Goal: Task Accomplishment & Management: Complete application form

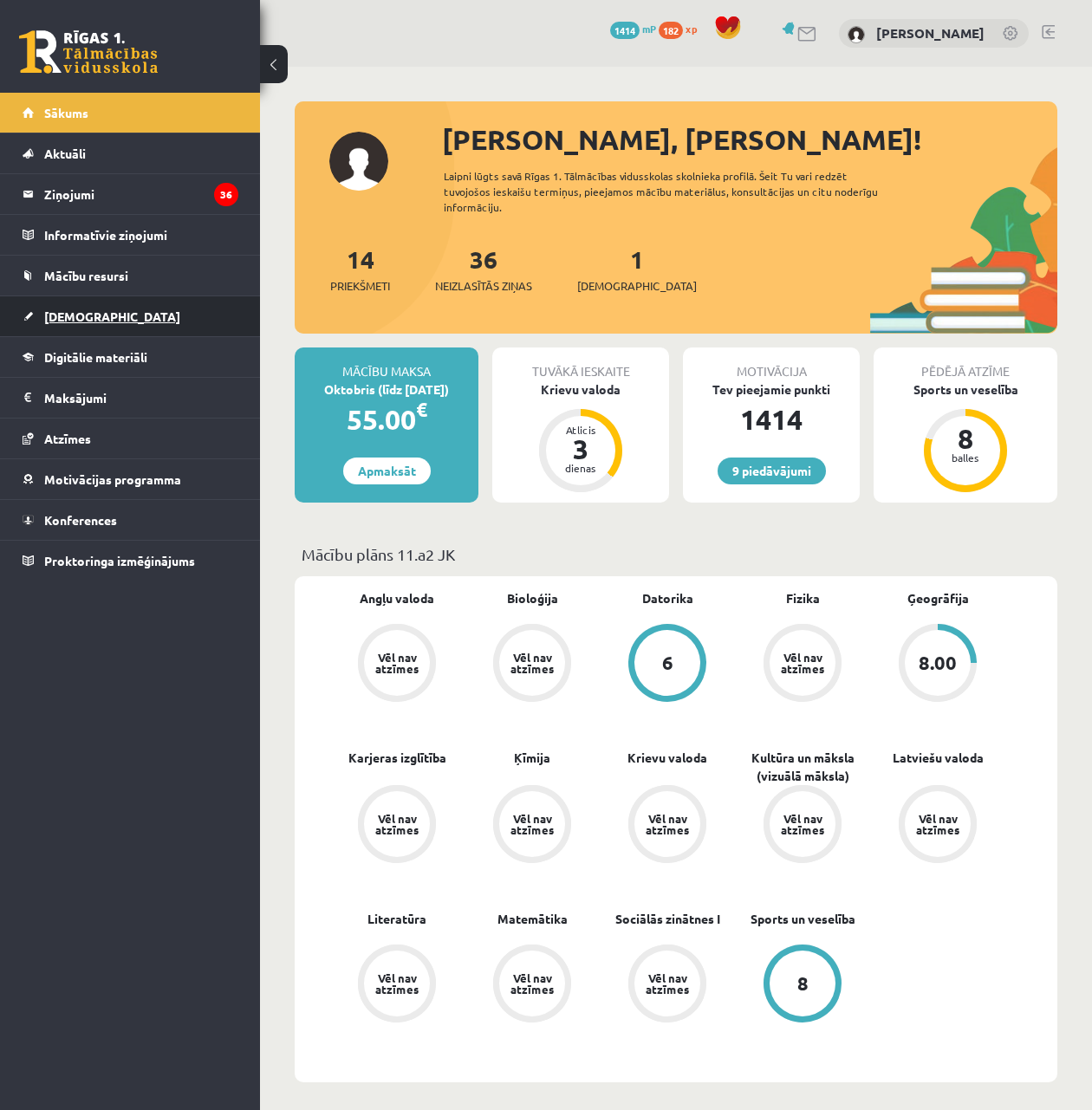
click at [108, 302] on link "[DEMOGRAPHIC_DATA]" at bounding box center [130, 316] width 215 height 40
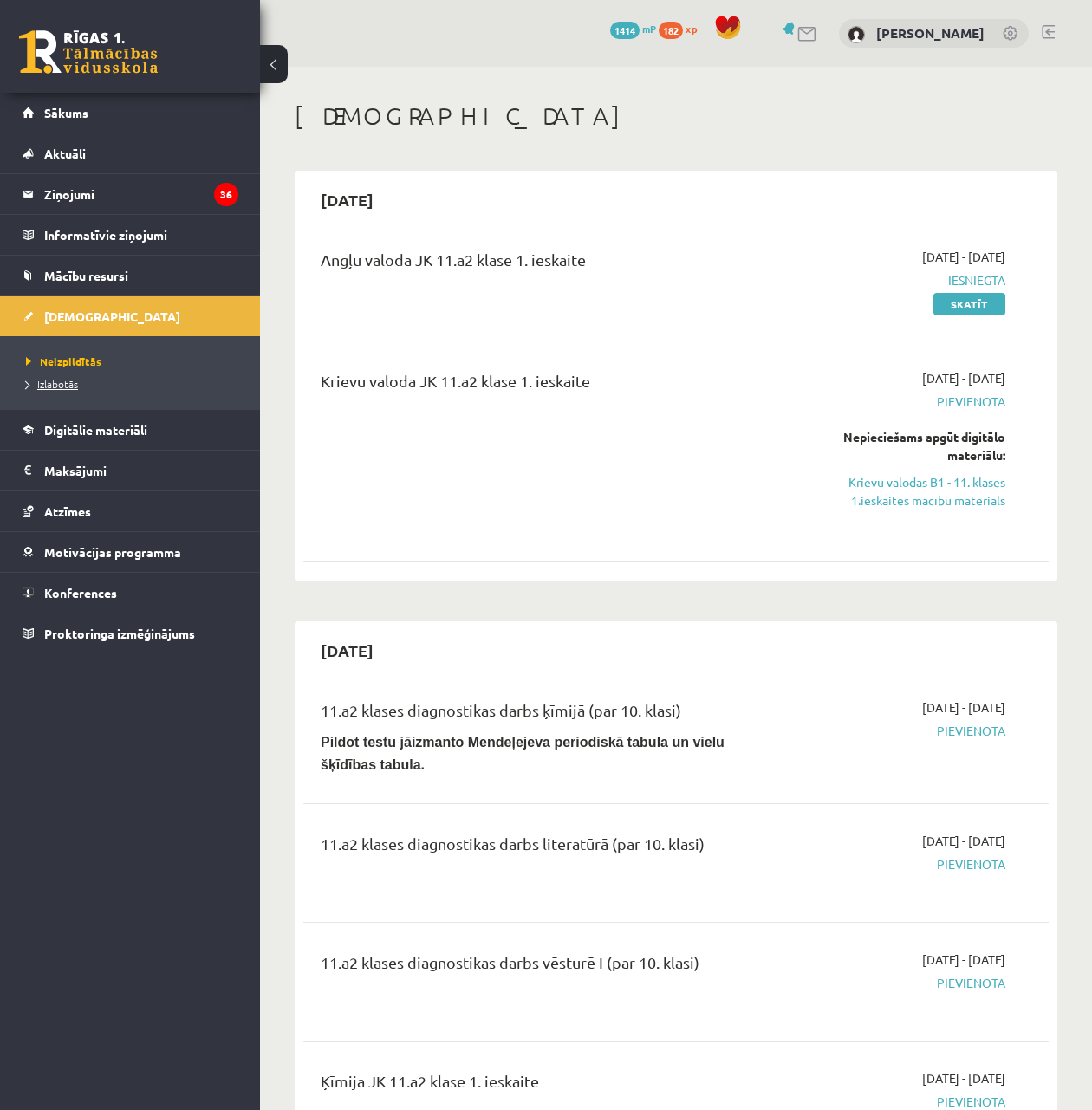
click at [60, 381] on span "Izlabotās" at bounding box center [52, 383] width 52 height 14
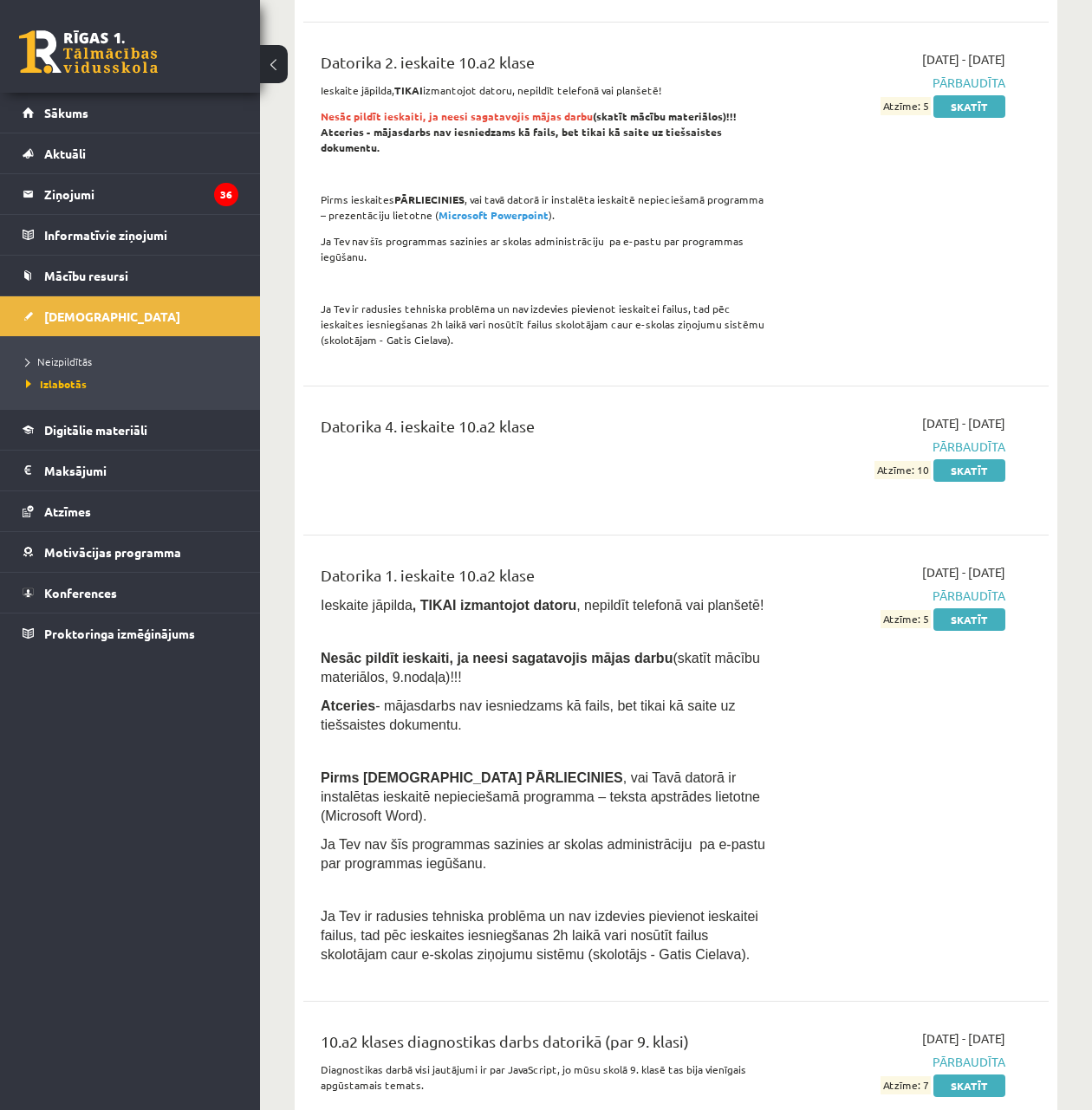
scroll to position [1501, 0]
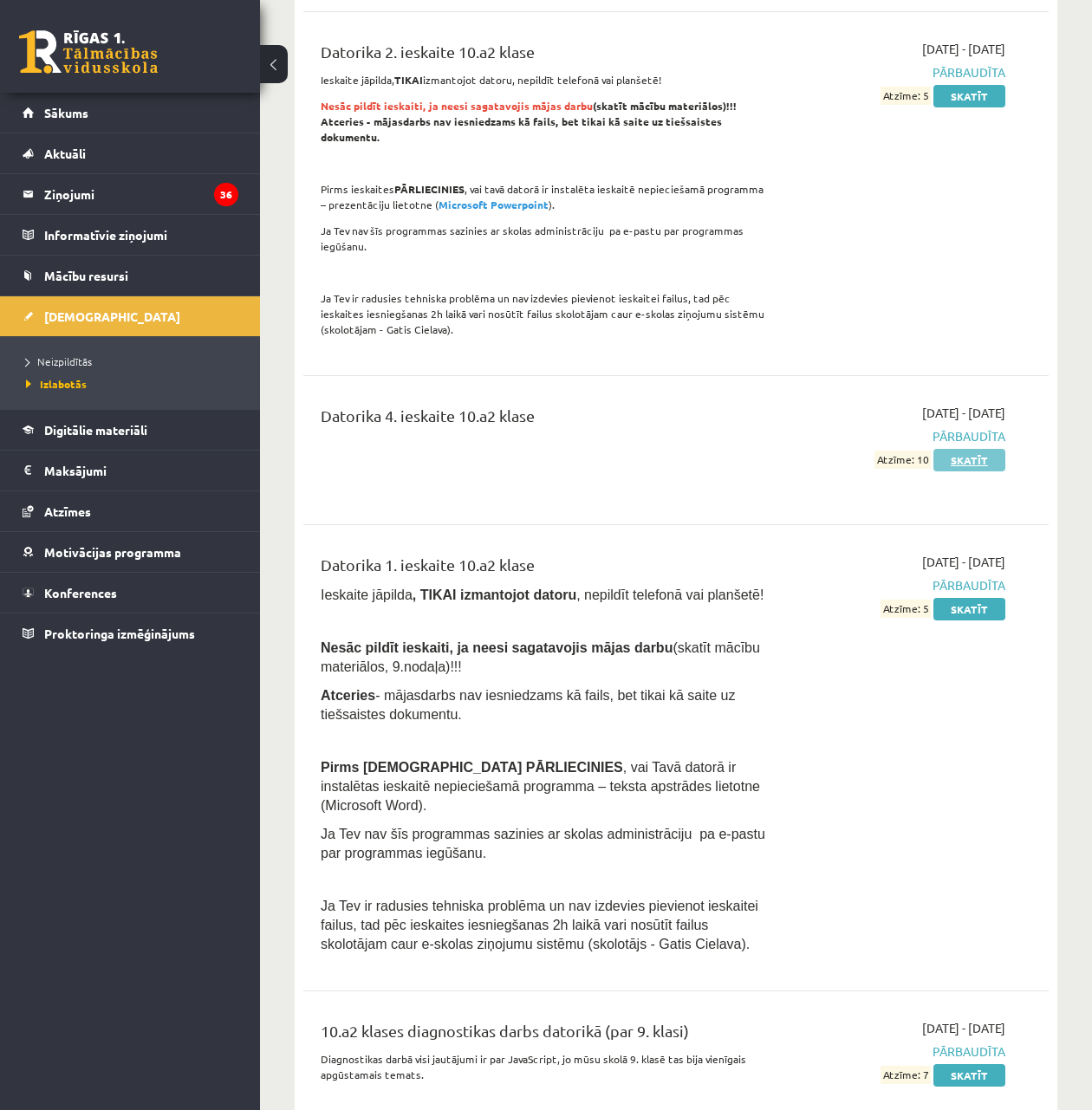
click at [951, 449] on link "Skatīt" at bounding box center [968, 460] width 72 height 23
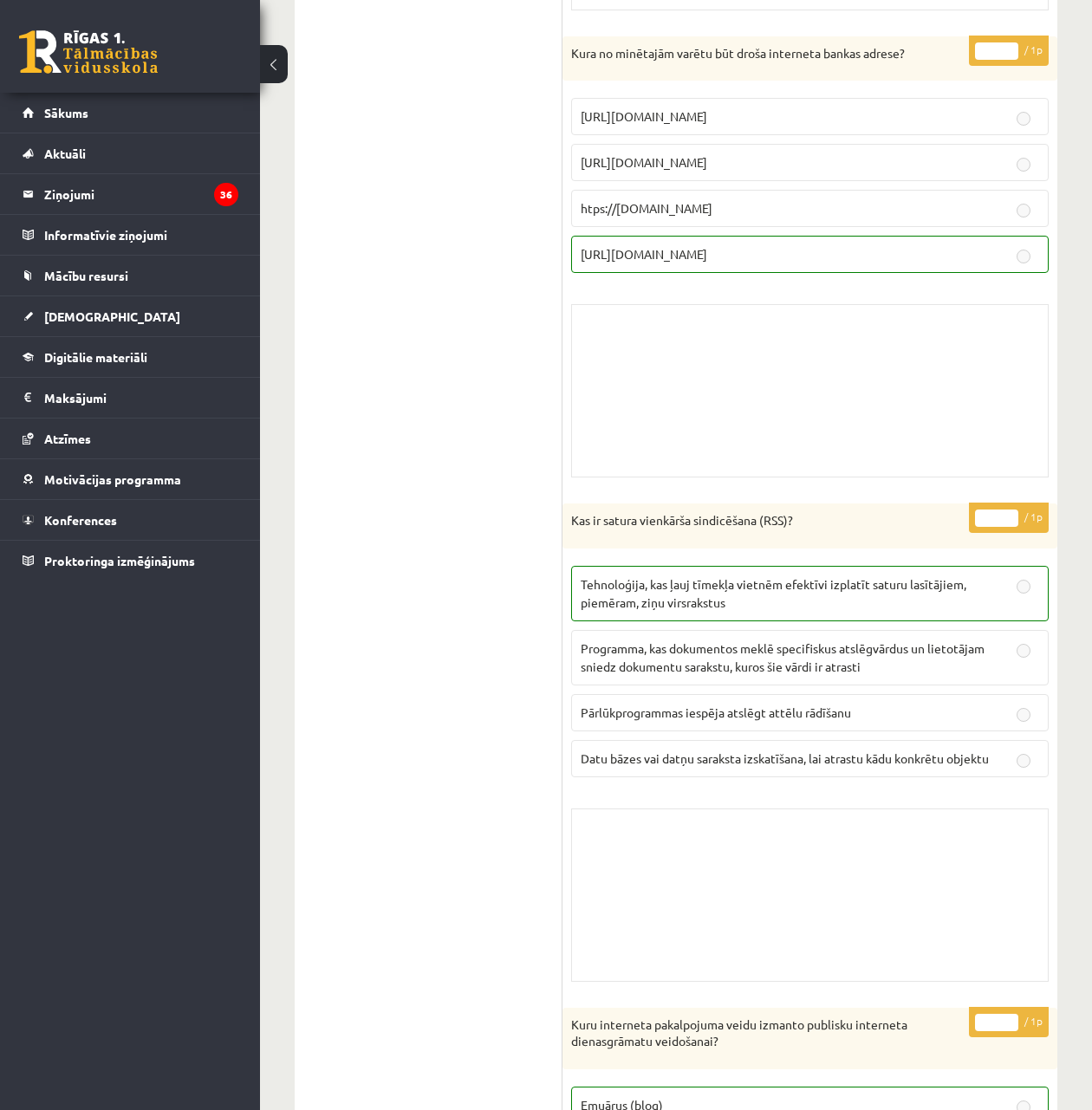
scroll to position [5544, 0]
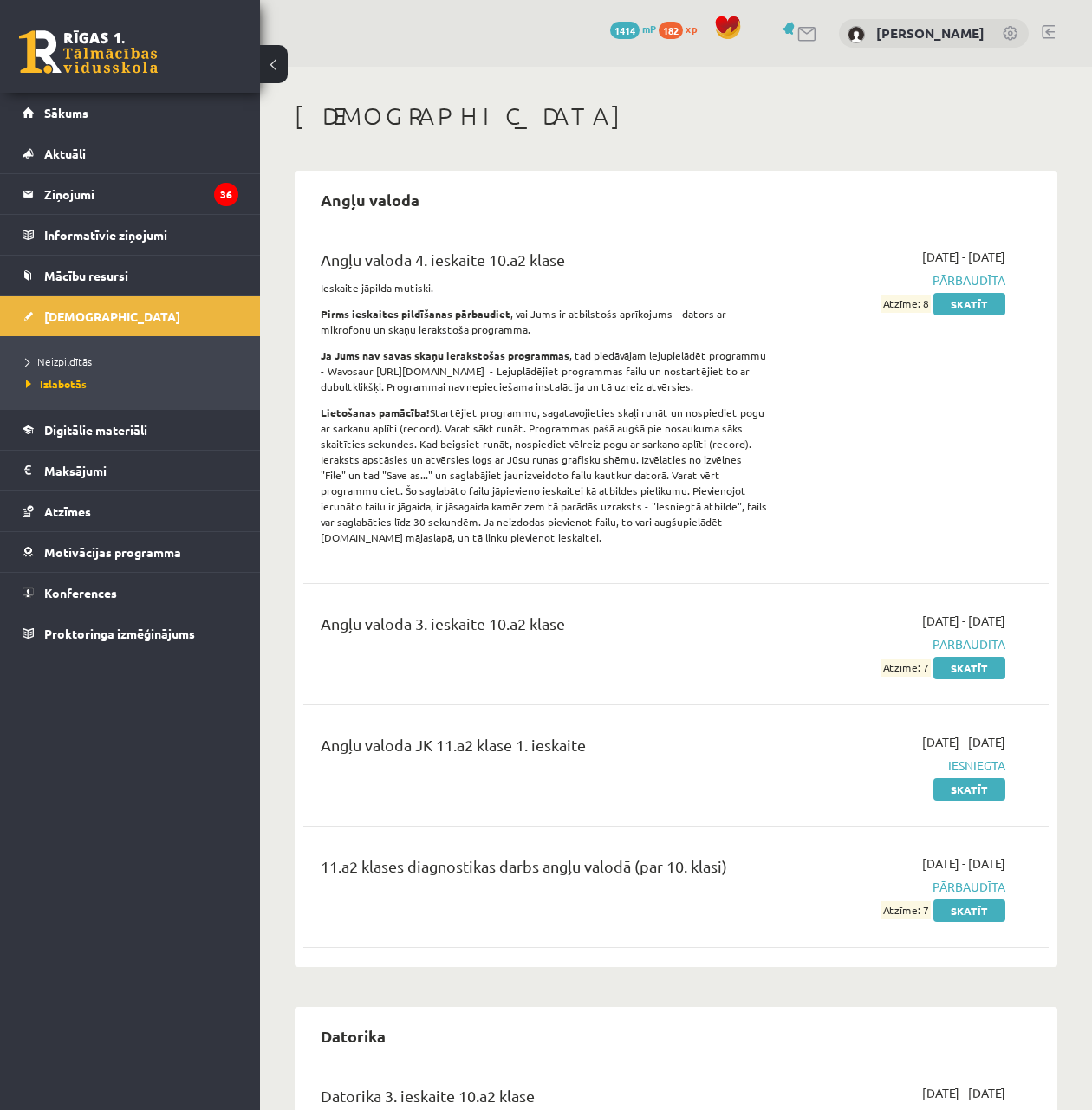
scroll to position [1501, 0]
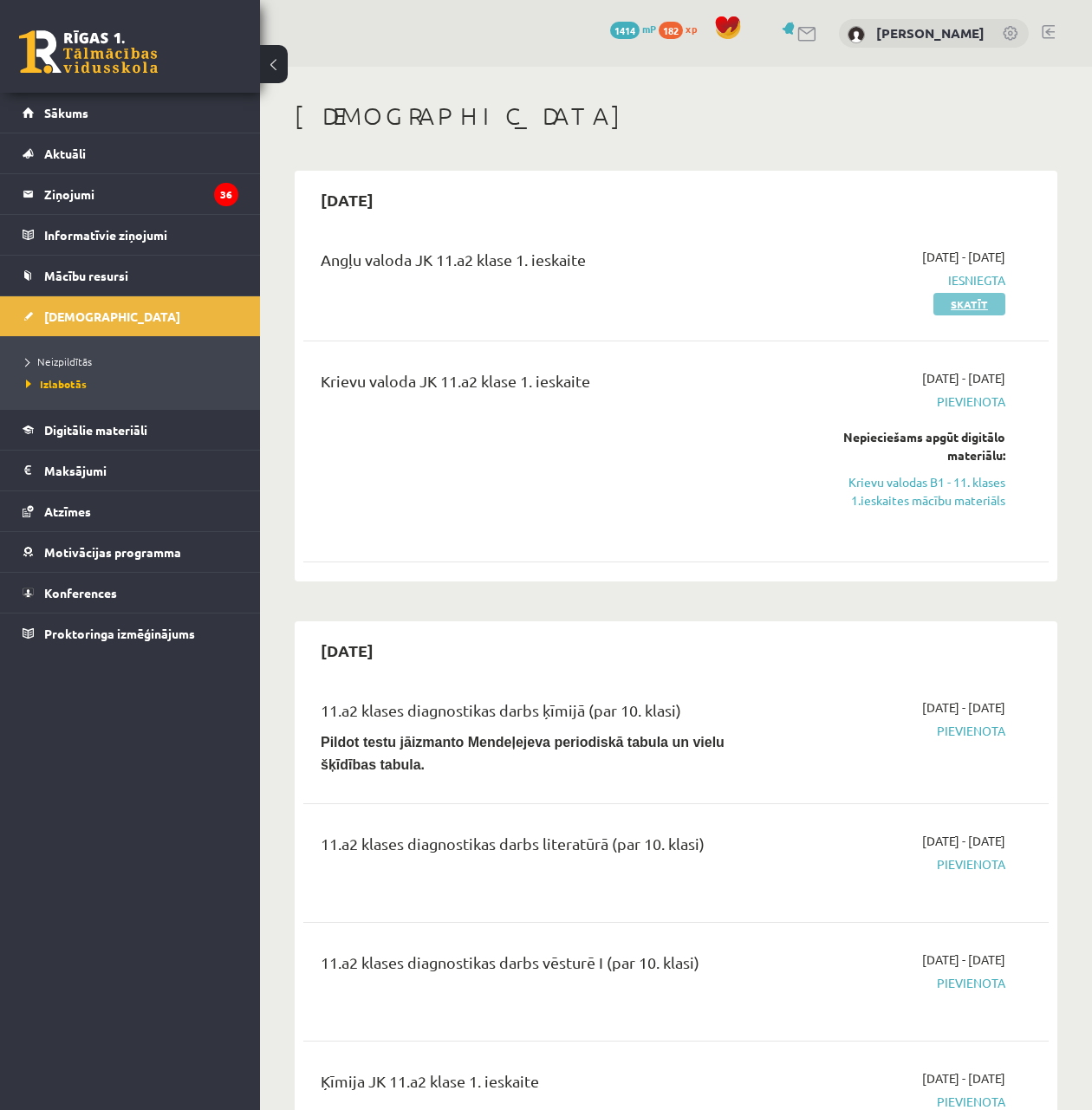
click at [977, 295] on link "Skatīt" at bounding box center [968, 304] width 72 height 23
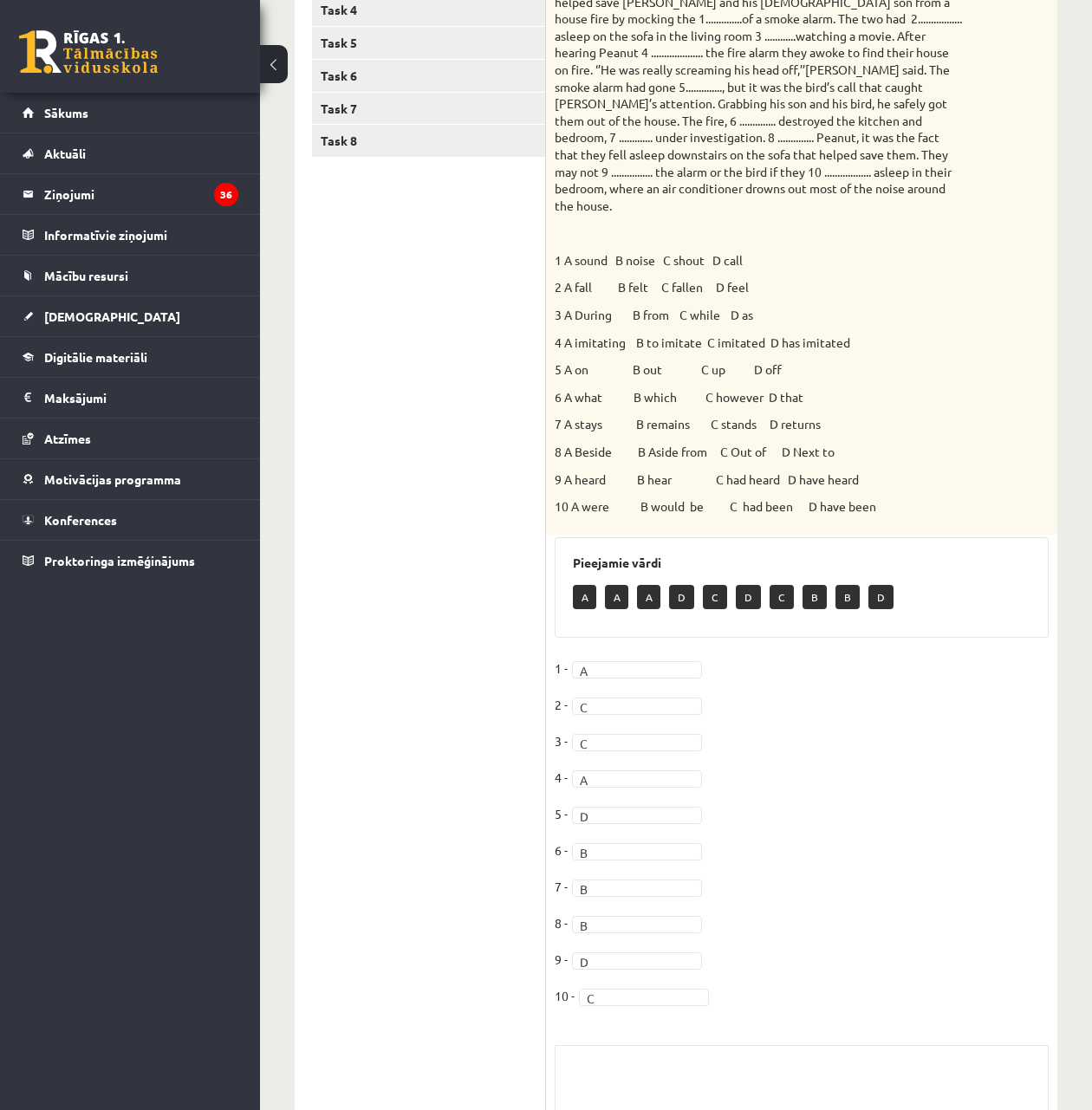
scroll to position [462, 0]
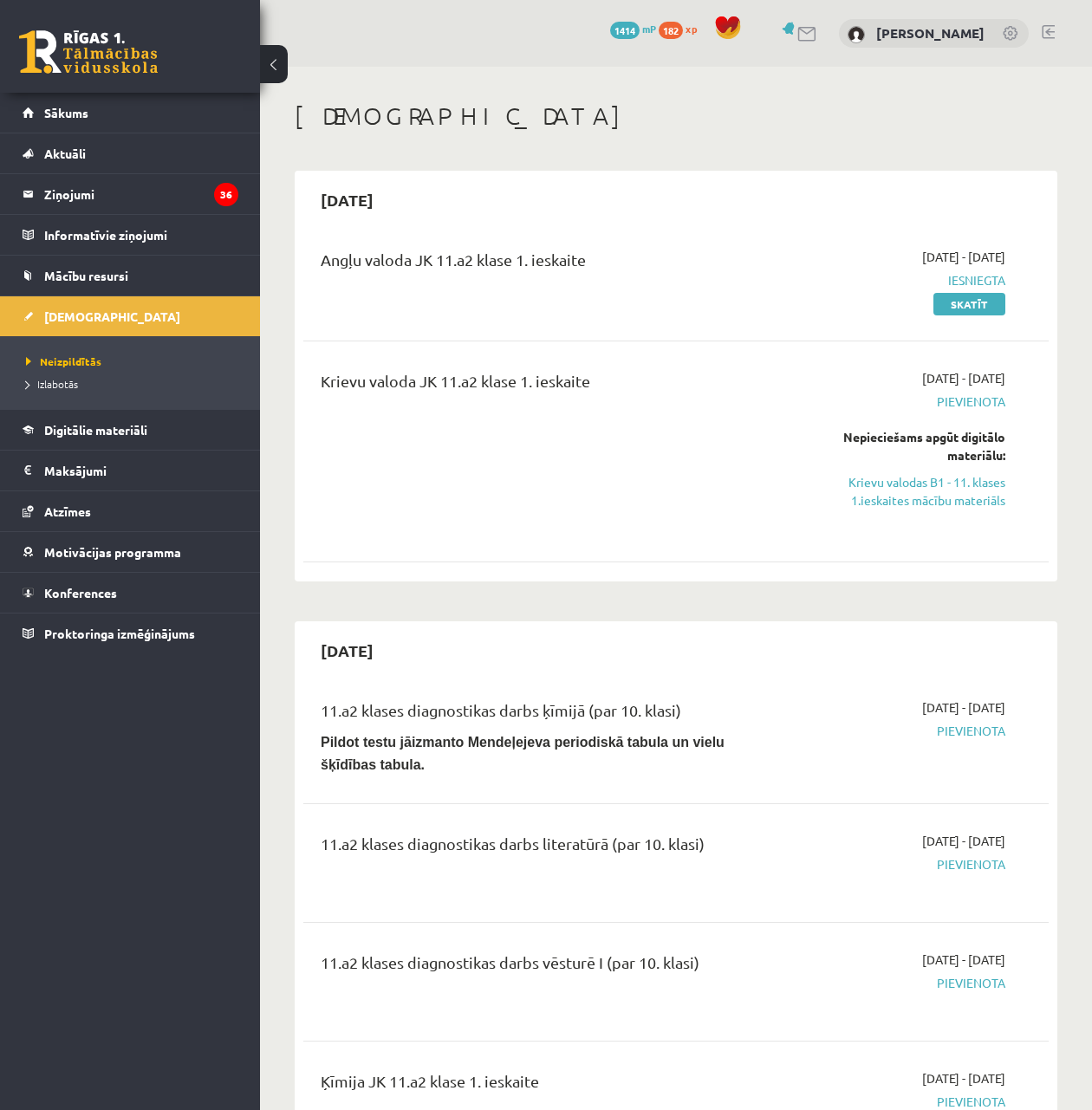
click at [962, 475] on link "Krievu valodas B1 - 11. klases 1.ieskaites mācību materiāls" at bounding box center [900, 491] width 211 height 36
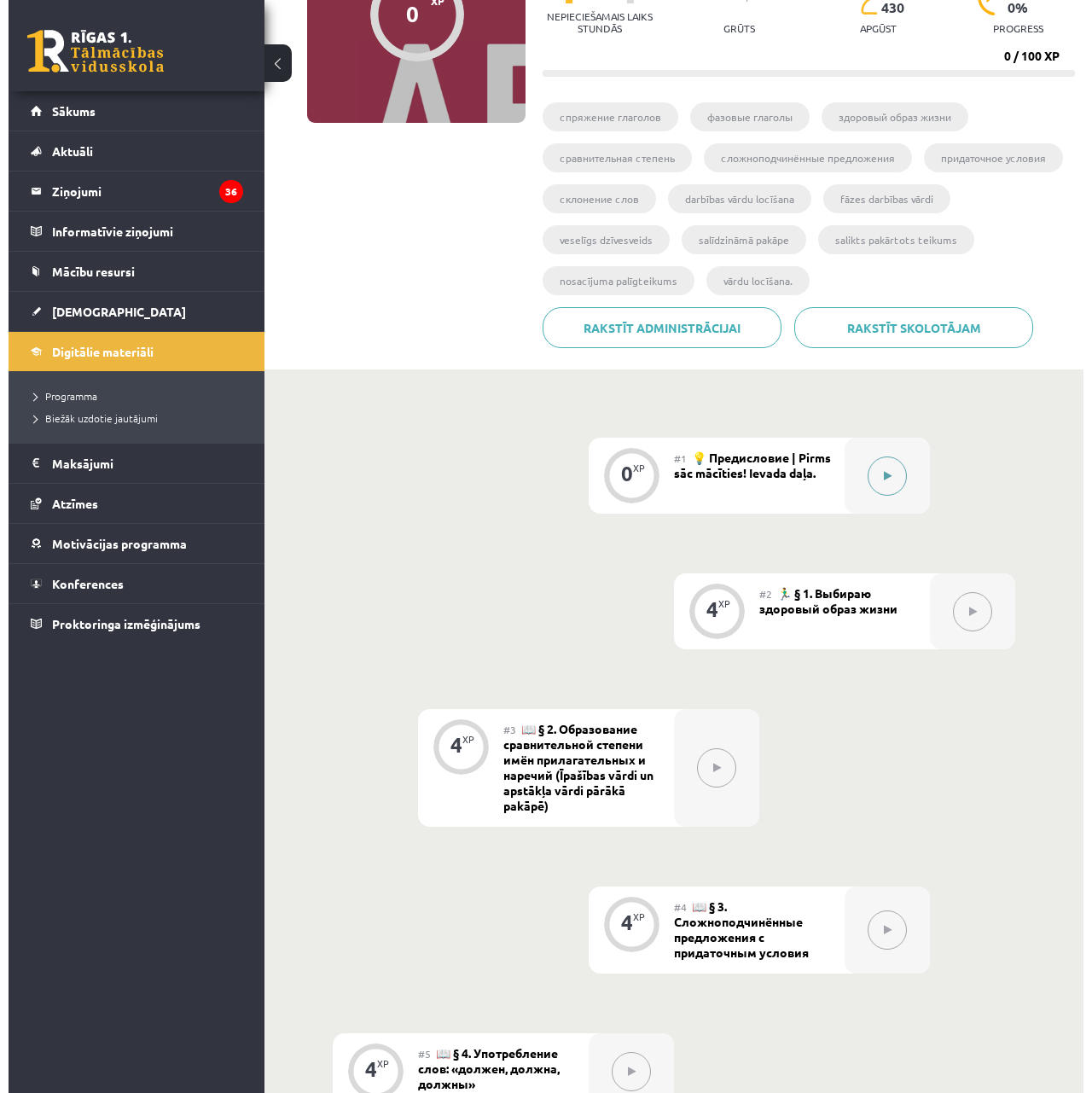
scroll to position [226, 0]
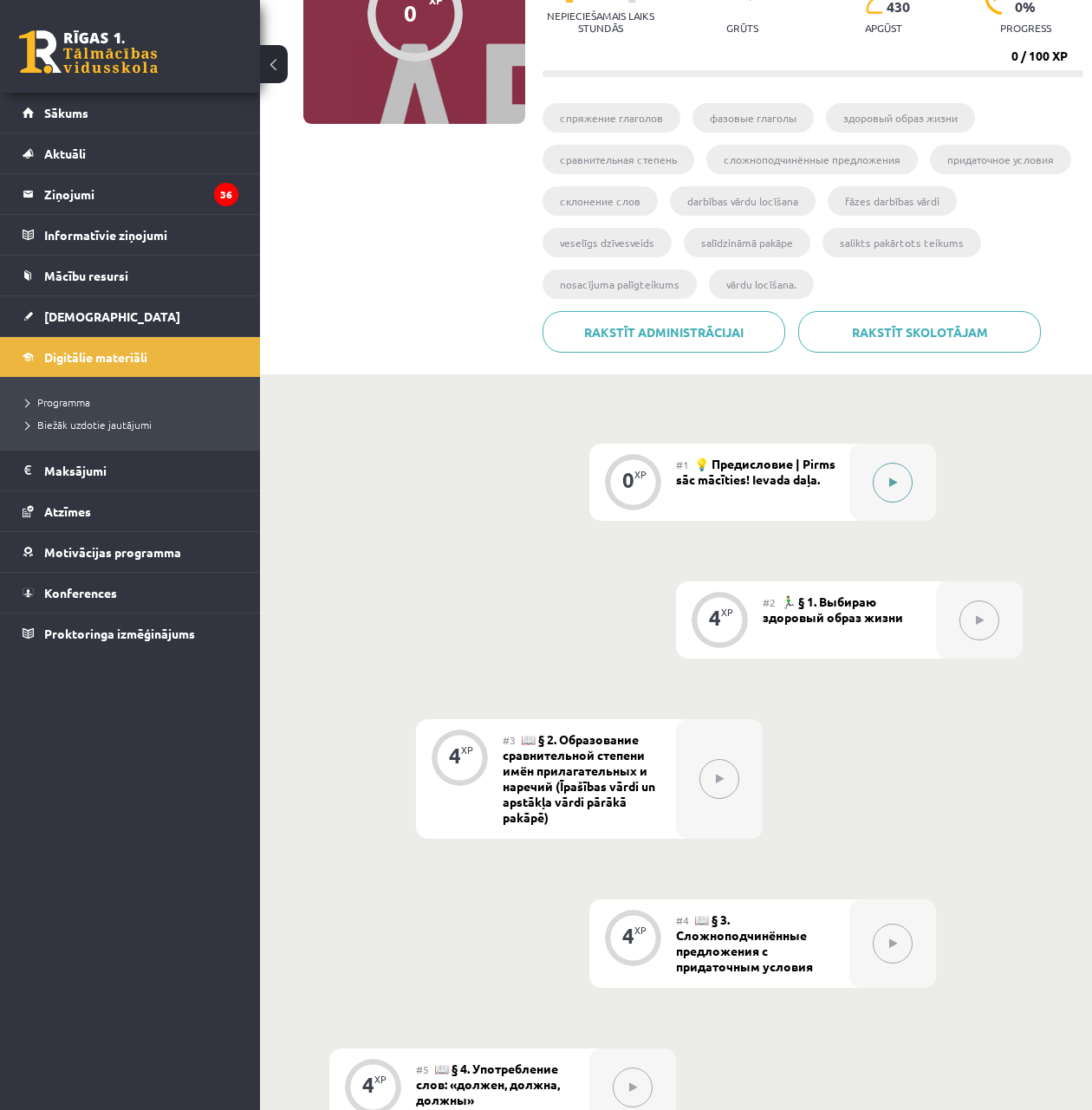
click at [885, 514] on div at bounding box center [892, 482] width 86 height 77
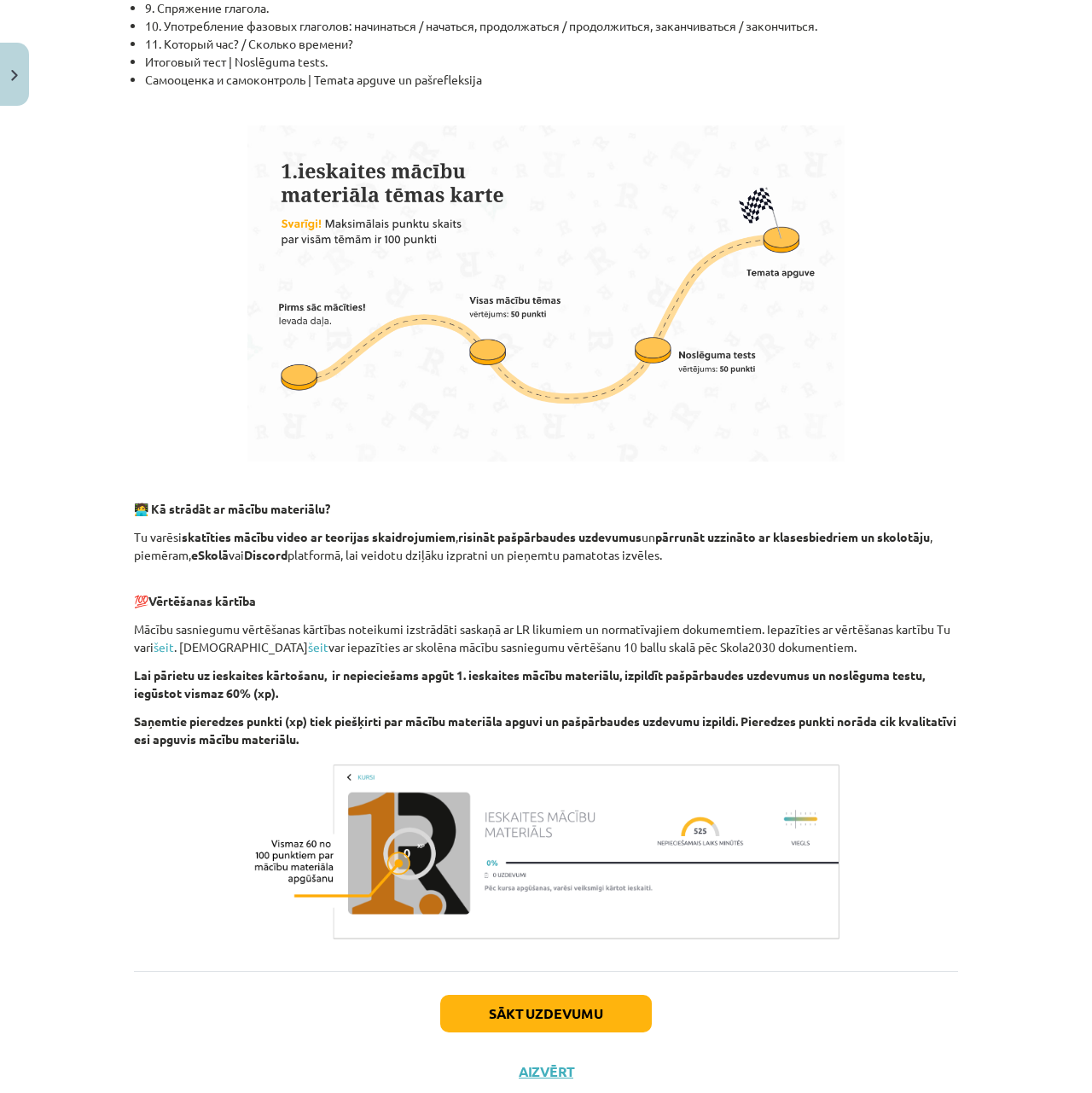
scroll to position [649, 0]
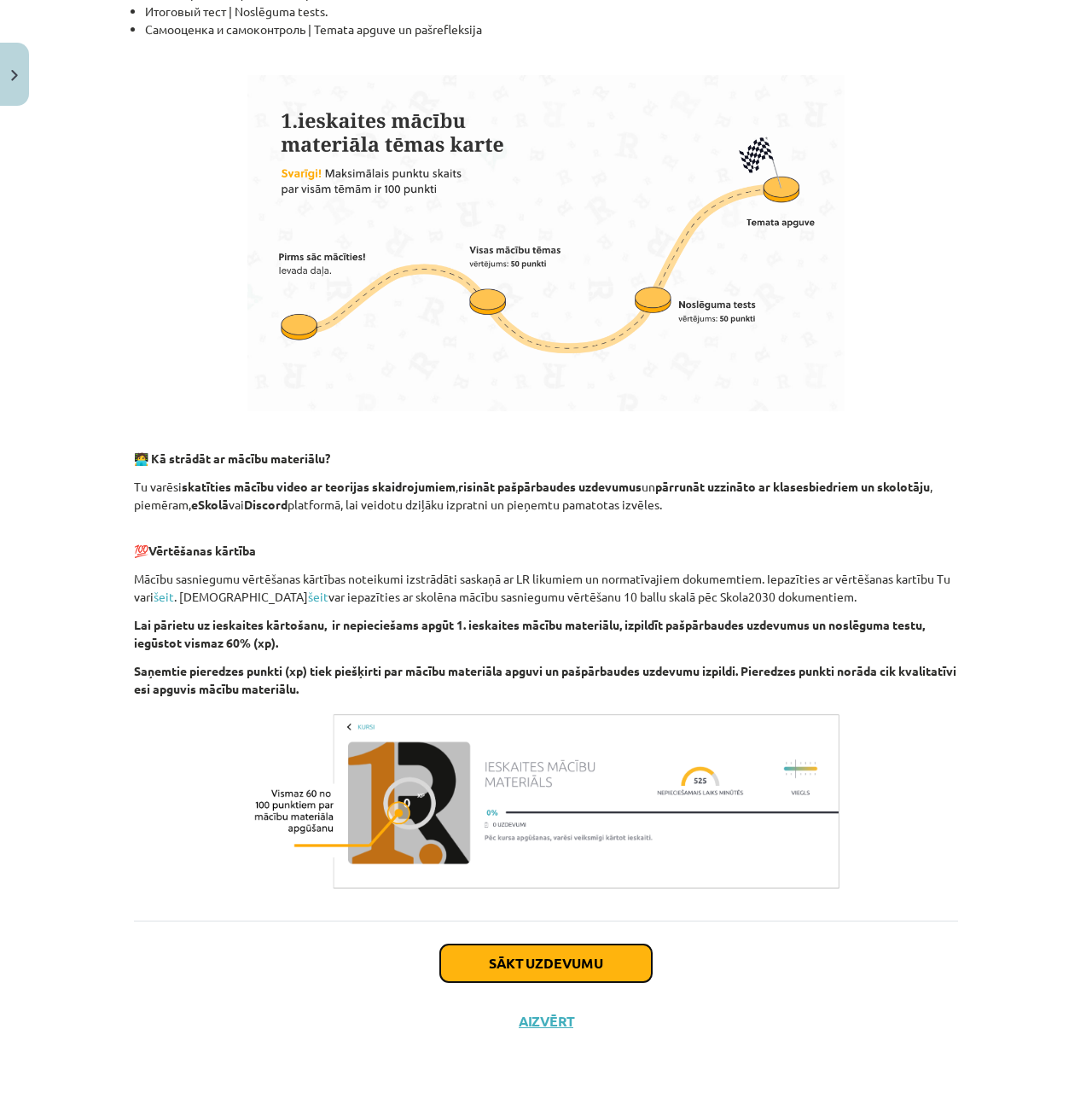
click at [605, 959] on button "Sākt uzdevumu" at bounding box center [546, 963] width 211 height 38
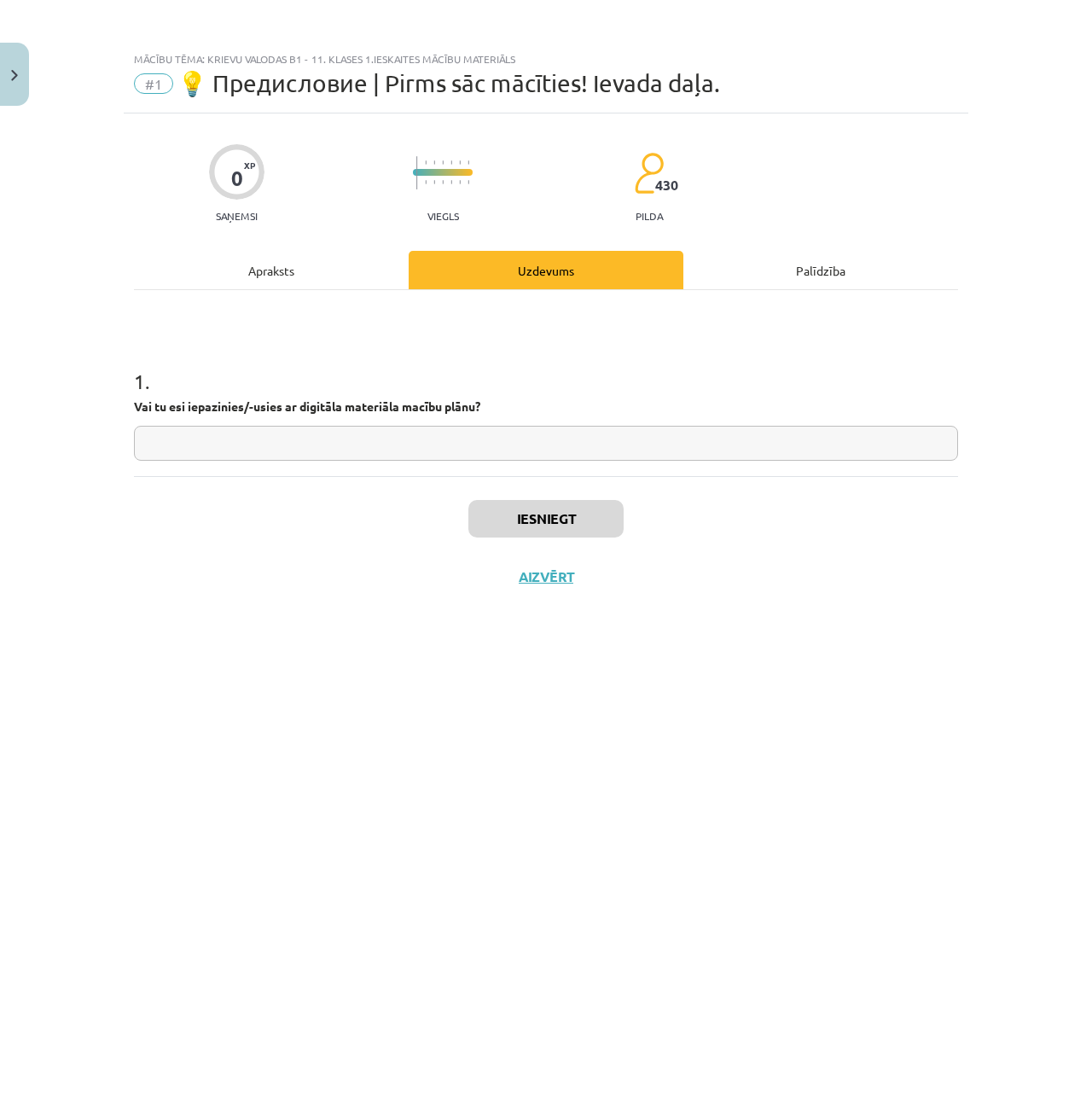
click at [468, 435] on input "text" at bounding box center [546, 442] width 823 height 35
type input "**"
click at [516, 503] on button "Iesniegt" at bounding box center [545, 518] width 155 height 38
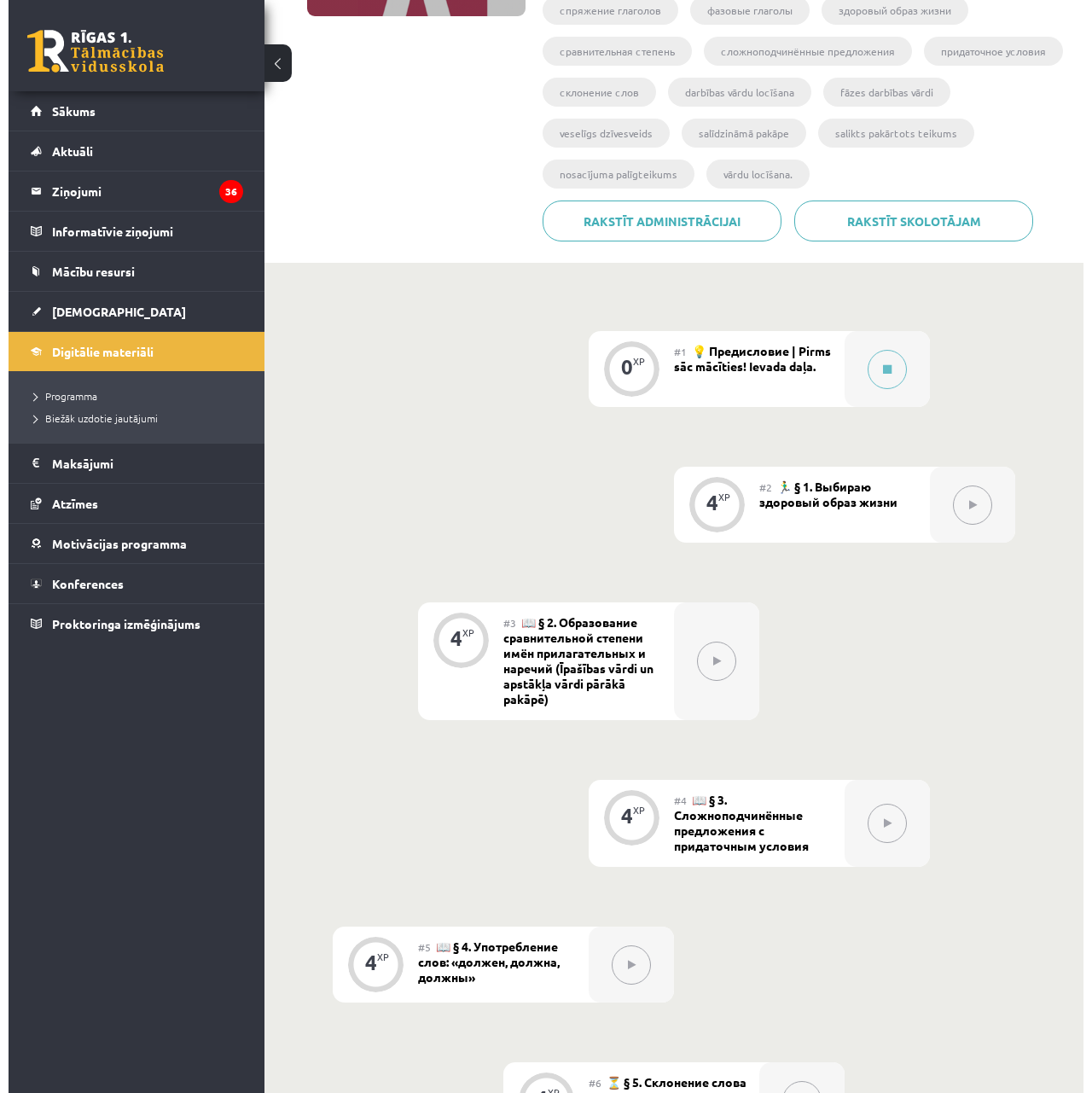
scroll to position [341, 0]
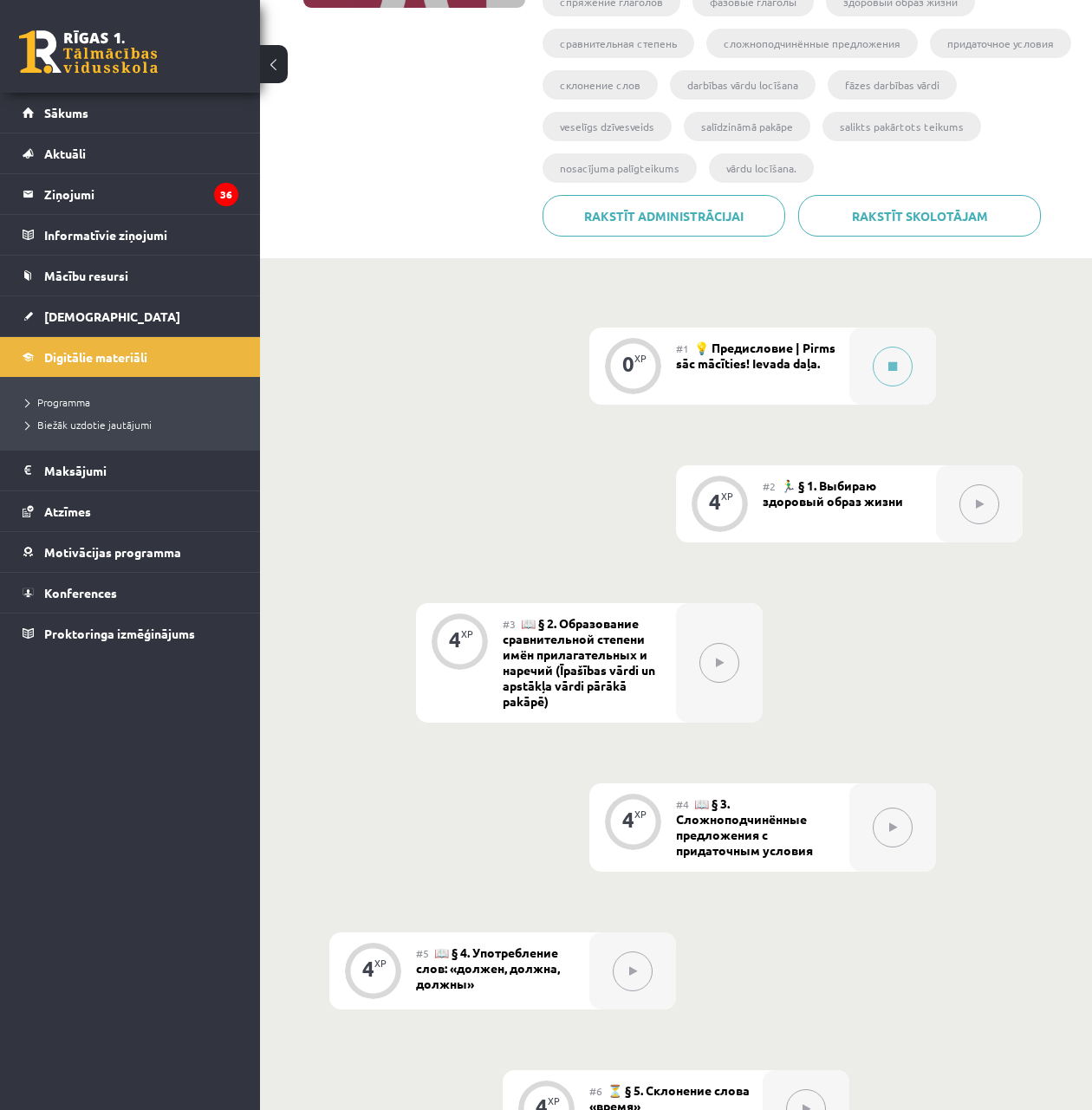
click at [957, 515] on div at bounding box center [978, 504] width 86 height 77
click at [891, 350] on button at bounding box center [893, 366] width 40 height 40
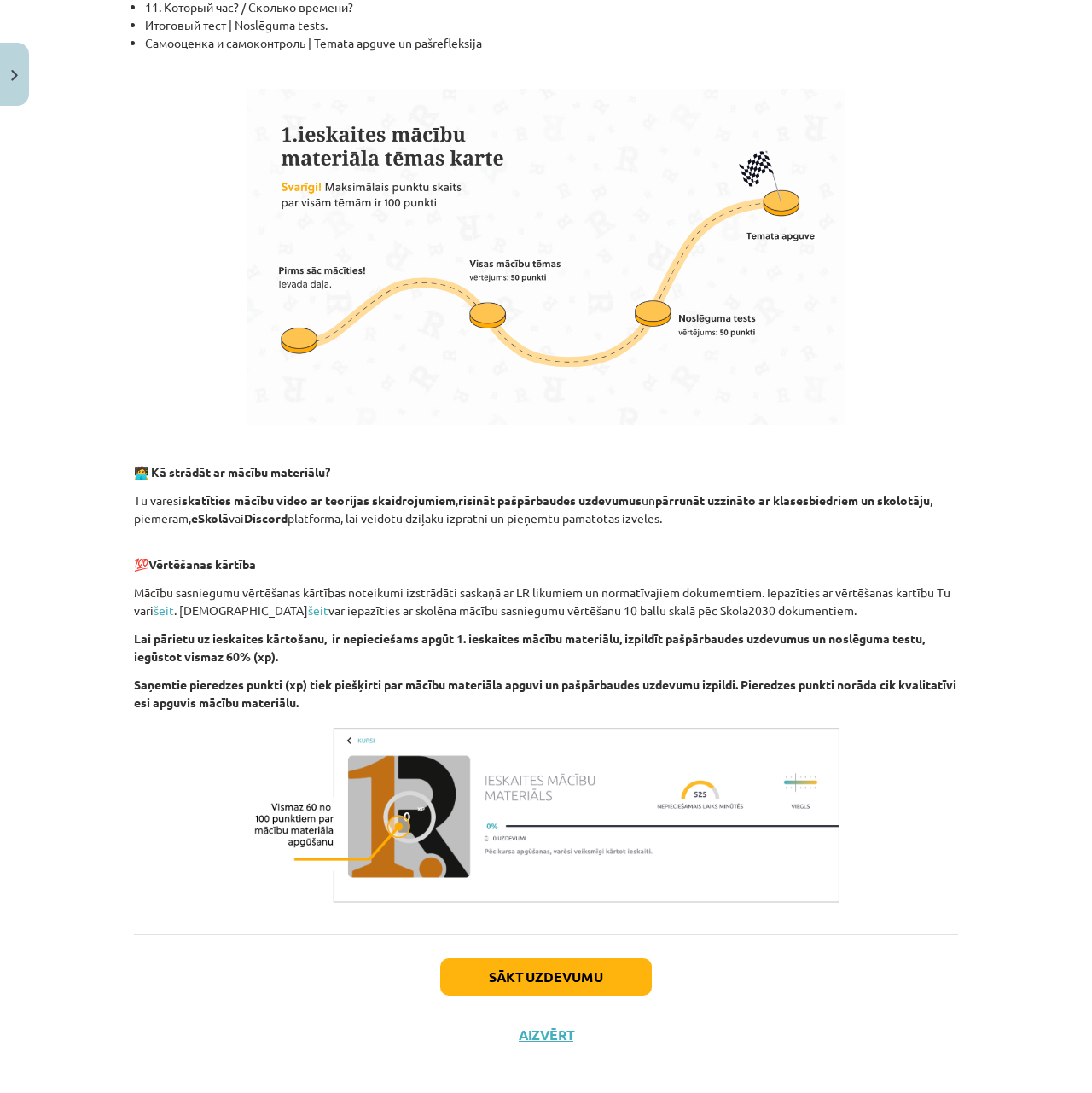
scroll to position [649, 0]
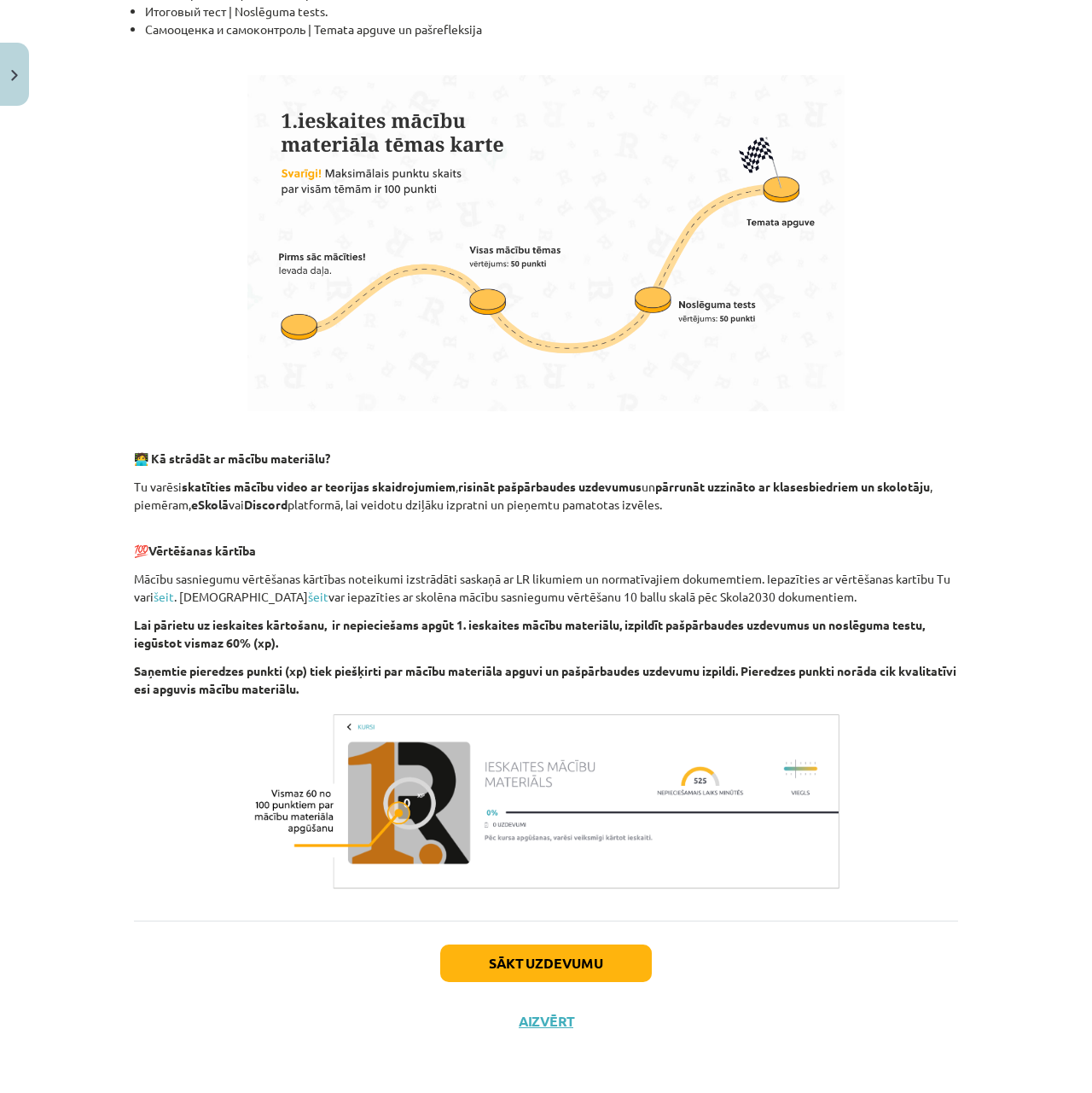
click at [623, 942] on div "Sākt uzdevumu Aizvērt" at bounding box center [546, 979] width 823 height 119
click at [624, 946] on button "Sākt uzdevumu" at bounding box center [546, 963] width 211 height 38
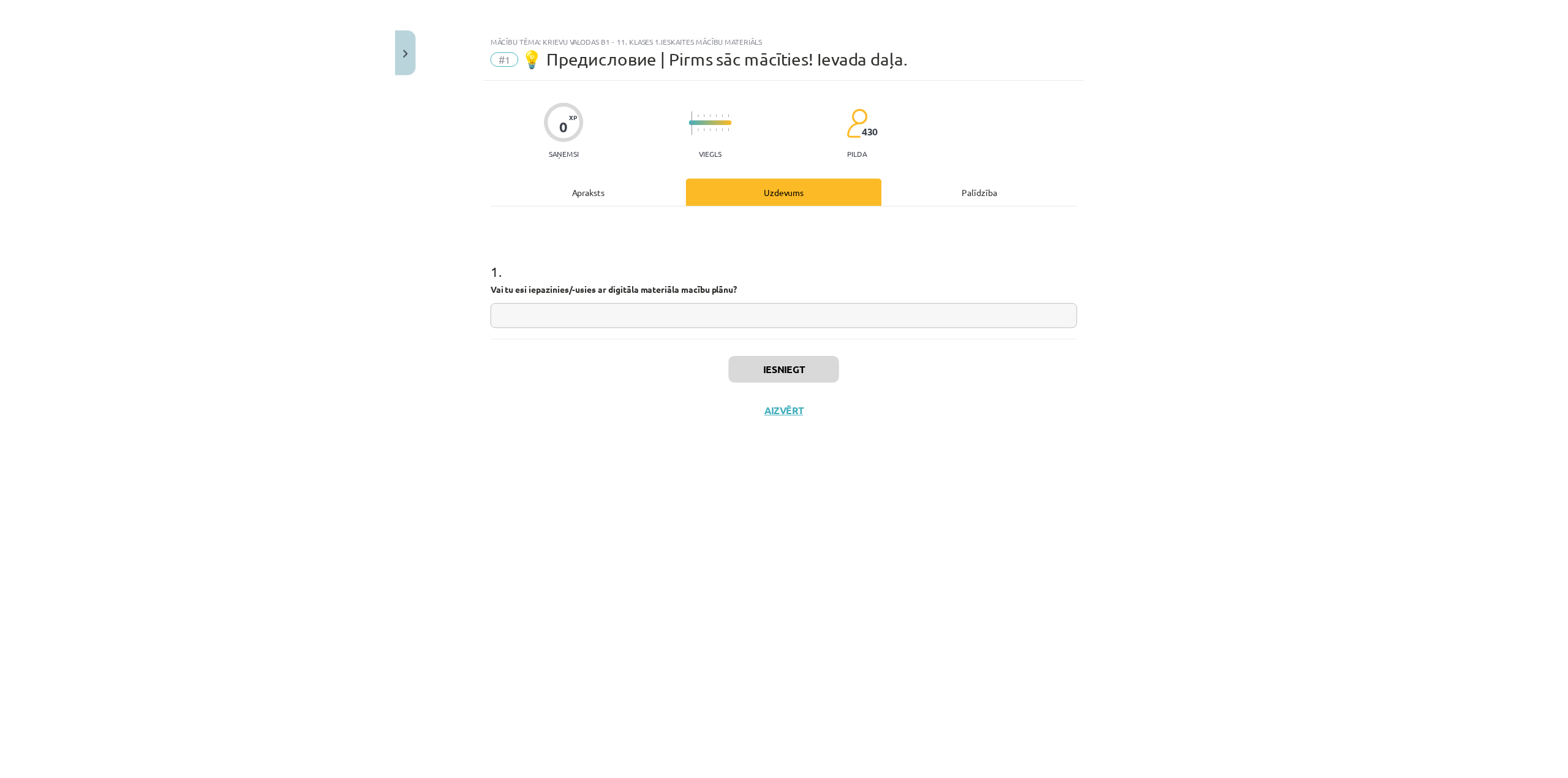
scroll to position [0, 0]
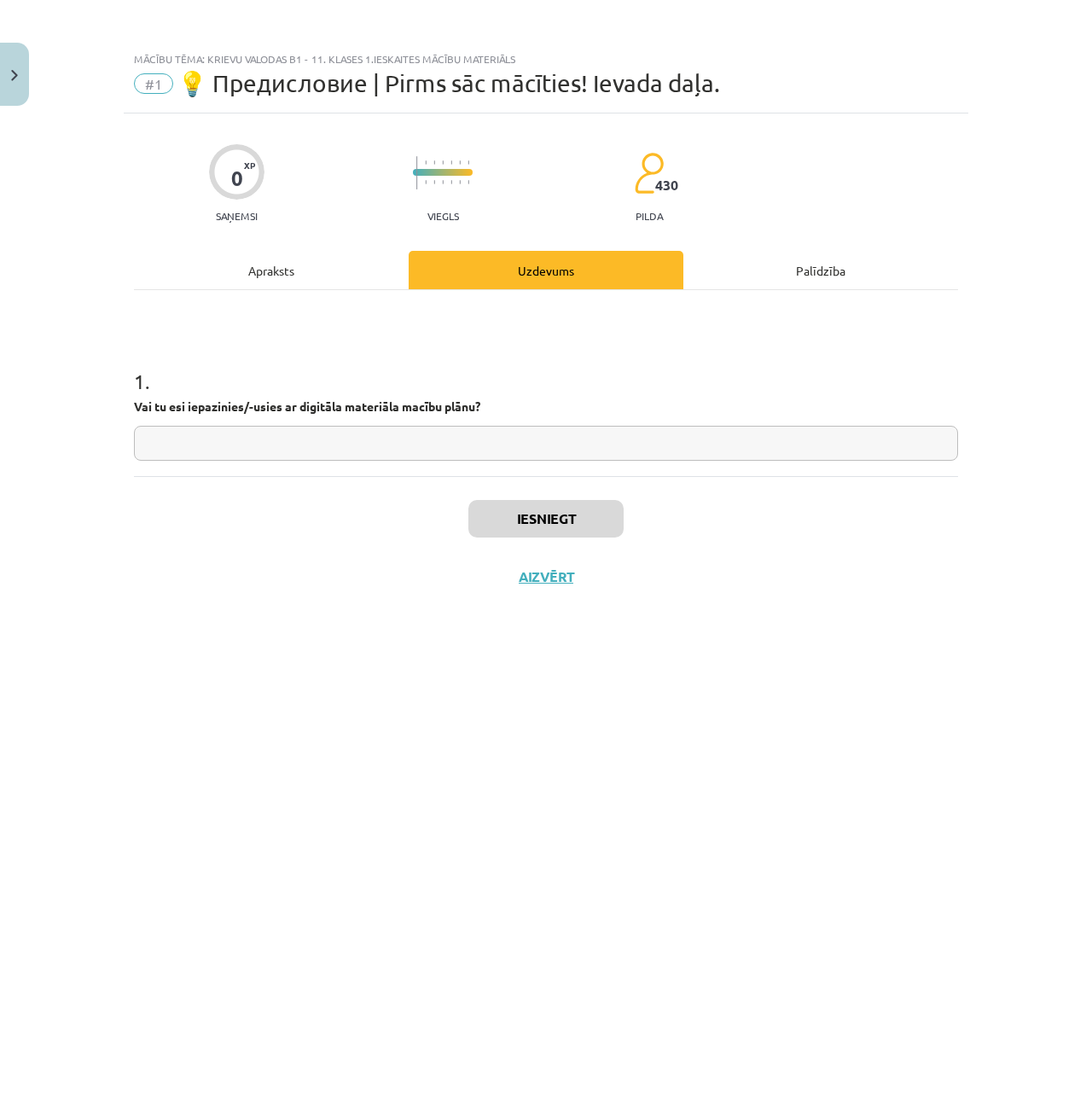
click at [636, 440] on input "text" at bounding box center [546, 442] width 823 height 35
type input "**"
click at [601, 520] on button "Iesniegt" at bounding box center [545, 518] width 155 height 38
click at [582, 512] on button "Iesniegt" at bounding box center [545, 518] width 155 height 38
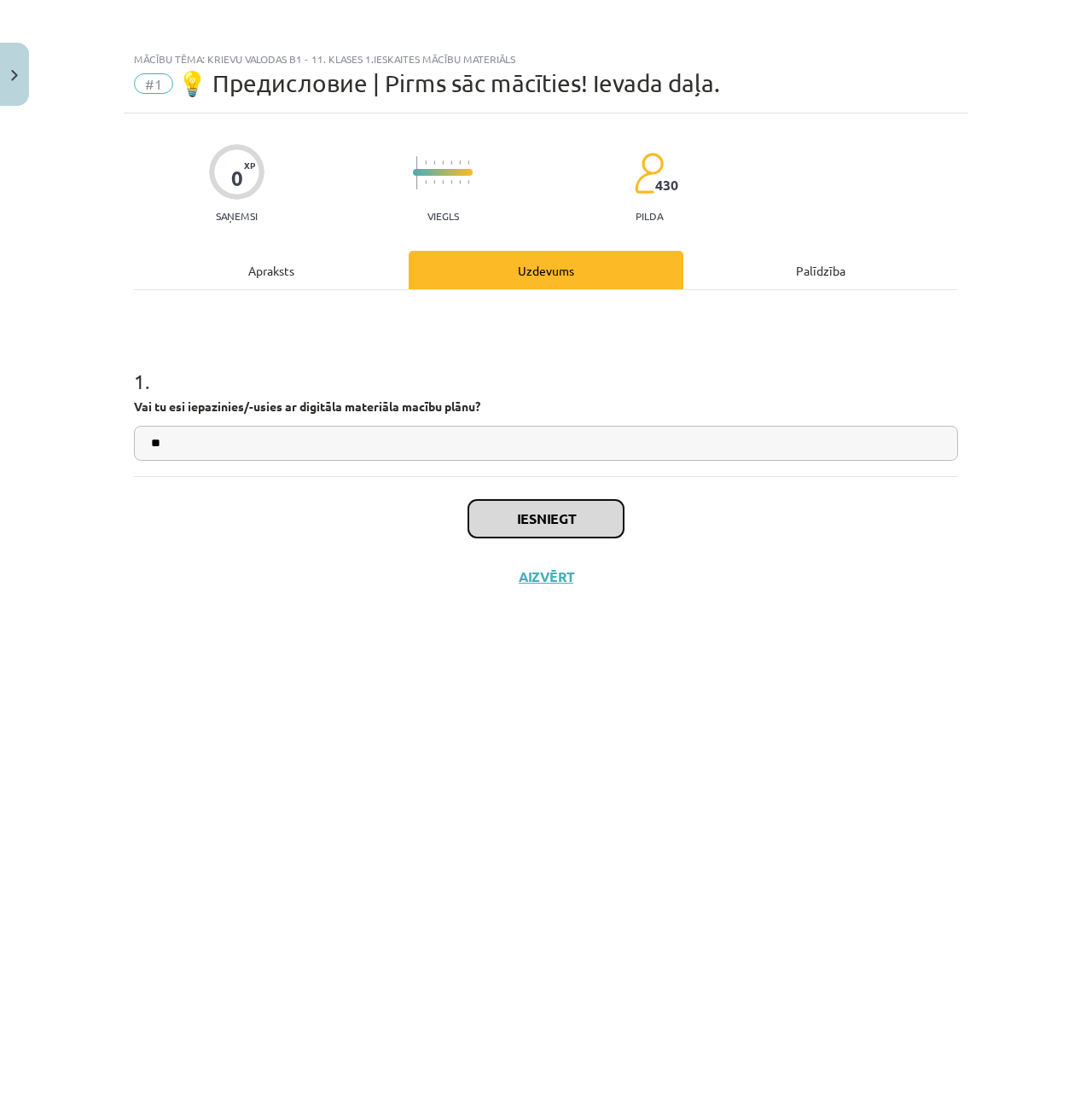
click at [582, 512] on button "Iesniegt" at bounding box center [545, 518] width 155 height 38
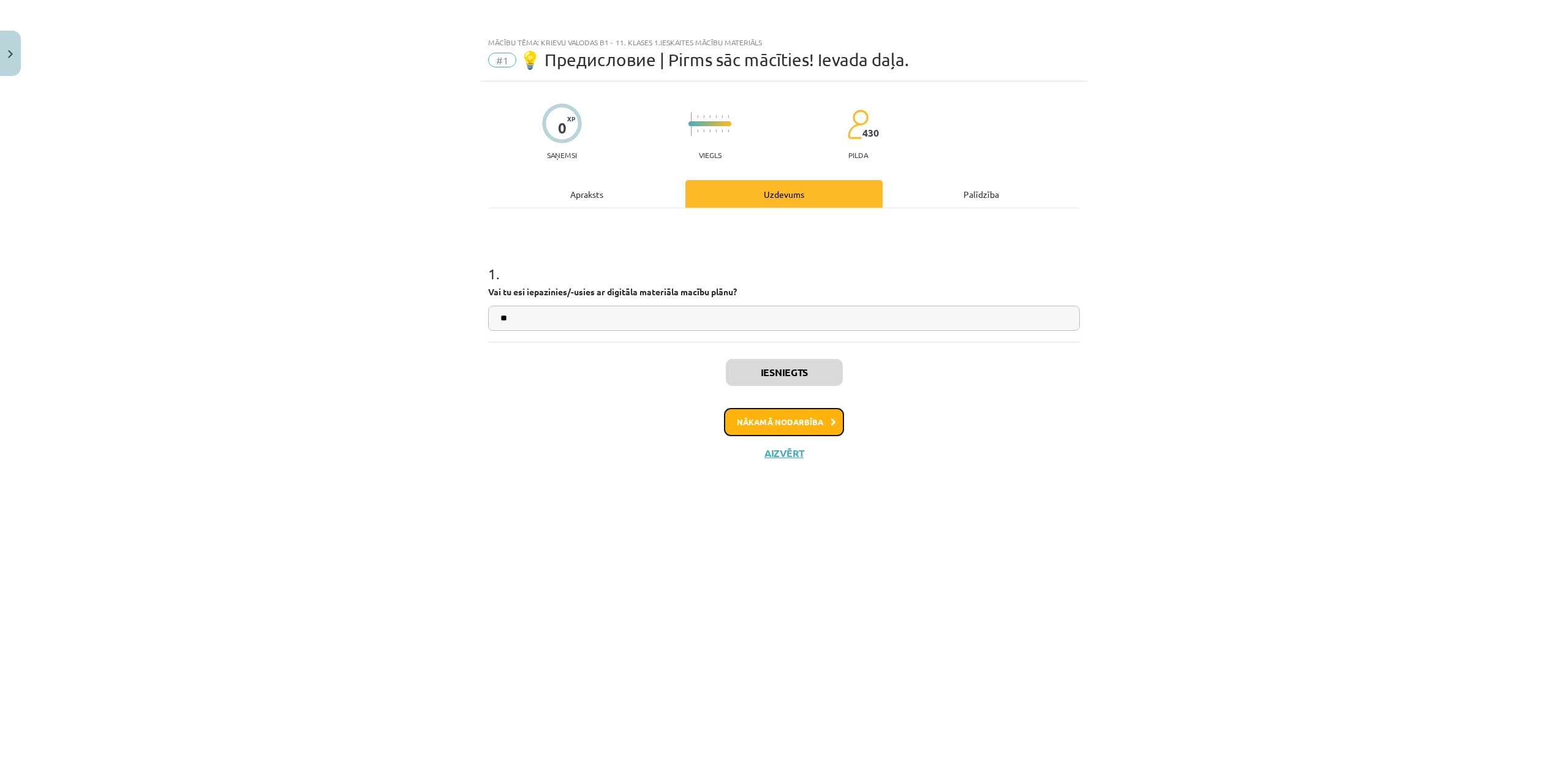
click at [783, 422] on button "Nākamā nodarbība" at bounding box center [784, 422] width 120 height 28
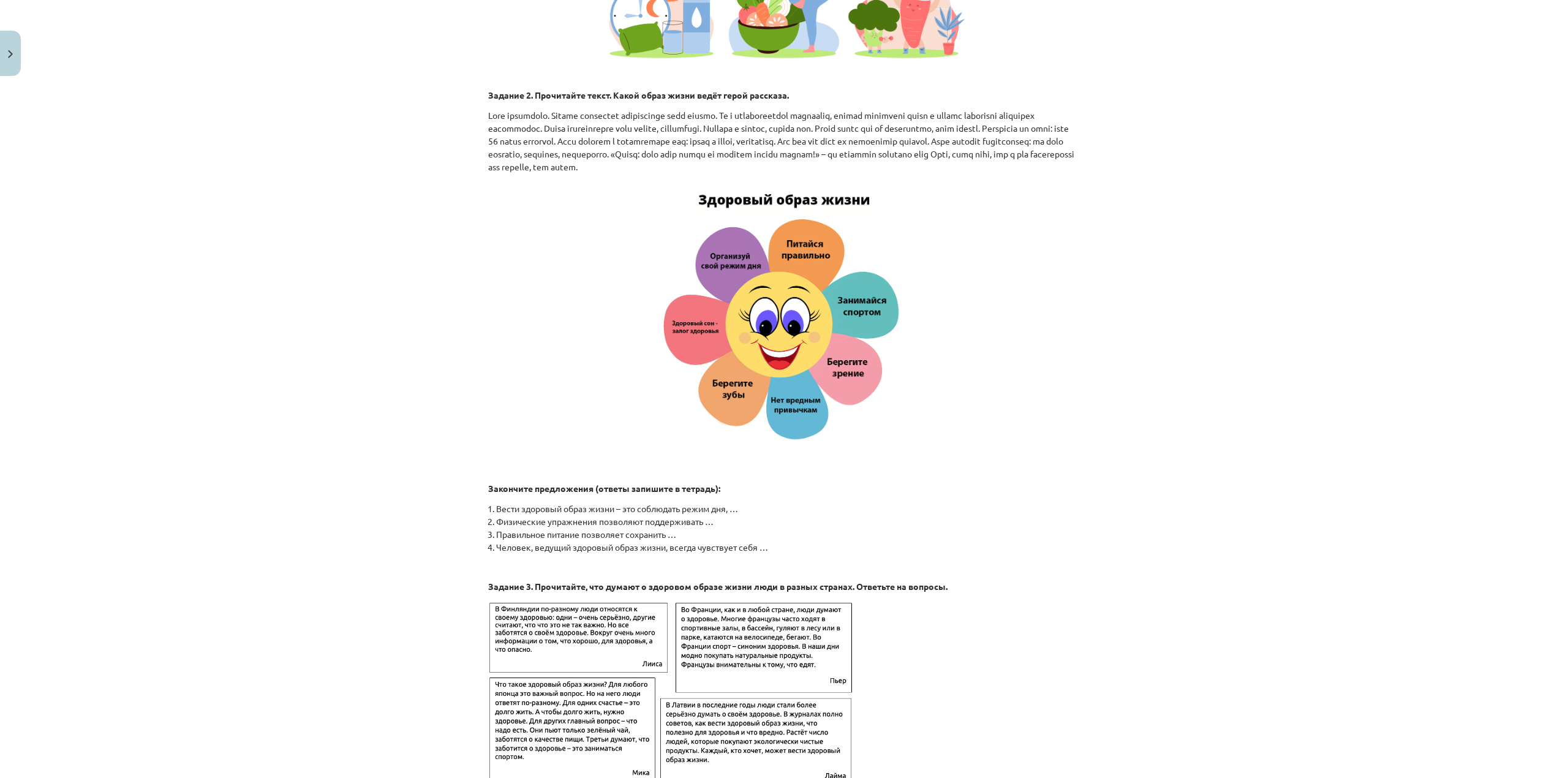
scroll to position [1640, 0]
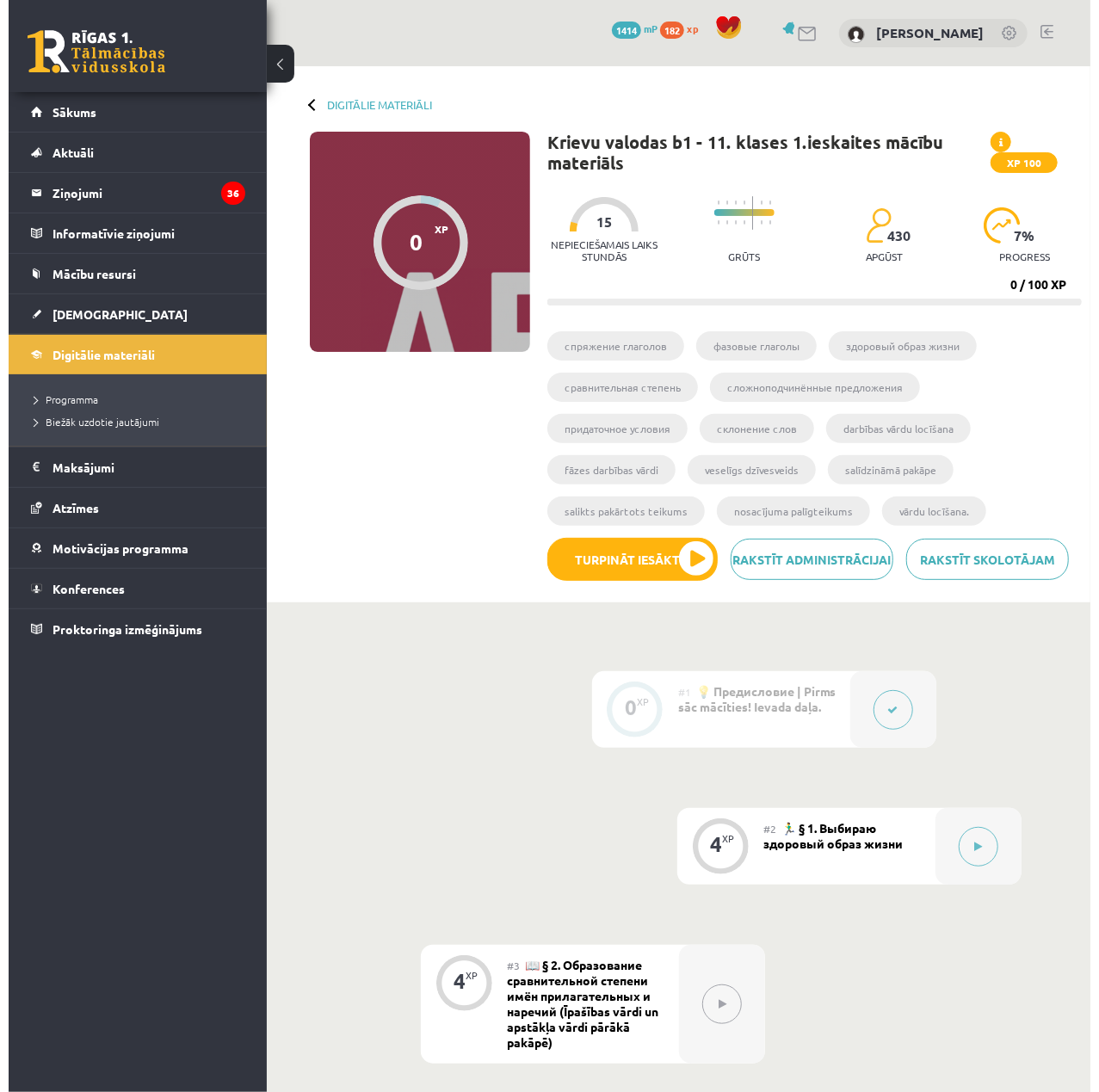
scroll to position [115, 0]
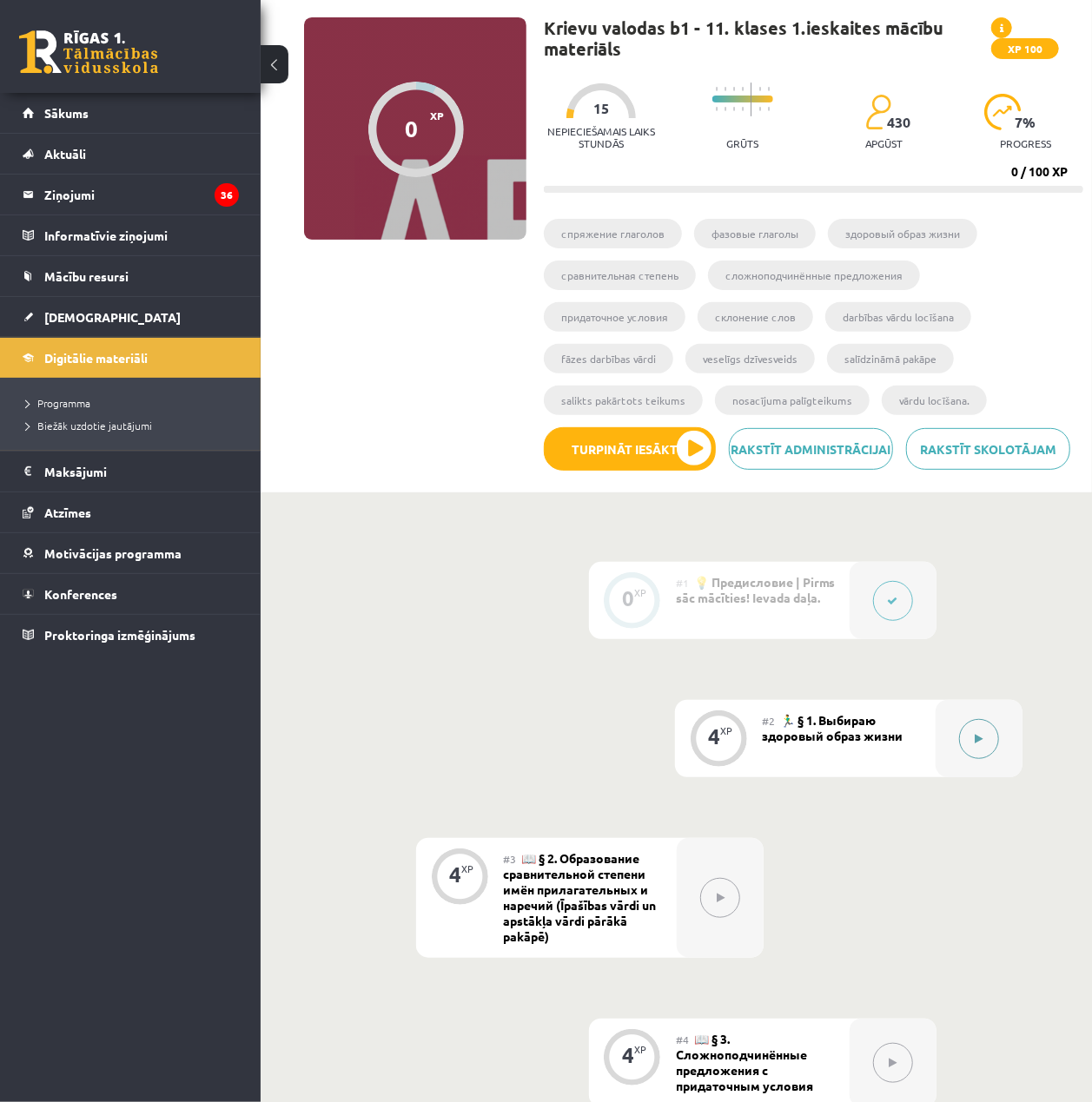
click at [978, 731] on button at bounding box center [979, 739] width 40 height 40
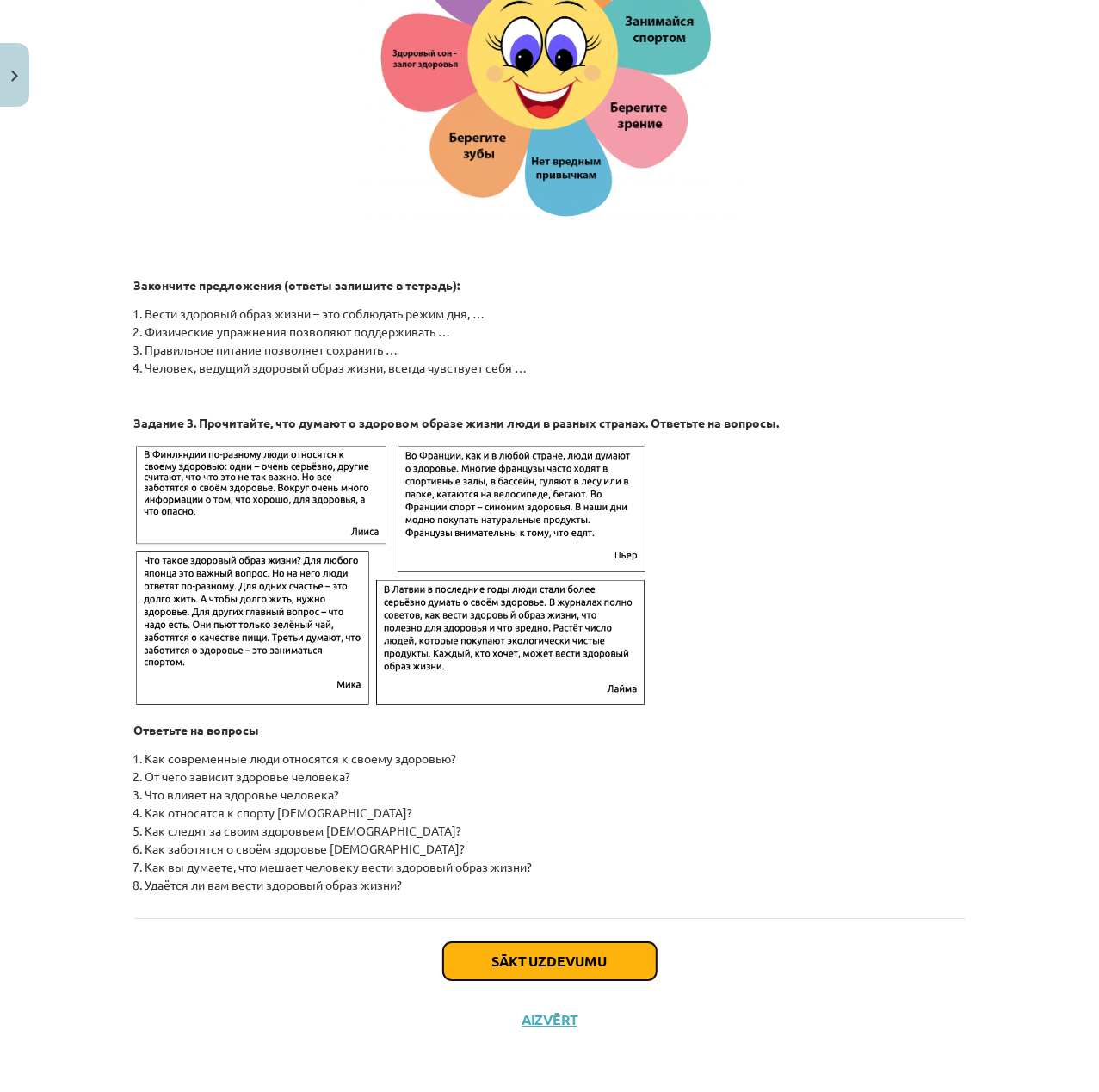
click at [590, 975] on button "Sākt uzdevumu" at bounding box center [550, 961] width 213 height 38
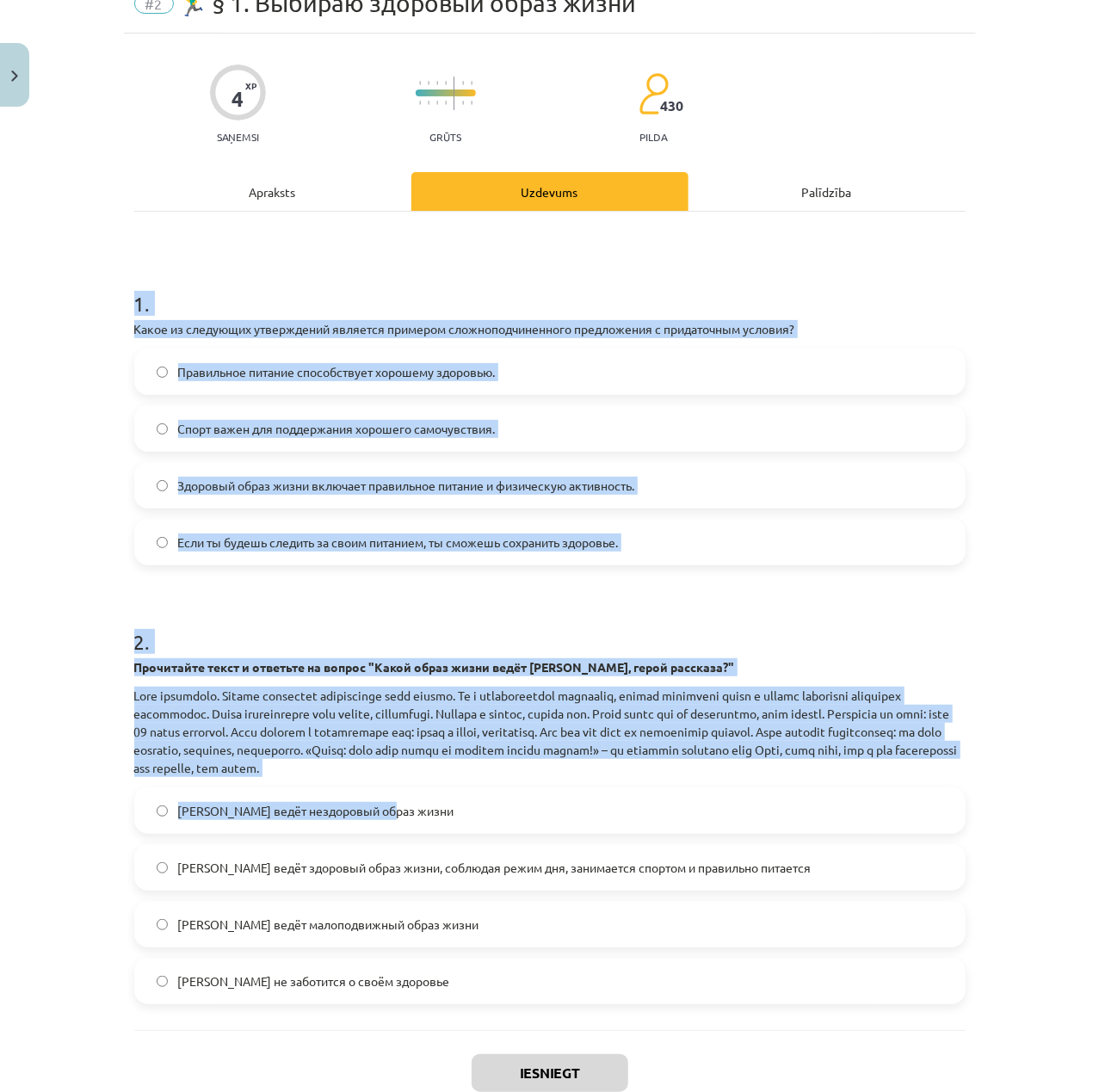
scroll to position [193, 0]
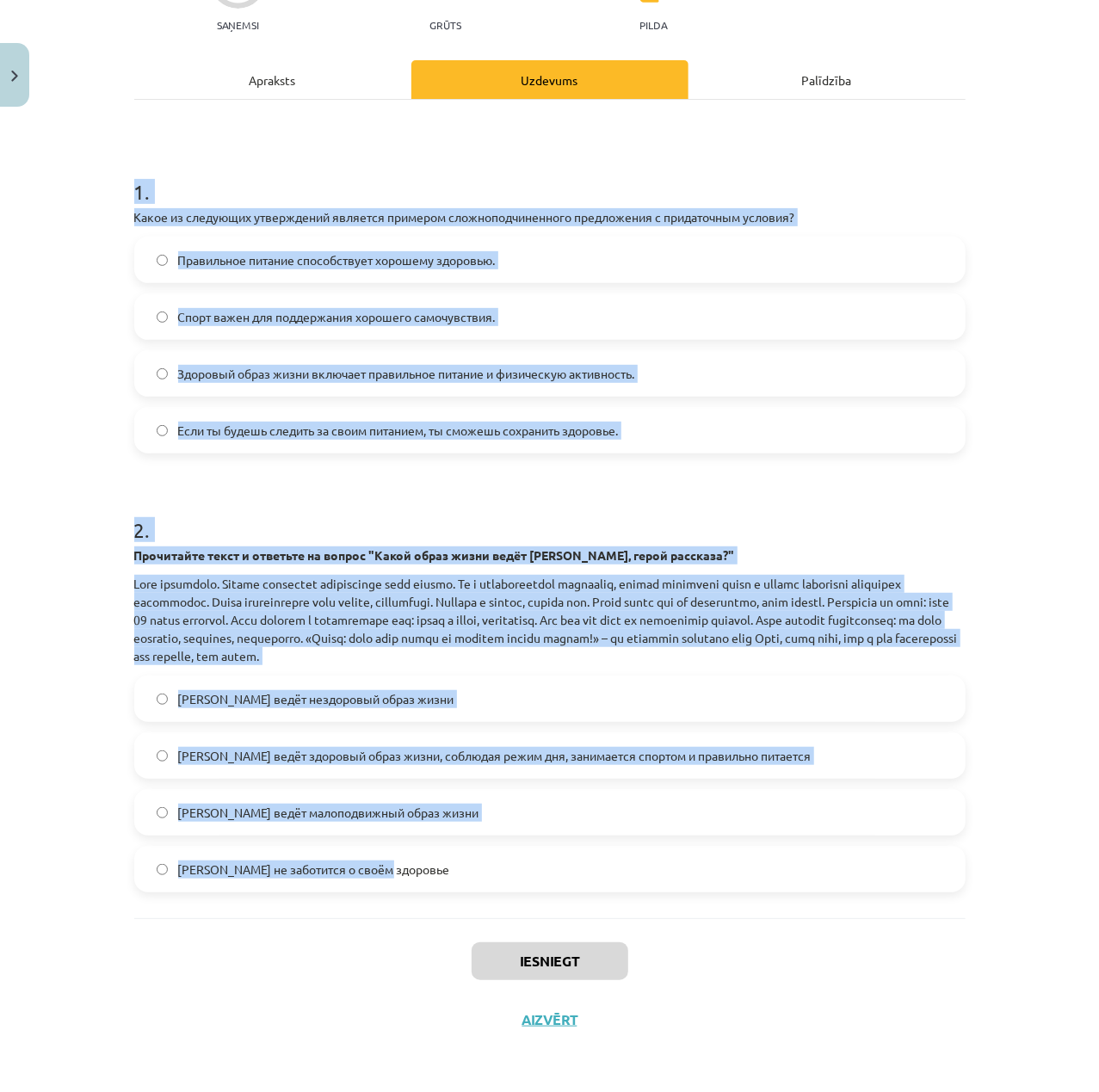
drag, startPoint x: 116, startPoint y: 310, endPoint x: 748, endPoint y: 875, distance: 847.7
click at [748, 875] on div "4 XP Saņemsi Grūts 430 pilda Apraksts Uzdevums Palīdzība 1 . Какое из следующих…" at bounding box center [549, 485] width 852 height 1127
copy form "1 . Какое из следующих утверждений является примером сложноподчиненного предлож…"
click at [1006, 143] on div "Mācību tēma: Krievu valodas b1 - 11. klases 1.ieskaites mācību materiāls #2 🏃‍♂…" at bounding box center [549, 546] width 1099 height 1092
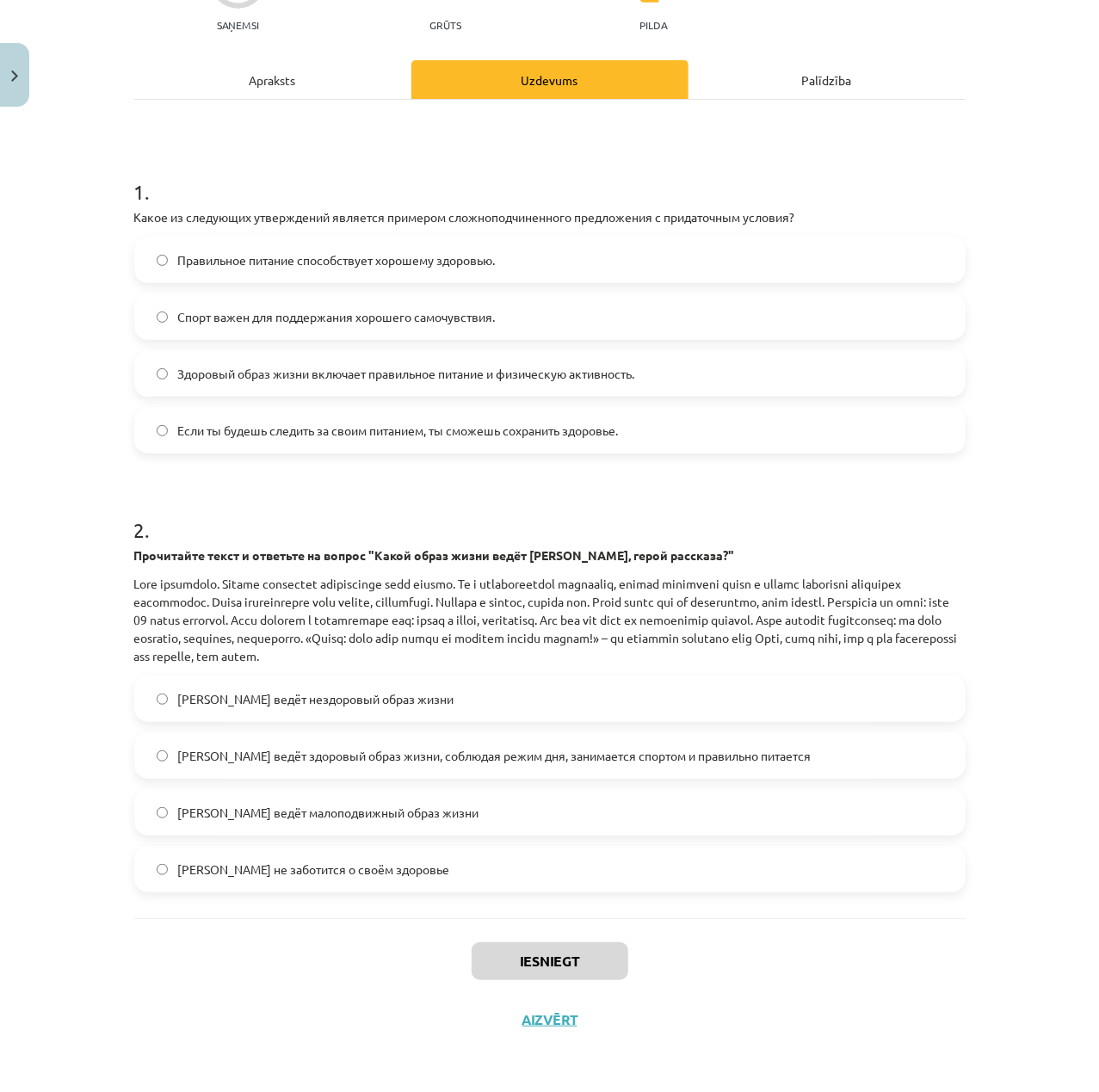
click at [449, 424] on span "Если ты будешь следить за своим питанием, ты сможешь сохранить здоровье." at bounding box center [398, 431] width 441 height 18
click at [427, 696] on label "Олег ведёт нездоровый образ жизни" at bounding box center [550, 699] width 828 height 43
click at [448, 752] on span "Олег ведёт здоровый образ жизни, соблюдая режим дня, занимается спортом и прави…" at bounding box center [494, 756] width 633 height 18
click at [499, 969] on button "Iesniegt" at bounding box center [549, 961] width 156 height 38
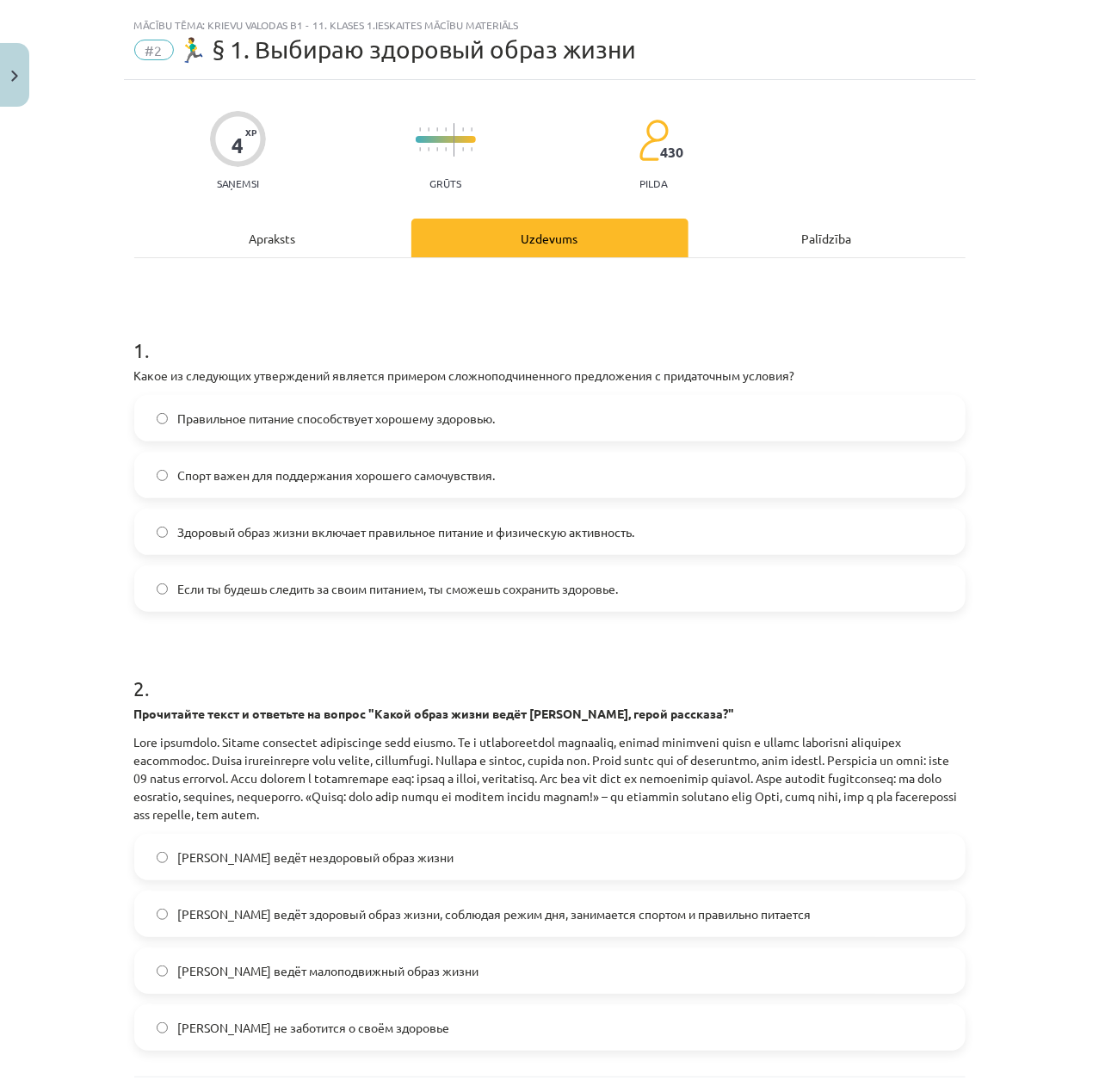
scroll to position [0, 0]
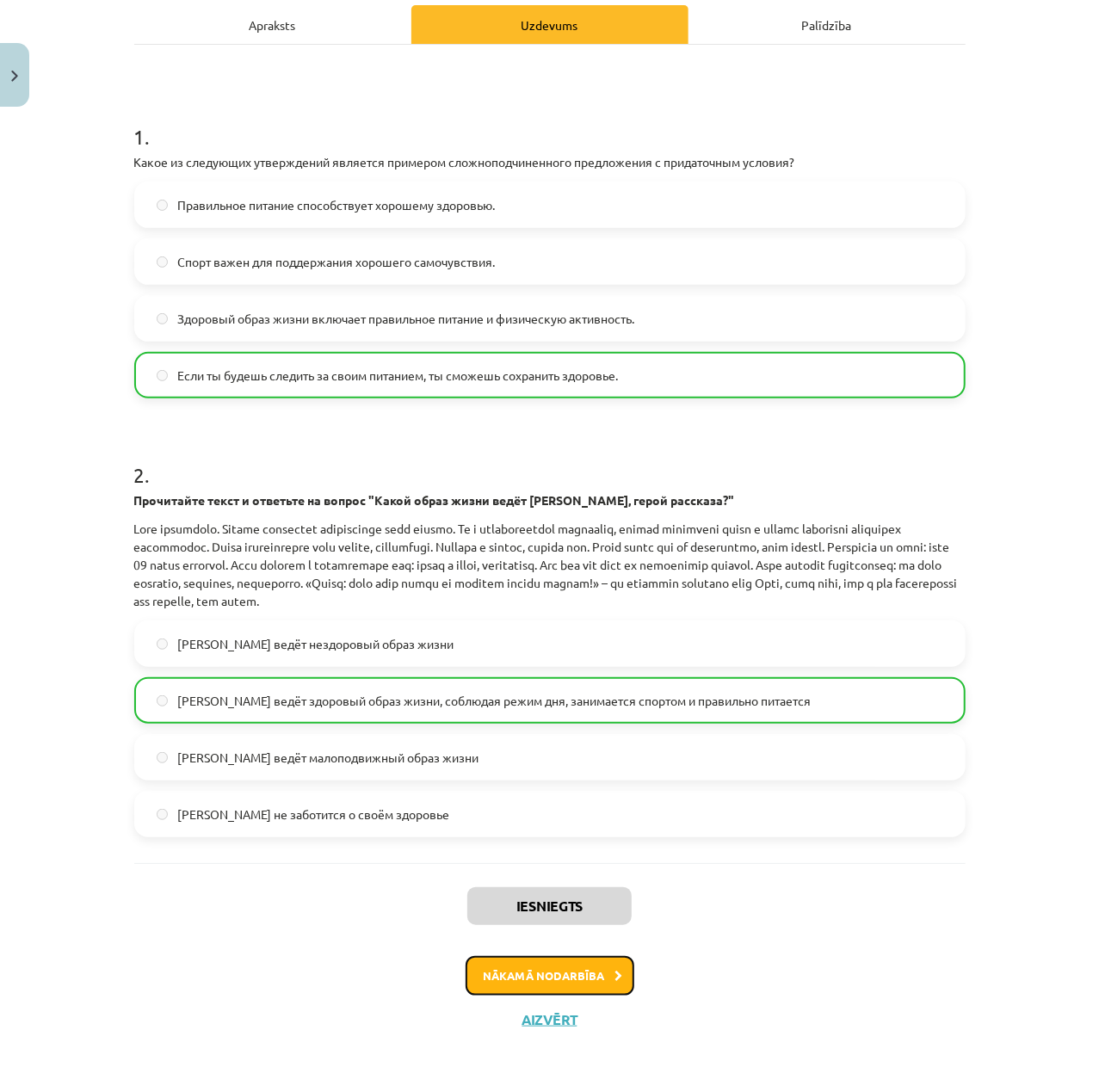
click at [551, 958] on button "Nākamā nodarbība" at bounding box center [550, 976] width 169 height 40
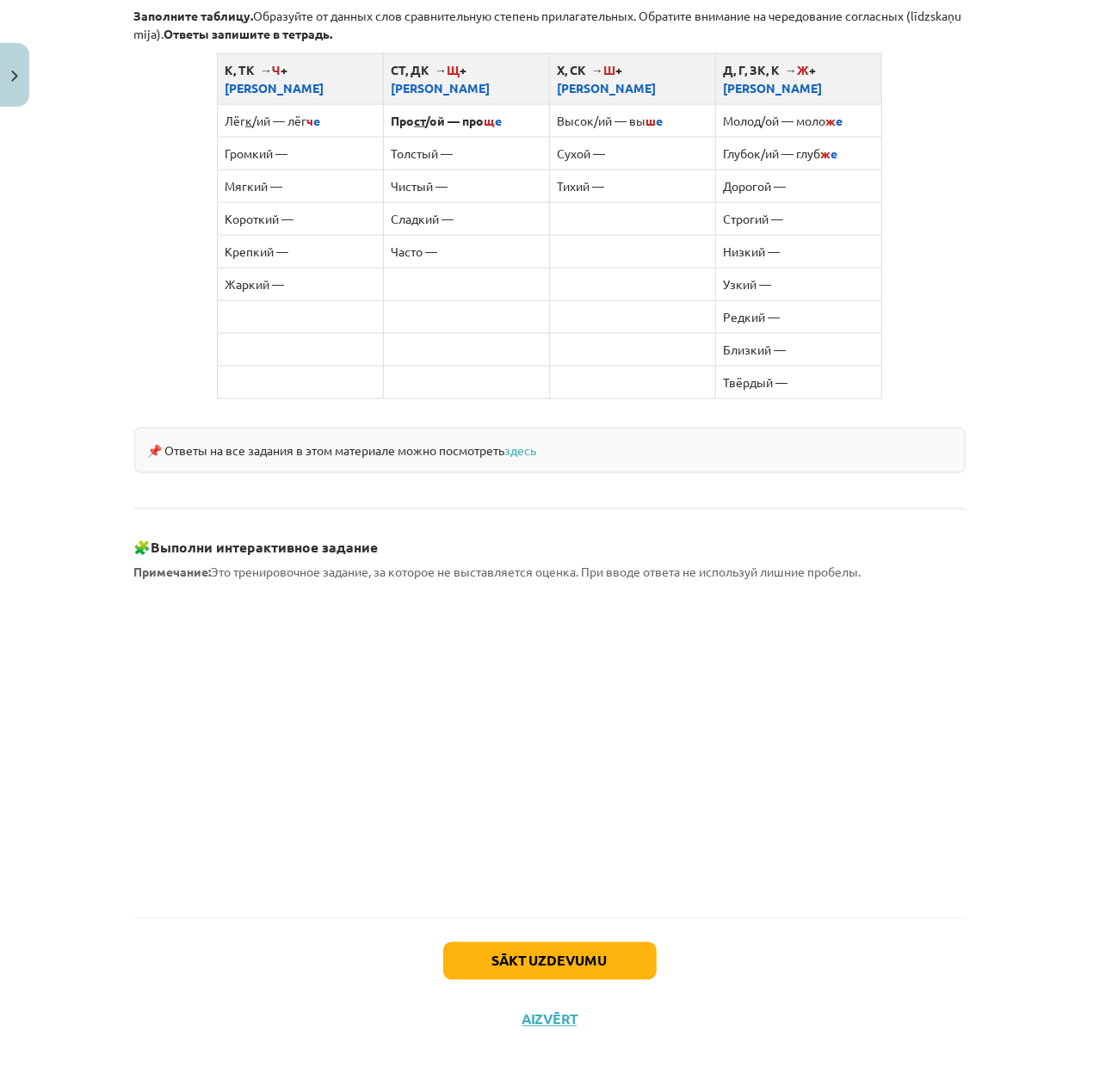
scroll to position [1097, 0]
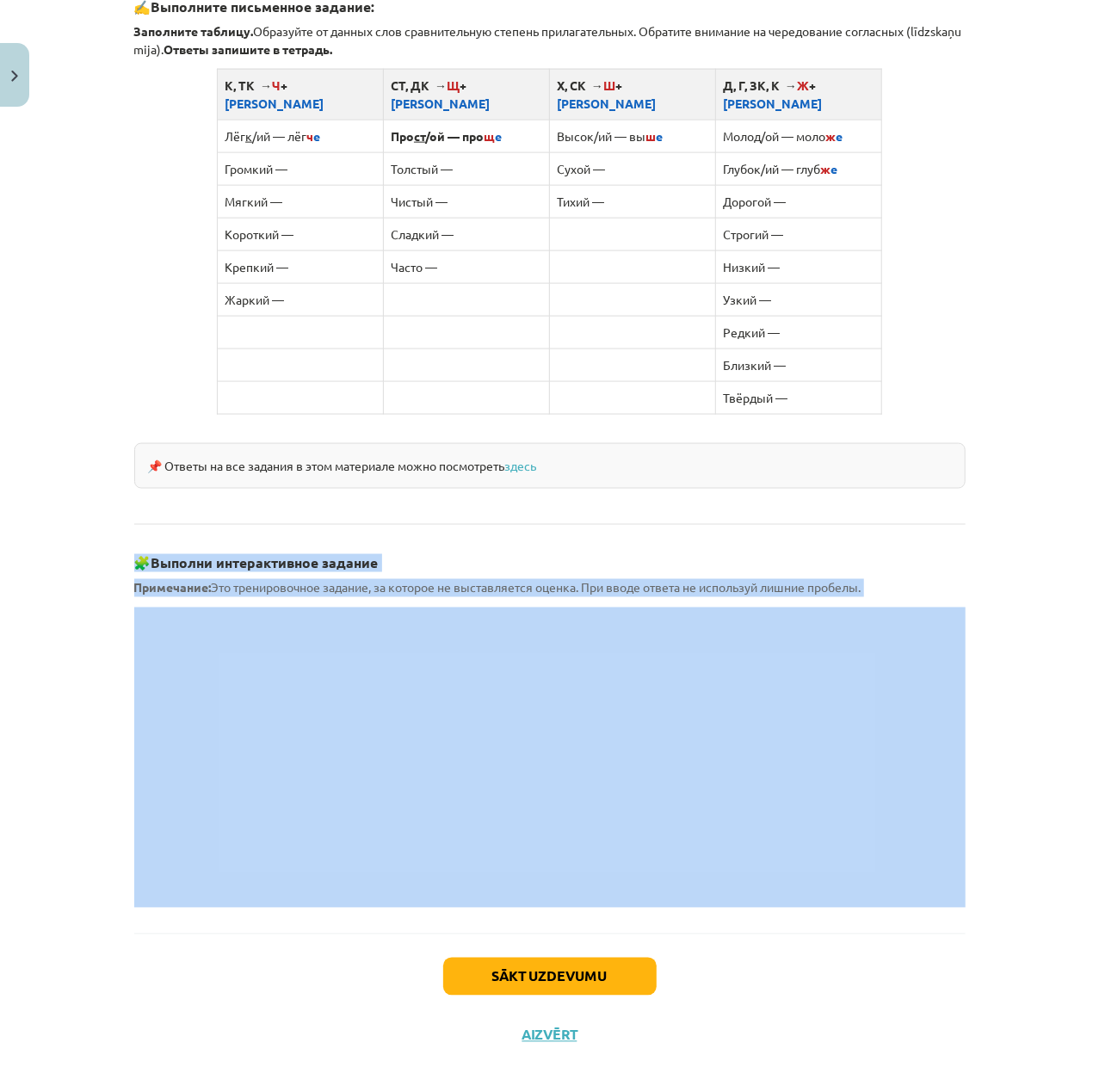
drag, startPoint x: 128, startPoint y: 544, endPoint x: 228, endPoint y: 593, distance: 111.4
click at [479, 196] on div "4 XP Saņemsi Grūts 430 pilda Apraksts Uzdevums Palīdzība Образование сравнитель…" at bounding box center [549, 54] width 852 height 2019
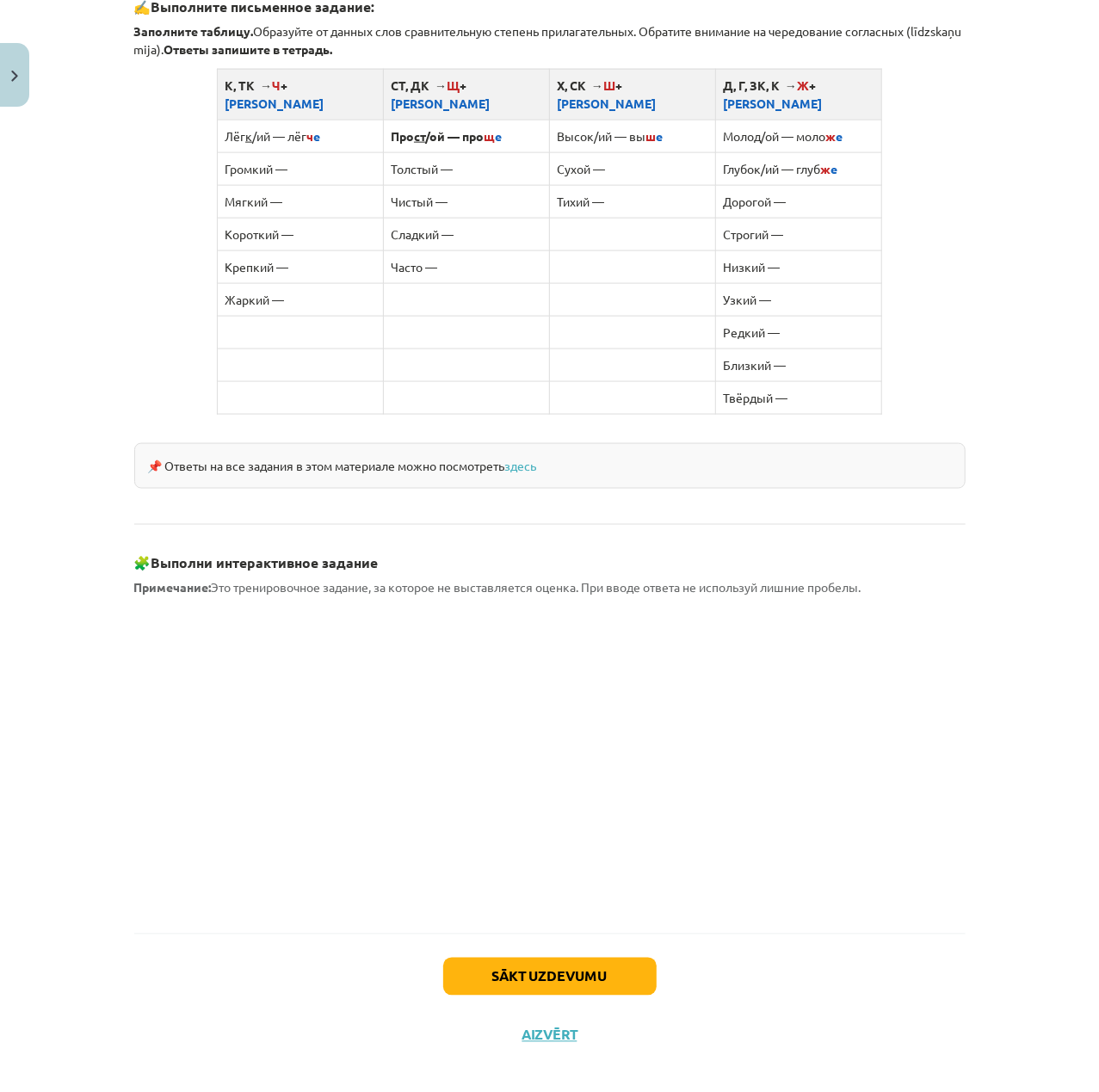
click at [961, 831] on div "4 XP Saņemsi Grūts 430 pilda Apraksts Uzdevums Palīdzība Образование сравнитель…" at bounding box center [549, 54] width 852 height 2019
click at [555, 975] on button "Sākt uzdevumu" at bounding box center [550, 977] width 213 height 38
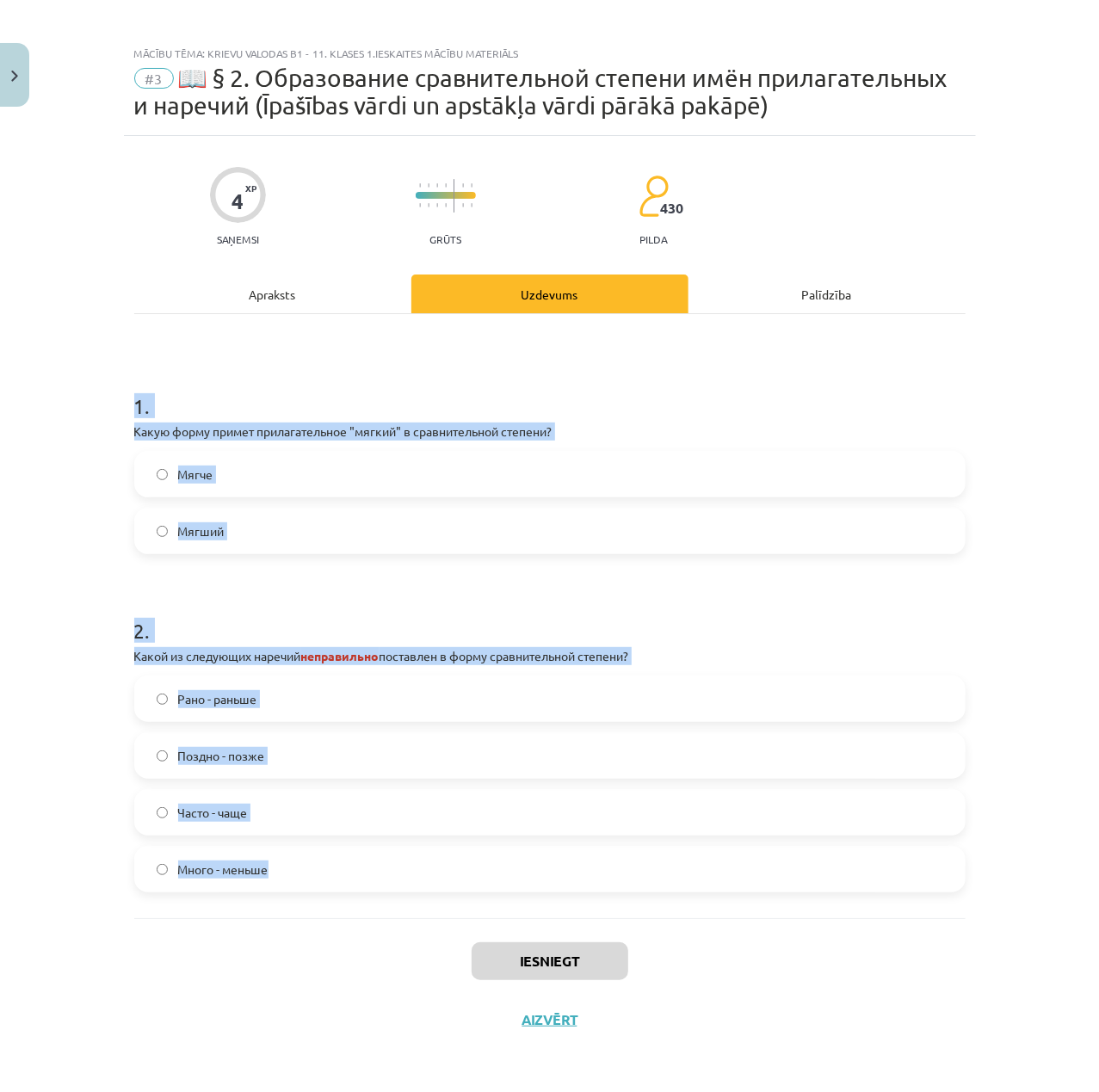
drag, startPoint x: 97, startPoint y: 393, endPoint x: 703, endPoint y: 886, distance: 781.2
click at [703, 886] on div "Mācību tēma: Krievu valodas b1 - 11. klases 1.ieskaites mācību materiāls #3 📖 §…" at bounding box center [549, 546] width 1099 height 1092
copy form "1 . Какую форму примет прилагательное "мягкий" в сравнительной степени? Мягче М…"
click at [889, 630] on h1 "2 ." at bounding box center [550, 615] width 831 height 53
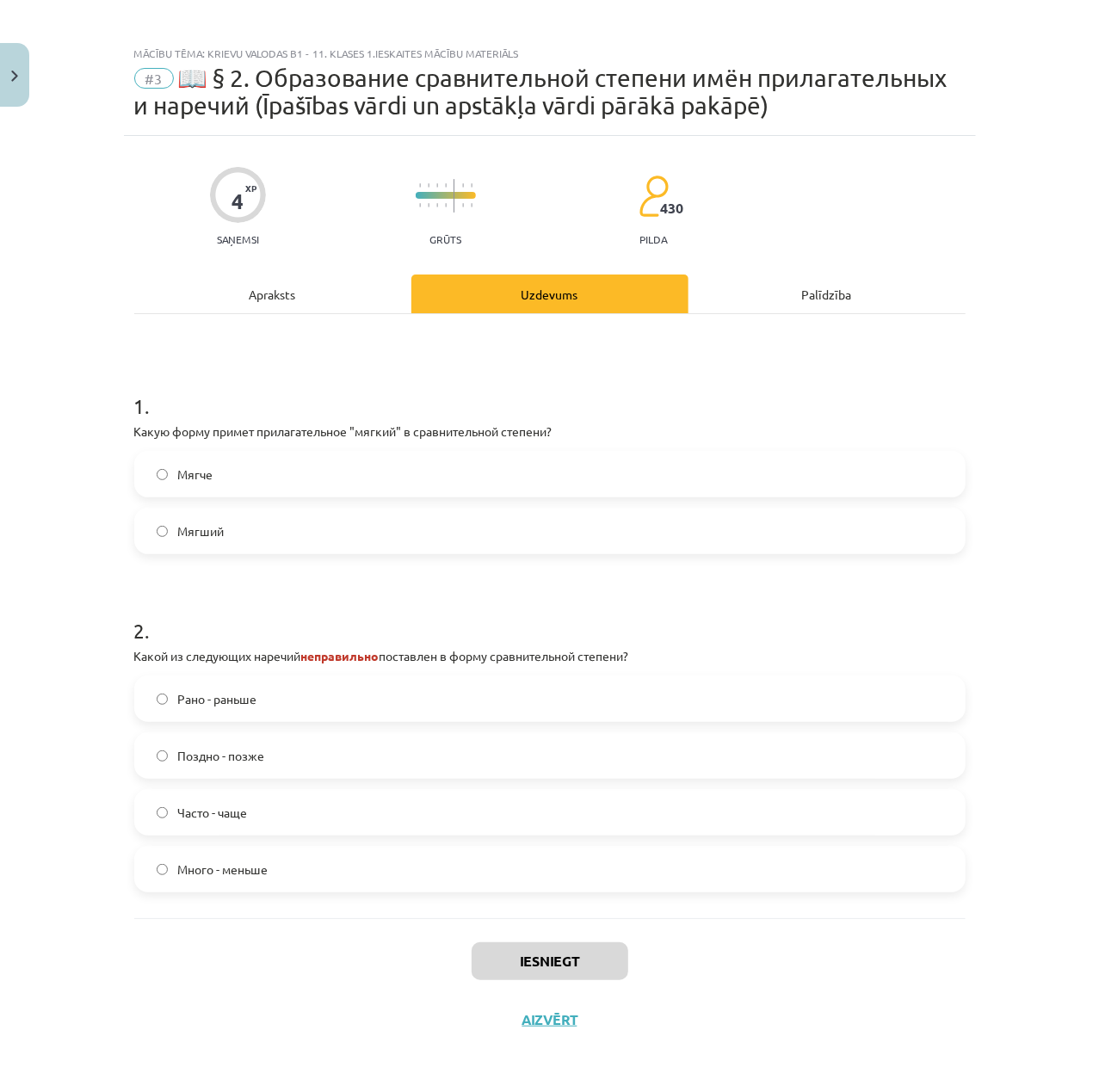
click at [321, 480] on label "Мягче" at bounding box center [550, 474] width 828 height 43
click at [324, 854] on label "Много - меньше" at bounding box center [550, 870] width 828 height 43
click at [555, 958] on button "Iesniegt" at bounding box center [549, 961] width 156 height 38
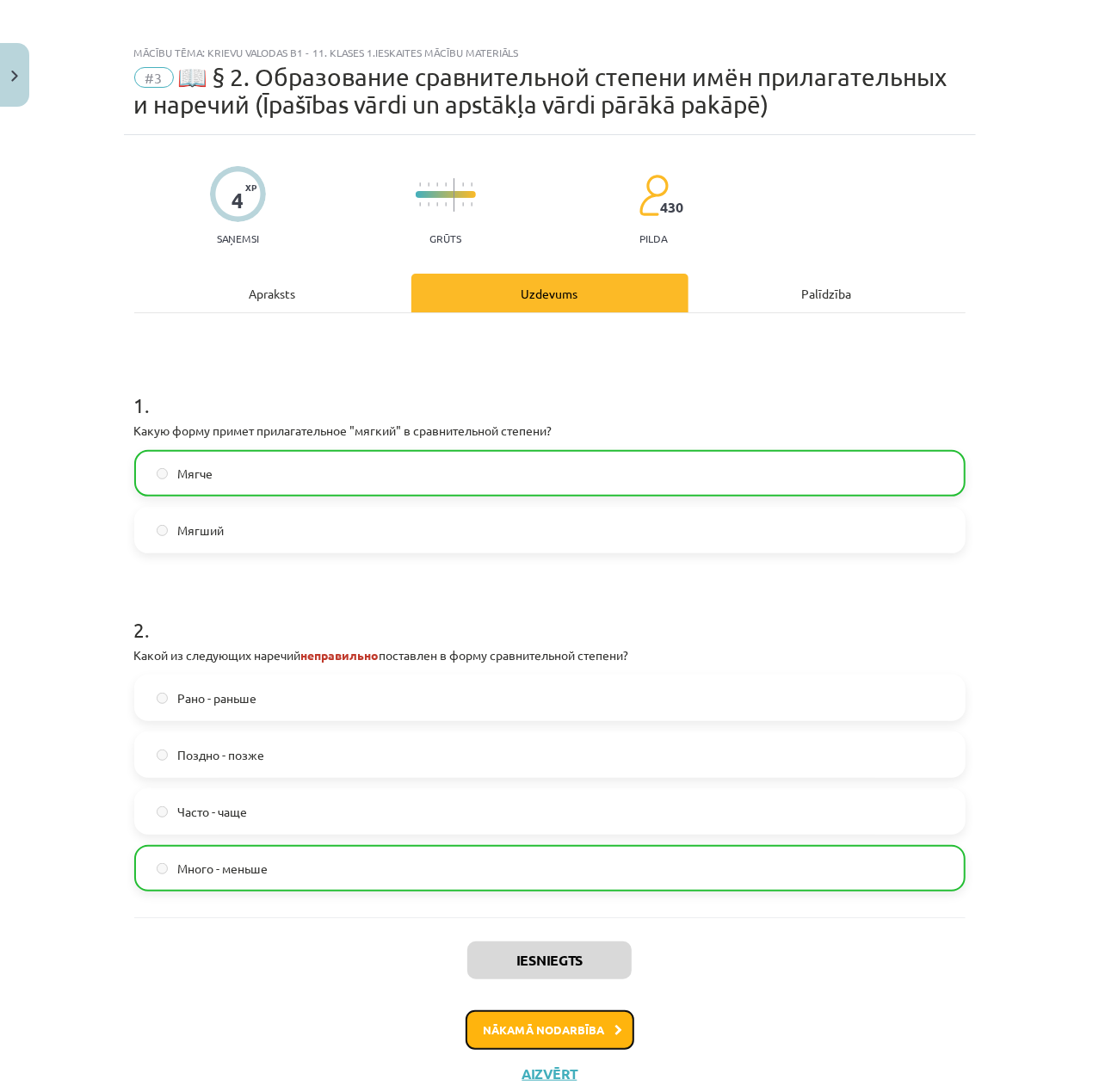
click at [593, 1034] on button "Nākamā nodarbība" at bounding box center [550, 1031] width 169 height 40
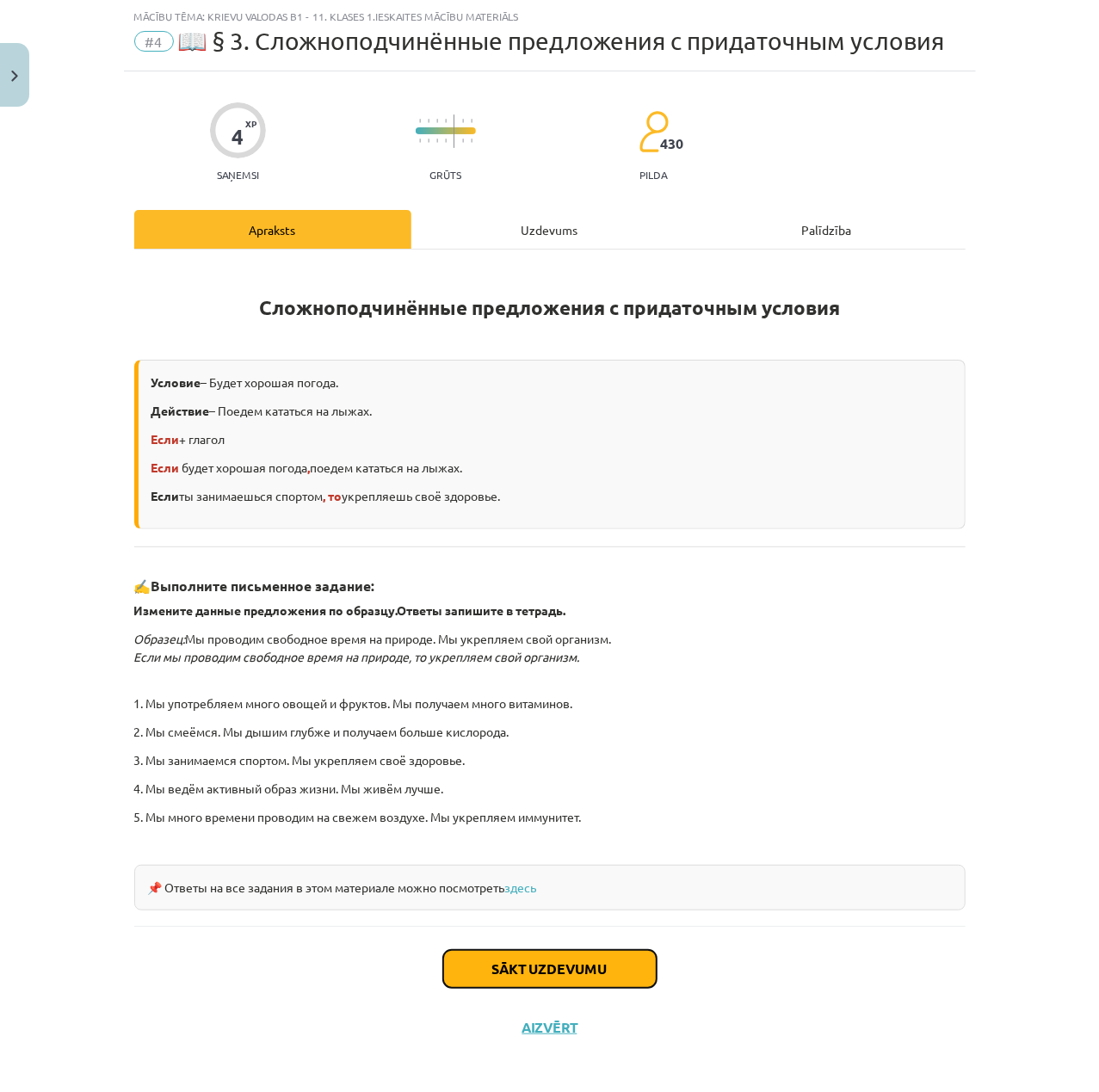
click at [590, 958] on button "Sākt uzdevumu" at bounding box center [550, 969] width 213 height 38
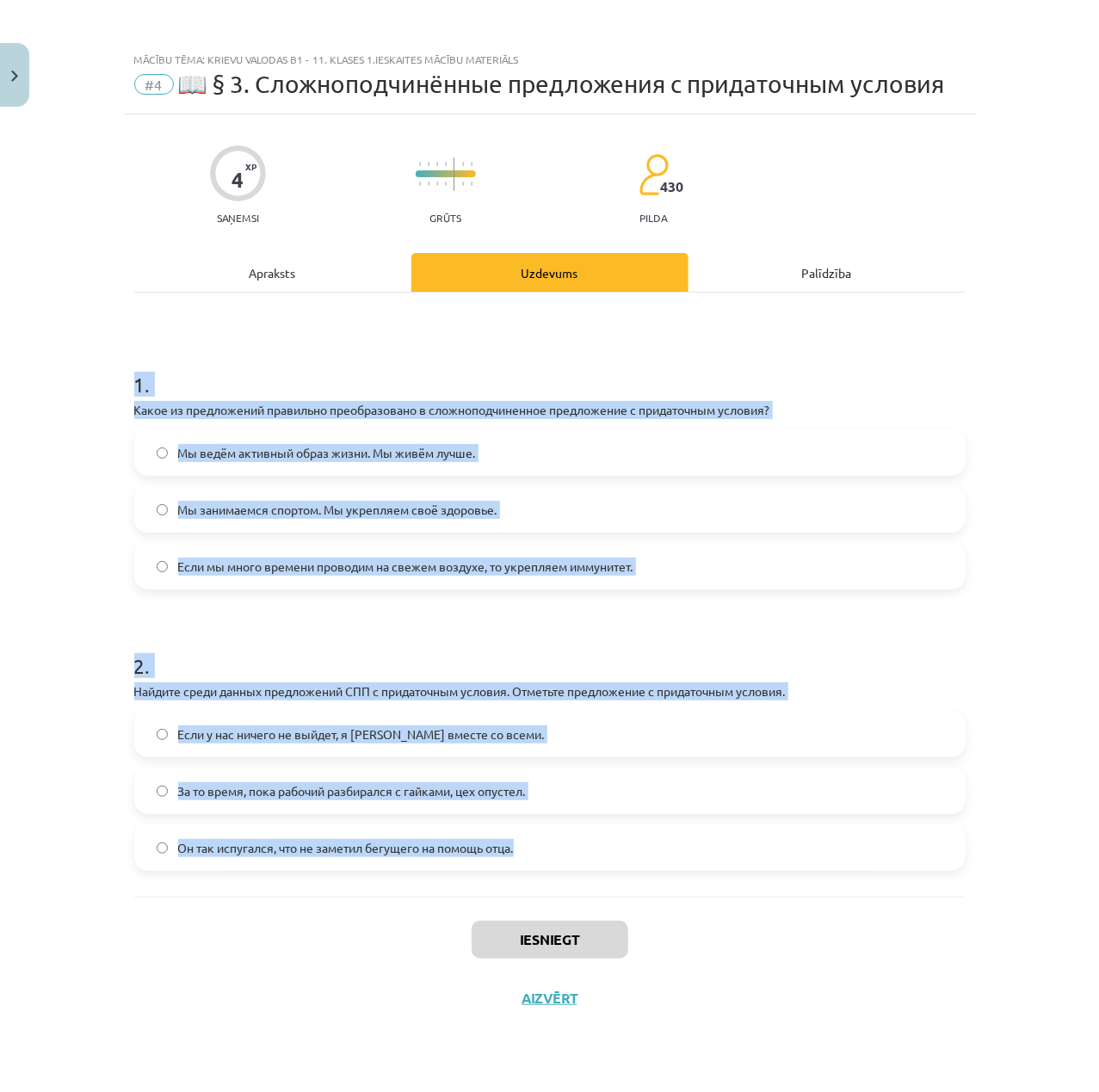
drag, startPoint x: 105, startPoint y: 372, endPoint x: 680, endPoint y: 889, distance: 773.2
click at [680, 889] on div "Mācību tēma: Krievu valodas b1 - 11. klases 1.ieskaites mācību materiāls #4 📖 §…" at bounding box center [549, 546] width 1099 height 1092
copy form "1 . Какое из предложений правильно преобразовано в сложноподчиненное предложени…"
click at [931, 630] on h1 "2 ." at bounding box center [550, 650] width 831 height 53
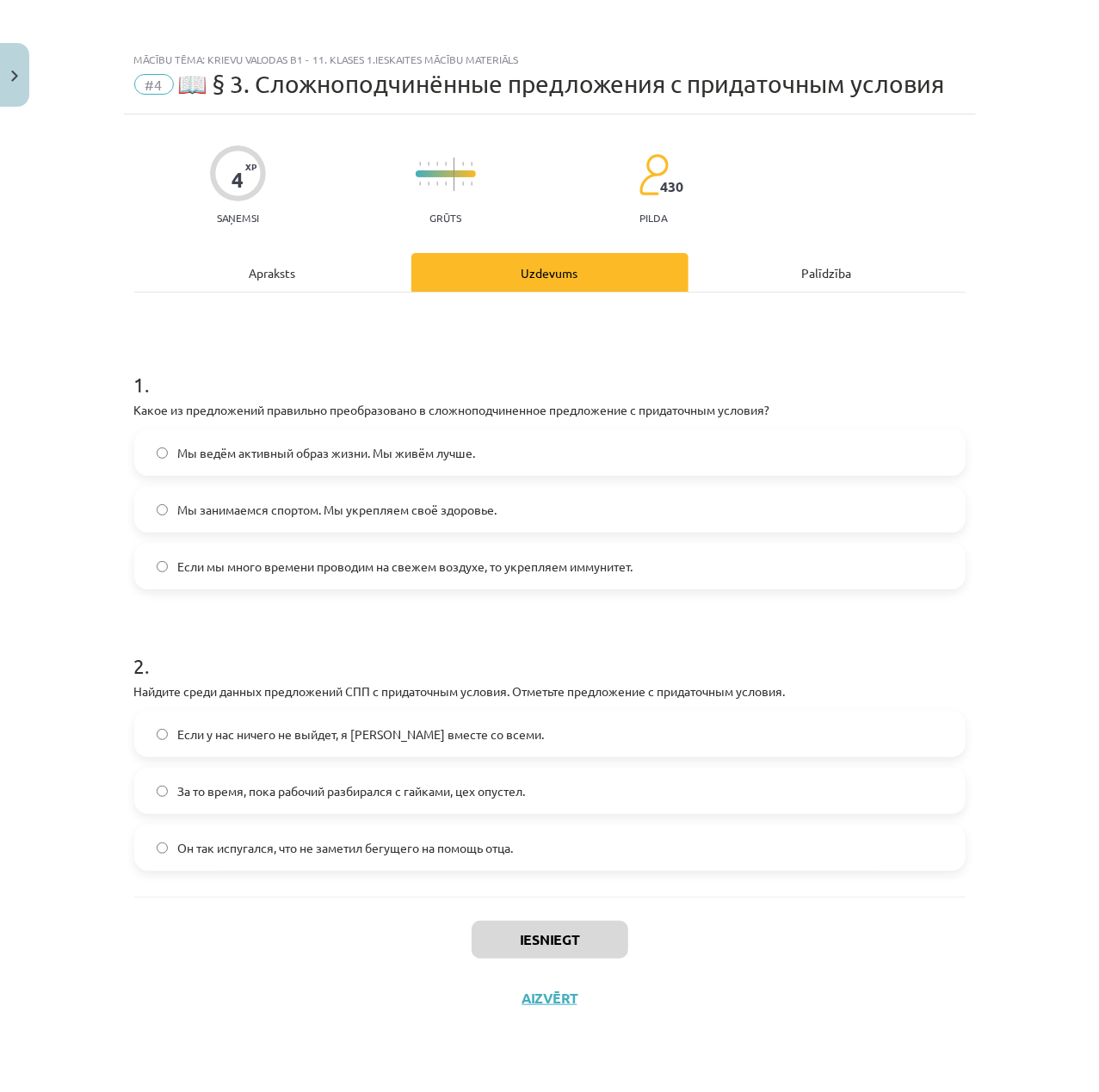
click at [654, 575] on label "Если мы много времени проводим на свежем воздухе, то укрепляем иммунитет." at bounding box center [550, 566] width 828 height 43
click at [561, 741] on label "Если у нас ничего не выйдет, я уеду вместе со всеми." at bounding box center [550, 734] width 828 height 43
click at [559, 934] on button "Iesniegt" at bounding box center [549, 940] width 156 height 38
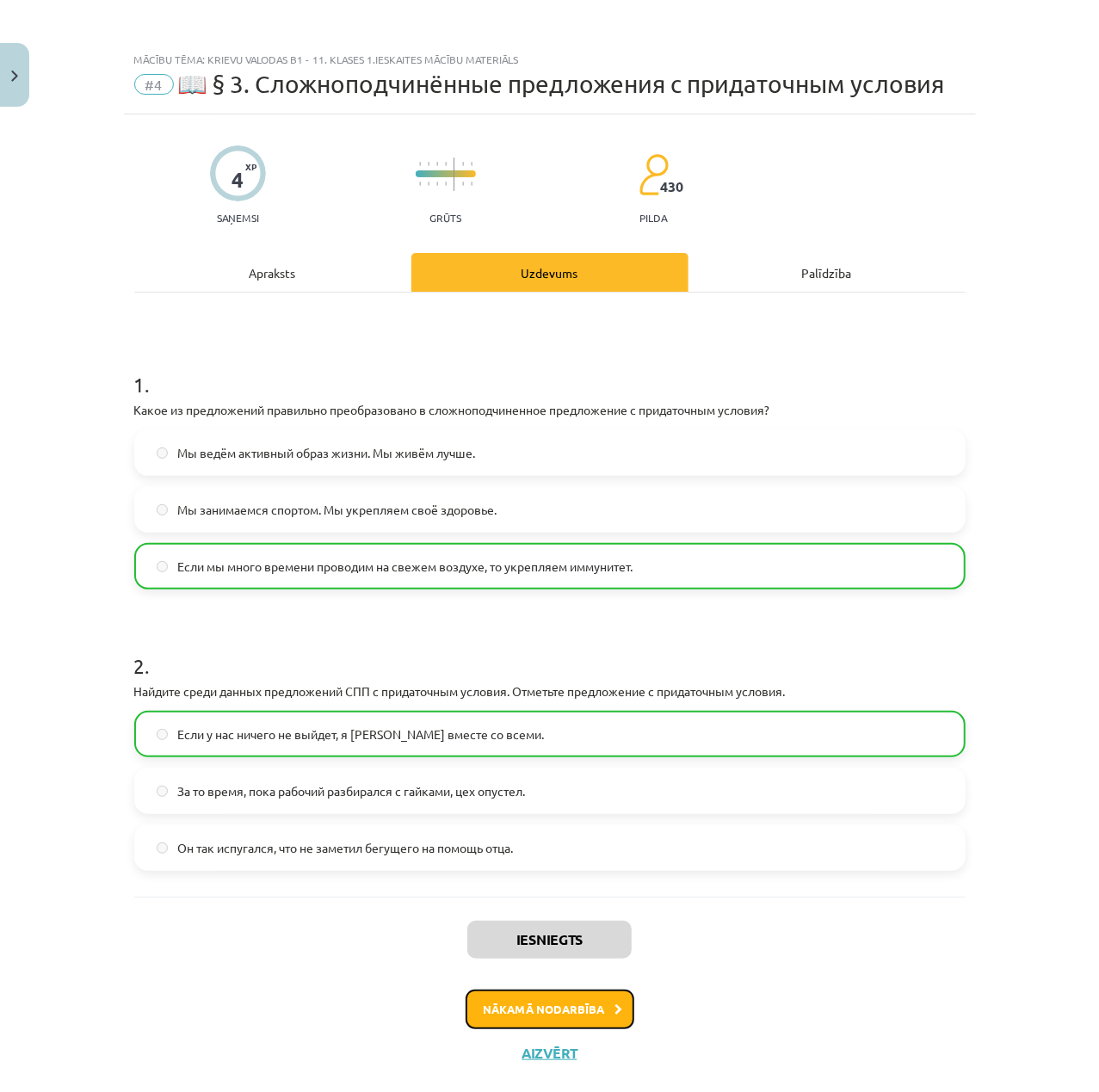
click at [520, 1010] on button "Nākamā nodarbība" at bounding box center [550, 1010] width 169 height 40
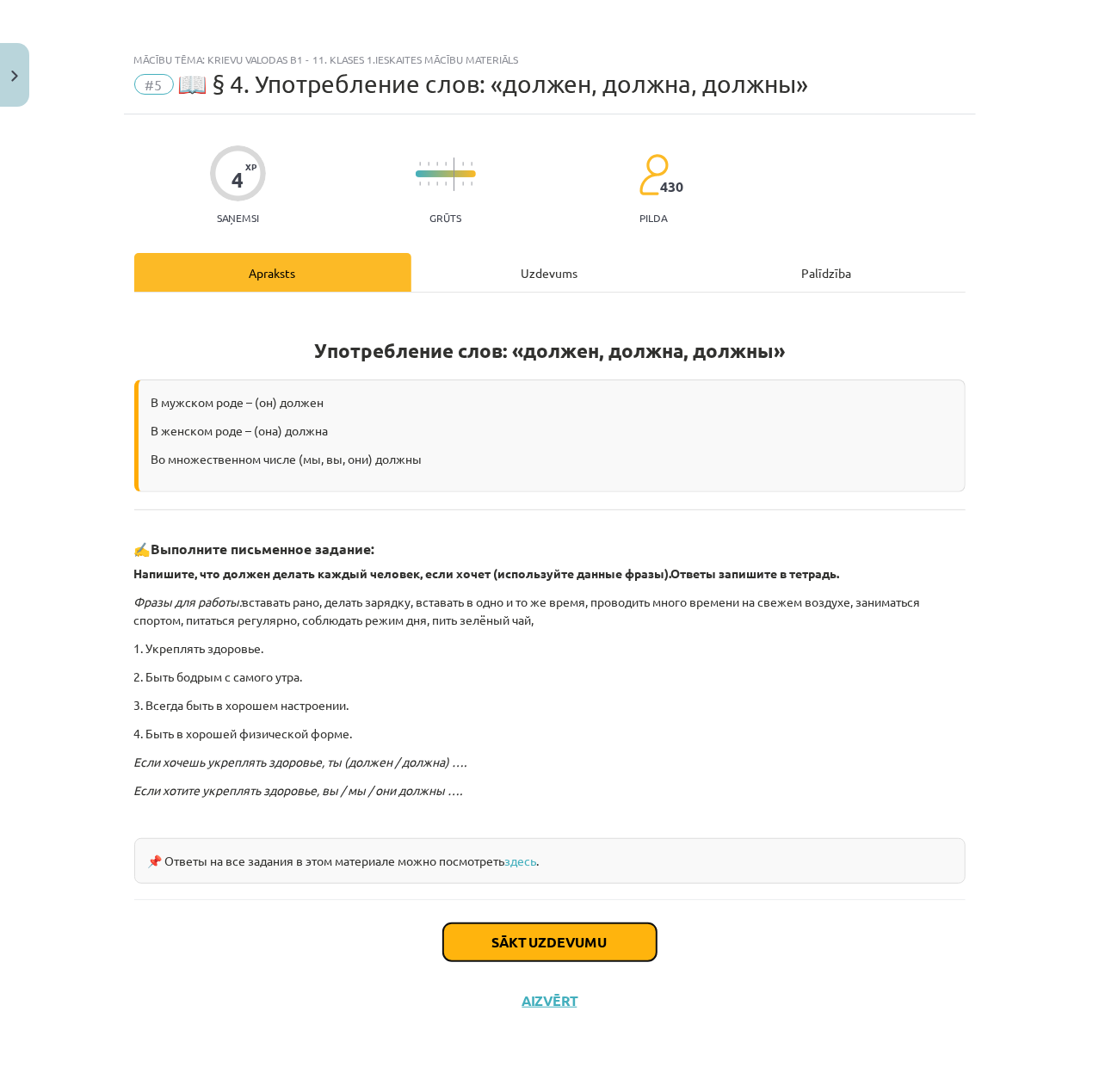
click at [521, 954] on button "Sākt uzdevumu" at bounding box center [550, 942] width 213 height 38
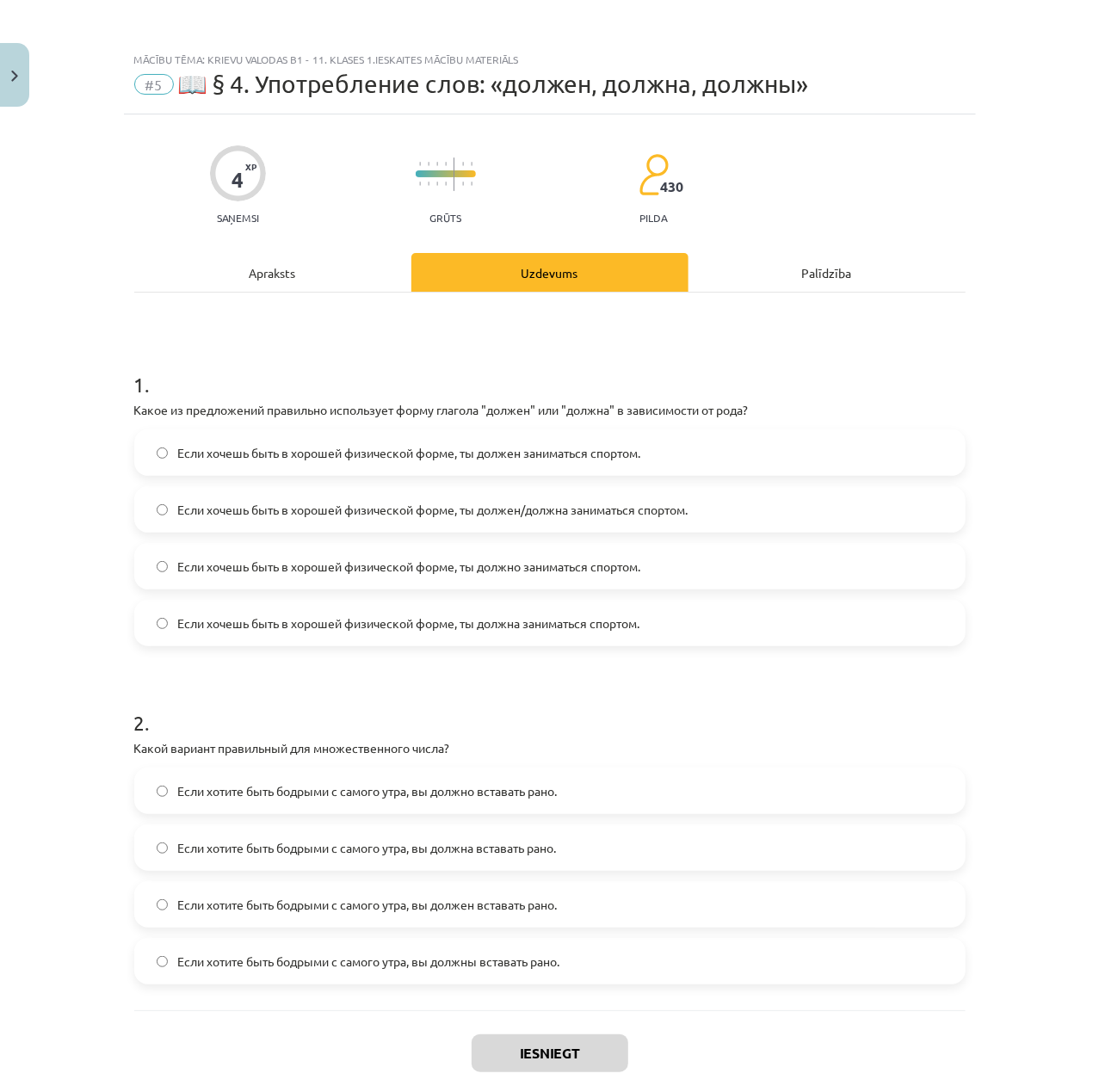
click at [312, 511] on span "Если хочешь быть в хорошей физической форме, ты должен/должна заниматься спорто…" at bounding box center [433, 510] width 510 height 18
click at [427, 896] on span "Если хотите быть бодрыми с самого утра, вы должен вставать рано." at bounding box center [368, 905] width 379 height 18
click at [525, 1051] on button "Iesniegt" at bounding box center [549, 1053] width 156 height 38
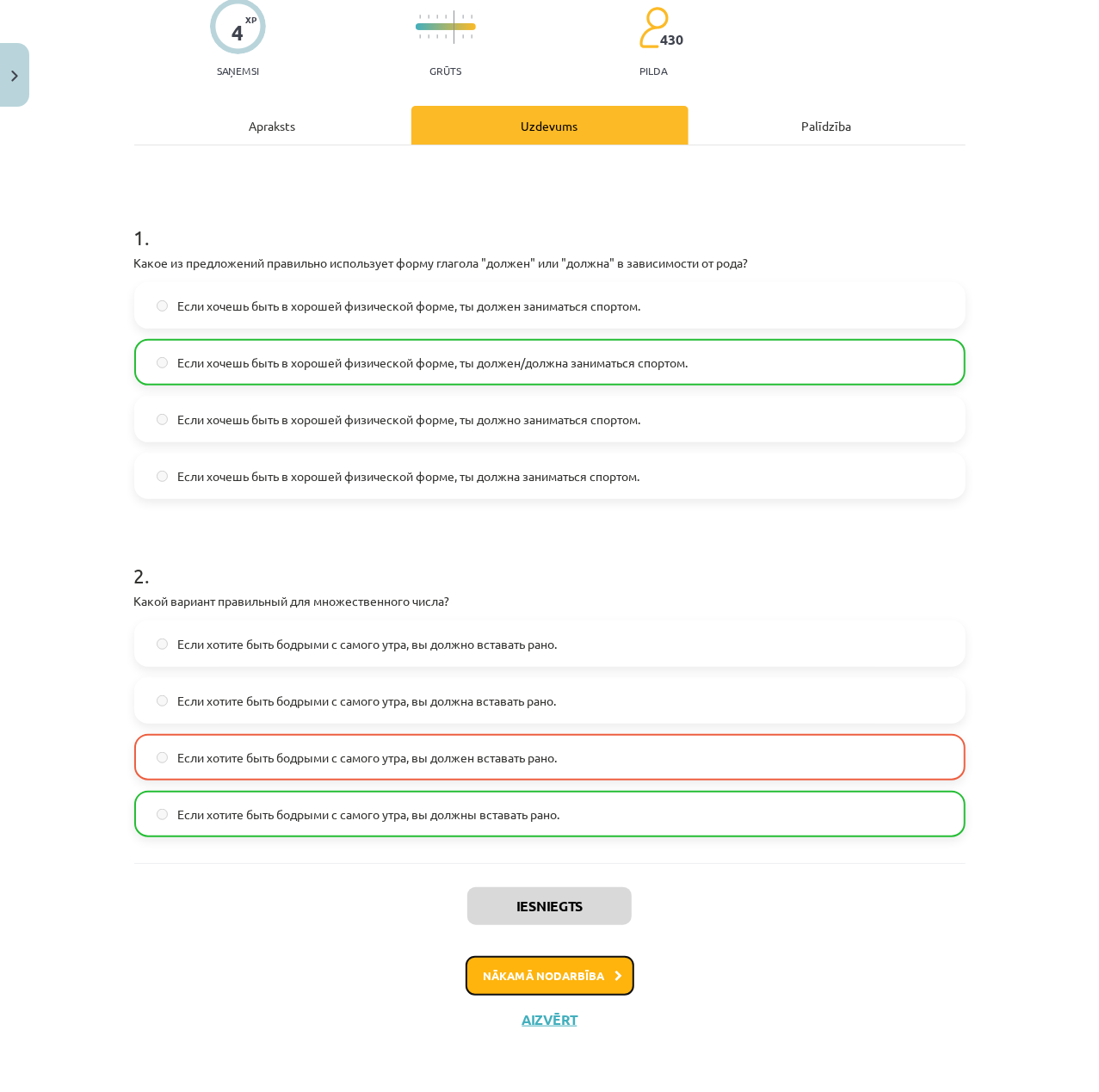
click at [593, 985] on button "Nākamā nodarbība" at bounding box center [550, 976] width 169 height 40
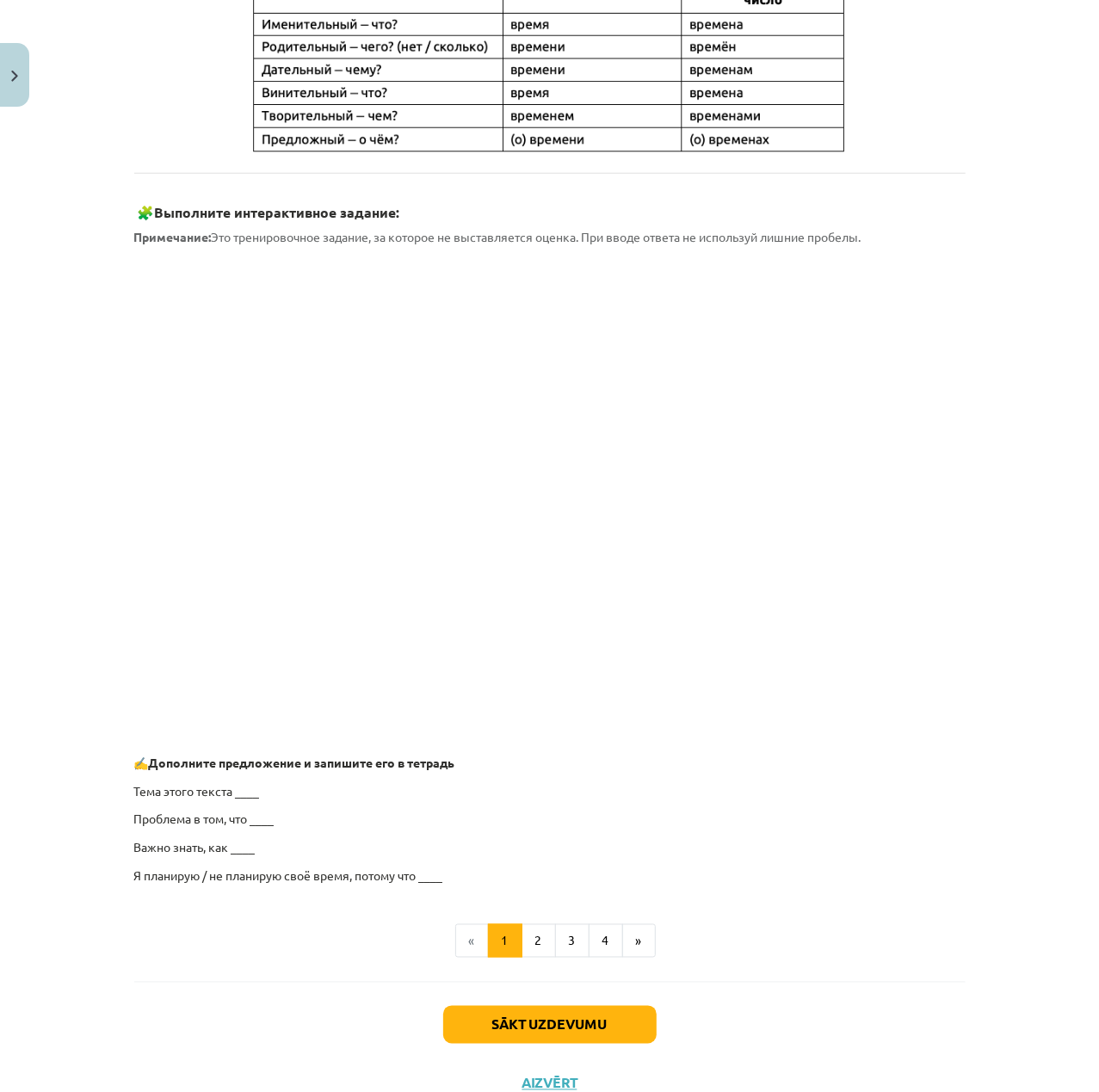
scroll to position [847, 0]
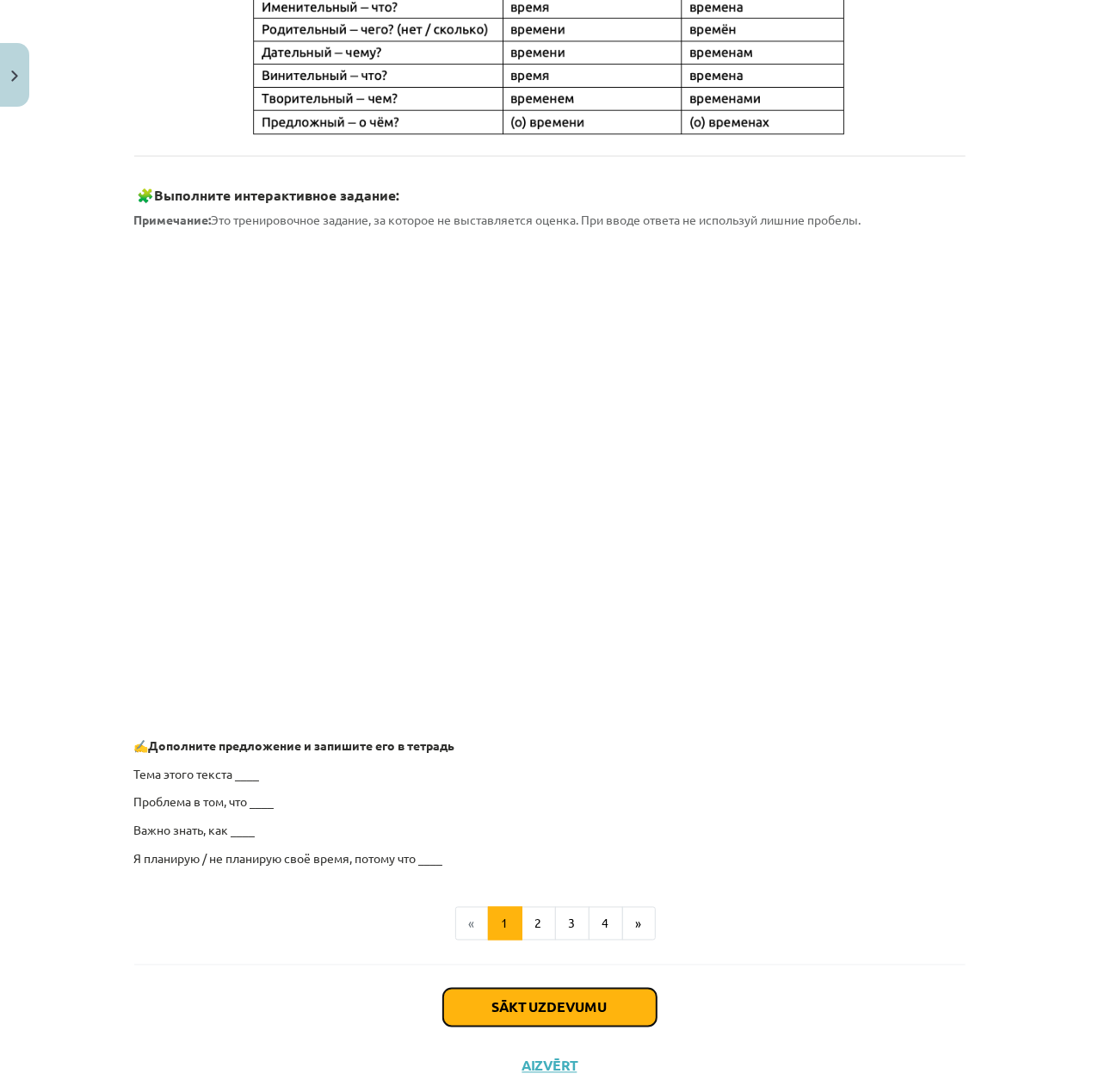
click at [587, 1019] on button "Sākt uzdevumu" at bounding box center [550, 1008] width 213 height 38
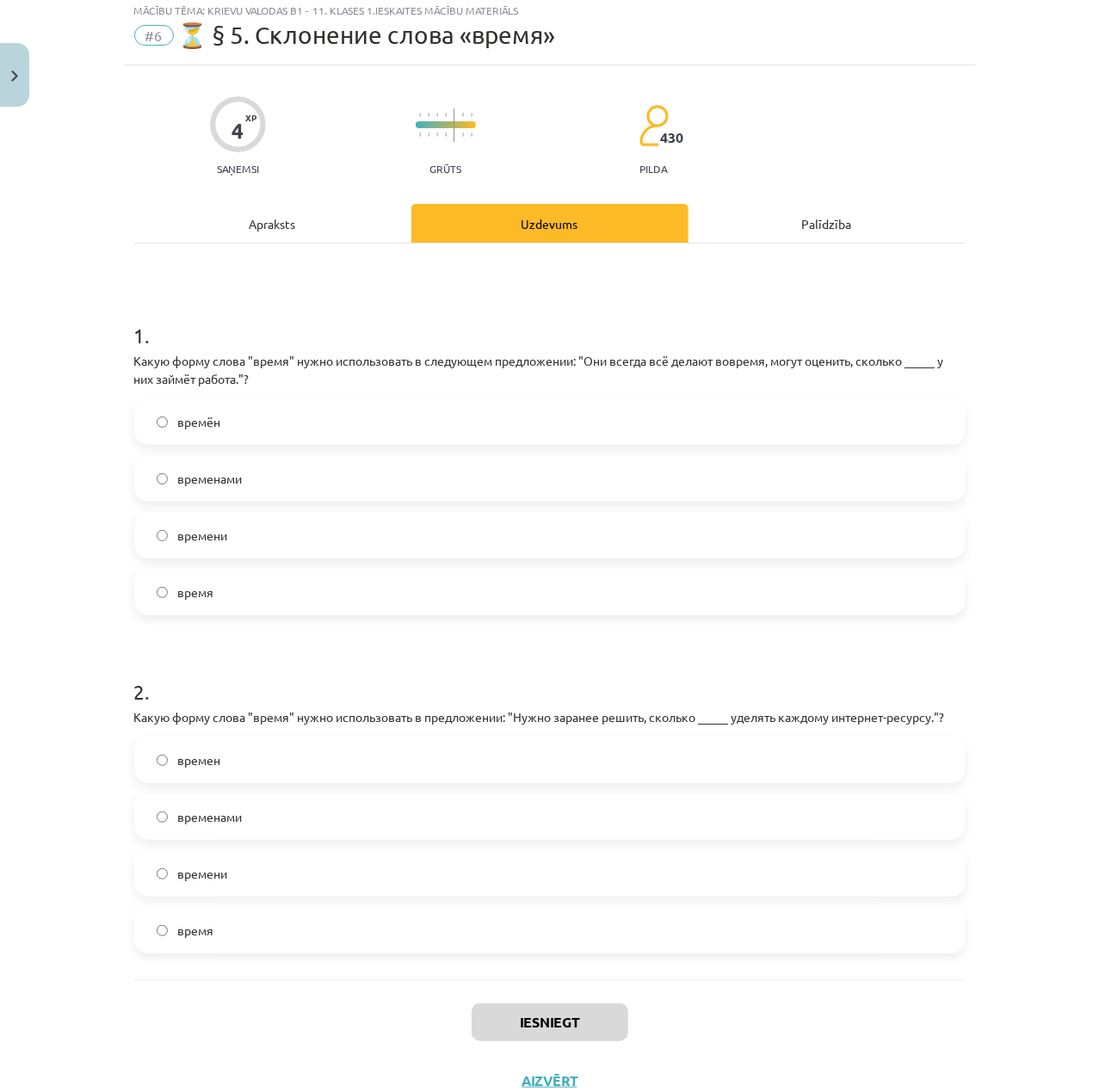
scroll to position [43, 0]
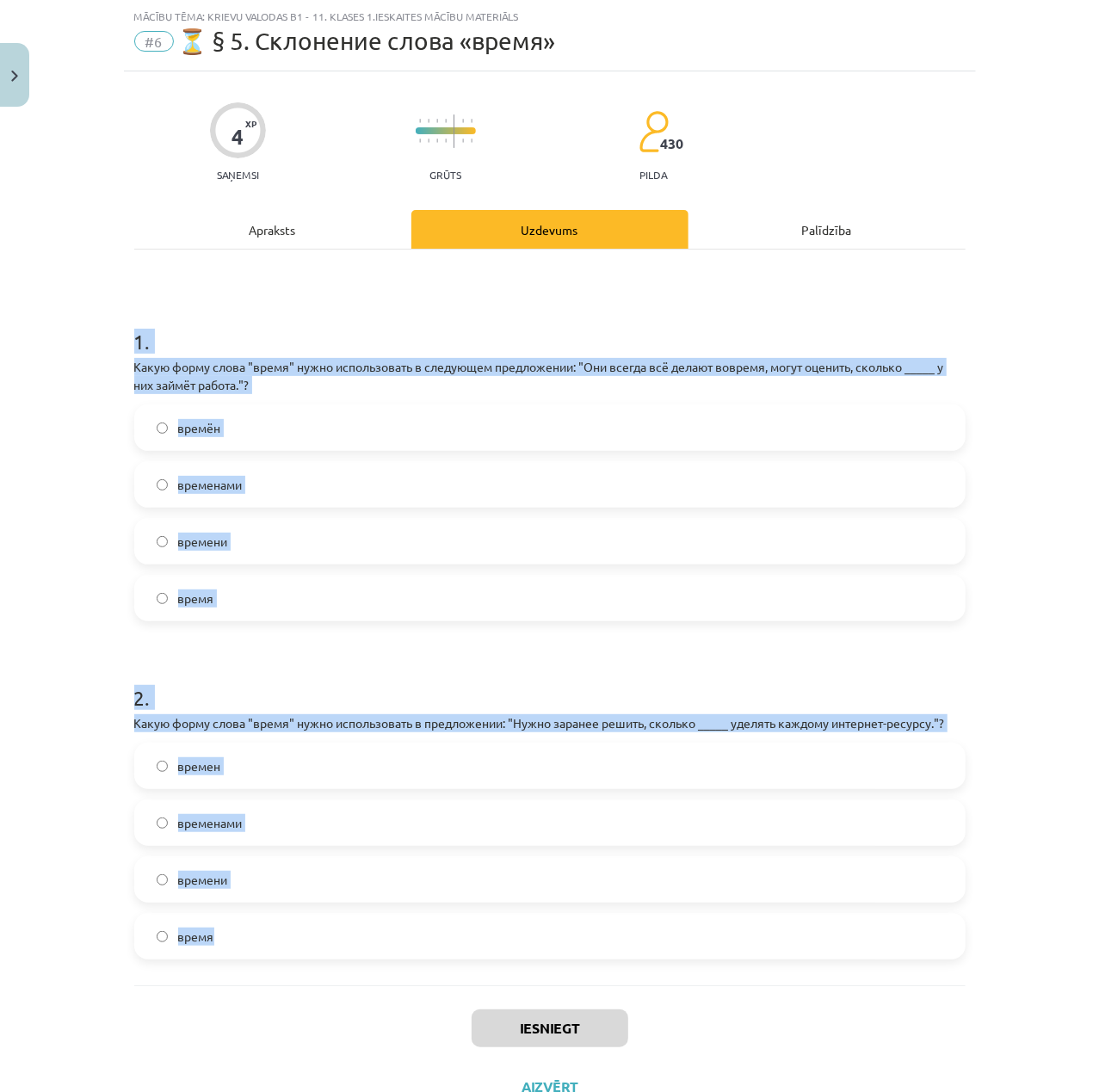
drag, startPoint x: 114, startPoint y: 328, endPoint x: 575, endPoint y: 971, distance: 791.2
click at [575, 971] on div "Mācību tēma: Krievu valodas b1 - 11. klases 1.ieskaites mācību materiāls #6 ⏳ §…" at bounding box center [549, 546] width 1099 height 1092
copy form "1 . Какую форму слова "время" нужно использовать в следующем предложении: "Они …"
click at [954, 624] on form "1 . Какую форму слова "время" нужно использовать в следующем предложении: "Они …" at bounding box center [550, 630] width 831 height 660
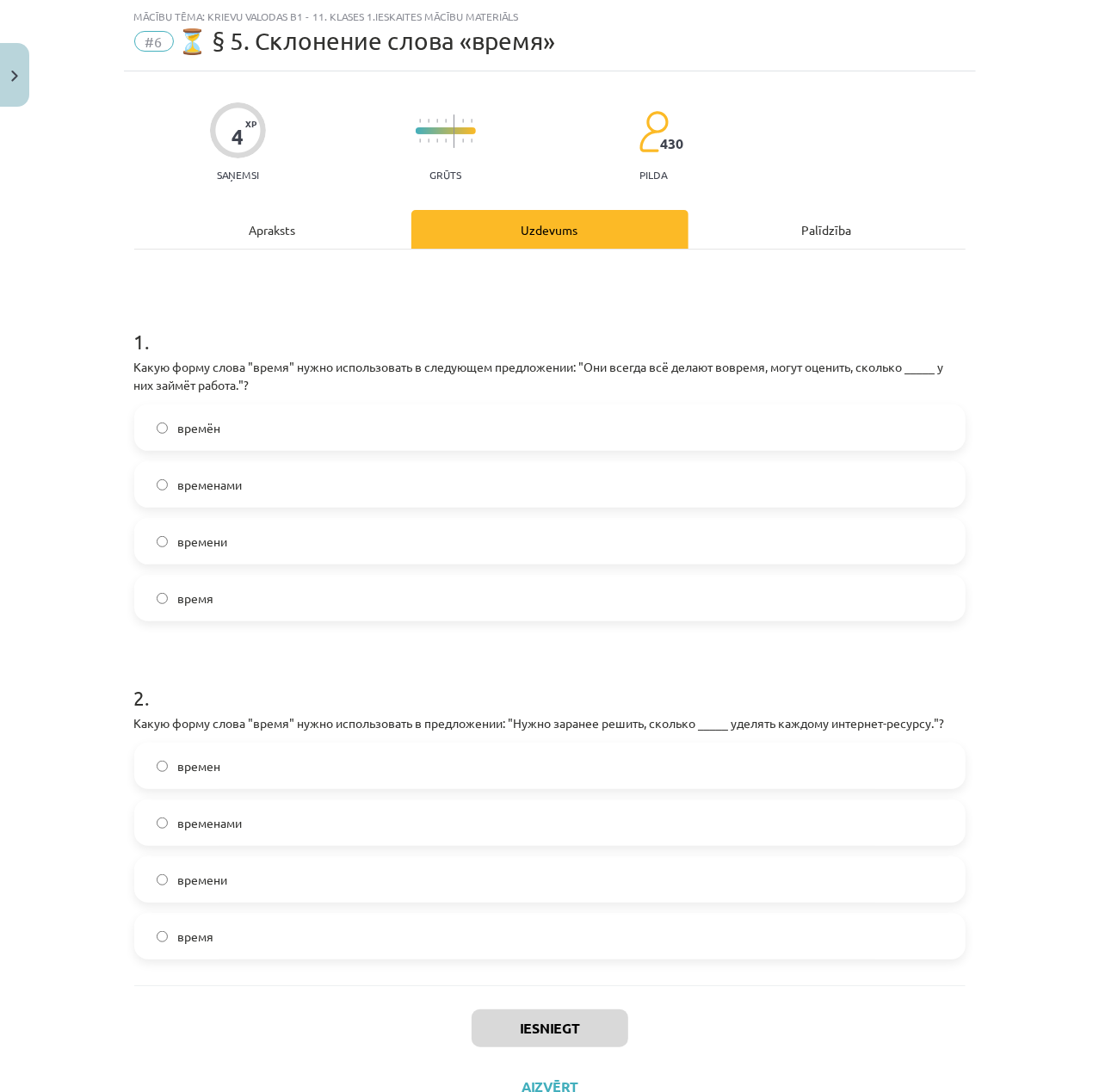
click at [476, 485] on label "временами" at bounding box center [550, 485] width 828 height 43
click at [479, 536] on label "времени" at bounding box center [550, 542] width 828 height 43
click at [291, 874] on label "времени" at bounding box center [550, 880] width 828 height 43
click at [549, 1015] on button "Iesniegt" at bounding box center [549, 1029] width 156 height 38
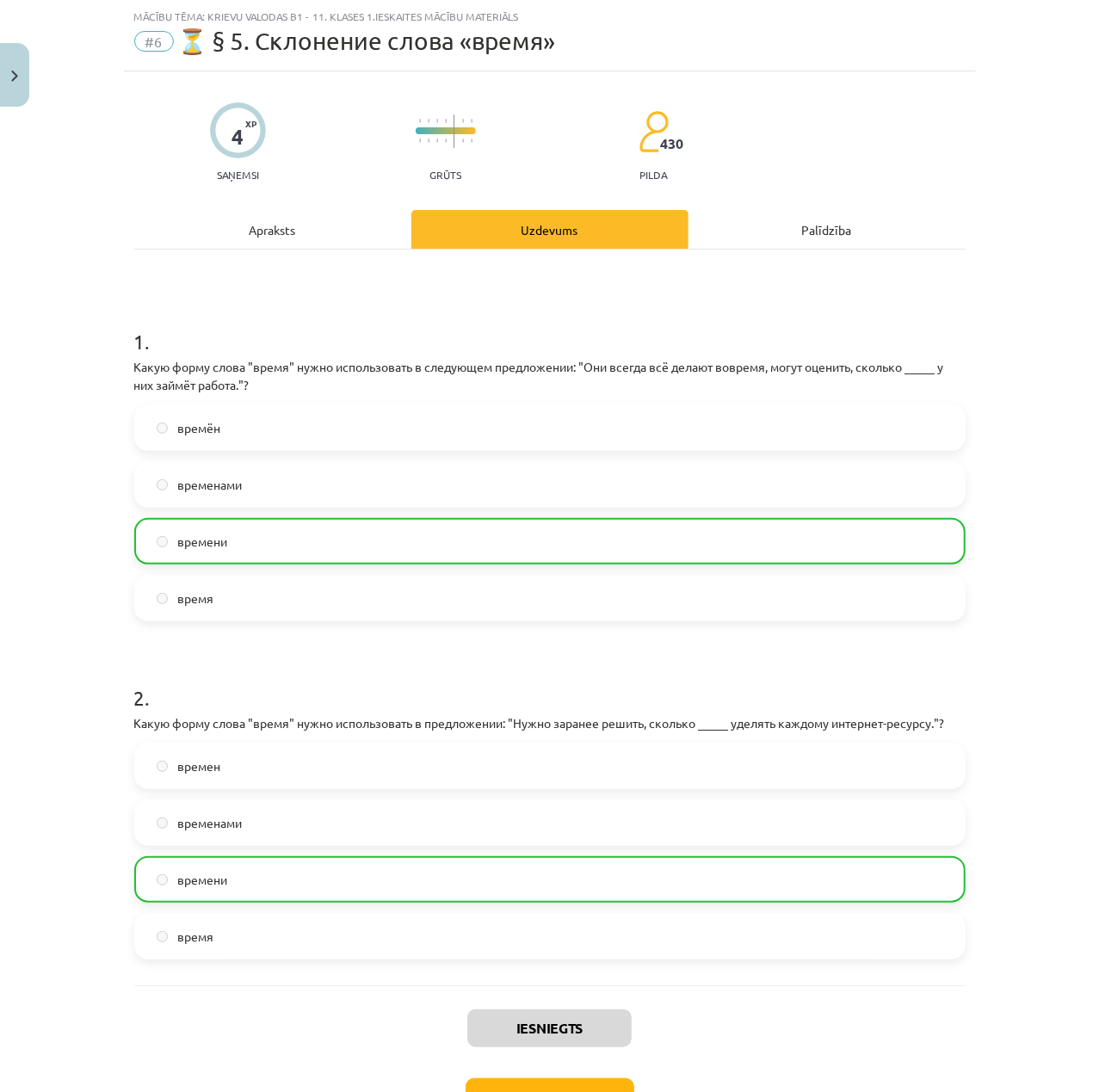
click at [604, 1078] on div "Iesniegts Nākamā nodarbība Aizvērt" at bounding box center [550, 1073] width 831 height 175
click at [611, 1087] on button "Nākamā nodarbība" at bounding box center [550, 1098] width 169 height 40
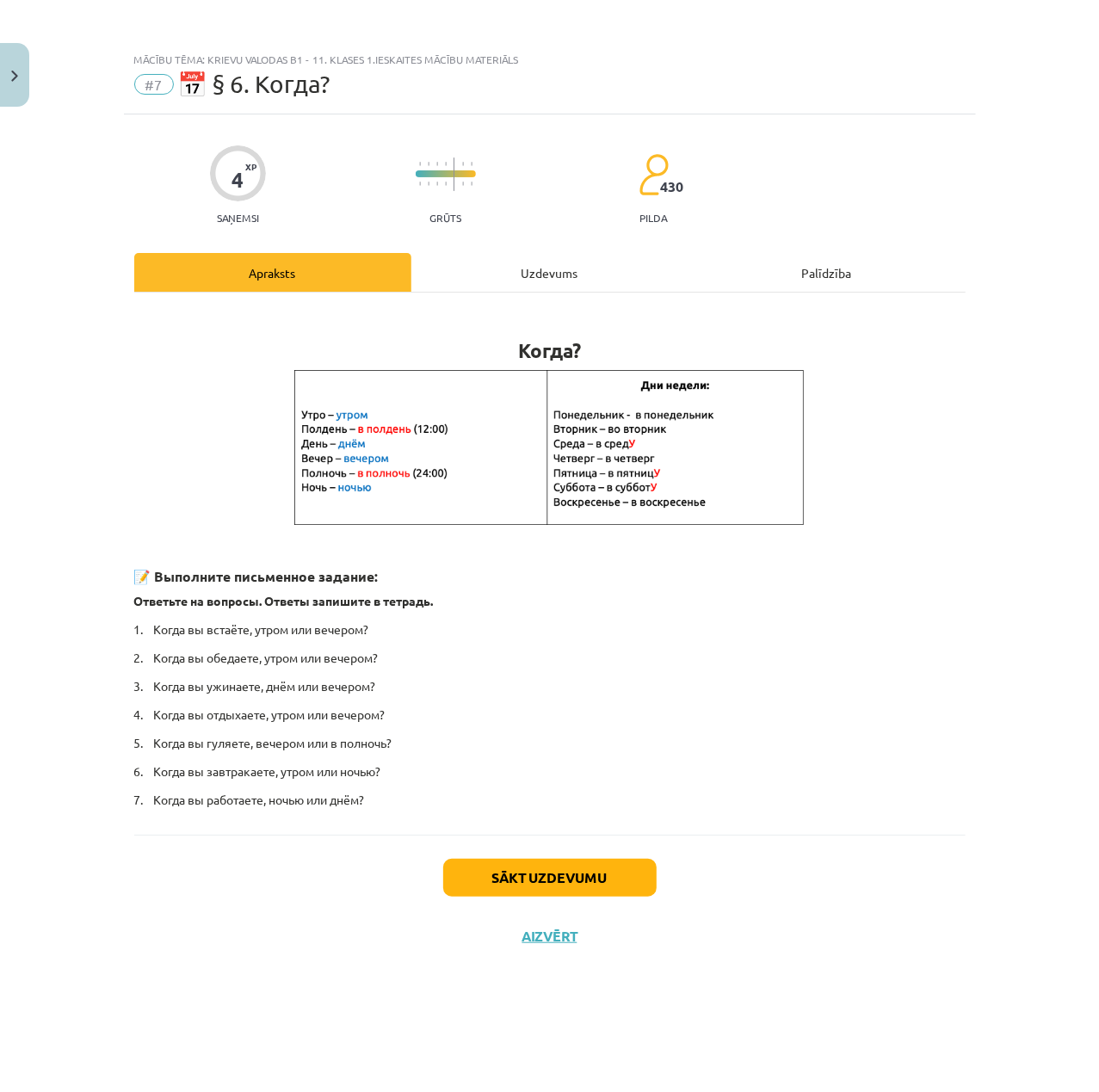
scroll to position [0, 0]
click at [569, 885] on button "Sākt uzdevumu" at bounding box center [550, 878] width 213 height 38
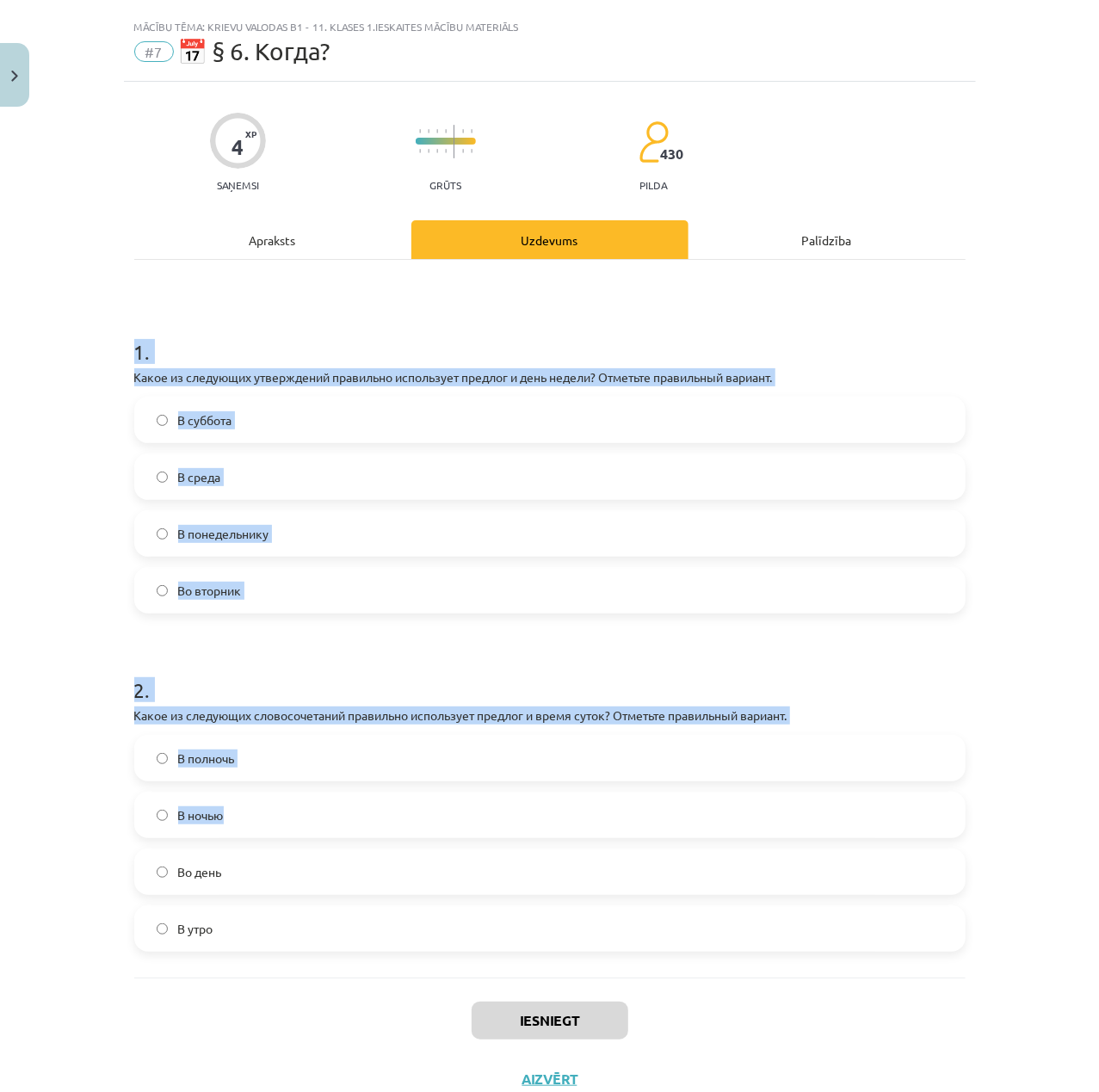
scroll to position [93, 0]
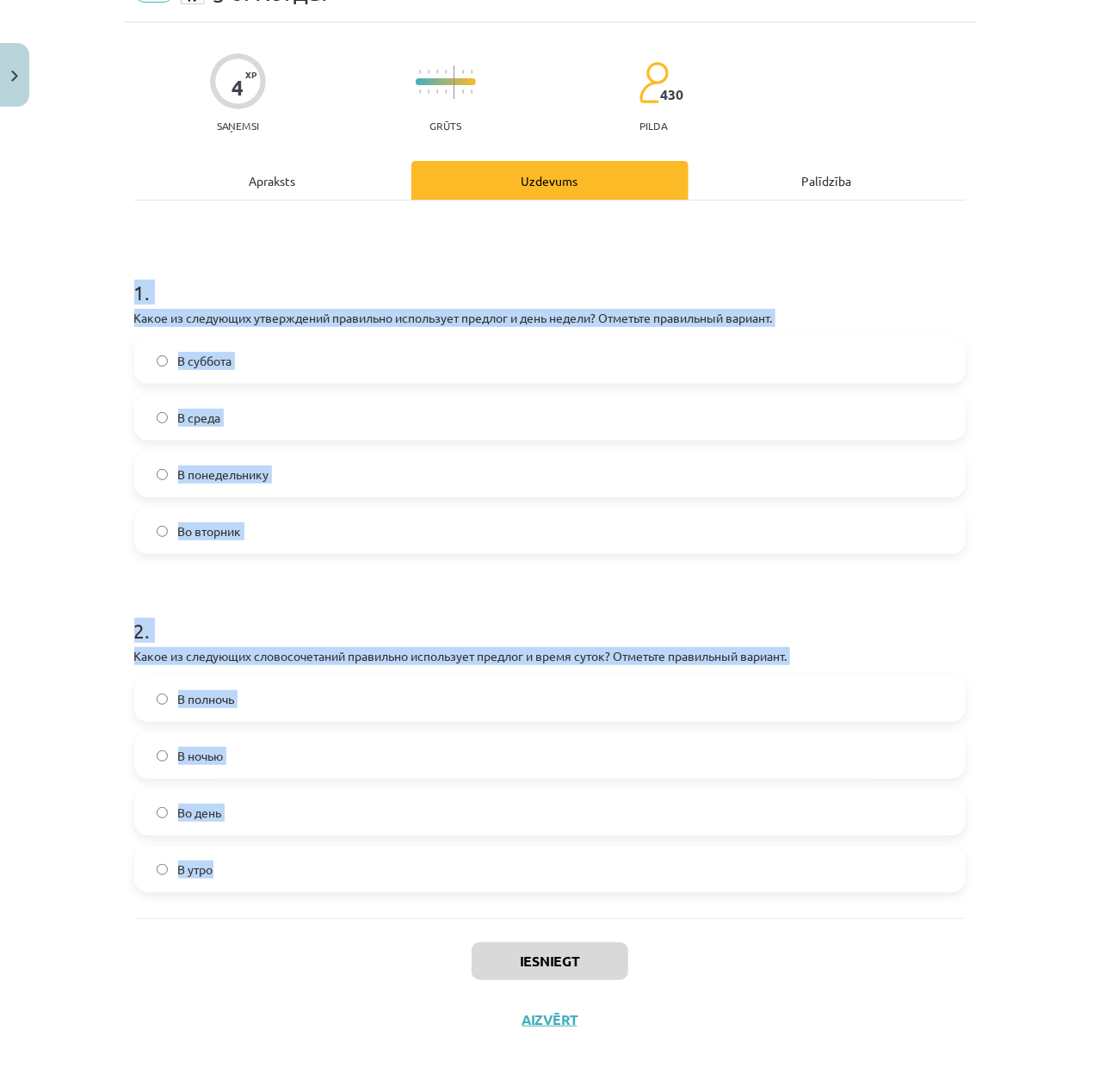
drag, startPoint x: 79, startPoint y: 329, endPoint x: 648, endPoint y: 888, distance: 797.6
click at [648, 888] on div "Mācību tēma: Krievu valodas b1 - 11. klases 1.ieskaites mācību materiāls #7 📅 §…" at bounding box center [549, 546] width 1099 height 1092
copy form "1 . Какое из следующих утверждений правильно использует предлог и день недели? …"
click at [821, 281] on h1 "1 ." at bounding box center [550, 276] width 831 height 53
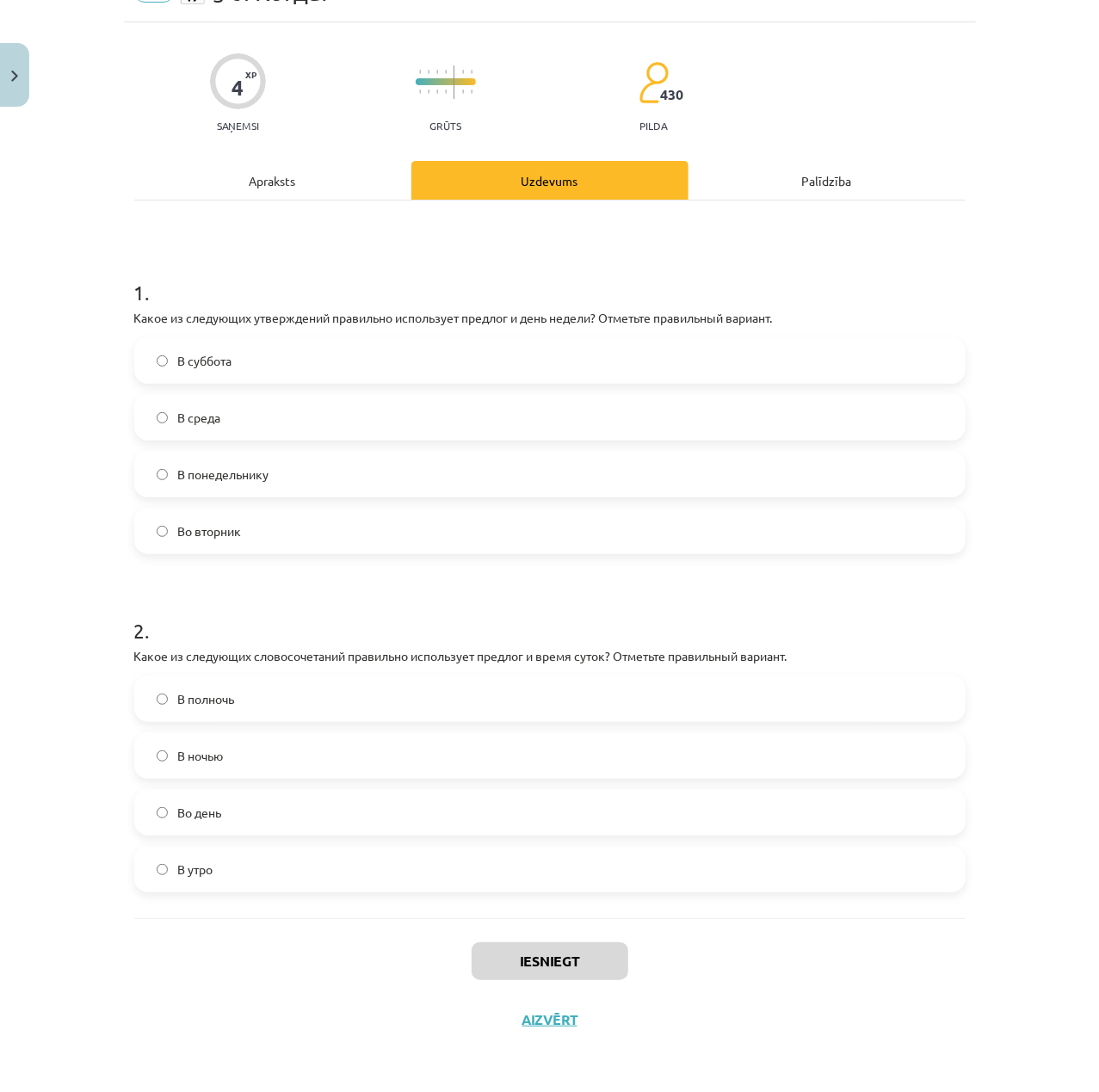
click at [627, 541] on label "Во вторник" at bounding box center [550, 531] width 828 height 43
click at [334, 710] on label "В полночь" at bounding box center [550, 699] width 828 height 43
click at [563, 955] on button "Iesniegt" at bounding box center [549, 961] width 156 height 38
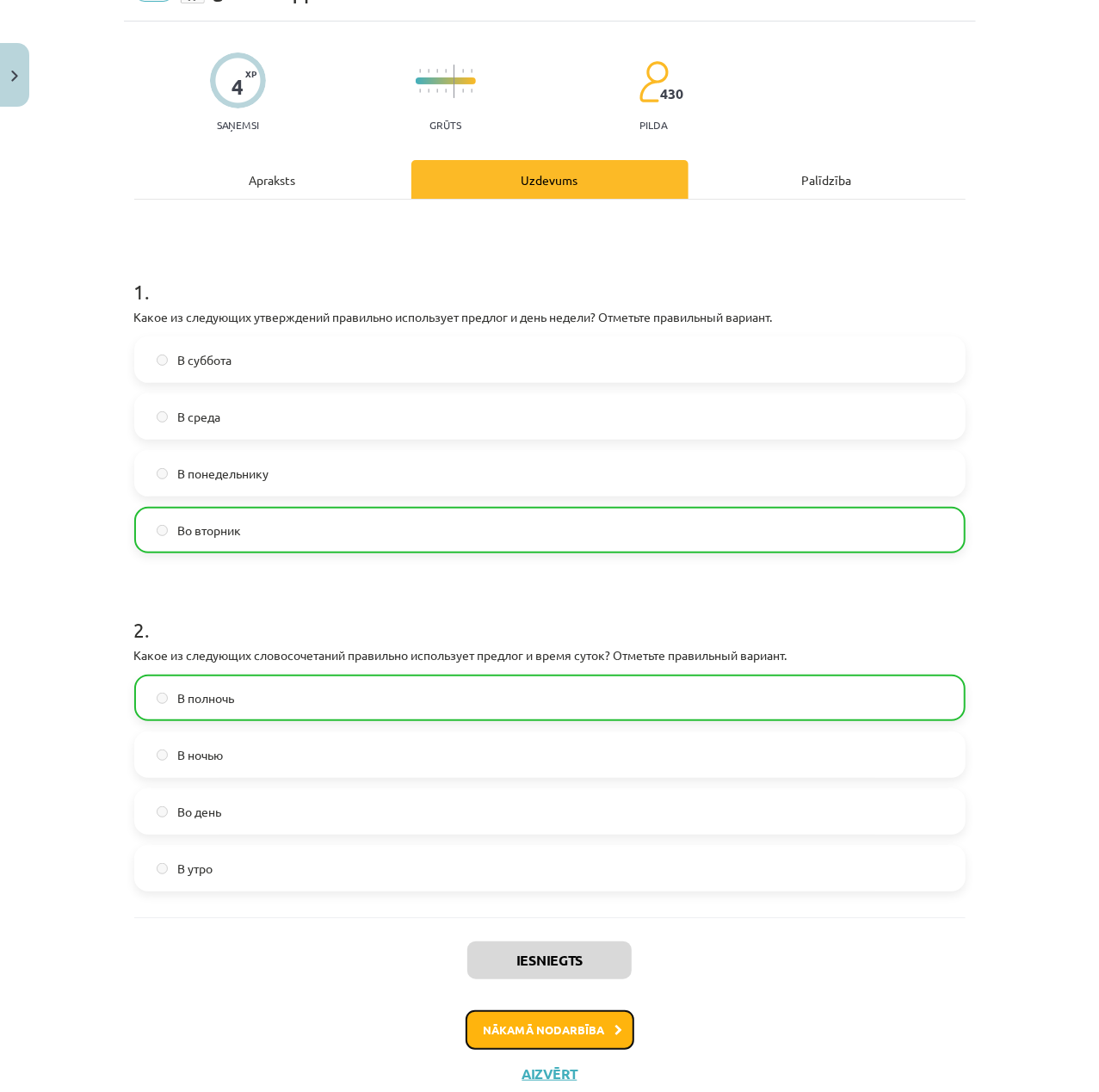
click at [579, 1017] on button "Nākamā nodarbība" at bounding box center [550, 1031] width 169 height 40
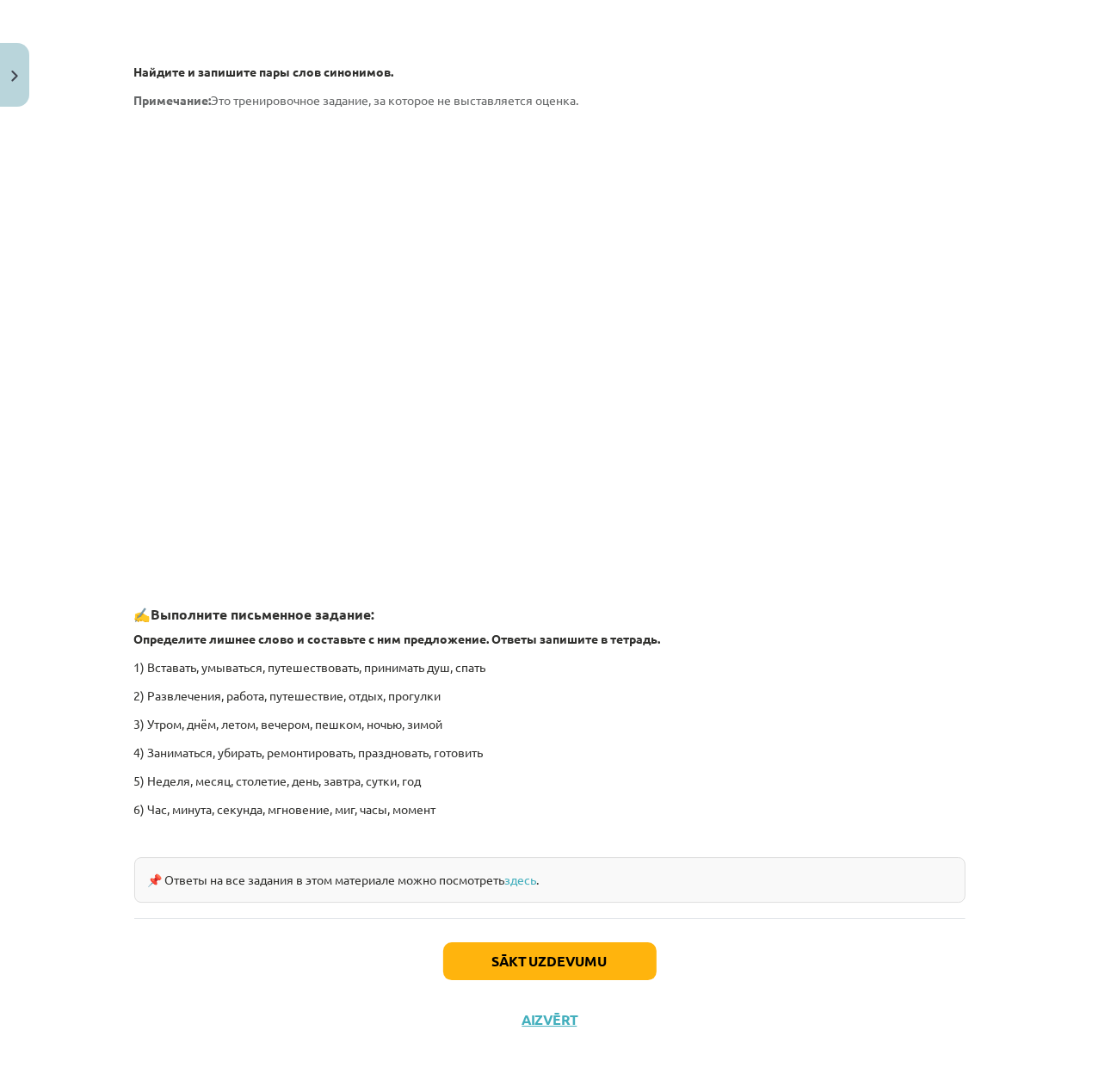
click at [600, 935] on div "Sākt uzdevumu Aizvērt" at bounding box center [550, 978] width 831 height 120
click at [607, 951] on button "Sākt uzdevumu" at bounding box center [550, 961] width 213 height 38
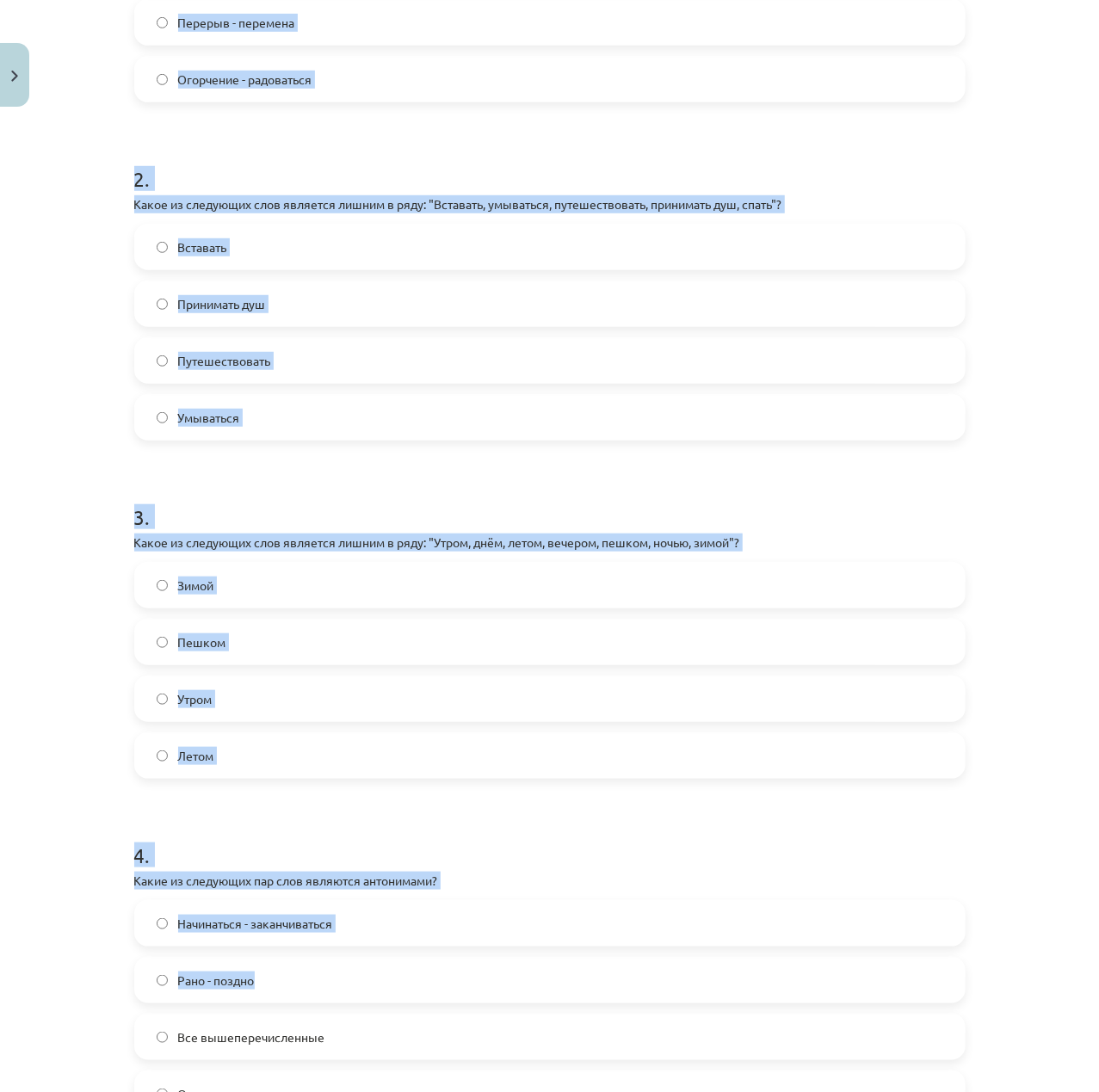
scroll to position [713, 0]
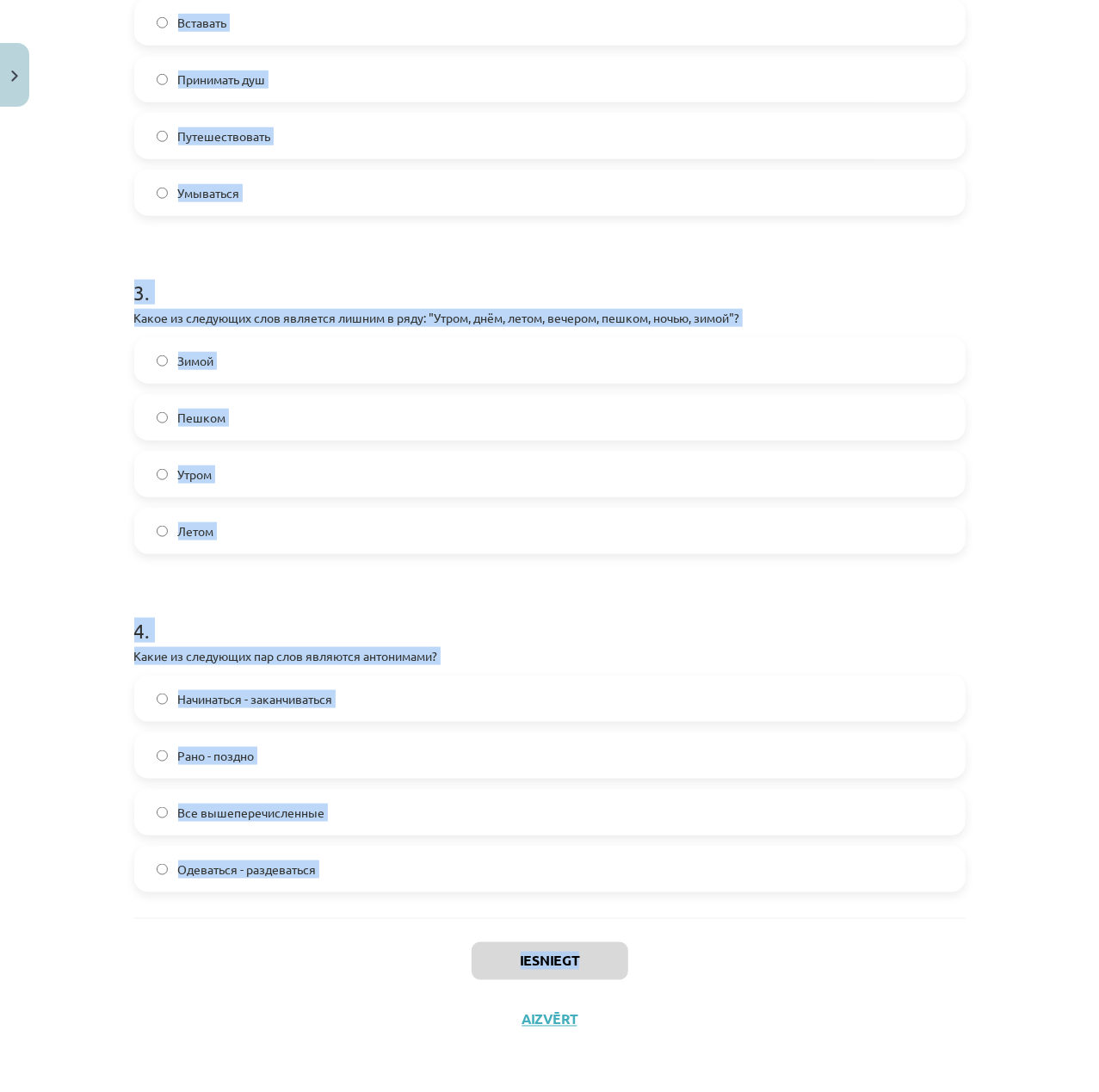
drag, startPoint x: 100, startPoint y: 315, endPoint x: 748, endPoint y: 960, distance: 914.3
click at [748, 960] on div "Mācību tēma: Krievu valodas b1 - 11. klases 1.ieskaites mācību materiāls #8 ⏰ §…" at bounding box center [549, 546] width 1099 height 1092
click at [738, 935] on div "Iesniegt Aizvērt" at bounding box center [550, 978] width 831 height 120
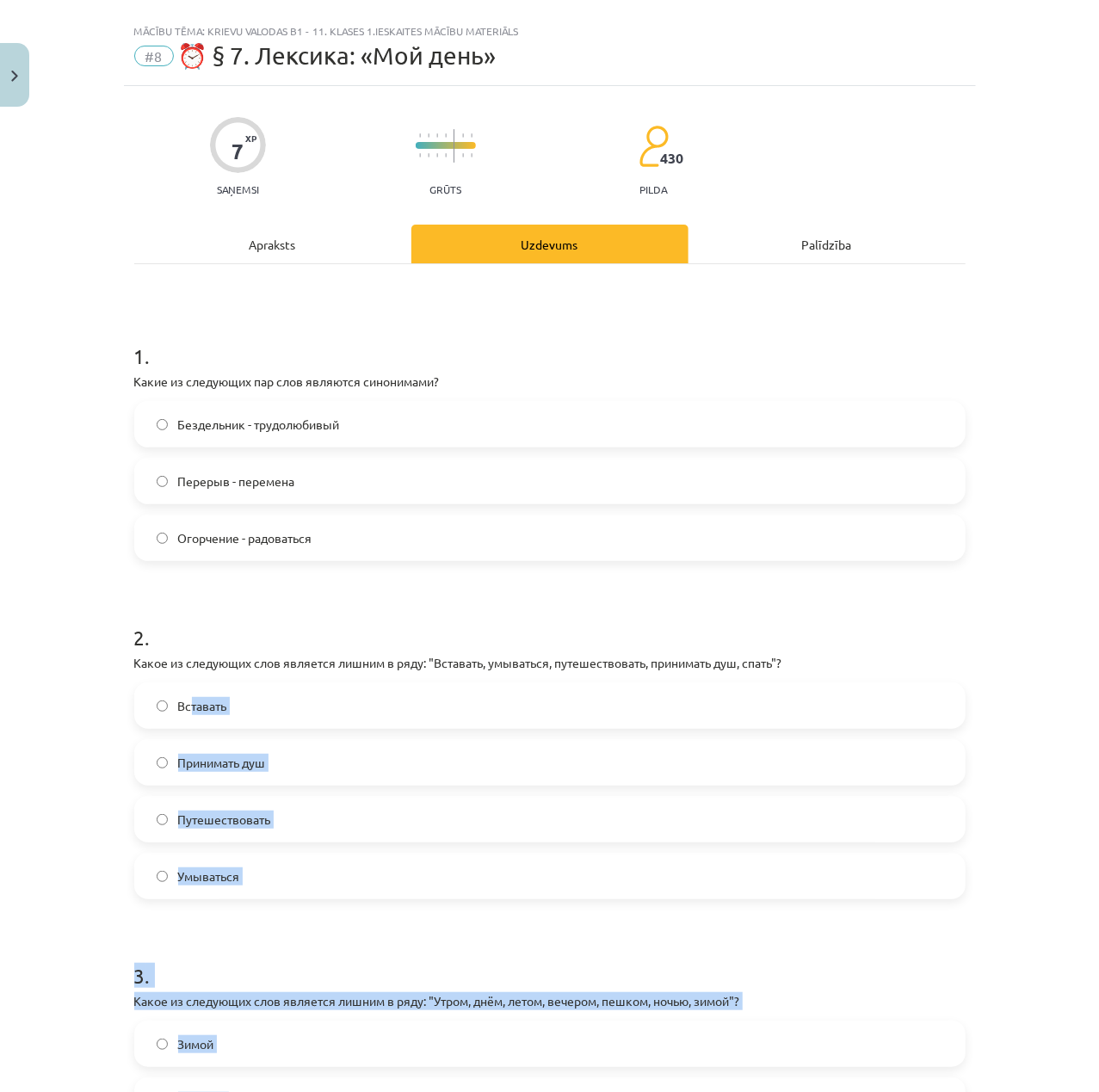
scroll to position [0, 0]
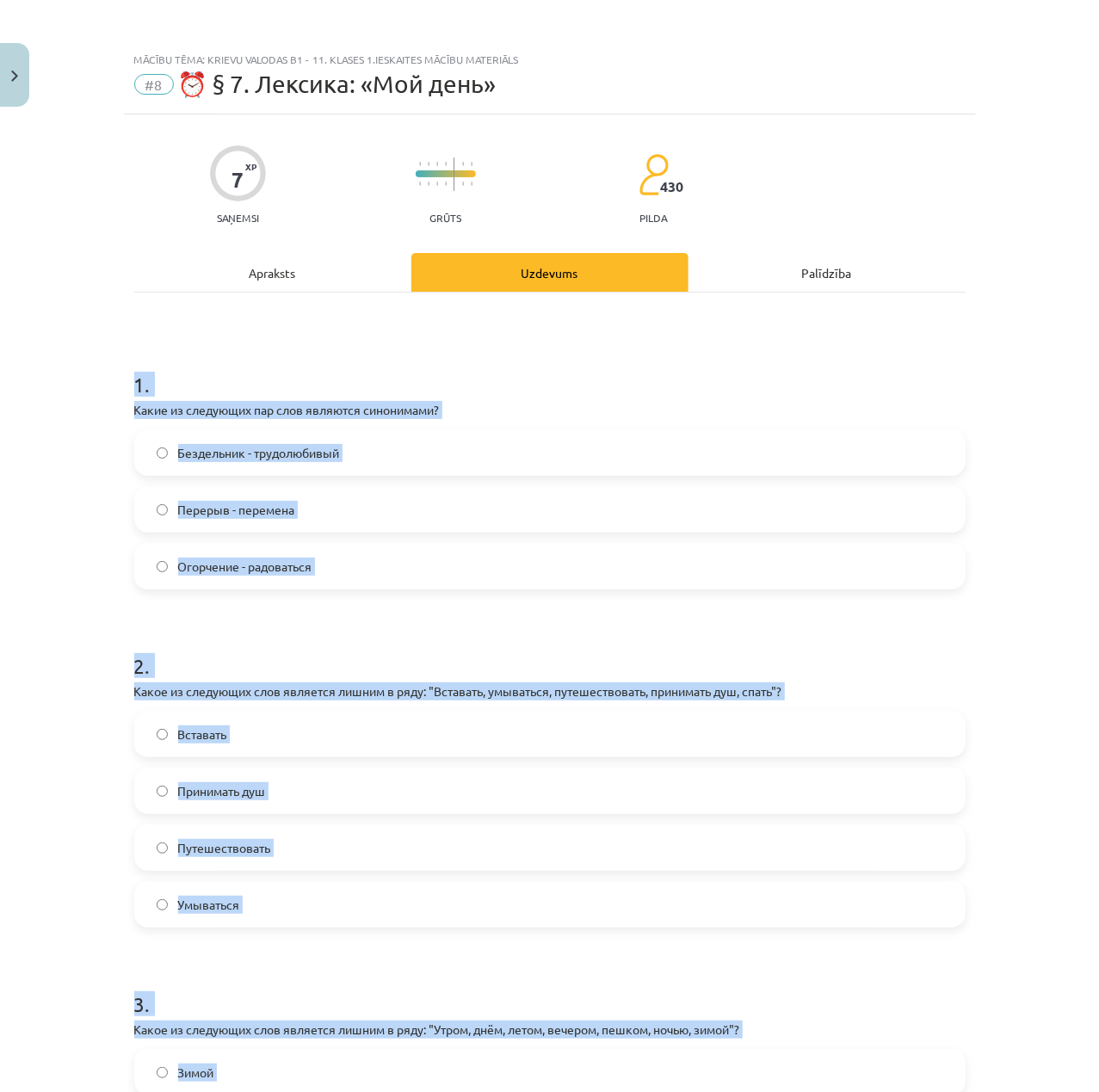
drag, startPoint x: 439, startPoint y: 901, endPoint x: 126, endPoint y: 379, distance: 608.6
click at [135, 379] on div "1 . Какие из следующих пар слов являются синонимами? Бездельник - трудолюбивый …" at bounding box center [550, 961] width 831 height 1338
copy form "1 . Какие из следующих пар слов являются синонимами? Бездельник - трудолюбивый …"
click at [896, 300] on div "1 . Какие из следующих пар слов являются синонимами? Бездельник - трудолюбивый …" at bounding box center [550, 961] width 831 height 1338
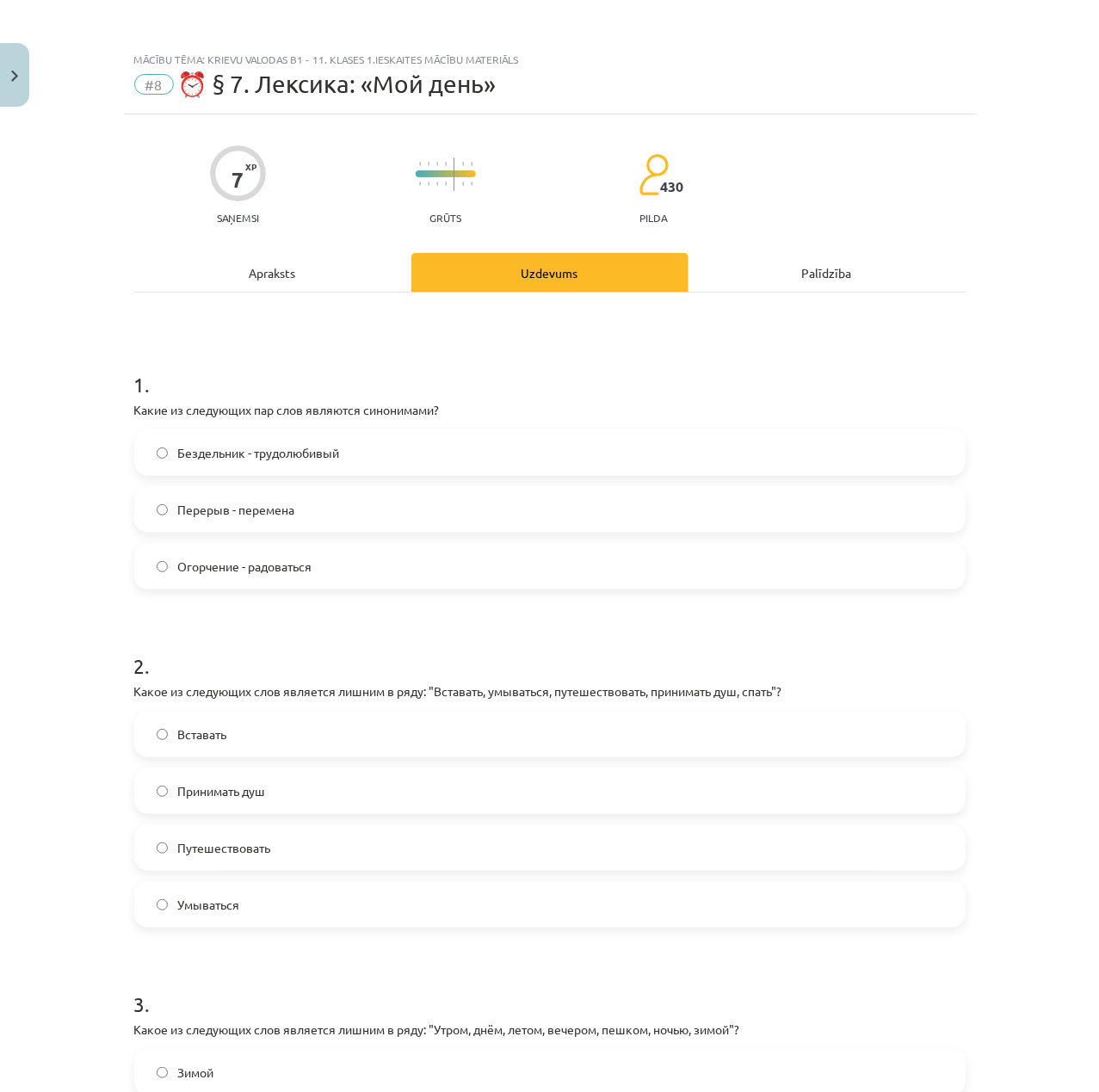
click at [361, 510] on label "Перерыв - перемена" at bounding box center [550, 509] width 828 height 43
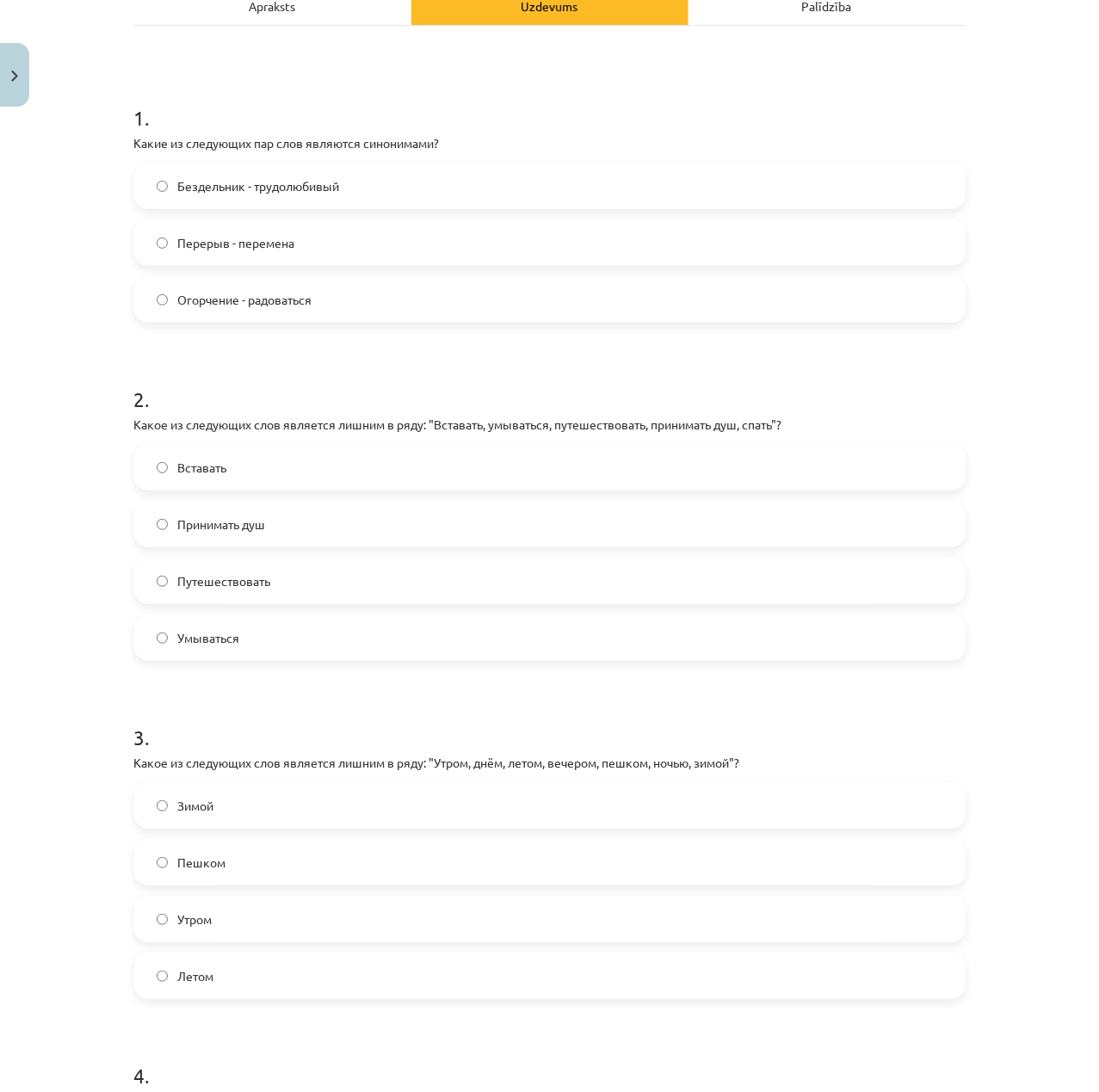
scroll to position [344, 0]
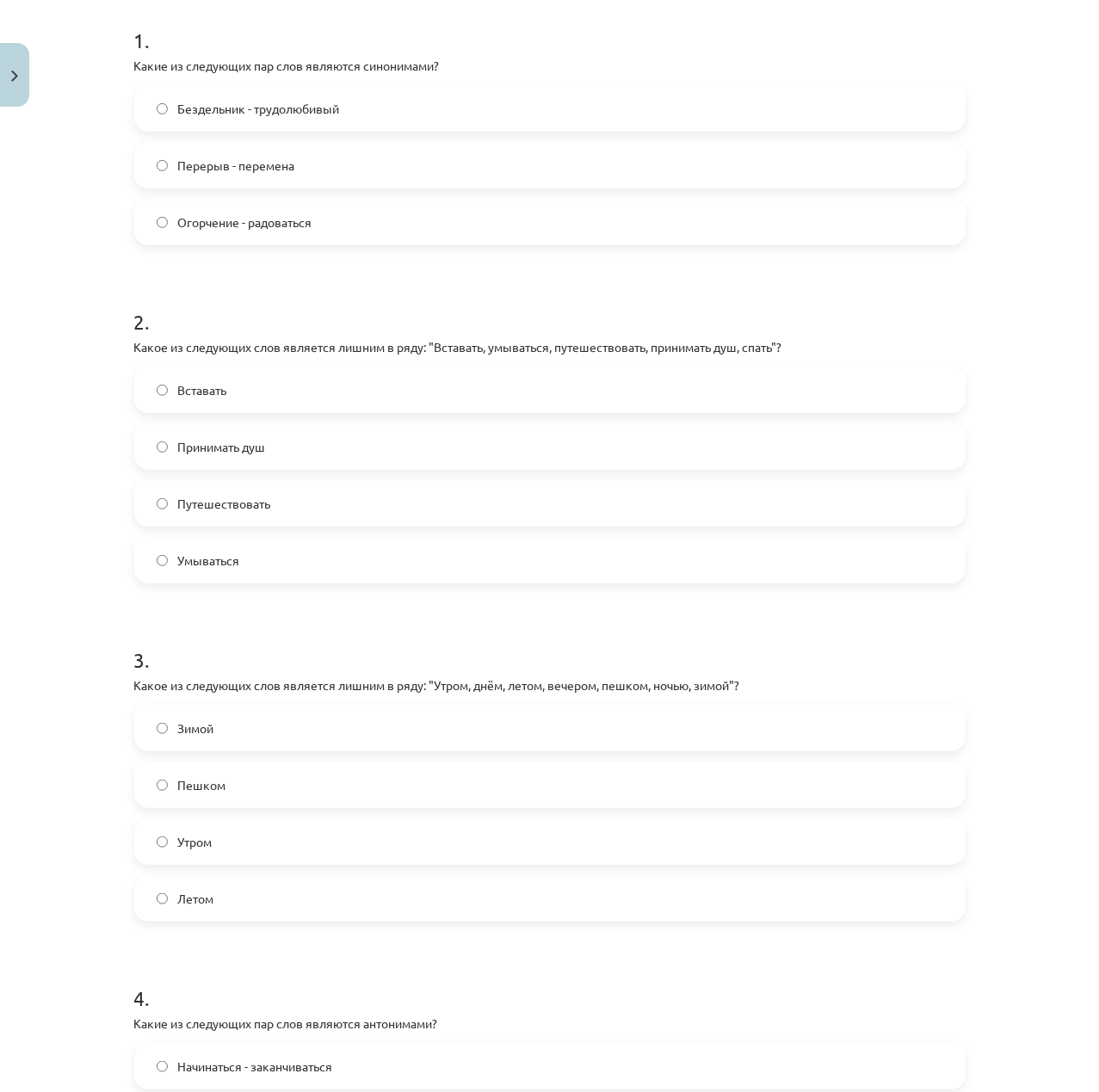
click at [332, 789] on label "Пешком" at bounding box center [550, 785] width 828 height 43
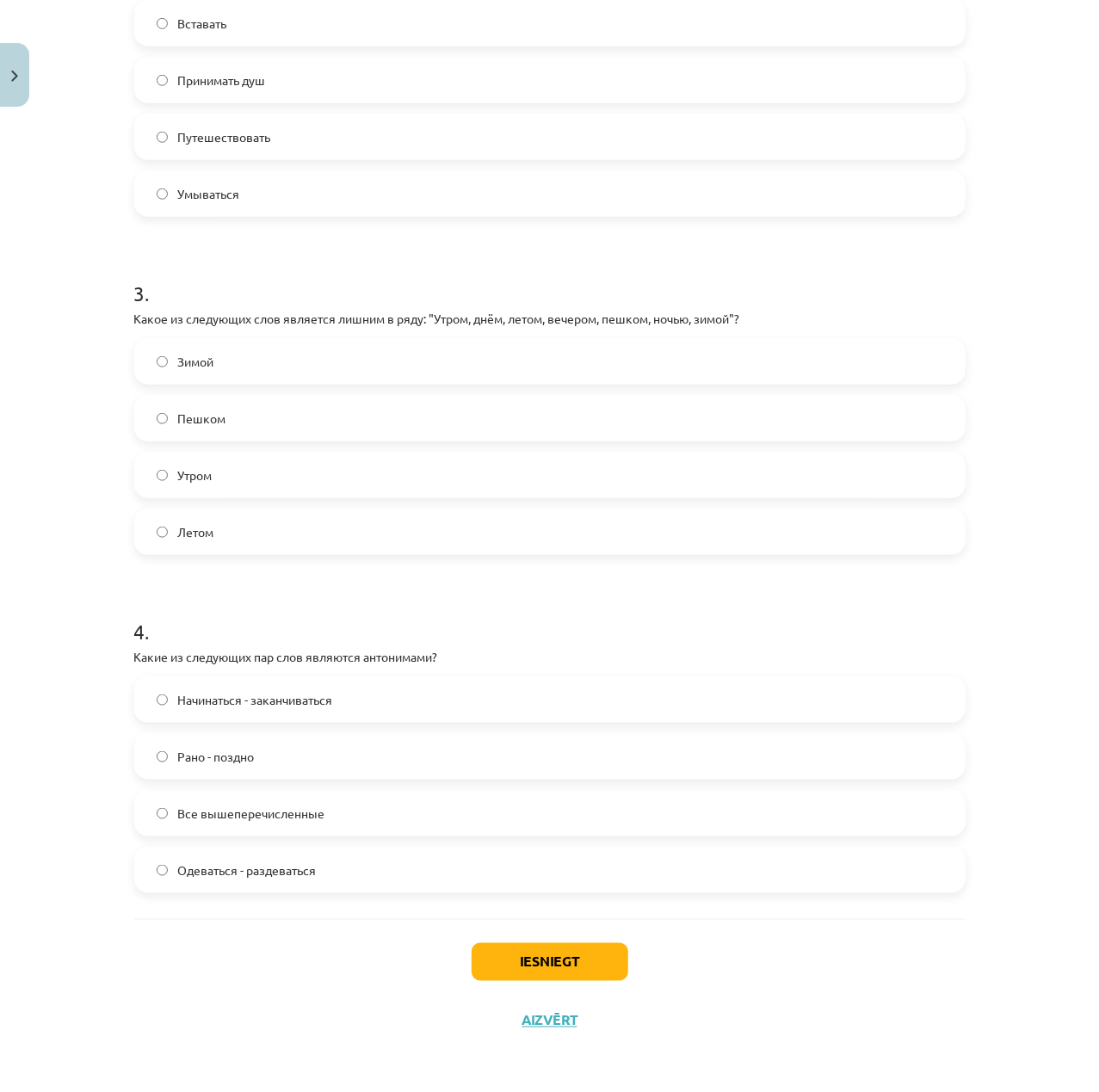
scroll to position [713, 0]
click at [338, 828] on label "Все вышеперечисленные" at bounding box center [550, 813] width 828 height 43
click at [526, 950] on button "Iesniegt" at bounding box center [549, 961] width 156 height 38
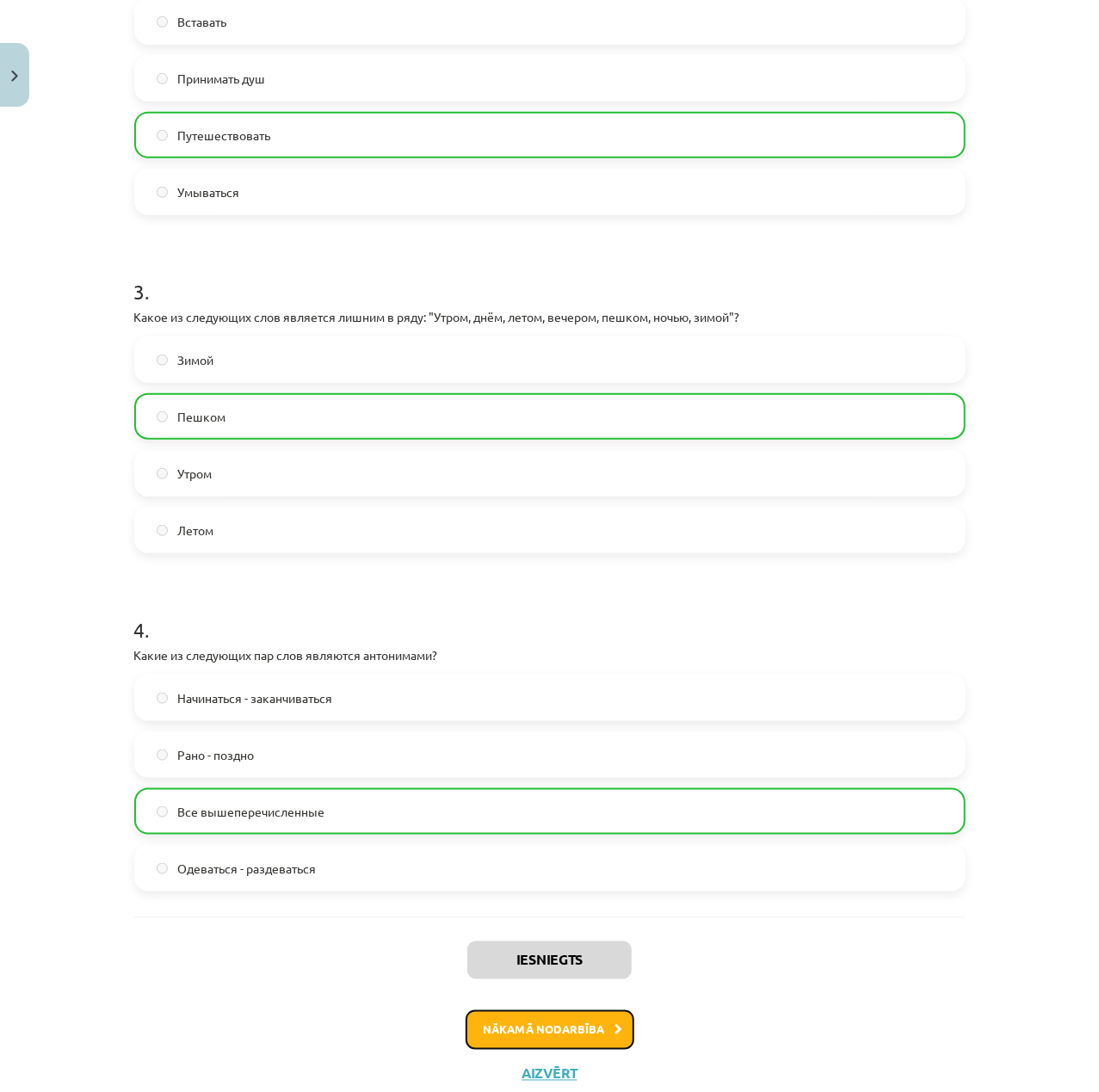
click at [548, 1023] on button "Nākamā nodarbība" at bounding box center [550, 1031] width 169 height 40
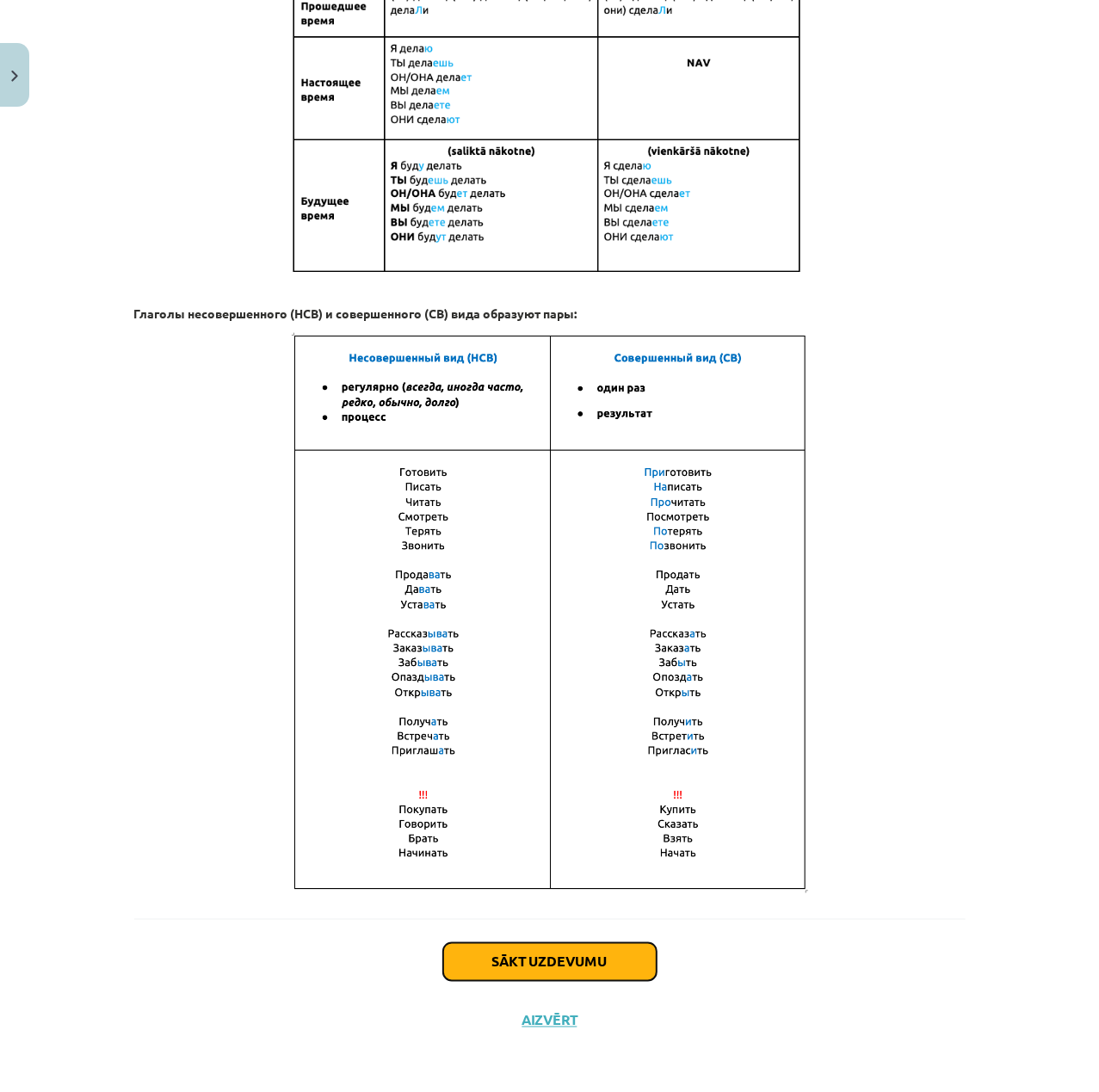
click at [587, 952] on button "Sākt uzdevumu" at bounding box center [550, 962] width 213 height 38
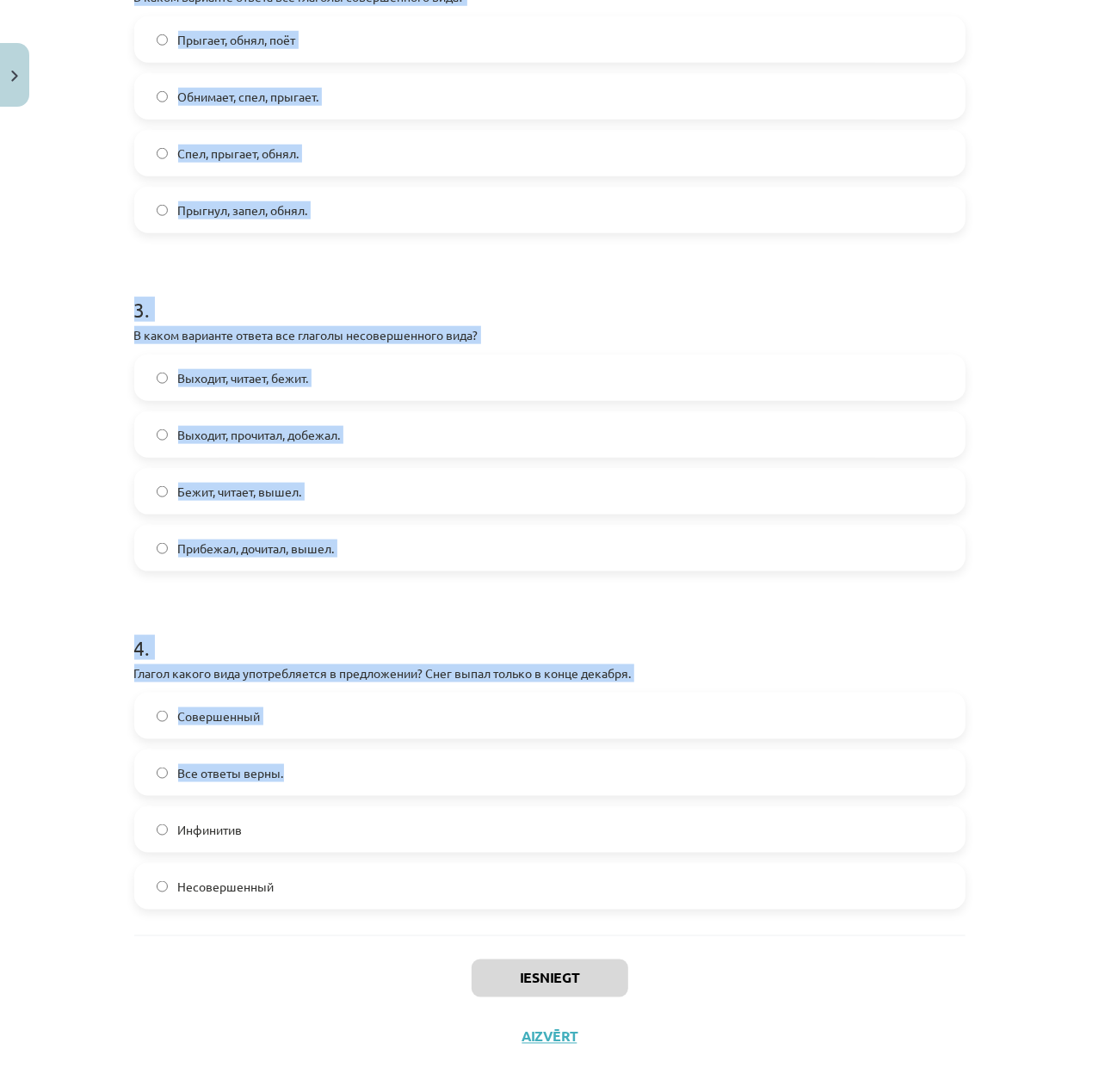
scroll to position [769, 0]
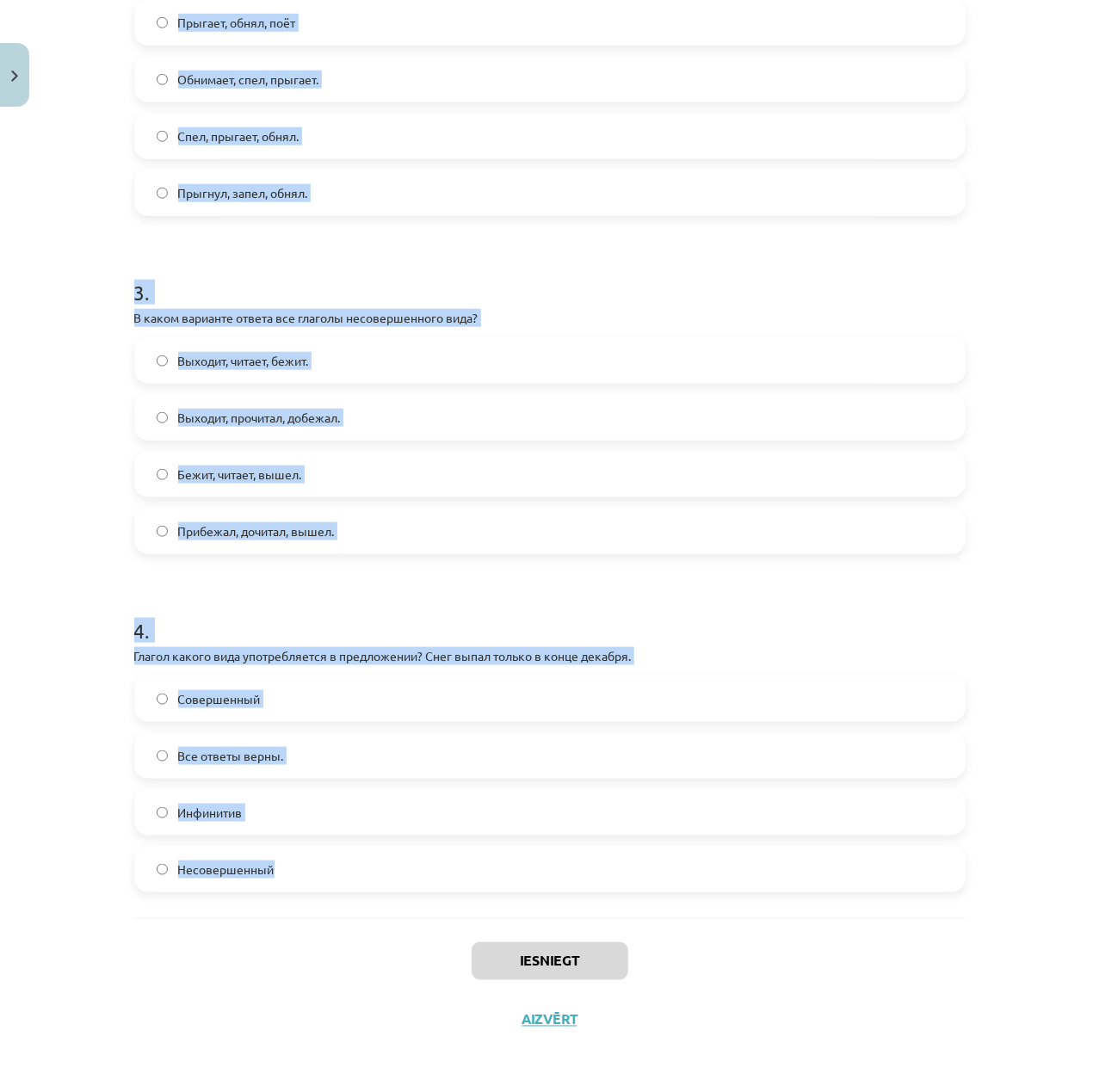
drag, startPoint x: 165, startPoint y: 331, endPoint x: 811, endPoint y: 864, distance: 837.5
click at [811, 864] on div "Mācību tēma: Krievu valodas b1 - 11. klases 1.ieskaites mācību materiāls #9 📖 §…" at bounding box center [549, 546] width 1099 height 1092
copy form "1 . Глагол какого вида употребляется в предложении? Книгу мама прочитает только…"
click at [955, 620] on h1 "4 ." at bounding box center [550, 615] width 831 height 53
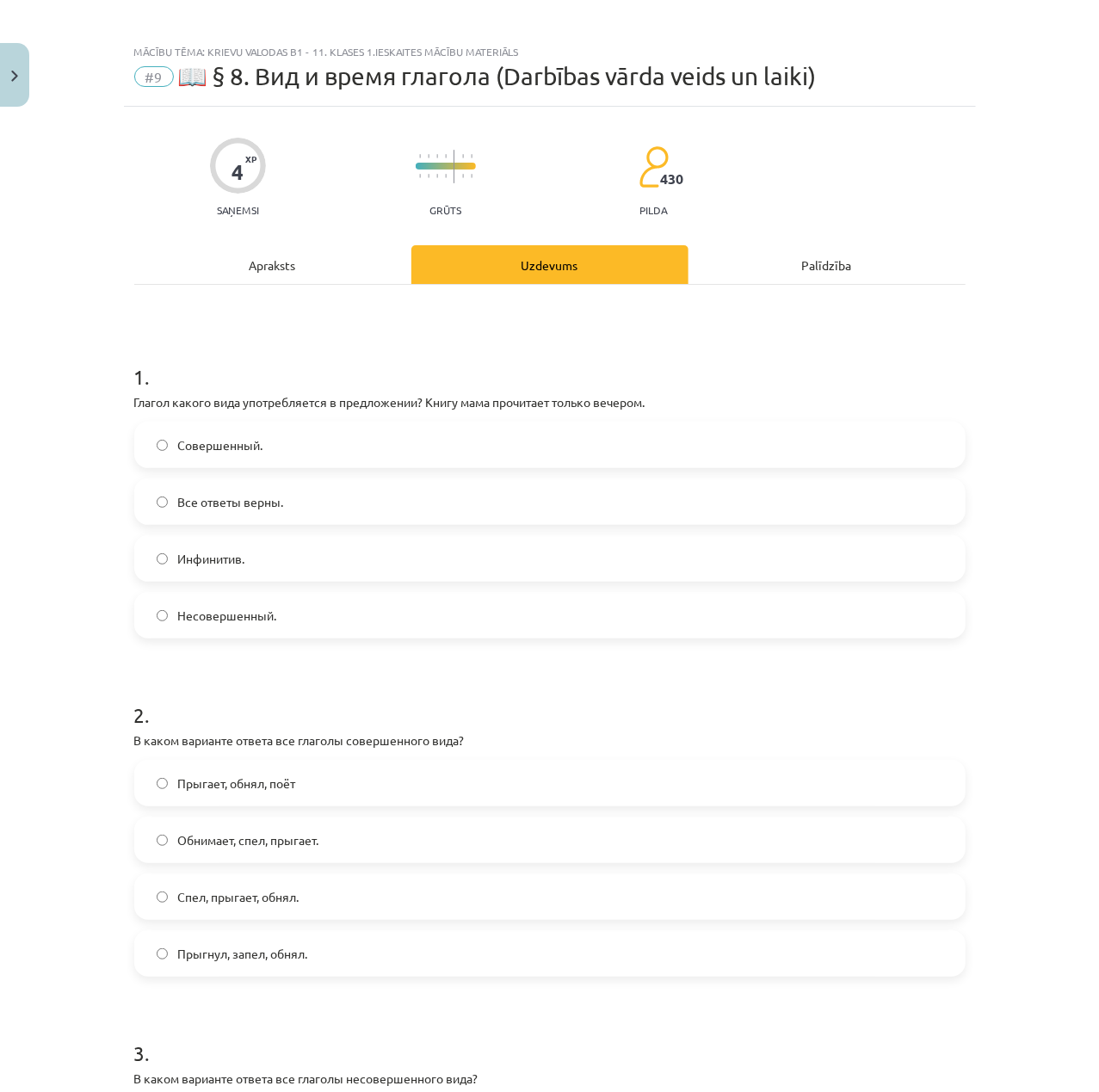
scroll to position [0, 0]
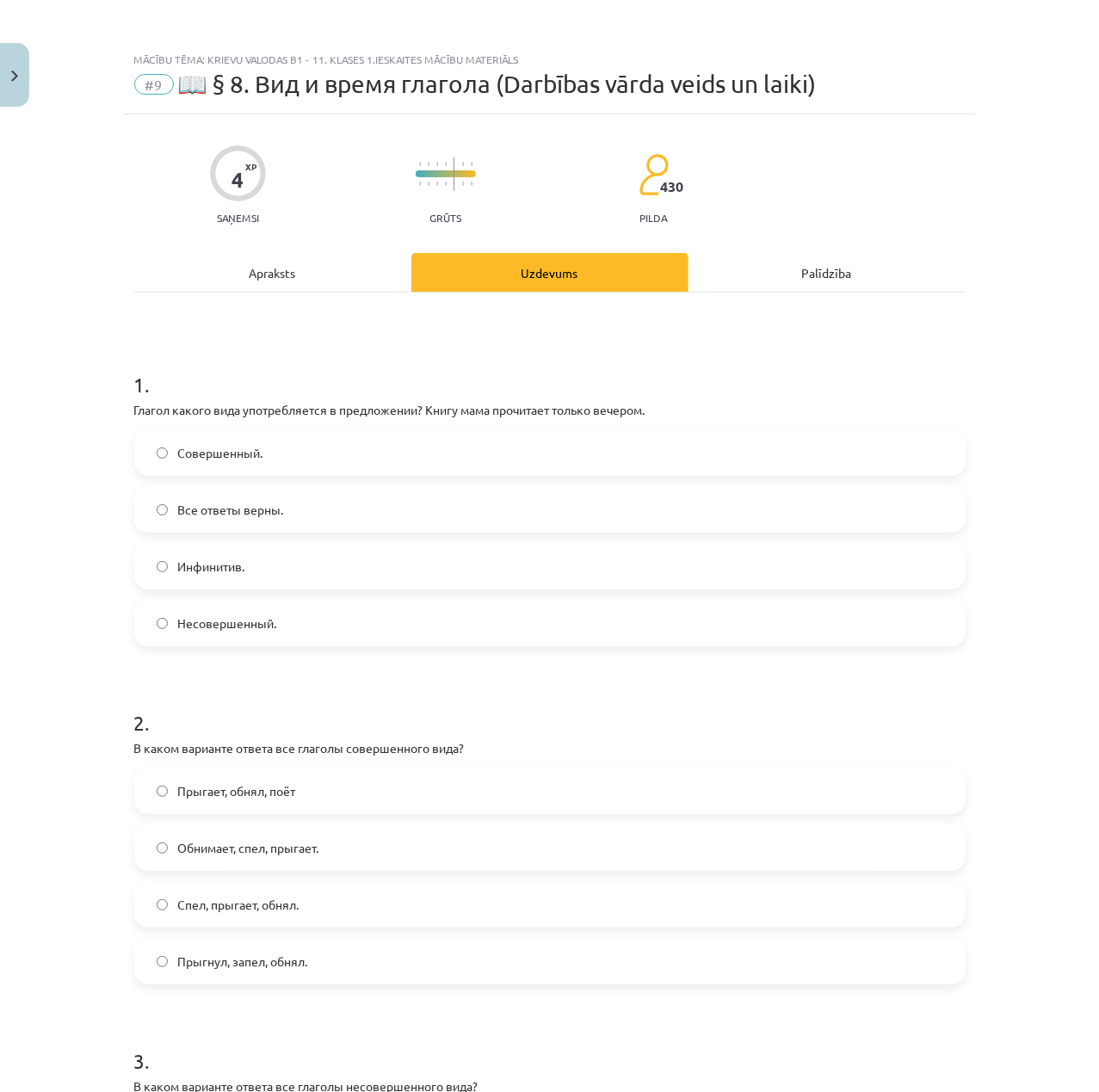
click at [301, 455] on label "Совершенный." at bounding box center [550, 453] width 828 height 43
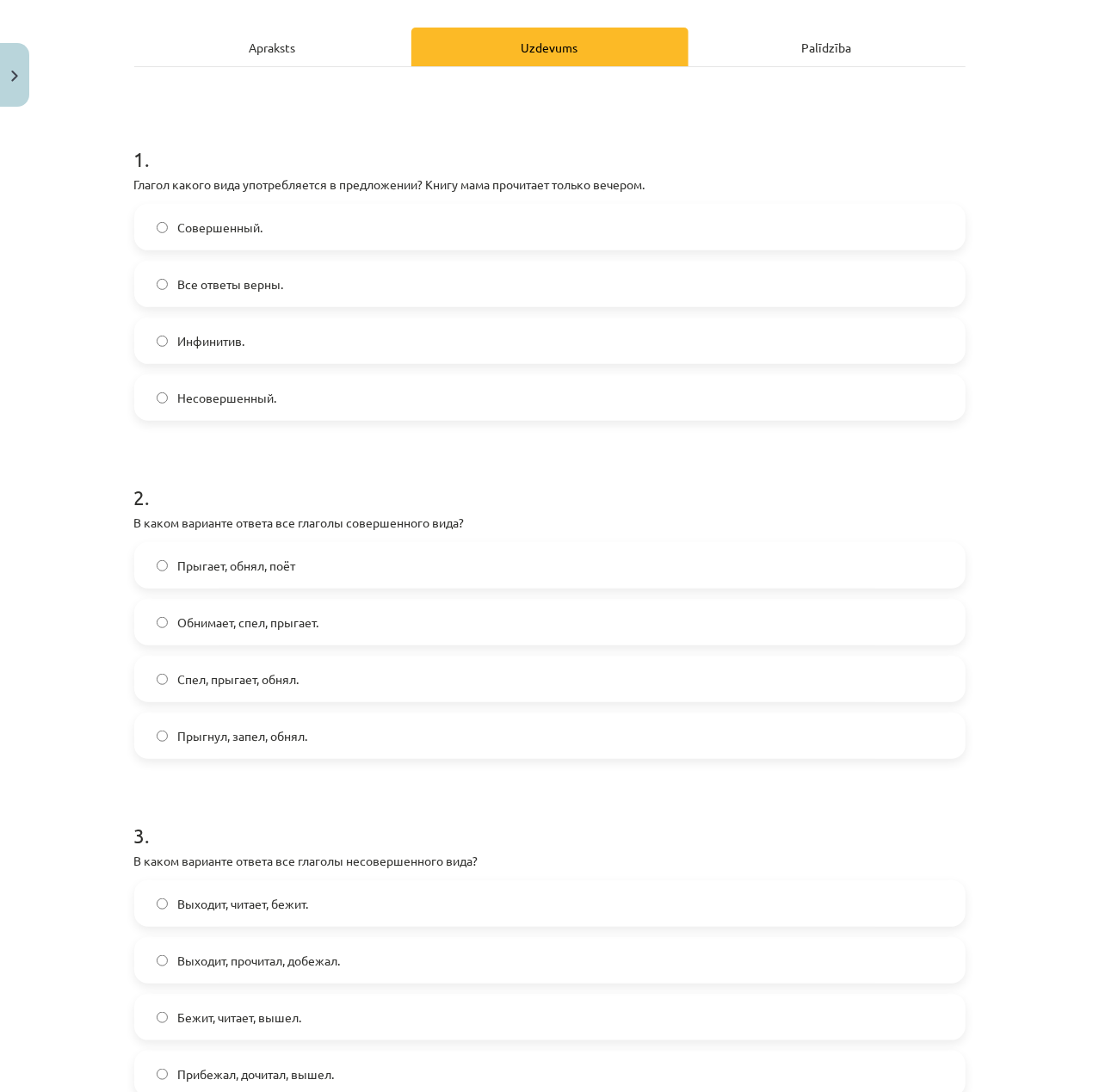
scroll to position [229, 0]
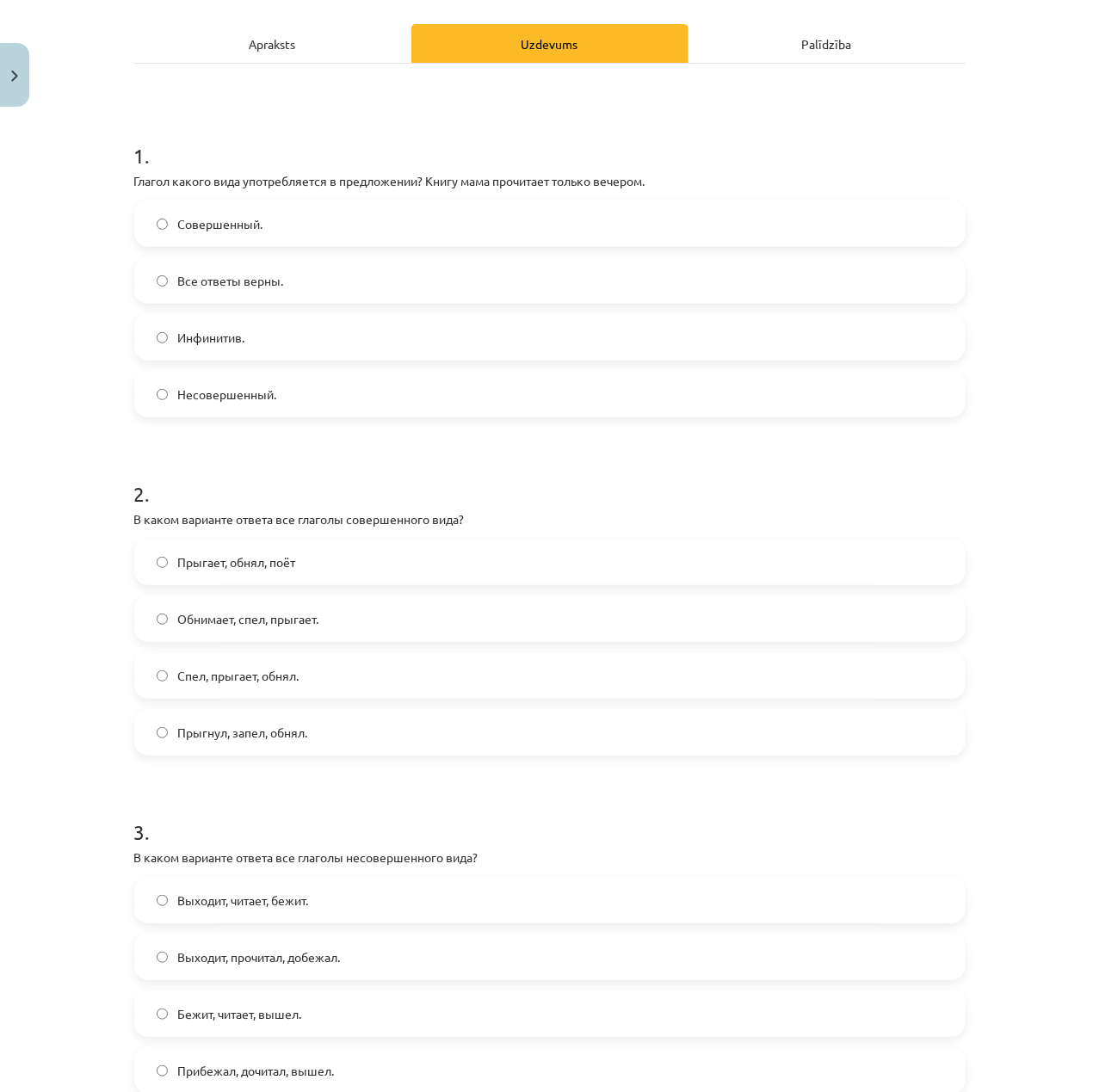
click at [411, 566] on label "Прыгает, обнял, поёт" at bounding box center [550, 562] width 828 height 43
click at [399, 703] on div "Прыгает, обнял, поёт Обнимает, спел, прыгает. Спел, прыгает, обнял. Прыгнул, за…" at bounding box center [550, 647] width 831 height 217
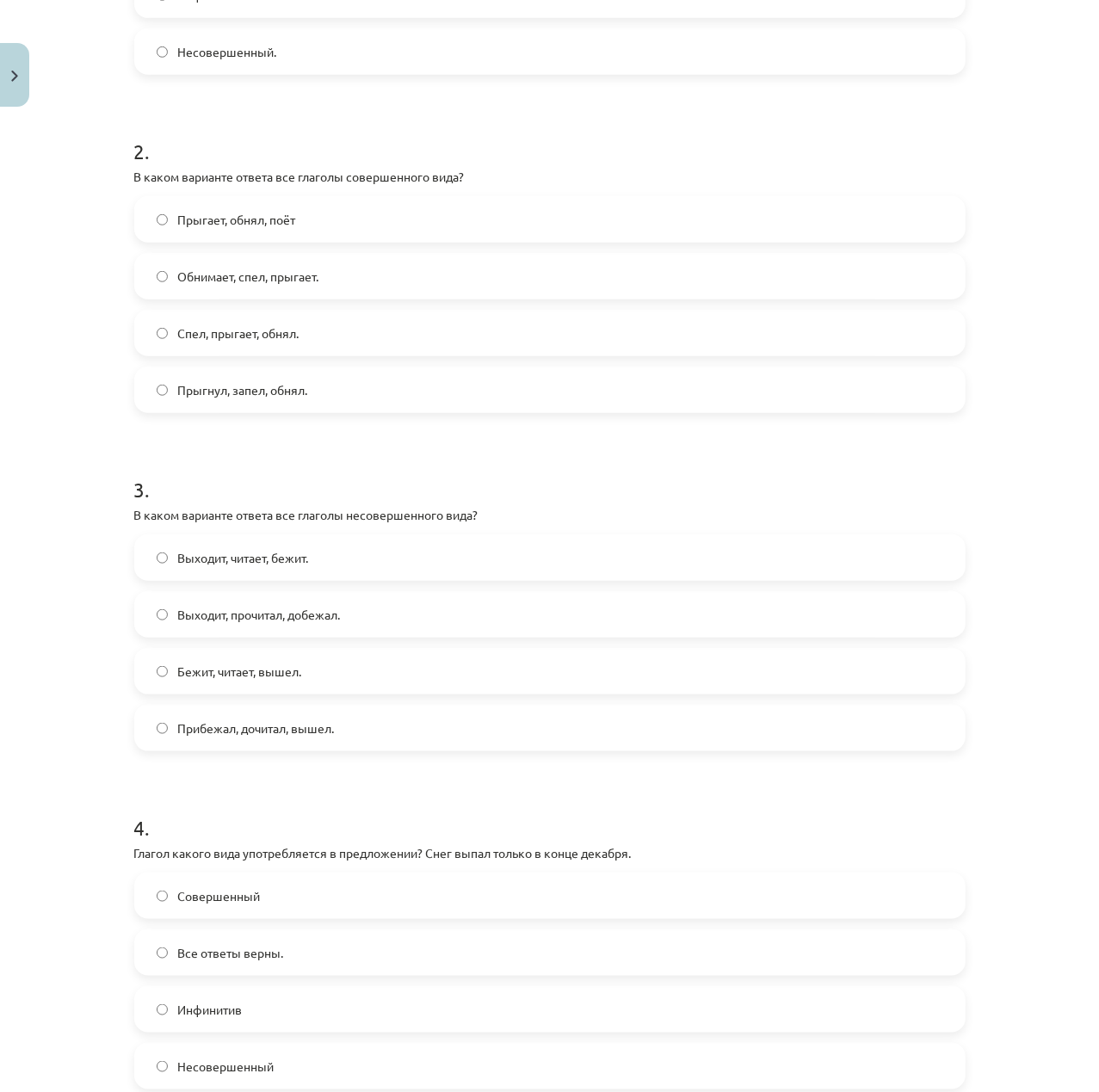
scroll to position [574, 0]
click at [358, 544] on label "Выходит, читает, бежит." at bounding box center [550, 556] width 828 height 43
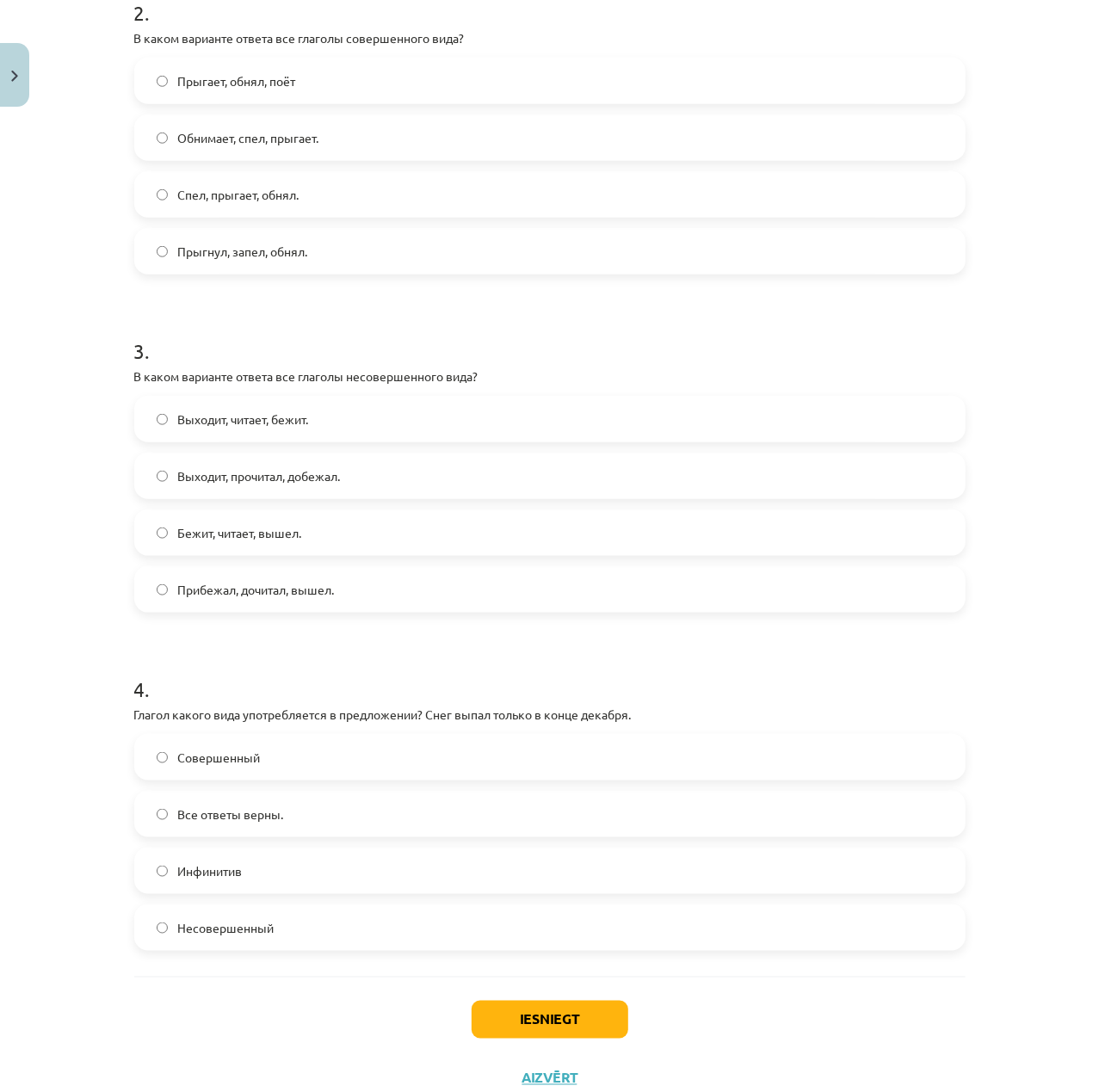
scroll to position [769, 0]
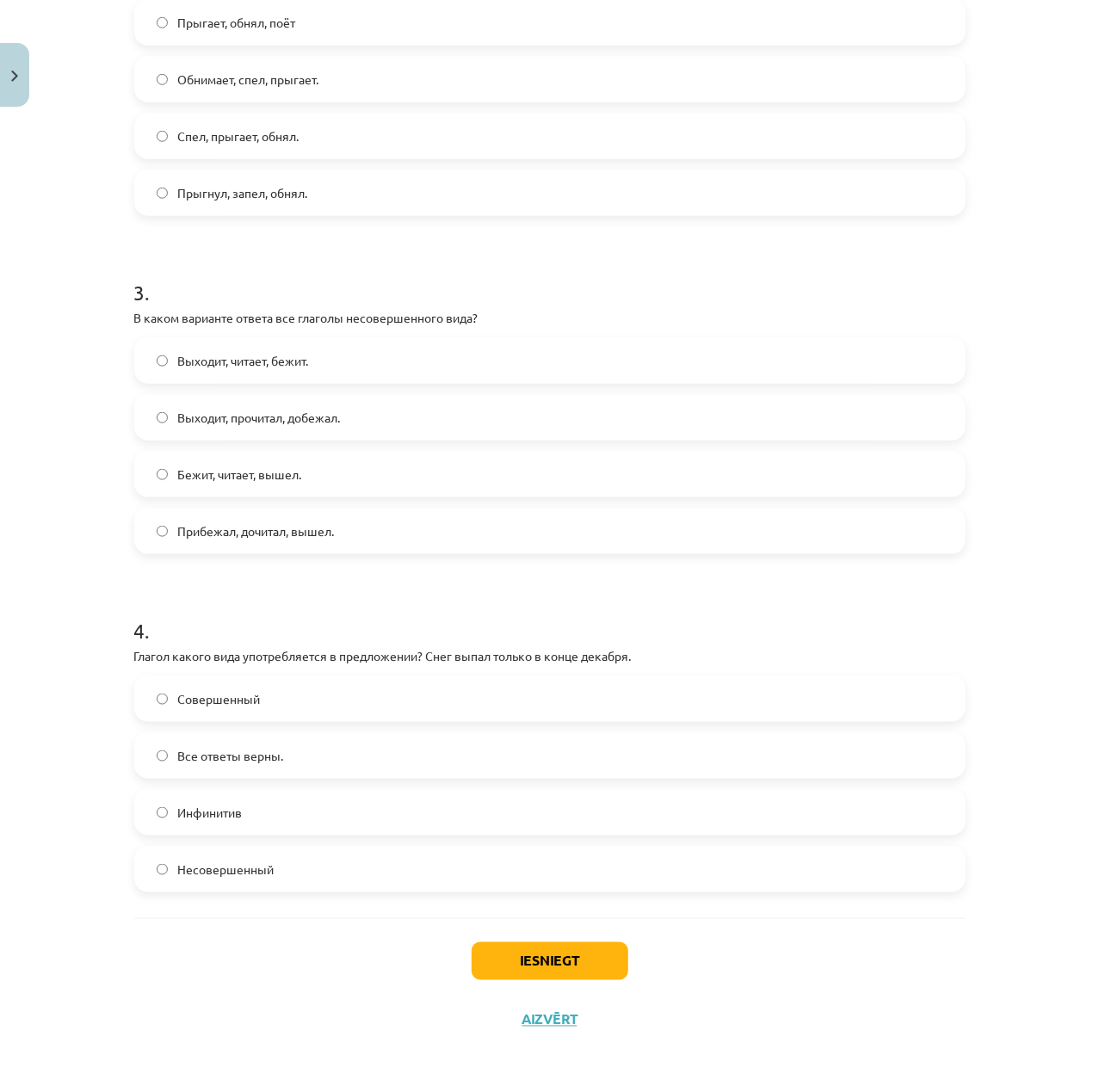
click at [346, 704] on label "Совершенный" at bounding box center [550, 699] width 828 height 43
click at [586, 934] on div "Iesniegt Aizvērt" at bounding box center [550, 978] width 831 height 120
click at [586, 952] on button "Iesniegt" at bounding box center [549, 961] width 156 height 38
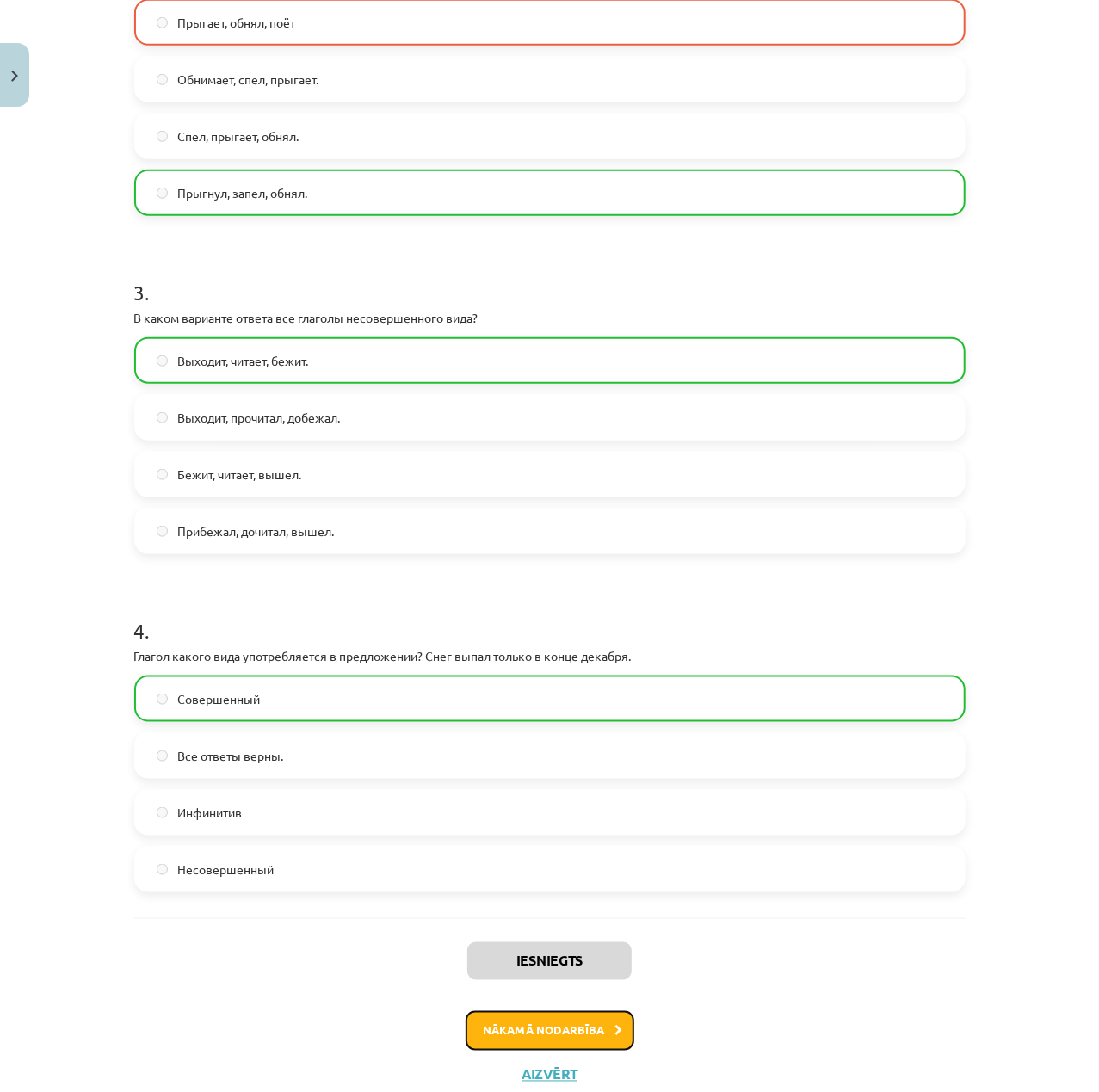
click at [566, 1012] on button "Nākamā nodarbība" at bounding box center [550, 1031] width 169 height 40
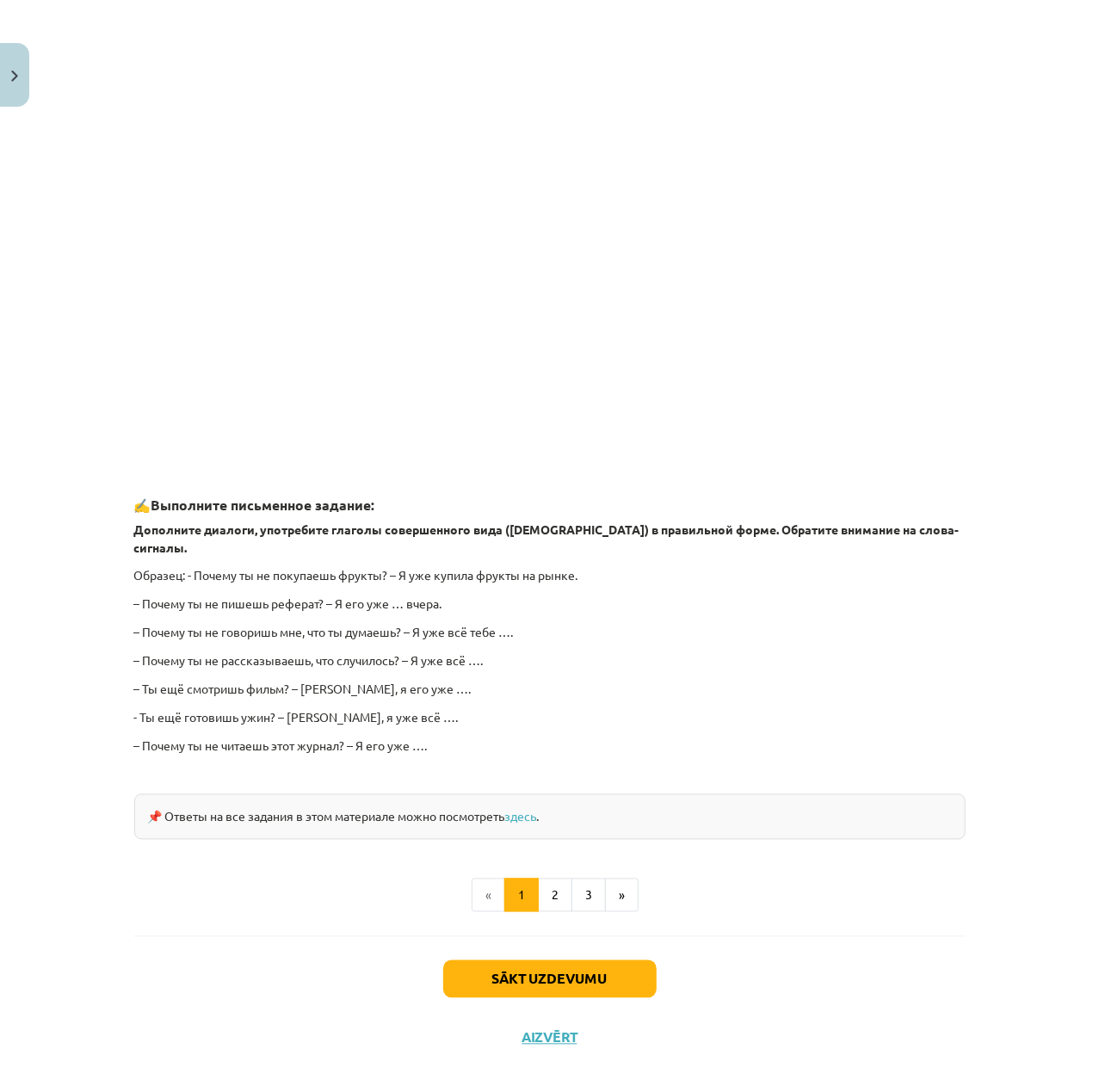
click at [555, 998] on div "Sākt uzdevumu Aizvērt" at bounding box center [550, 996] width 831 height 120
click at [551, 960] on button "Sākt uzdevumu" at bounding box center [550, 979] width 213 height 38
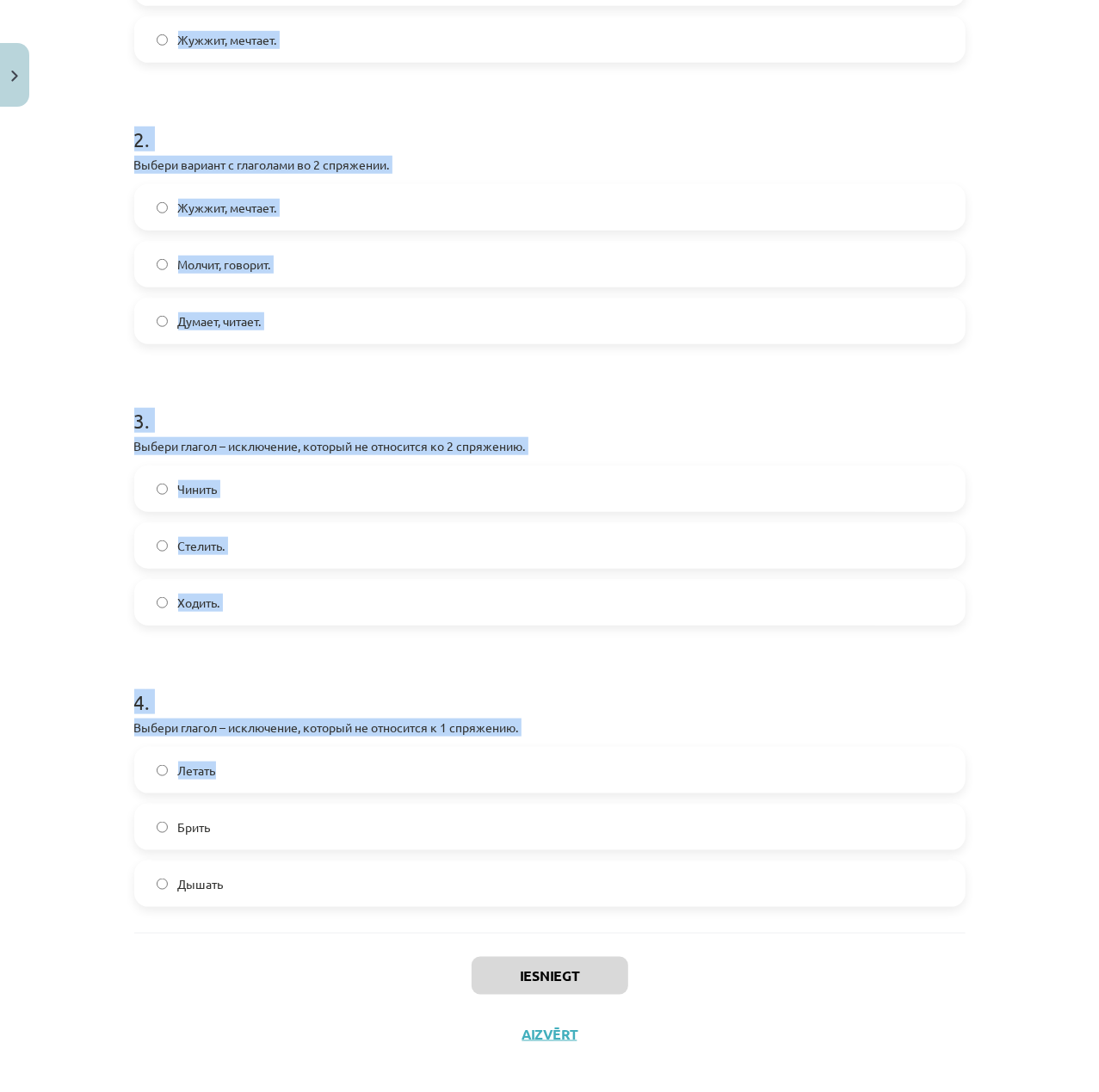
scroll to position [541, 0]
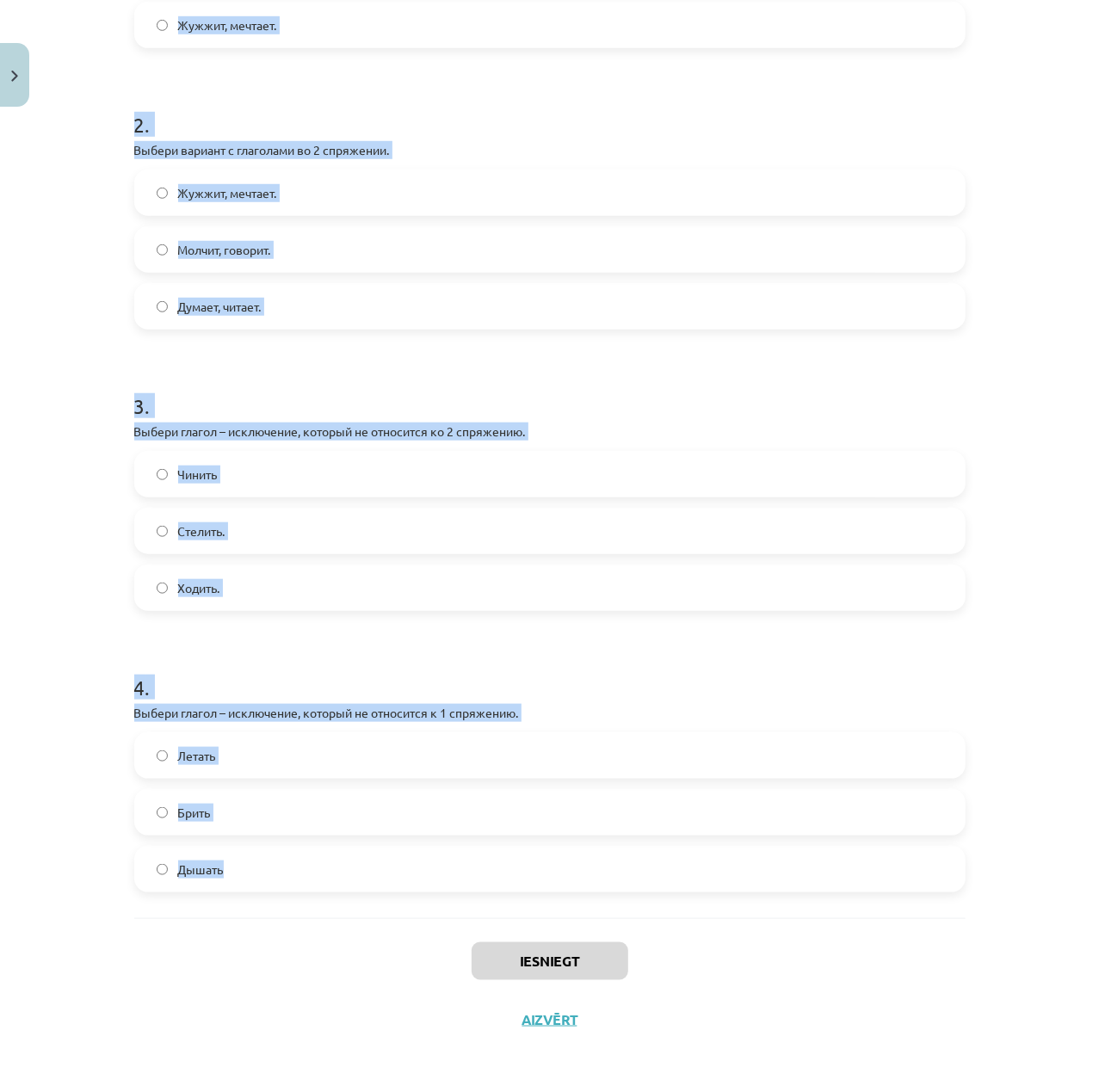
drag, startPoint x: 114, startPoint y: 318, endPoint x: 927, endPoint y: 910, distance: 1005.7
click at [927, 910] on div "Mācību tēma: Krievu valodas b1 - 11. klases 1.ieskaites mācību materiāls #10 📖 …" at bounding box center [549, 546] width 1099 height 1092
copy form "1 . Выбери вариант,в котором все глаголы относятся к 1 спряжению. Думает, читае…"
click at [886, 331] on form "1 . Выбери вариант,в котором все глаголы относятся к 1 спряжению. Думает, читае…" at bounding box center [550, 347] width 831 height 1091
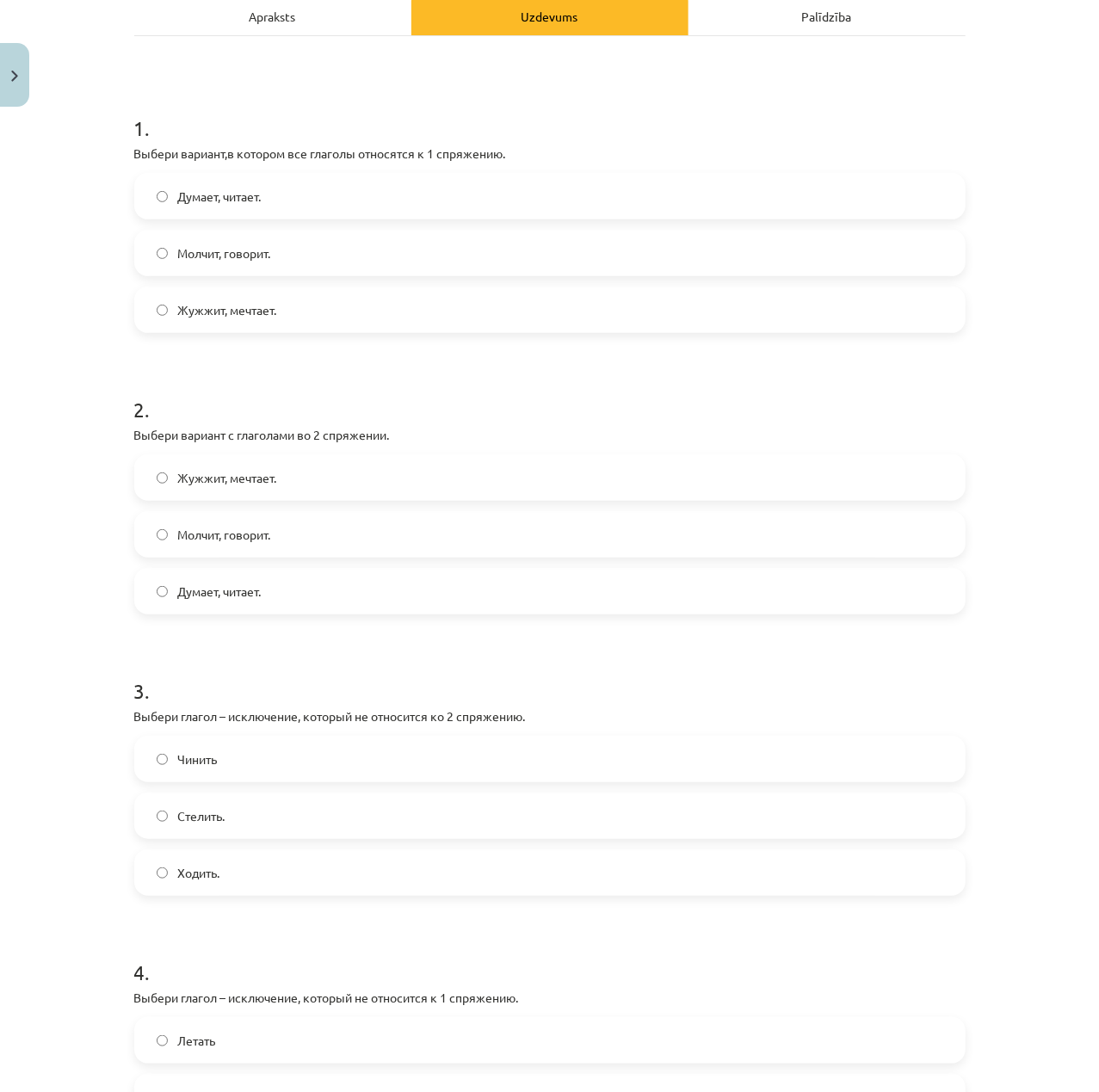
scroll to position [344, 0]
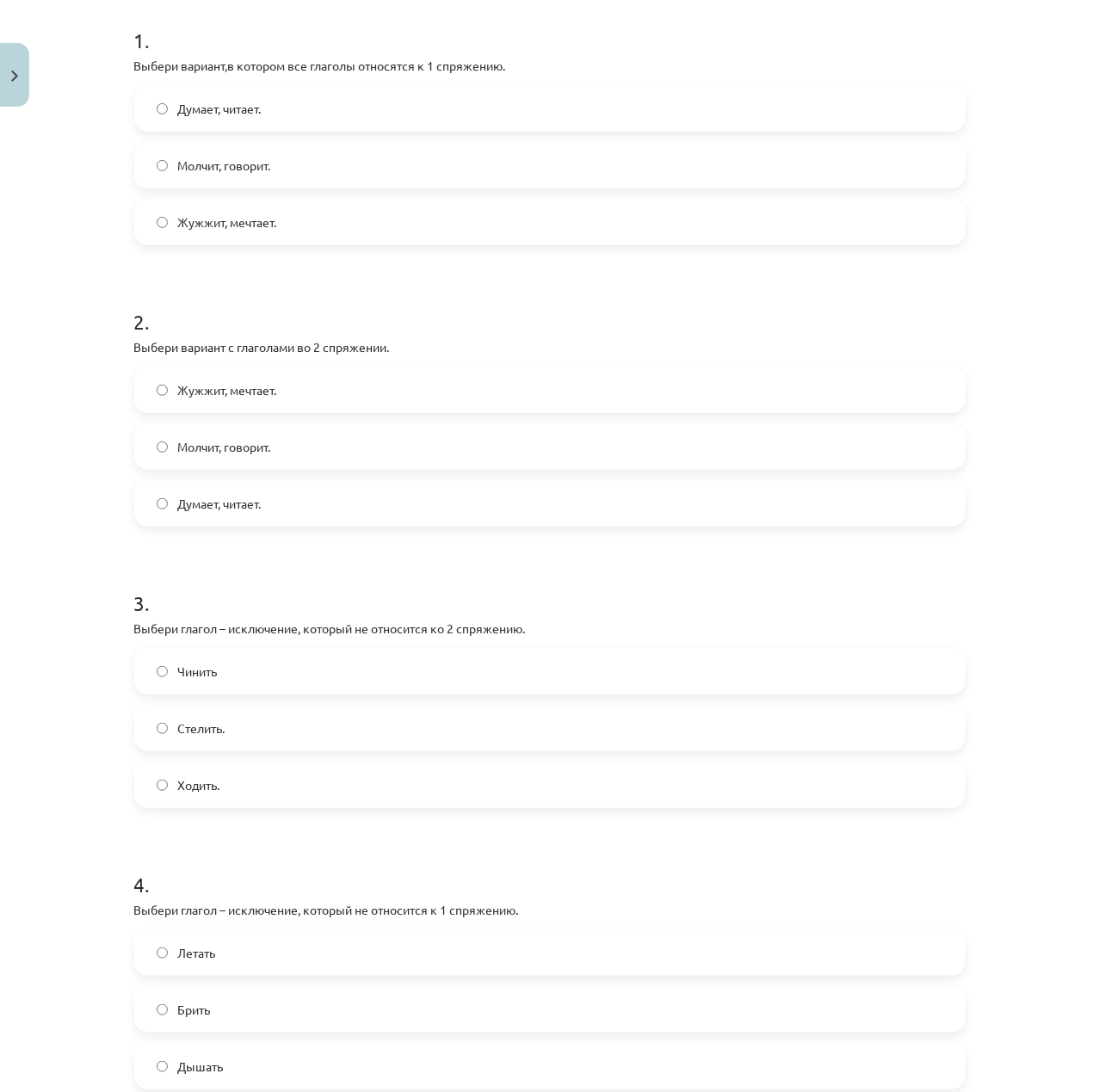
click at [277, 435] on label "Молчит, говорит." at bounding box center [550, 447] width 828 height 43
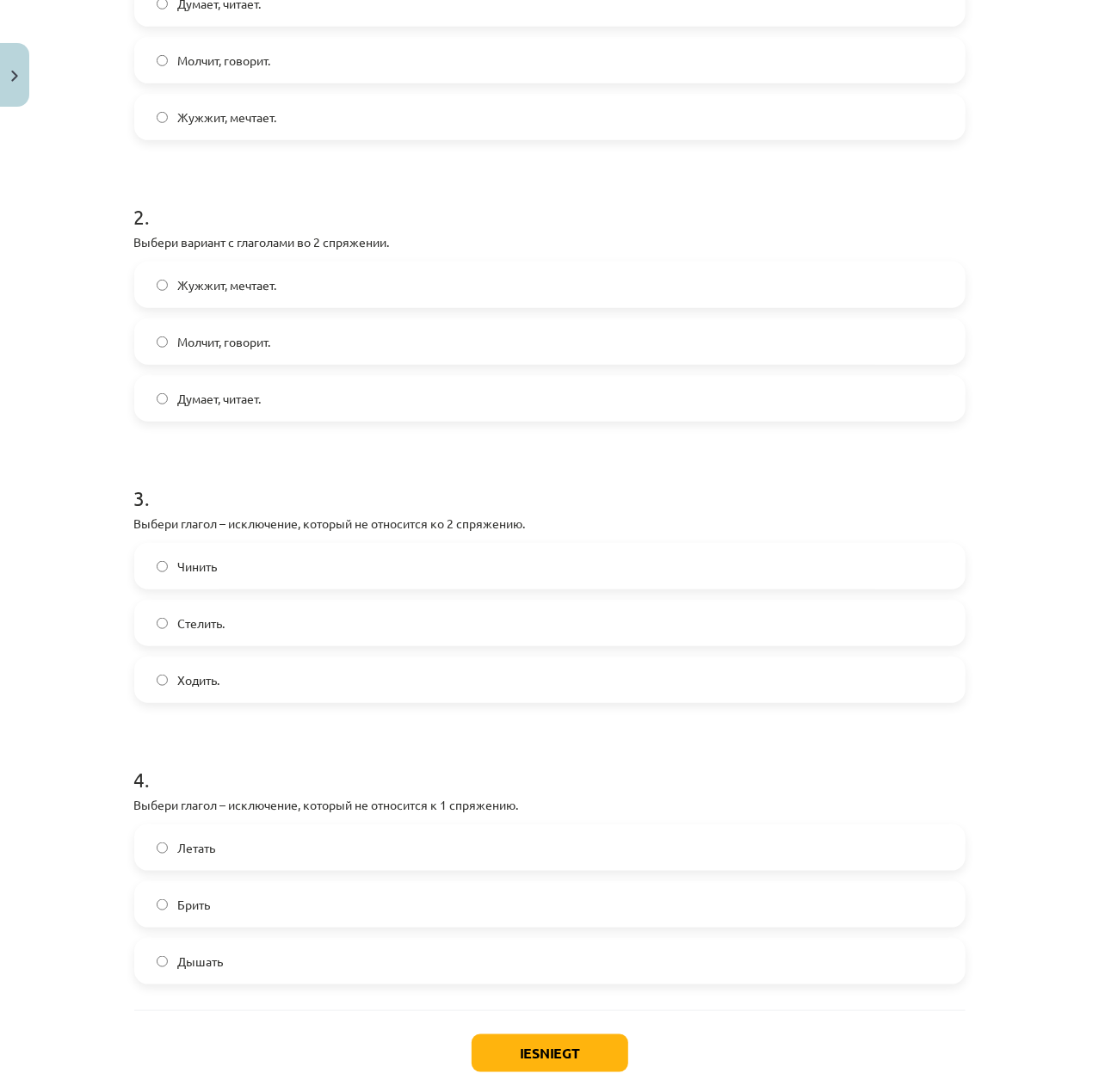
scroll to position [459, 0]
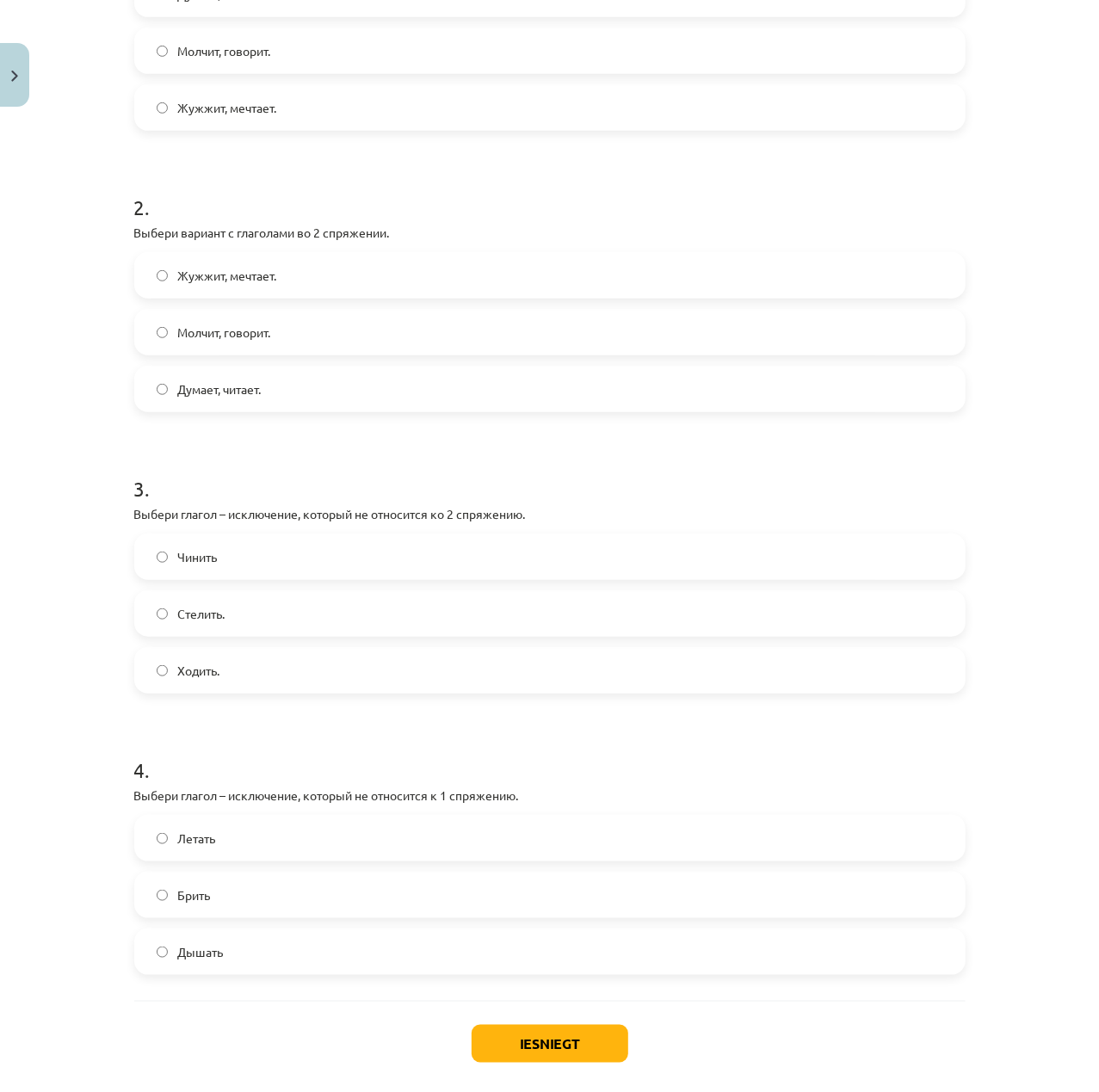
click at [380, 662] on label "Ходить." at bounding box center [550, 670] width 828 height 43
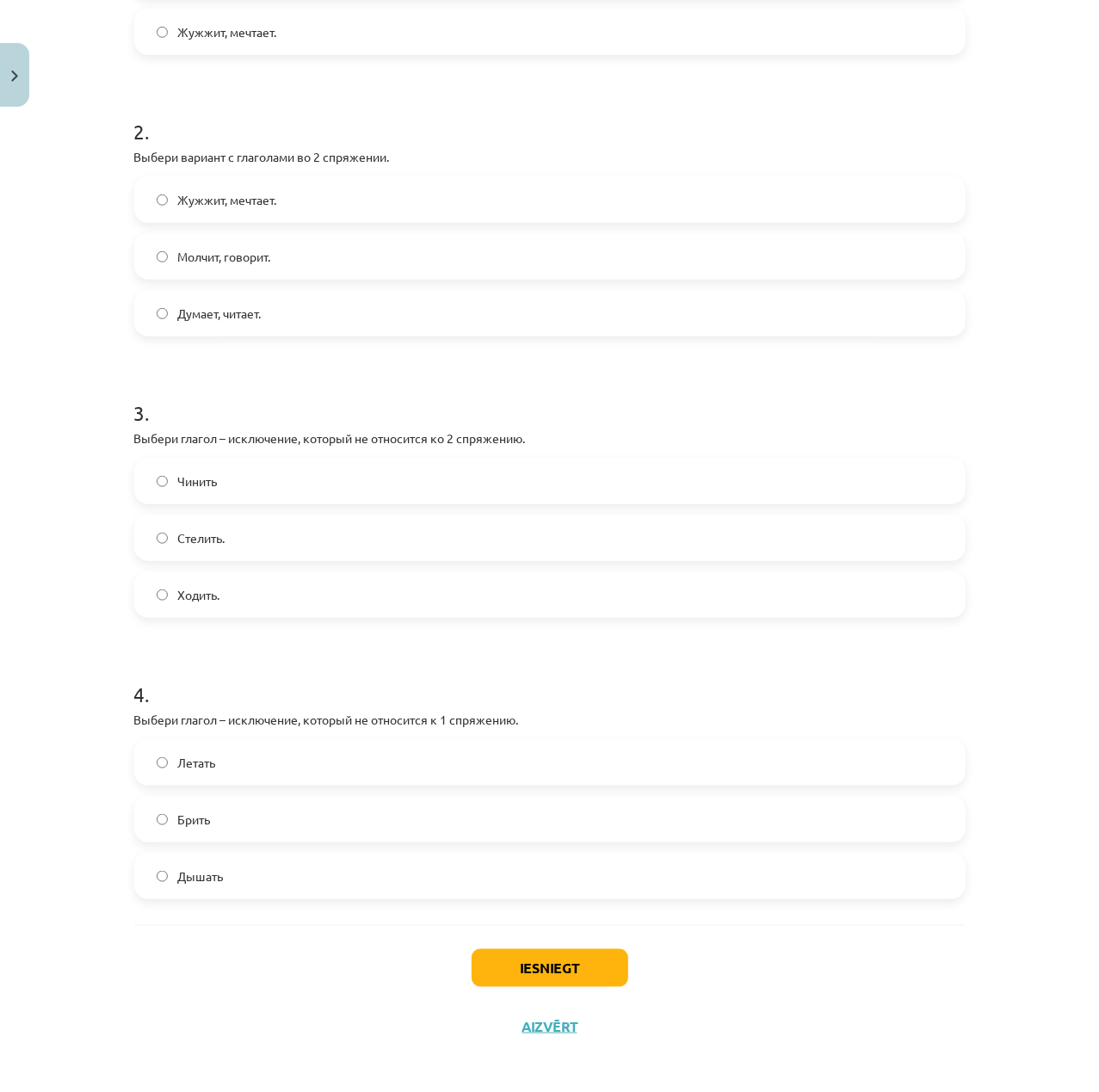
scroll to position [541, 0]
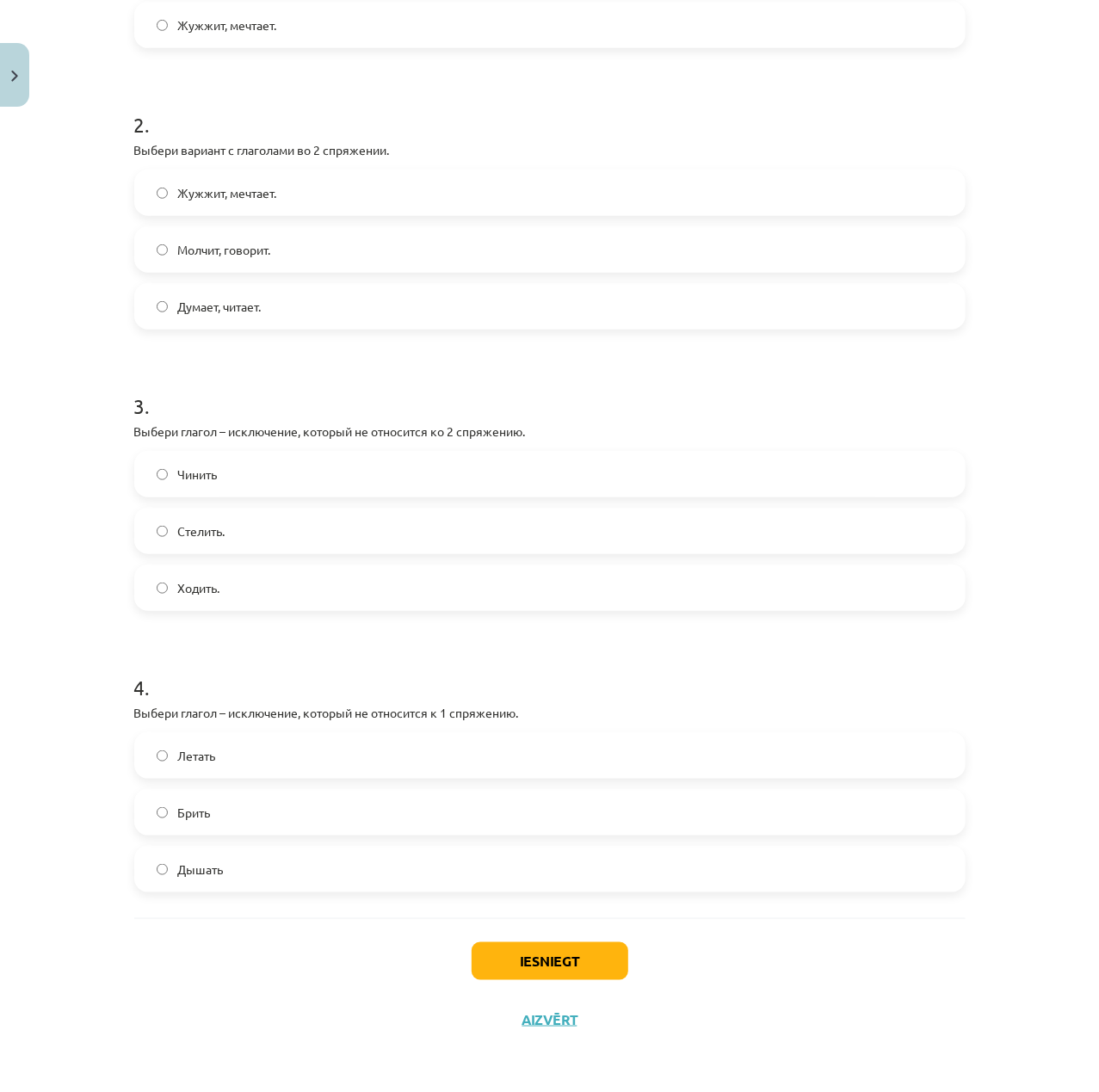
drag, startPoint x: 314, startPoint y: 826, endPoint x: 455, endPoint y: 882, distance: 151.7
click at [315, 826] on label "Брить" at bounding box center [550, 813] width 828 height 43
click at [553, 940] on div "Iesniegt Aizvērt" at bounding box center [550, 978] width 831 height 120
click at [573, 942] on button "Iesniegt" at bounding box center [549, 961] width 156 height 38
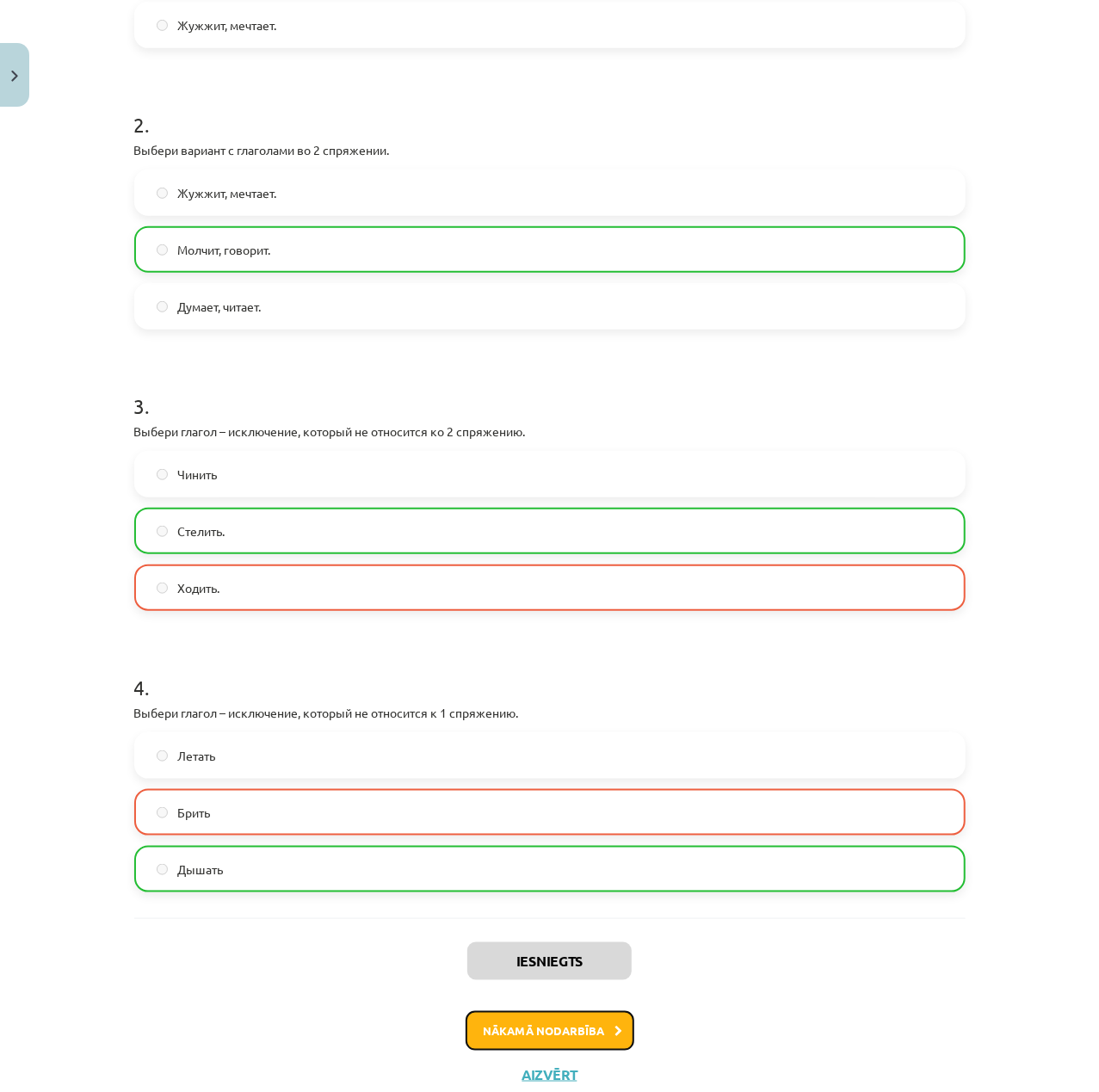
click at [559, 1023] on button "Nākamā nodarbība" at bounding box center [550, 1031] width 169 height 40
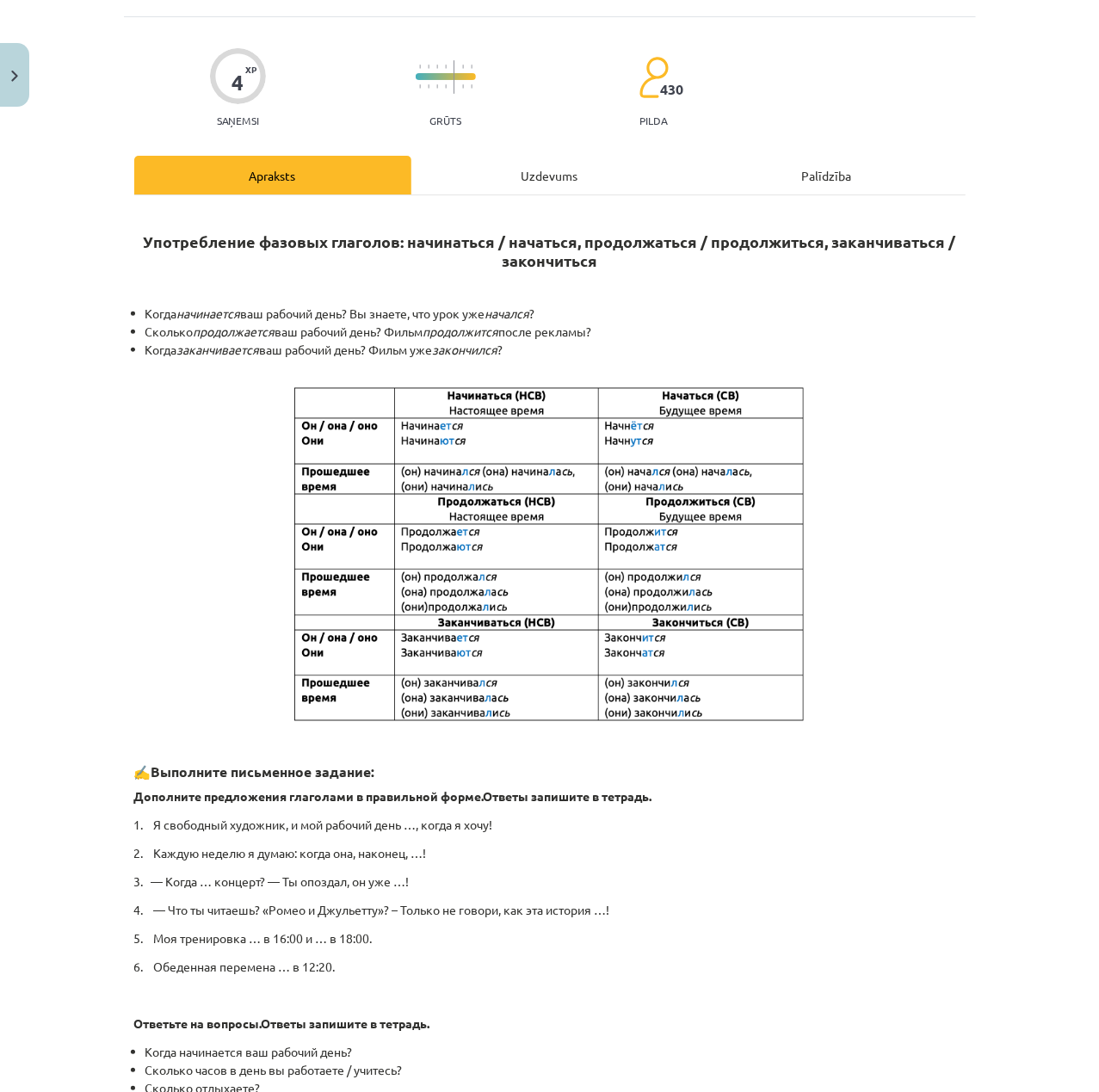
scroll to position [43, 0]
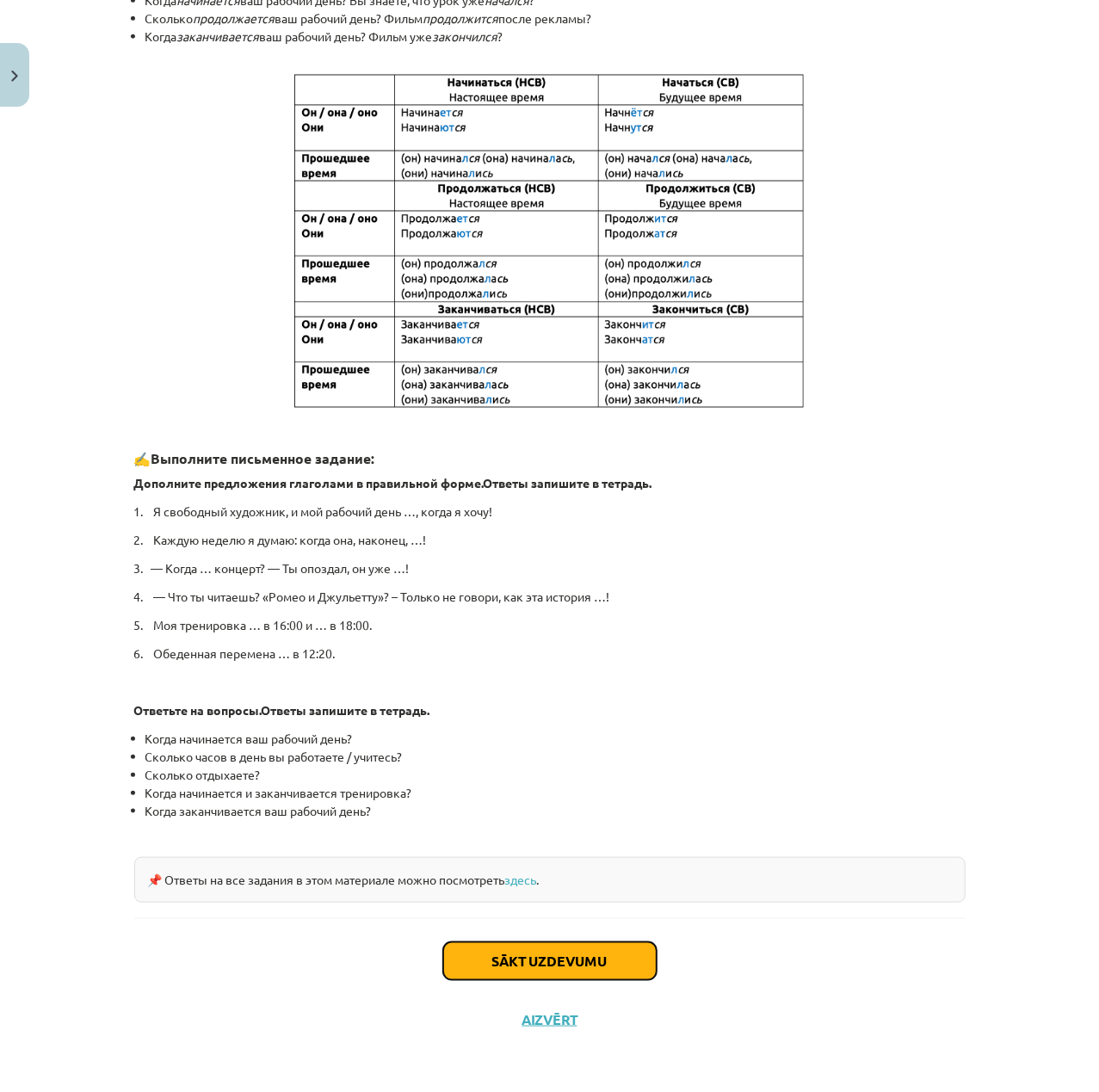
click at [580, 975] on button "Sākt uzdevumu" at bounding box center [550, 961] width 213 height 38
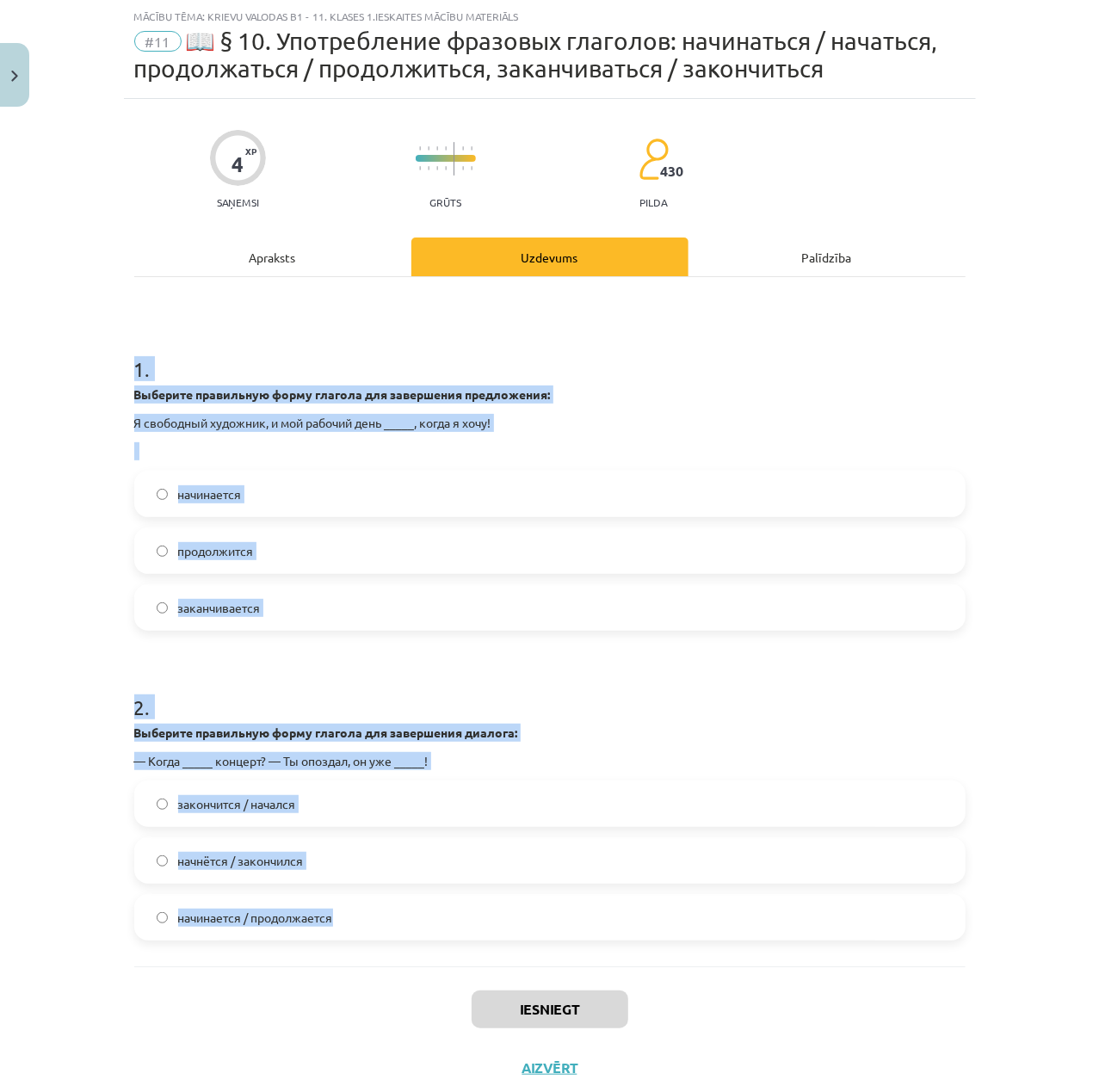
drag, startPoint x: 69, startPoint y: 349, endPoint x: 895, endPoint y: 923, distance: 1005.9
click at [895, 923] on div "Mācību tēma: Krievu valodas b1 - 11. klases 1.ieskaites mācību materiāls #11 📖 …" at bounding box center [549, 546] width 1099 height 1092
copy form "1 . Выберите правильную форму глагола для завершения предложения: Я свободный х…"
drag, startPoint x: 734, startPoint y: 714, endPoint x: 701, endPoint y: 700, distance: 35.8
click at [701, 700] on h1 "2 ." at bounding box center [550, 692] width 831 height 53
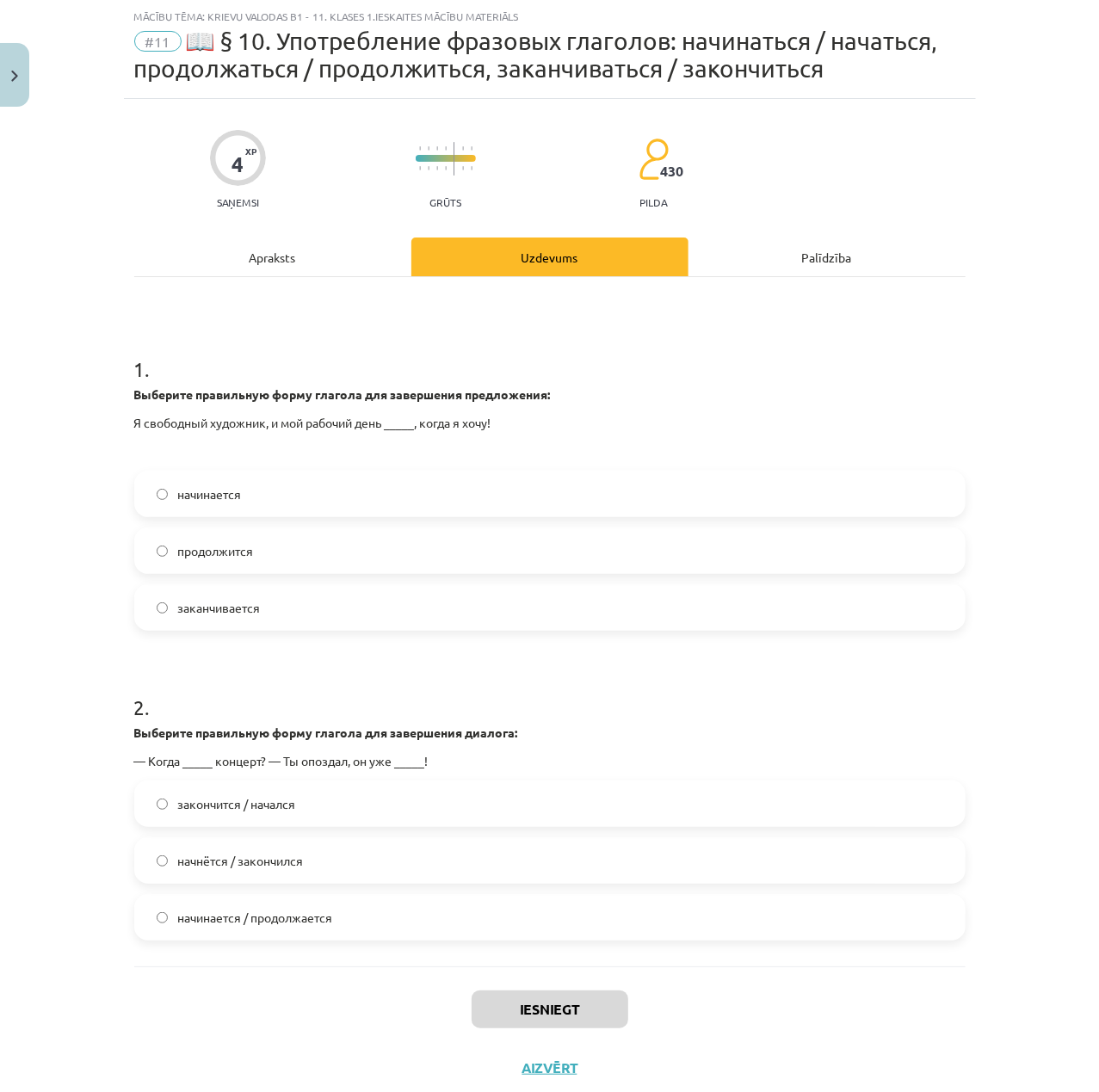
drag, startPoint x: 313, startPoint y: 525, endPoint x: 318, endPoint y: 517, distance: 9.4
click at [313, 525] on div "начинается продолжится заканчивается" at bounding box center [550, 550] width 831 height 160
click at [335, 500] on label "начинается" at bounding box center [550, 494] width 828 height 43
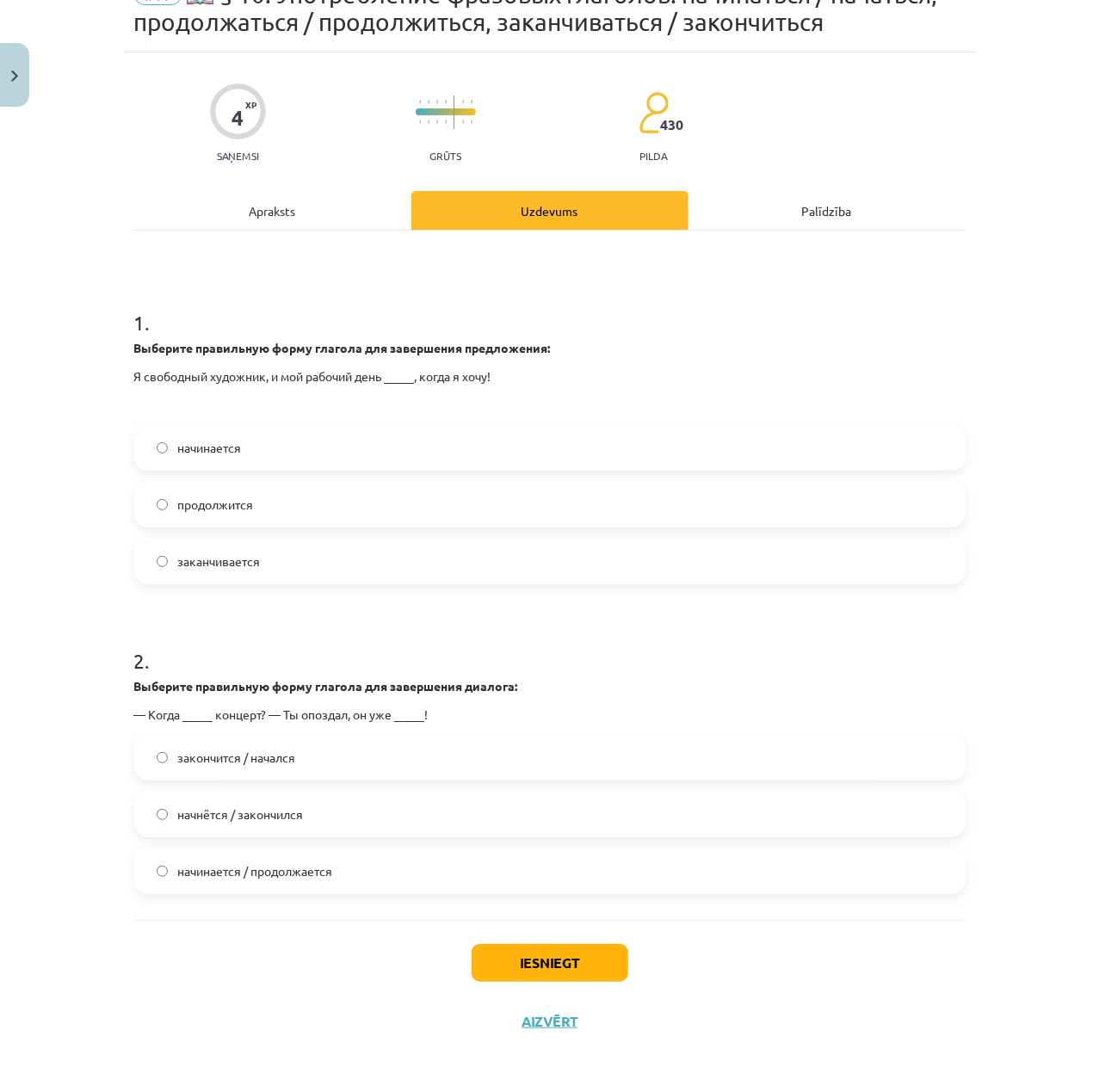
scroll to position [91, 0]
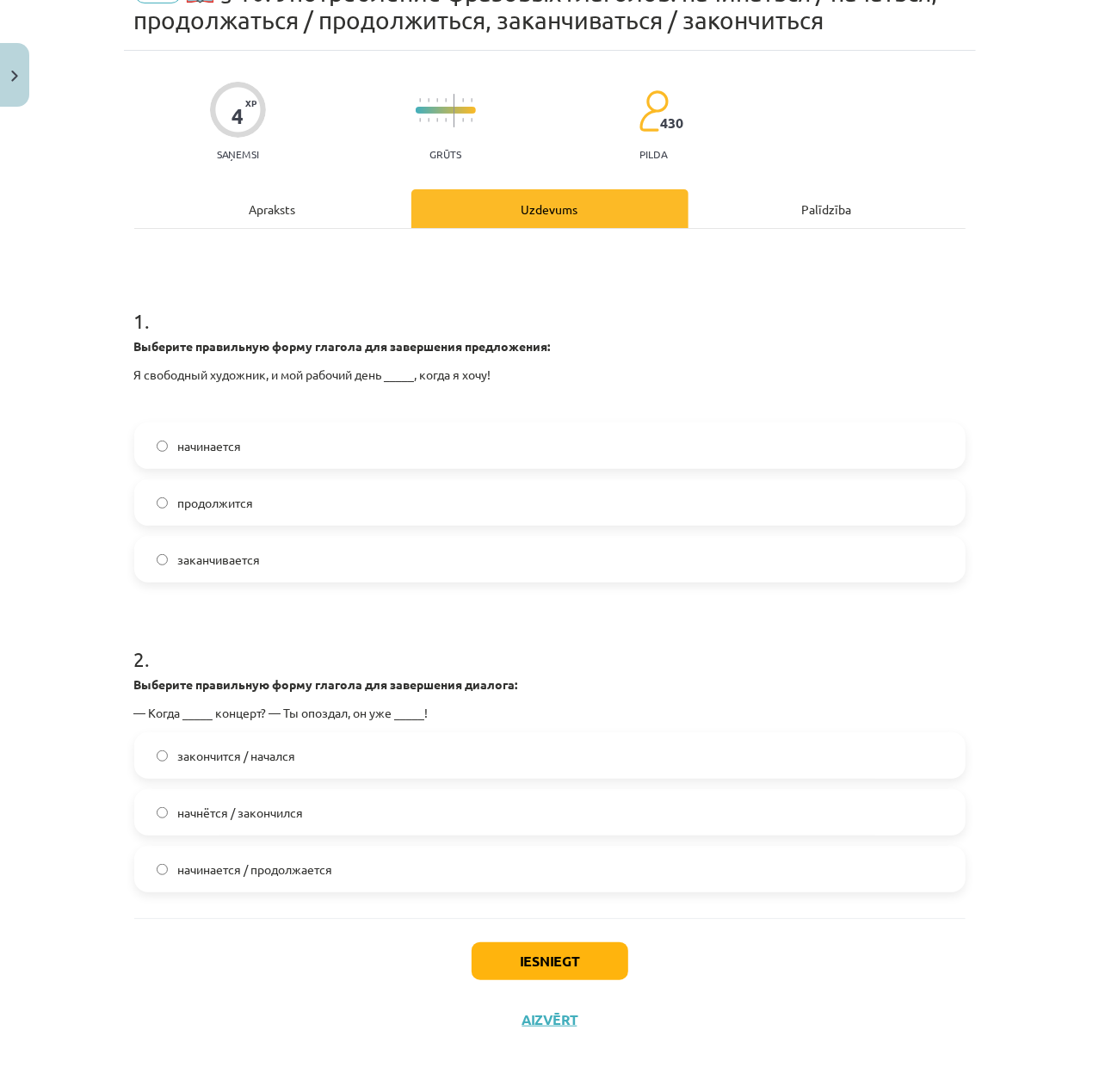
click at [314, 803] on label "начнётся / закончился" at bounding box center [550, 813] width 828 height 43
click at [534, 950] on button "Iesniegt" at bounding box center [549, 961] width 156 height 38
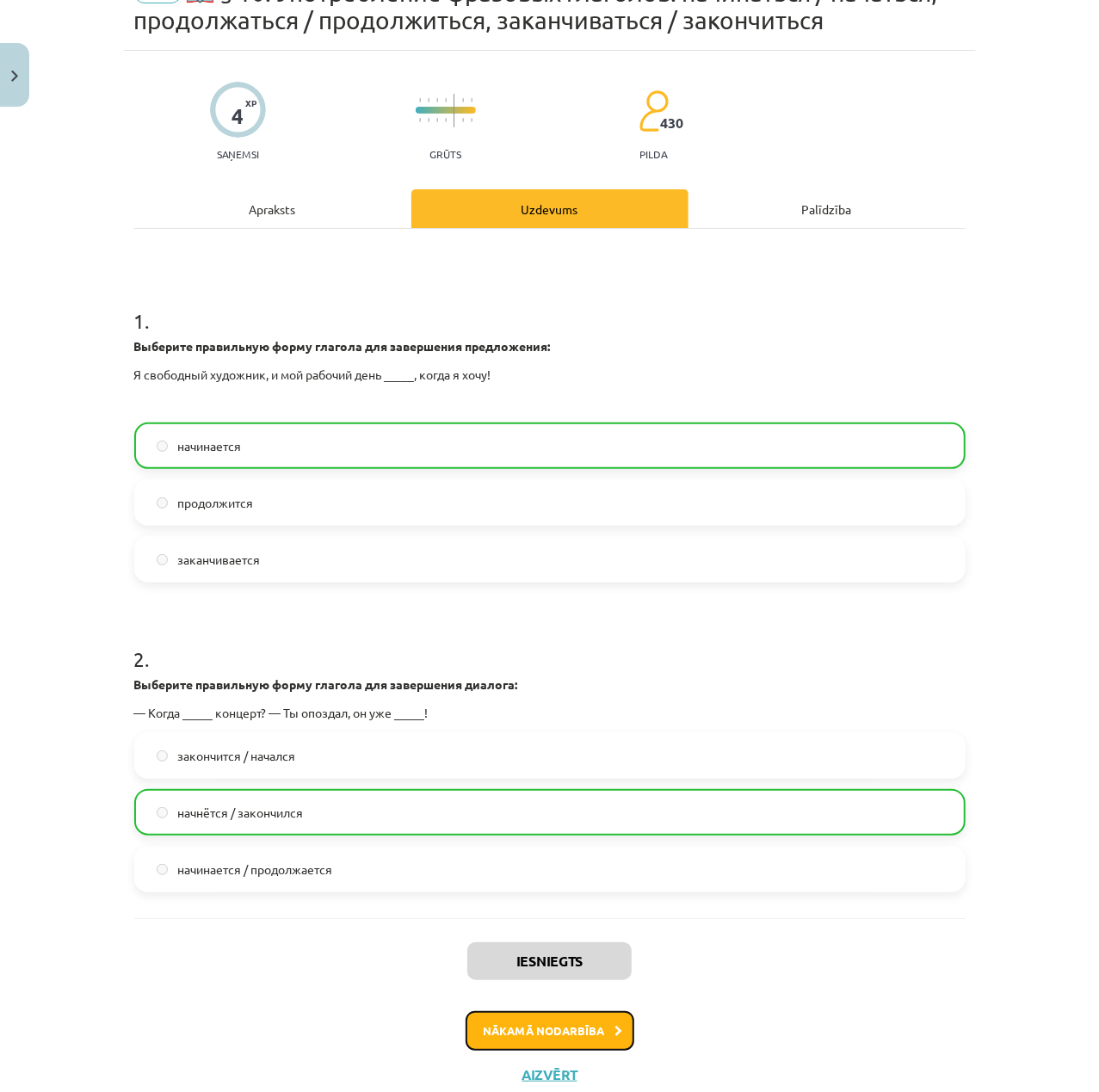
click at [535, 1045] on button "Nākamā nodarbība" at bounding box center [550, 1031] width 169 height 40
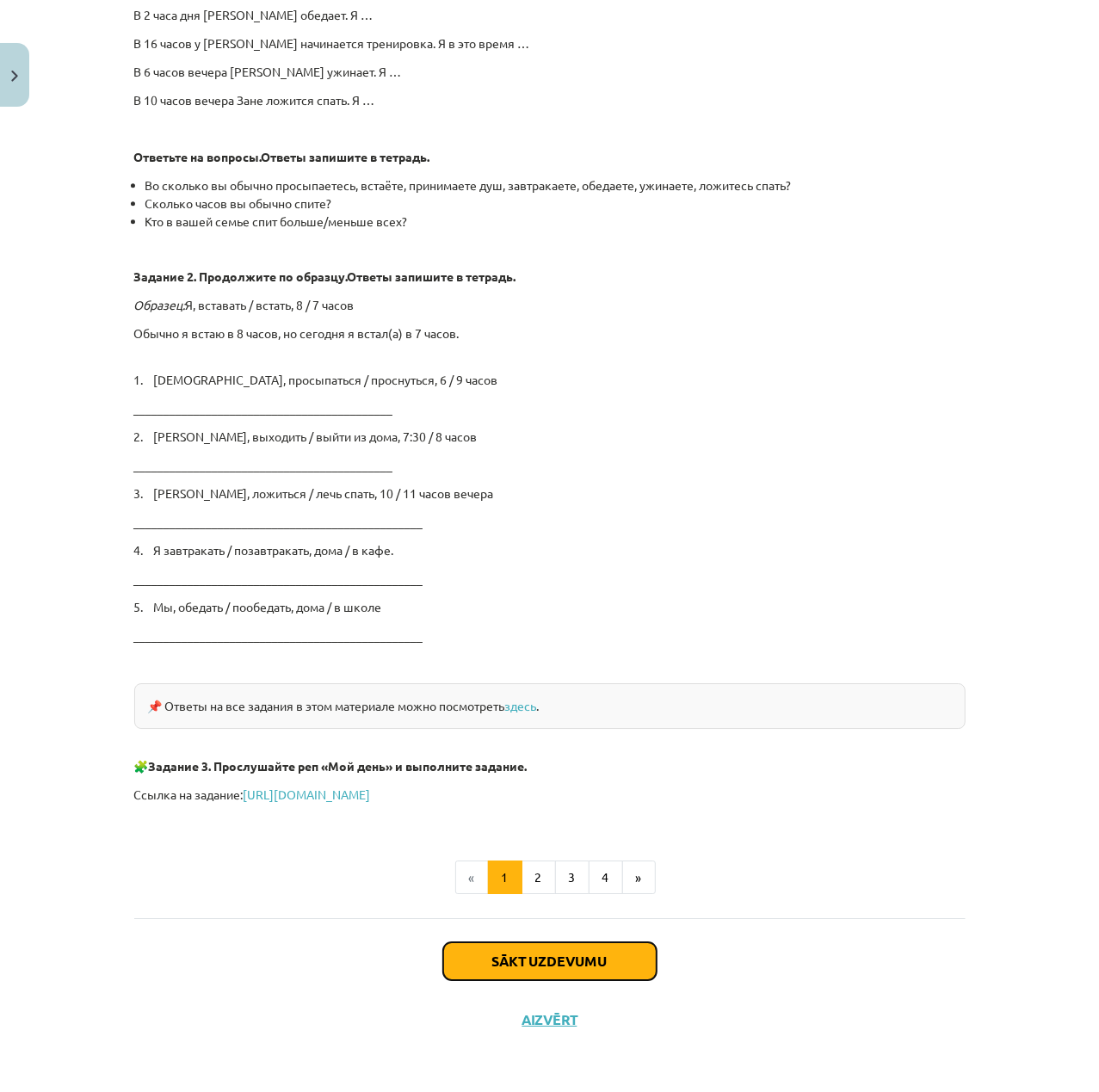
click at [604, 958] on button "Sākt uzdevumu" at bounding box center [550, 961] width 213 height 38
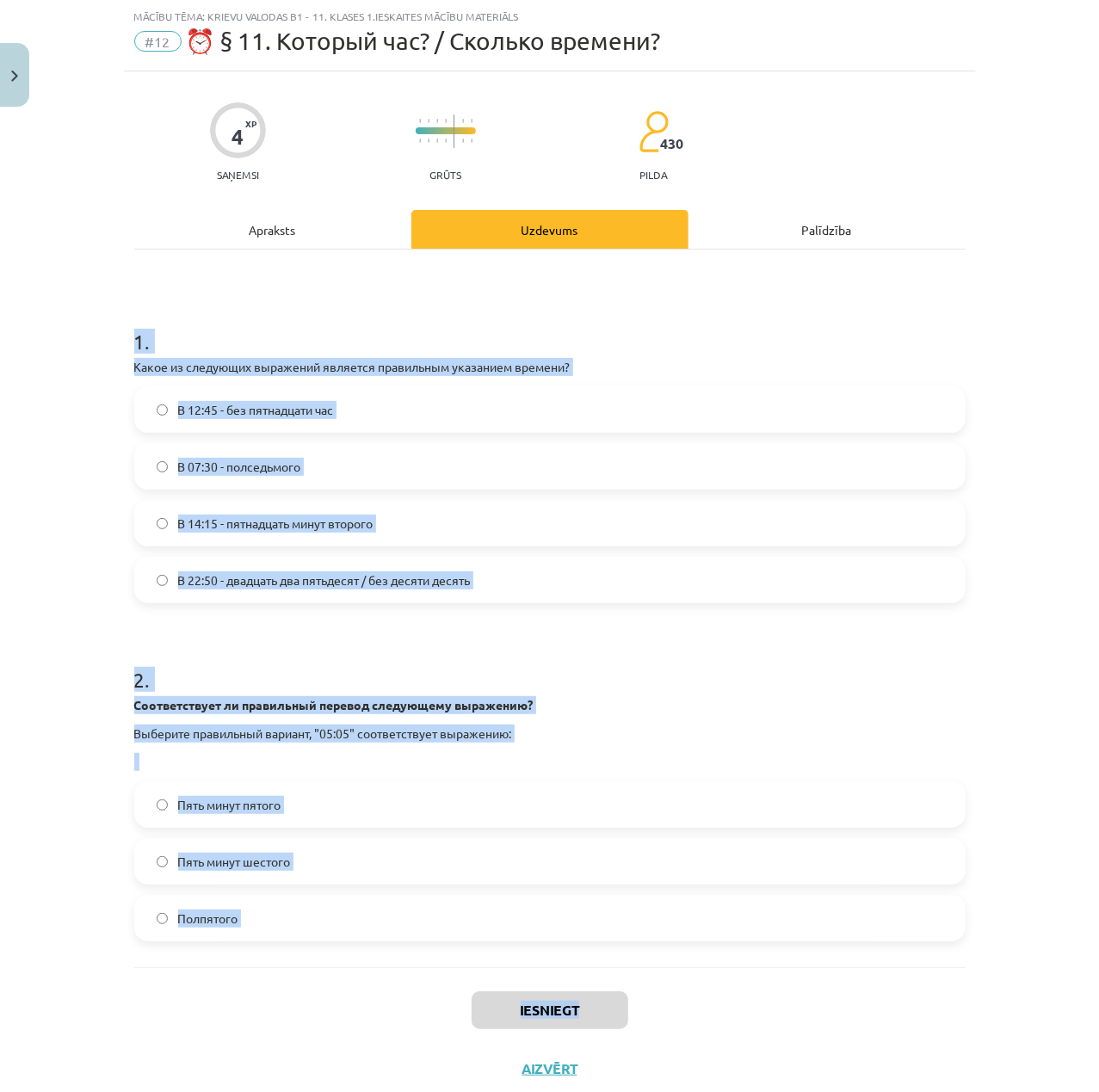
drag, startPoint x: 135, startPoint y: 314, endPoint x: 909, endPoint y: 978, distance: 1019.8
click at [909, 978] on div "Mācību tēma: Krievu valodas b1 - 11. klases 1.ieskaites mācību materiāls #12 ⏰ …" at bounding box center [549, 546] width 1099 height 1092
click at [937, 979] on div "Iesniegt Aizvērt" at bounding box center [550, 1027] width 831 height 120
drag, startPoint x: 557, startPoint y: 882, endPoint x: 101, endPoint y: 338, distance: 709.8
click at [101, 338] on div "Mācību tēma: Krievu valodas b1 - 11. klases 1.ieskaites mācību materiāls #12 ⏰ …" at bounding box center [549, 546] width 1099 height 1092
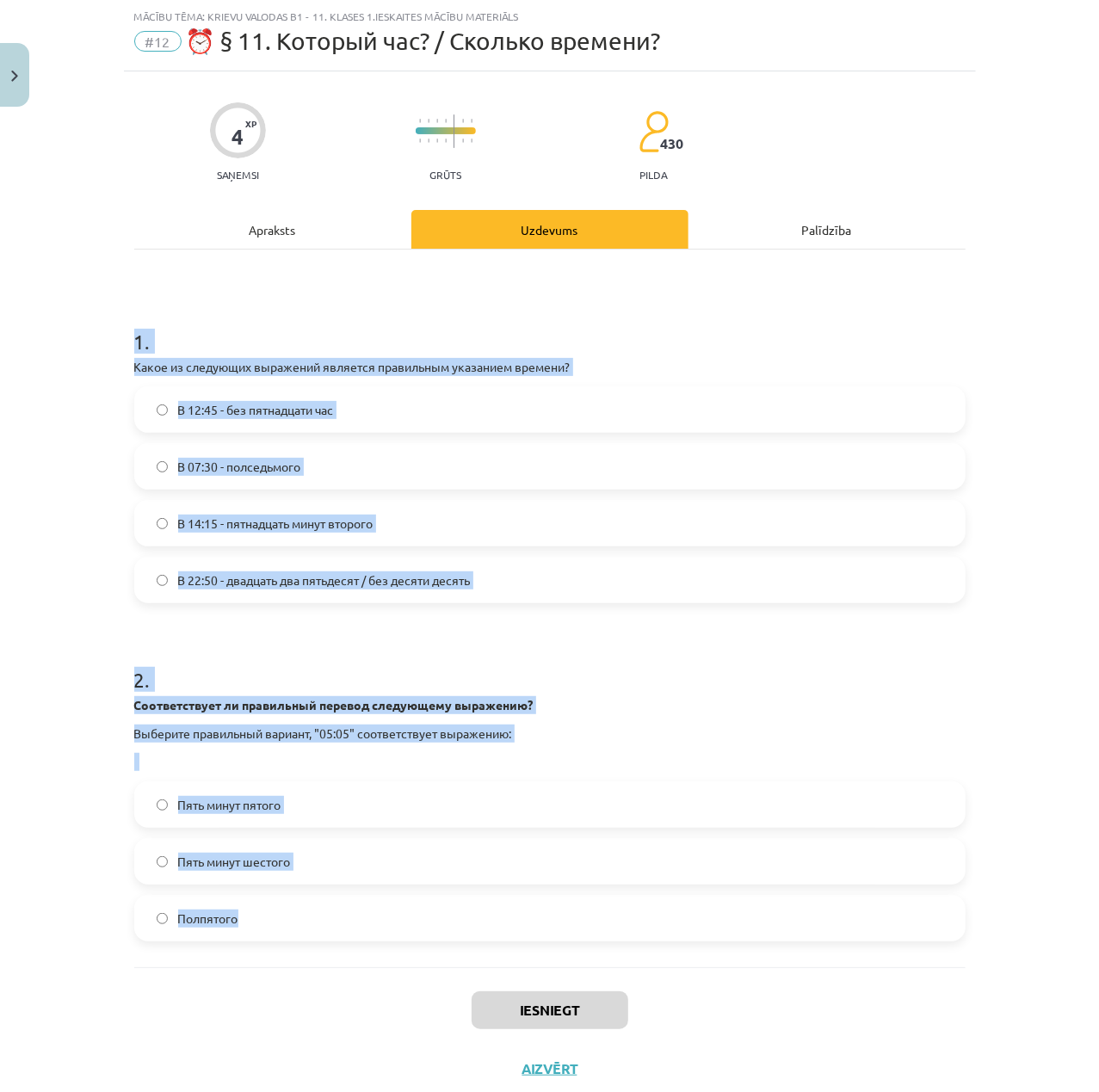
copy form "1 . Какое из следующих выражений является правильным указанием времени? В 12:45…"
click at [840, 334] on h1 "1 ." at bounding box center [550, 326] width 831 height 53
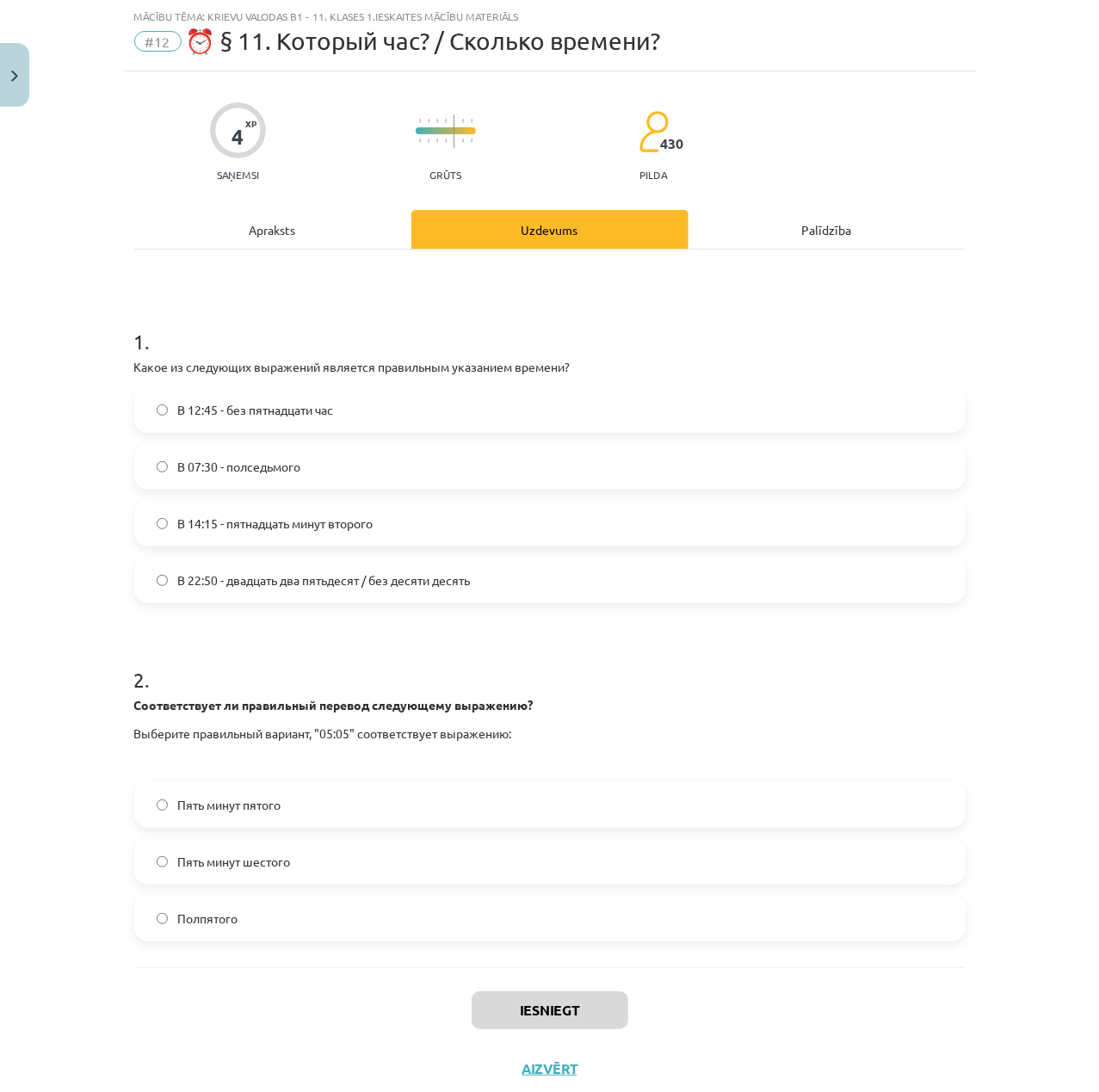
click at [338, 520] on span "В 14:15 - пятнадцать минут второго" at bounding box center [275, 524] width 195 height 18
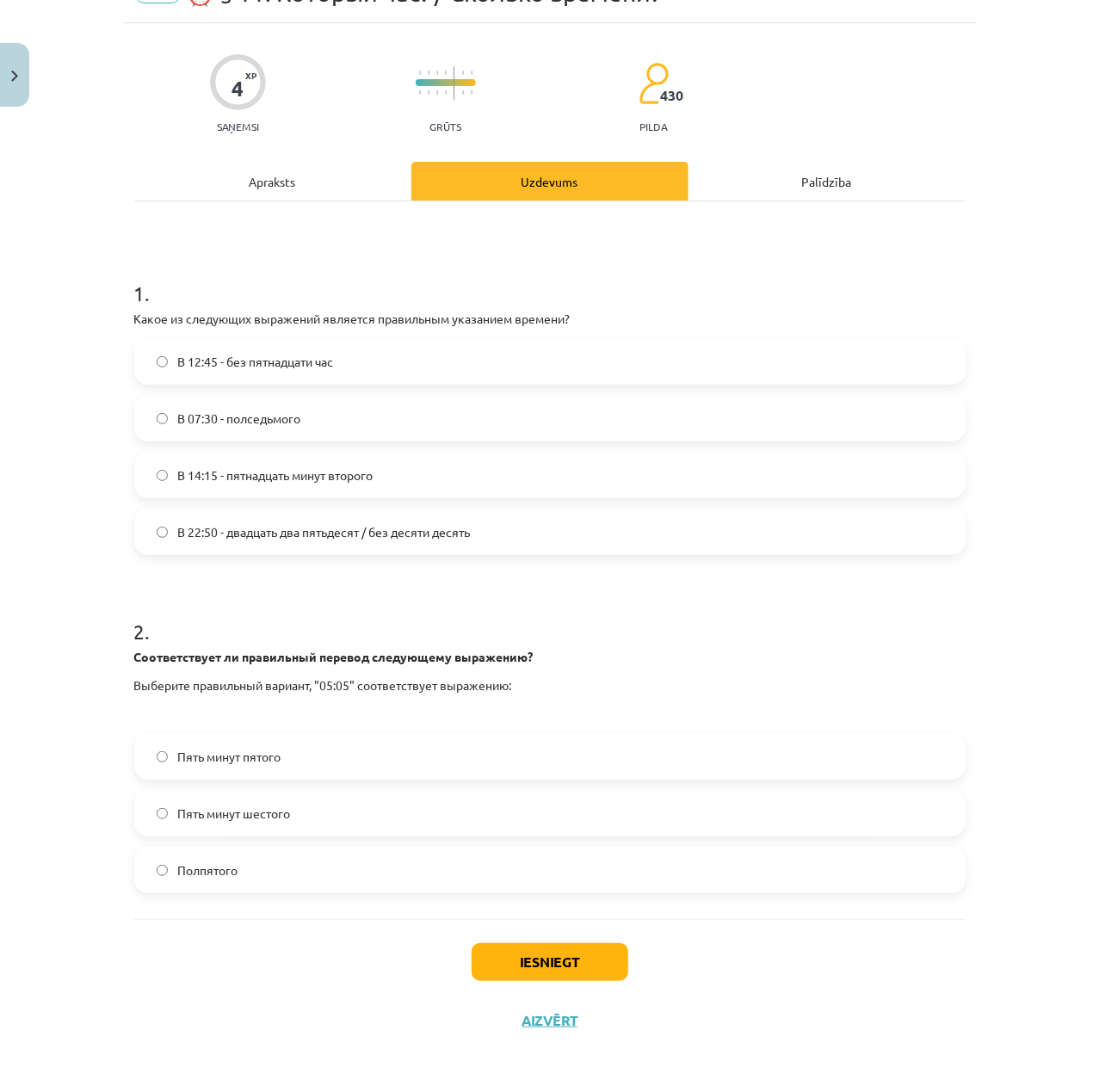
scroll to position [93, 0]
click at [268, 823] on label "Пять минут шестого" at bounding box center [550, 813] width 828 height 43
click at [528, 971] on button "Iesniegt" at bounding box center [549, 961] width 156 height 38
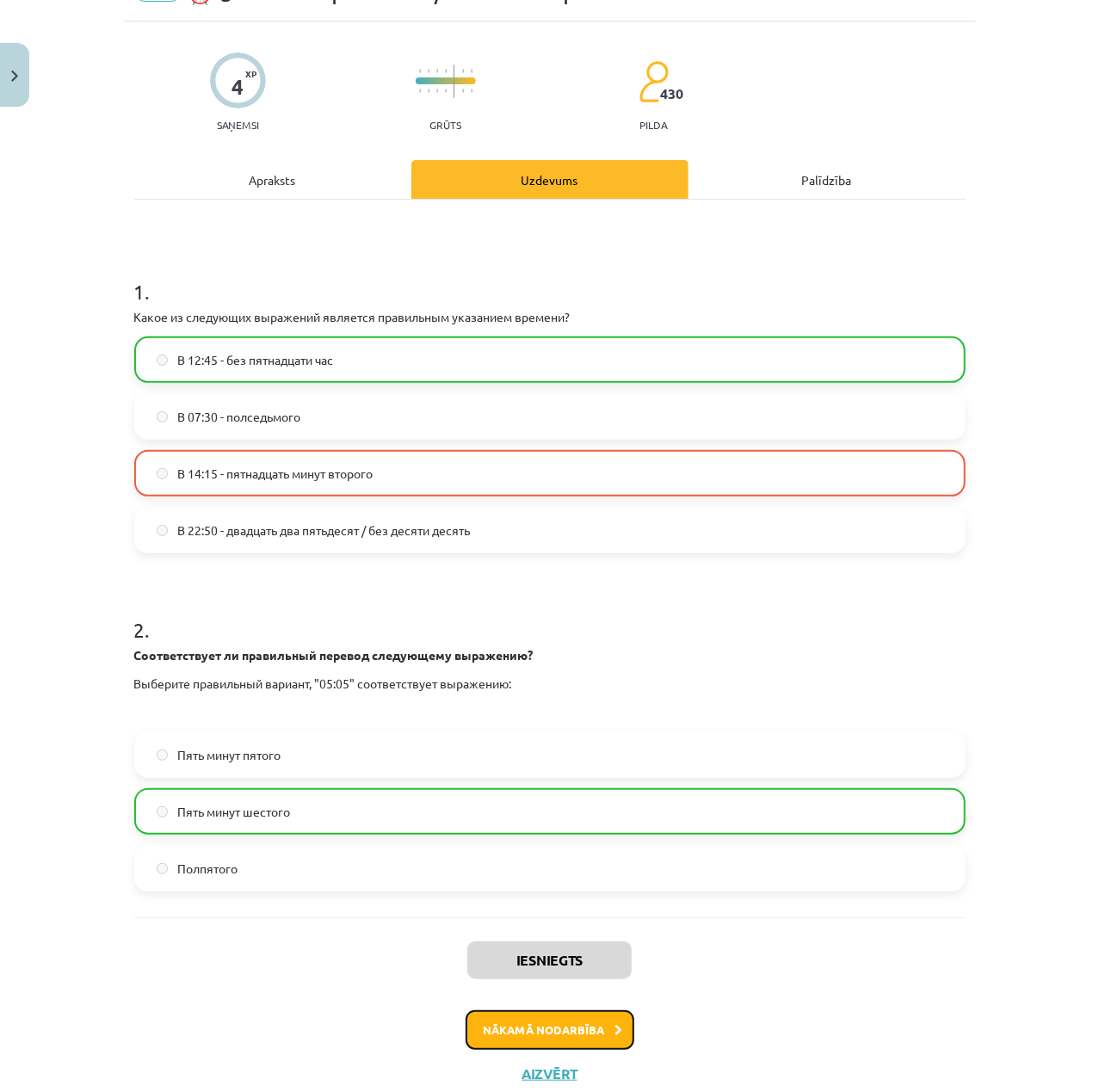
click at [513, 1024] on button "Nākamā nodarbība" at bounding box center [550, 1031] width 169 height 40
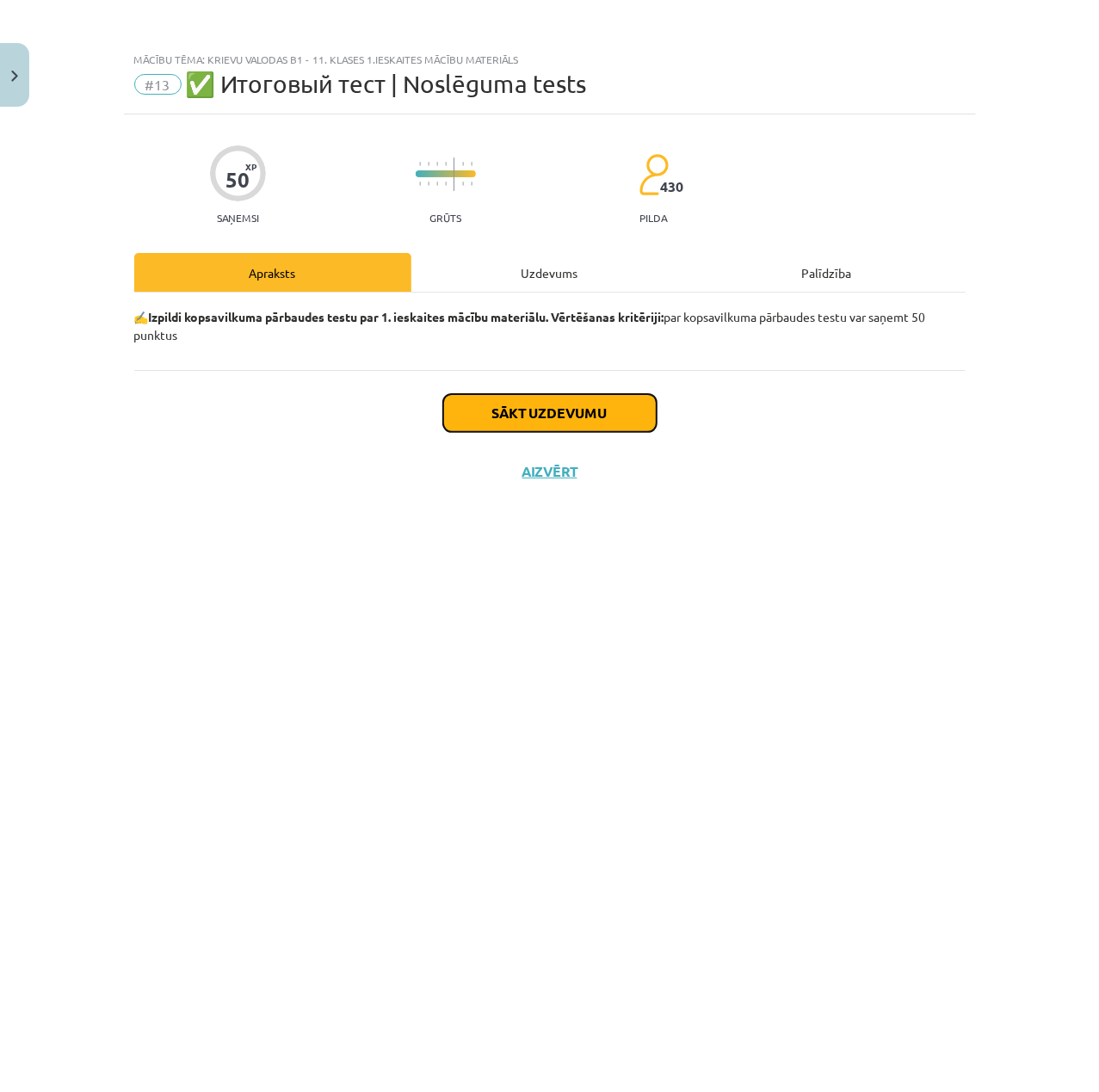
click at [536, 407] on button "Sākt uzdevumu" at bounding box center [550, 413] width 213 height 38
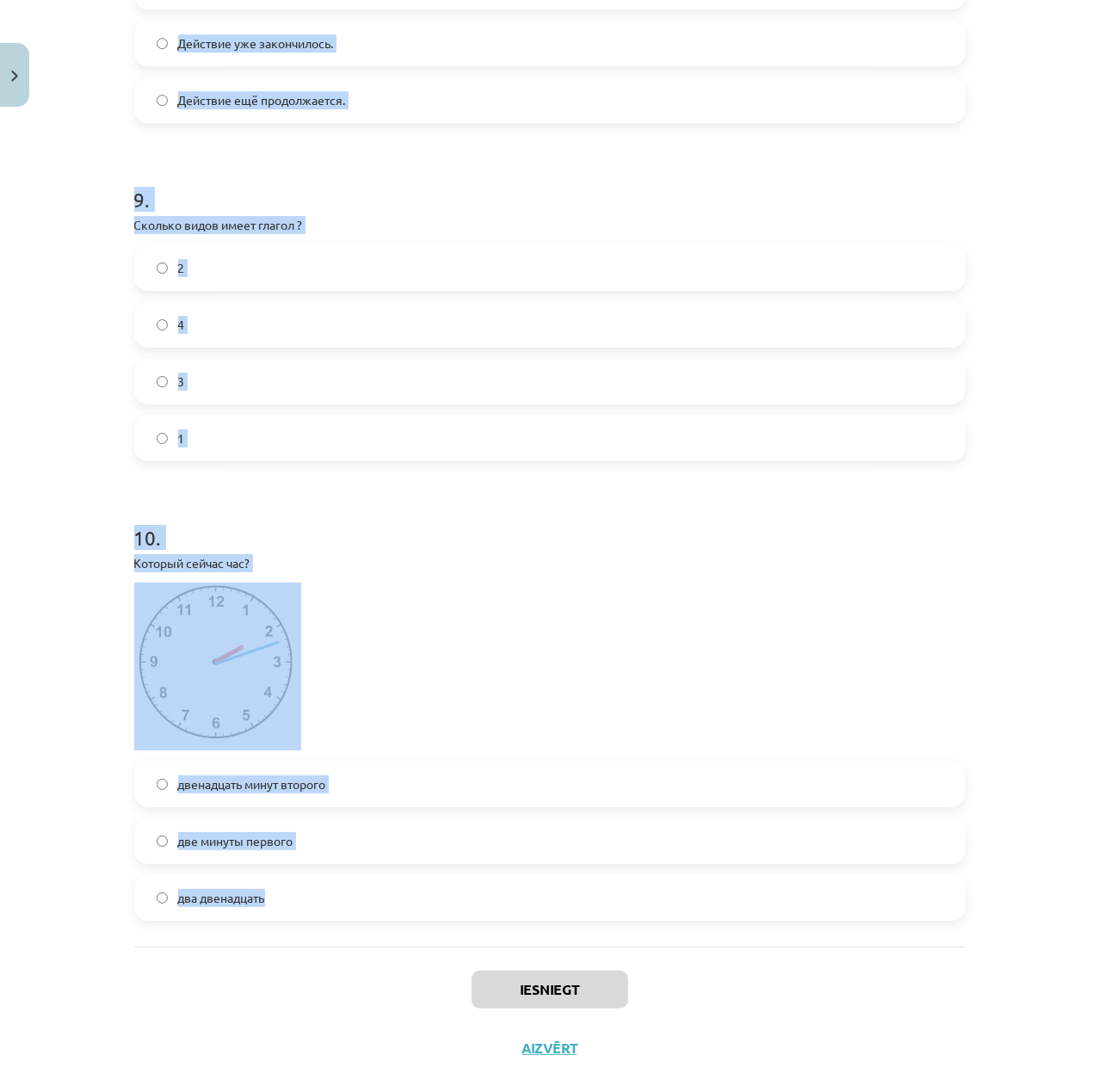
scroll to position [2796, 0]
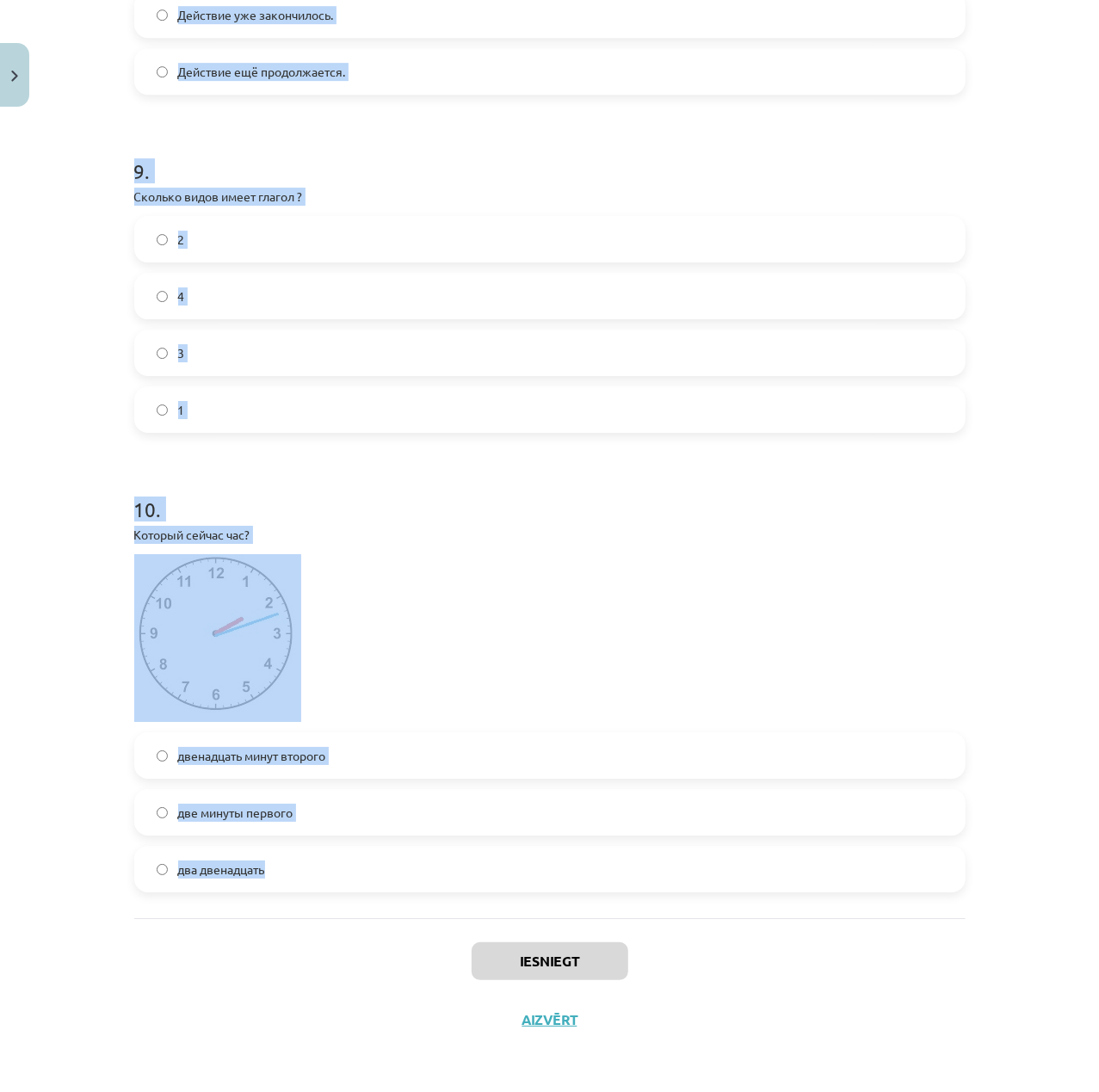
drag, startPoint x: 127, startPoint y: 359, endPoint x: 862, endPoint y: 892, distance: 907.9
click at [705, 658] on p at bounding box center [550, 639] width 831 height 168
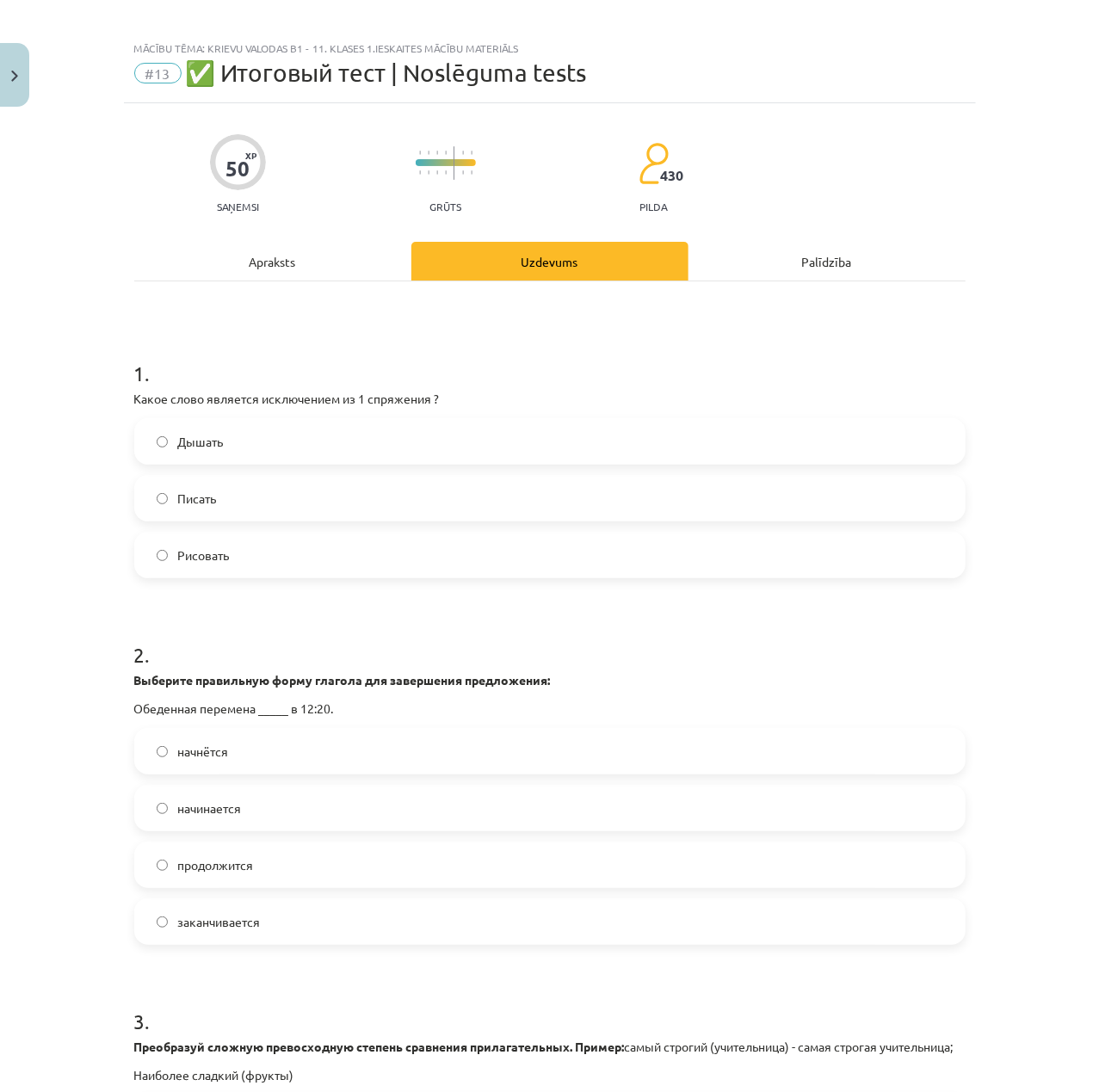
scroll to position [0, 0]
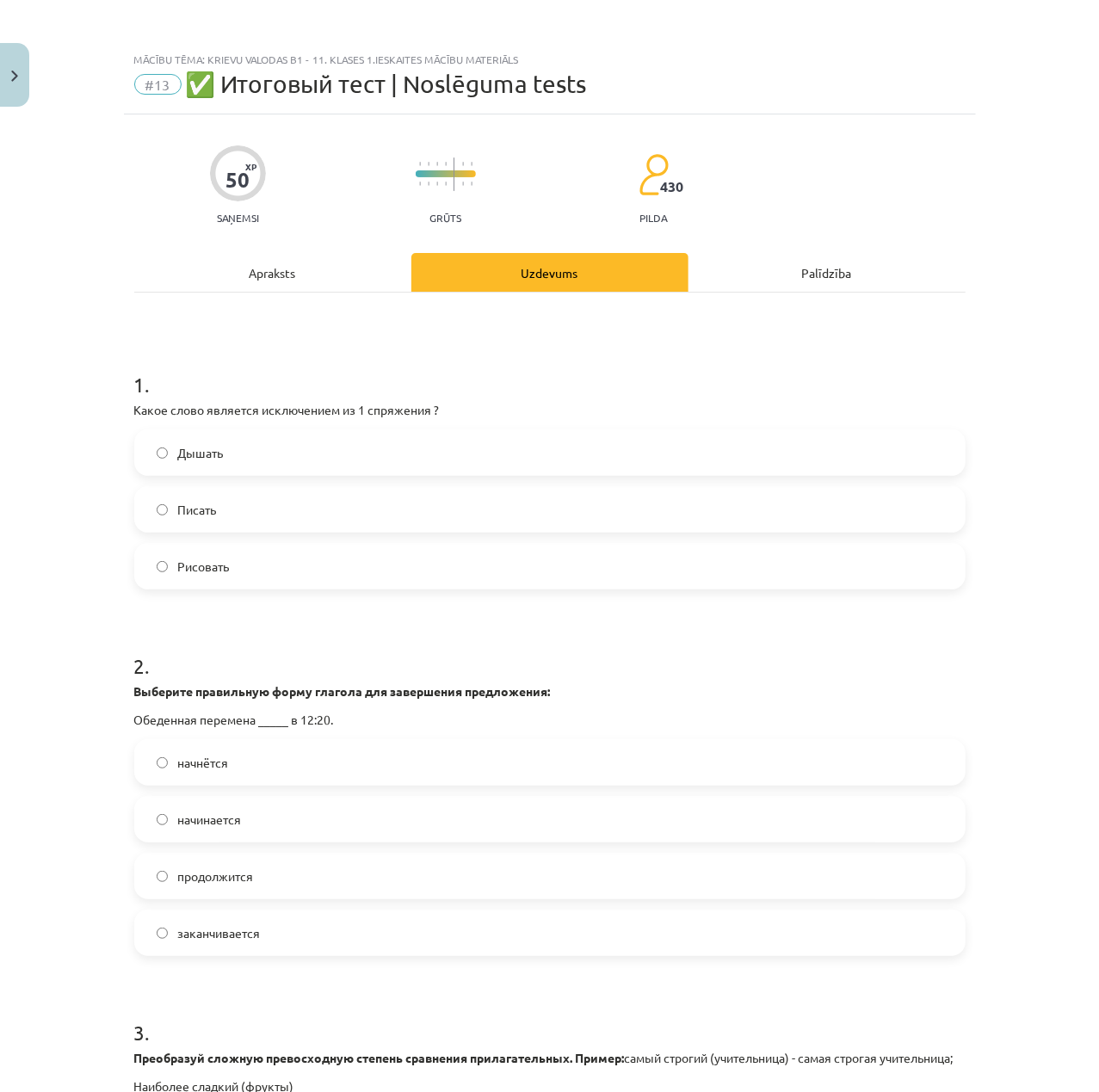
click at [246, 451] on label "Дышать" at bounding box center [550, 453] width 828 height 43
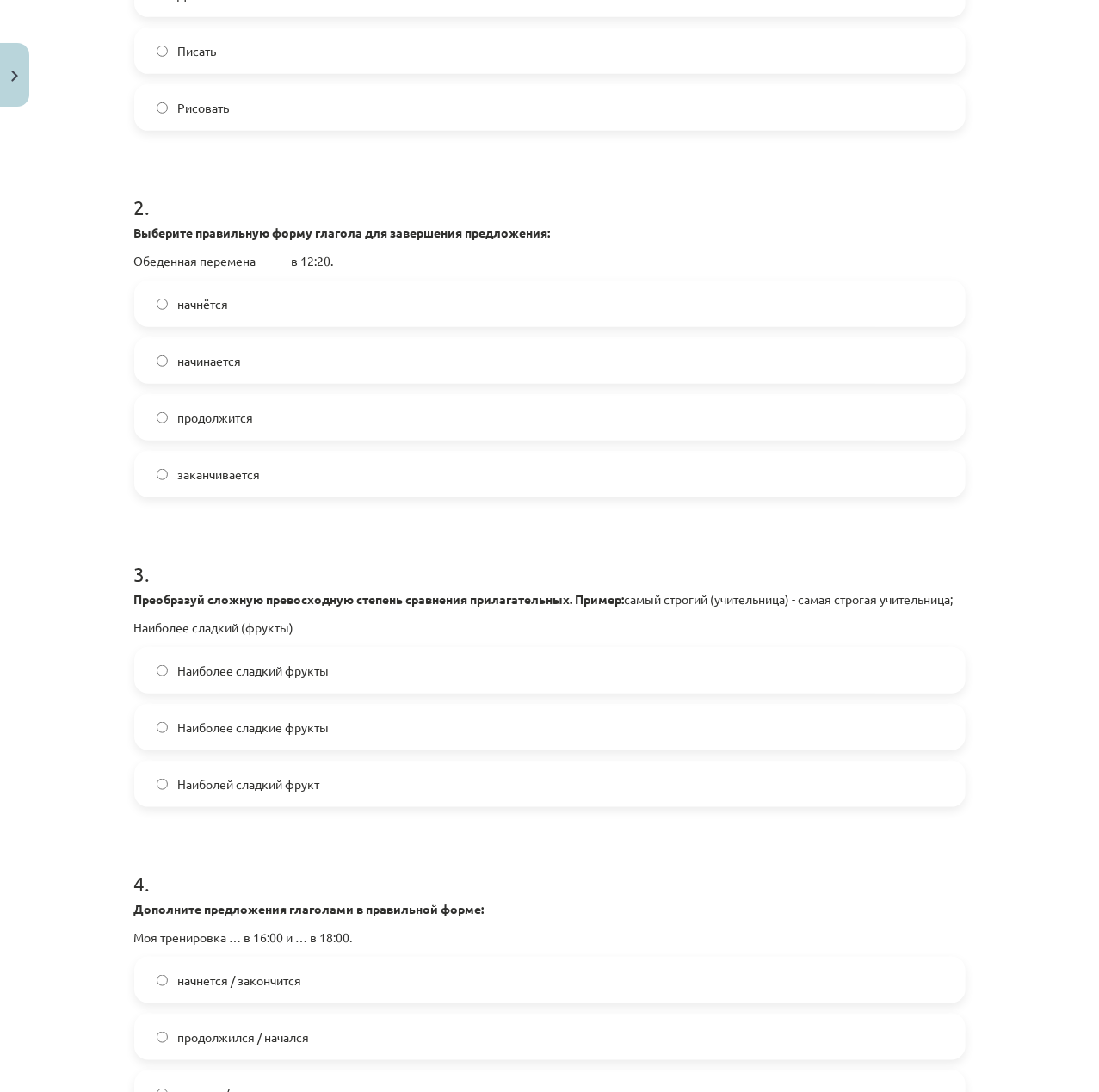
click at [270, 318] on label "начнётся" at bounding box center [550, 304] width 828 height 43
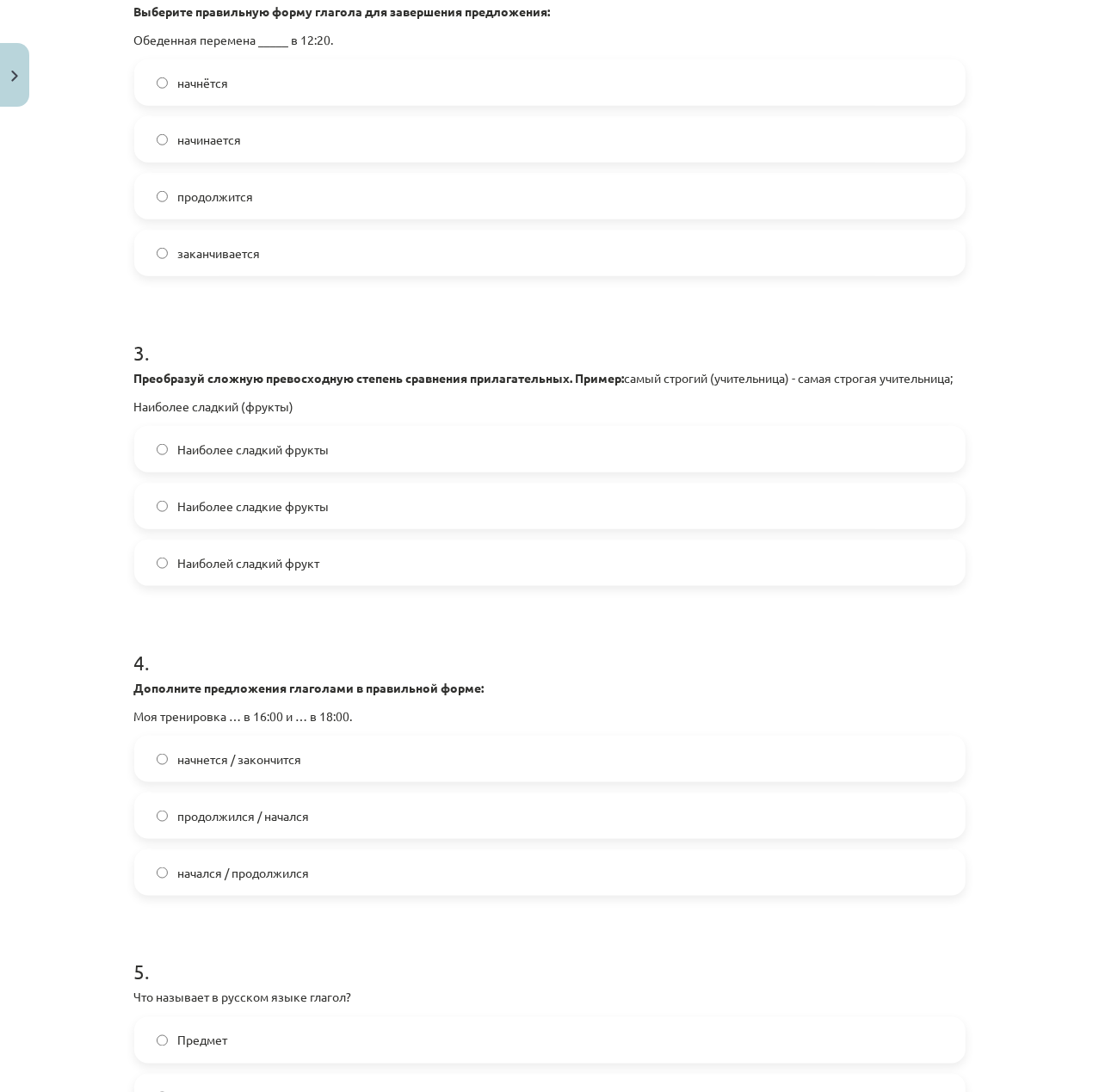
scroll to position [688, 0]
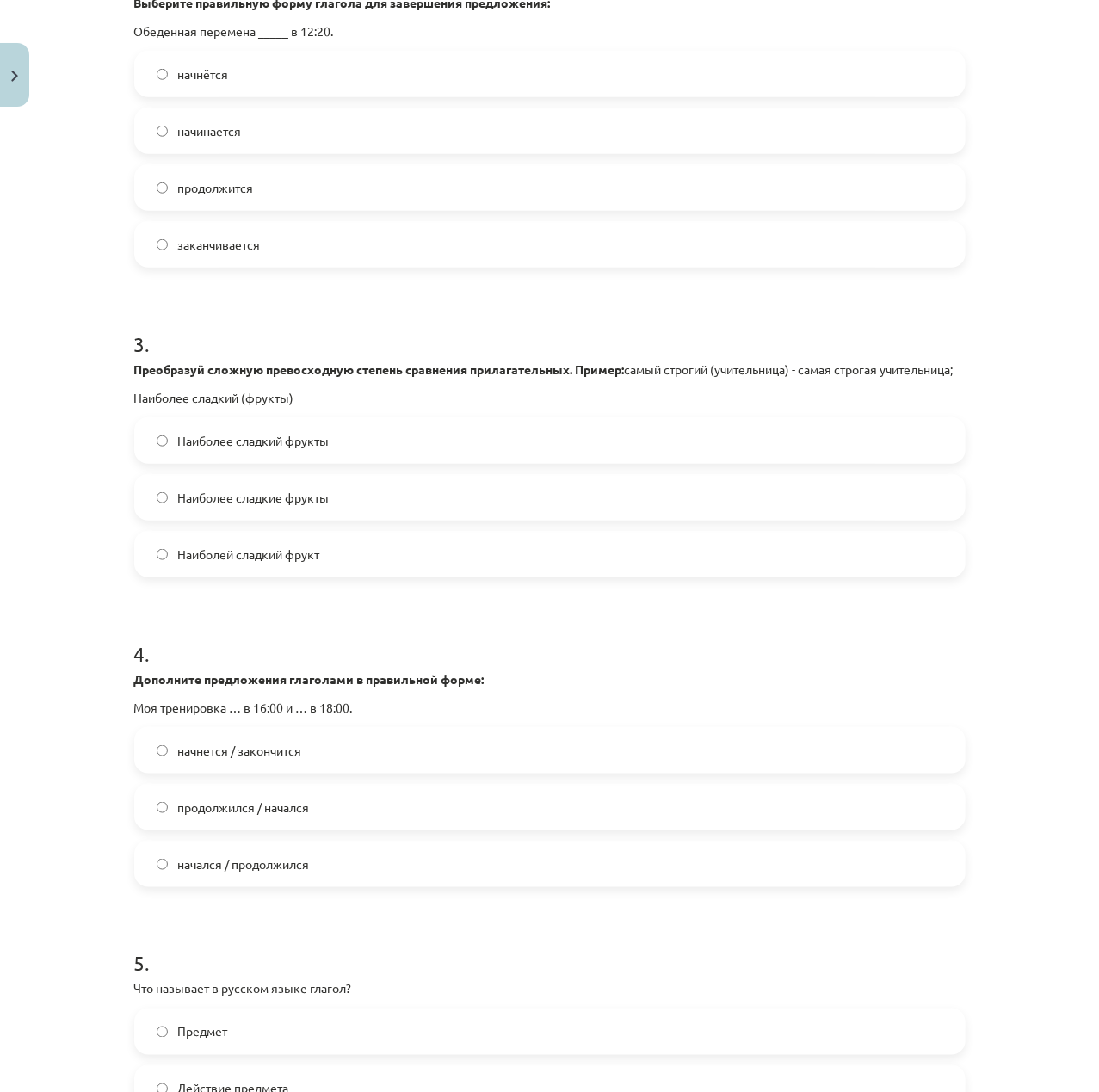
click at [276, 519] on label "Наиболее сладкие фрукты" at bounding box center [550, 498] width 828 height 43
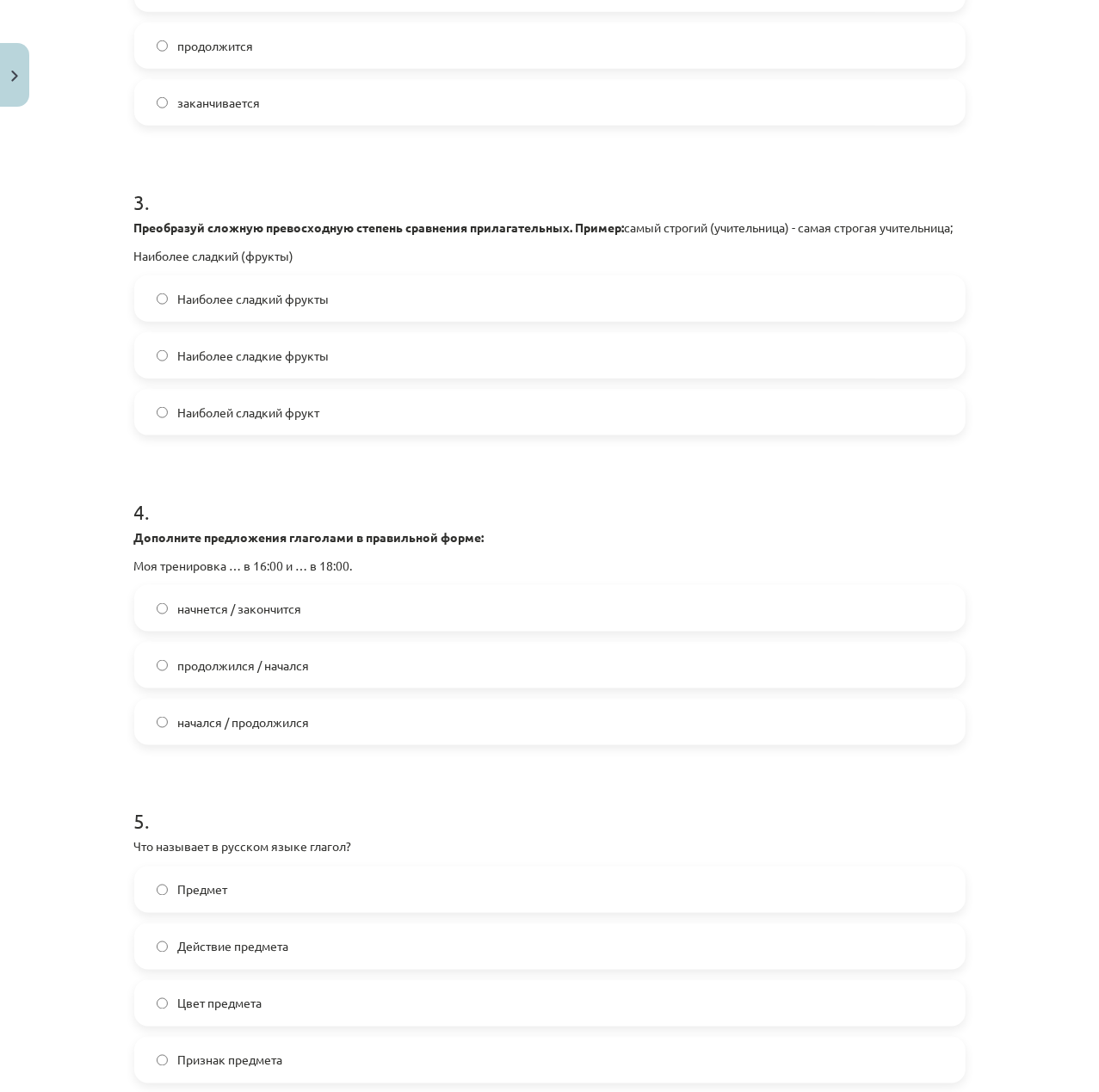
scroll to position [918, 0]
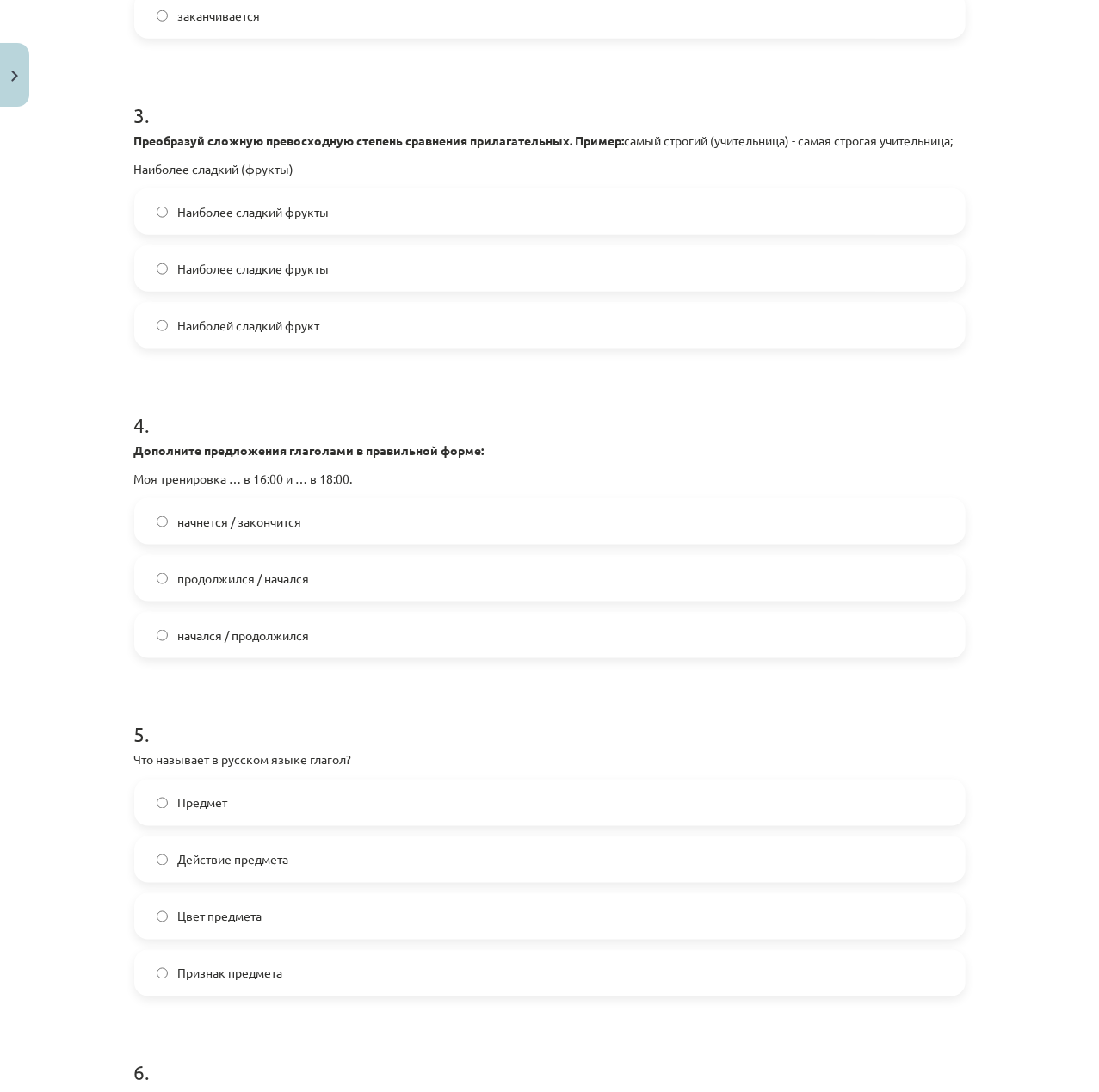
click at [284, 543] on label "начнется / закончится" at bounding box center [550, 522] width 828 height 43
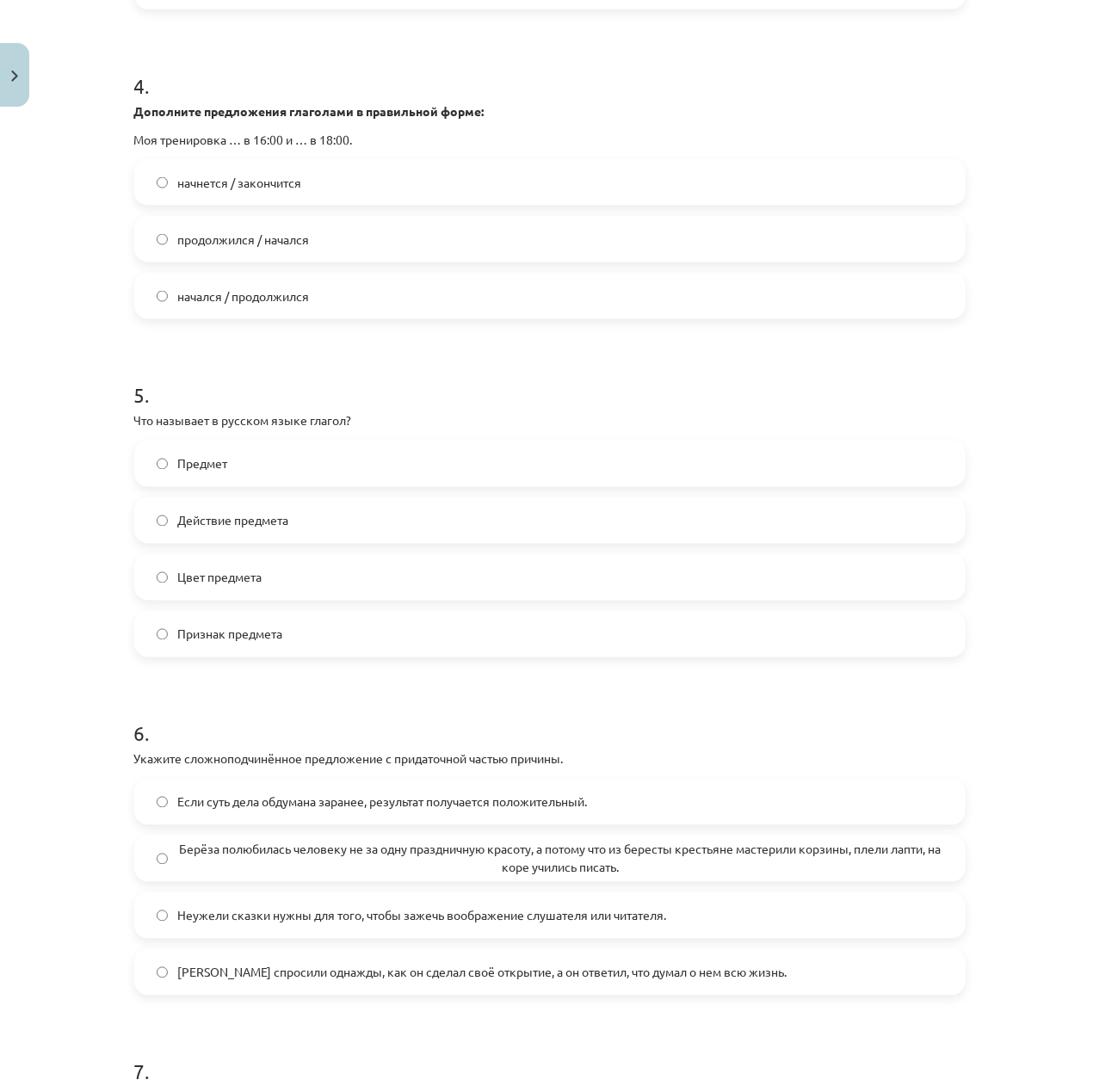
scroll to position [1262, 0]
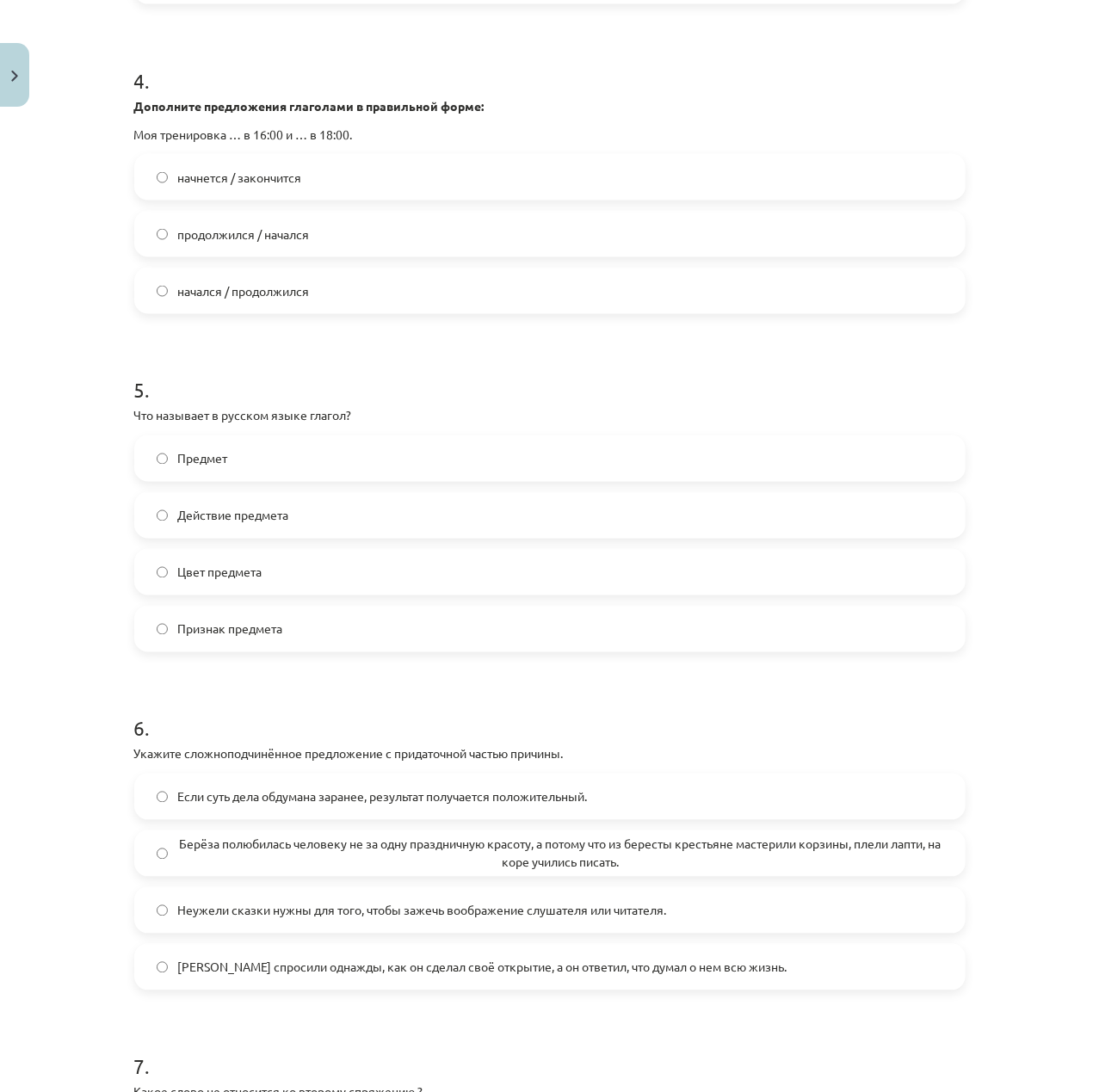
click at [258, 525] on span "Действие предмета" at bounding box center [233, 516] width 111 height 18
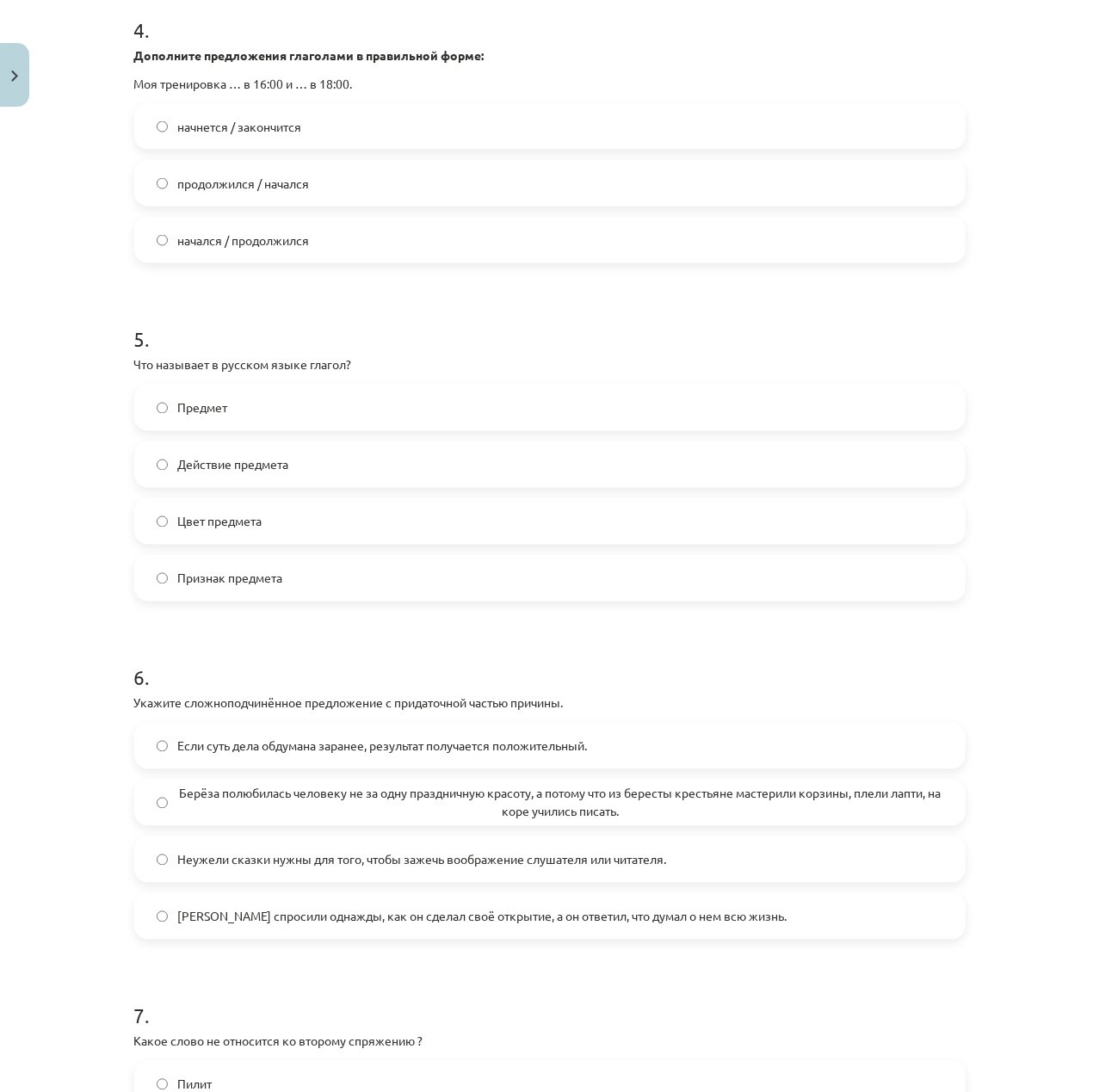
scroll to position [1491, 0]
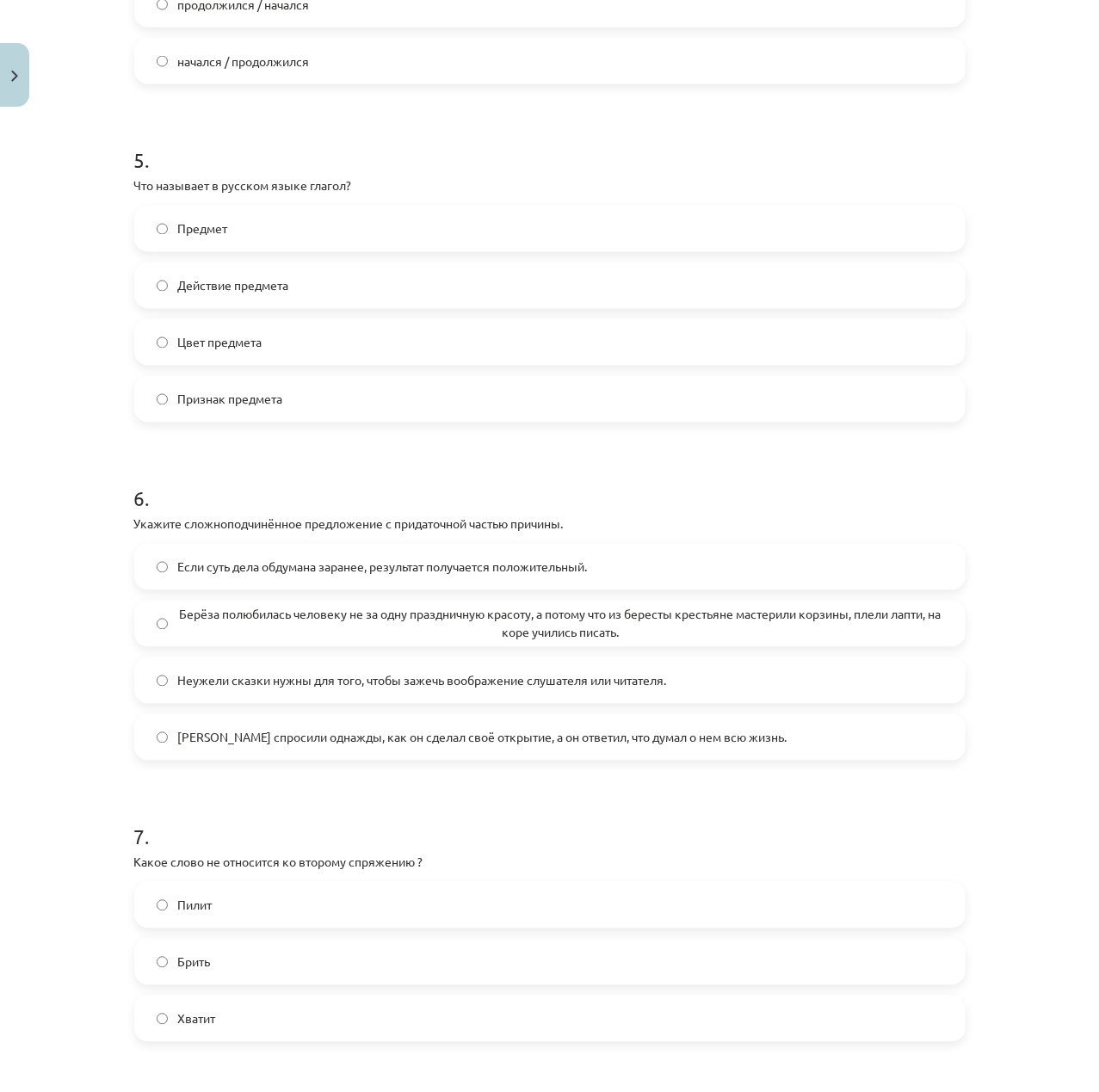
click at [331, 637] on span "Берёза полюбилась человеку не за одну праздничную красоту, а потому что из бере…" at bounding box center [560, 624] width 765 height 36
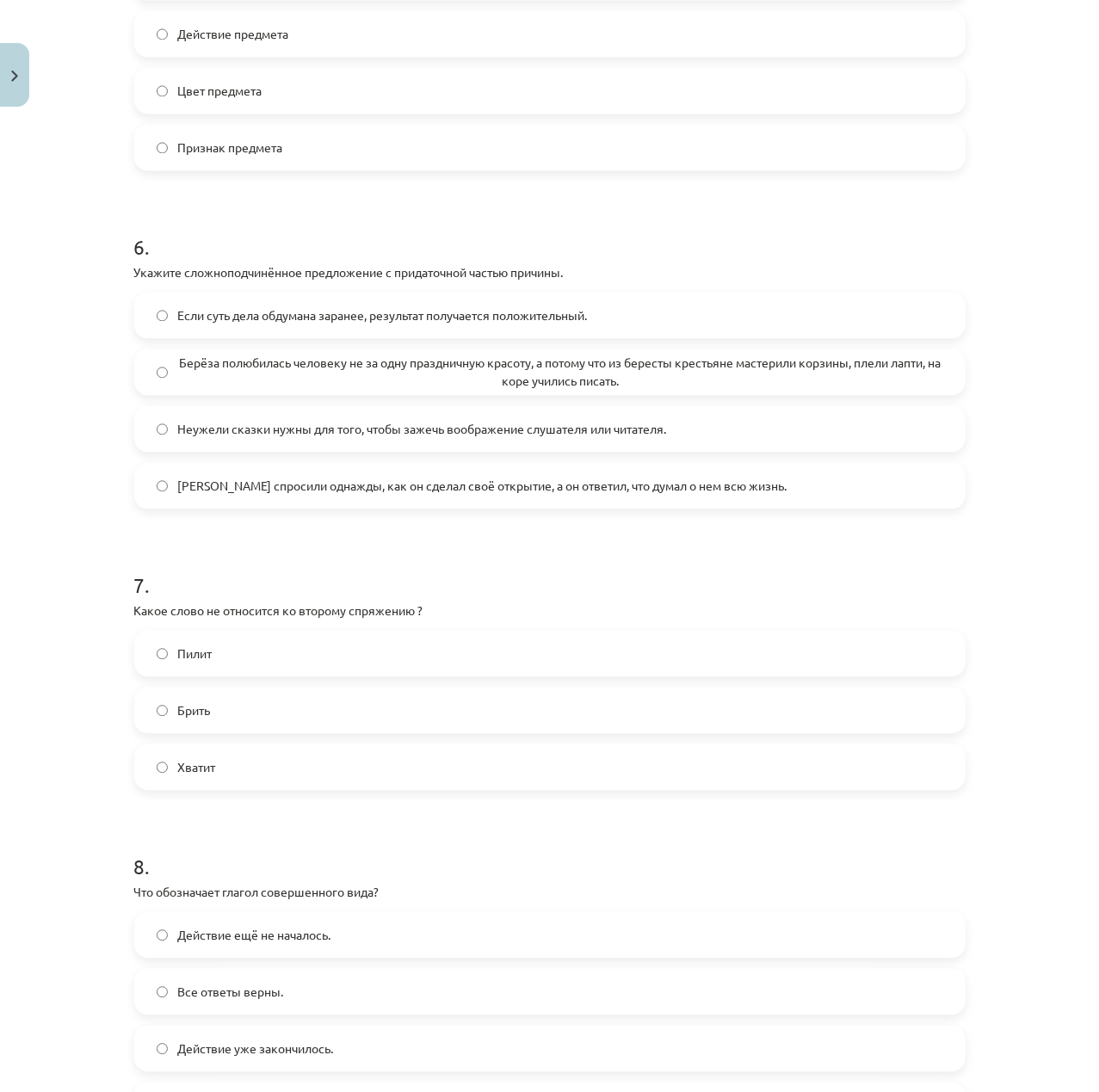
scroll to position [1835, 0]
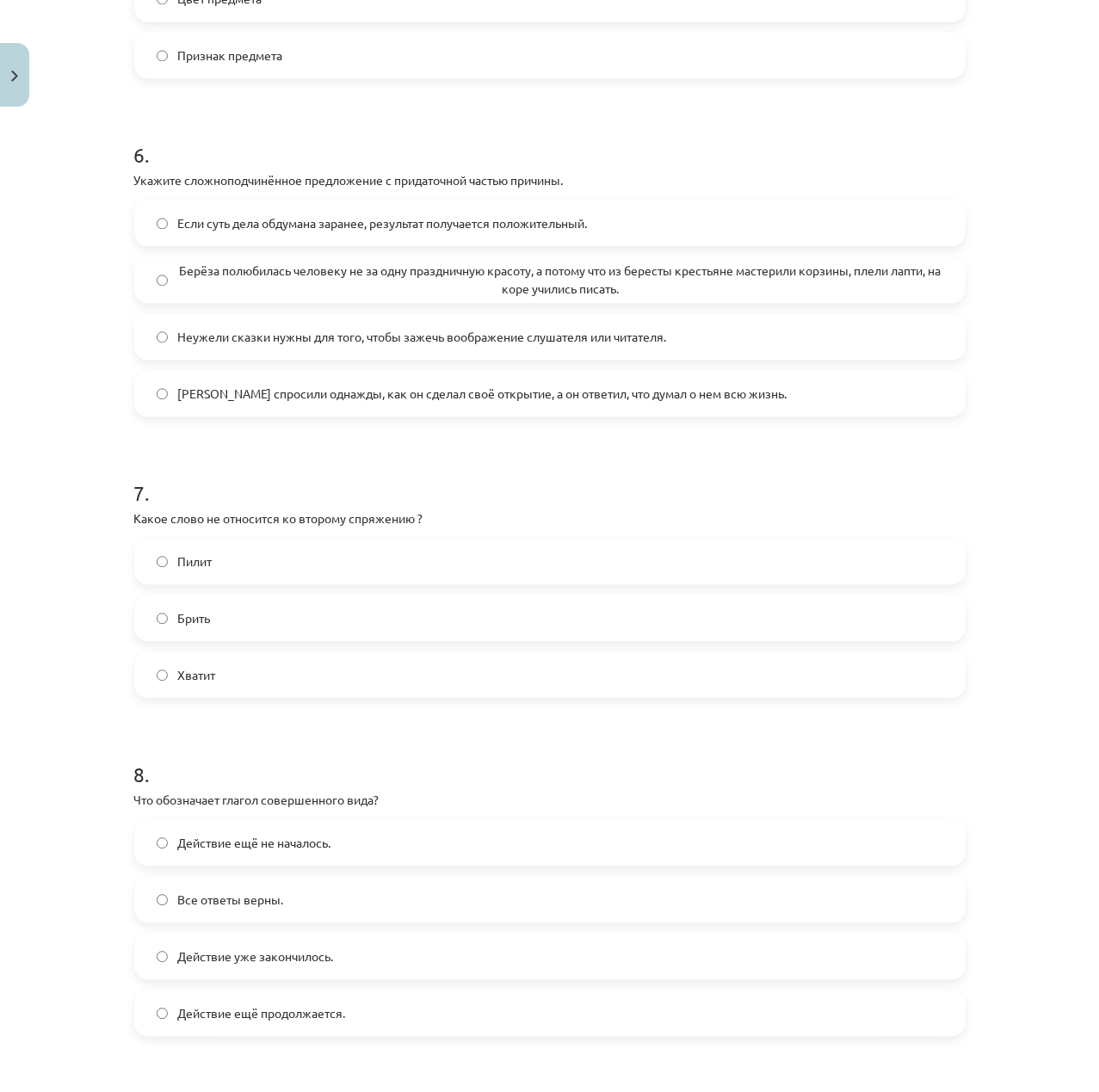
click at [247, 576] on label "Пилит" at bounding box center [550, 561] width 828 height 43
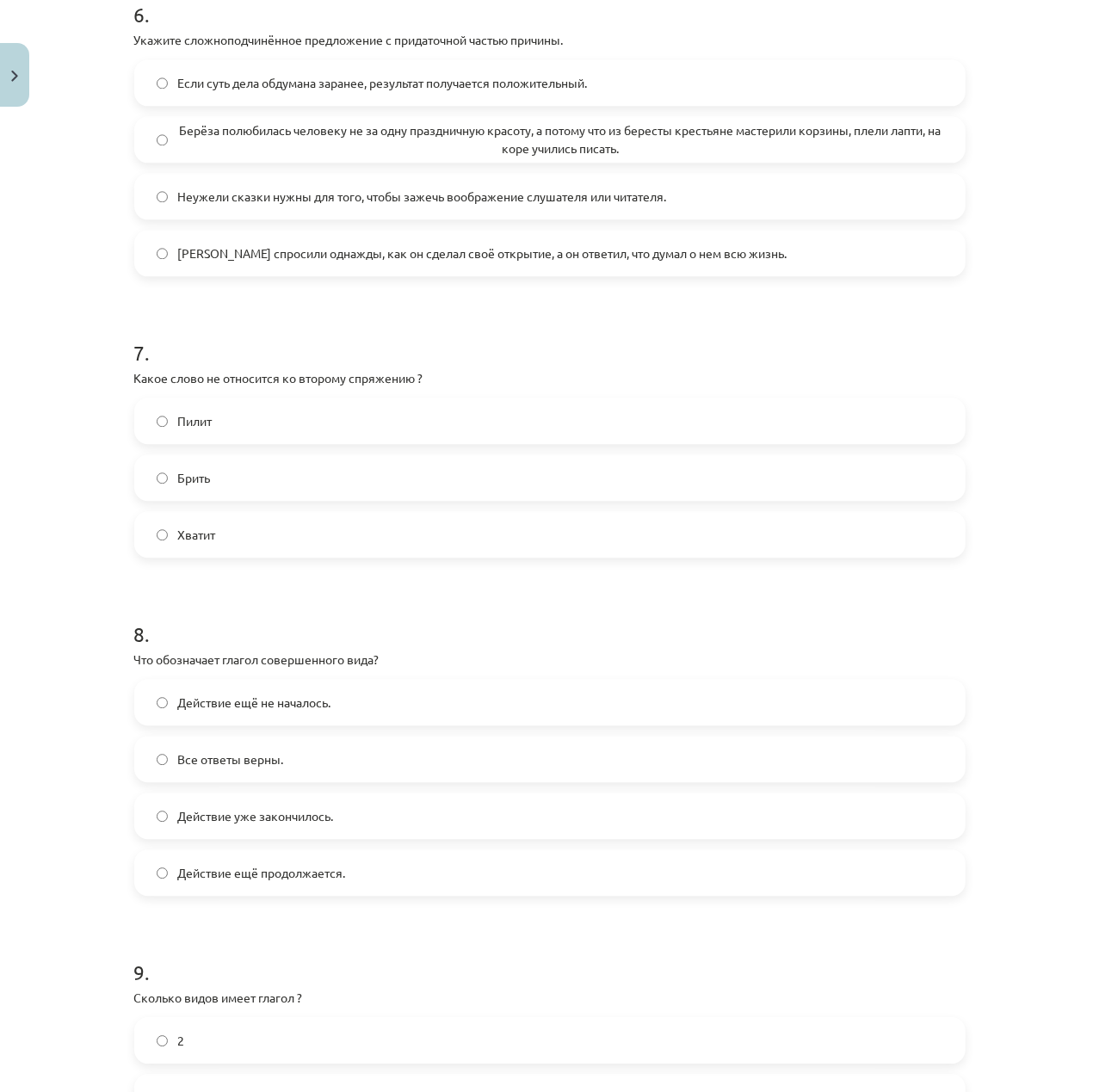
scroll to position [2066, 0]
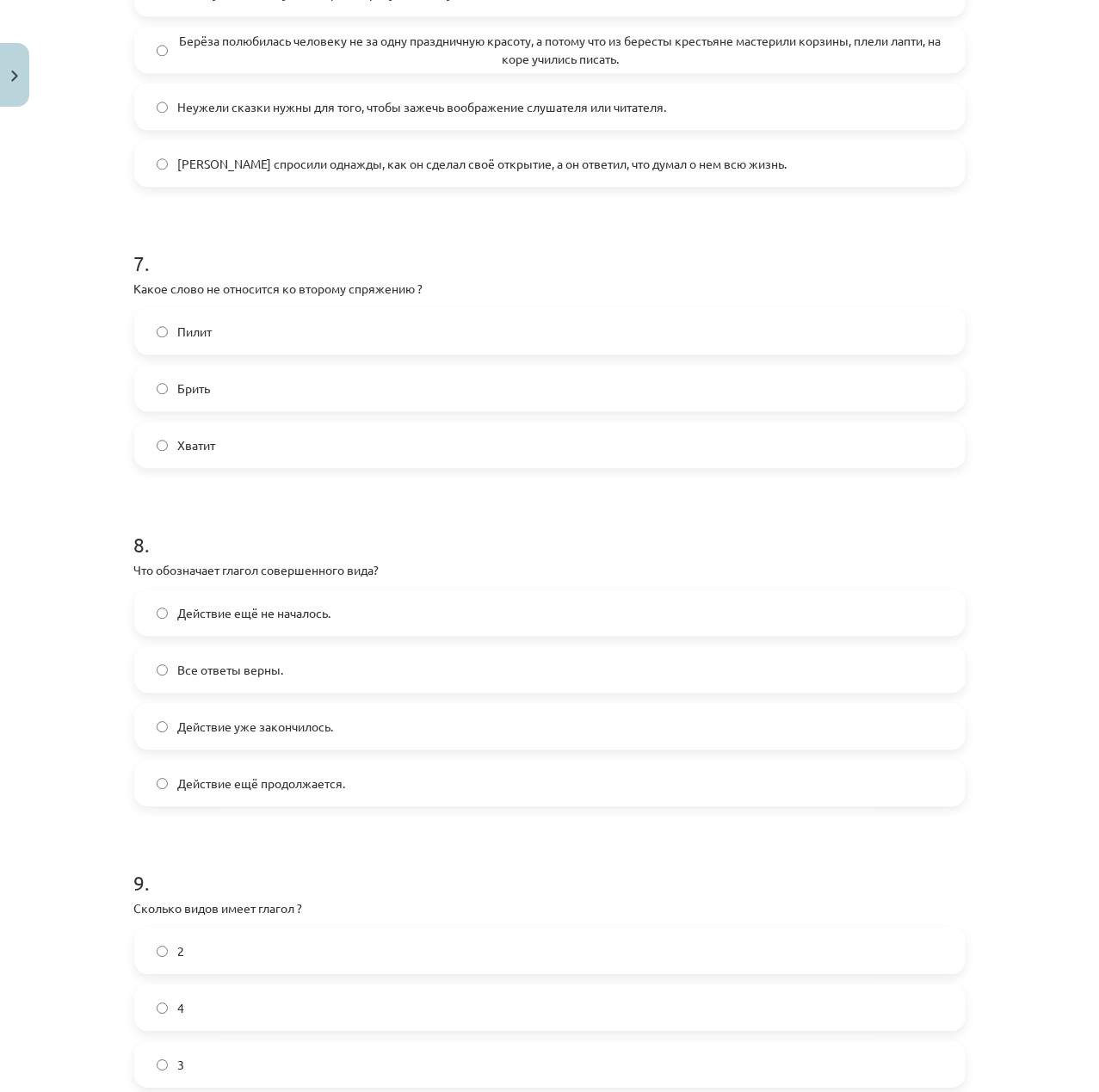
click at [280, 622] on span "Действие ещё не началось." at bounding box center [255, 613] width 154 height 18
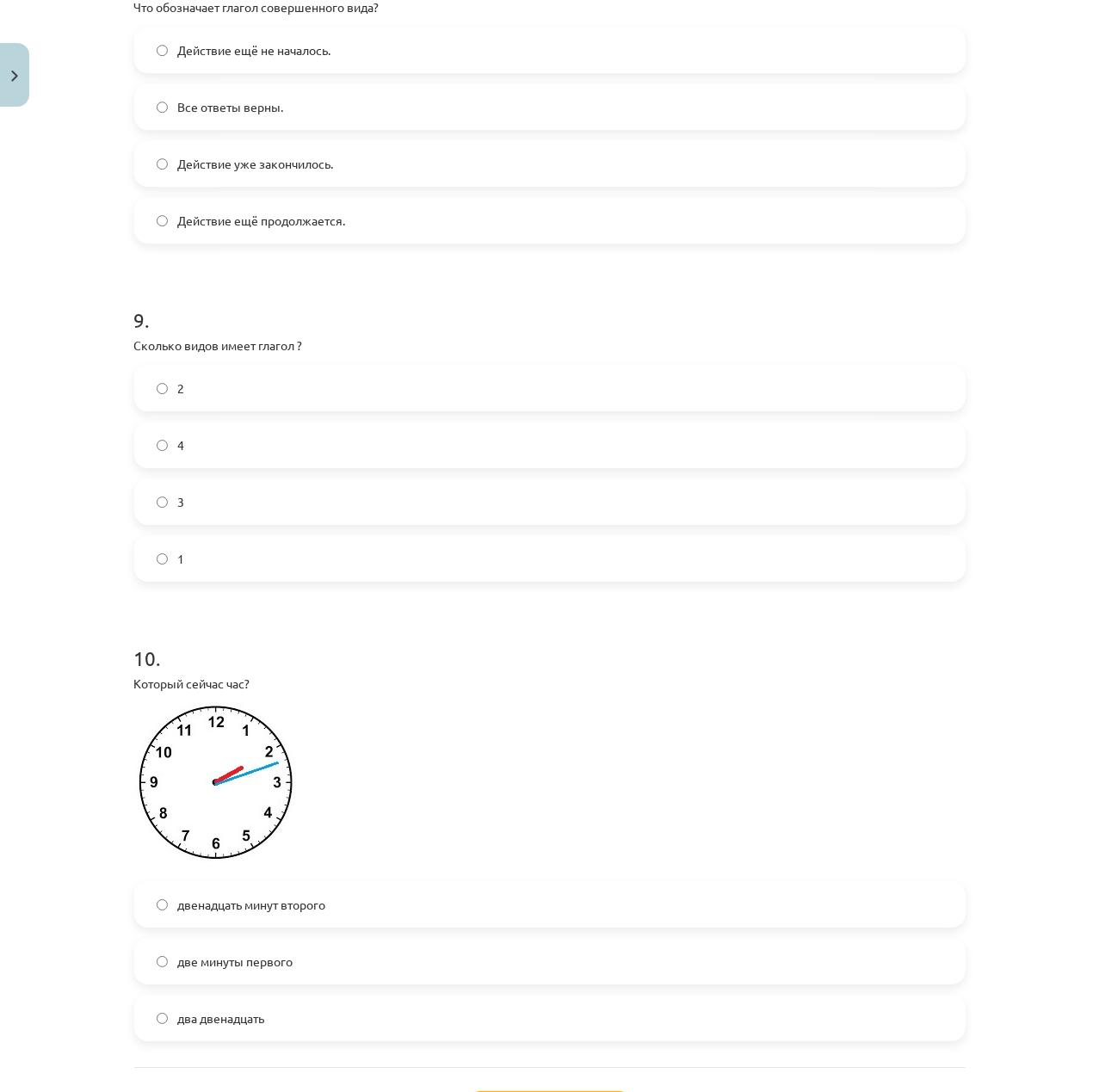
scroll to position [2638, 0]
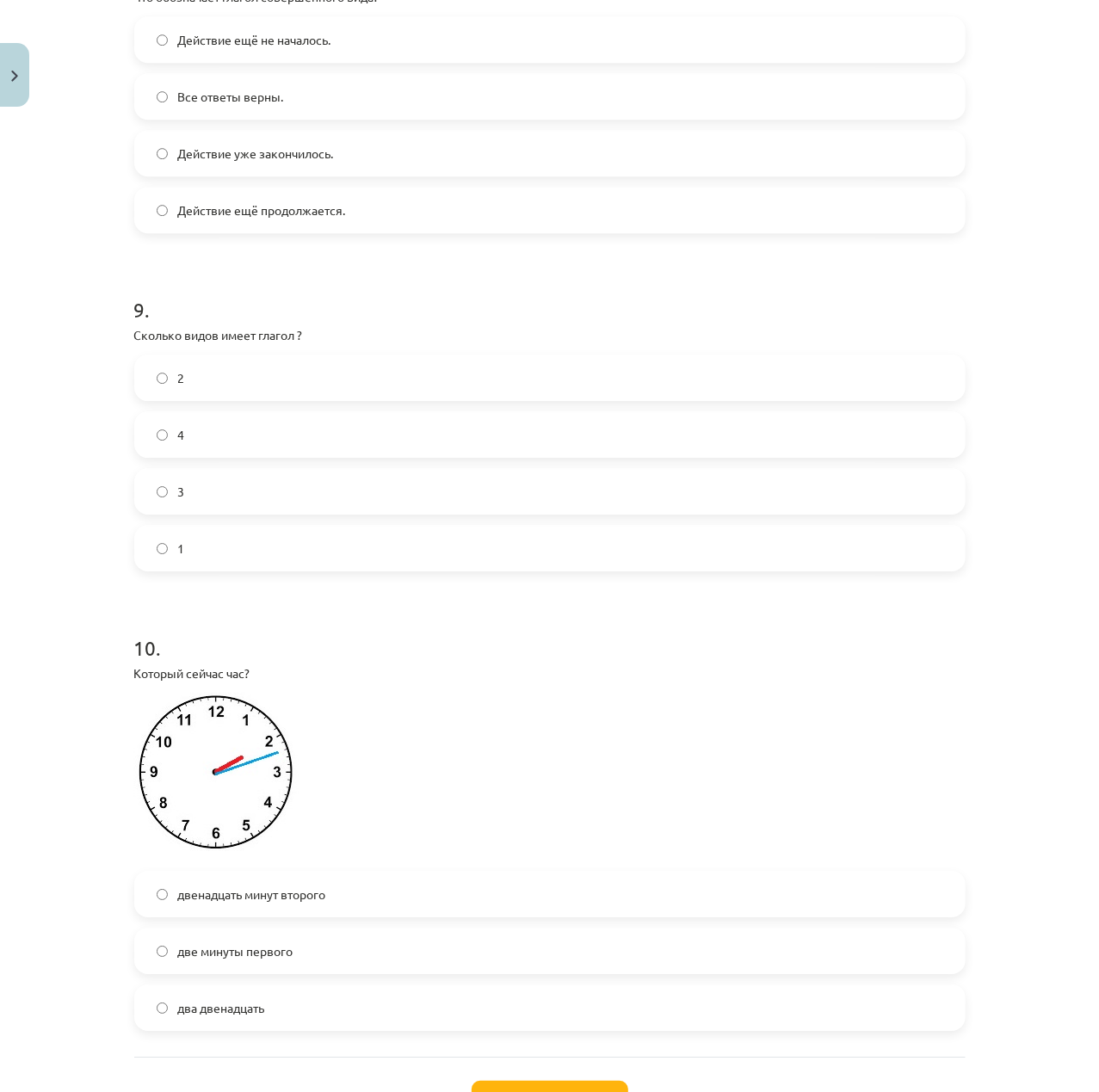
click at [297, 420] on div "2 4 3 1" at bounding box center [550, 463] width 831 height 217
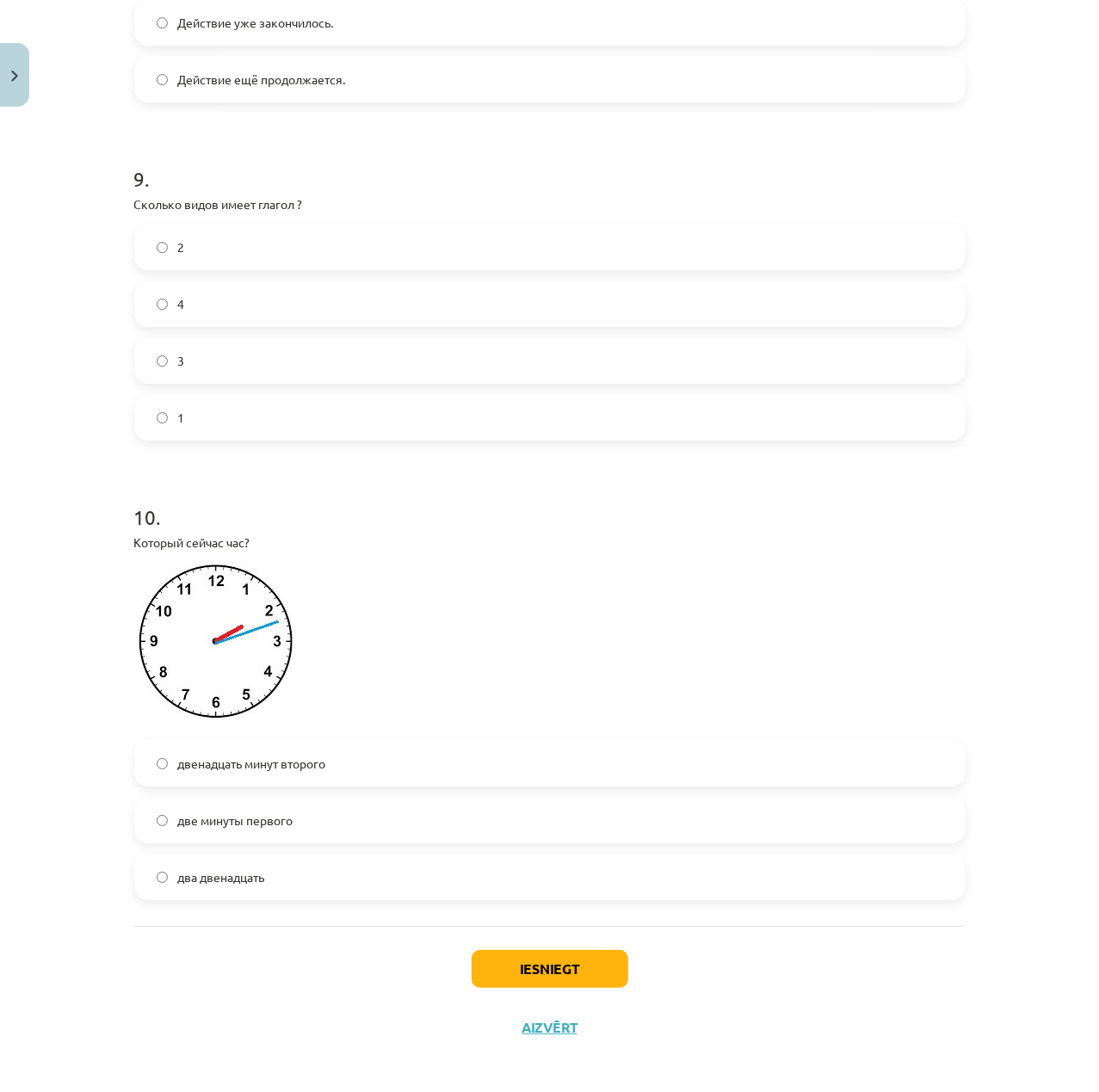
scroll to position [2796, 0]
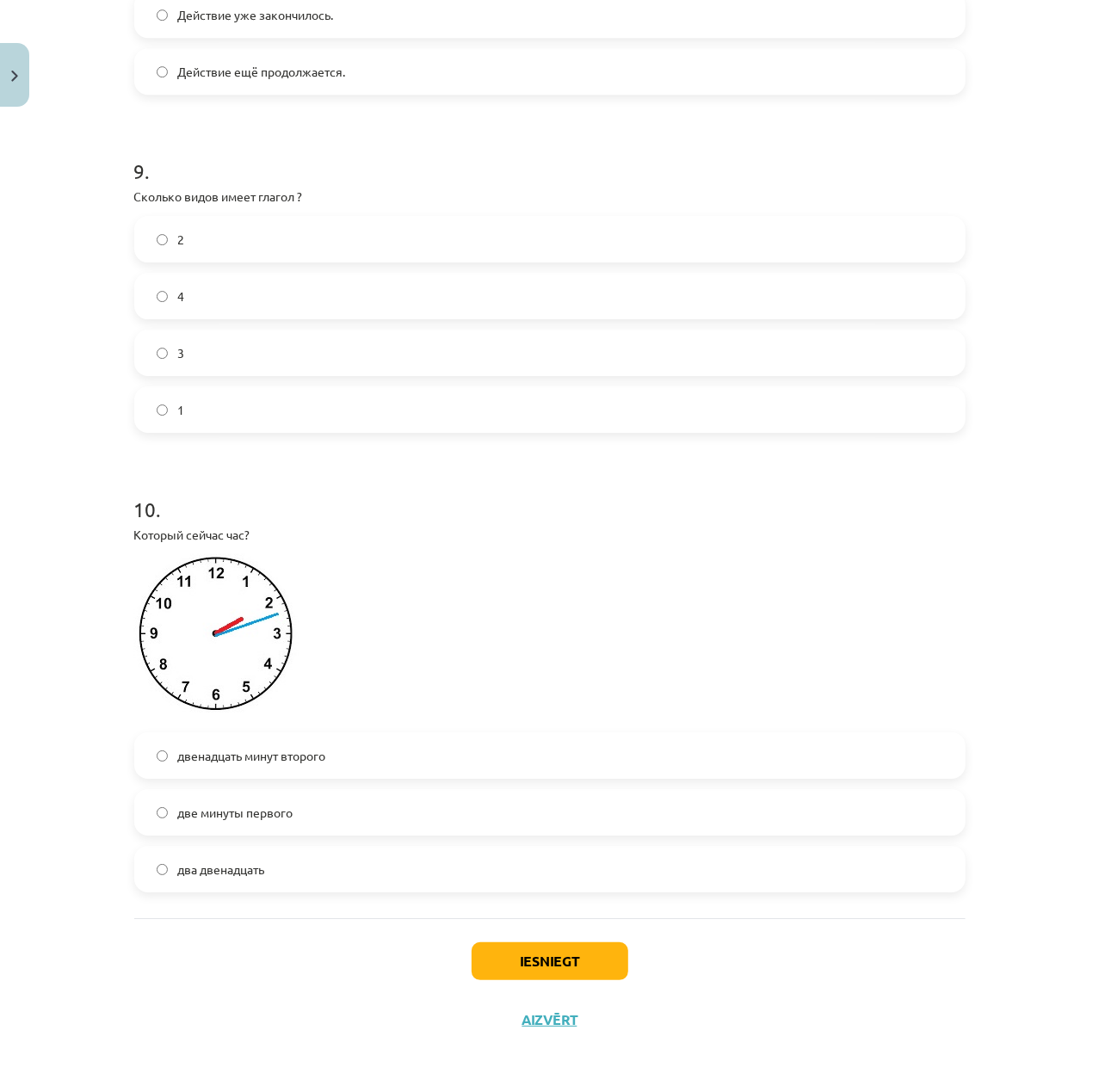
click at [315, 761] on span "двенадцать минут второго" at bounding box center [252, 756] width 148 height 18
click at [536, 938] on div "Iesniegt Aizvērt" at bounding box center [550, 978] width 831 height 120
click at [552, 948] on button "Iesniegt" at bounding box center [549, 961] width 156 height 38
click at [349, 253] on label "2" at bounding box center [550, 239] width 828 height 43
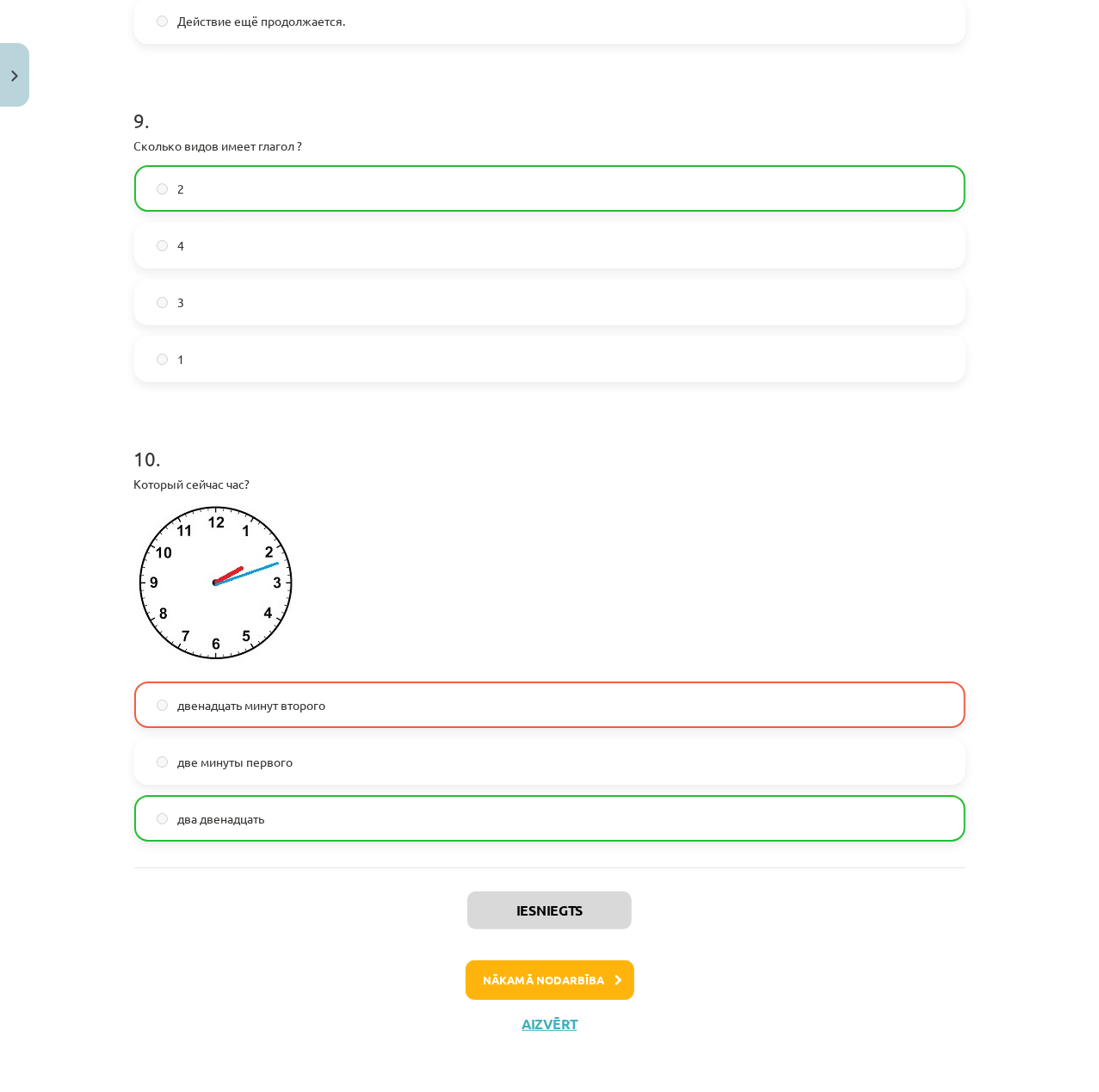
scroll to position [2851, 0]
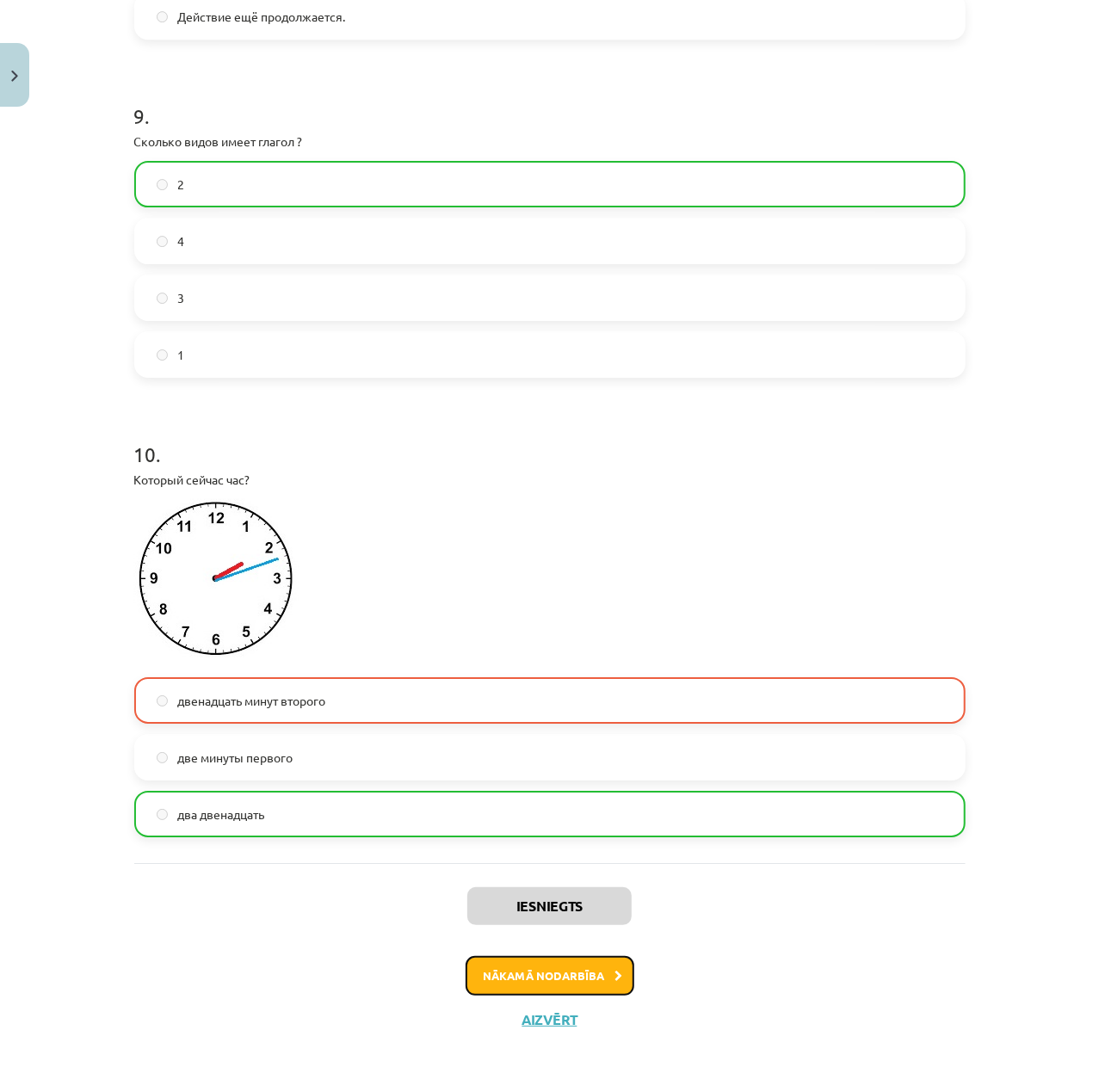
click at [582, 983] on button "Nākamā nodarbība" at bounding box center [550, 976] width 169 height 40
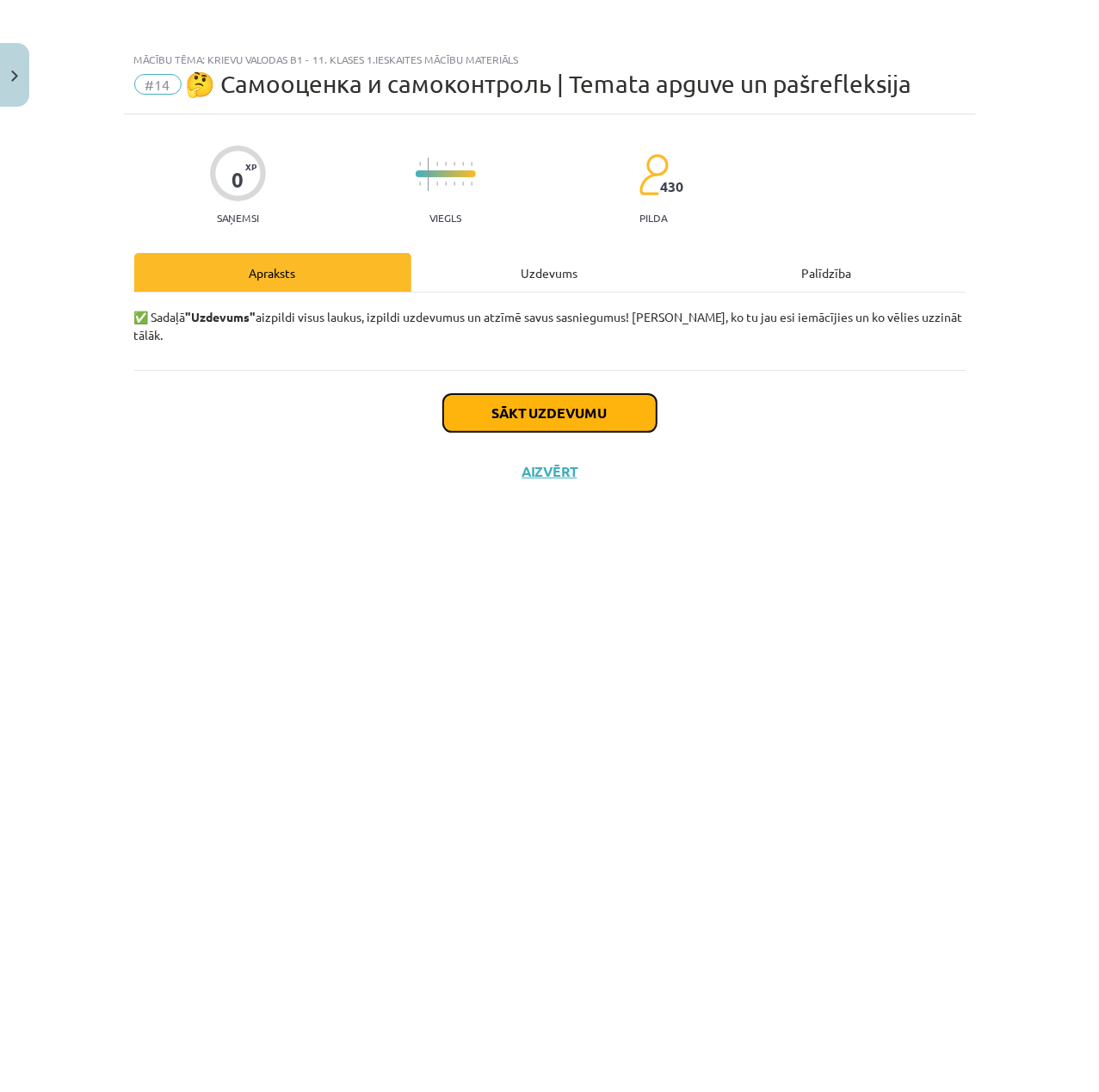
click at [559, 408] on button "Sākt uzdevumu" at bounding box center [550, 413] width 213 height 38
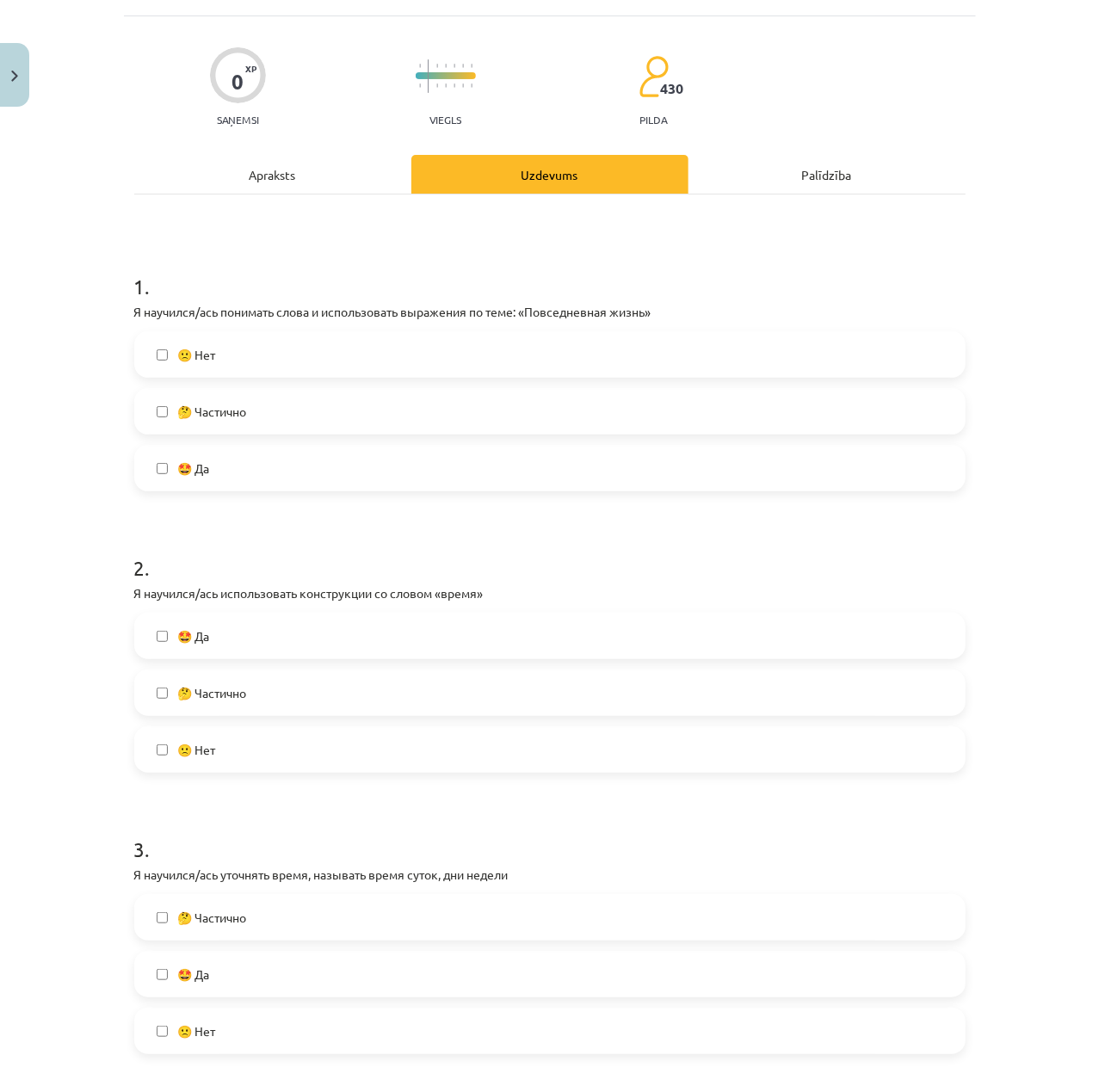
scroll to position [115, 0]
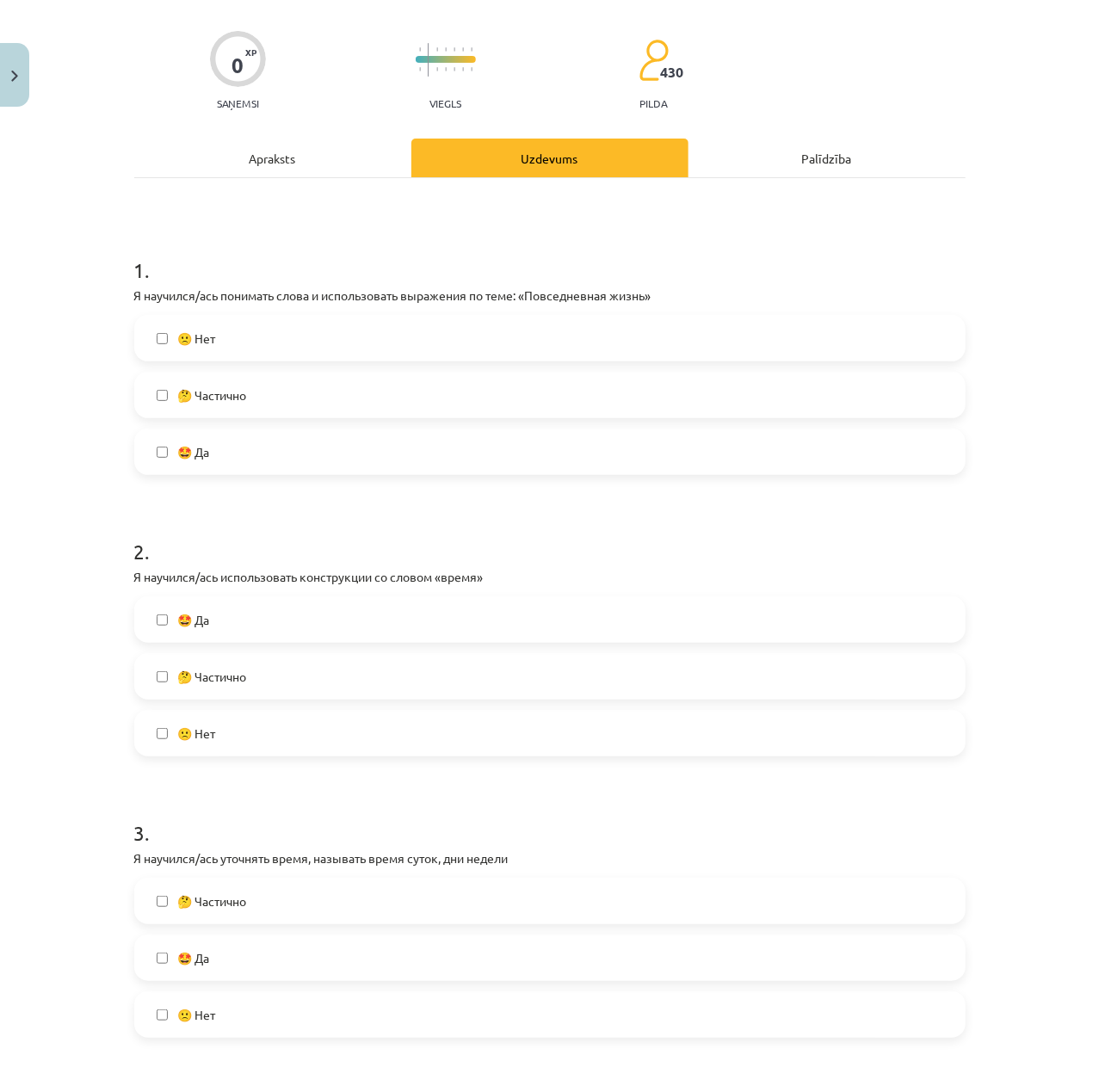
click at [293, 439] on label "🤩 Да" at bounding box center [550, 452] width 828 height 43
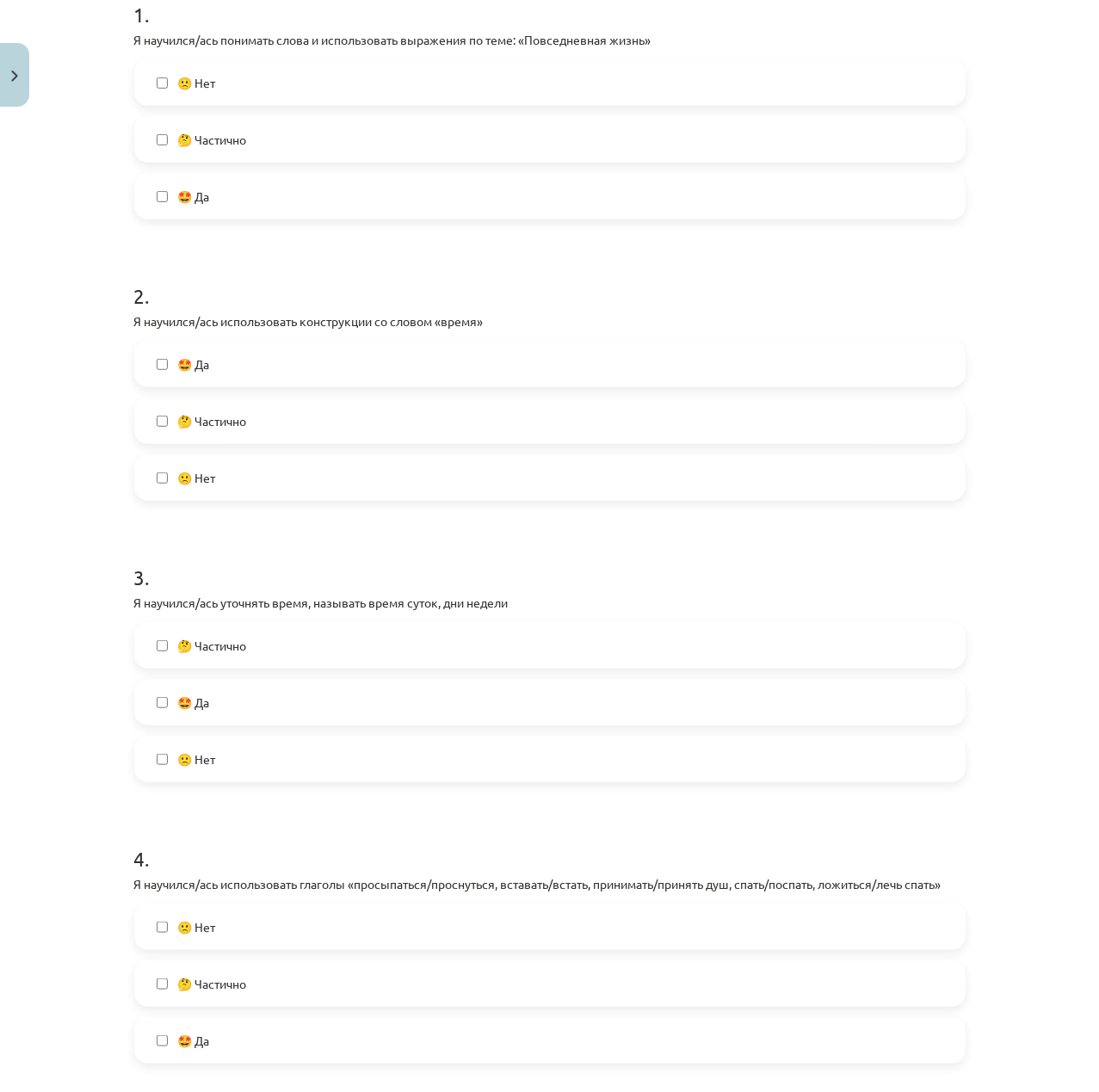
scroll to position [459, 0]
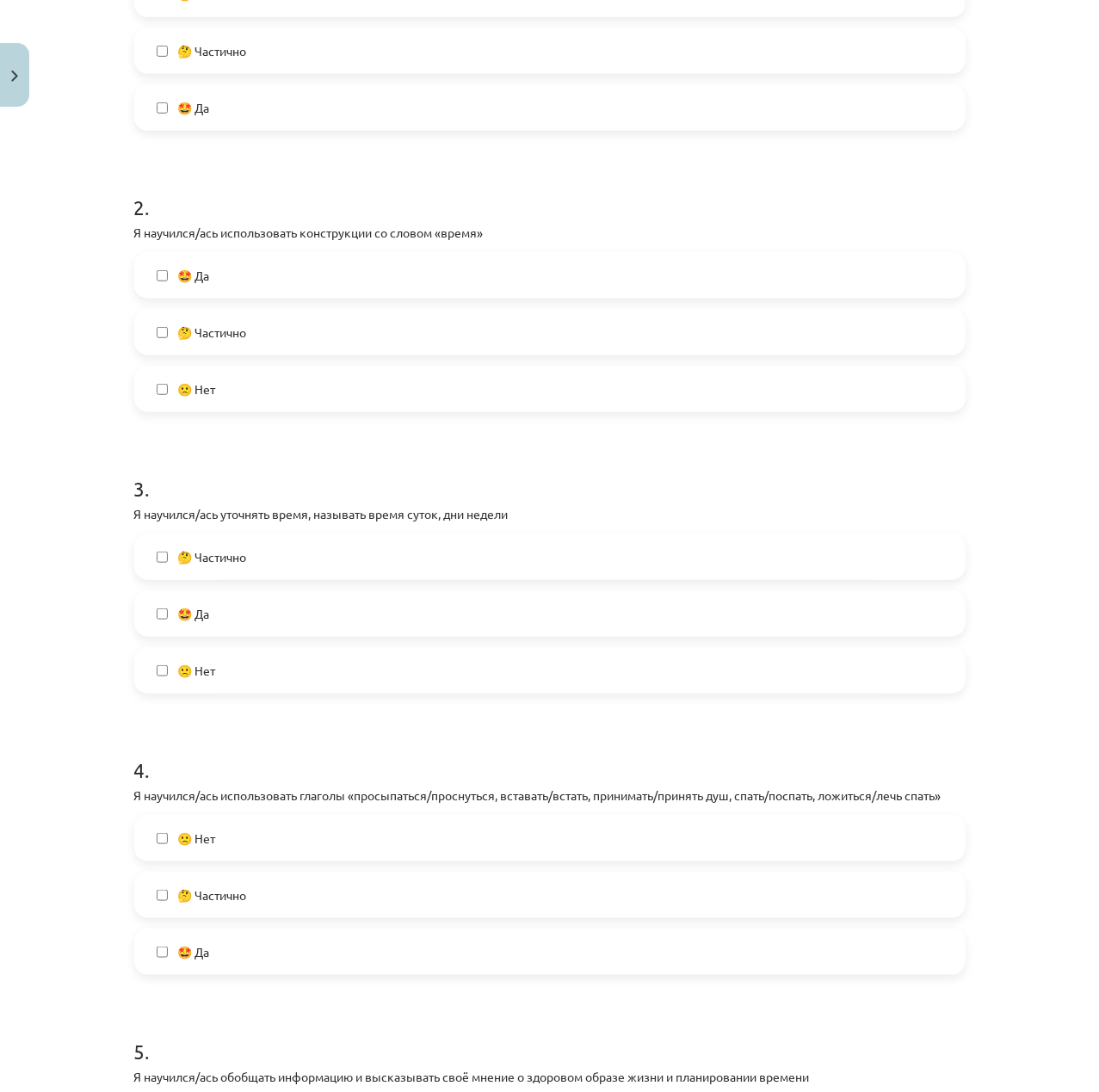
click at [284, 309] on div "🤔 Частично" at bounding box center [550, 331] width 831 height 46
click at [283, 338] on label "🤔 Частично" at bounding box center [550, 332] width 828 height 43
click at [293, 627] on label "🤩 Да" at bounding box center [550, 614] width 828 height 43
click at [283, 555] on label "🤔 Частично" at bounding box center [550, 557] width 828 height 43
click at [265, 603] on label "🤩 Да" at bounding box center [550, 614] width 828 height 43
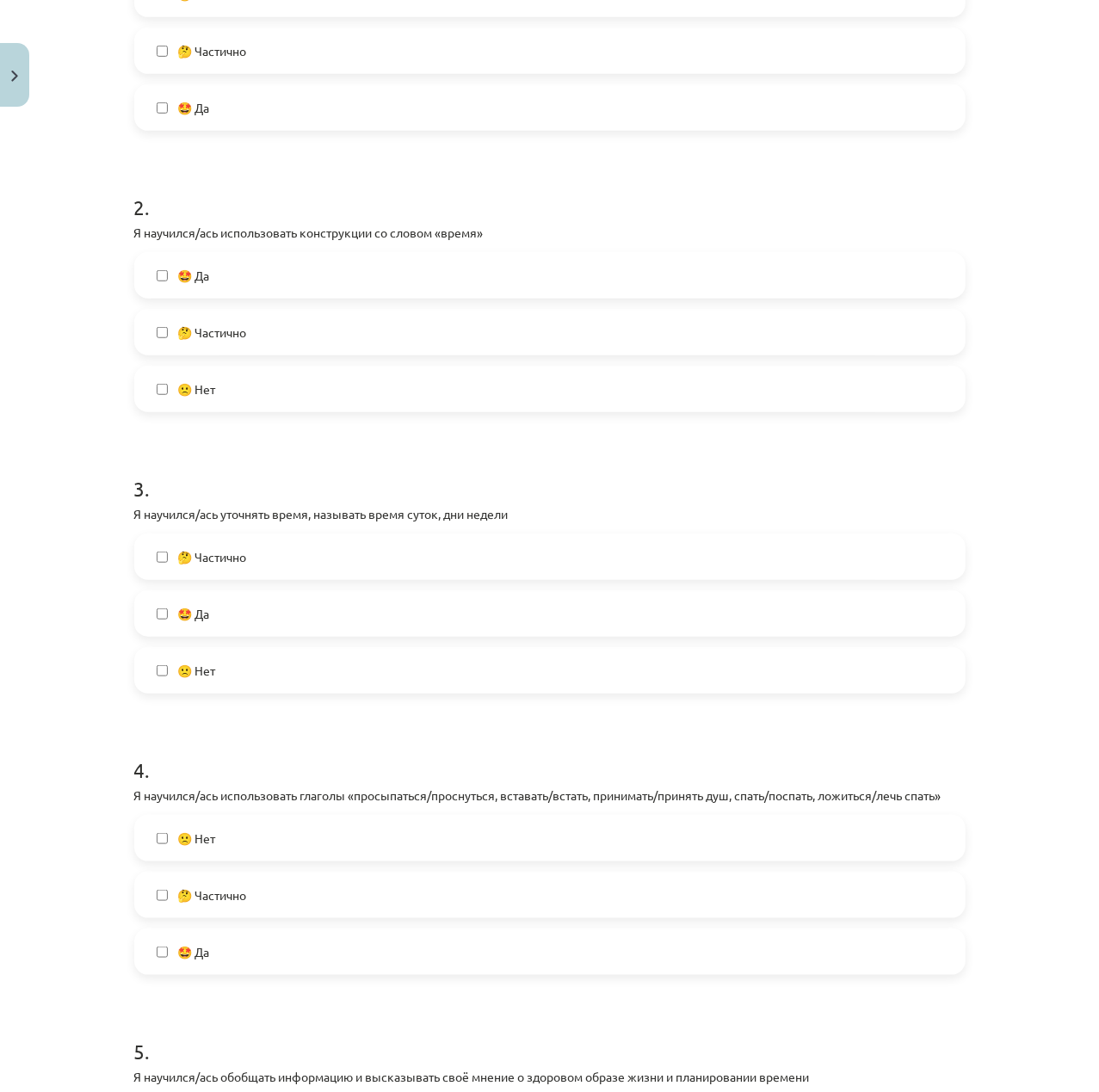
click at [297, 909] on label "🤔 Частично" at bounding box center [550, 895] width 828 height 43
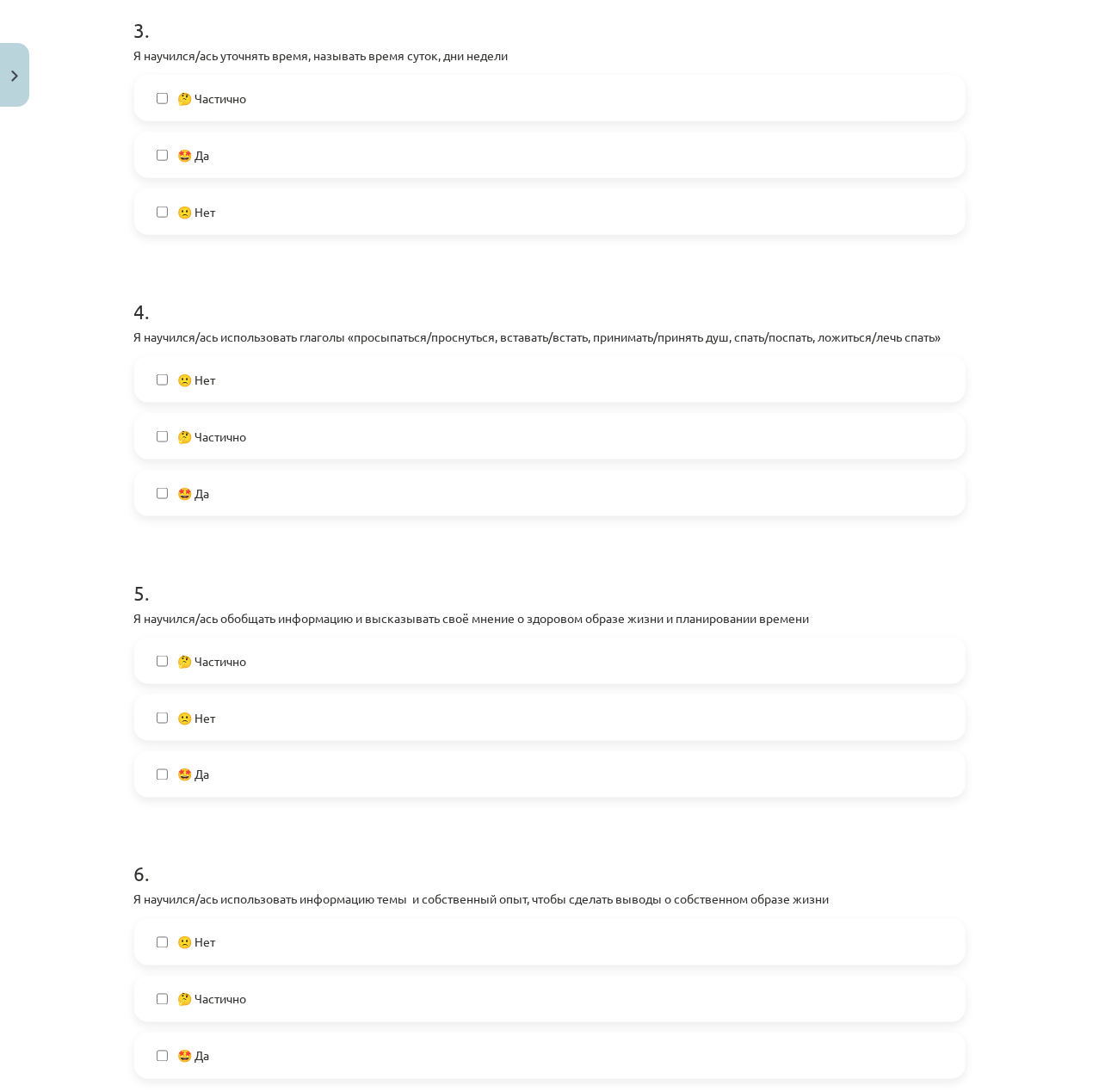
click at [248, 721] on label "🙁 Нет" at bounding box center [550, 718] width 828 height 43
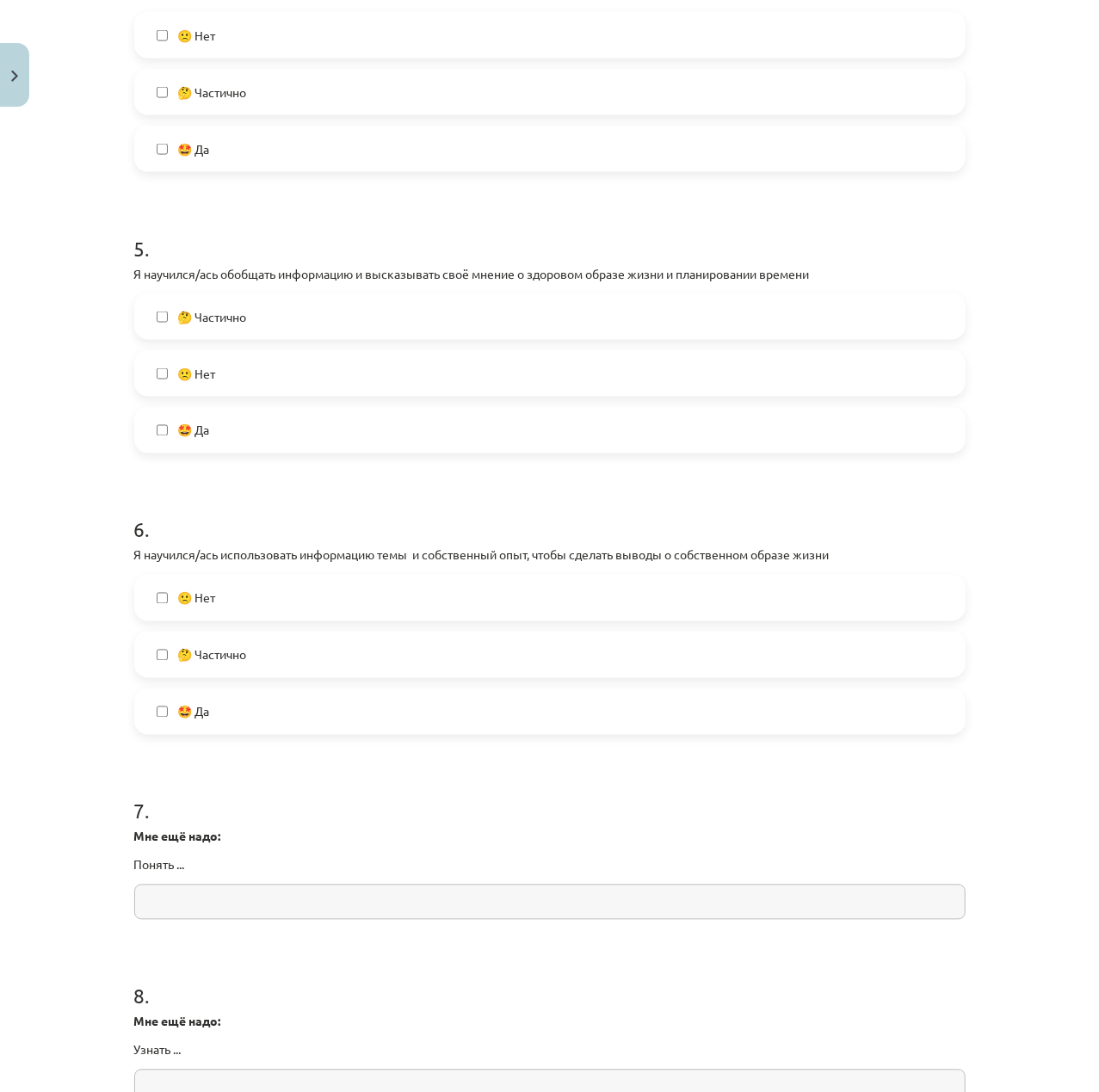
click at [246, 671] on label "🤔 Частично" at bounding box center [550, 655] width 828 height 43
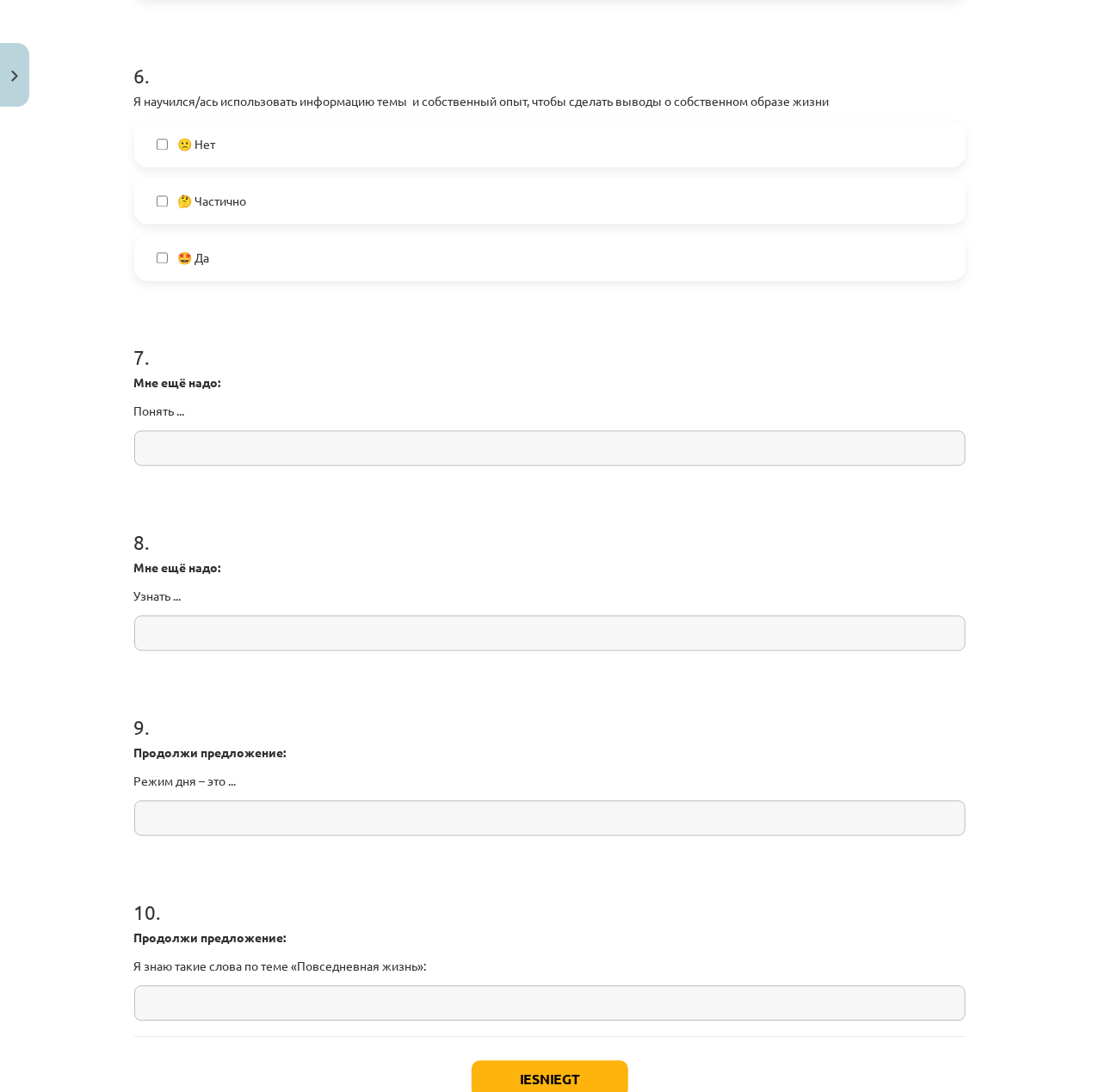
scroll to position [1835, 0]
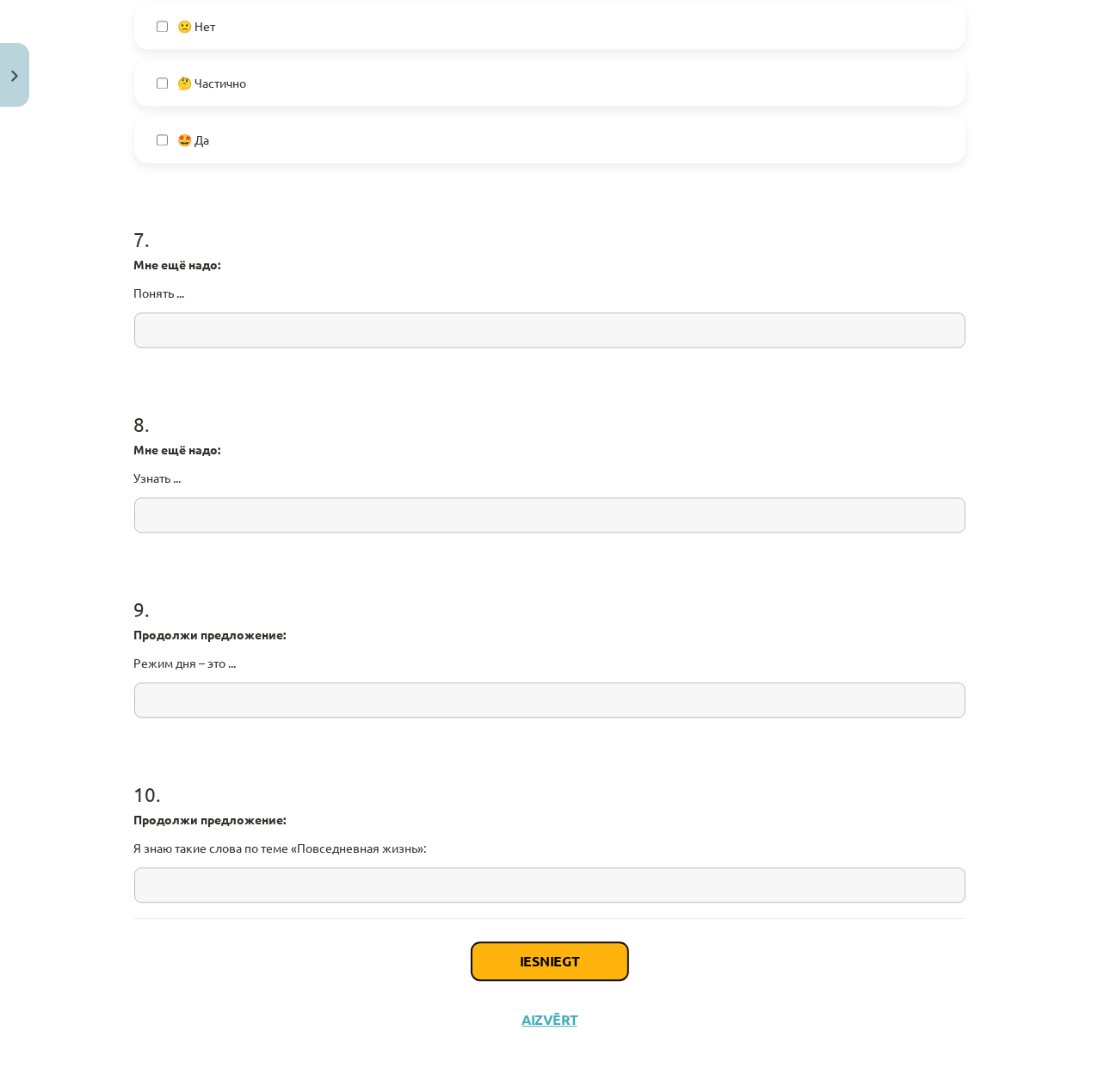
click at [565, 965] on button "Iesniegt" at bounding box center [549, 961] width 156 height 38
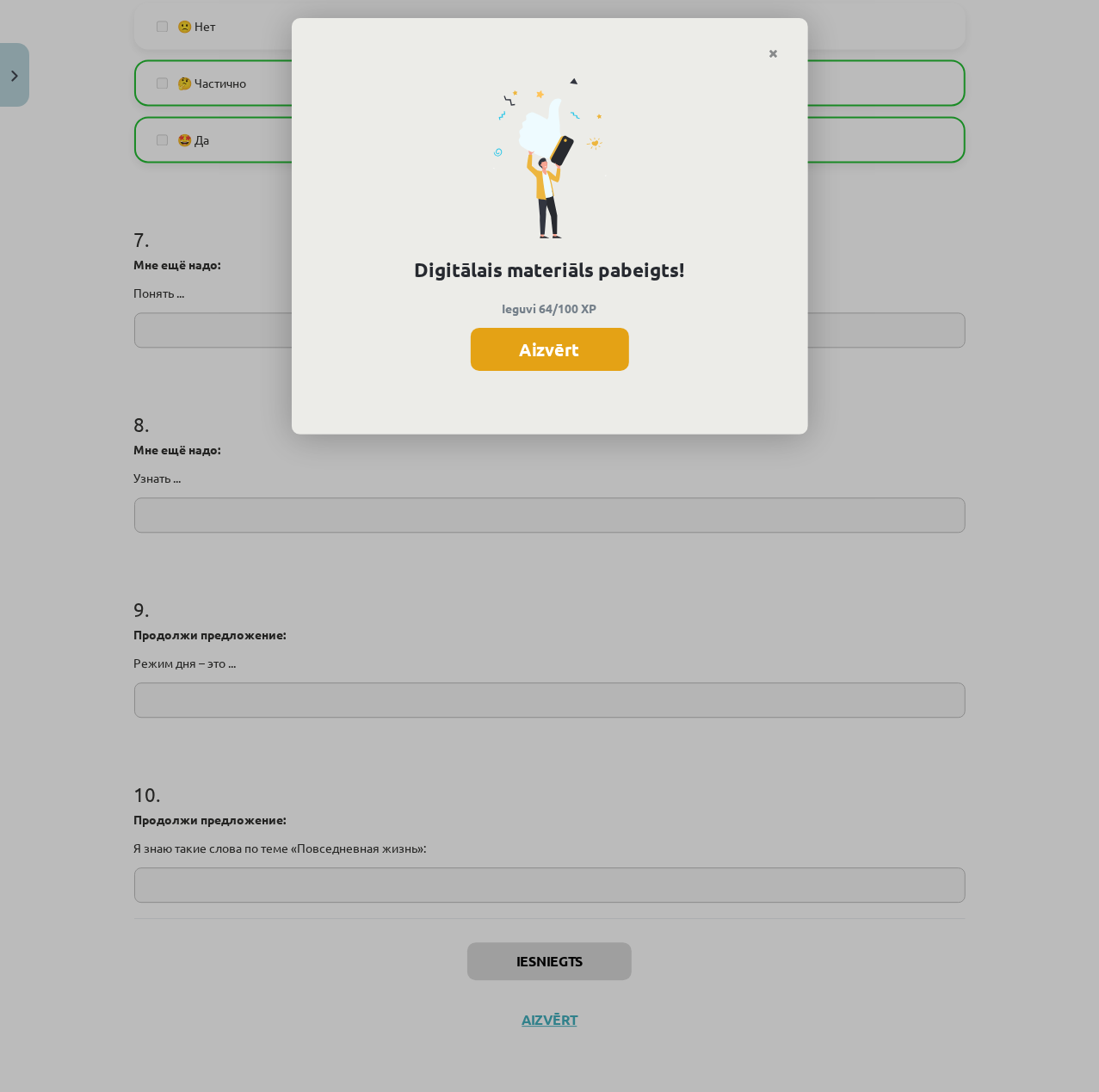
click at [545, 359] on button "Aizvērt" at bounding box center [549, 350] width 158 height 43
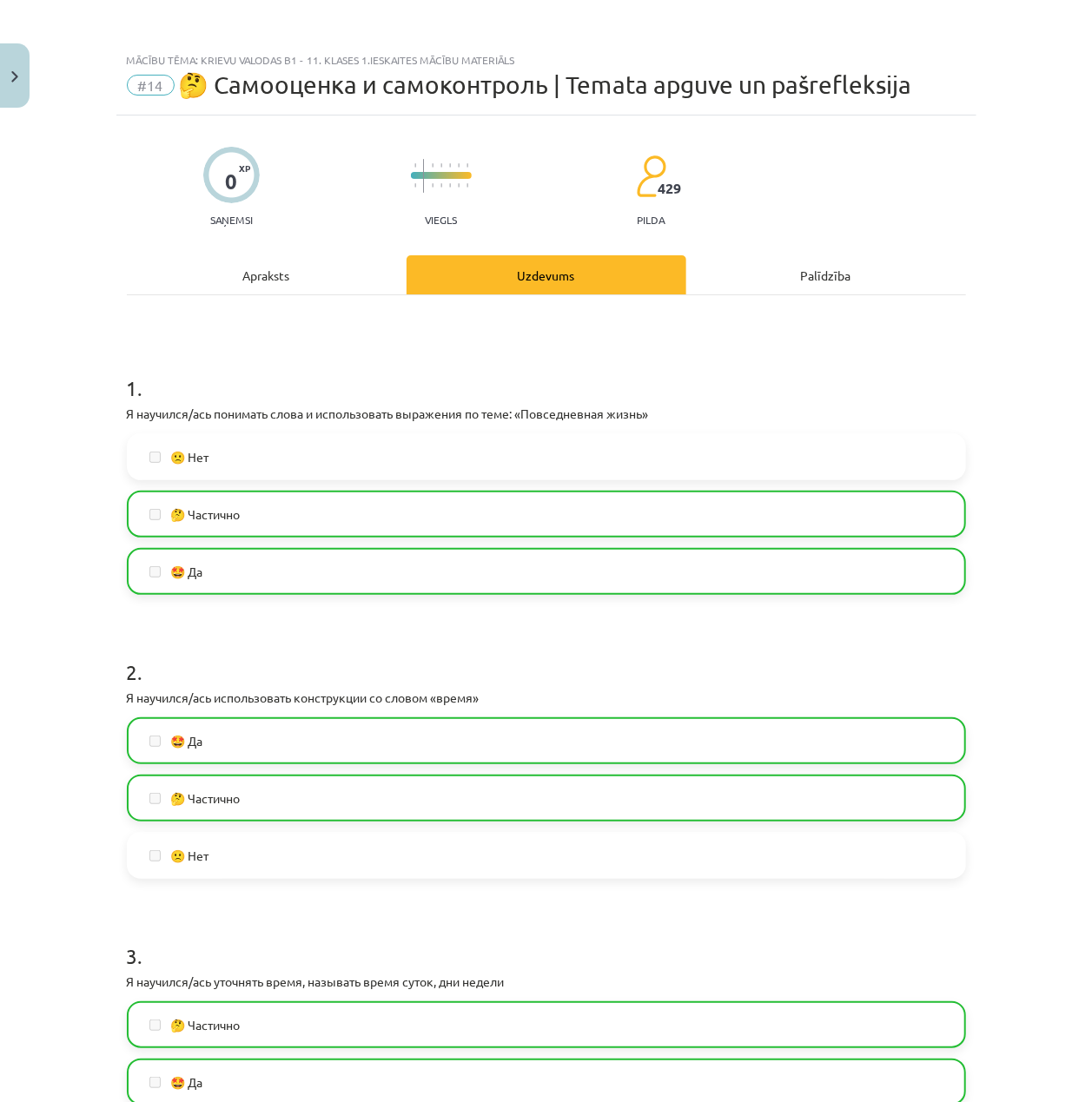
scroll to position [0, 0]
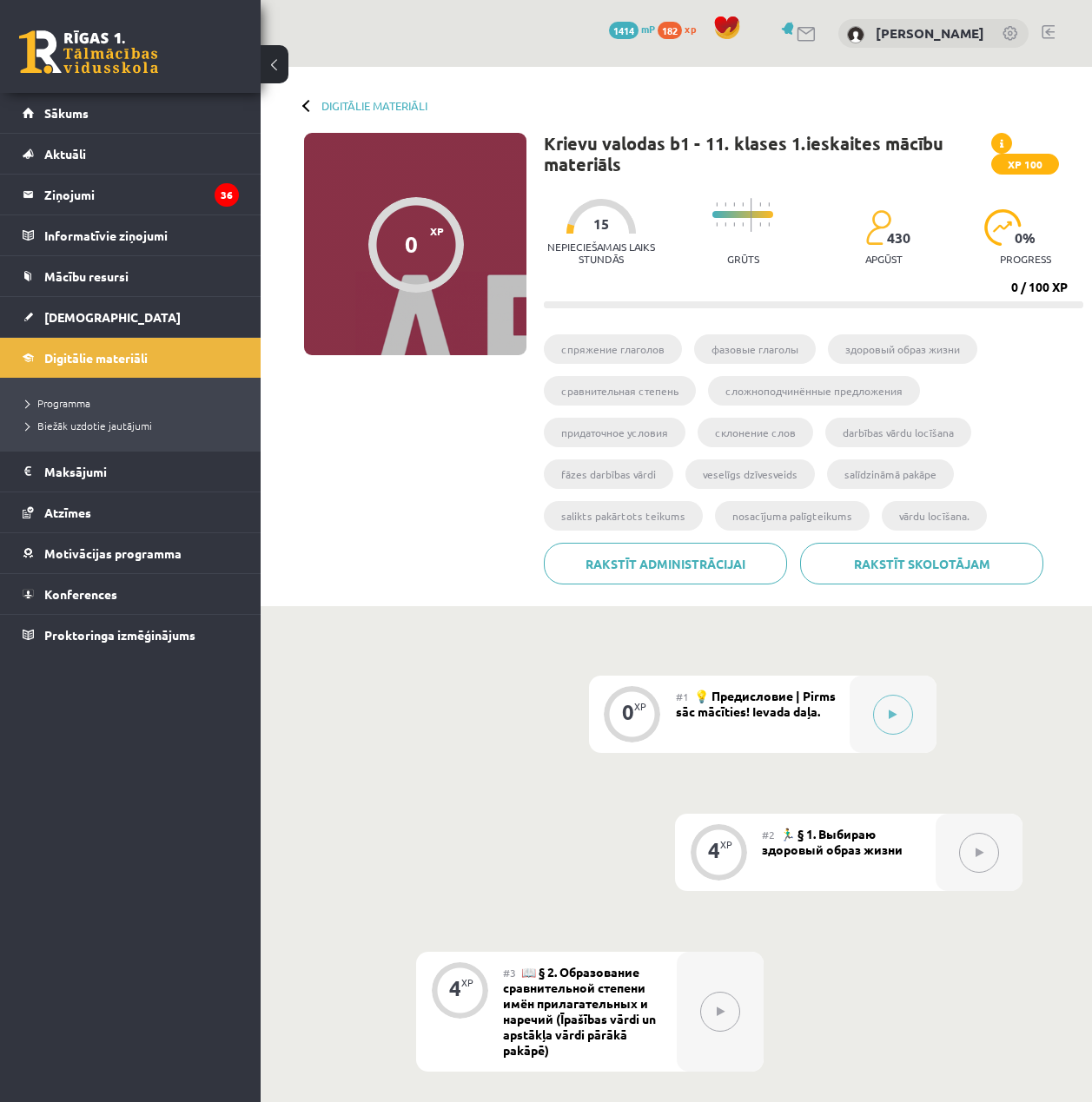
scroll to position [231, 0]
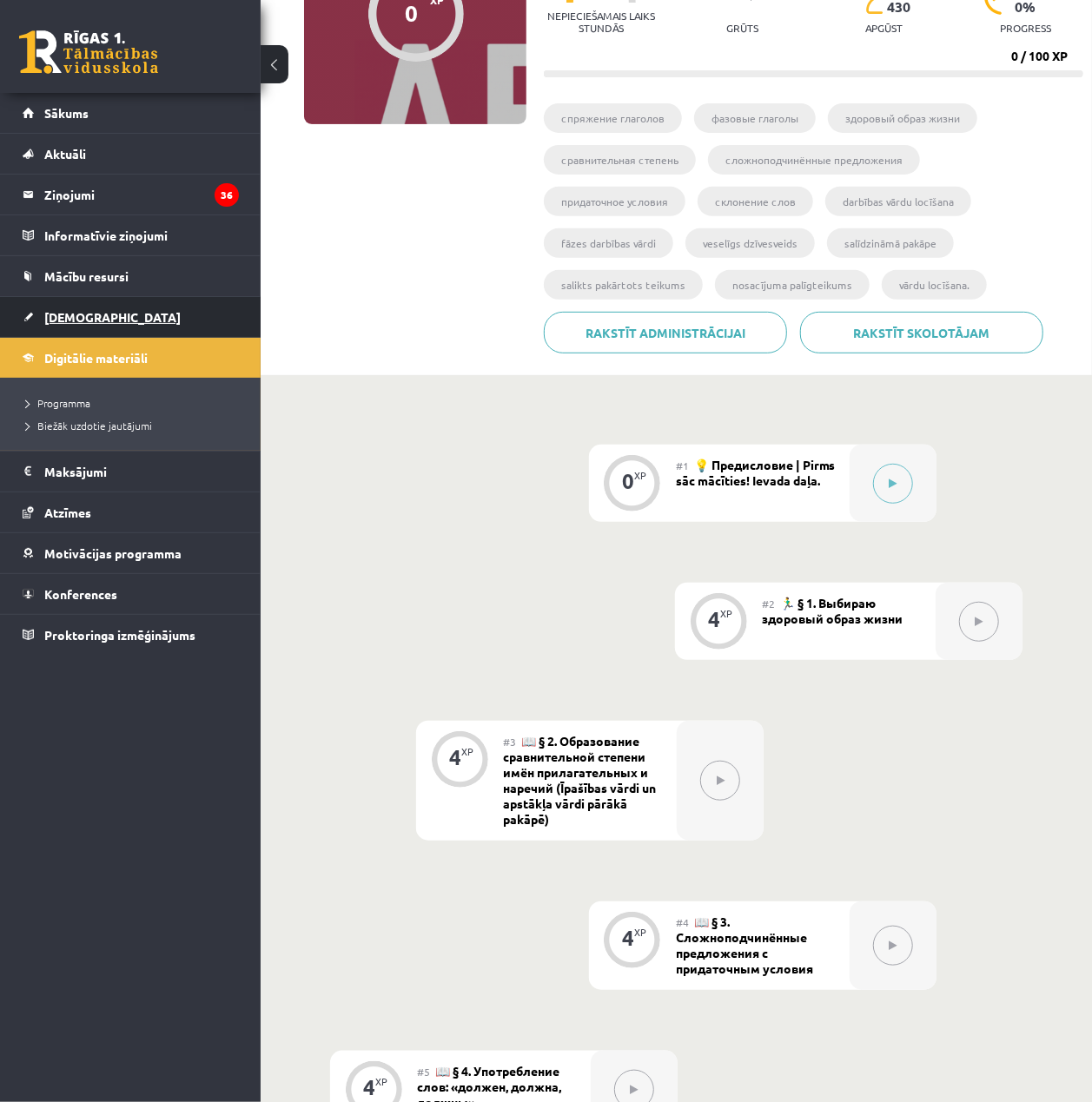
click at [161, 324] on link "[DEMOGRAPHIC_DATA]" at bounding box center [130, 317] width 216 height 40
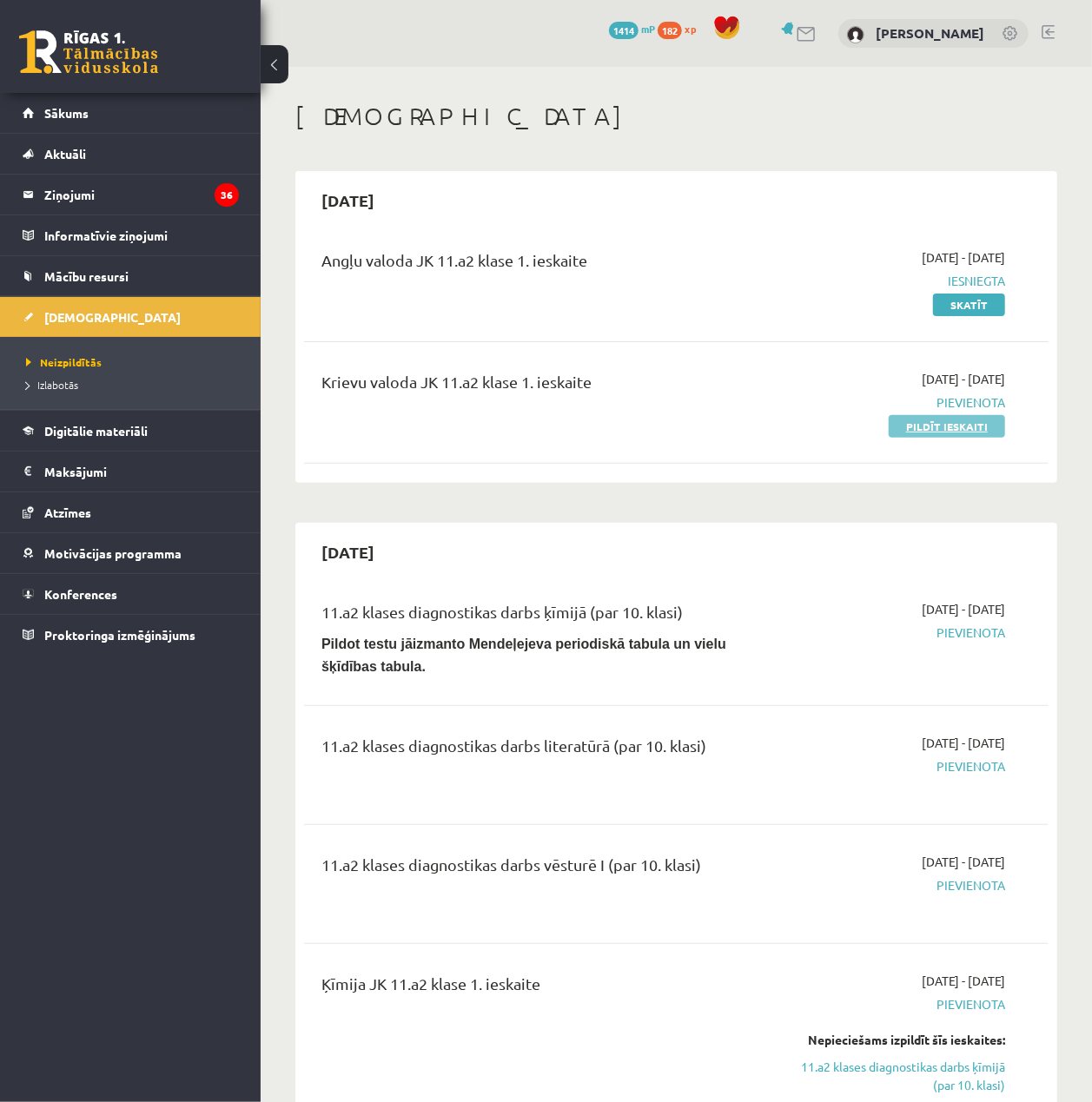
click at [966, 422] on link "Pildīt ieskaiti" at bounding box center [947, 426] width 117 height 23
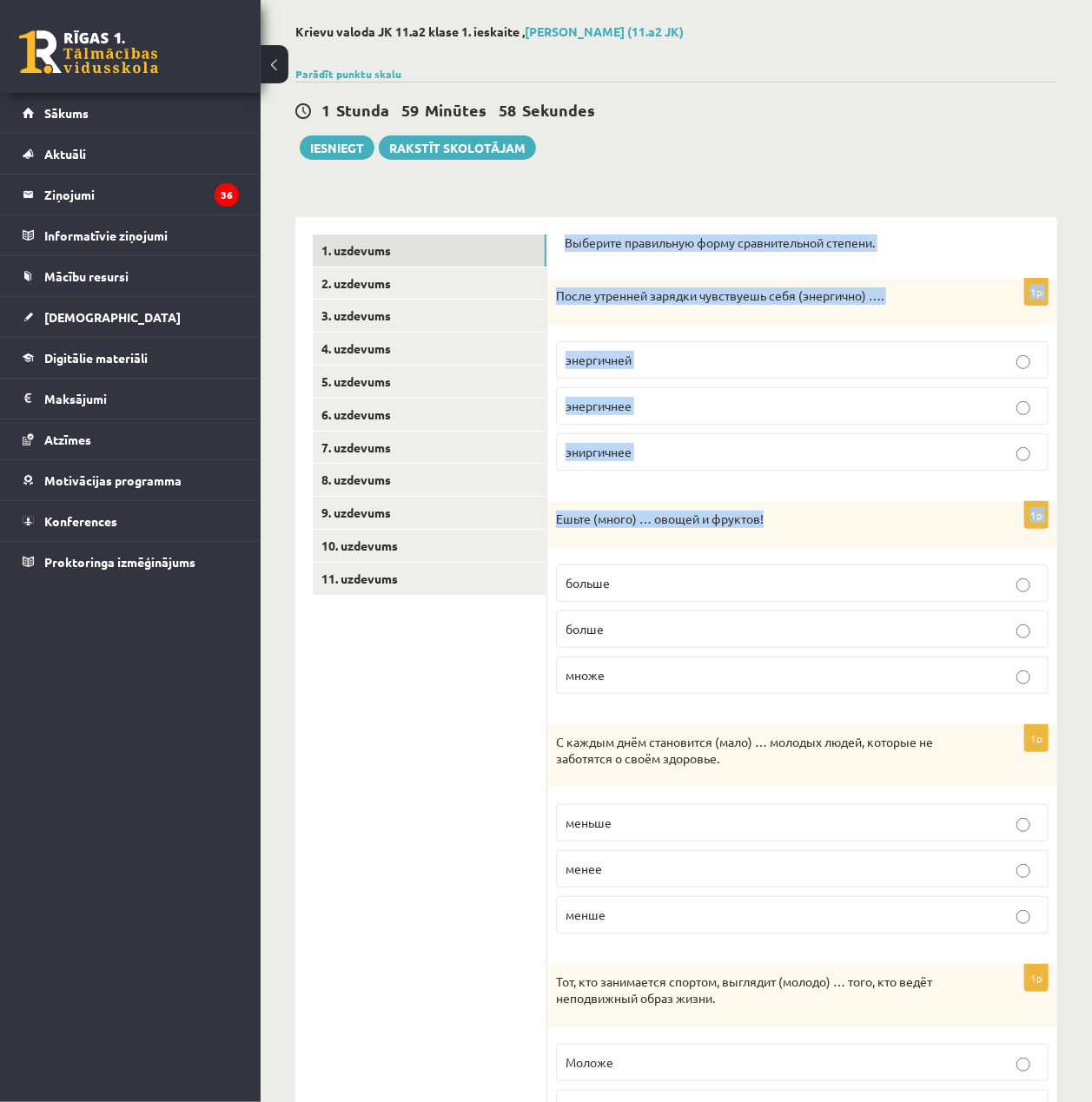
scroll to position [463, 0]
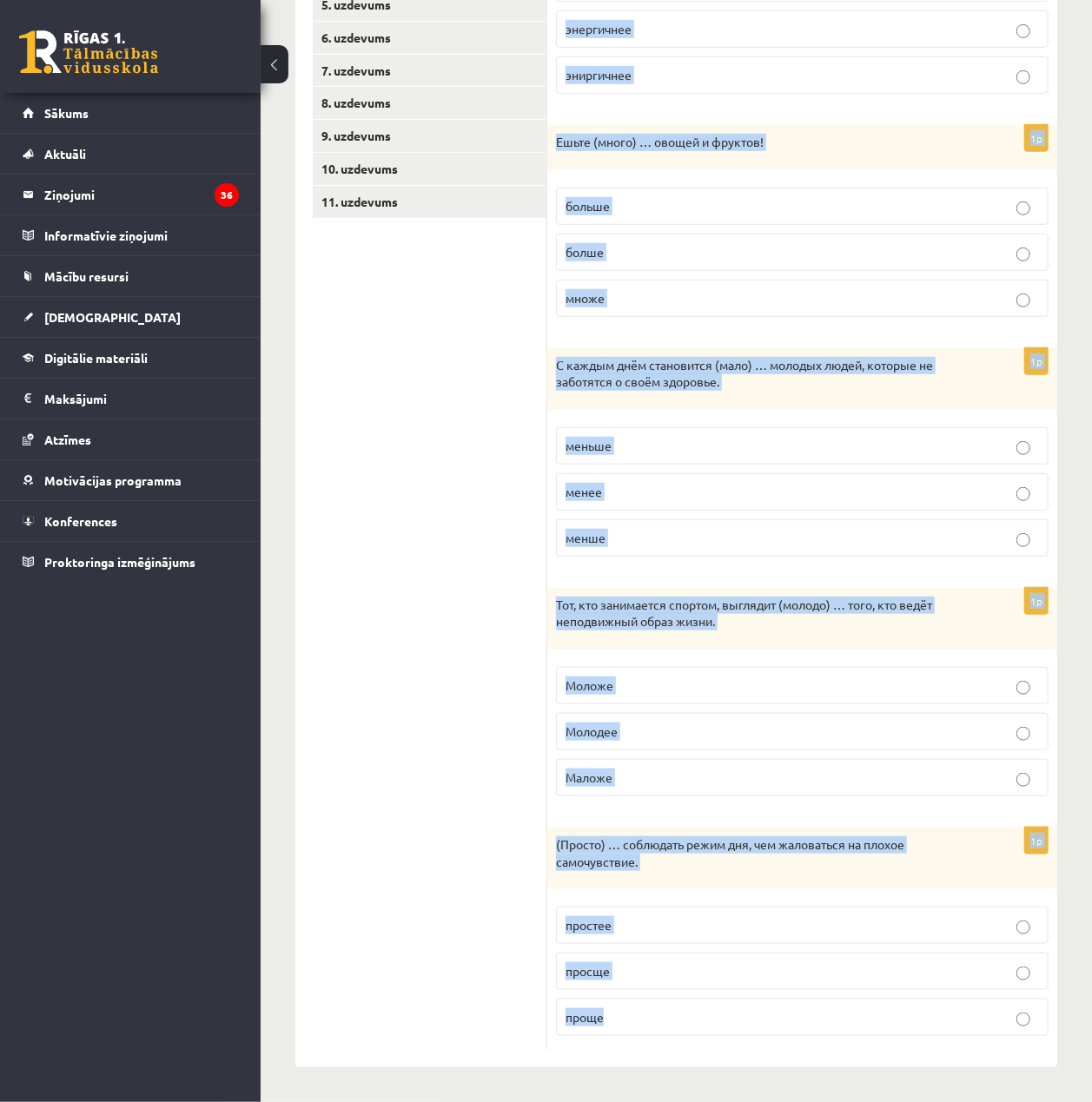
drag, startPoint x: 563, startPoint y: 310, endPoint x: 1049, endPoint y: 1015, distance: 856.3
click at [1049, 1015] on div "Выберите правильную форму сравнительной степени. 1p После утренней зарядки чувс…" at bounding box center [801, 454] width 510 height 1227
click at [1049, 1015] on div "1p (Просто) … соблюдать режим дня, чем жаловаться на плохое самочувствие. прост…" at bounding box center [801, 939] width 510 height 222
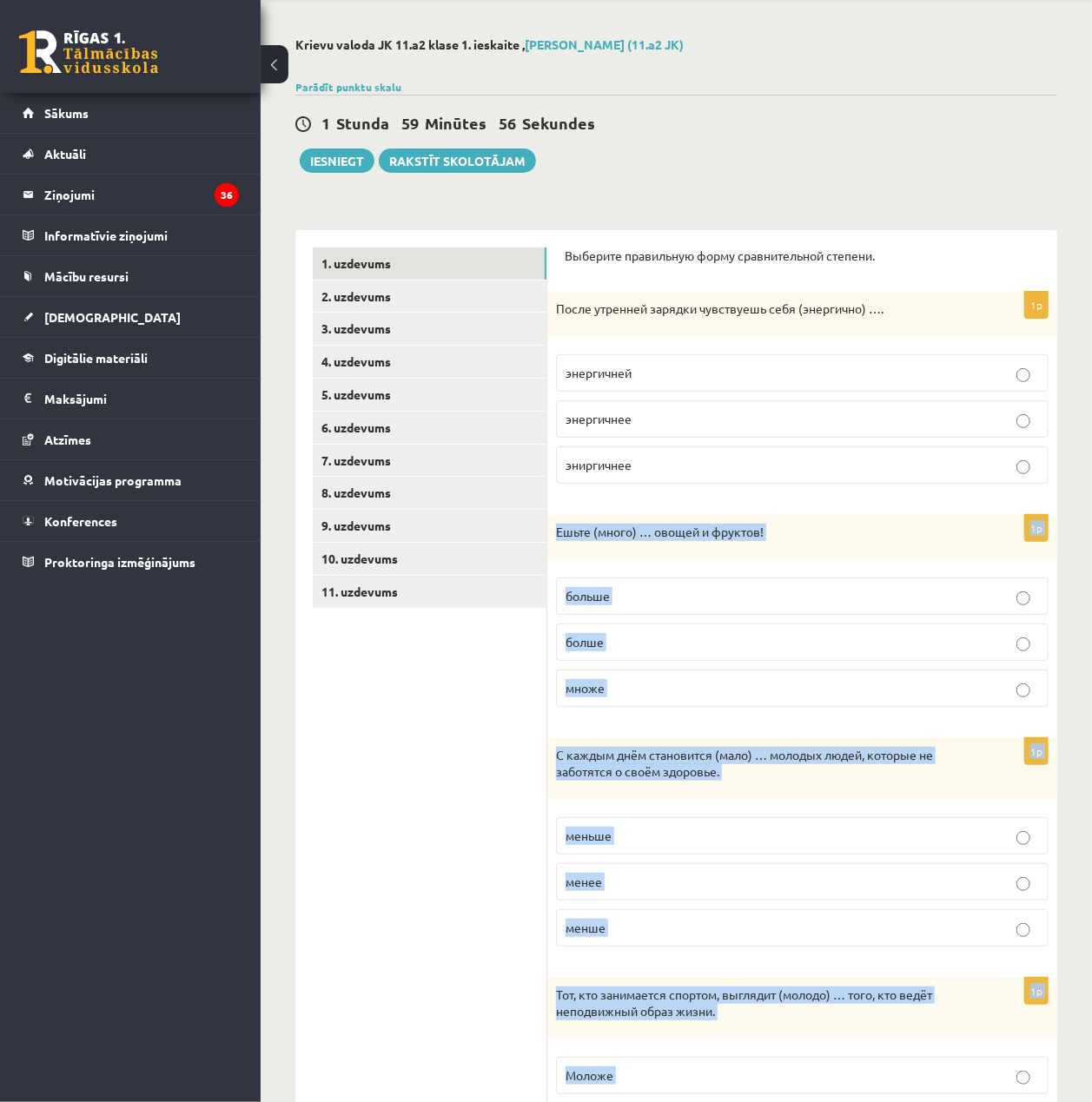
scroll to position [0, 0]
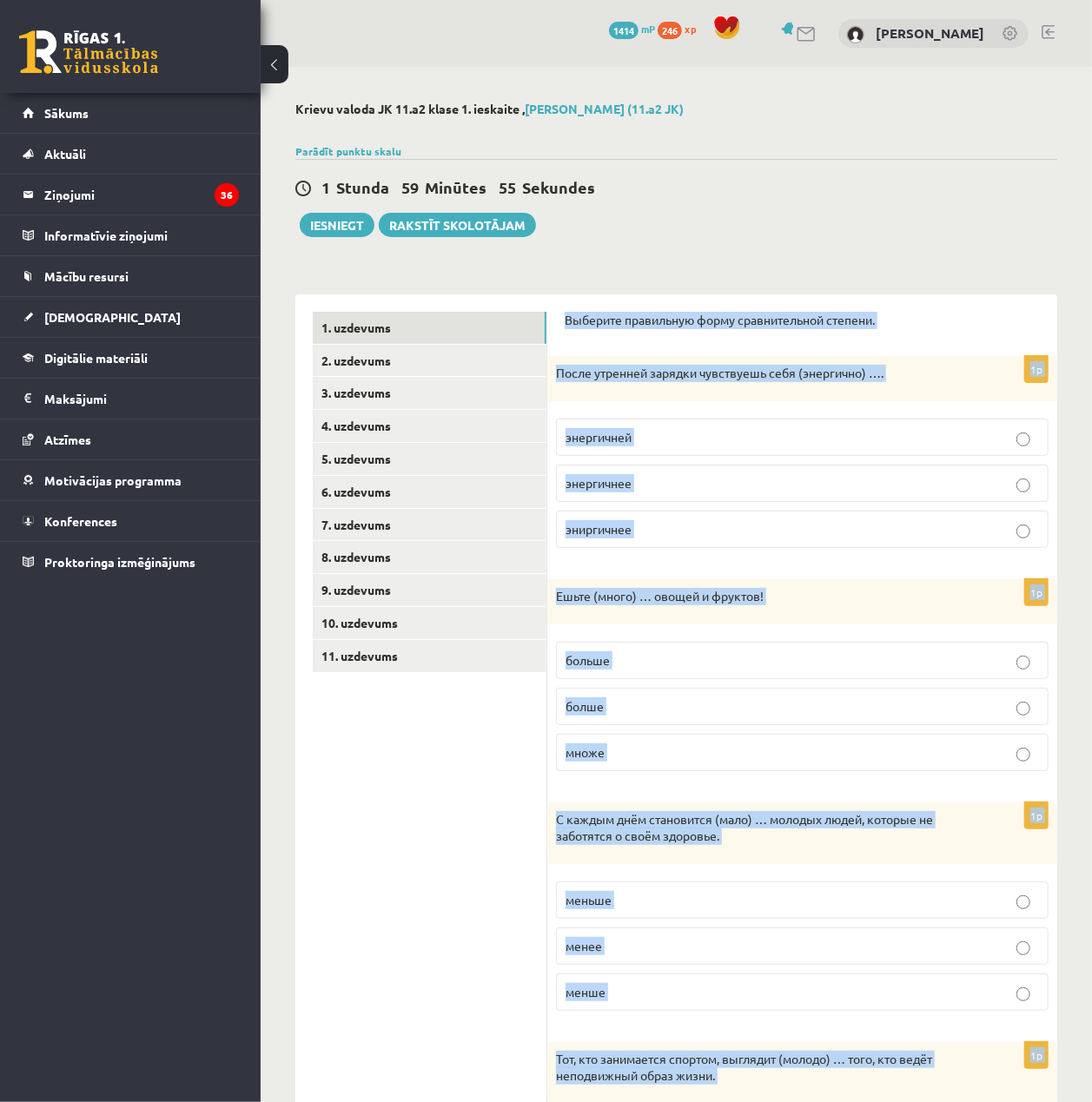
drag, startPoint x: 1057, startPoint y: 1051, endPoint x: 557, endPoint y: 314, distance: 890.6
click at [557, 314] on div "Krievu valoda JK 11.a2 klase 1. ieskaite , Toms Vilnis Pujiņš (11.a2 JK) Parādī…" at bounding box center [676, 811] width 831 height 1489
copy form "Выберите правильную форму сравнительной степени. 1p После утренней зарядки чувс…"
click at [604, 297] on div "Выберите правильную форму сравнительной степени. 1p После утренней зарядки чувс…" at bounding box center [801, 908] width 510 height 1227
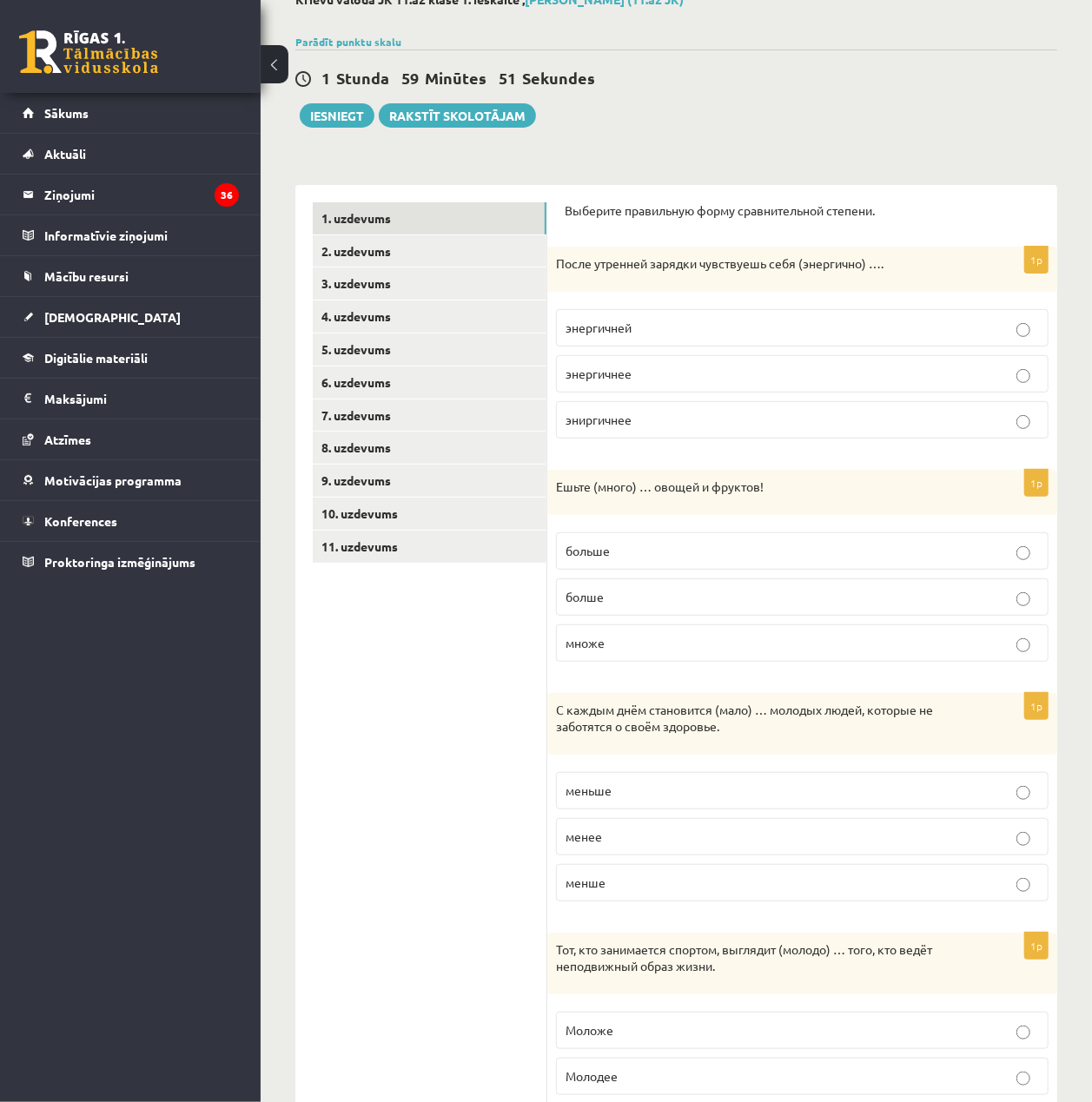
scroll to position [116, 0]
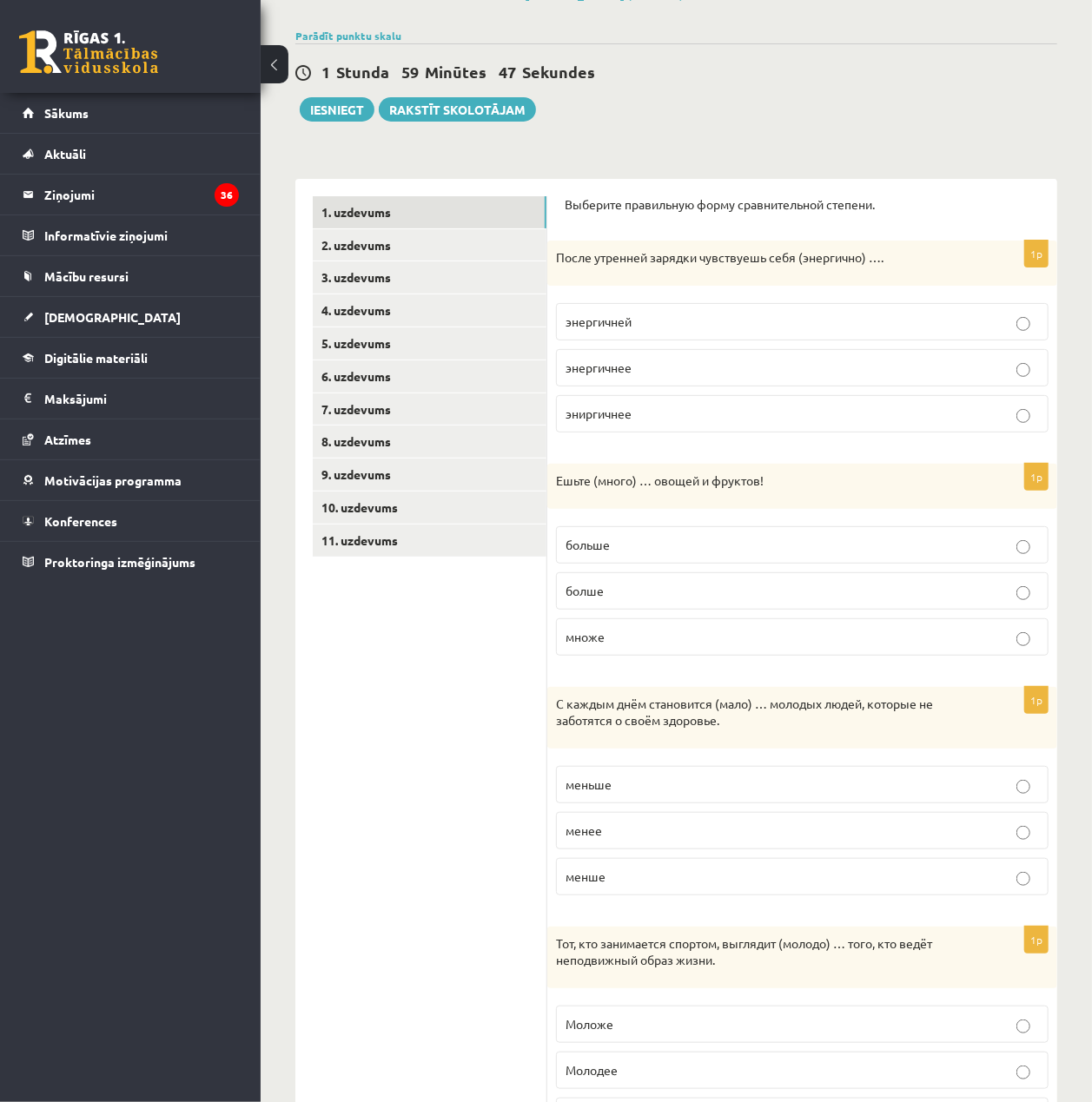
click at [706, 369] on p "энергичнее" at bounding box center [801, 368] width 473 height 18
click at [662, 415] on p "эниргичнее" at bounding box center [801, 414] width 473 height 18
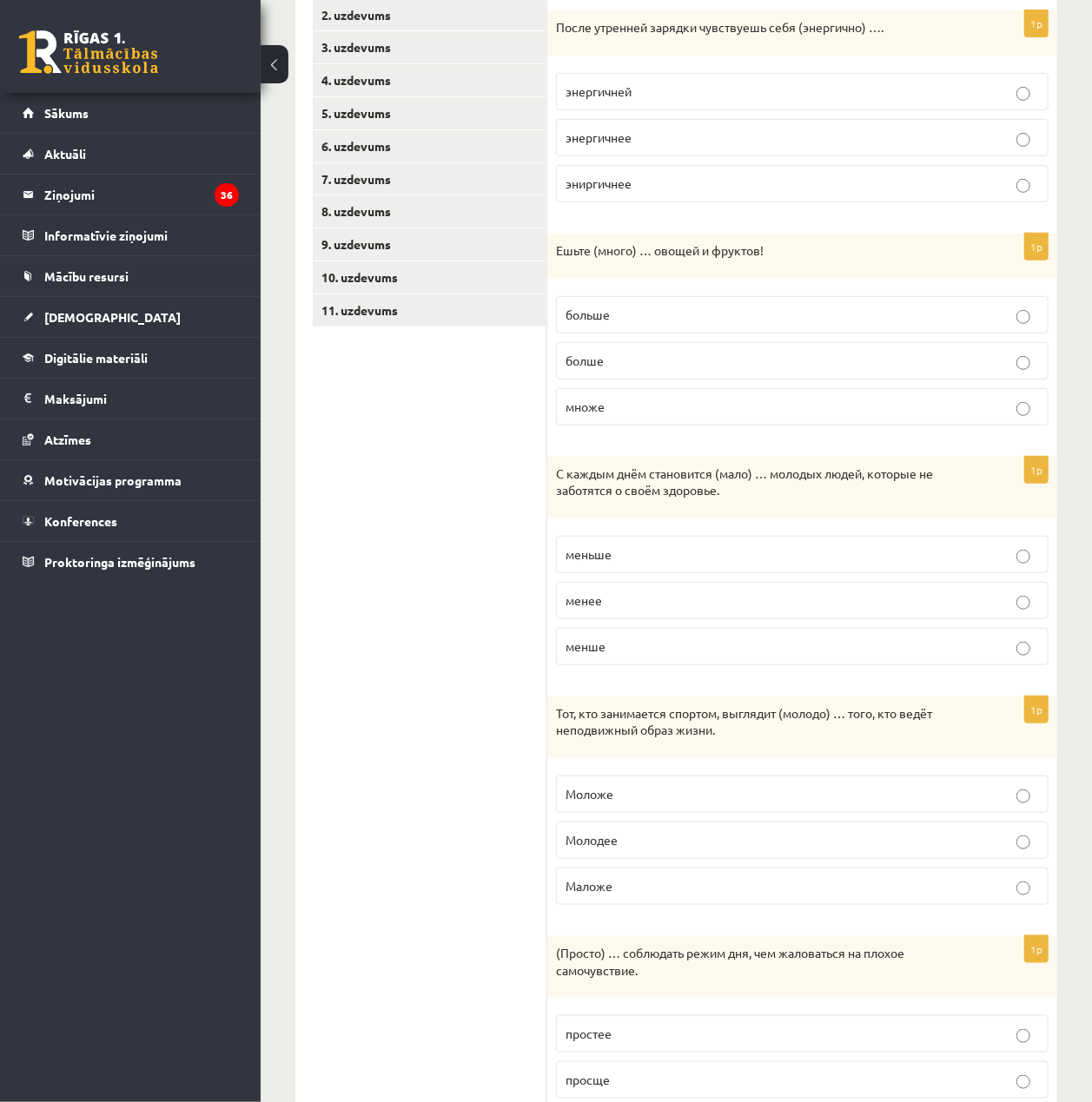
scroll to position [347, 0]
click at [742, 324] on label "больше" at bounding box center [802, 313] width 492 height 37
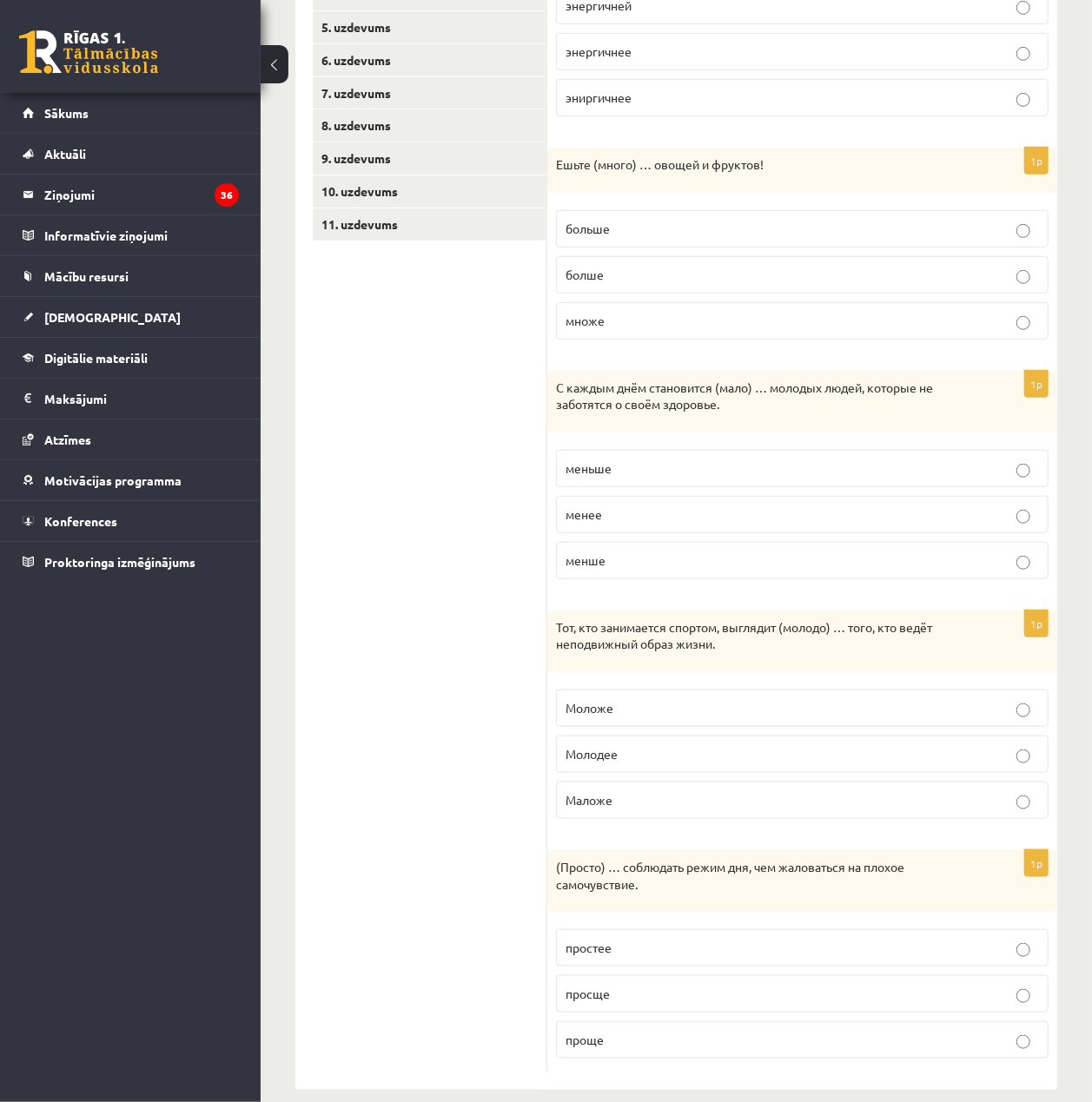
scroll to position [463, 0]
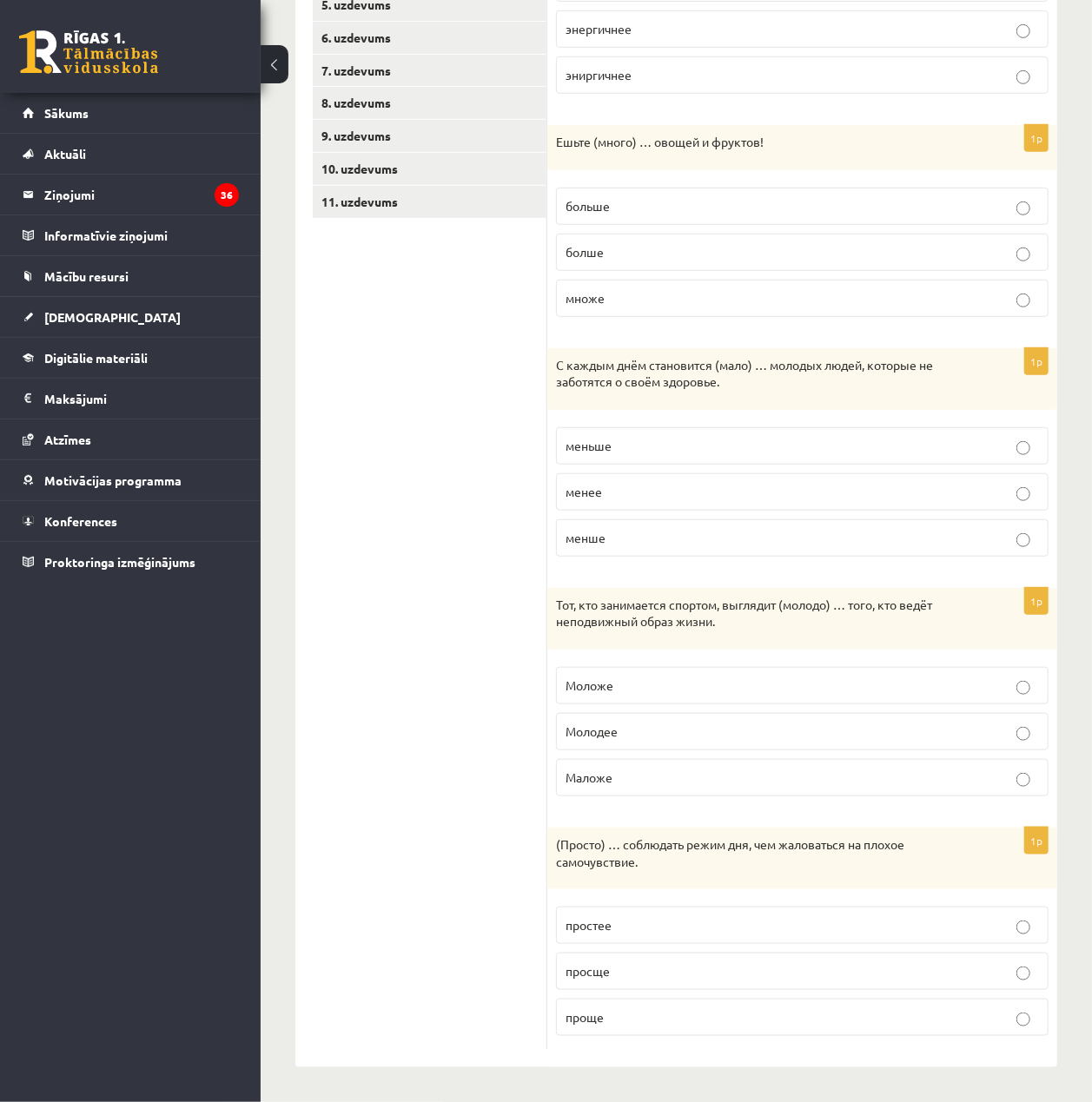
click at [949, 690] on p "Моложе" at bounding box center [801, 685] width 473 height 18
click at [717, 1007] on label "проще" at bounding box center [802, 1017] width 492 height 37
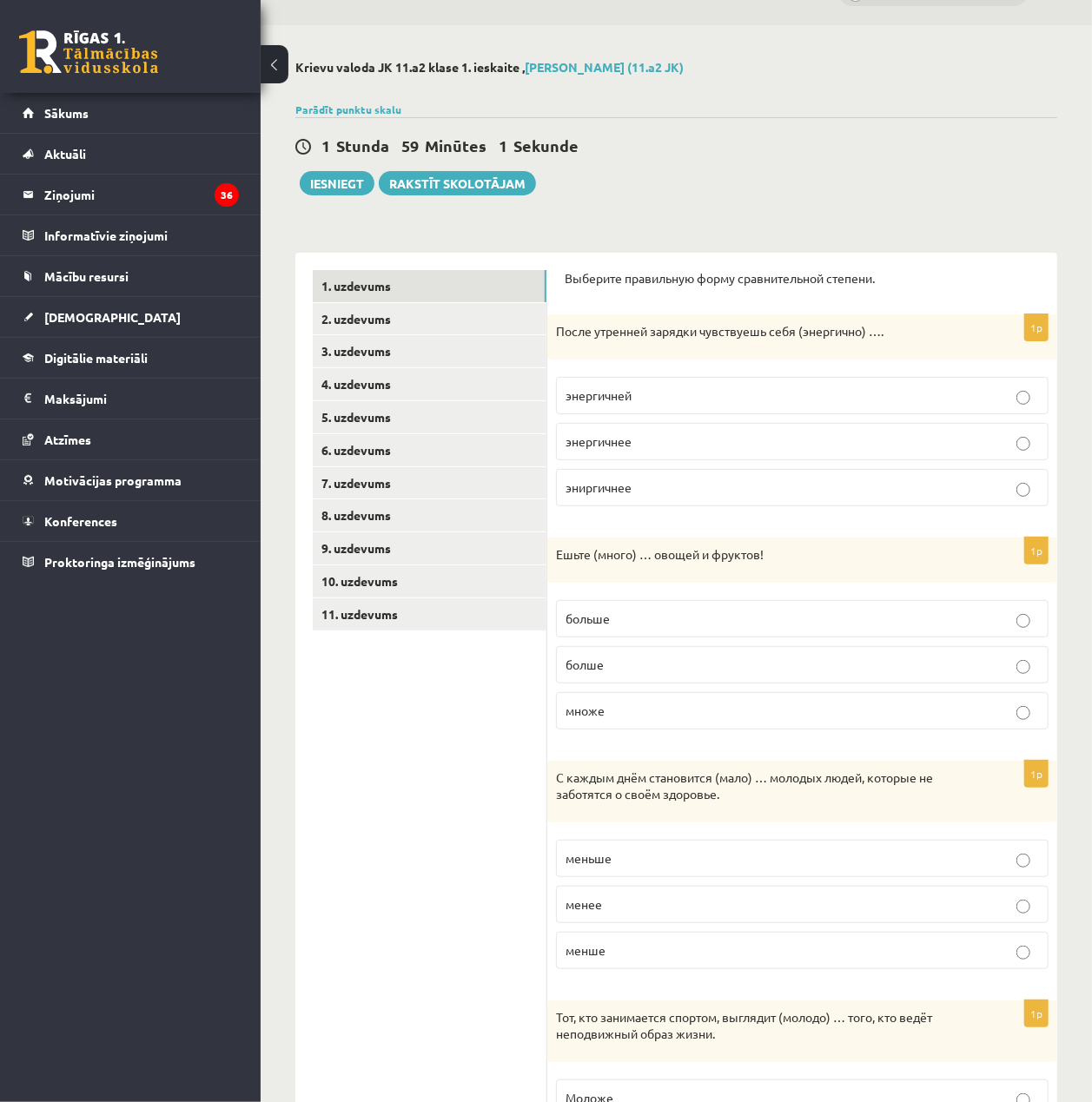
scroll to position [116, 0]
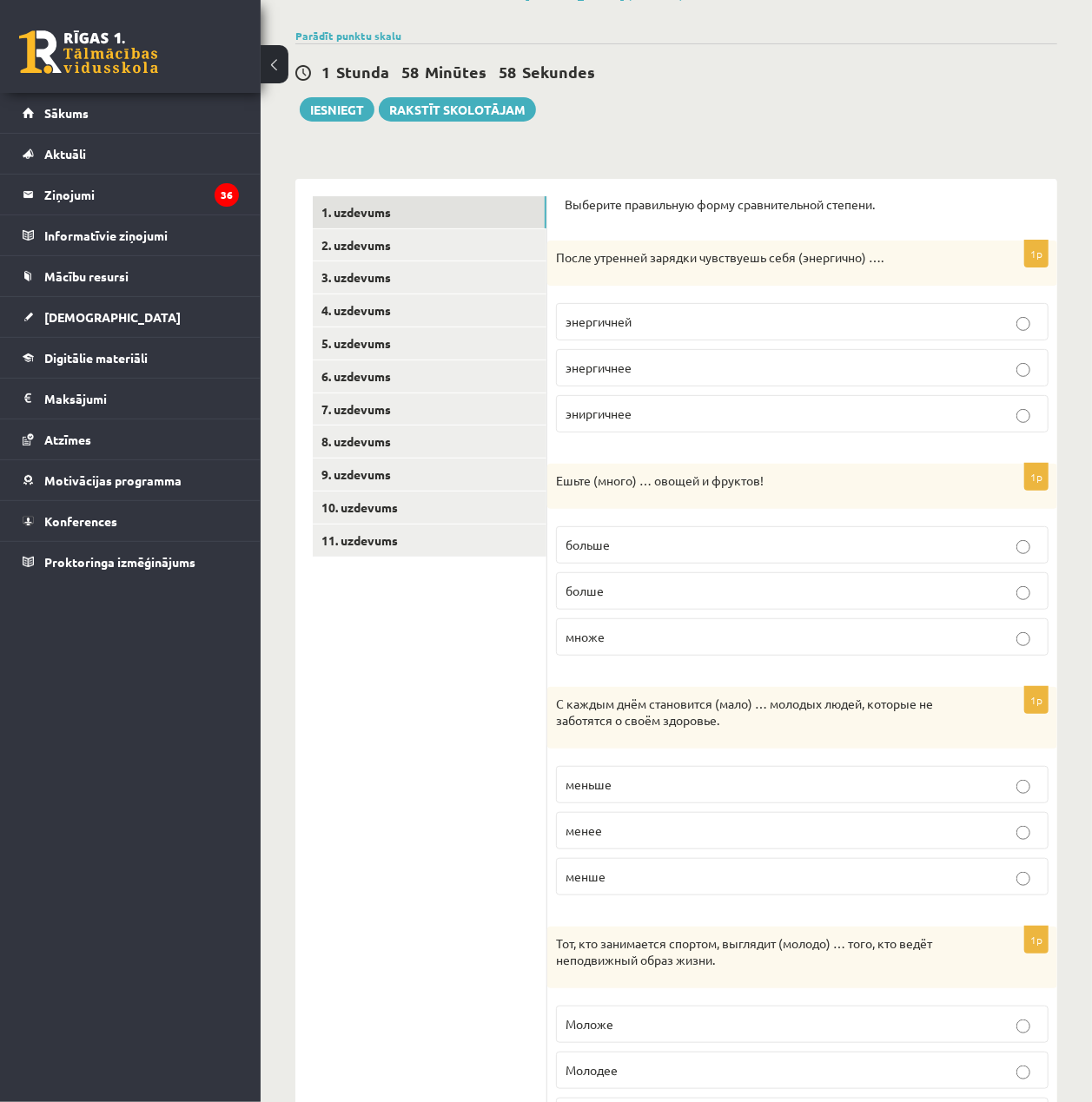
click at [763, 879] on p "менше" at bounding box center [801, 877] width 473 height 18
click at [761, 839] on p "менее" at bounding box center [801, 830] width 473 height 18
click at [751, 794] on p "меньше" at bounding box center [801, 785] width 473 height 18
click at [355, 261] on link "2. uzdevums" at bounding box center [429, 245] width 233 height 32
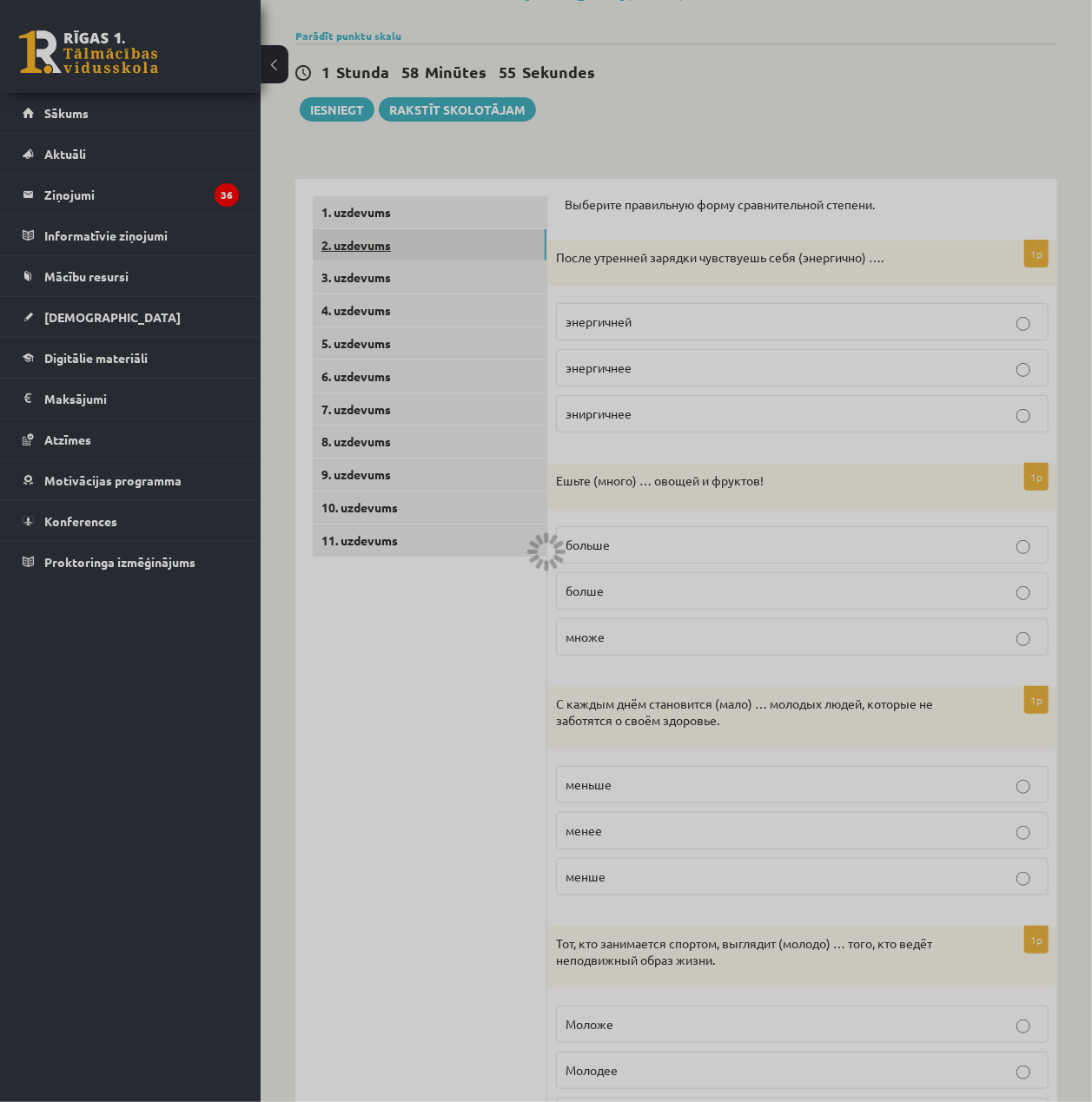
click at [358, 247] on link "2. uzdevums" at bounding box center [429, 245] width 233 height 32
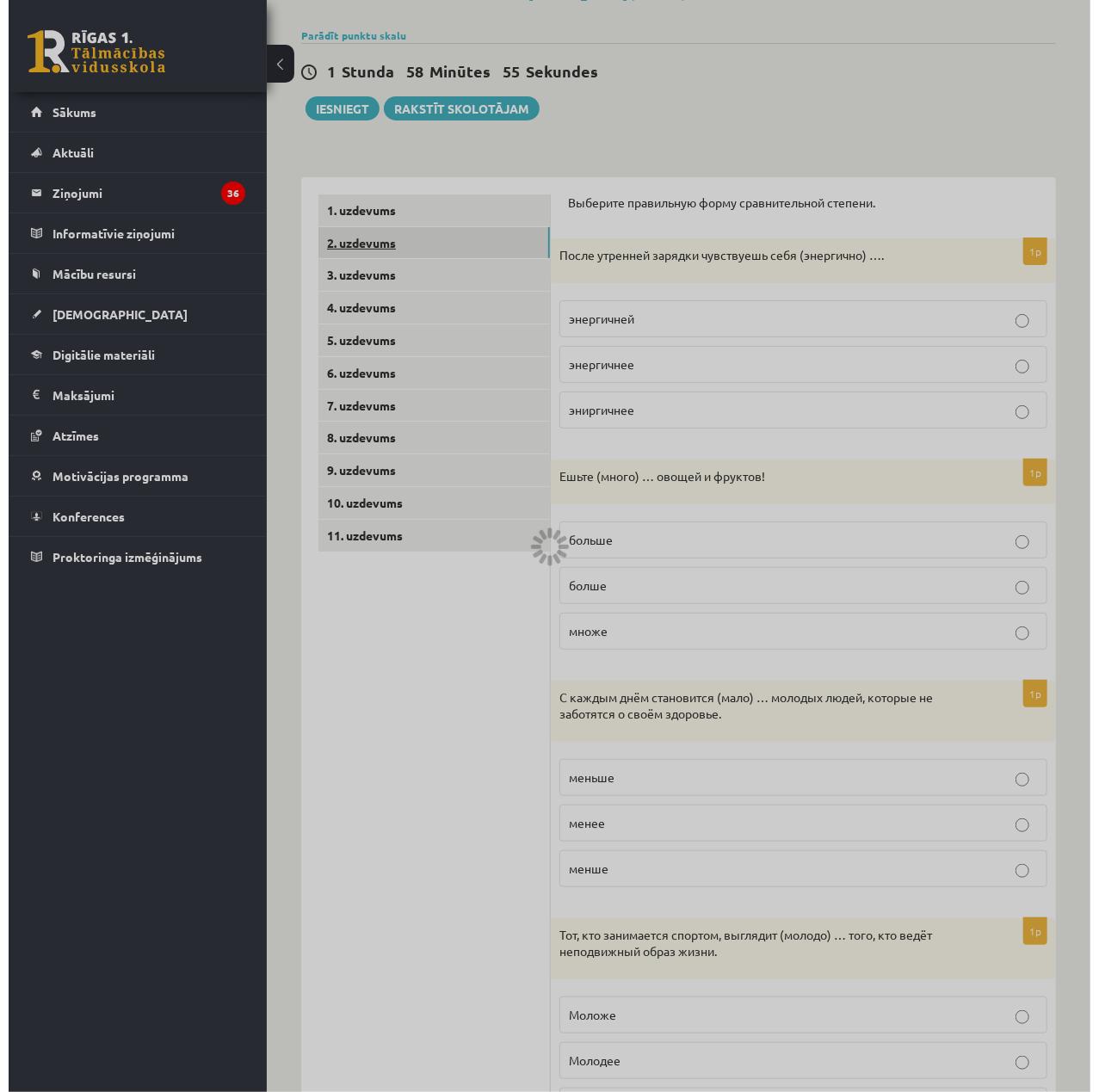
scroll to position [0, 0]
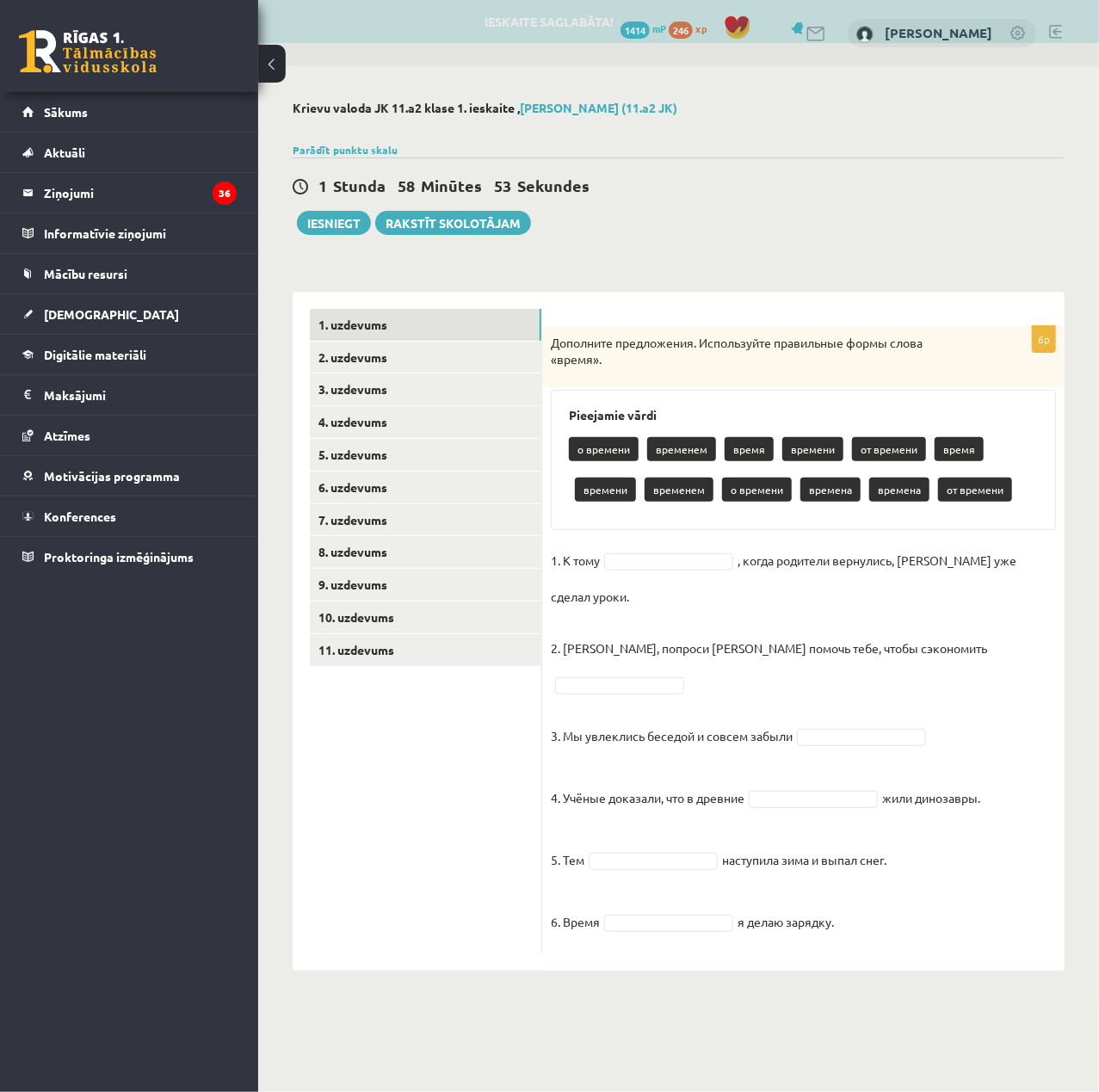
click at [552, 328] on div "Дополните предложения. Используйте правильные формы слова «время»." at bounding box center [803, 357] width 522 height 61
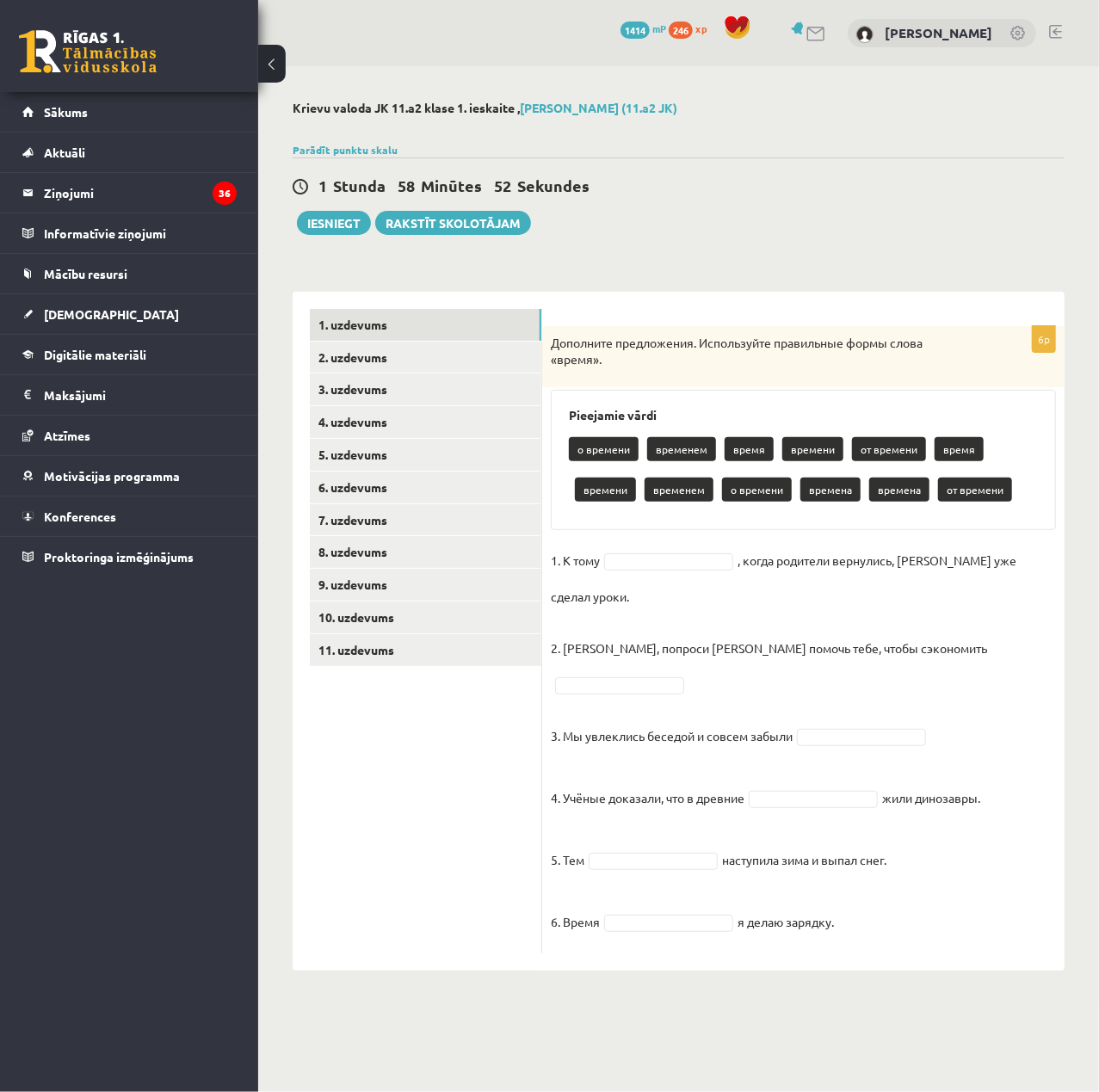
drag, startPoint x: 552, startPoint y: 329, endPoint x: 1027, endPoint y: 850, distance: 705.0
click at [1027, 850] on div "6p Дополните предложения. Используйте правильные формы слова «время». Pieejamie…" at bounding box center [803, 639] width 522 height 628
copy div "Дополните предложения. Используйте правильные формы слова «время». Pieejamie vā…"
click at [1064, 266] on div "Krievu valoda JK 11.a2 klase 1. ieskaite , Toms Vilnis Pujiņš (11.a2 JK) Parādī…" at bounding box center [678, 536] width 841 height 939
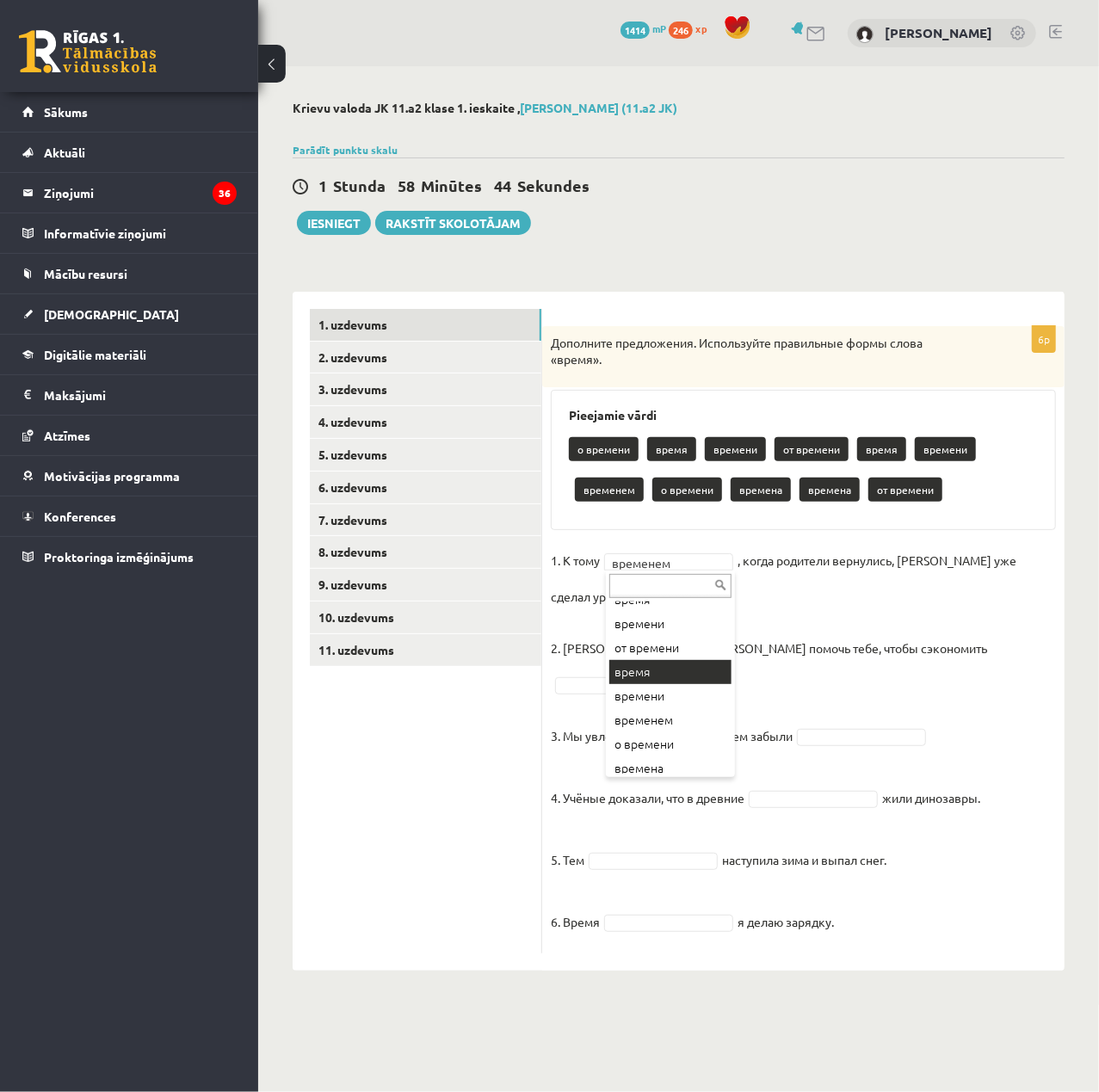
scroll to position [117, 0]
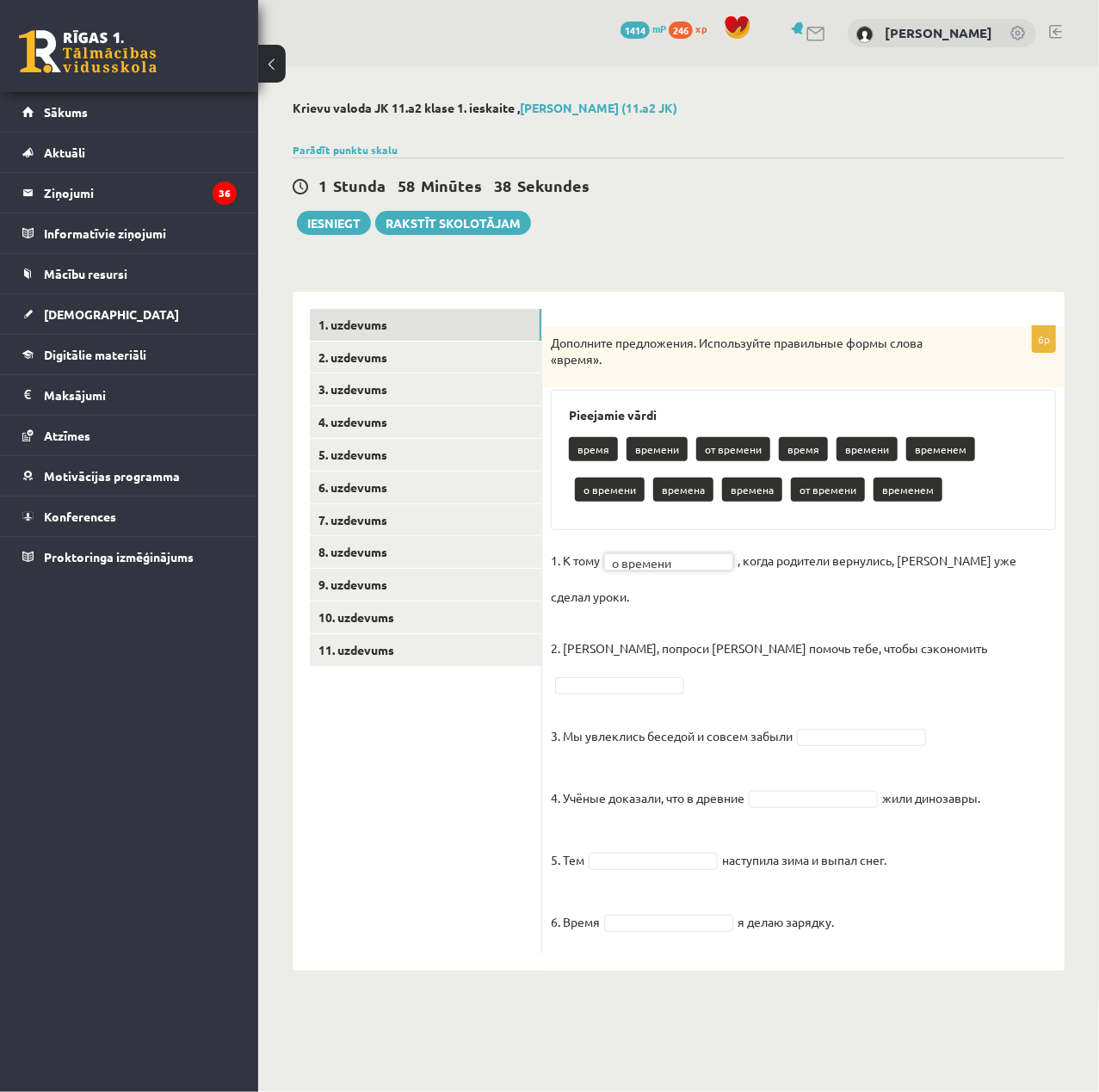
click at [675, 551] on fieldset "1. К тому о времени ********* , когда родители вернулись, Эгилс уже сделал урок…" at bounding box center [803, 746] width 505 height 397
click at [842, 673] on fieldset "**********" at bounding box center [803, 746] width 505 height 397
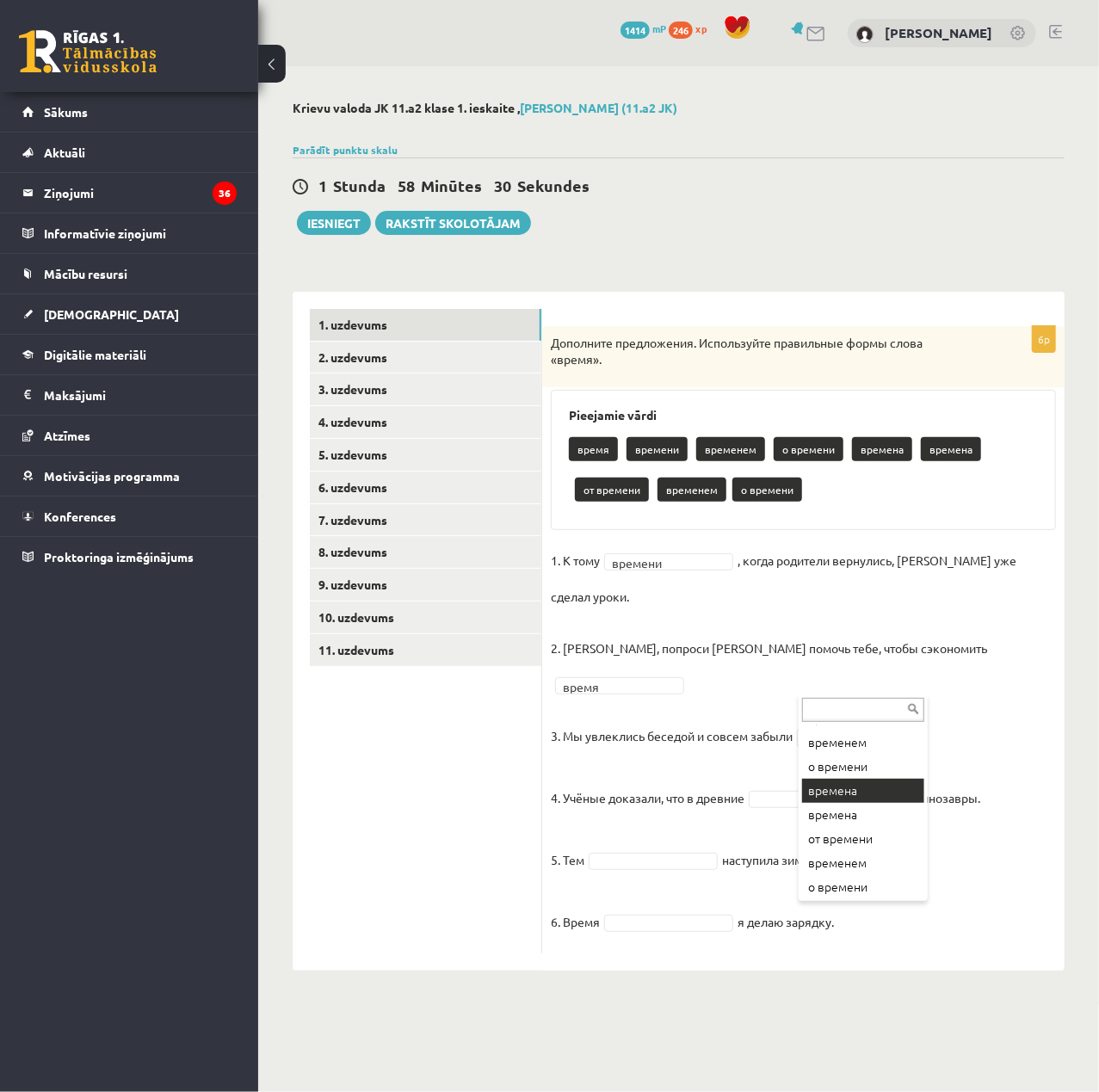
scroll to position [69, 0]
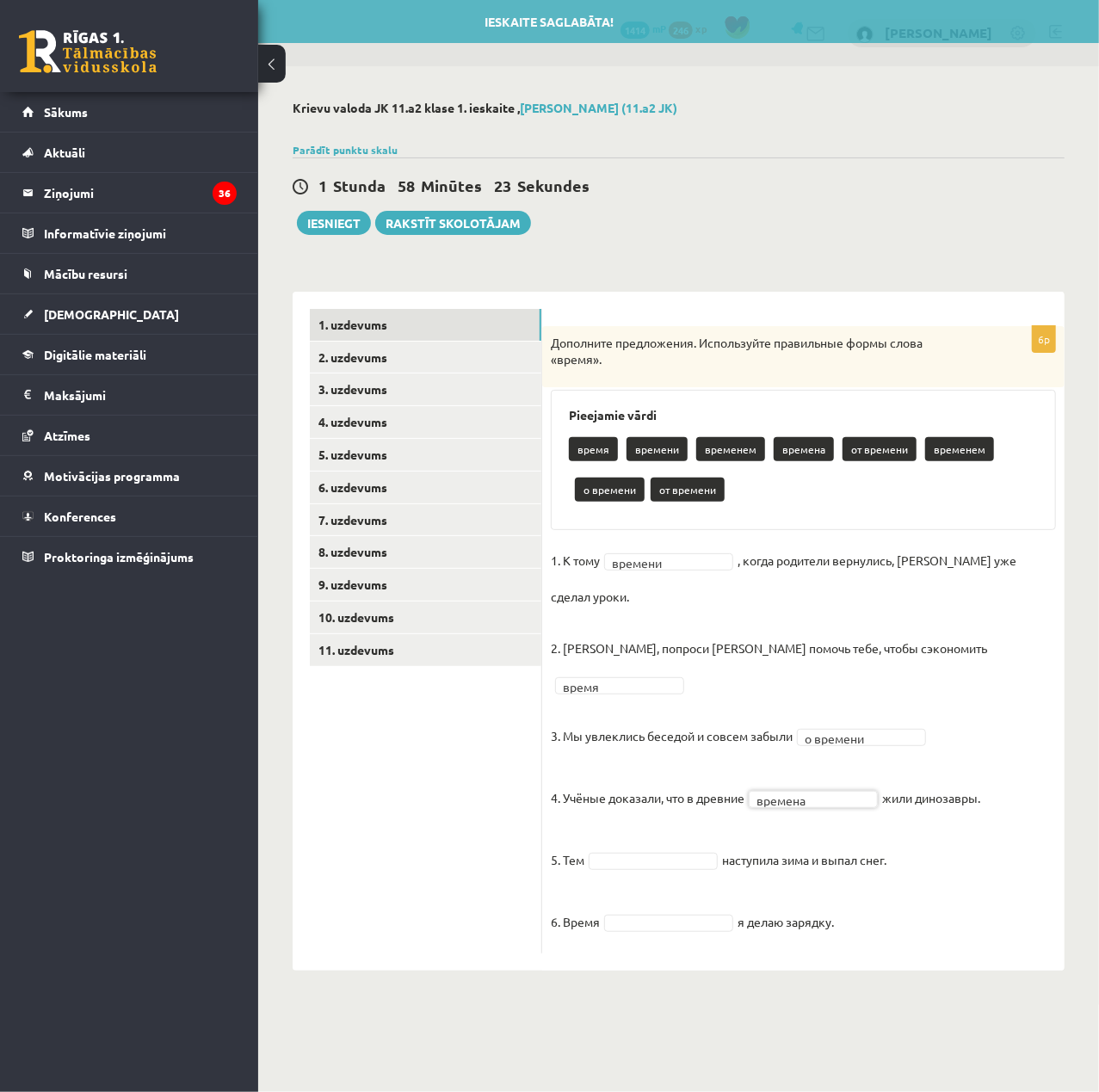
click at [647, 799] on fieldset "1. К тому времени ******* , когда родители вернулись, Эгилс уже сделал уроки. 2…" at bounding box center [803, 746] width 505 height 397
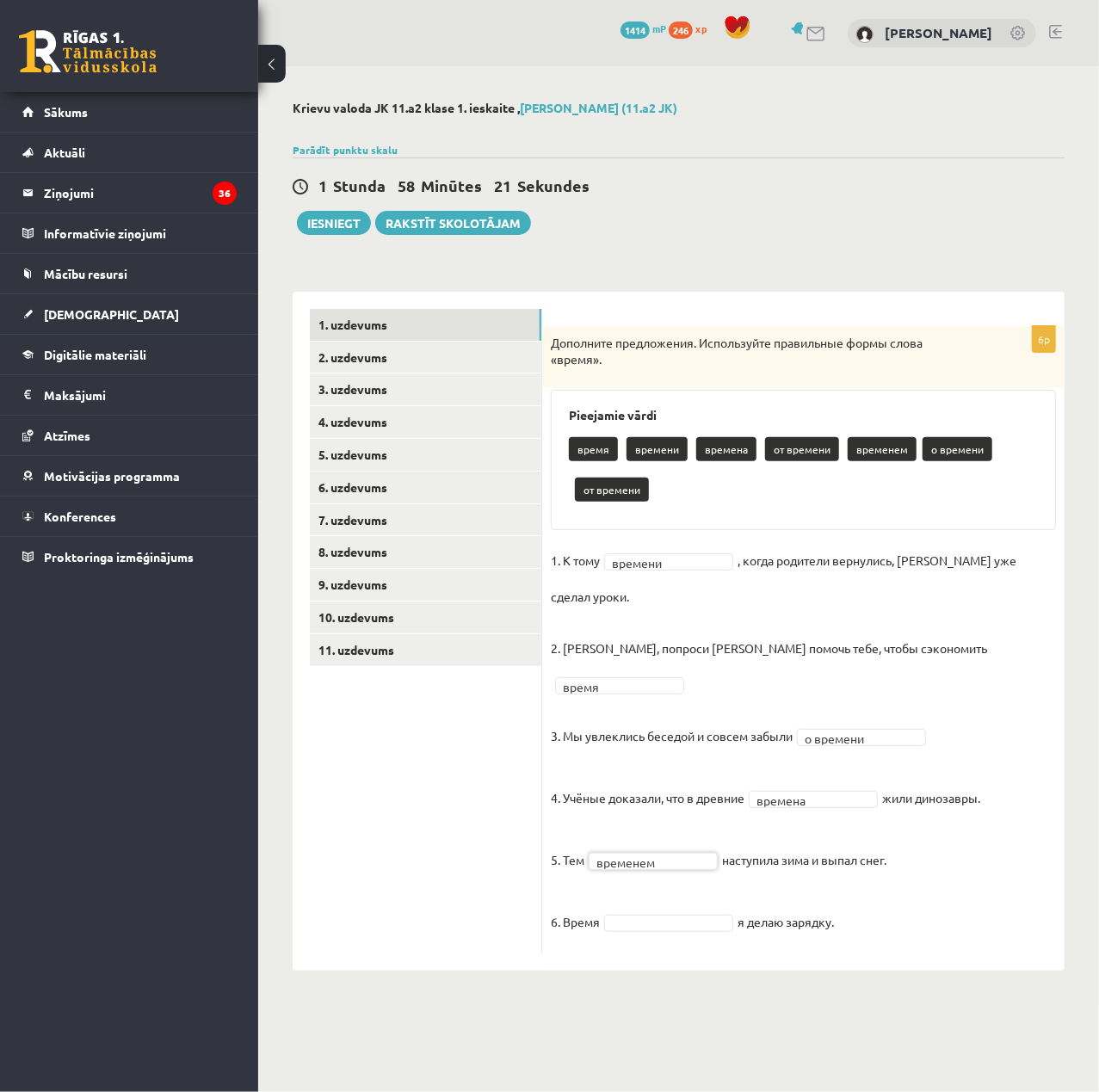
click at [690, 862] on fieldset "1. К тому времени ******* , когда родители вернулись, Эгилс уже сделал уроки. 2…" at bounding box center [803, 746] width 505 height 397
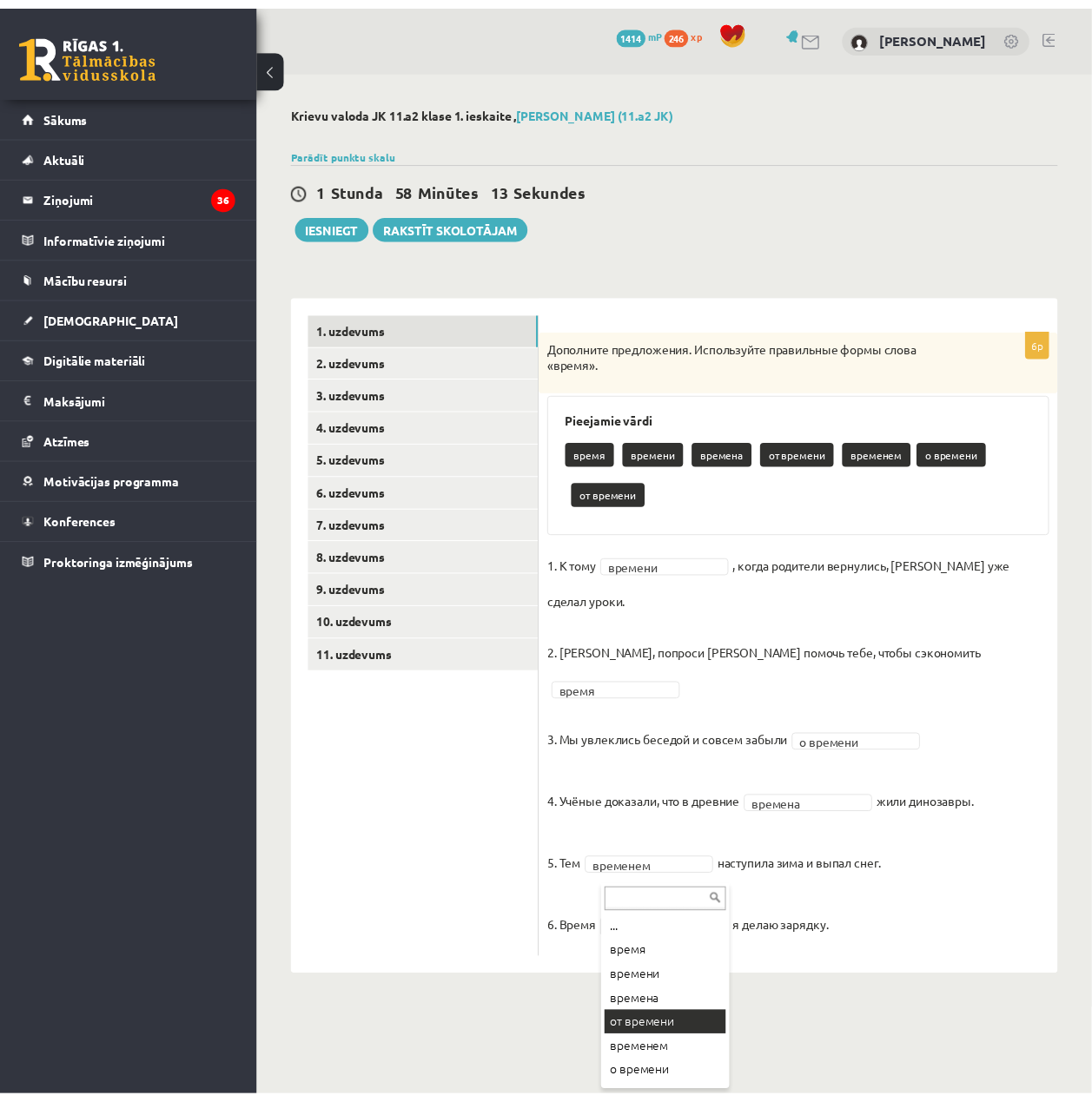
scroll to position [21, 0]
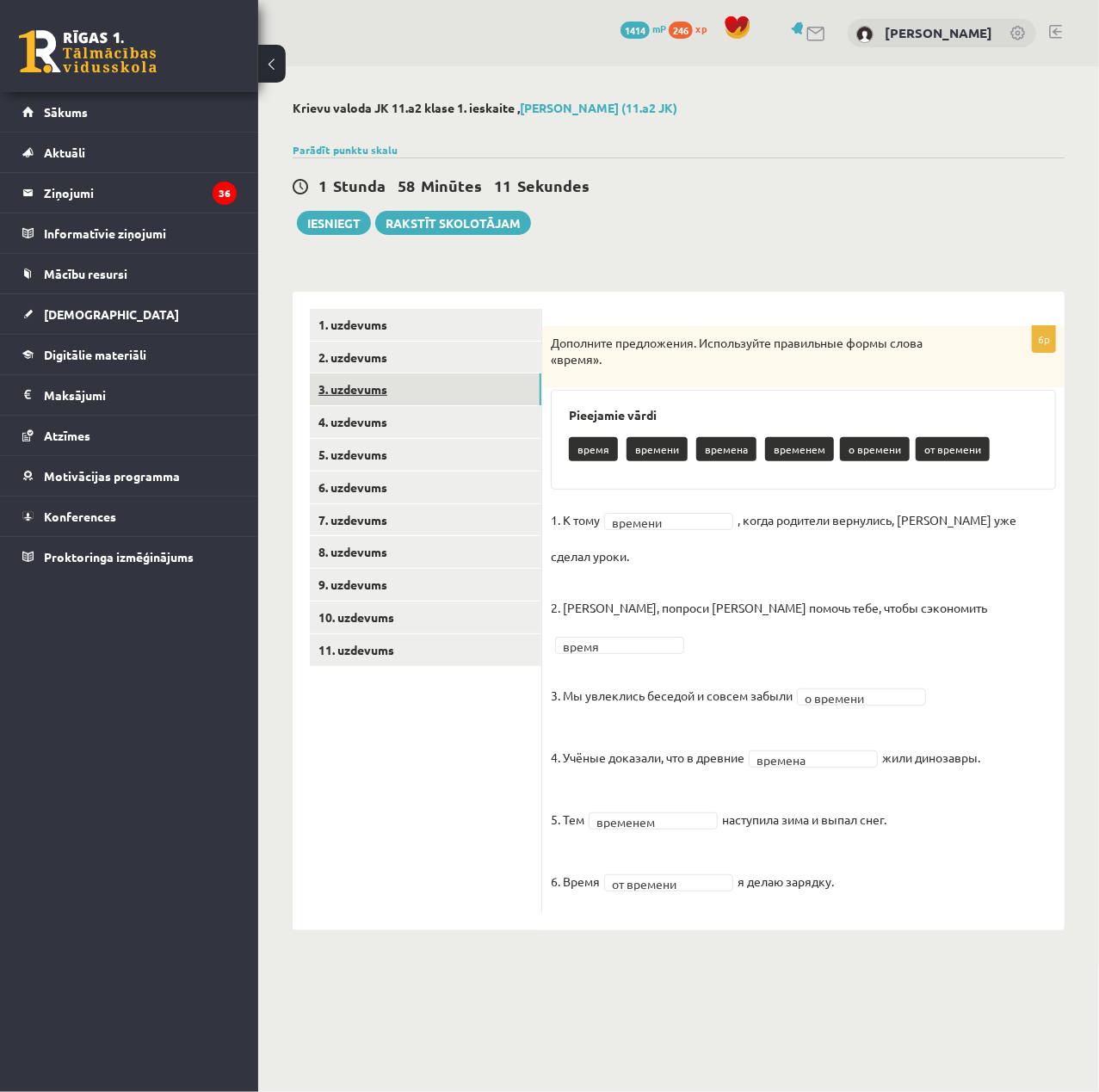
click at [417, 384] on link "3. uzdevums" at bounding box center [425, 389] width 231 height 32
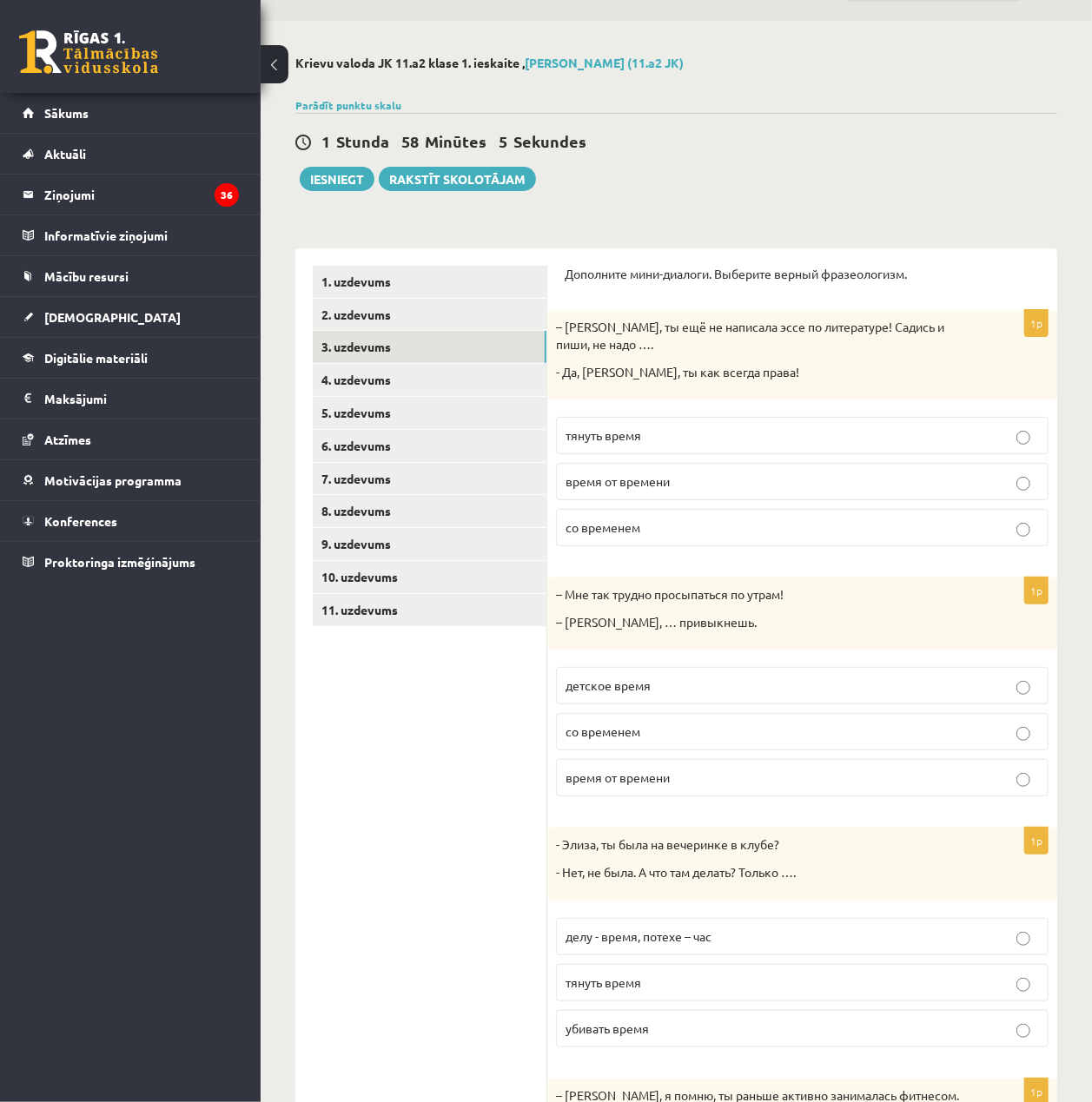
scroll to position [0, 0]
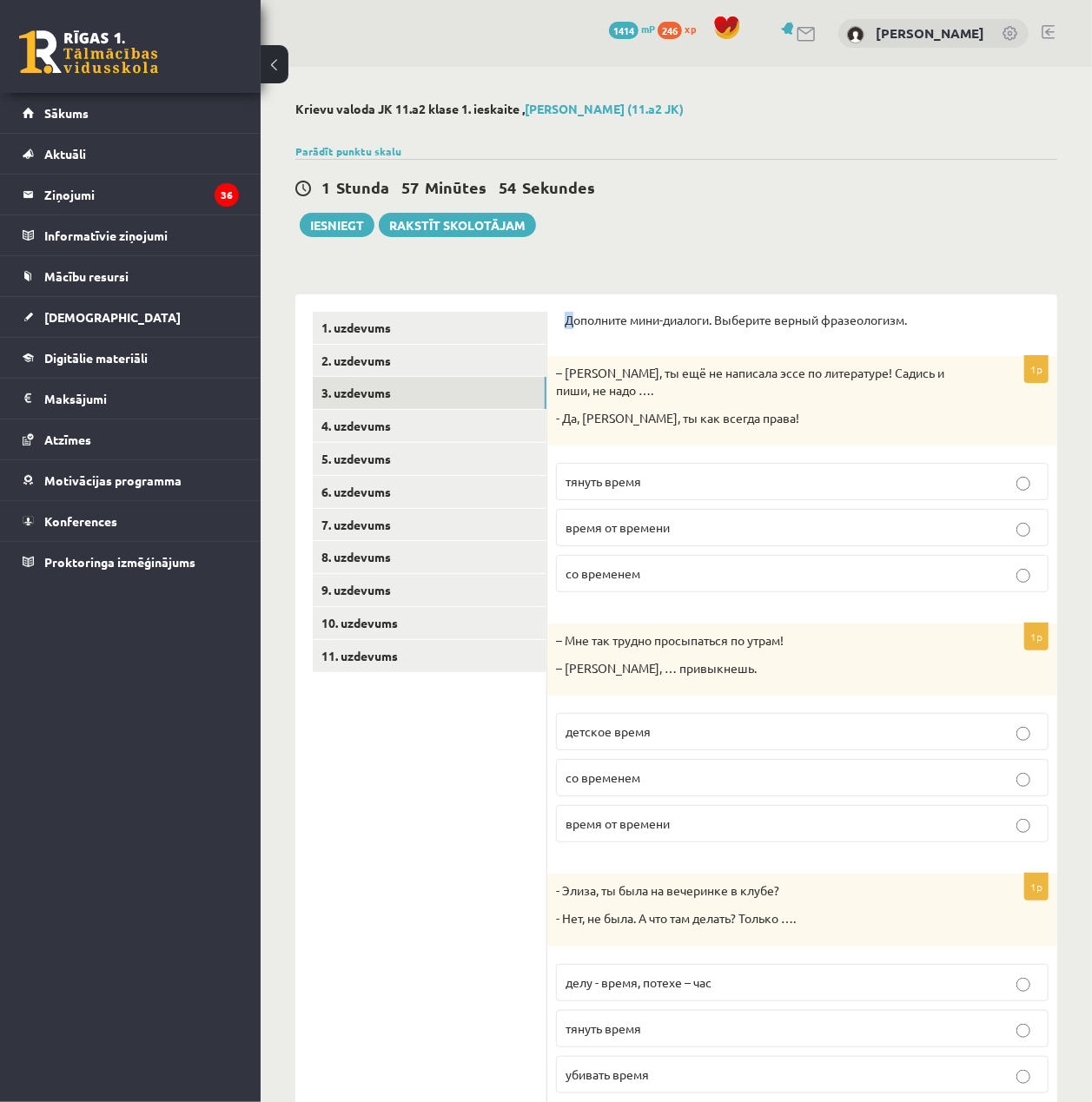
drag, startPoint x: 571, startPoint y: 307, endPoint x: 554, endPoint y: 323, distance: 23.3
click at [554, 323] on div "Дополните мини-диалоги. Выберите верный фразеологизм. 1p – Рита, ты ещё не напи…" at bounding box center [801, 851] width 510 height 1115
click at [562, 320] on div "Дополните мини-диалоги. Выберите верный фразеологизм. 1p – Рита, ты ещё не напи…" at bounding box center [801, 851] width 510 height 1115
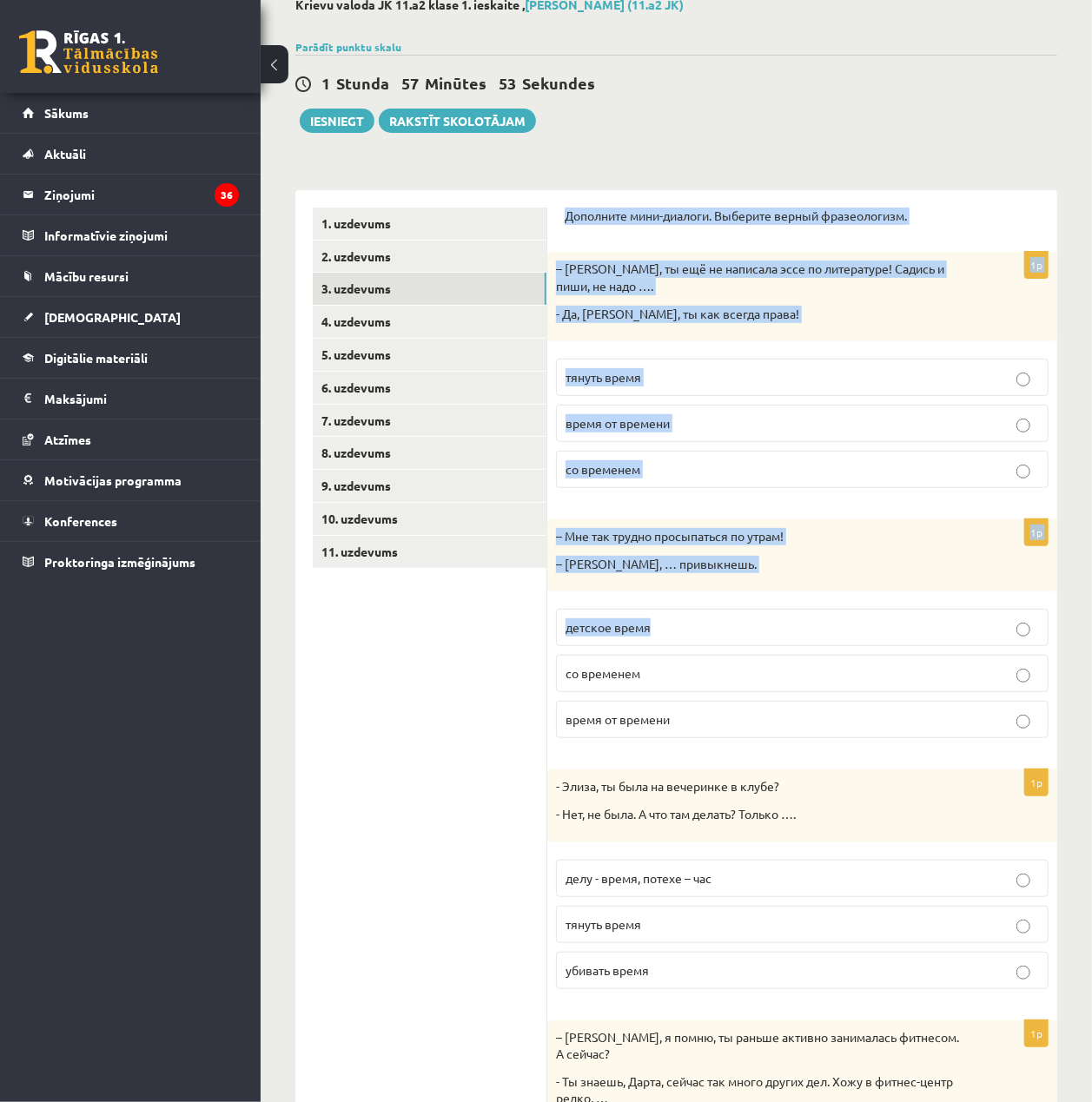
scroll to position [348, 0]
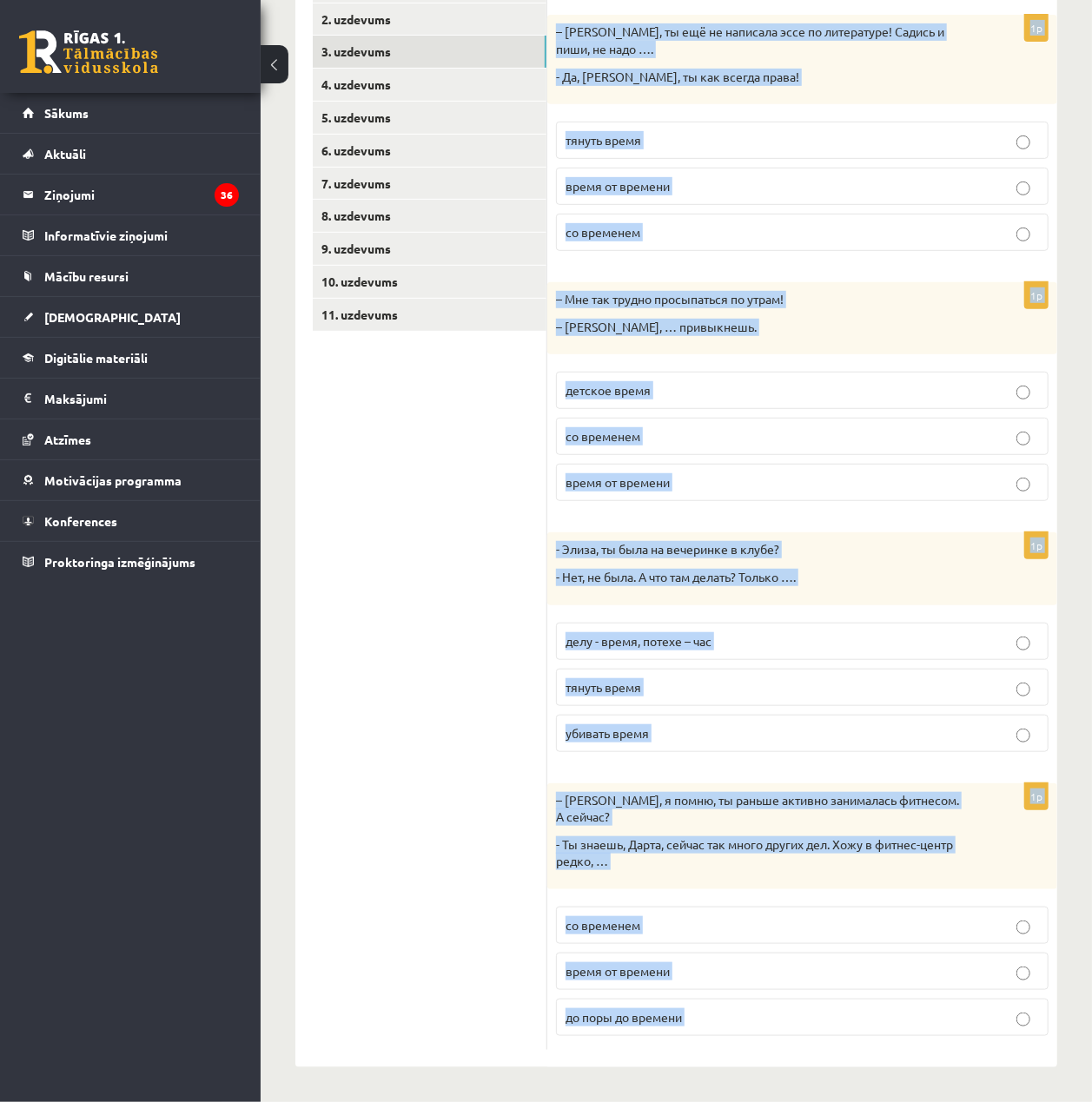
drag, startPoint x: 561, startPoint y: 318, endPoint x: 964, endPoint y: 1023, distance: 812.1
click at [964, 1023] on div "Дополните мини-диалоги. Выберите верный фразеологизм. 1p – Рита, ты ещё не напи…" at bounding box center [801, 510] width 510 height 1115
click at [974, 604] on div "1p - Элиза, ты была на вечеринке в клубе? - Нет, не была. А что там делать? Тол…" at bounding box center [801, 648] width 510 height 232
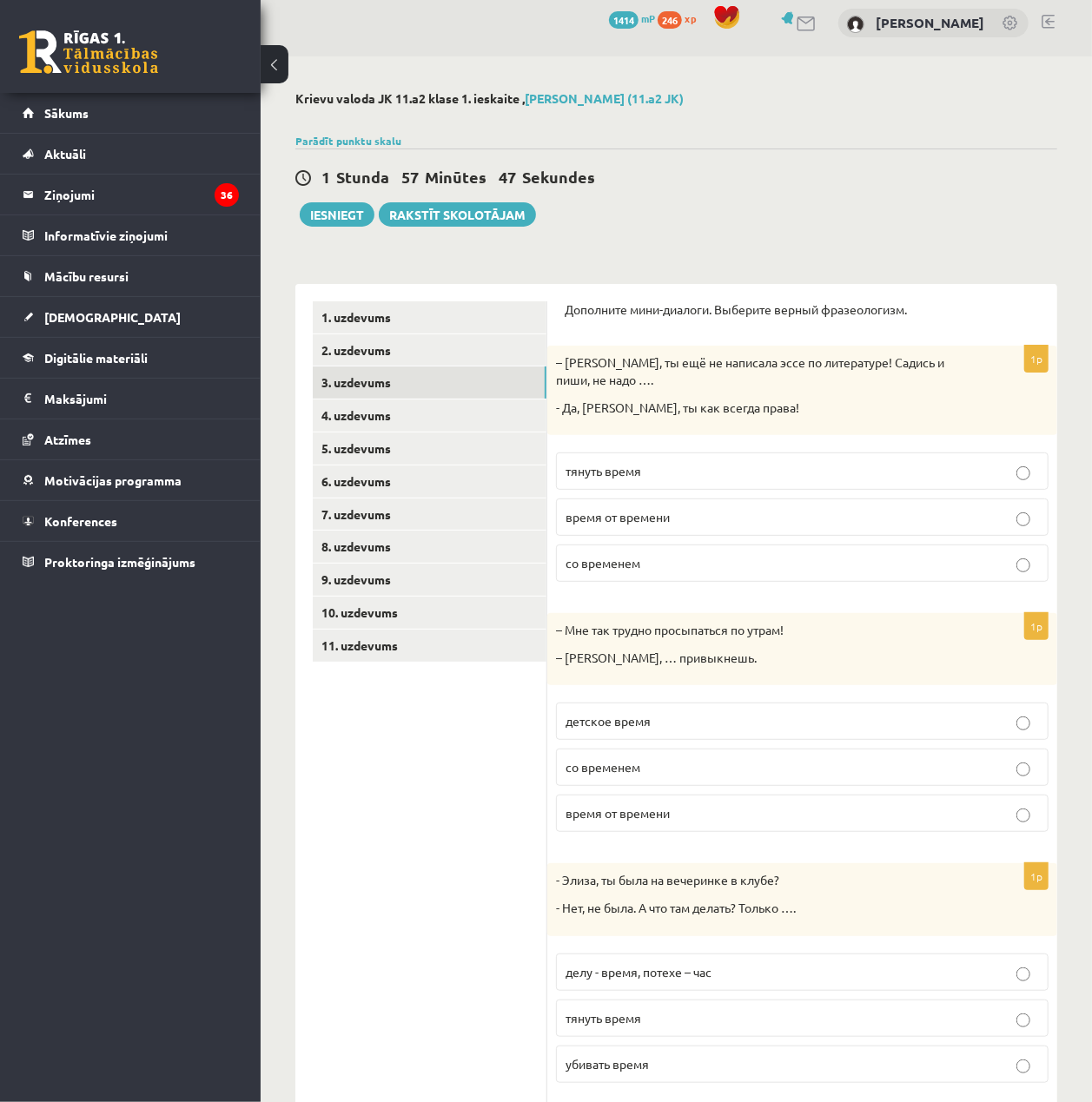
scroll to position [0, 0]
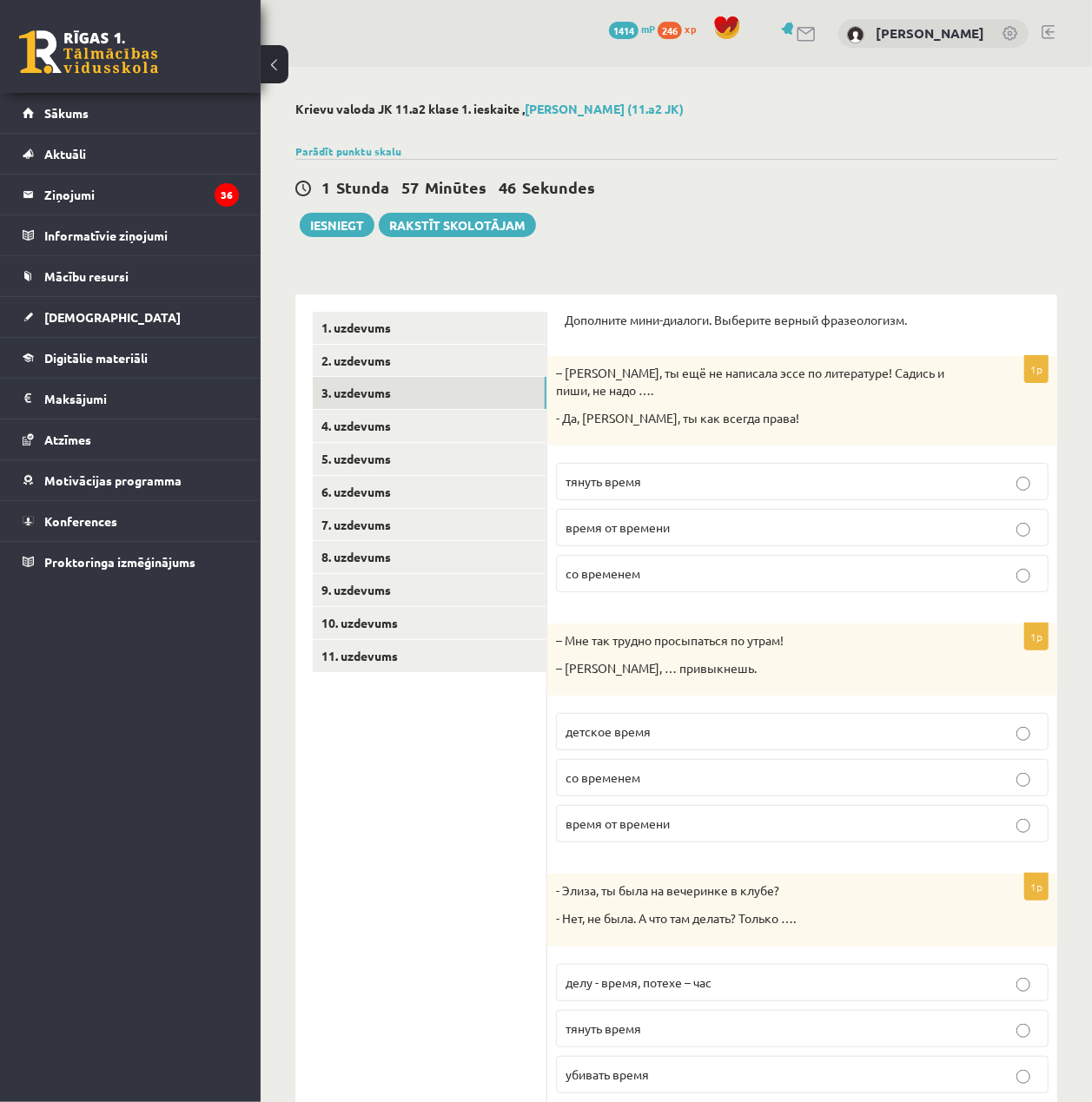
click at [671, 485] on p "тянуть время" at bounding box center [801, 481] width 473 height 18
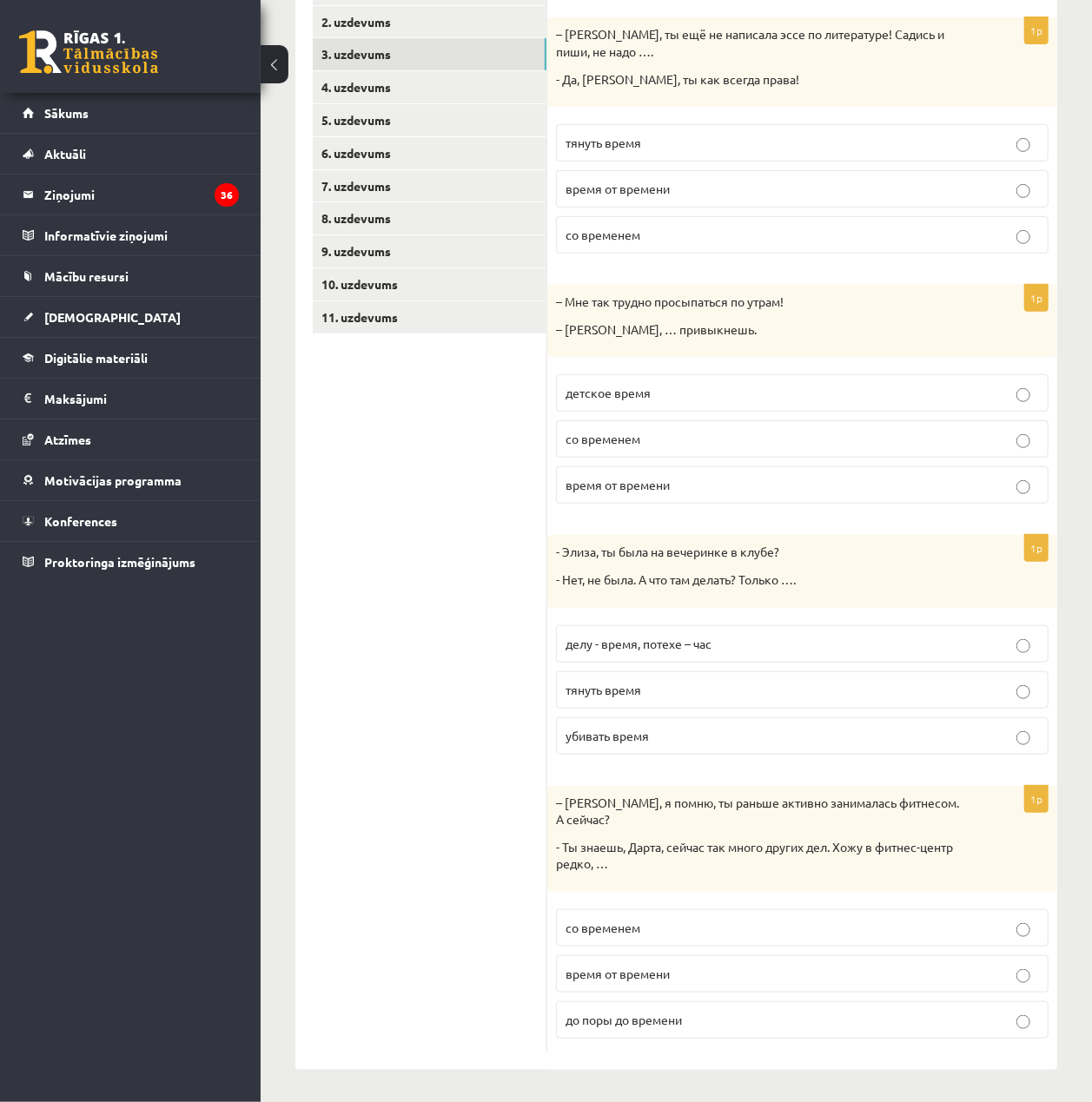
scroll to position [347, 0]
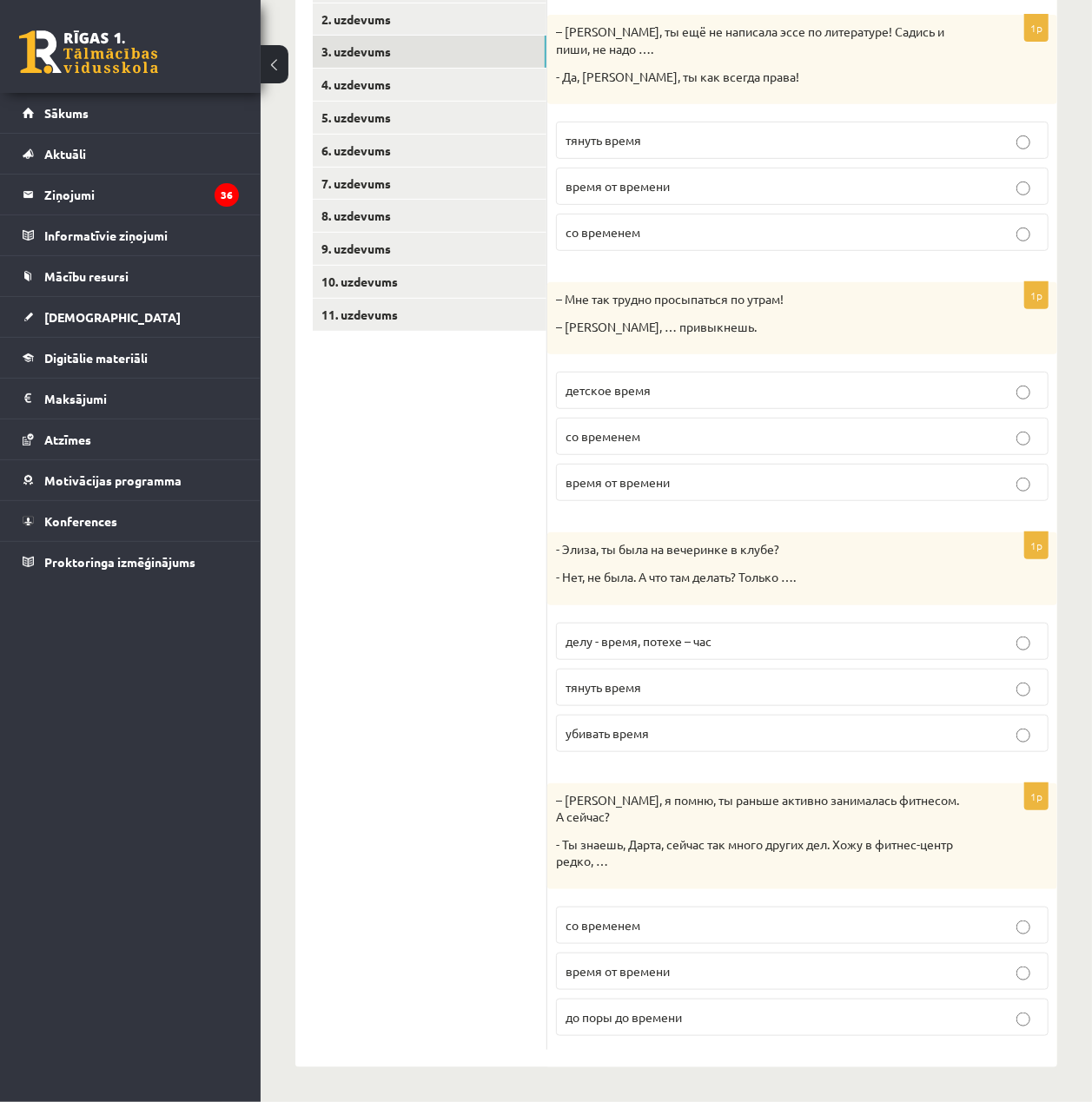
click at [704, 431] on p "со временем" at bounding box center [801, 437] width 473 height 18
click at [710, 669] on label "тянуть время" at bounding box center [802, 687] width 492 height 37
click at [719, 736] on p "убивать время" at bounding box center [801, 734] width 473 height 18
click at [703, 976] on p "время от времени" at bounding box center [801, 972] width 473 height 18
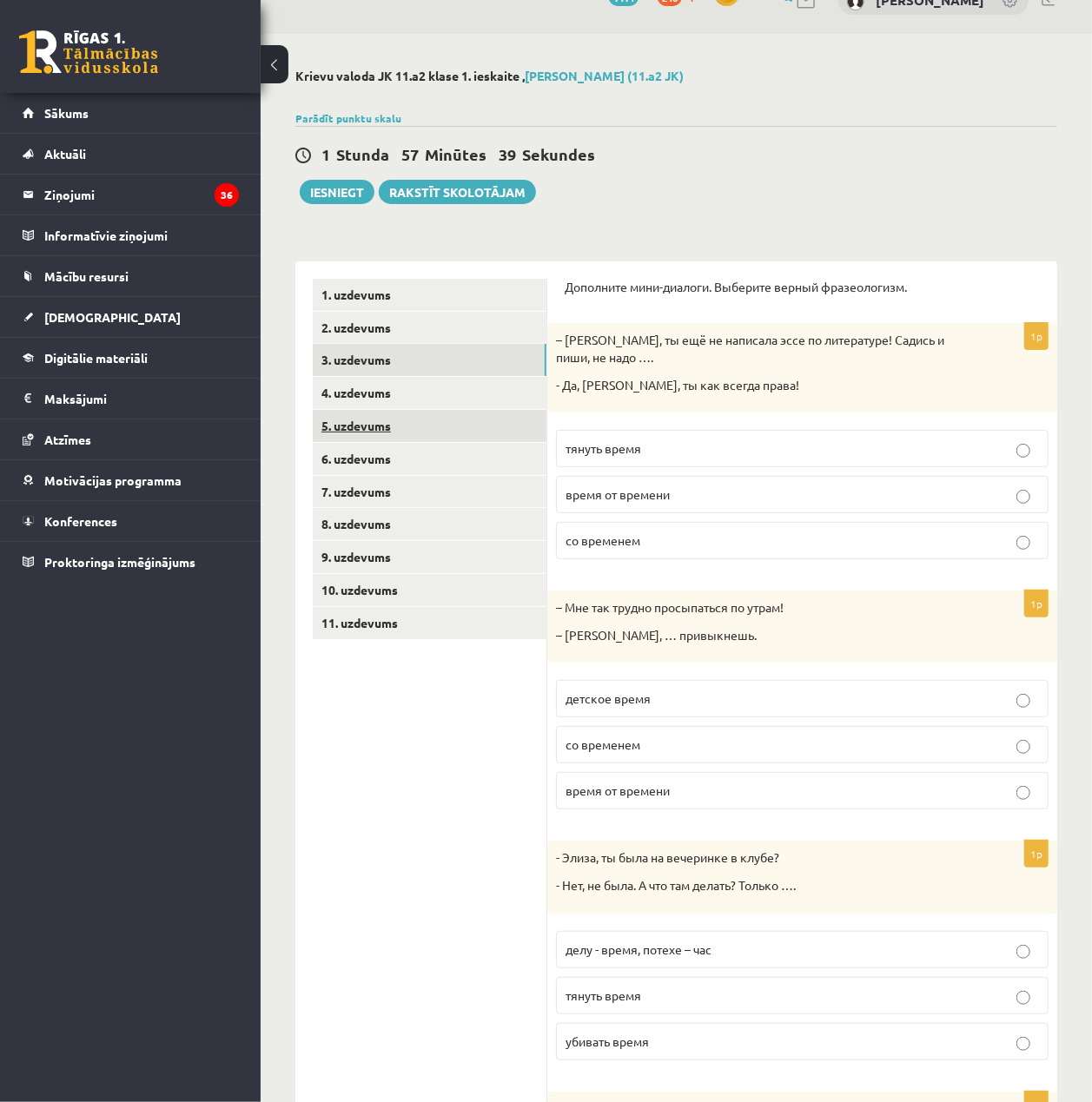
scroll to position [0, 0]
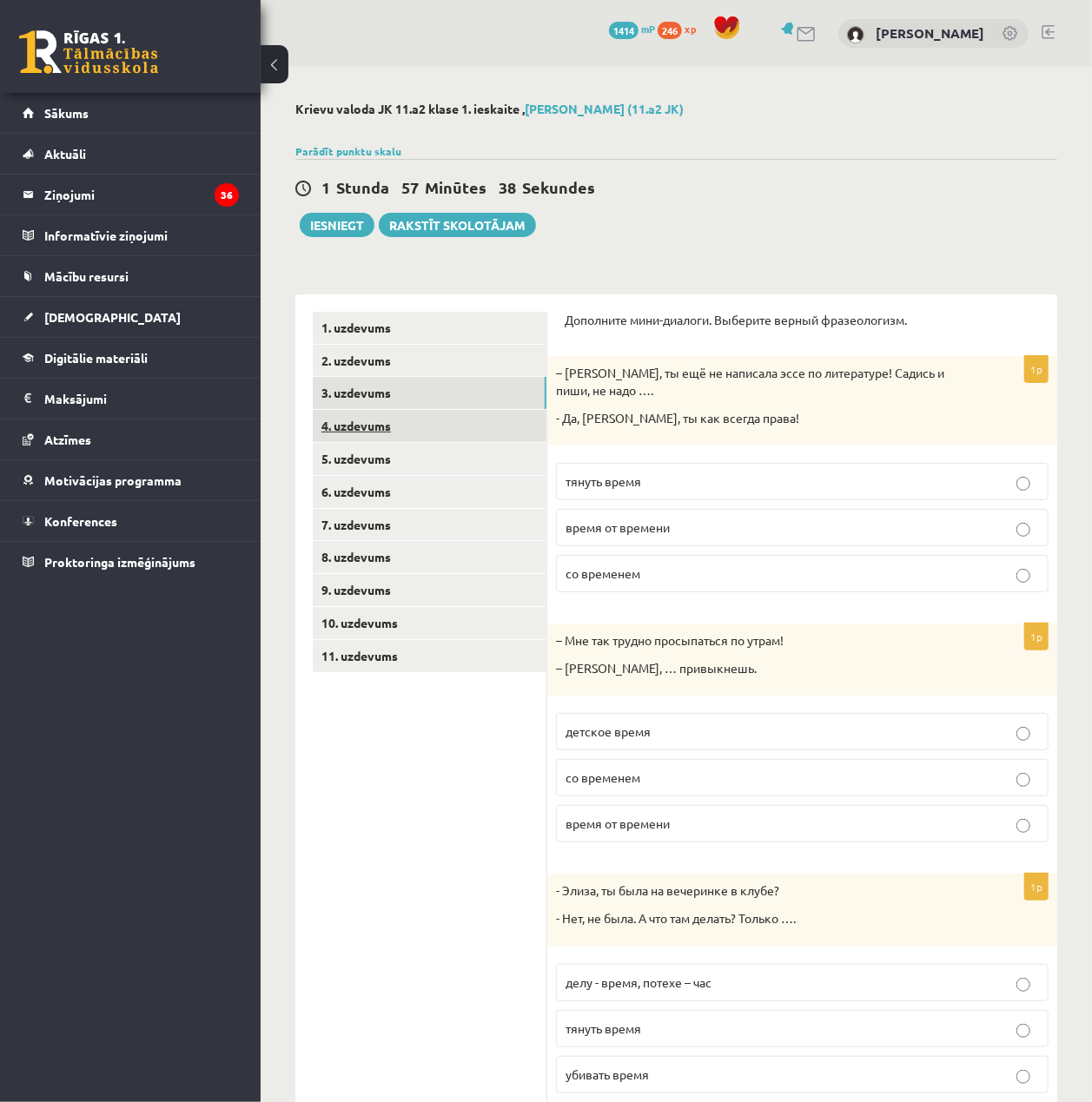
click at [439, 432] on link "4. uzdevums" at bounding box center [429, 426] width 233 height 32
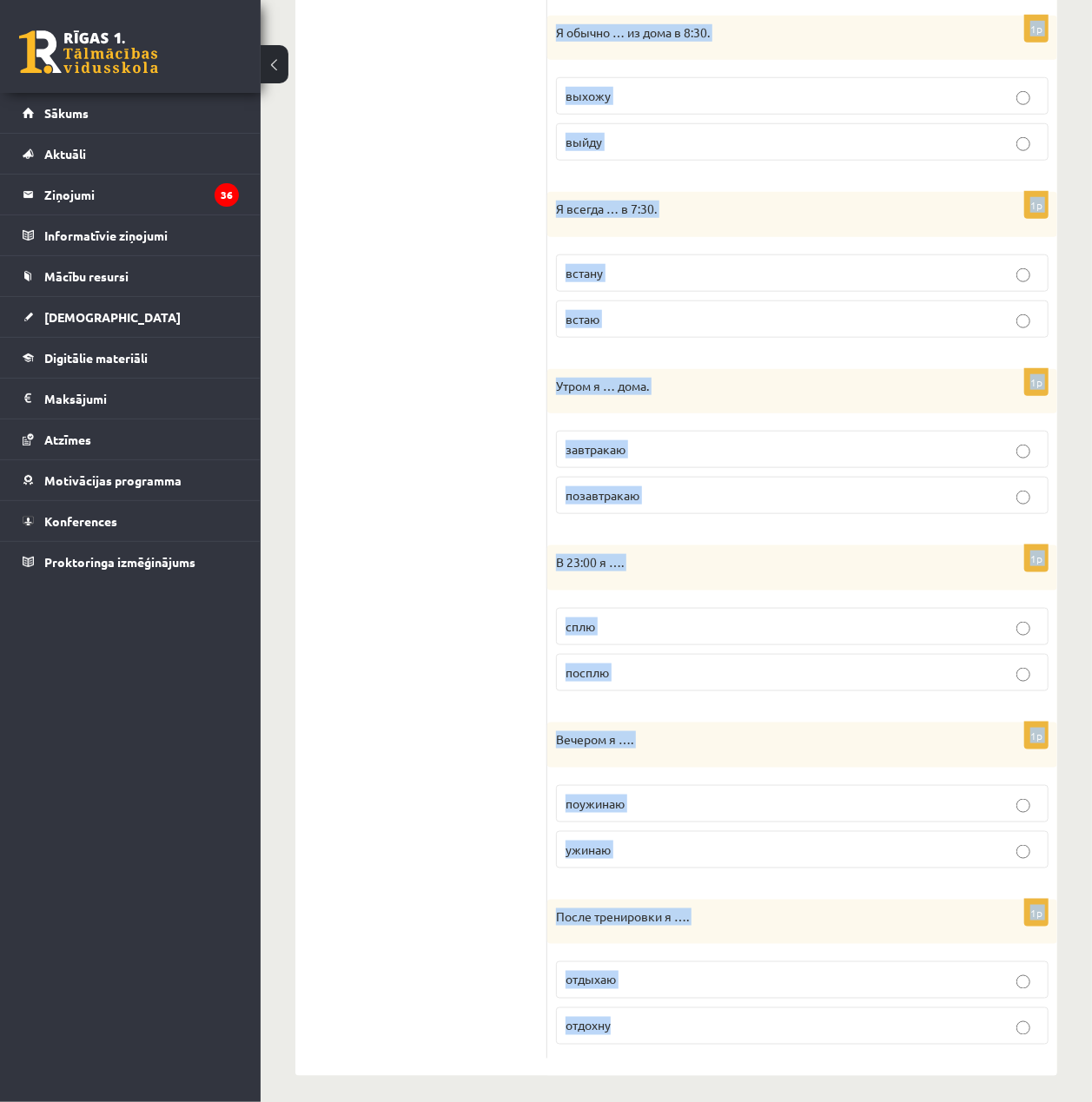
scroll to position [713, 0]
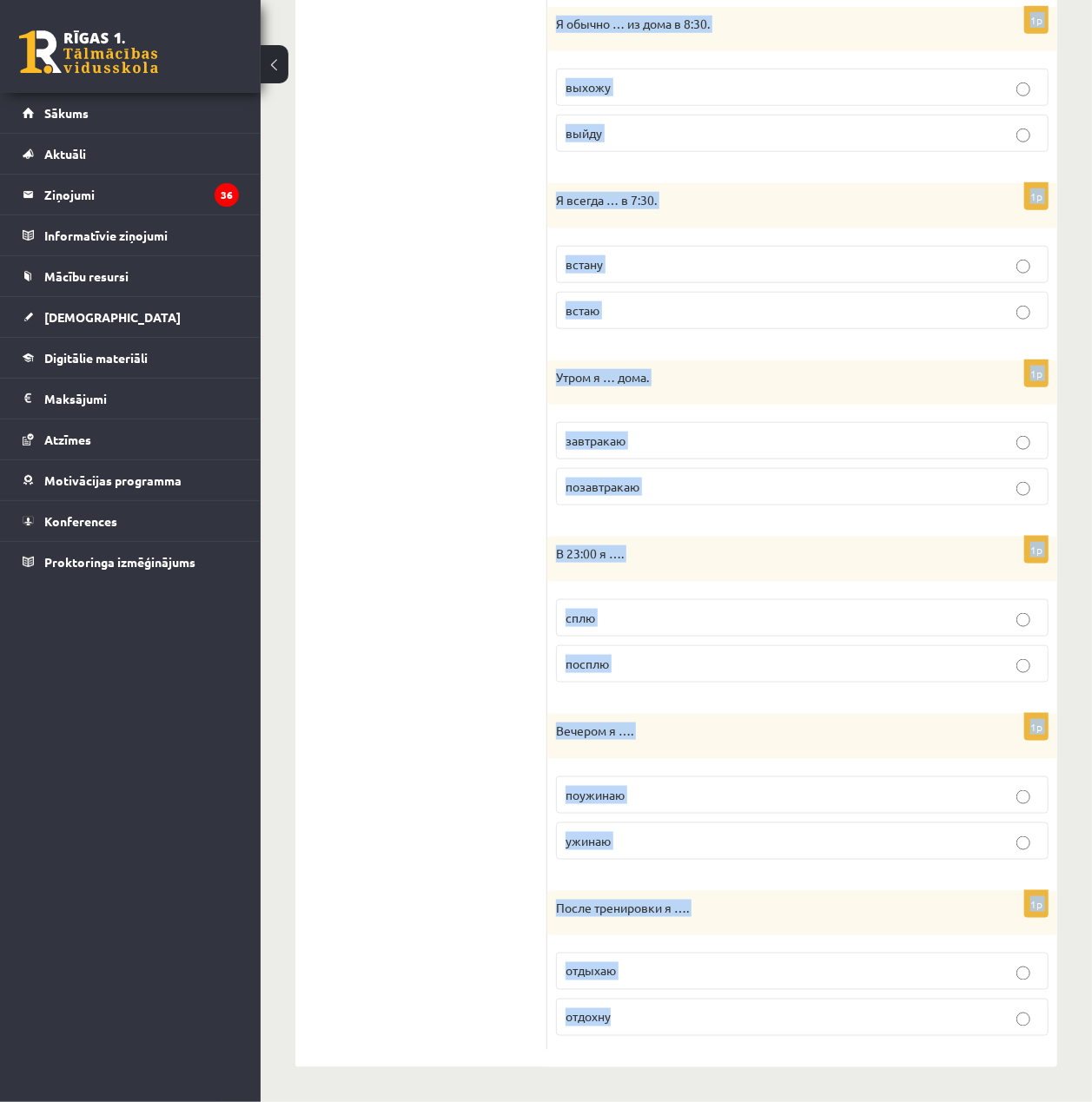
drag, startPoint x: 560, startPoint y: 297, endPoint x: 1011, endPoint y: 1026, distance: 857.2
click at [1011, 1026] on div "Выберите правильную форму глагола (НСВ / СВ). 1p Днём я … в школе. обедаю пообе…" at bounding box center [801, 329] width 510 height 1477
copy form "Выберите правильную форму глагола (НСВ / СВ). 1p Днём я … в школе. обедаю пообе…"
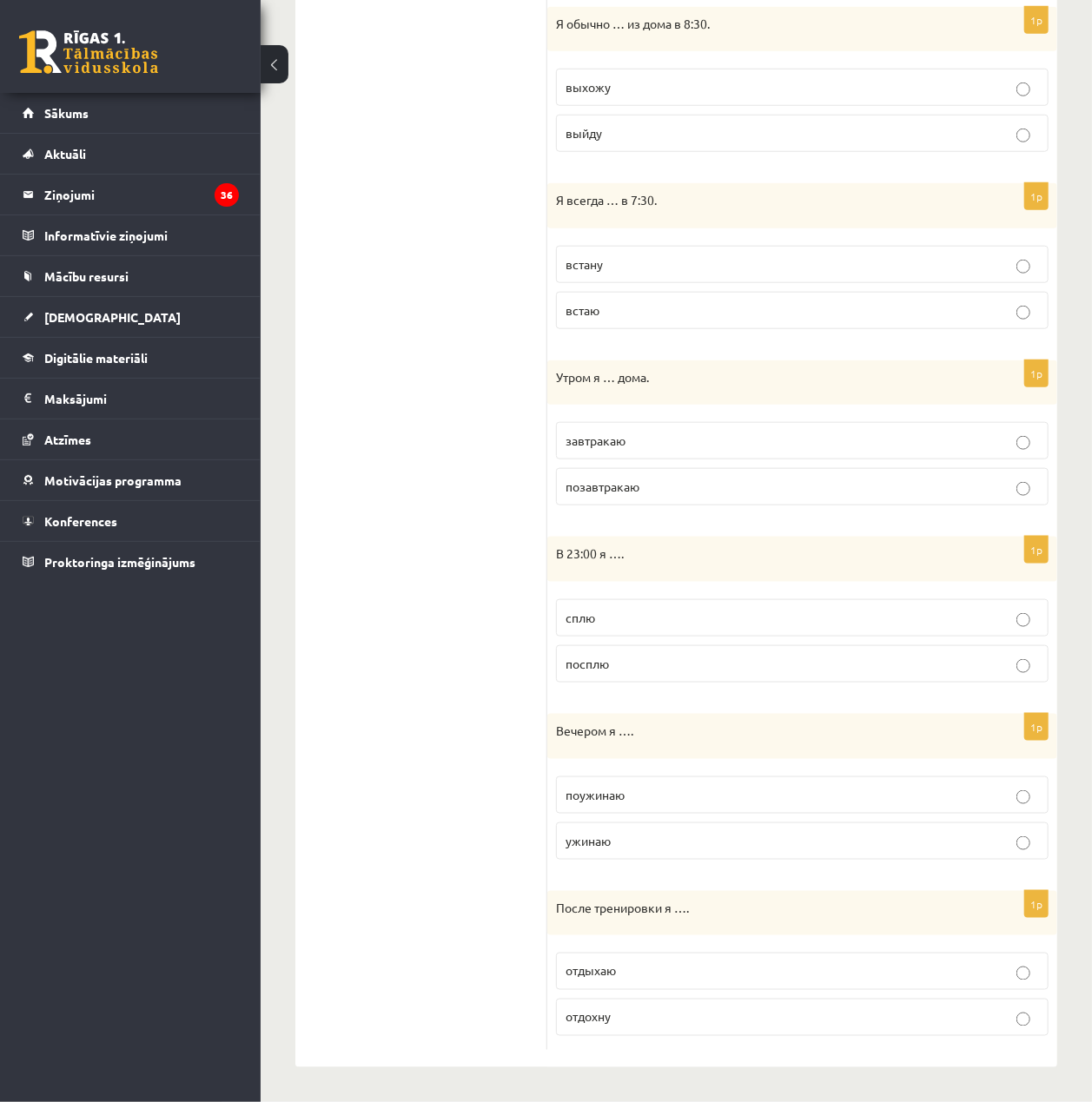
click at [530, 636] on ul "1. uzdevums 2. uzdevums 3. uzdevums 4. uzdevums 5. uzdevums 6. uzdevums 7. uzde…" at bounding box center [429, 329] width 234 height 1442
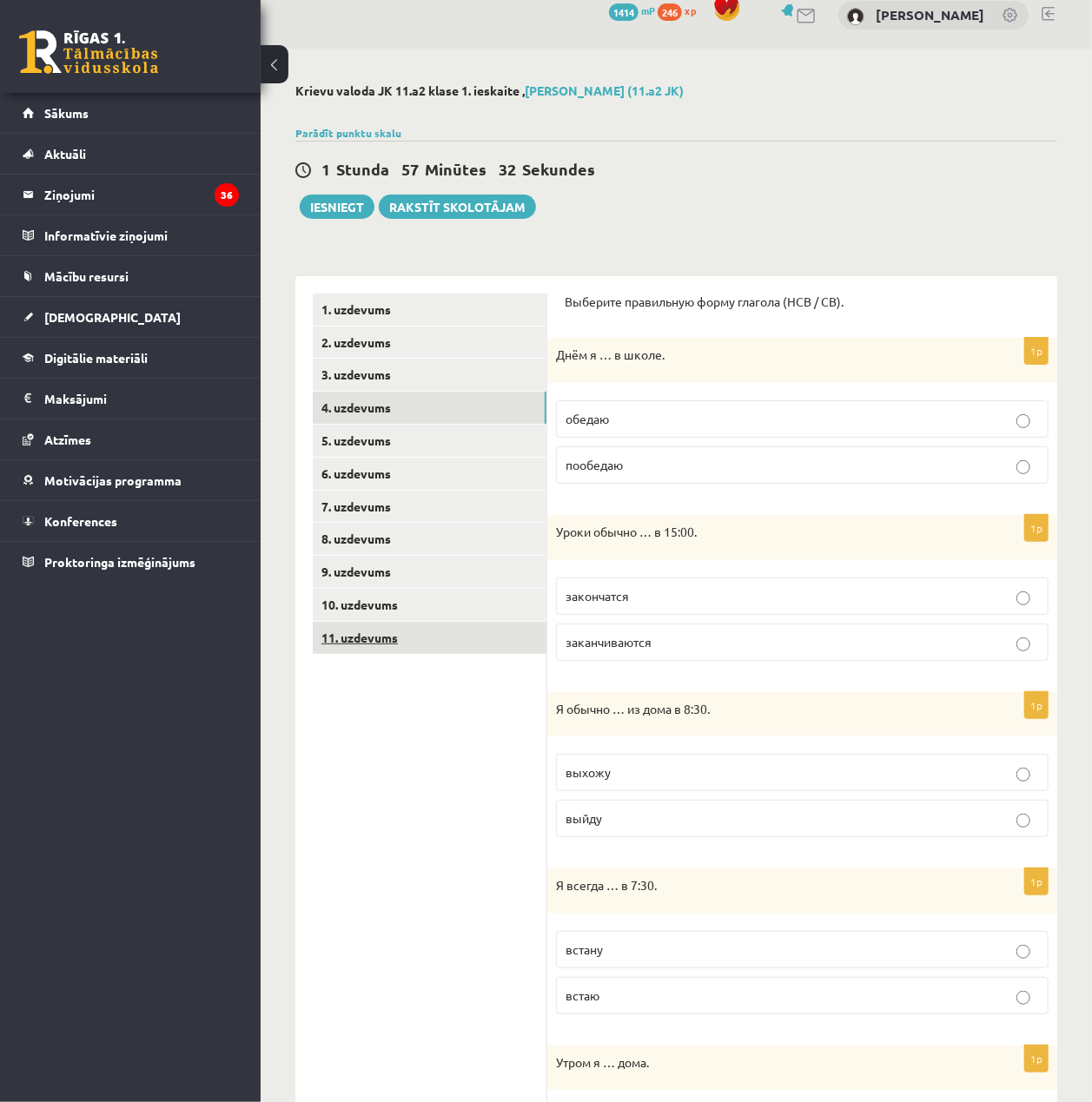
scroll to position [0, 0]
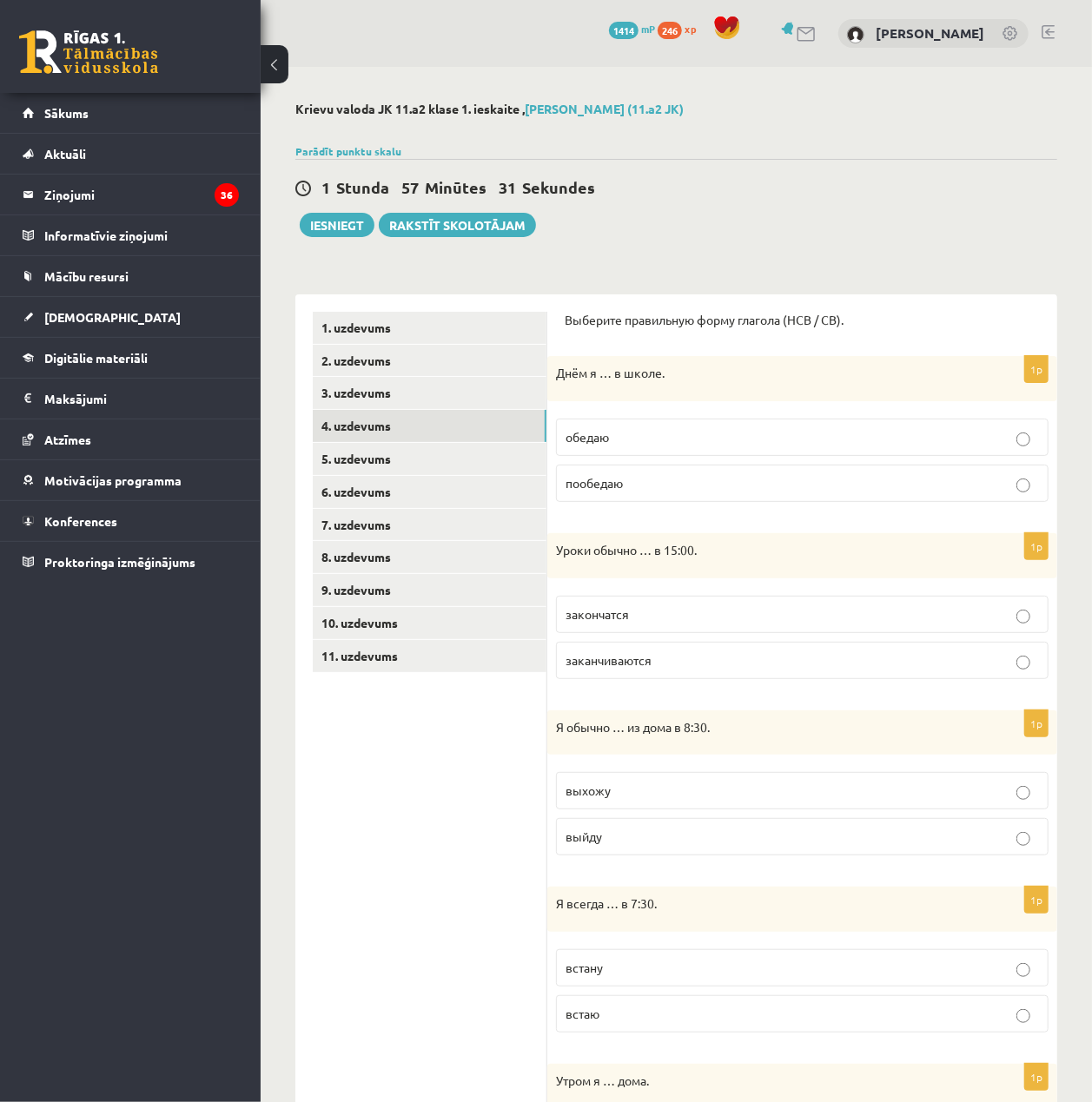
click at [747, 439] on p "обедаю" at bounding box center [801, 438] width 473 height 18
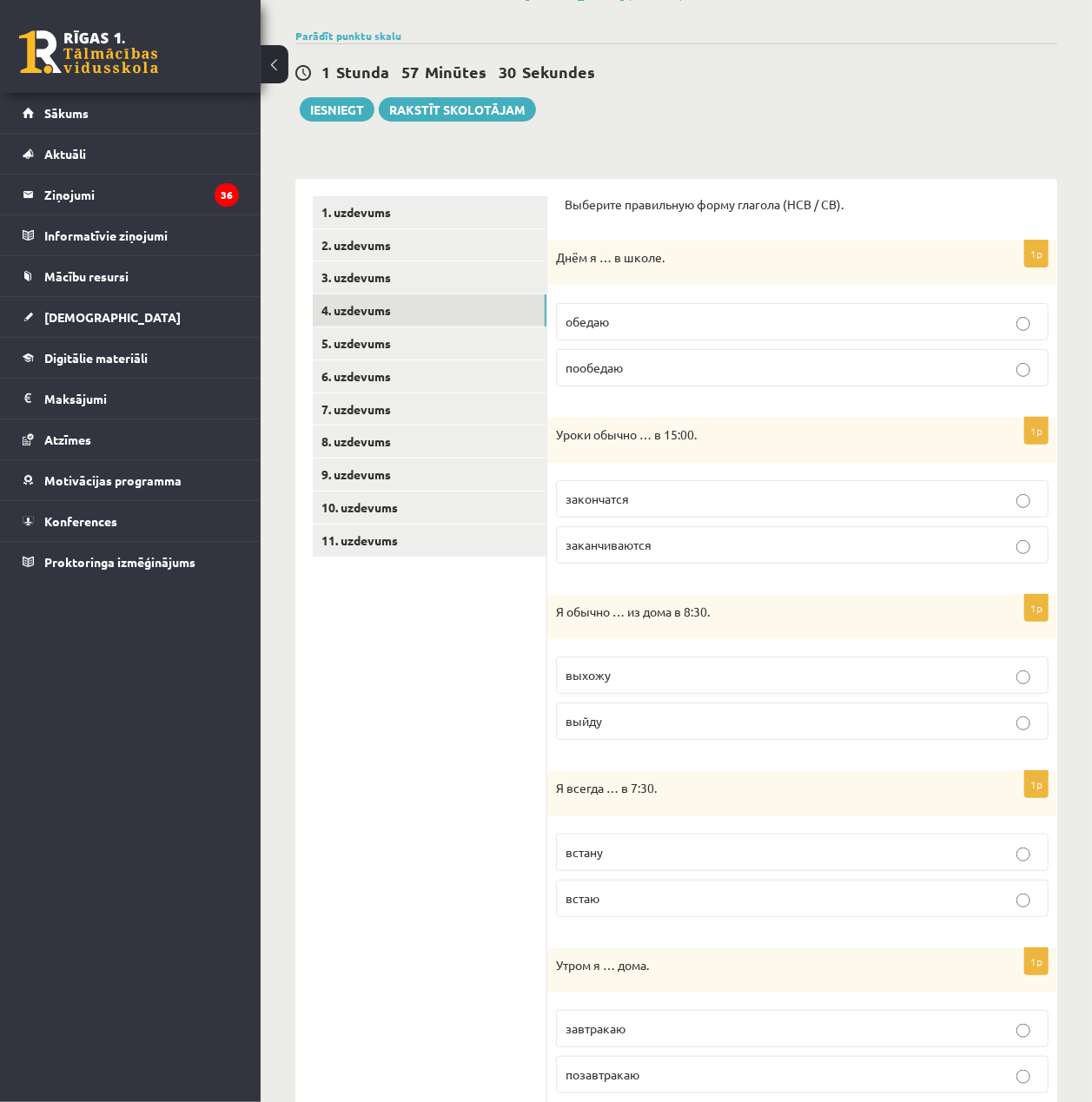
click at [747, 543] on p "заканчиваются" at bounding box center [801, 545] width 473 height 18
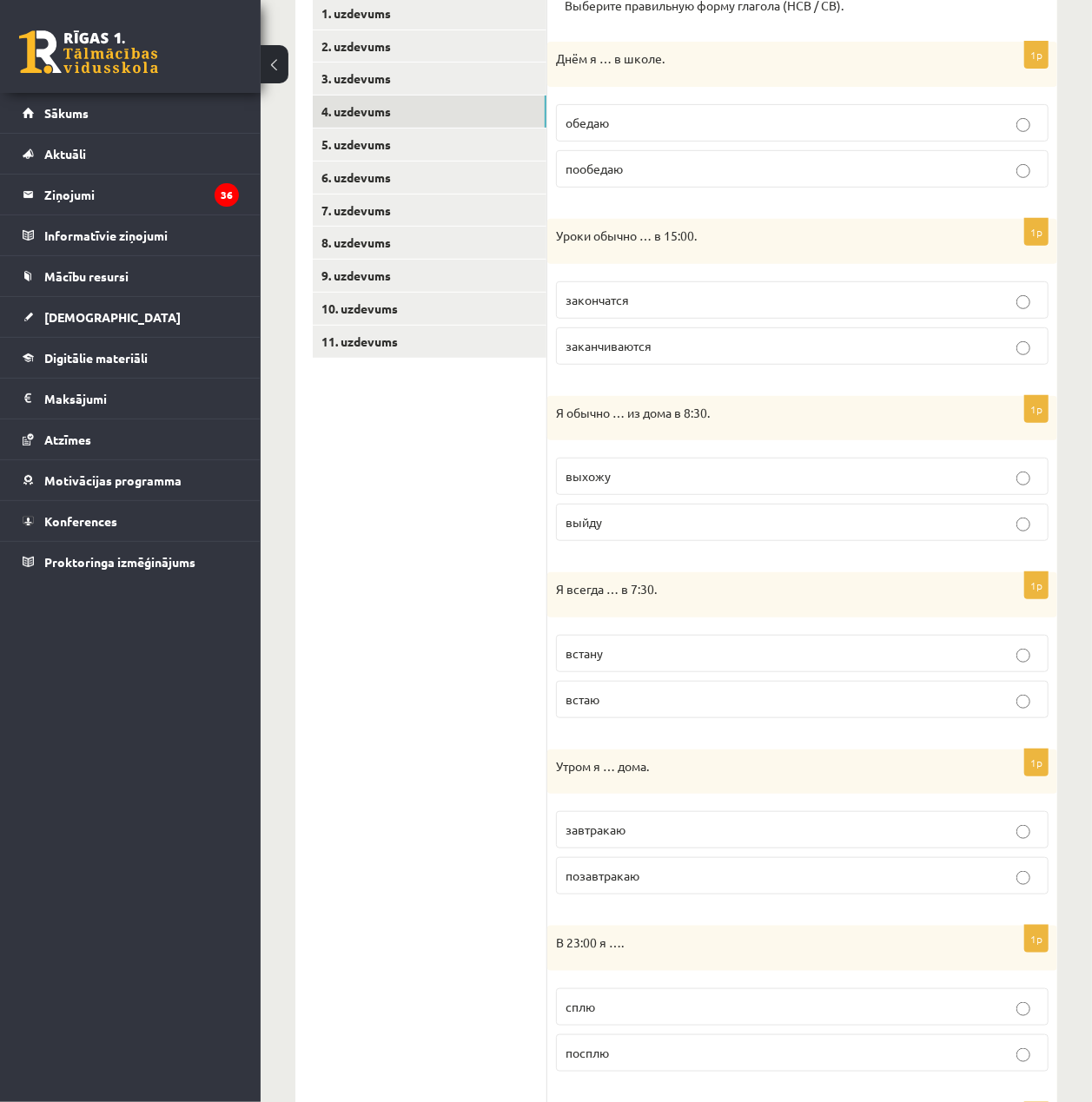
scroll to position [347, 0]
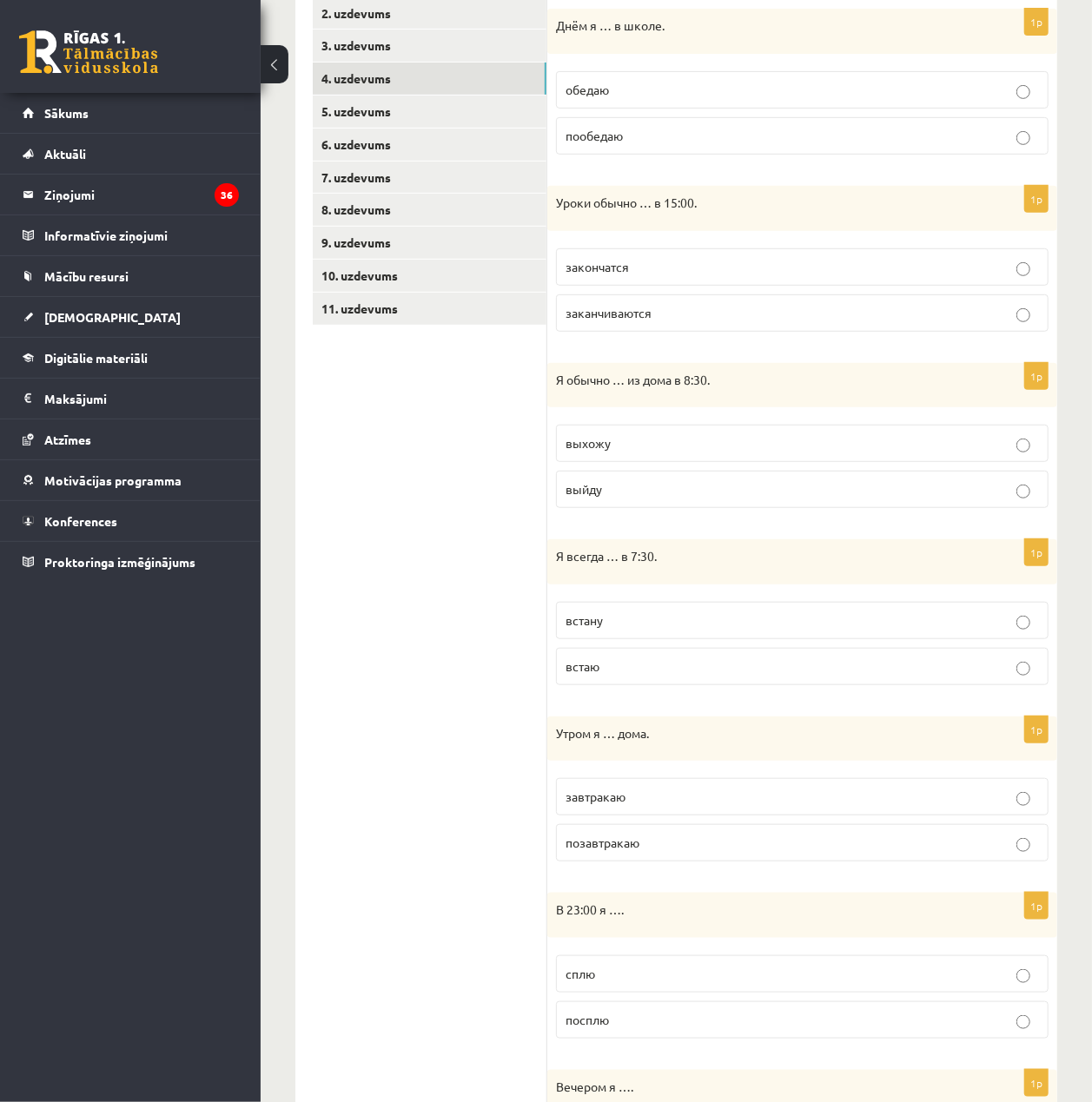
click at [717, 451] on p "выхожу" at bounding box center [801, 443] width 473 height 18
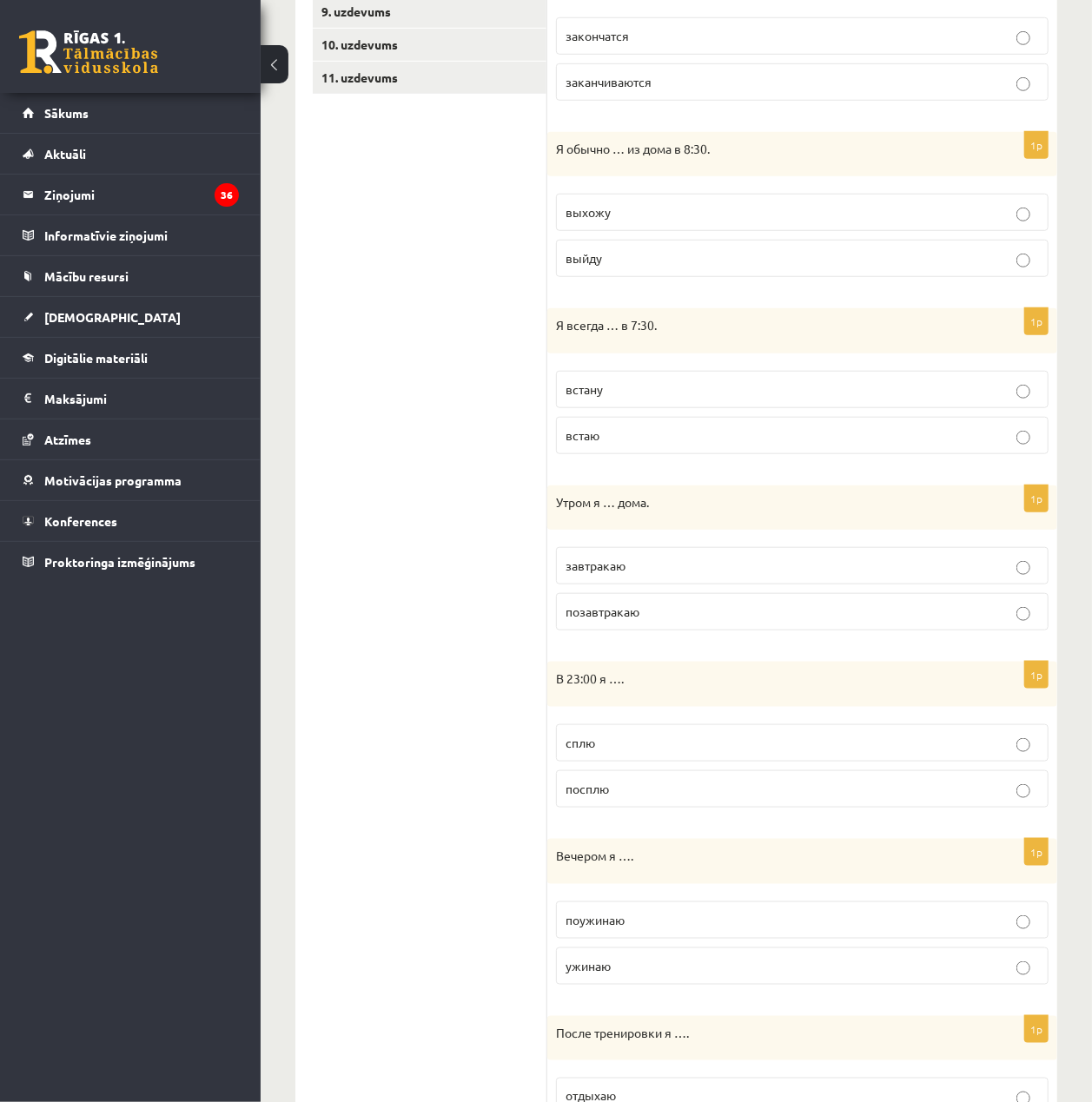
click at [695, 431] on label "встаю" at bounding box center [802, 435] width 492 height 37
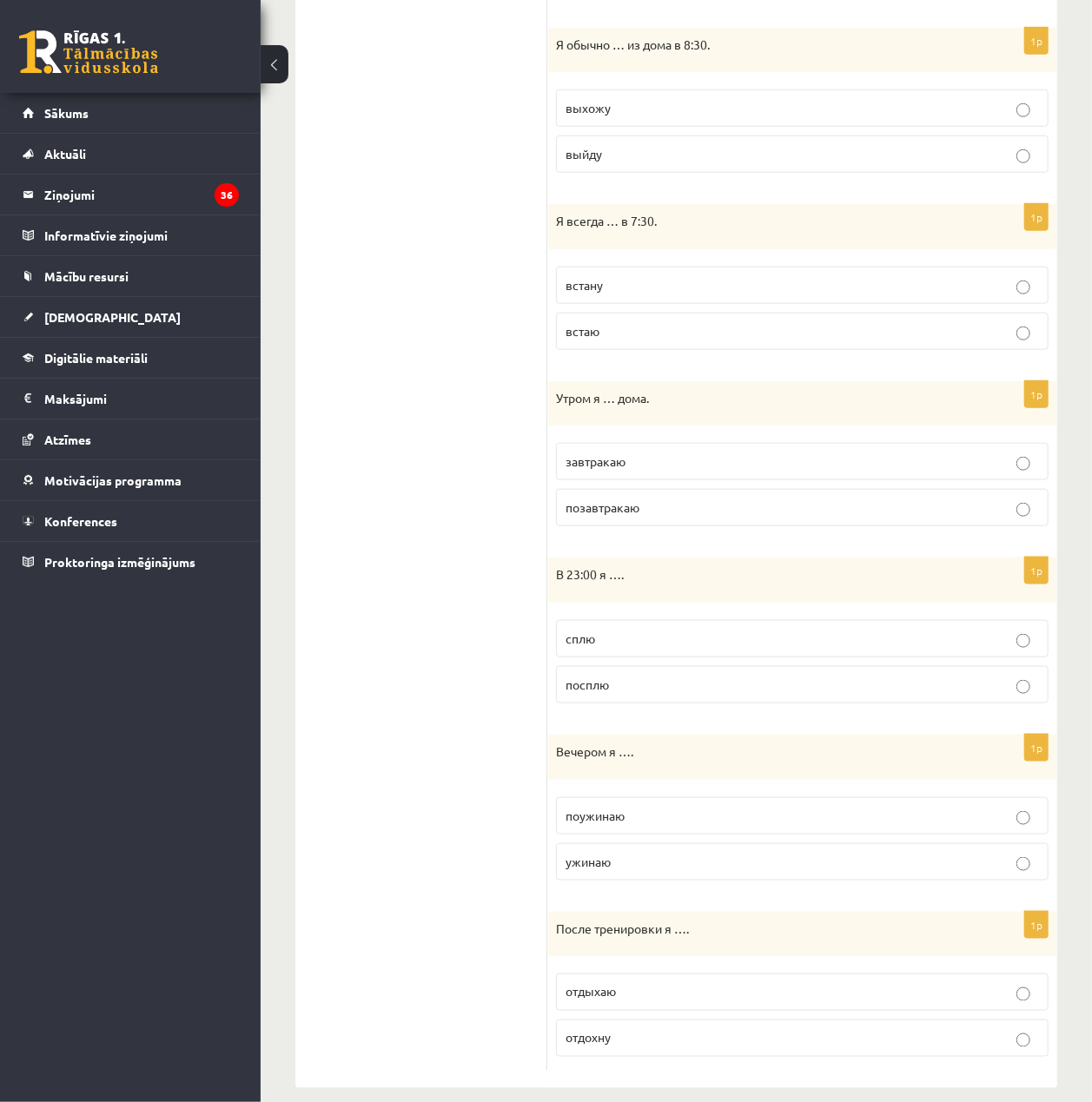
scroll to position [713, 0]
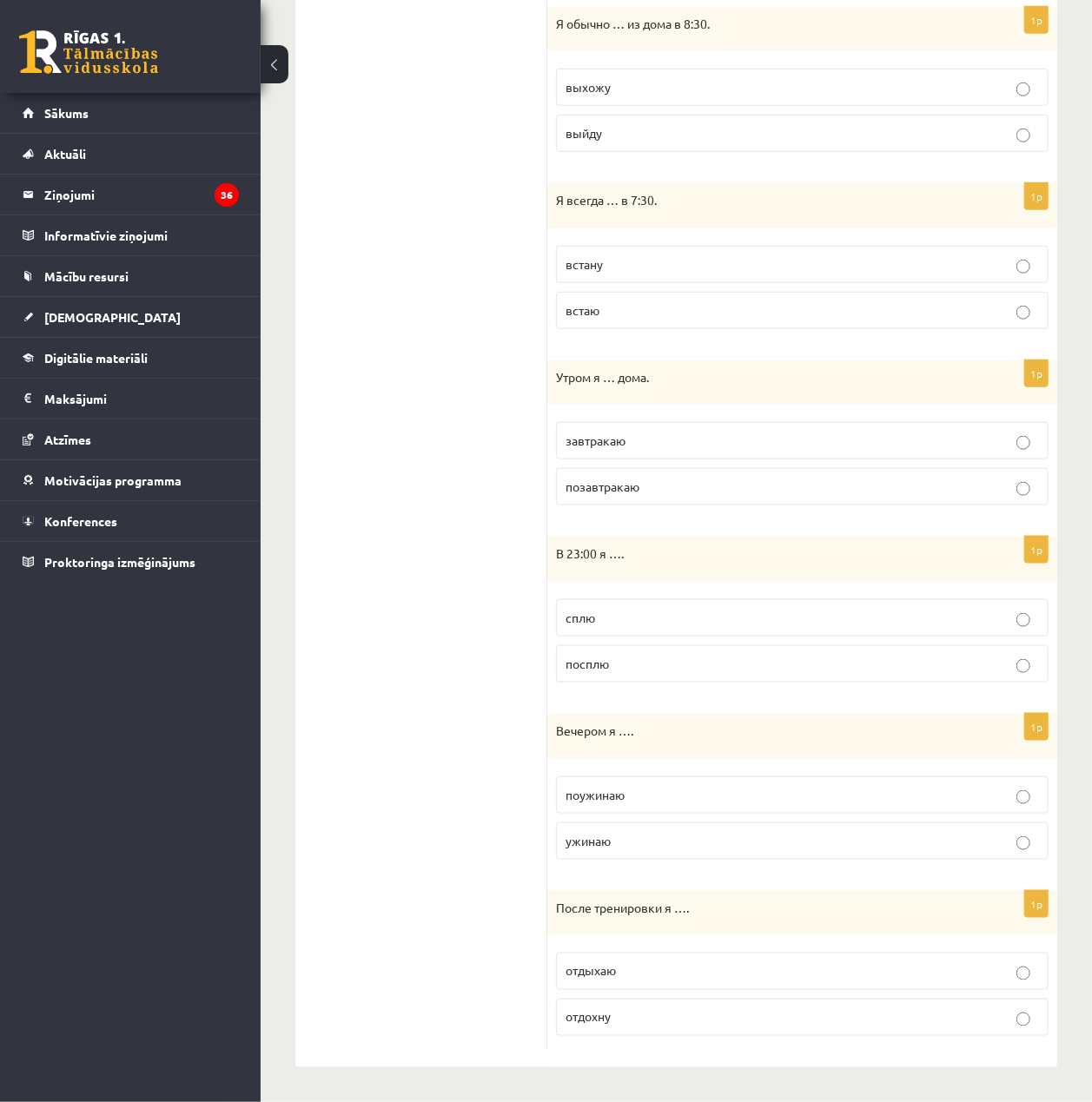
click at [716, 442] on p "завтракаю" at bounding box center [801, 441] width 473 height 18
click at [665, 625] on label "сплю" at bounding box center [802, 617] width 492 height 37
click at [630, 822] on label "ужинаю" at bounding box center [802, 840] width 492 height 37
click at [672, 956] on label "отдыхаю" at bounding box center [802, 971] width 492 height 37
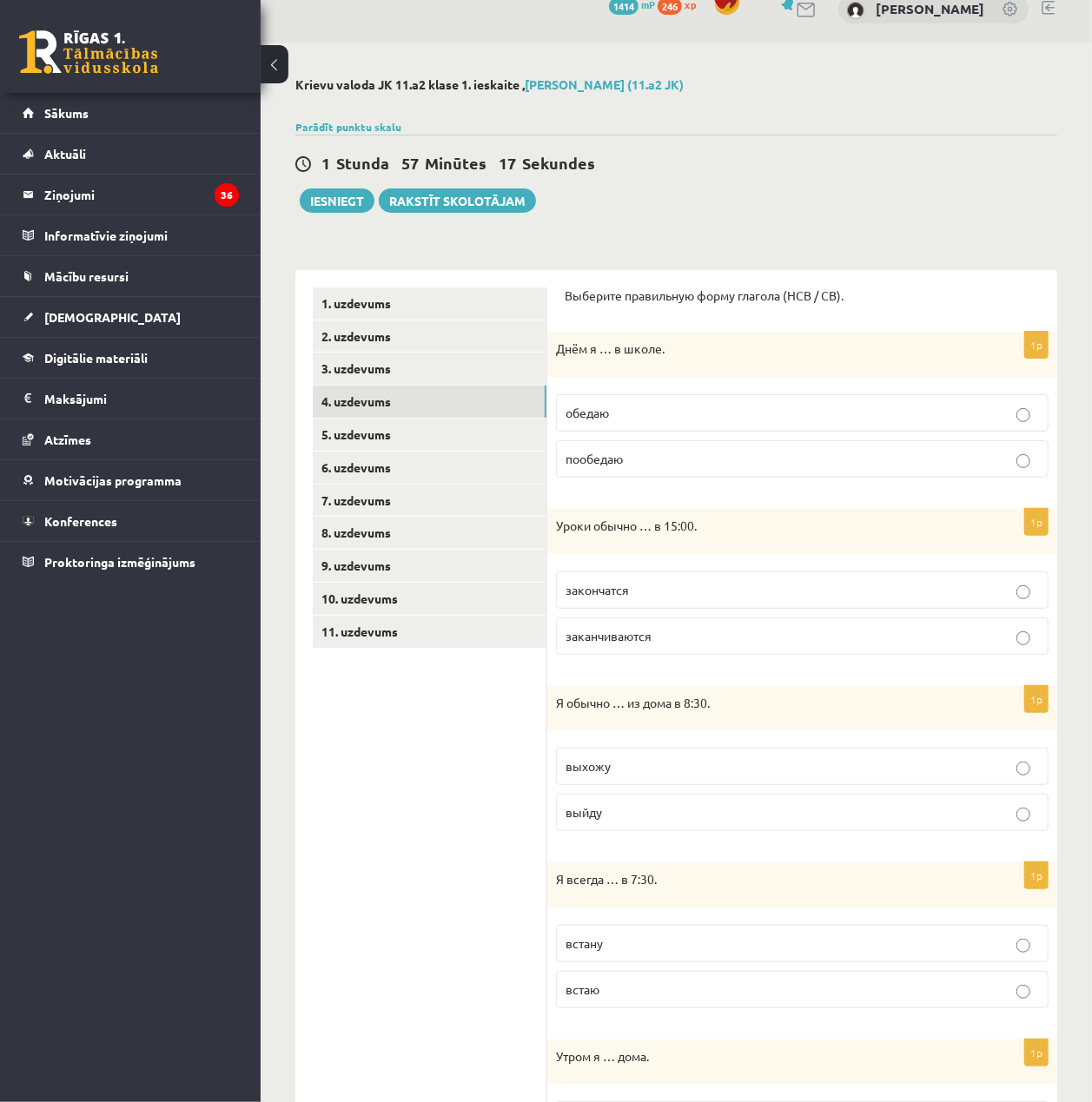
scroll to position [0, 0]
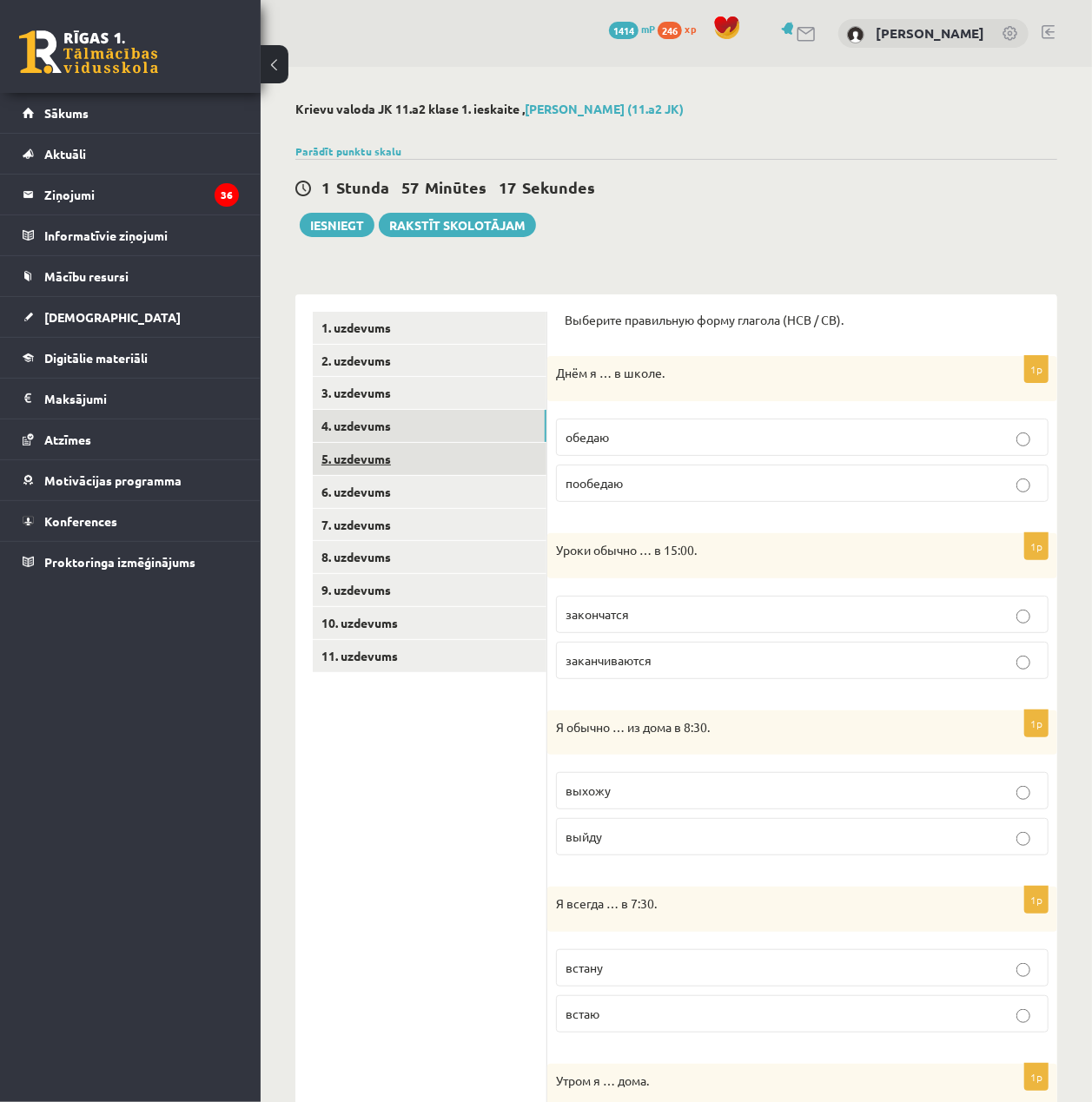
click at [447, 469] on link "5. uzdevums" at bounding box center [429, 458] width 233 height 32
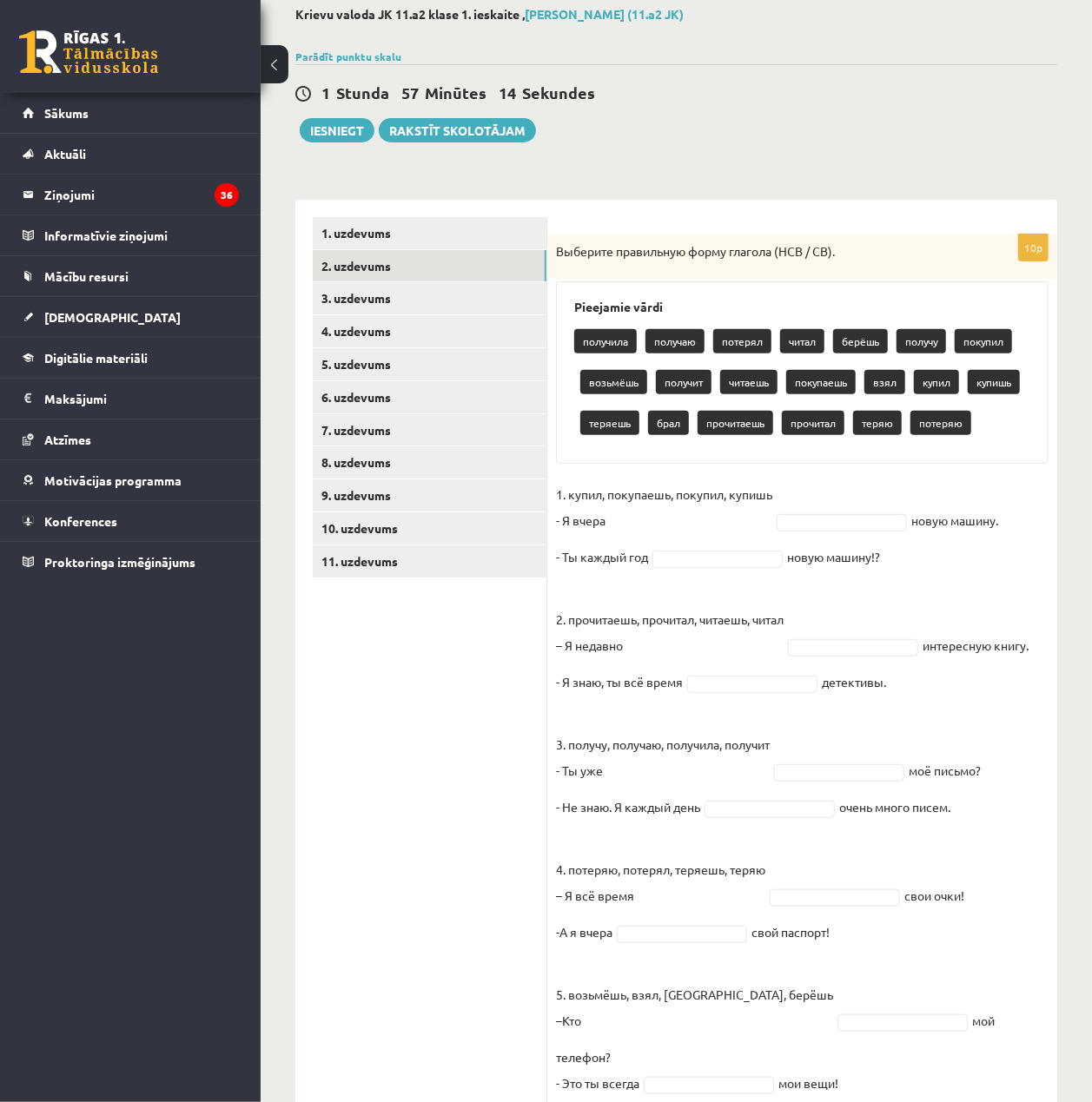
scroll to position [136, 0]
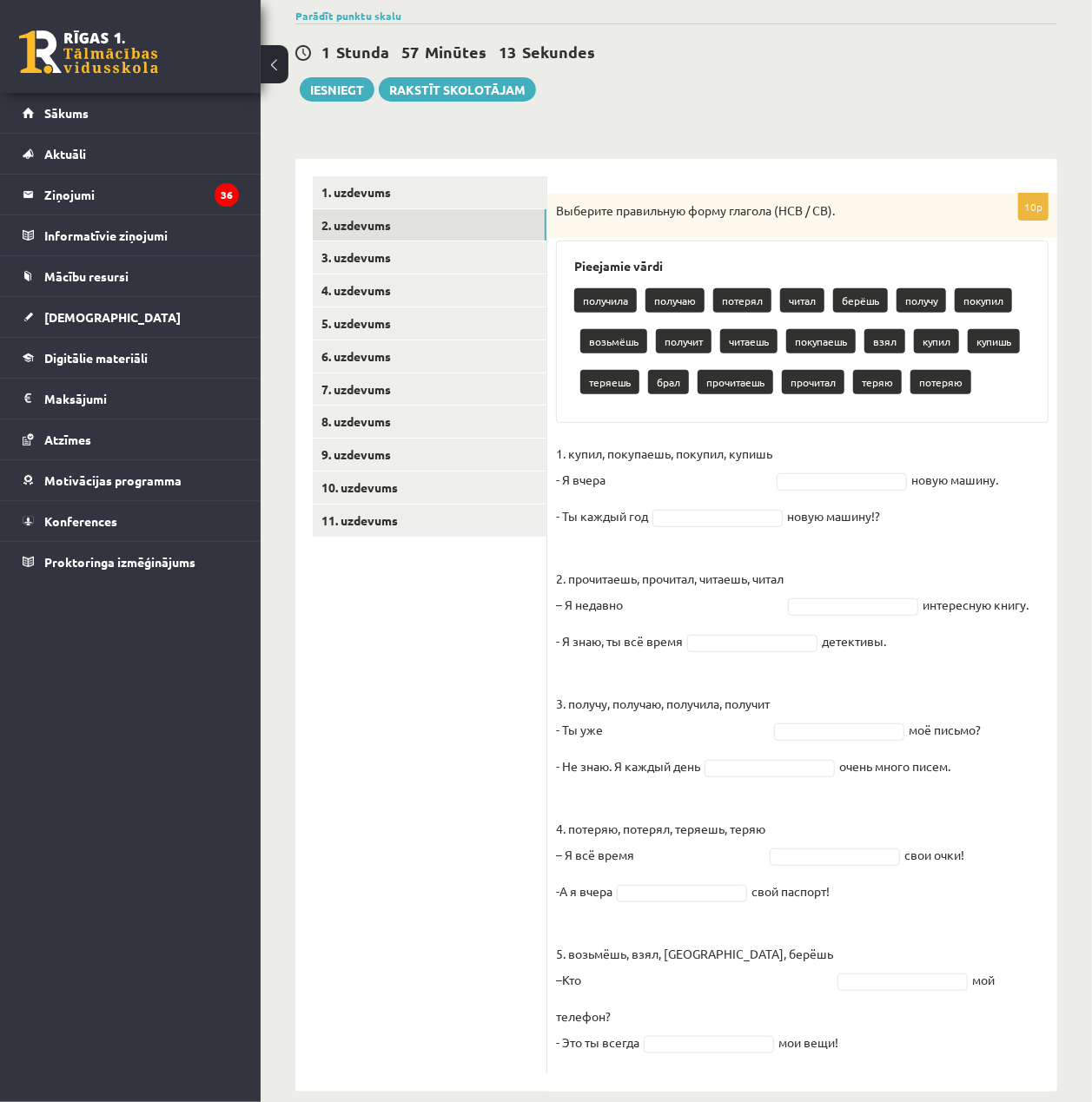
drag, startPoint x: 553, startPoint y: 341, endPoint x: 1011, endPoint y: 1072, distance: 862.6
click at [1011, 1072] on div "Krievu valoda JK 11.a2 klase 1. ieskaite , Toms Vilnis Pujiņš (11.a2 JK) Parādī…" at bounding box center [676, 529] width 831 height 1195
copy div "Выберите правильную форму глагола (НСВ / СВ). Pieejamie vārdi получила получаю …"
click at [1055, 497] on div "10p Выберите правильную форму глагола (НСВ / СВ). Pieejamie vārdi получила полу…" at bounding box center [801, 633] width 510 height 881
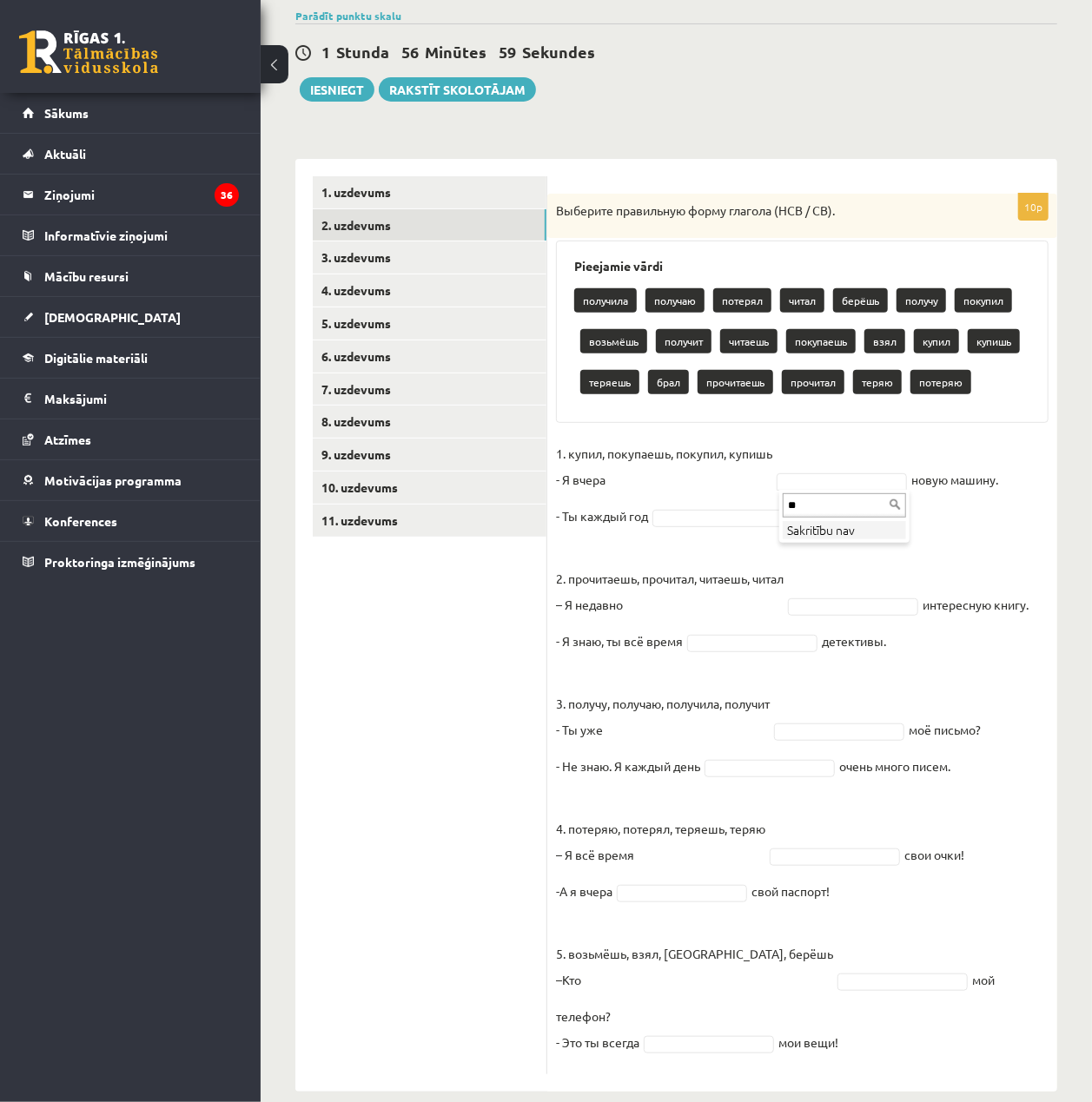
type input "*"
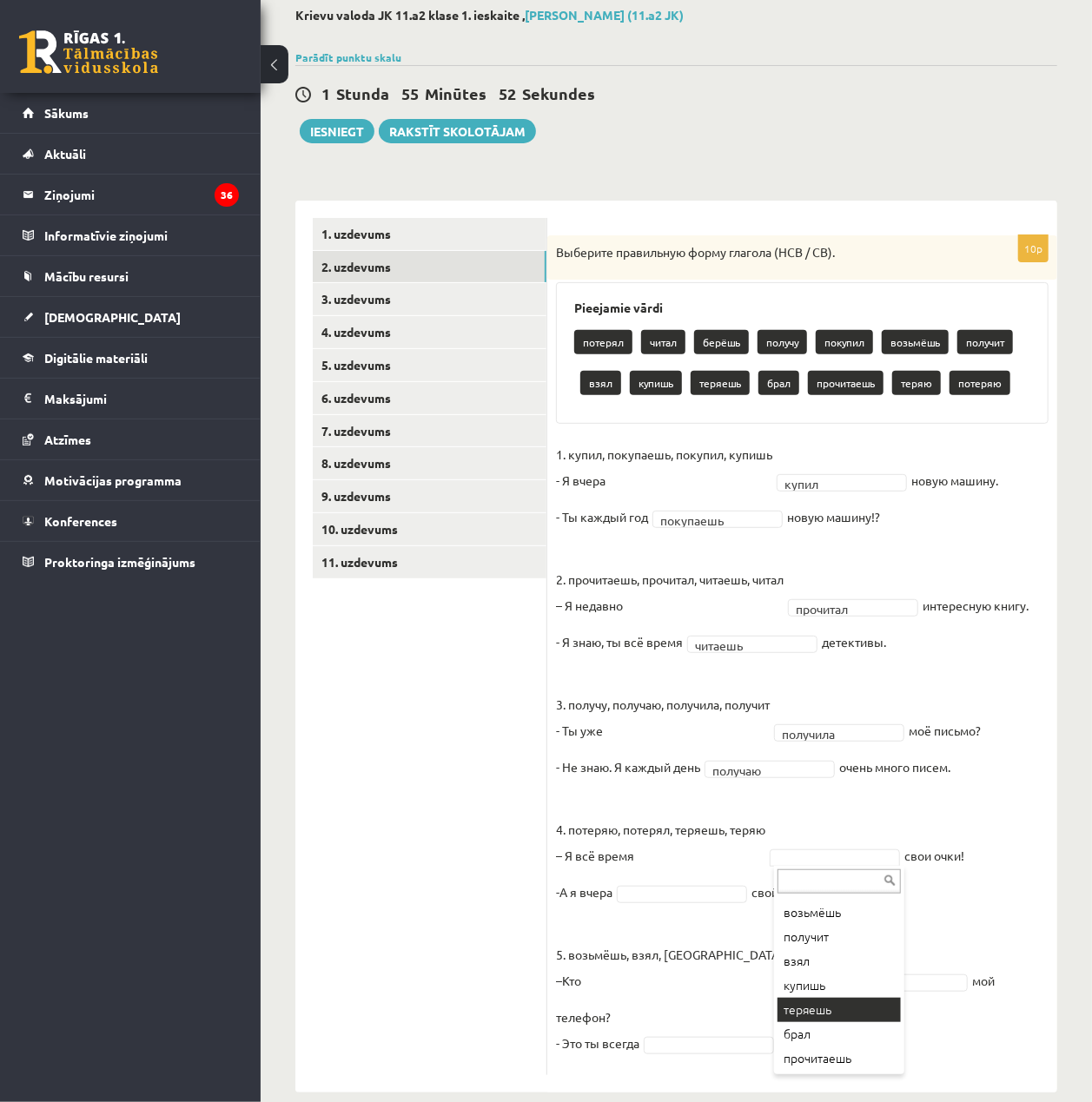
scroll to position [191, 0]
click at [706, 883] on fieldset "1. купил, покупаешь, покупил, купишь - Я вчера купил ***** новую машину. - Ты к…" at bounding box center [802, 754] width 492 height 625
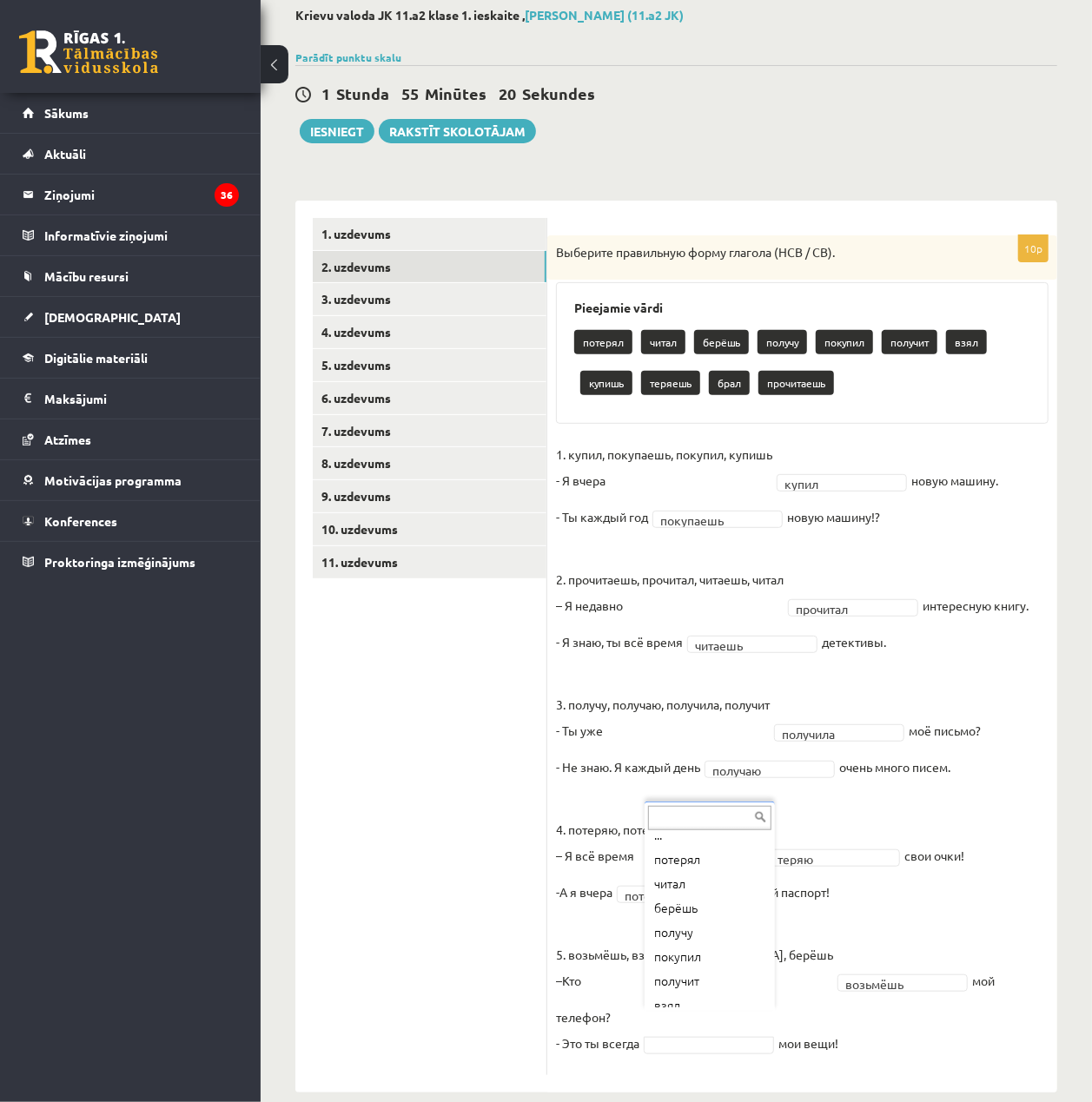
scroll to position [2, 0]
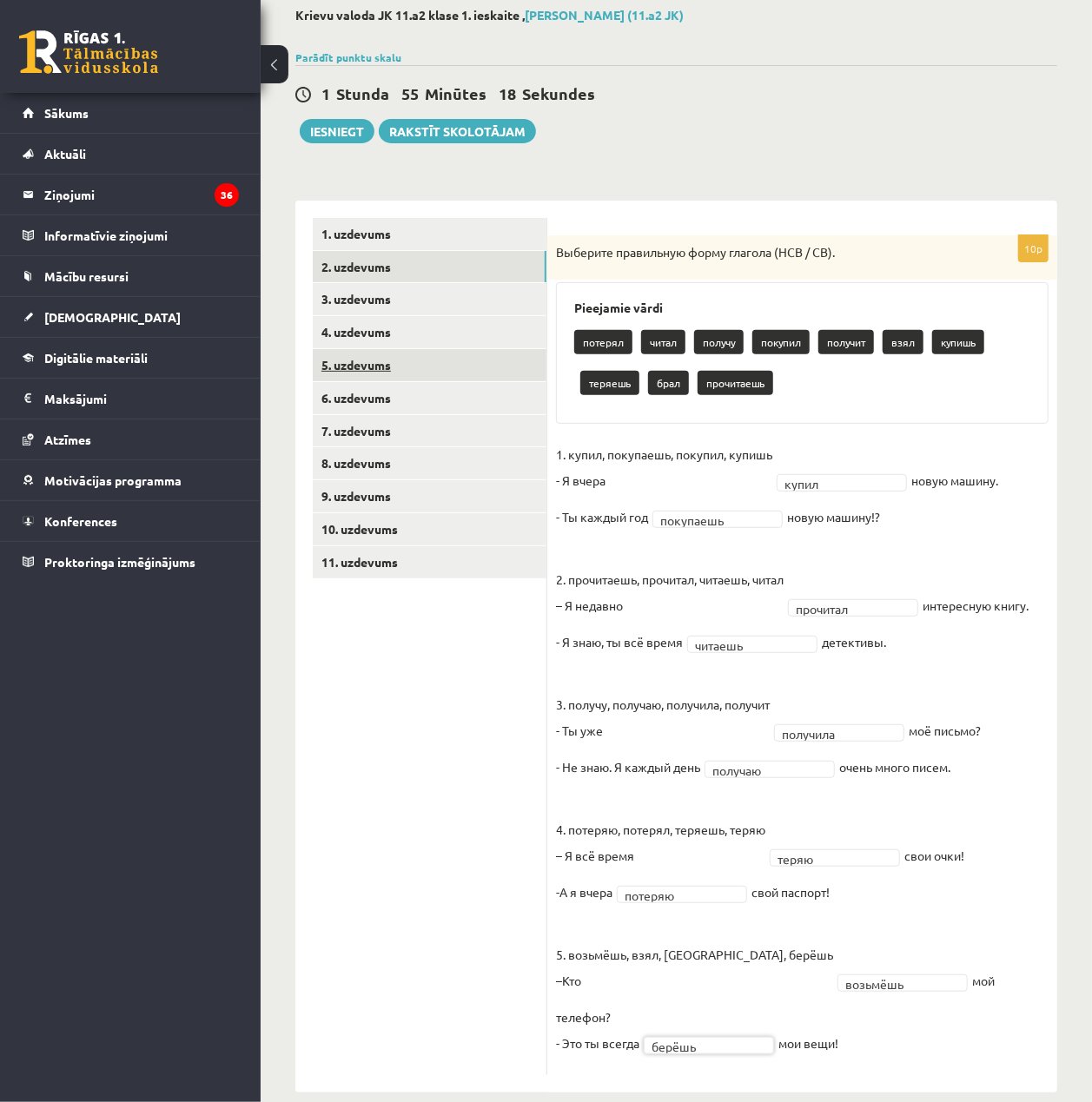
click at [447, 370] on link "5. uzdevums" at bounding box center [429, 365] width 233 height 32
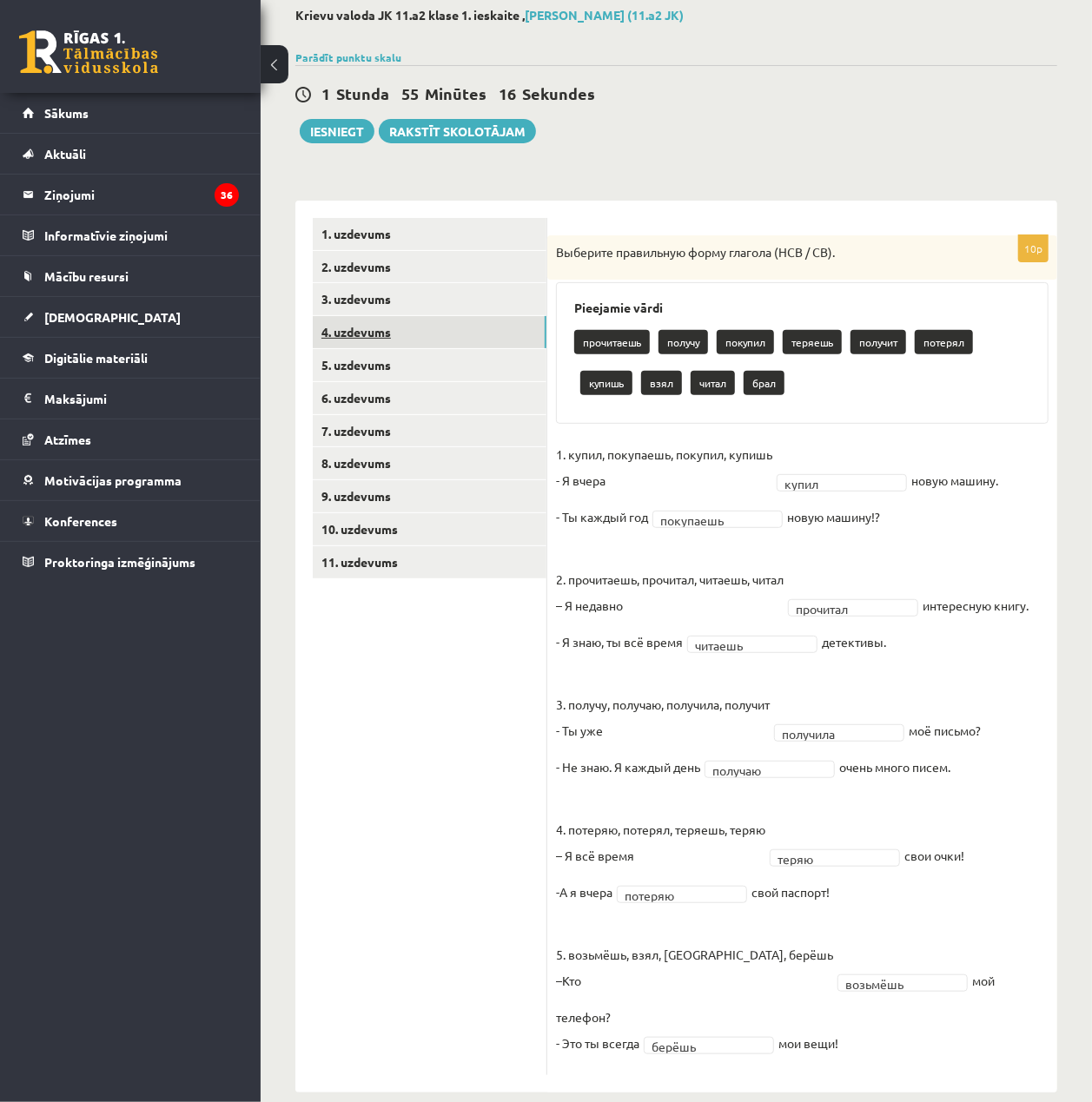
click at [420, 341] on link "4. uzdevums" at bounding box center [429, 332] width 233 height 32
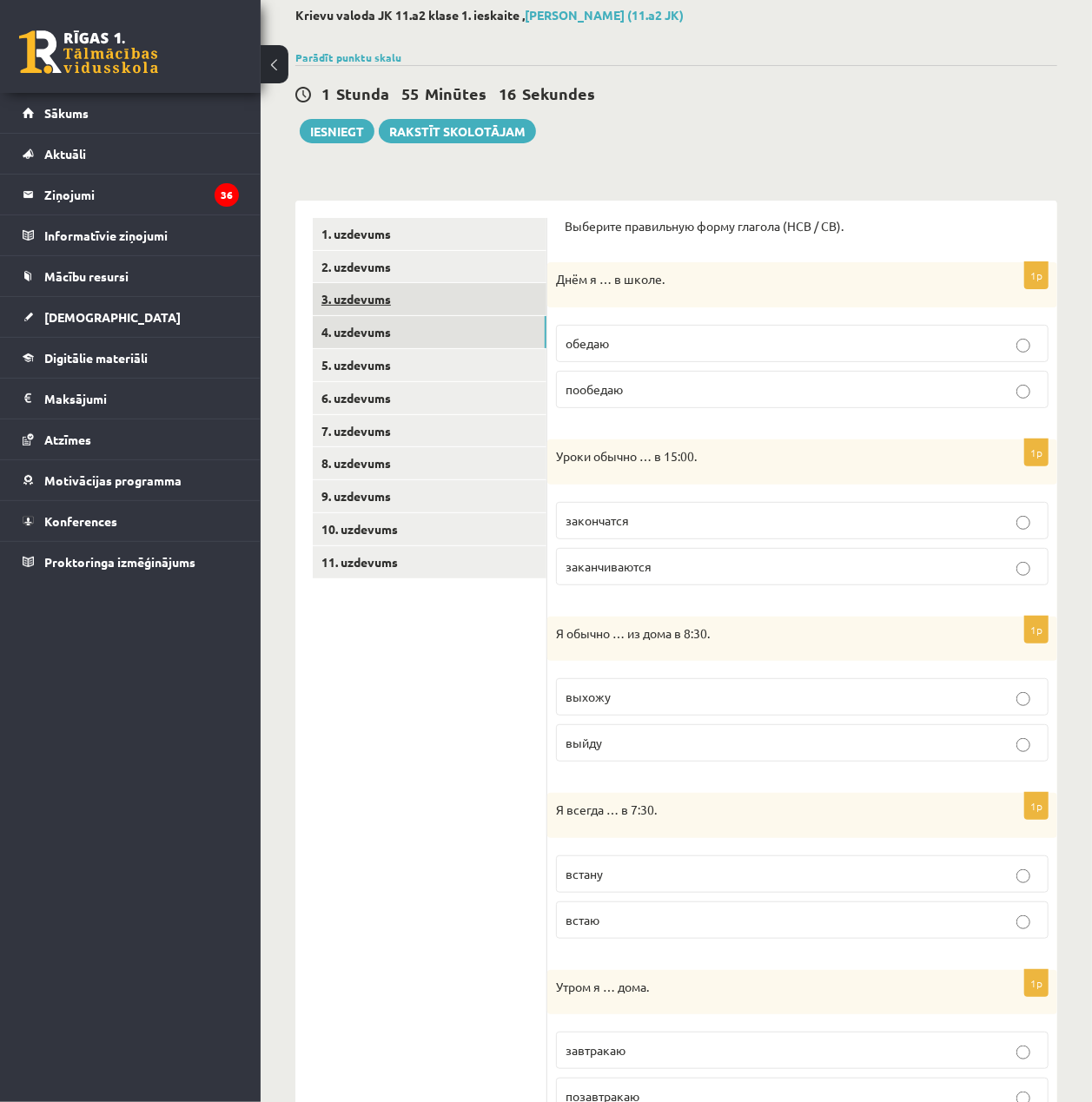
click at [415, 309] on link "3. uzdevums" at bounding box center [429, 299] width 233 height 32
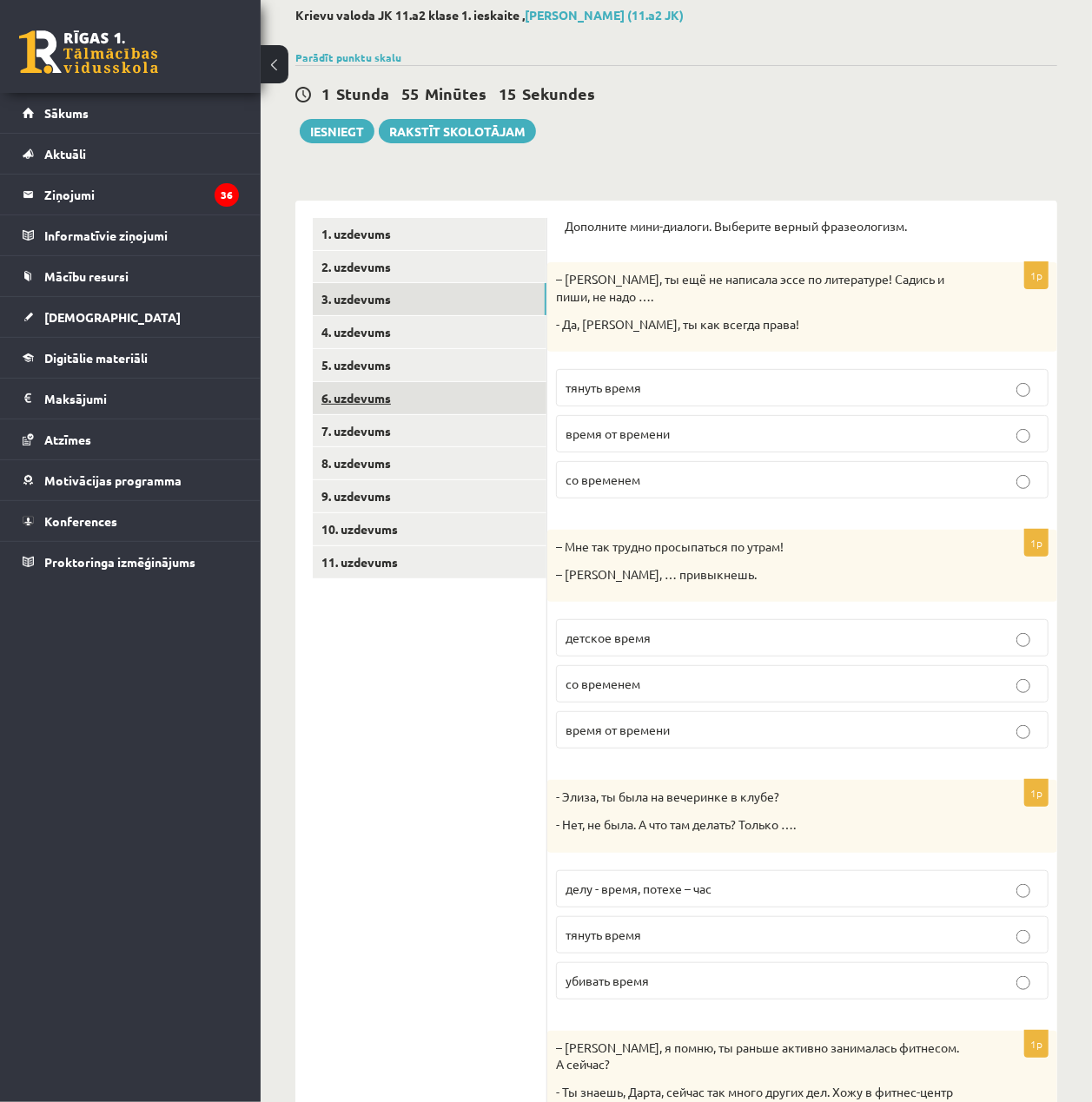
click at [417, 386] on link "6. uzdevums" at bounding box center [429, 397] width 233 height 32
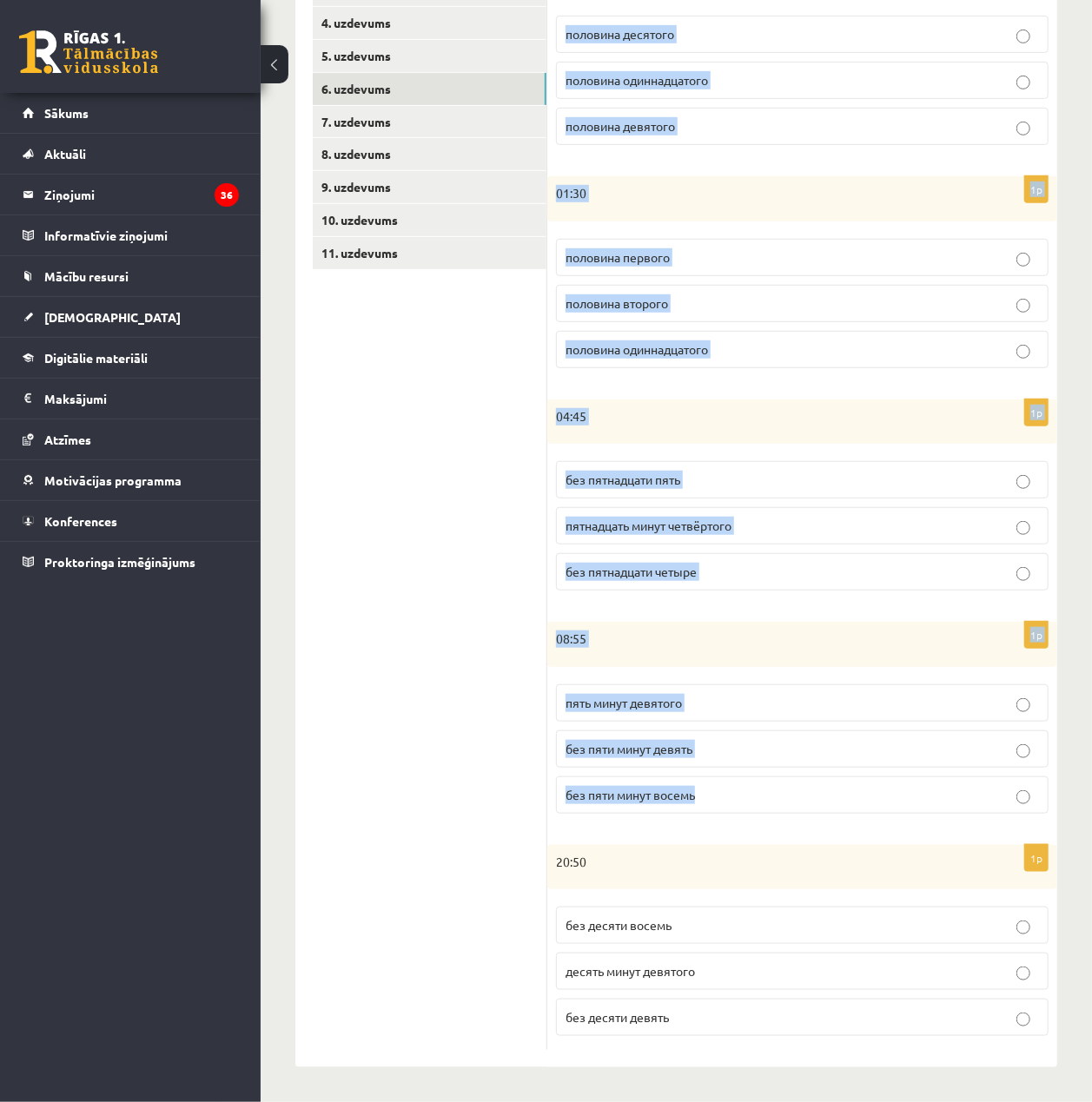
scroll to position [412, 0]
drag, startPoint x: 566, startPoint y: 224, endPoint x: 1034, endPoint y: 1042, distance: 942.4
click at [1034, 1042] on form "Сколько времени? Выберите правильный вариант. 1p 22:30 половина десятого полови…" at bounding box center [801, 479] width 475 height 1142
copy form "Сколько времени? Выберите правильный вариант. 1p 22:30 половина десятого полови…"
click at [893, 622] on div "08:55" at bounding box center [801, 644] width 510 height 46
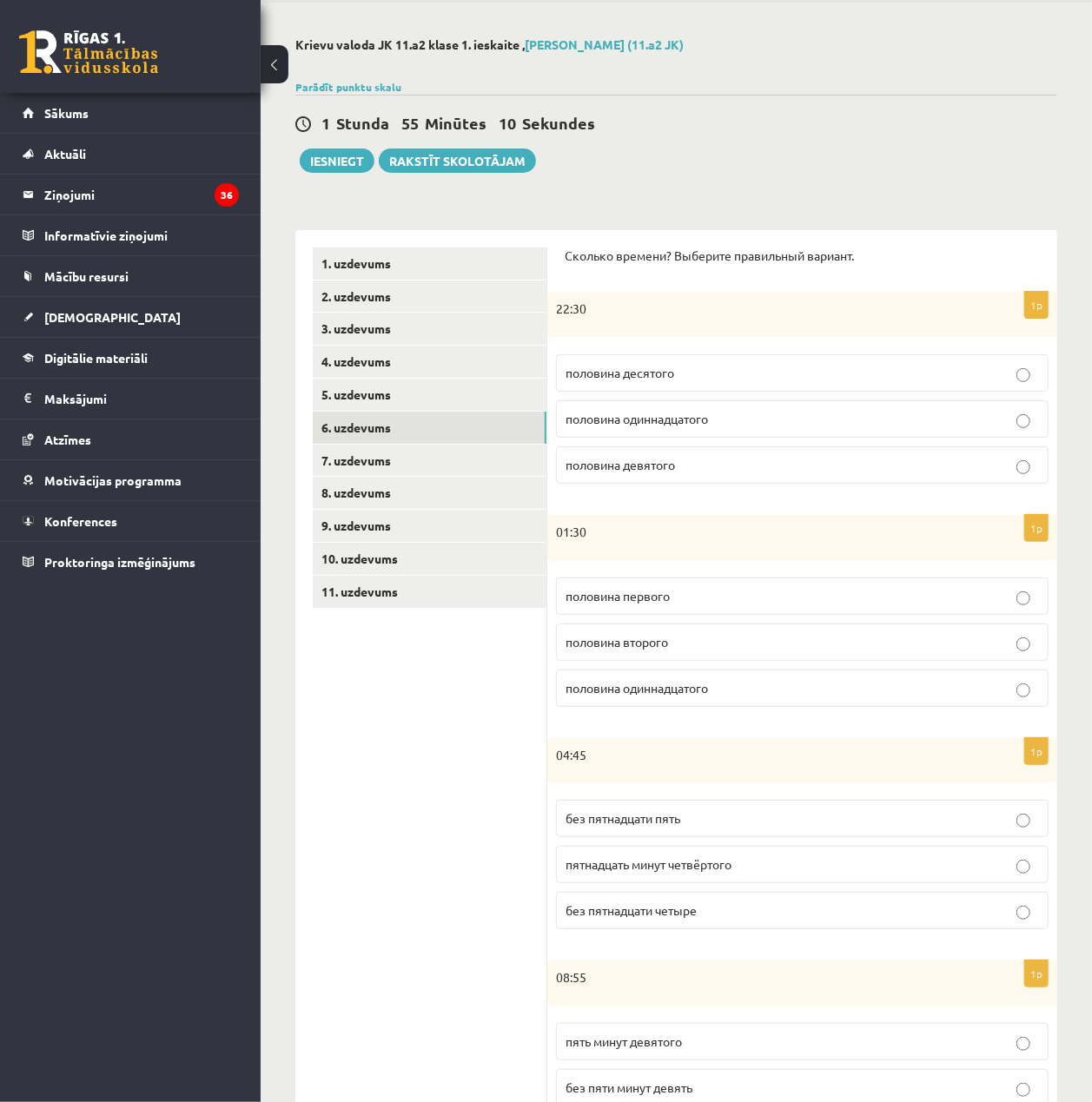
scroll to position [0, 0]
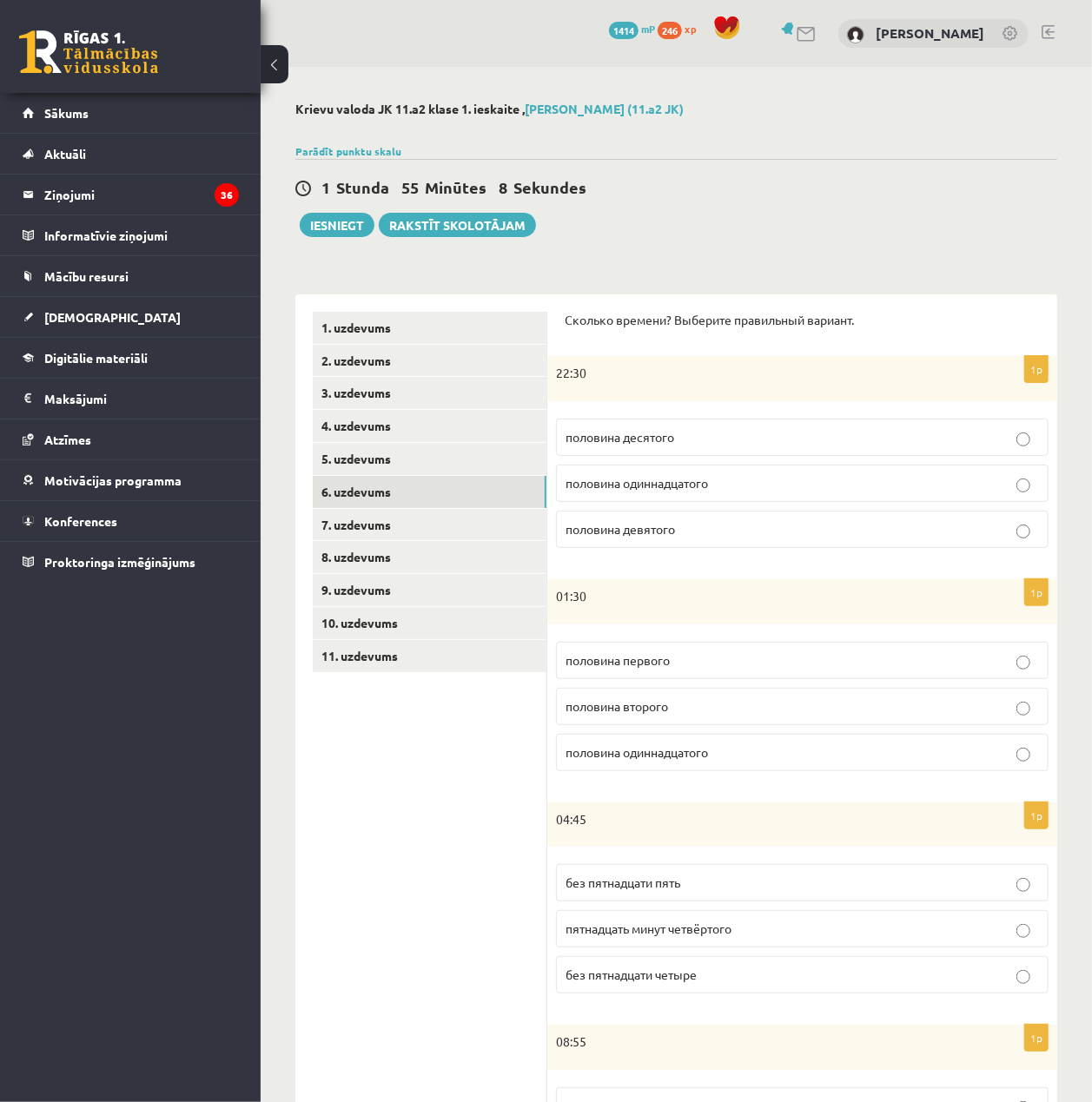
click at [789, 470] on label "половина одиннадцатого" at bounding box center [802, 483] width 492 height 37
click at [710, 706] on p "половина второго" at bounding box center [801, 706] width 473 height 18
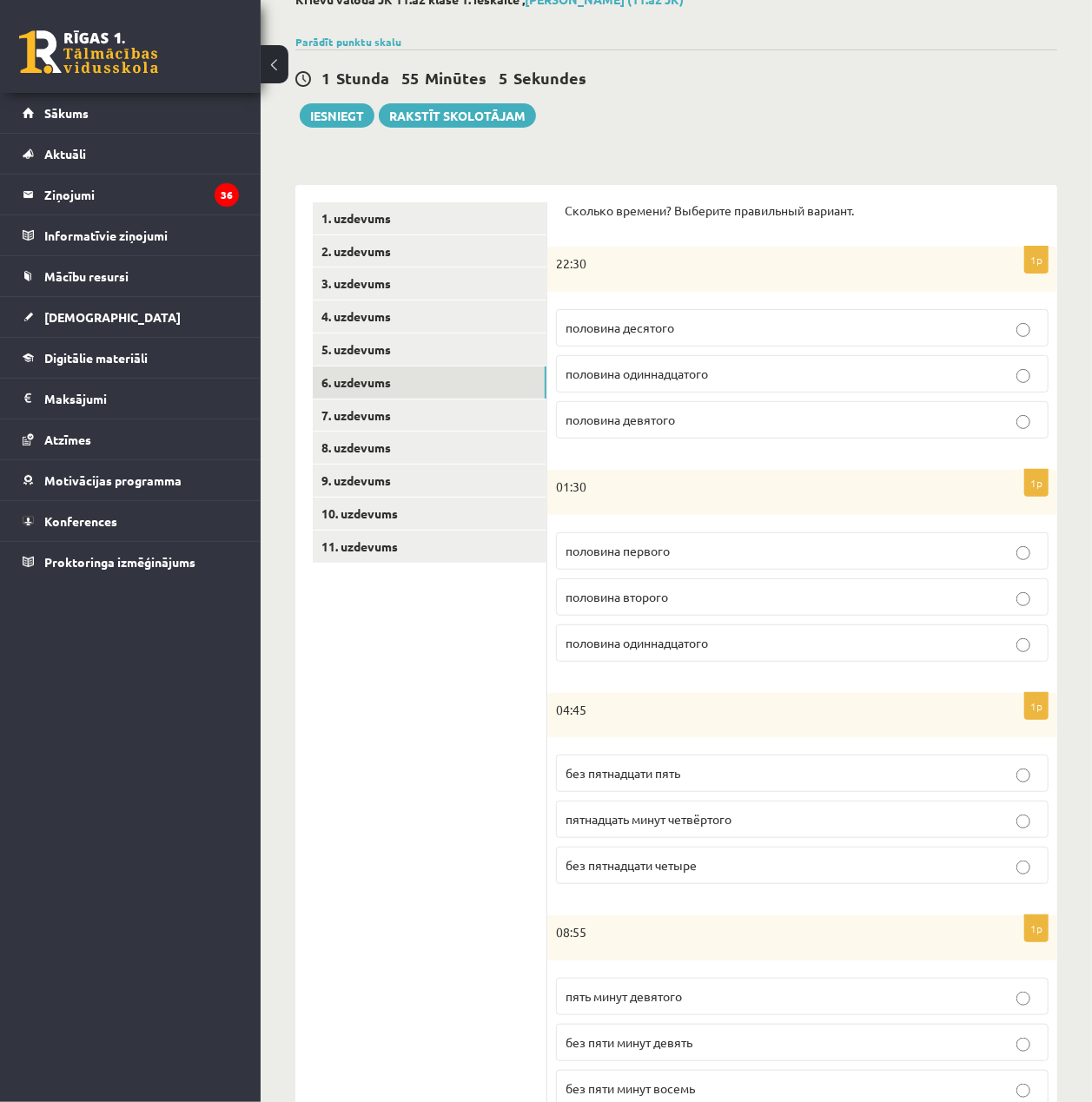
scroll to position [116, 0]
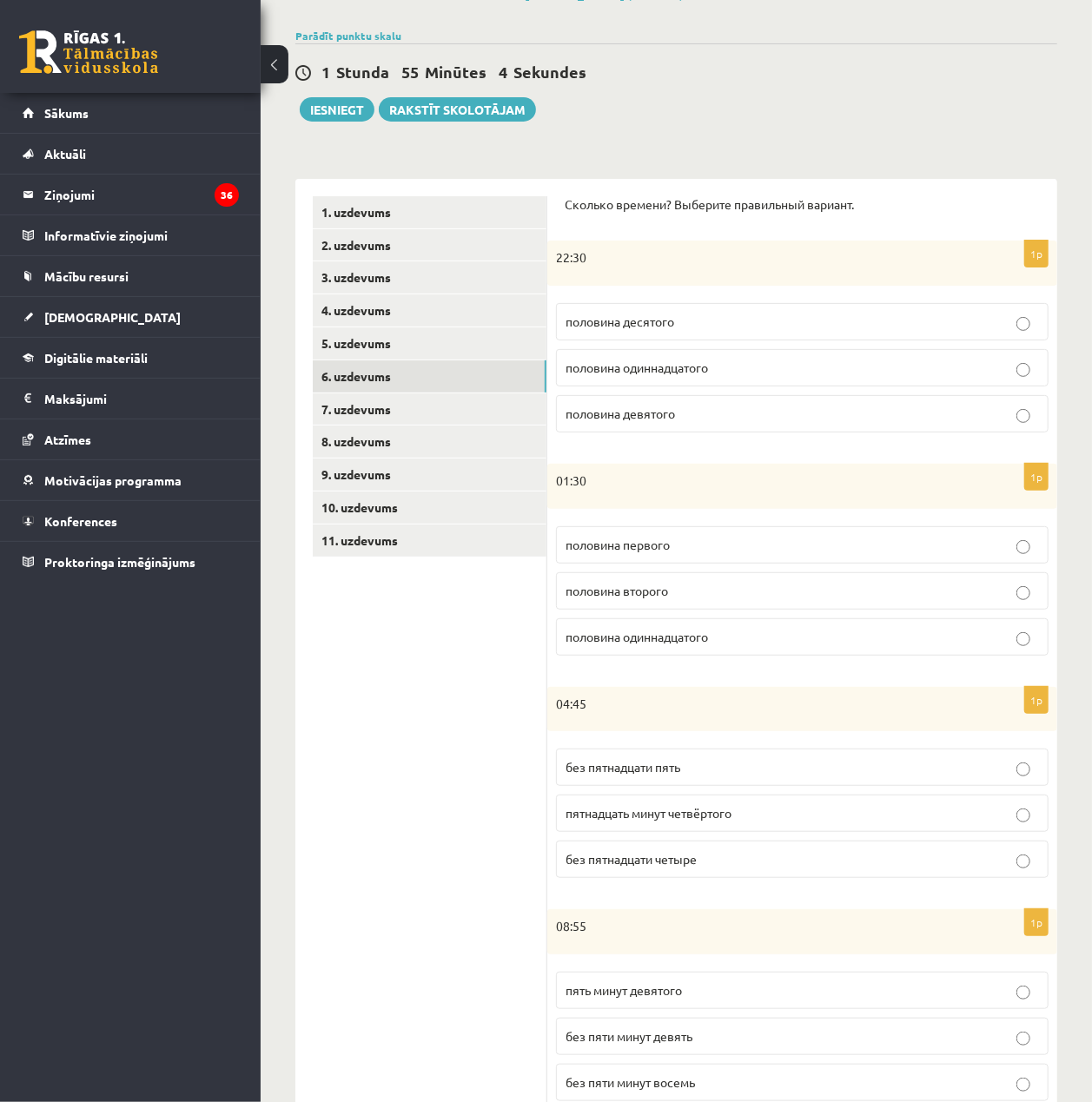
click at [731, 783] on label "без пятнадцати пять" at bounding box center [802, 767] width 492 height 37
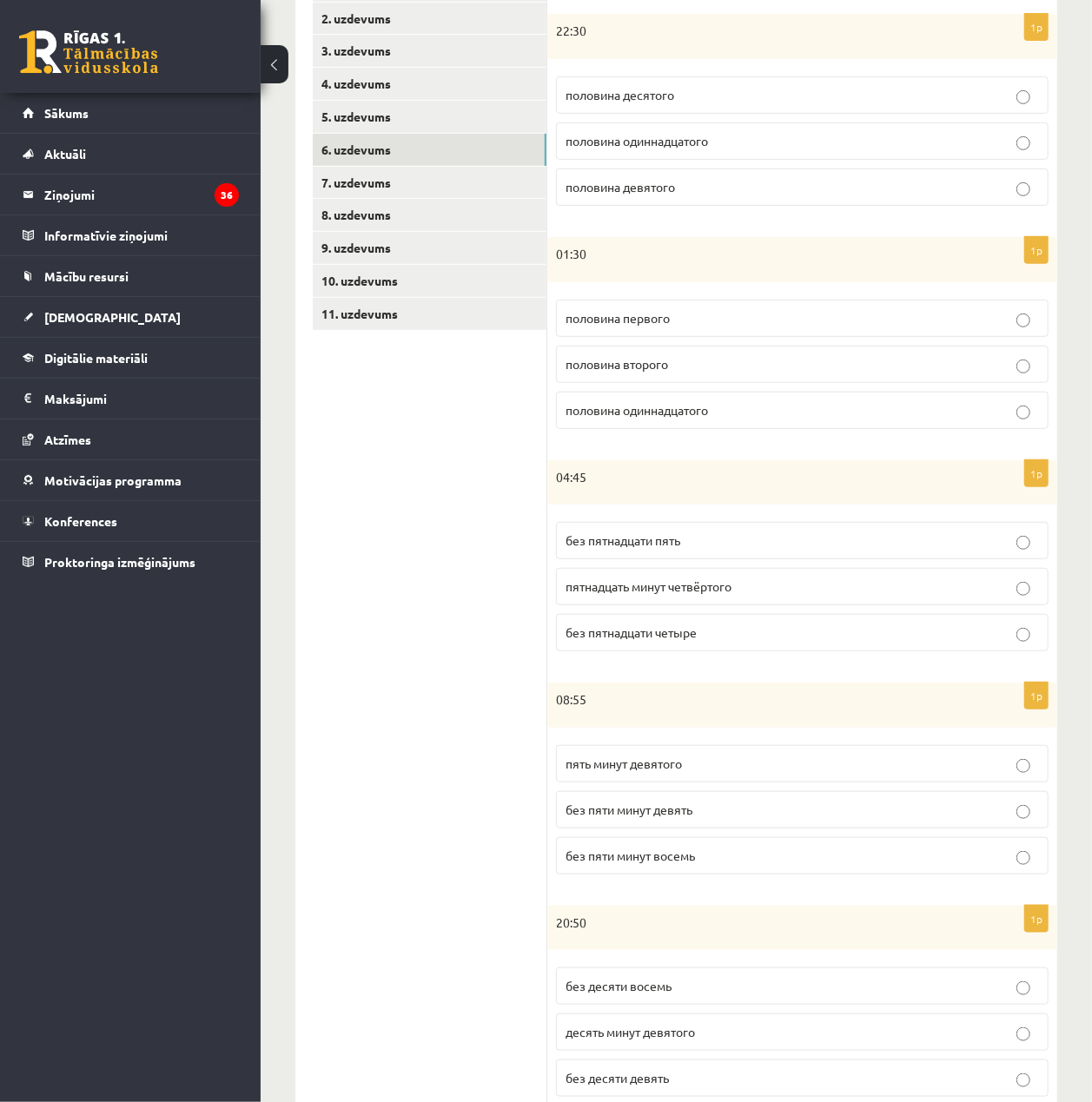
scroll to position [347, 0]
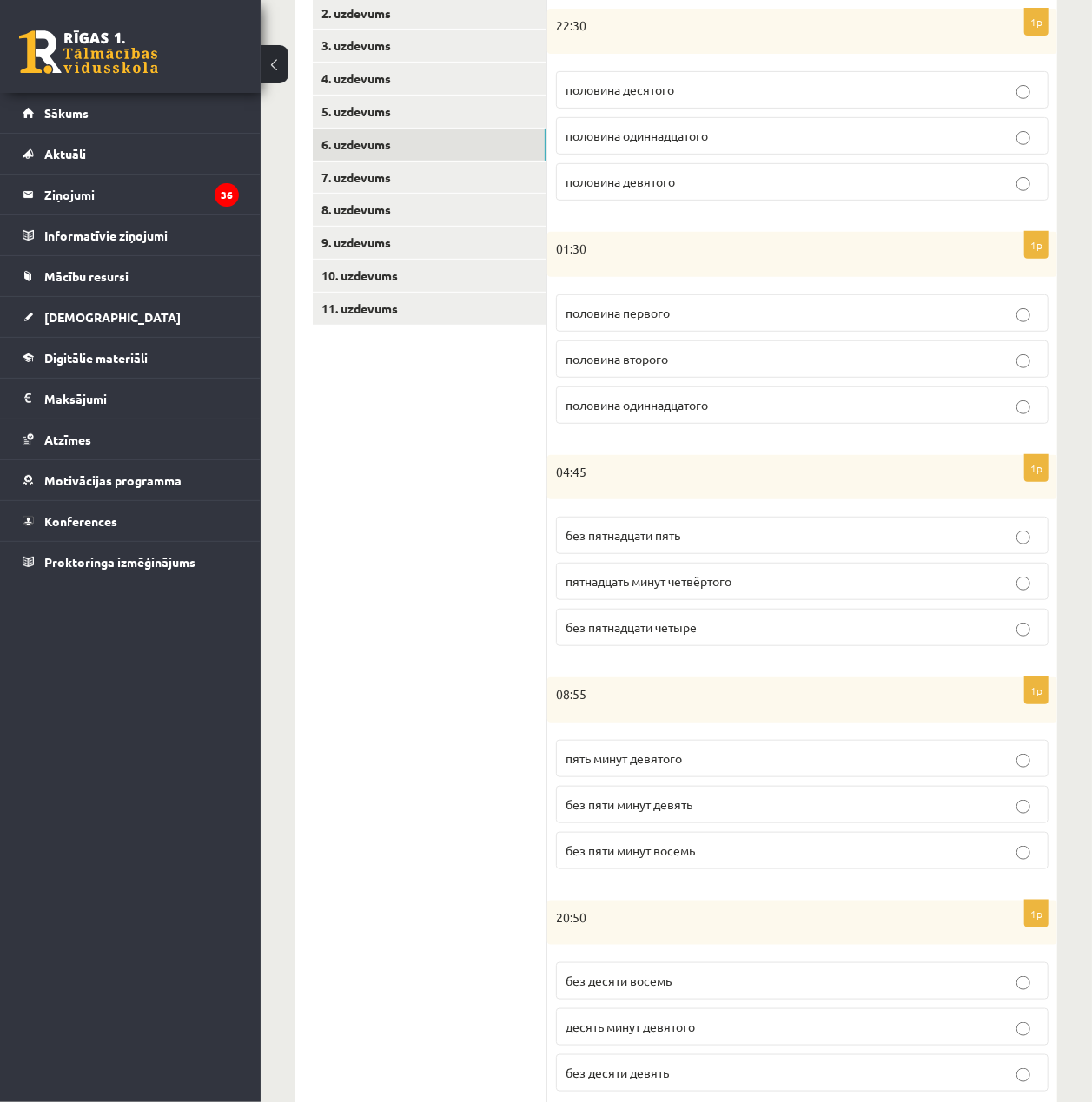
click at [717, 804] on p "без пяти минут девять" at bounding box center [801, 805] width 473 height 18
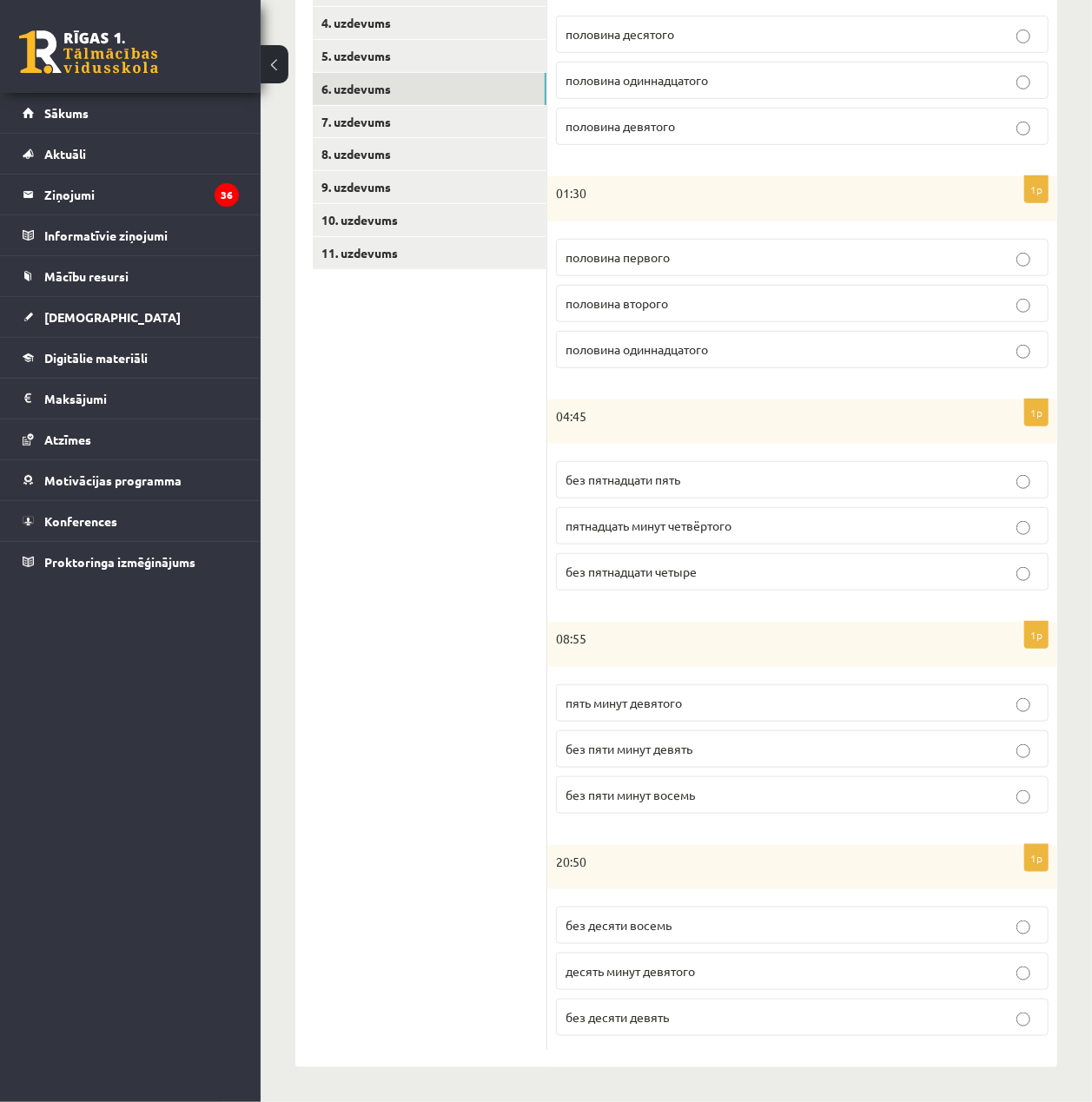
scroll to position [412, 0]
click at [656, 925] on span "без десяти восемь" at bounding box center [618, 924] width 106 height 15
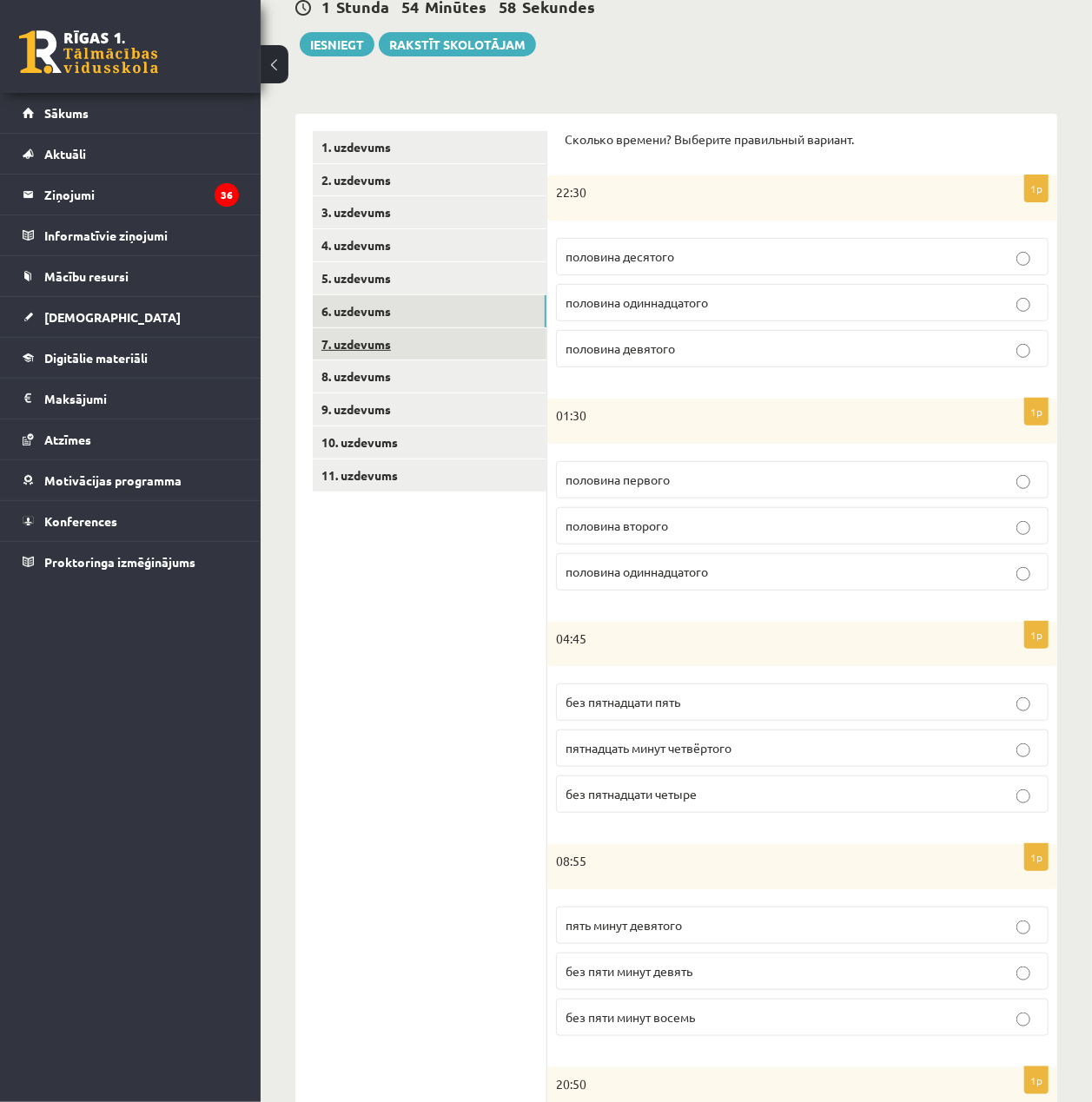
click at [411, 330] on link "7. uzdevums" at bounding box center [429, 344] width 233 height 32
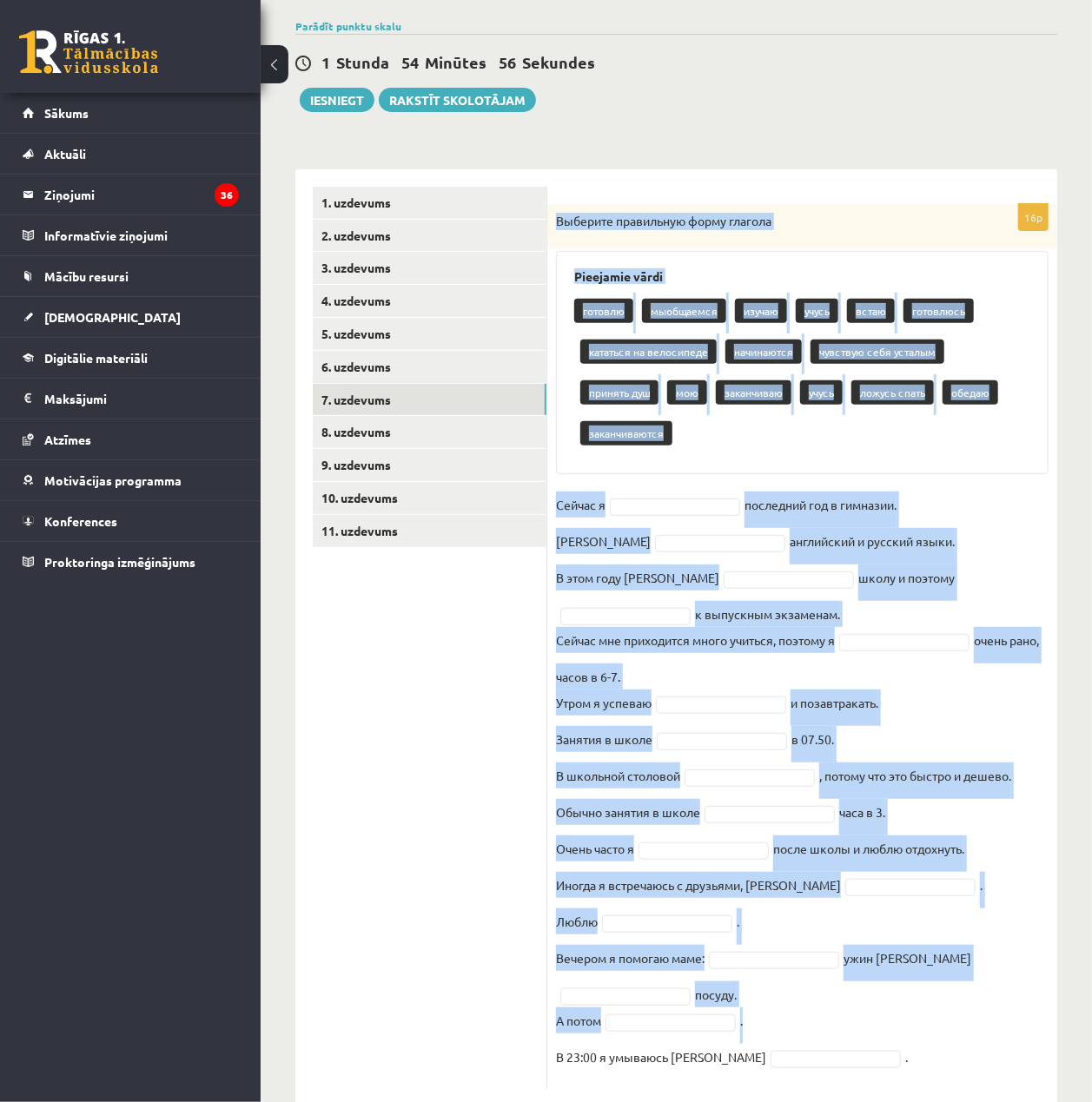
drag, startPoint x: 551, startPoint y: 213, endPoint x: 1150, endPoint y: 978, distance: 971.6
click at [1091, 977] on html "0 Dāvanas 1414 mP 246 xp Toms Vilnis Pujiņš Sākums Aktuāli Kā mācīties eSKOLĀ K…" at bounding box center [546, 426] width 1092 height 1102
copy div "Выберите правильную форму глагола Pieejamie vārdi готовлю мыобщаемся изучаю учу…"
click at [957, 450] on div "16p Выберите правильную форму глагола Pieejamie vārdi готовлю мыобщаемся изучаю…" at bounding box center [801, 646] width 510 height 885
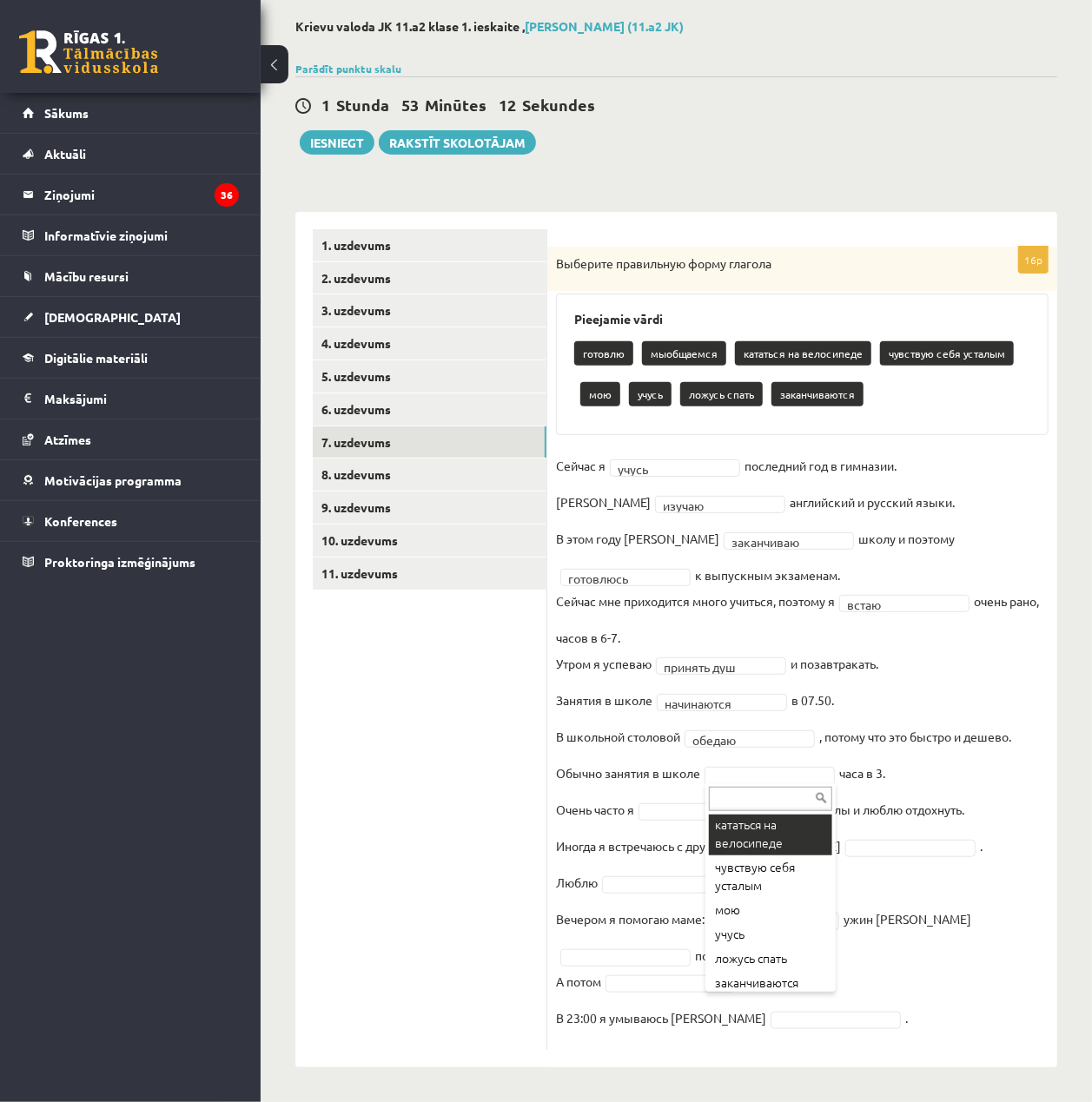
scroll to position [82, 0]
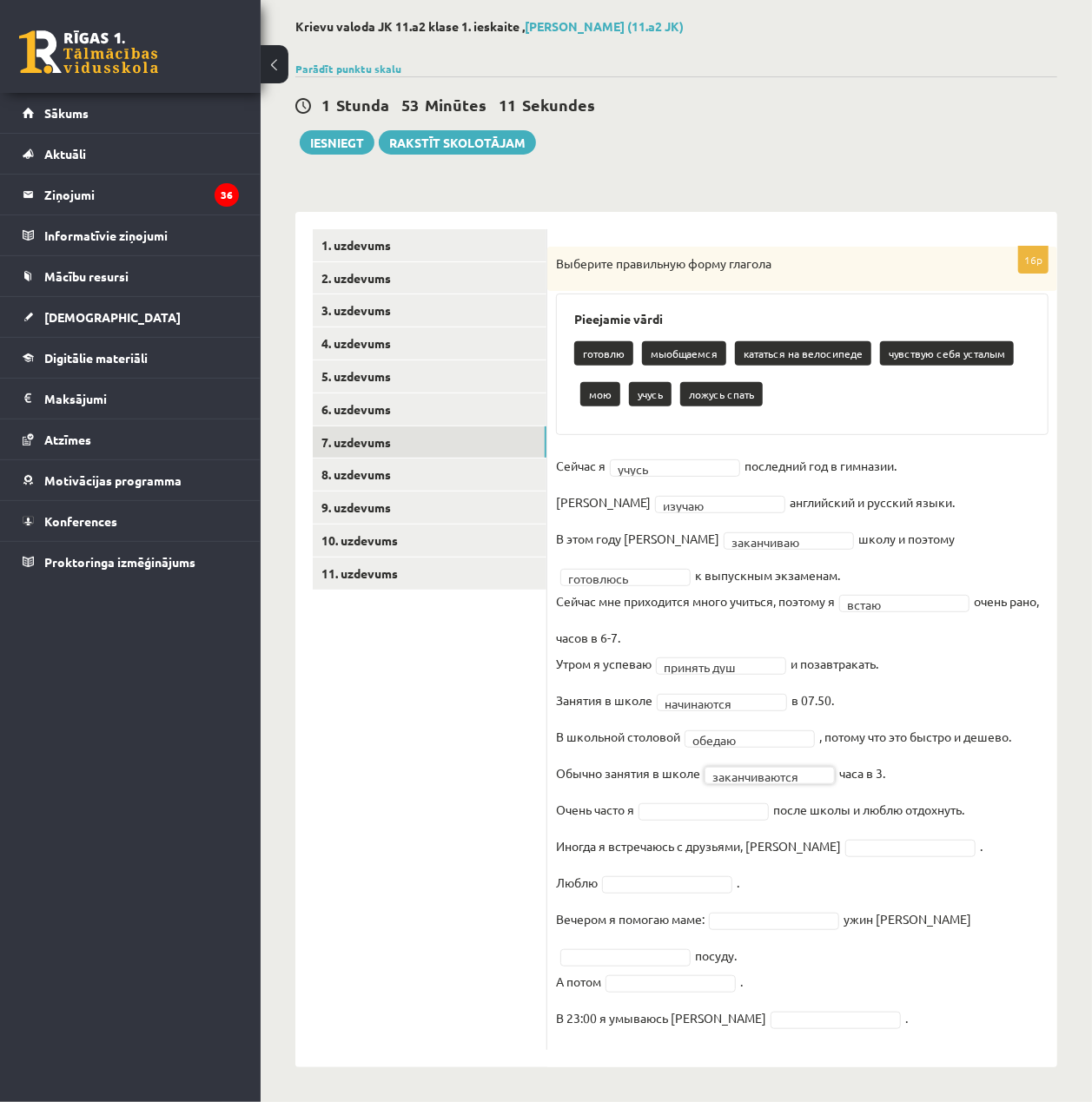
click at [740, 796] on fieldset "**********" at bounding box center [802, 747] width 492 height 589
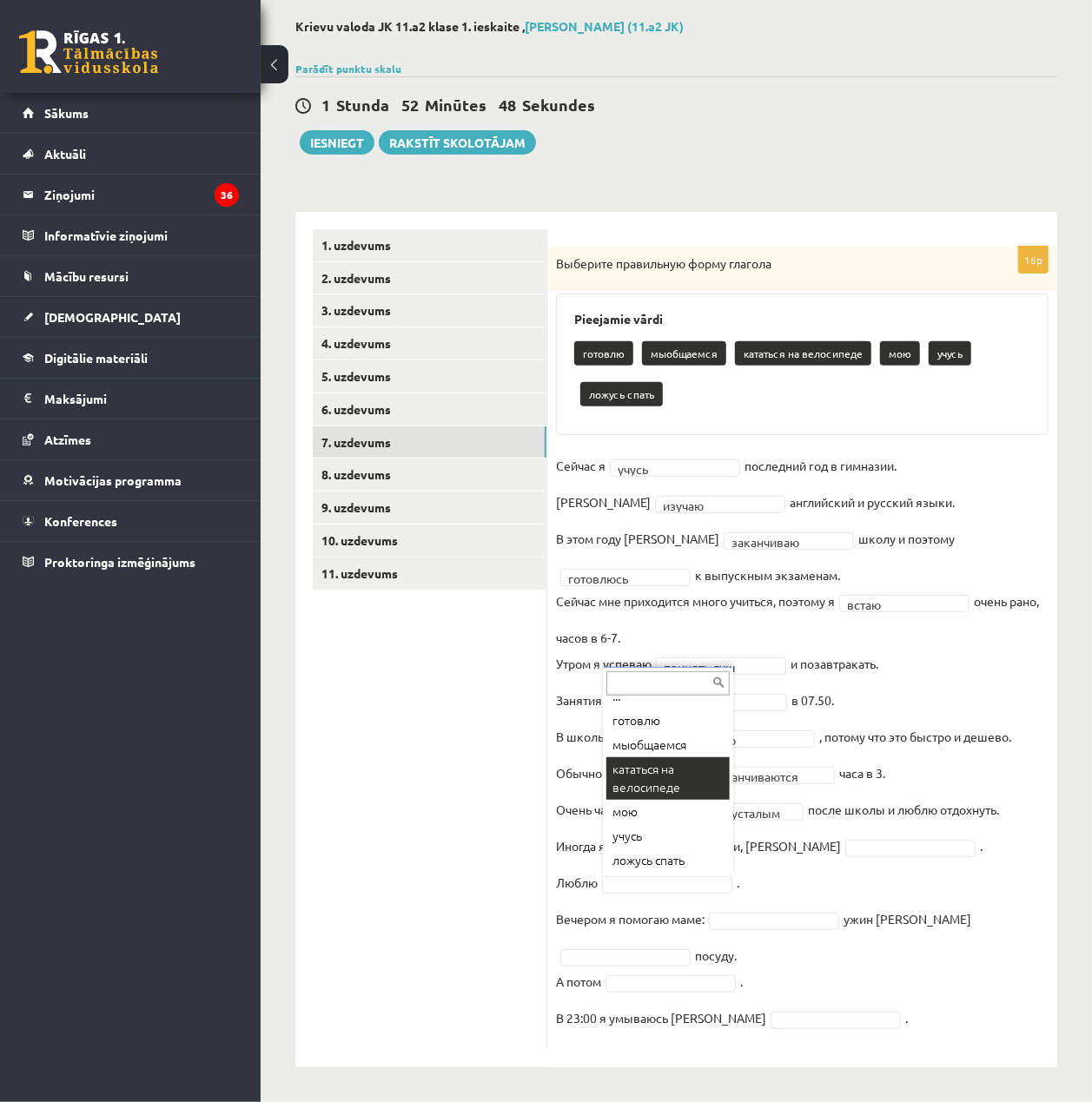
scroll to position [43, 0]
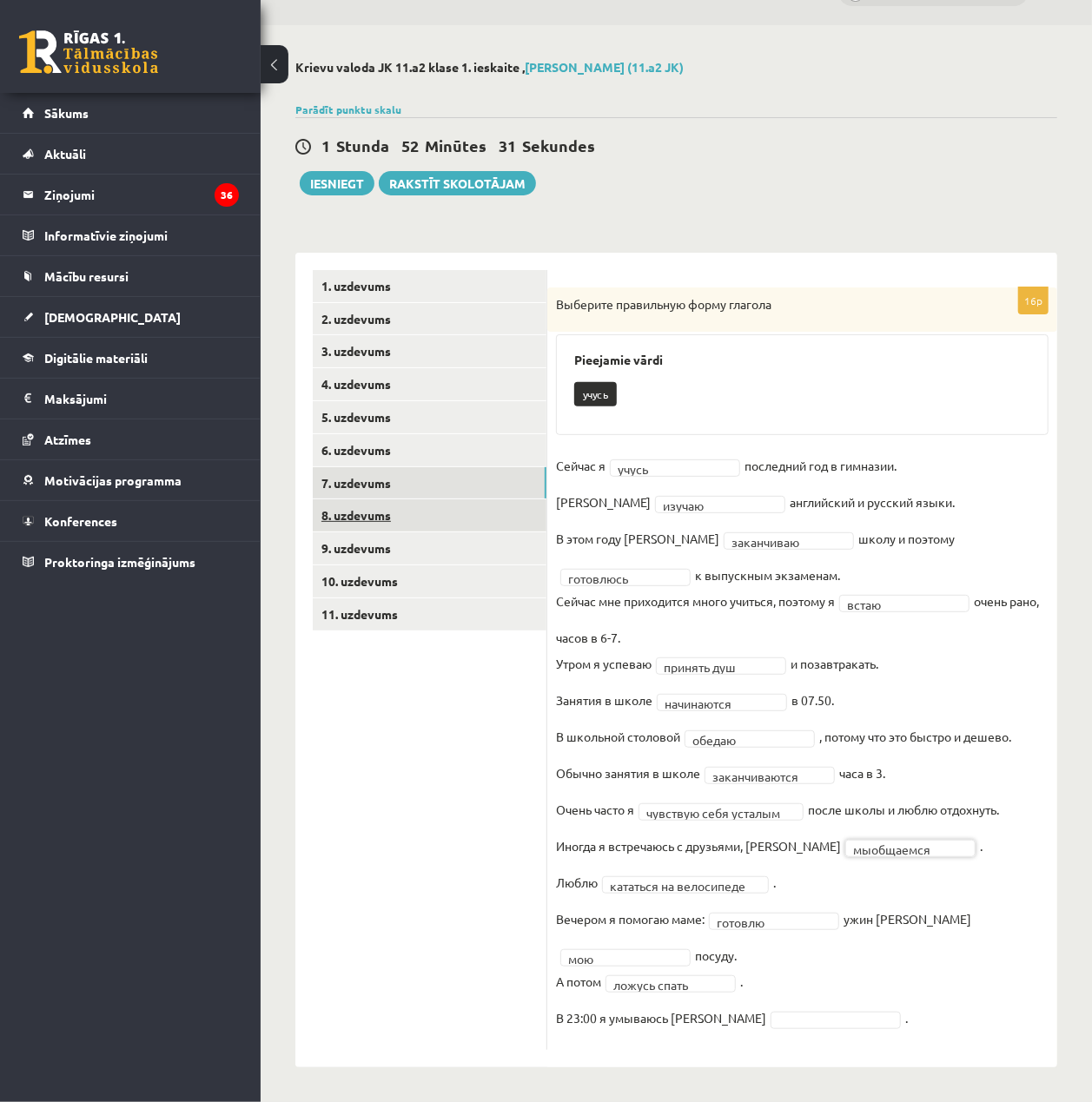
click at [373, 518] on link "8. uzdevums" at bounding box center [429, 515] width 233 height 32
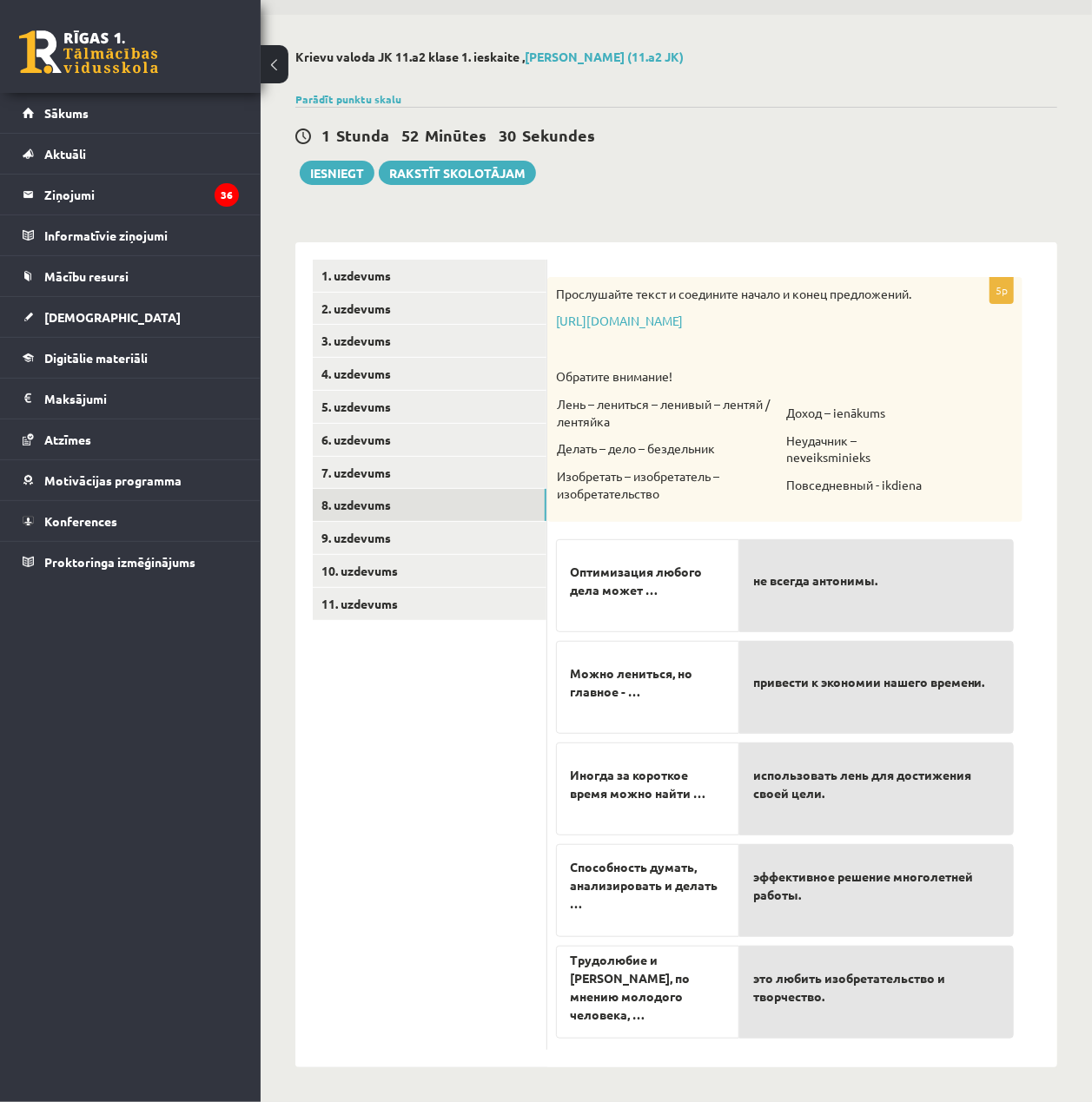
scroll to position [53, 0]
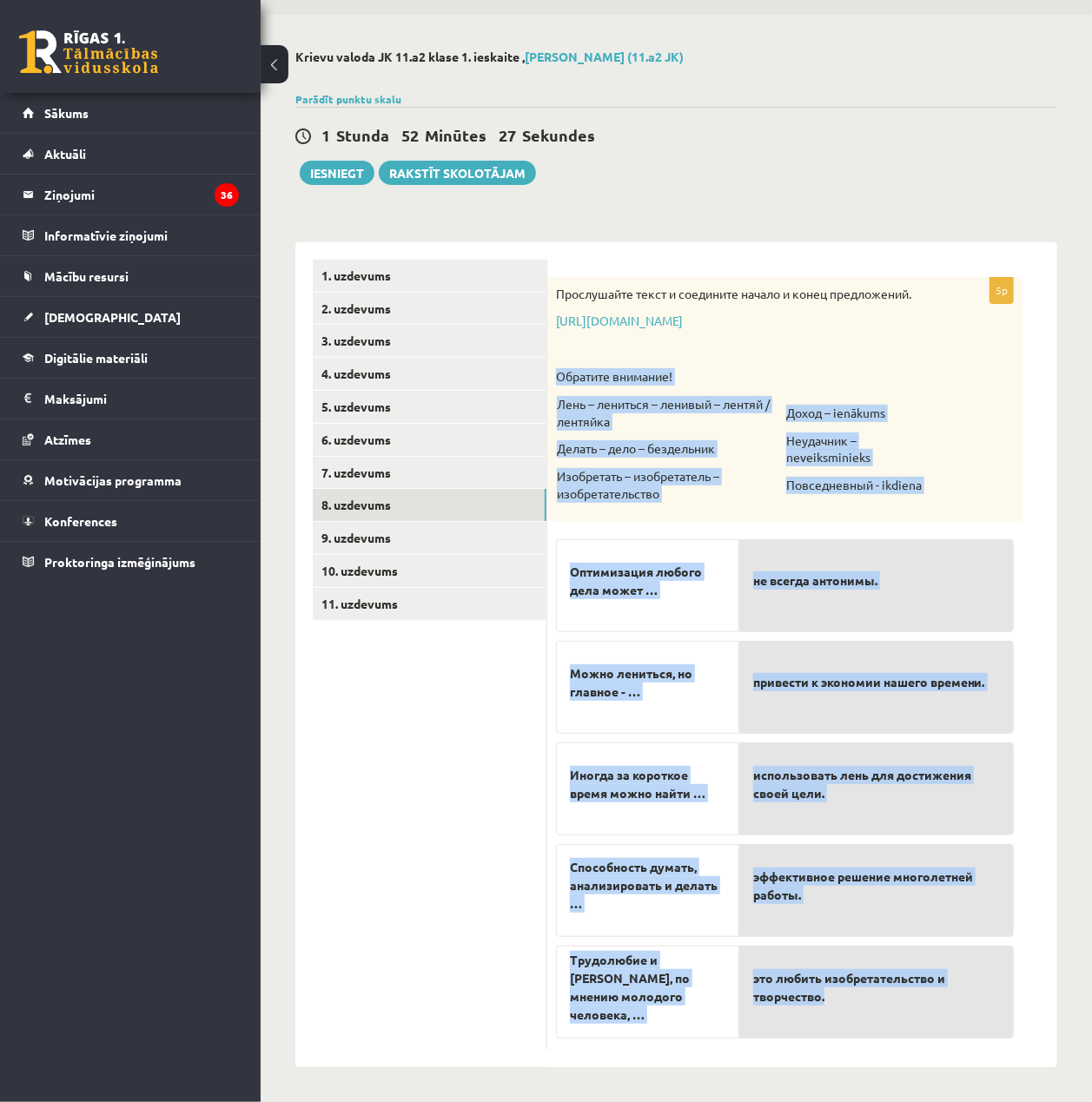
drag, startPoint x: 556, startPoint y: 359, endPoint x: 976, endPoint y: 1019, distance: 782.3
click at [976, 1019] on div "5p Прослушайте текст и соедините начало и конец предложений. https://www.zvaigz…" at bounding box center [784, 664] width 475 height 773
copy div "Обратите внимание! Лень – лениться – ленивый – лентяй / лентяйка Делать – дело …"
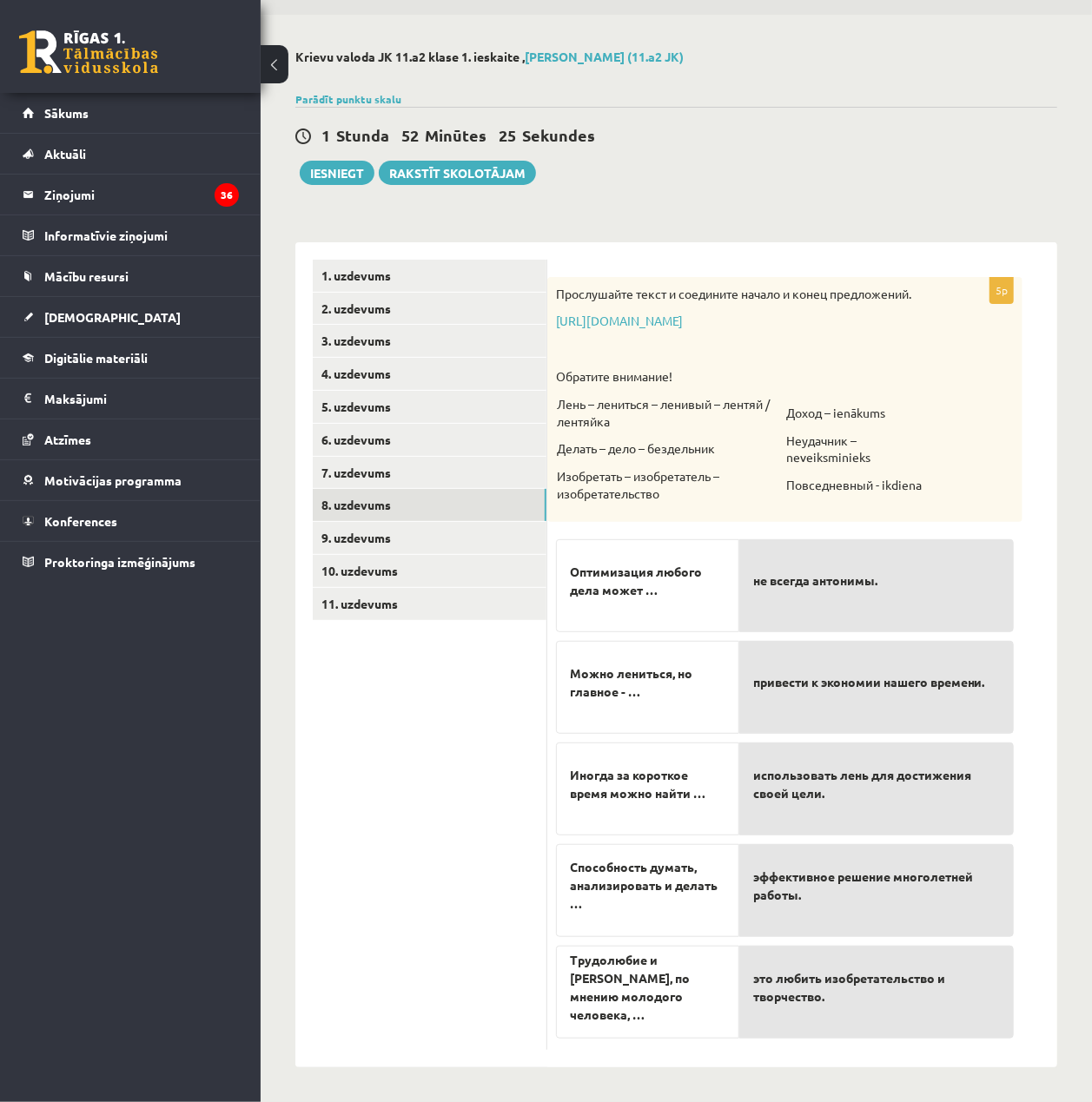
click at [926, 553] on p "не всегда антонимы." at bounding box center [876, 581] width 247 height 55
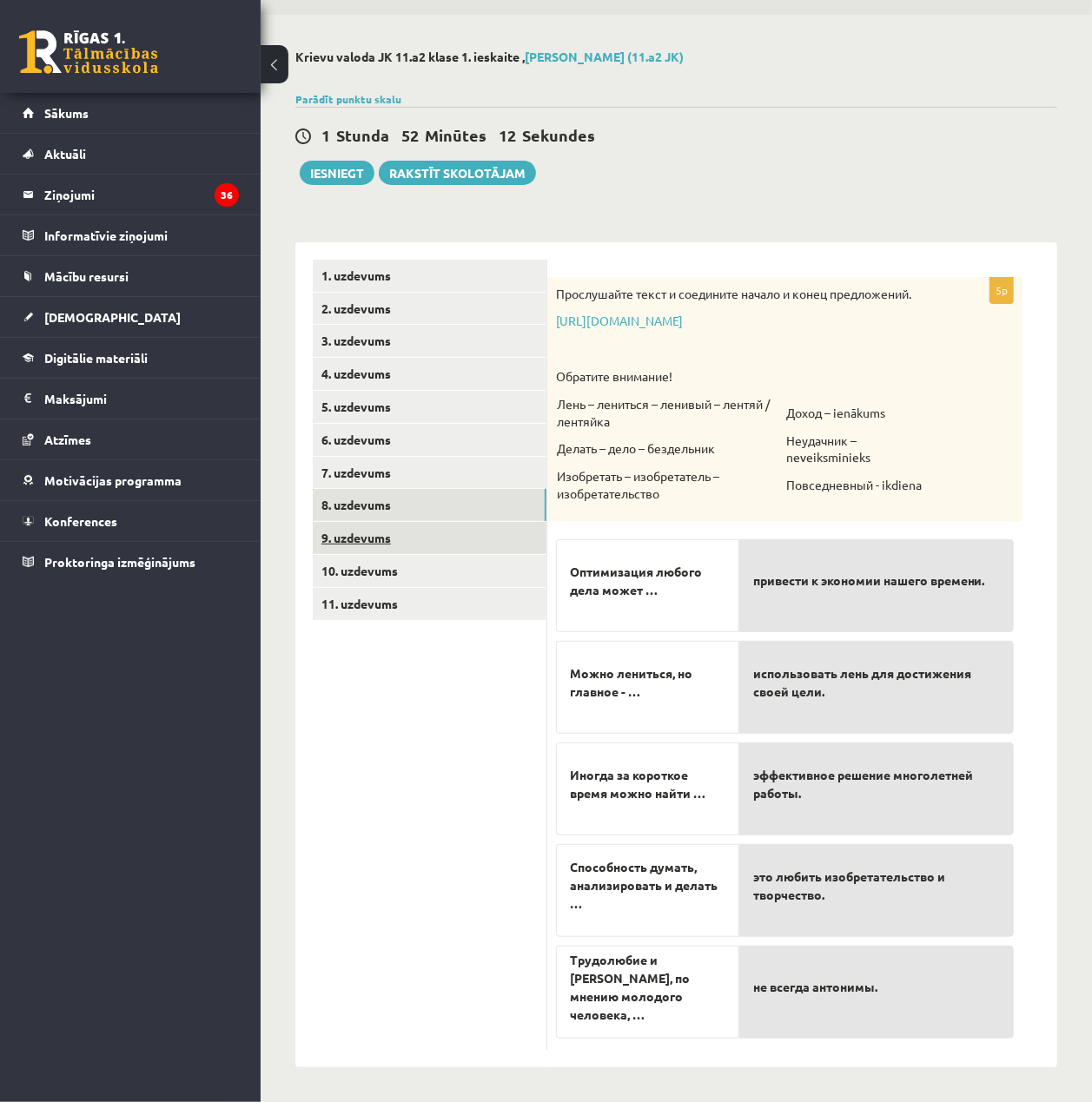
click at [389, 531] on link "9. uzdevums" at bounding box center [429, 538] width 233 height 32
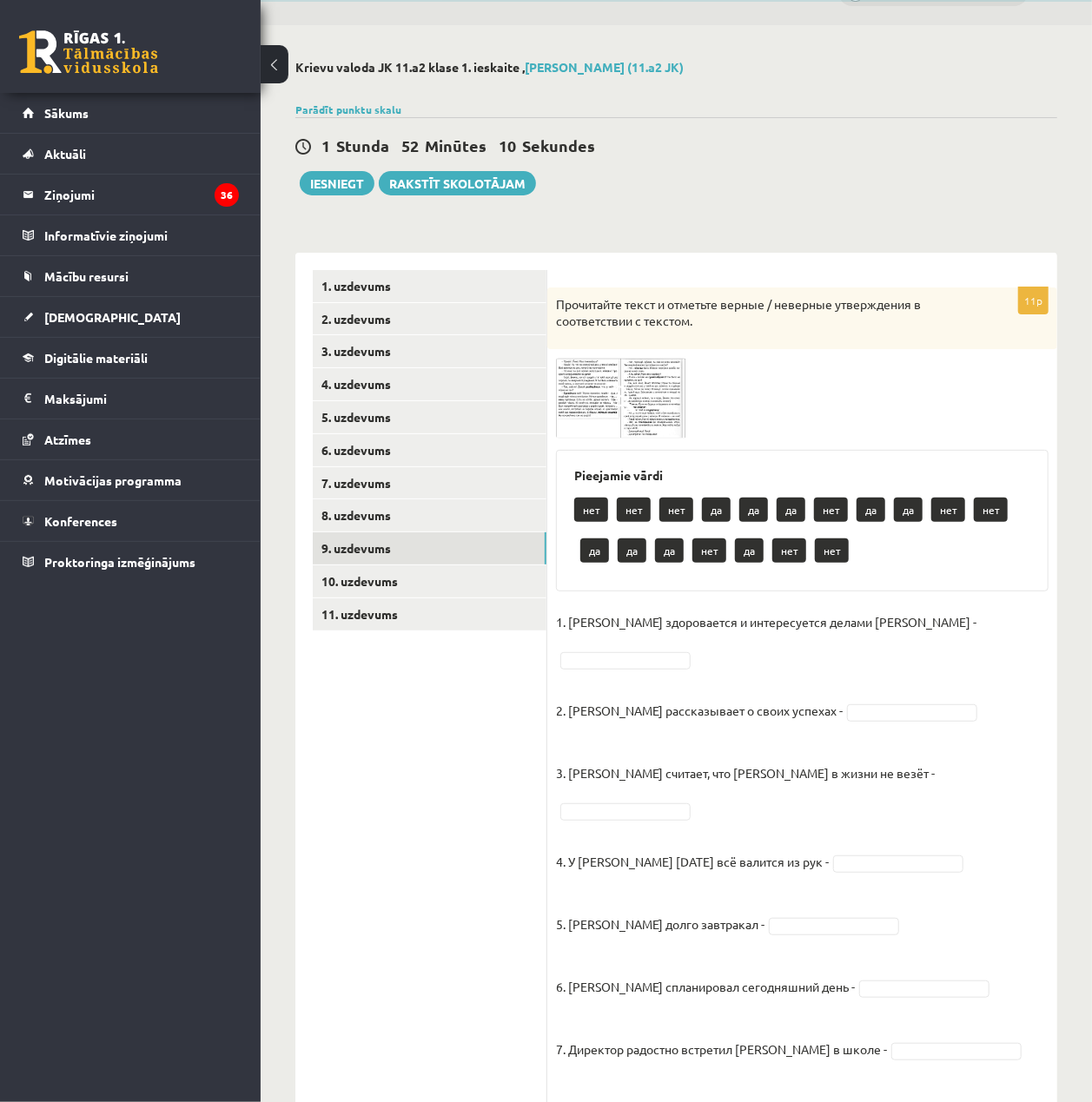
scroll to position [0, 0]
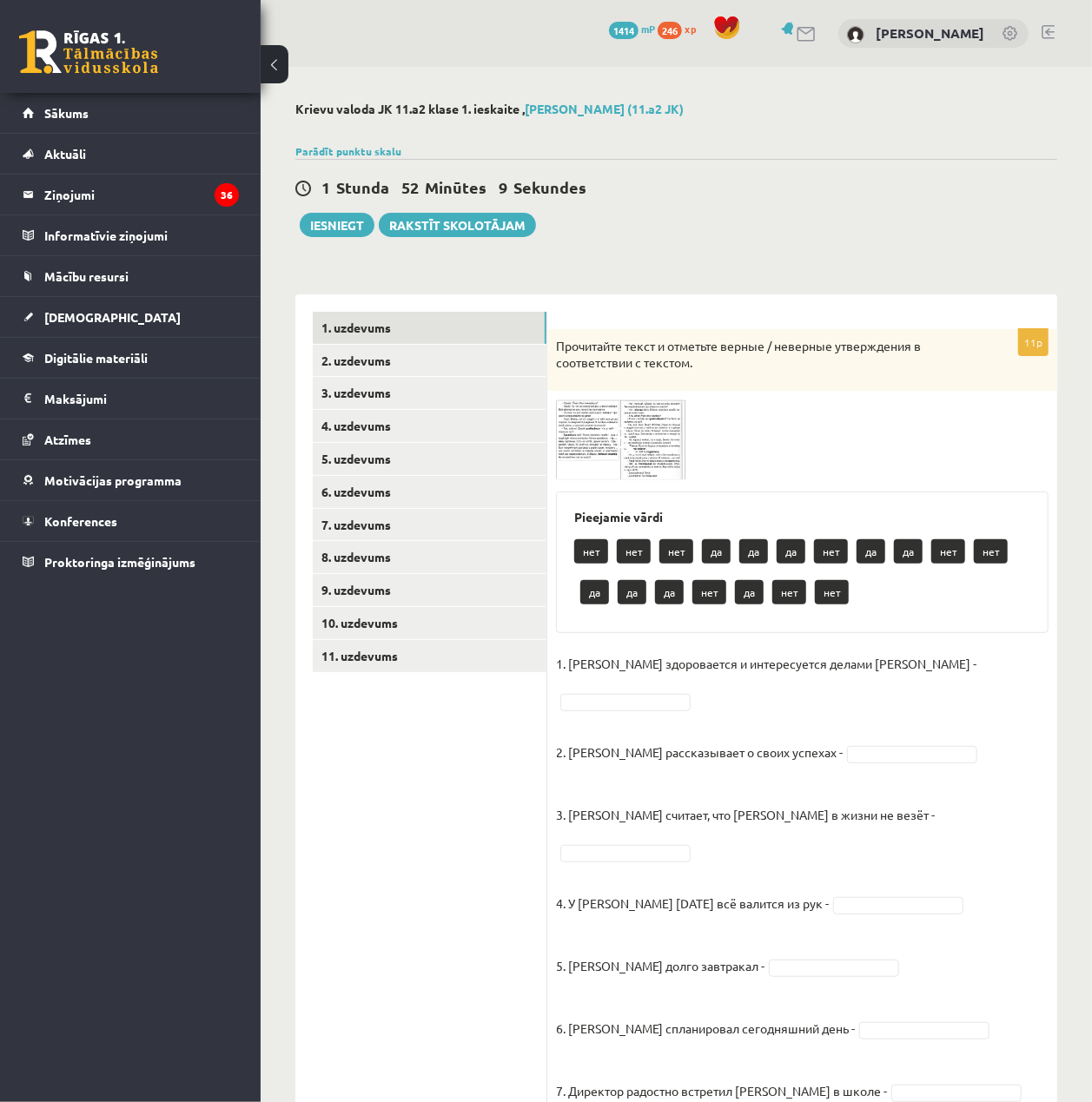
click at [598, 427] on img at bounding box center [621, 439] width 130 height 81
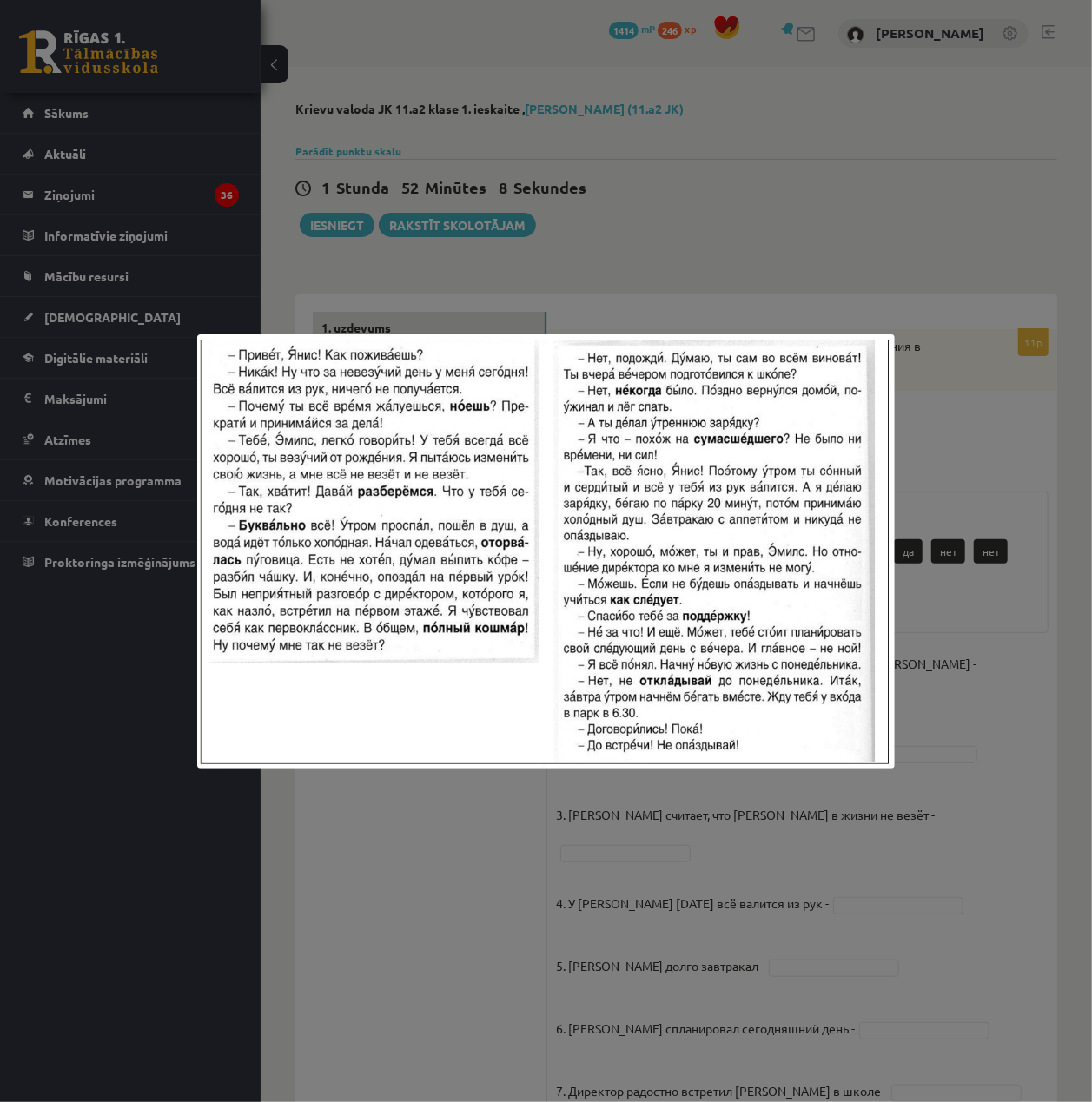
click at [995, 463] on div at bounding box center [546, 551] width 1092 height 1102
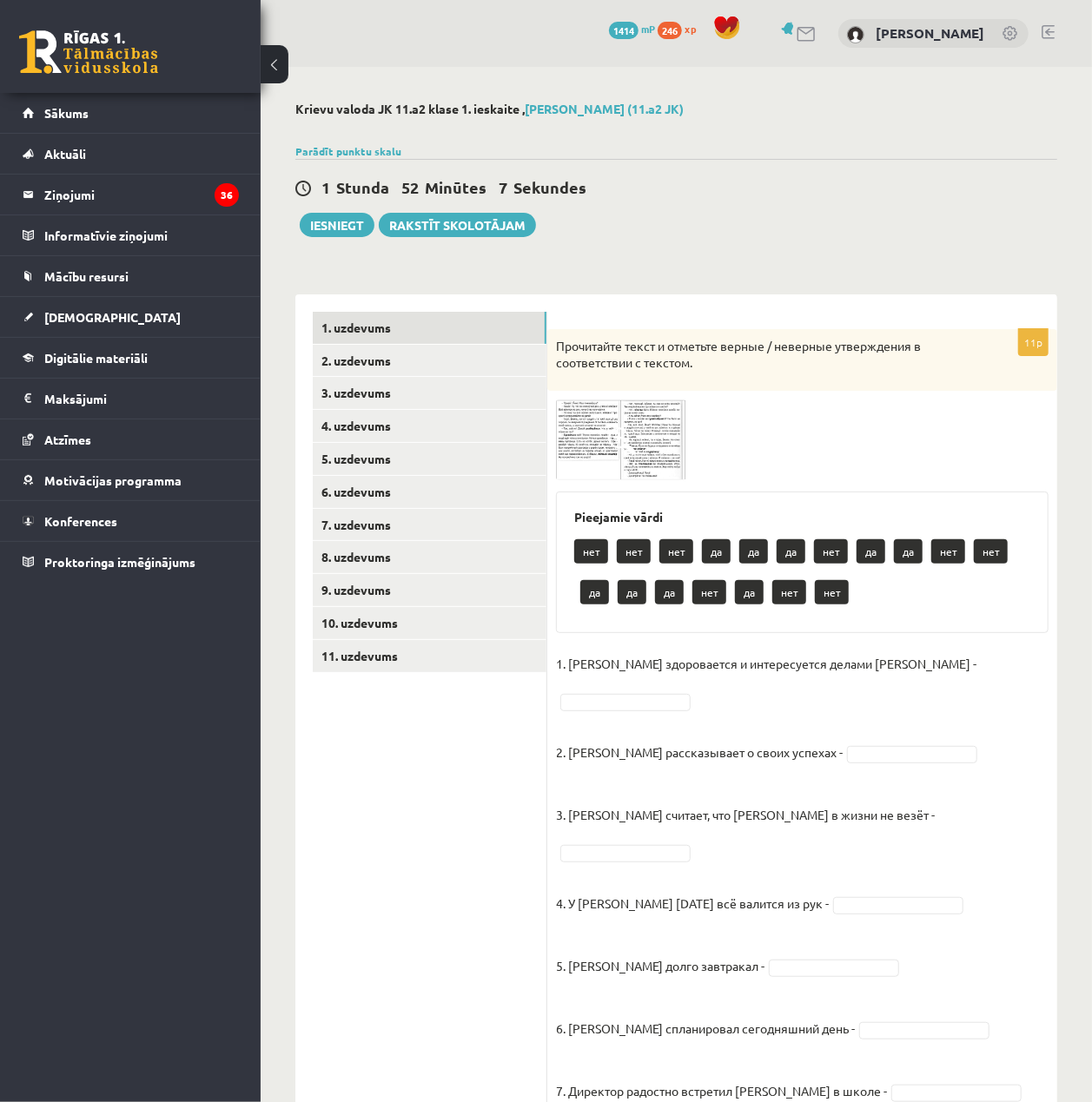
click at [654, 459] on img at bounding box center [621, 439] width 130 height 81
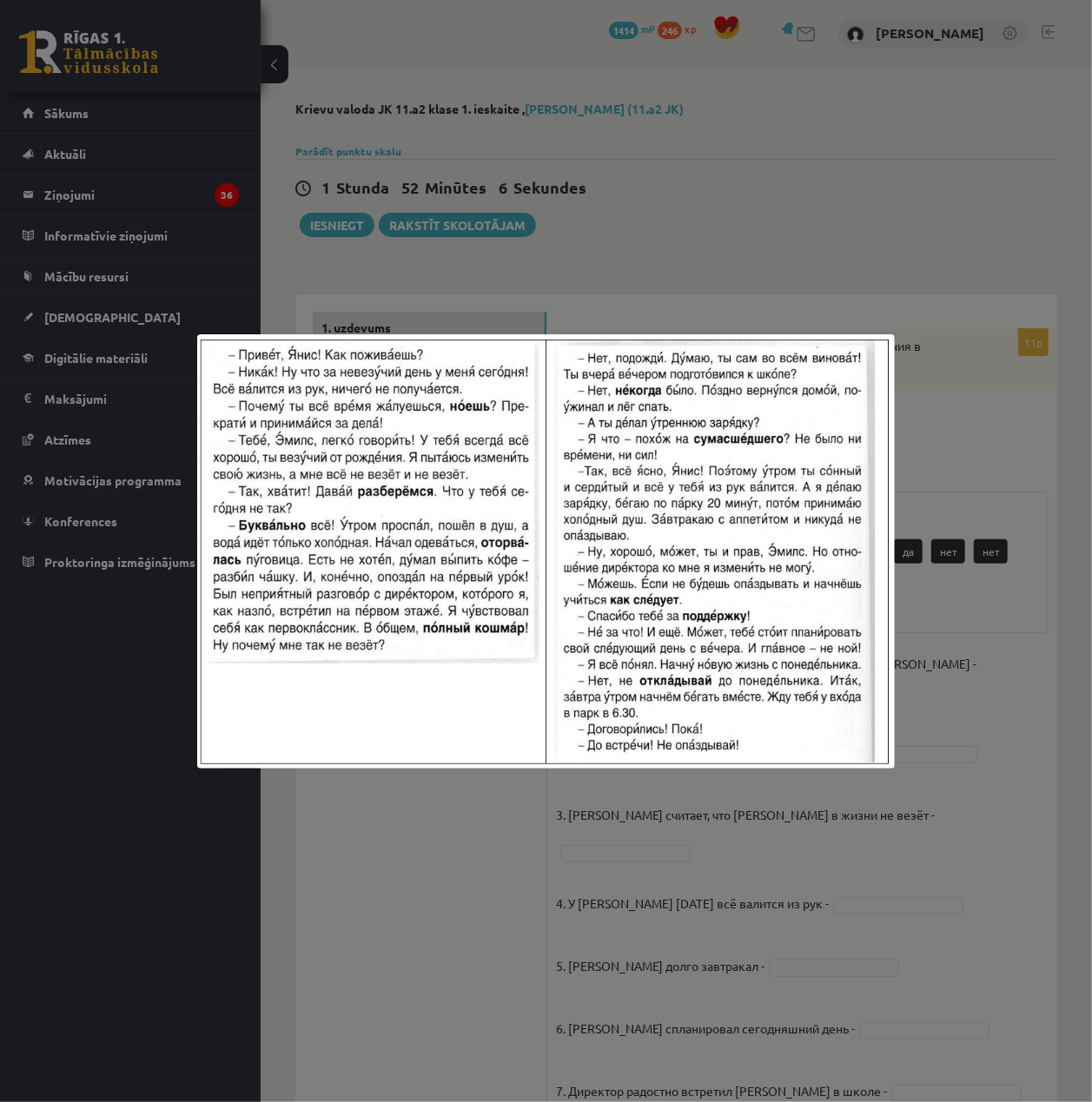
click at [922, 545] on div at bounding box center [546, 551] width 1092 height 1102
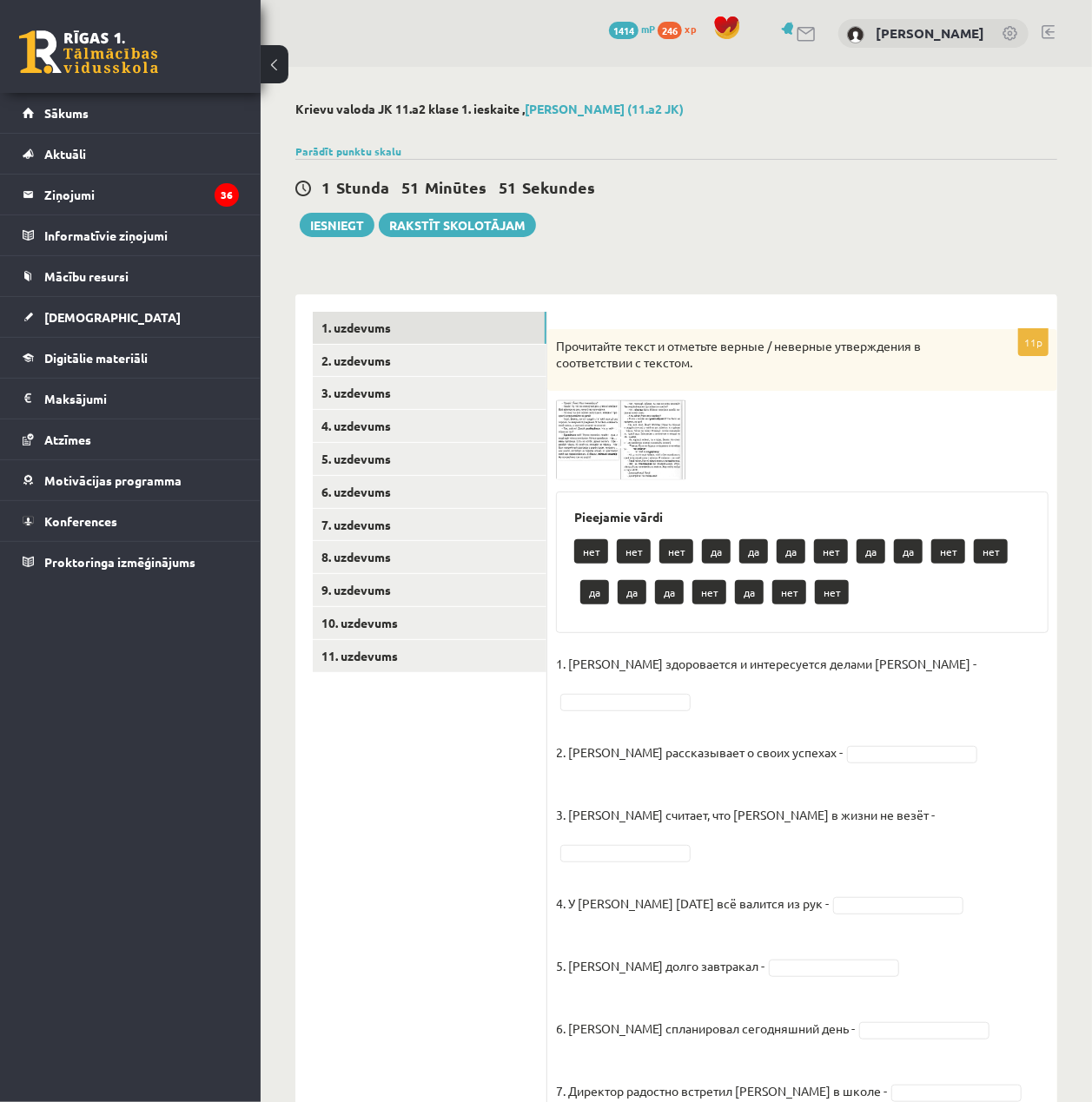
click at [1003, 224] on div "1 Stunda 51 Minūtes 51 Sekundes Ieskaite saglabāta! Iesniegt Rakstīt skolotājam" at bounding box center [676, 198] width 762 height 78
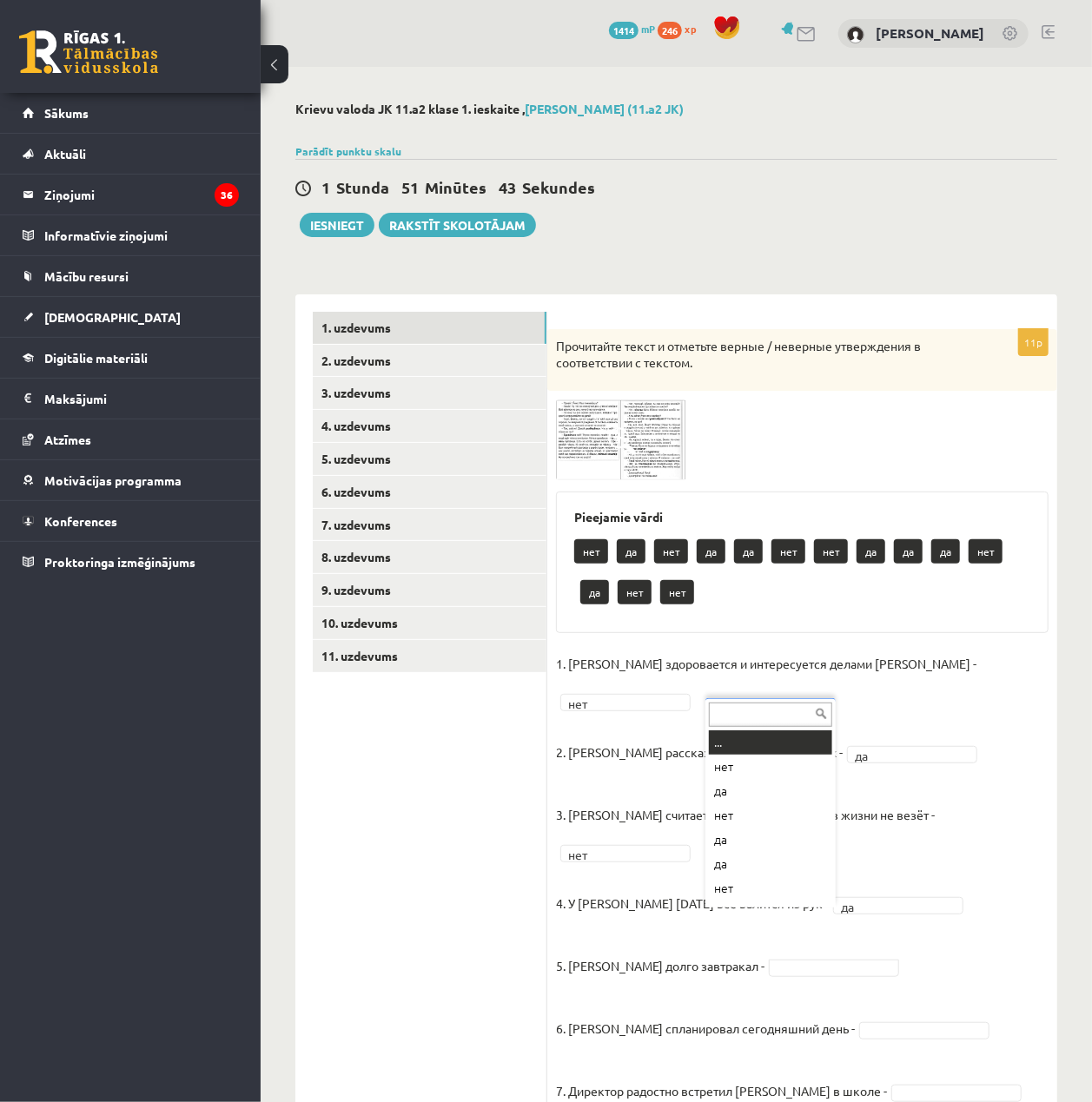
drag, startPoint x: 788, startPoint y: 919, endPoint x: 797, endPoint y: 935, distance: 18.4
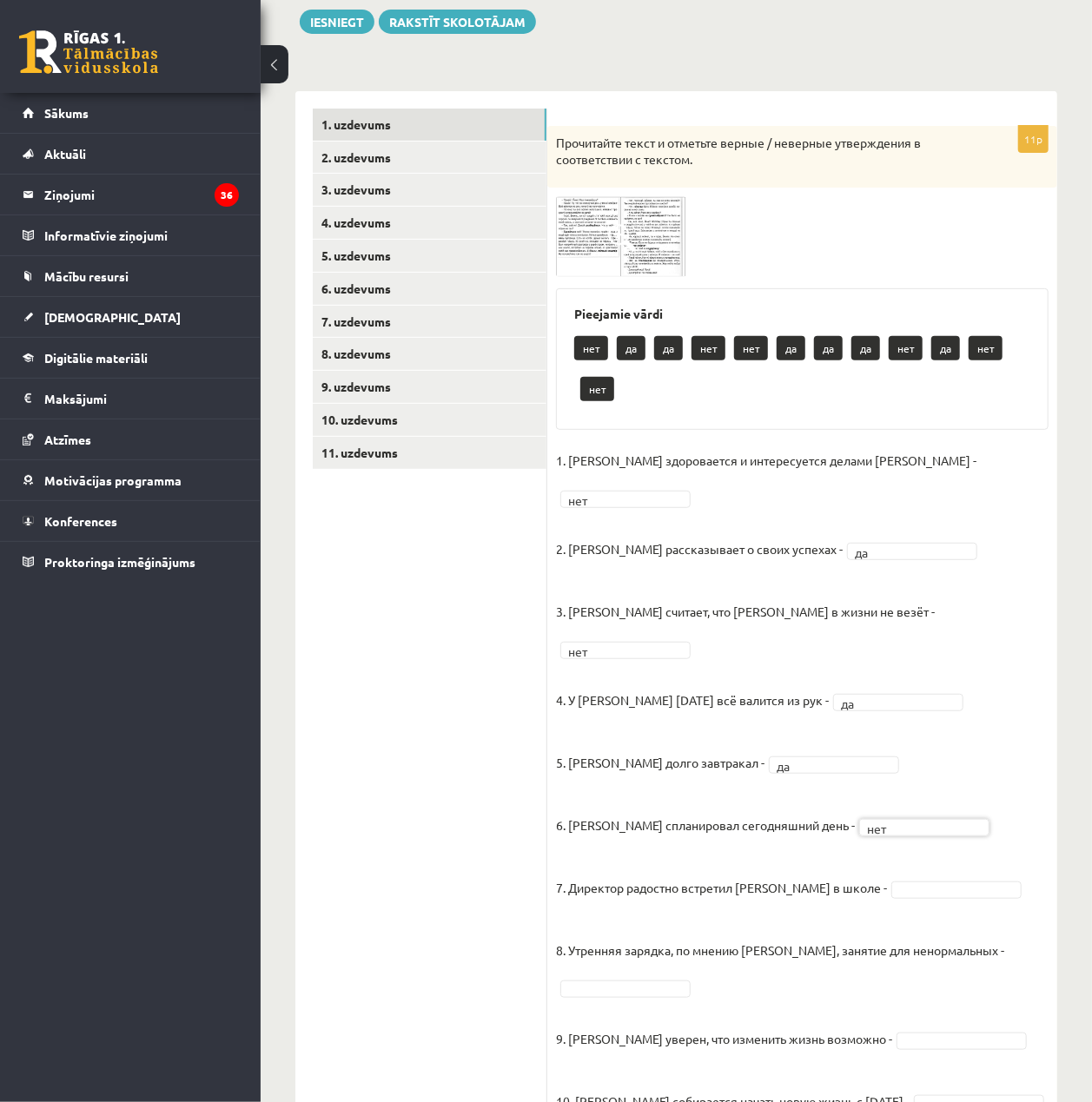
scroll to position [231, 0]
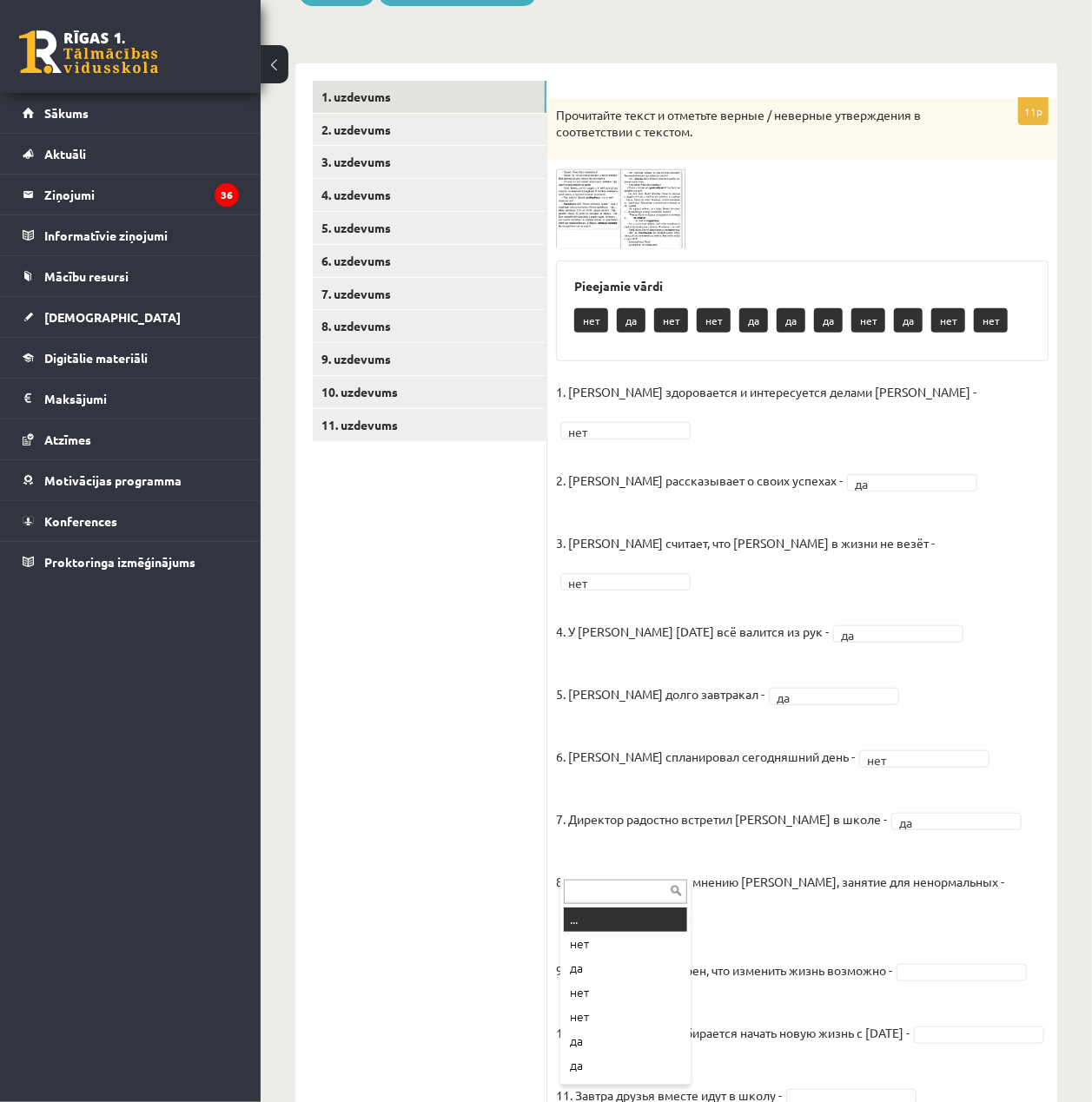
drag, startPoint x: 635, startPoint y: 870, endPoint x: 651, endPoint y: 898, distance: 32.2
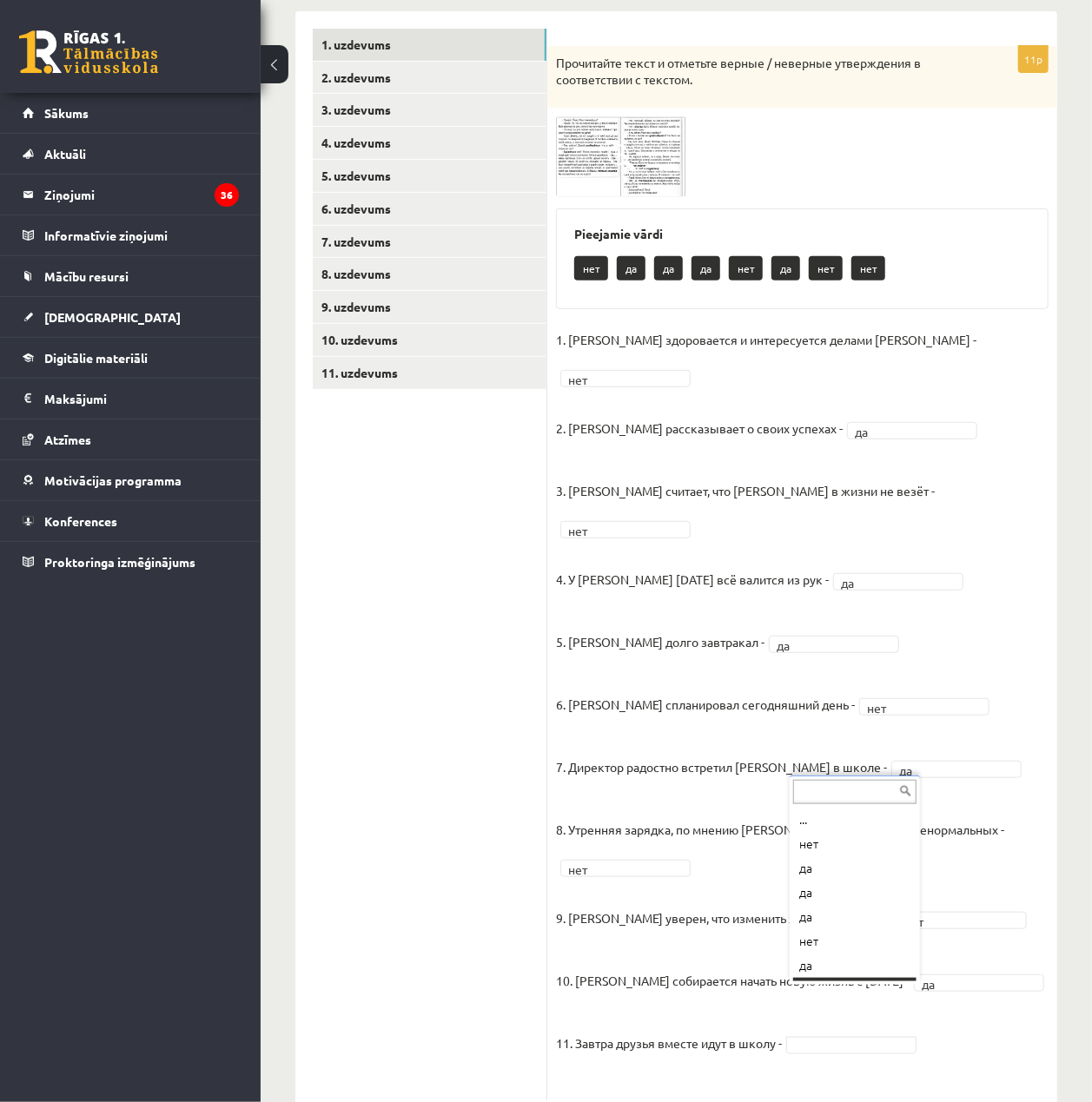
scroll to position [21, 0]
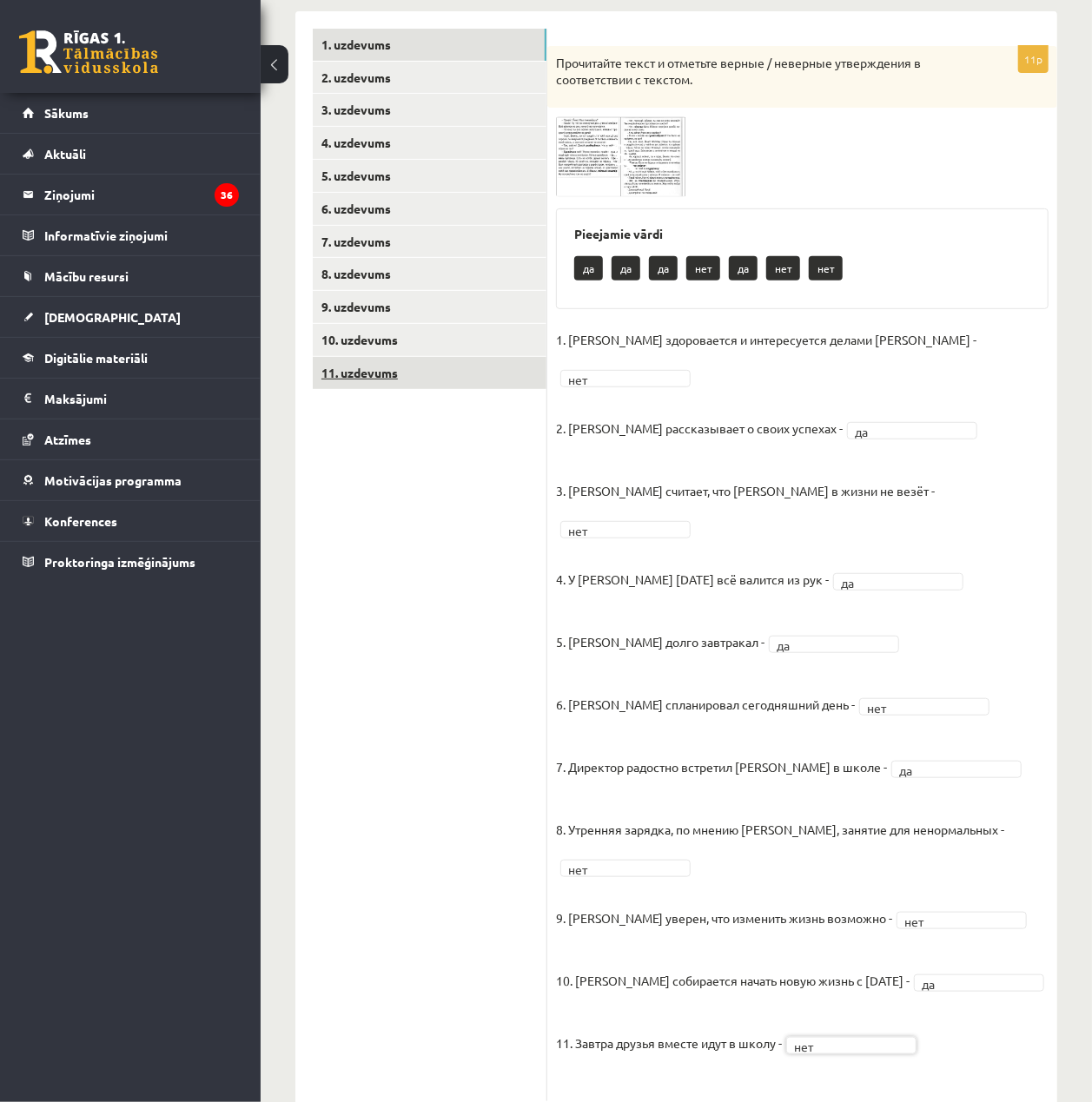
click at [438, 374] on link "11. uzdevums" at bounding box center [429, 373] width 233 height 32
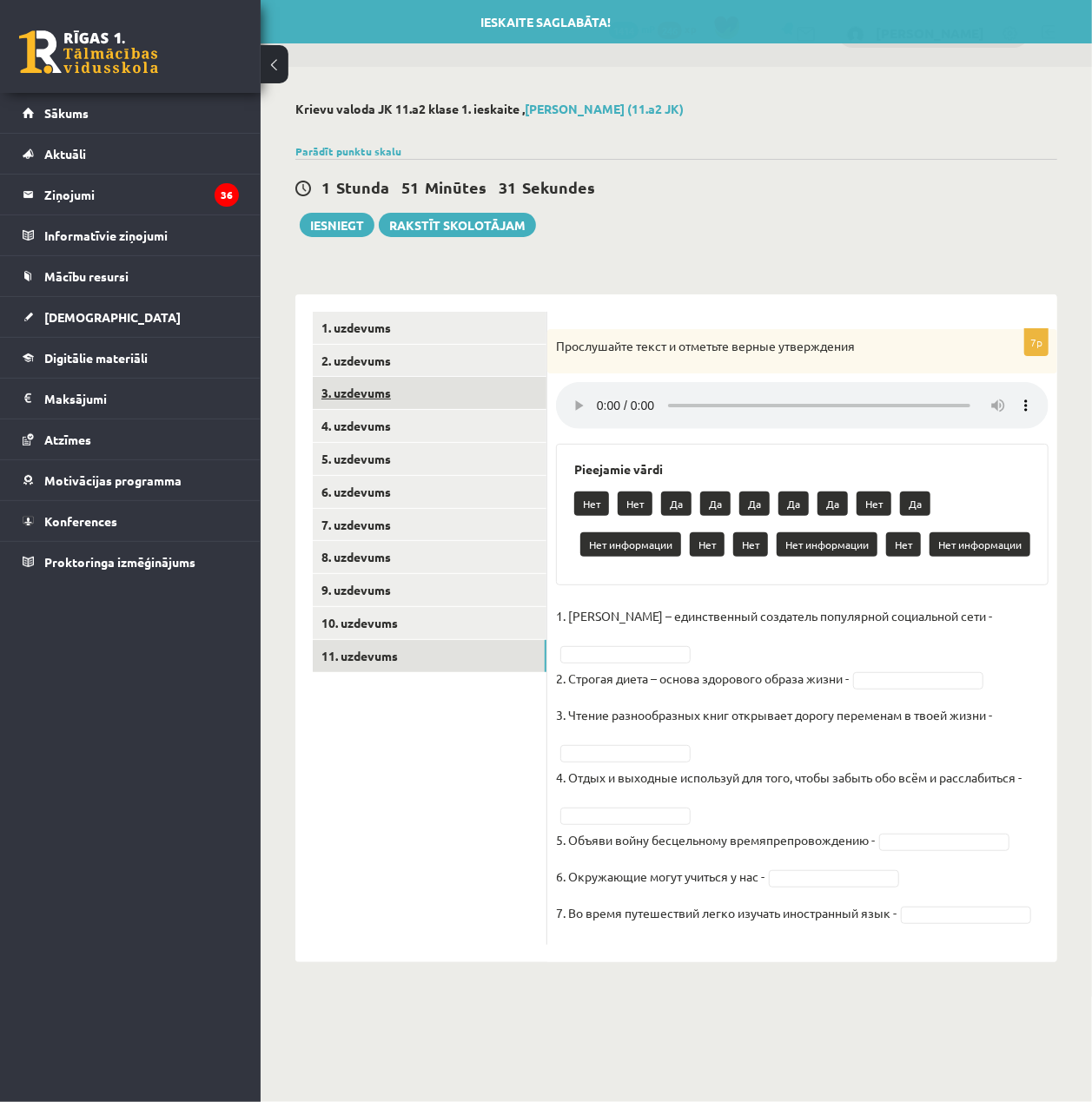
scroll to position [0, 0]
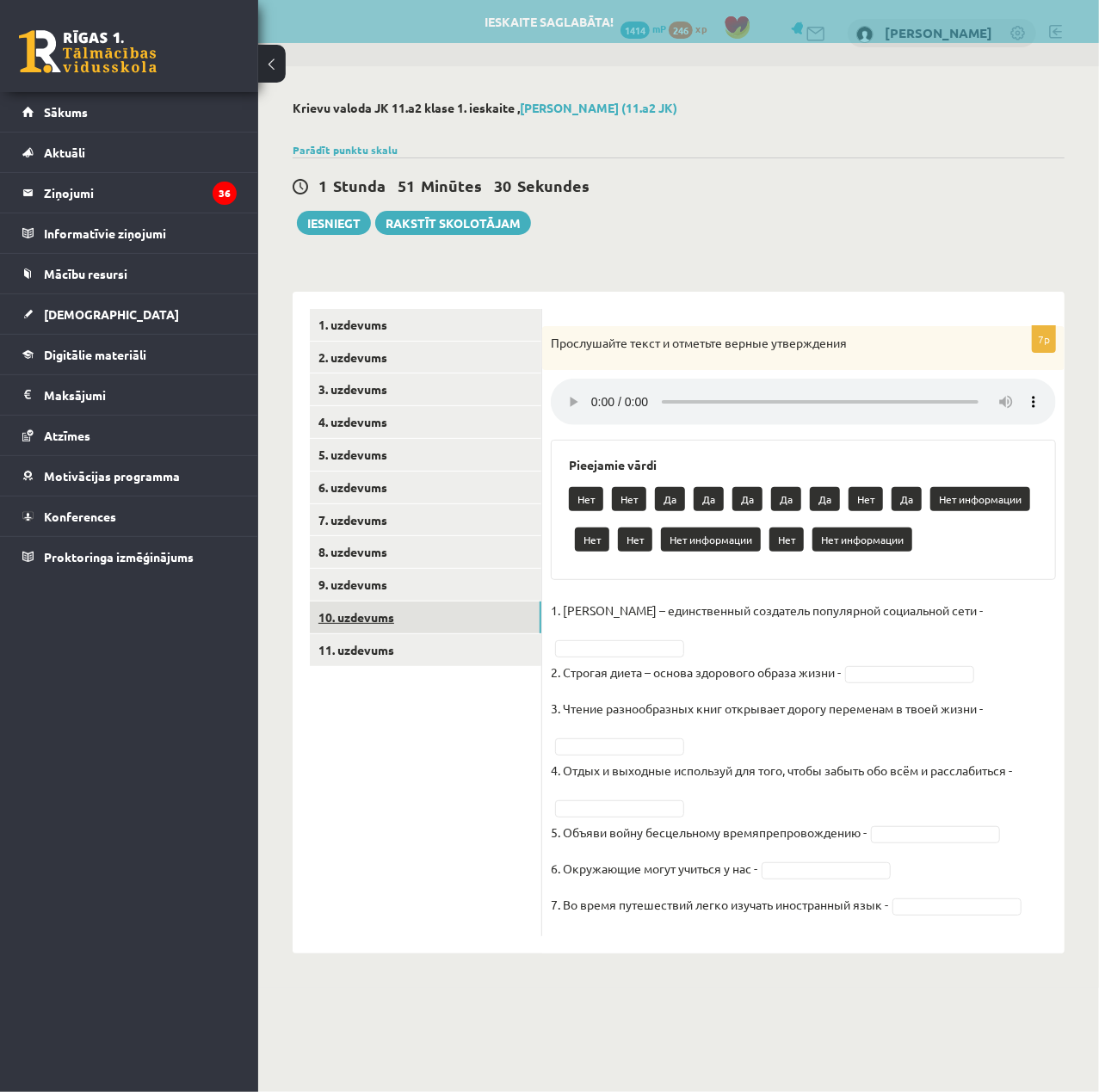
click at [396, 607] on link "10. uzdevums" at bounding box center [425, 617] width 231 height 32
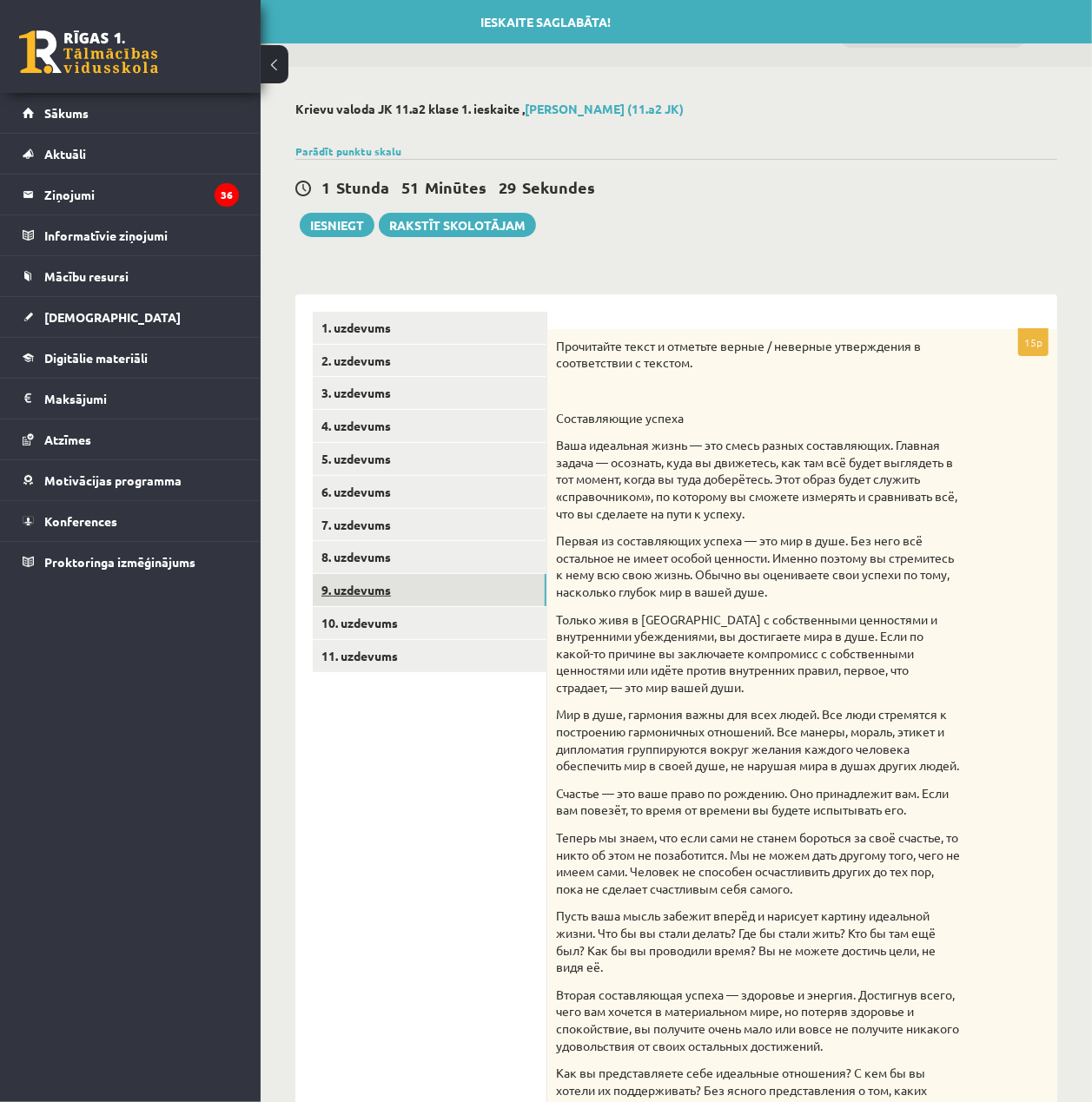
click at [404, 589] on link "9. uzdevums" at bounding box center [429, 590] width 233 height 32
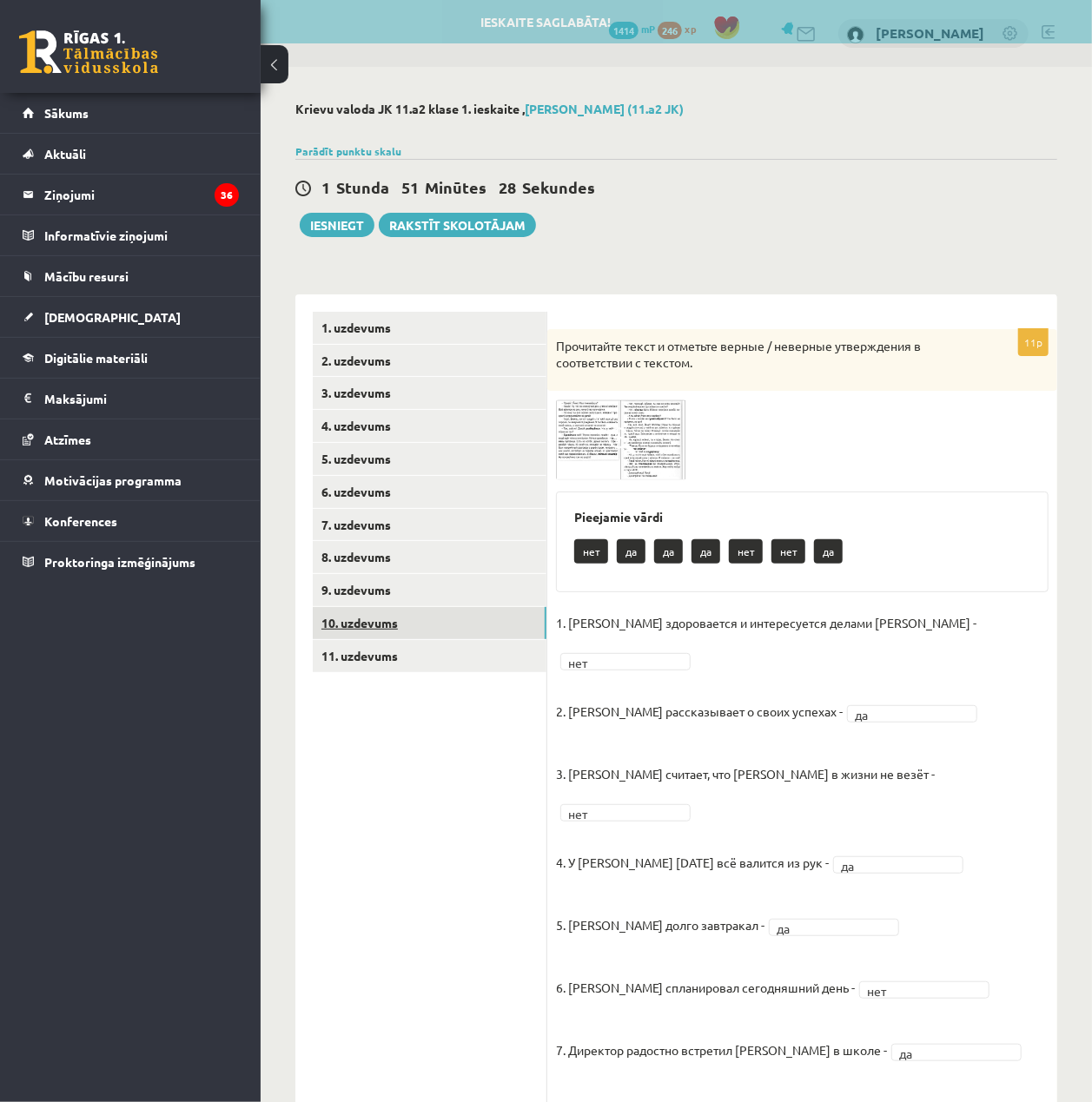
click at [400, 618] on link "10. uzdevums" at bounding box center [429, 623] width 233 height 32
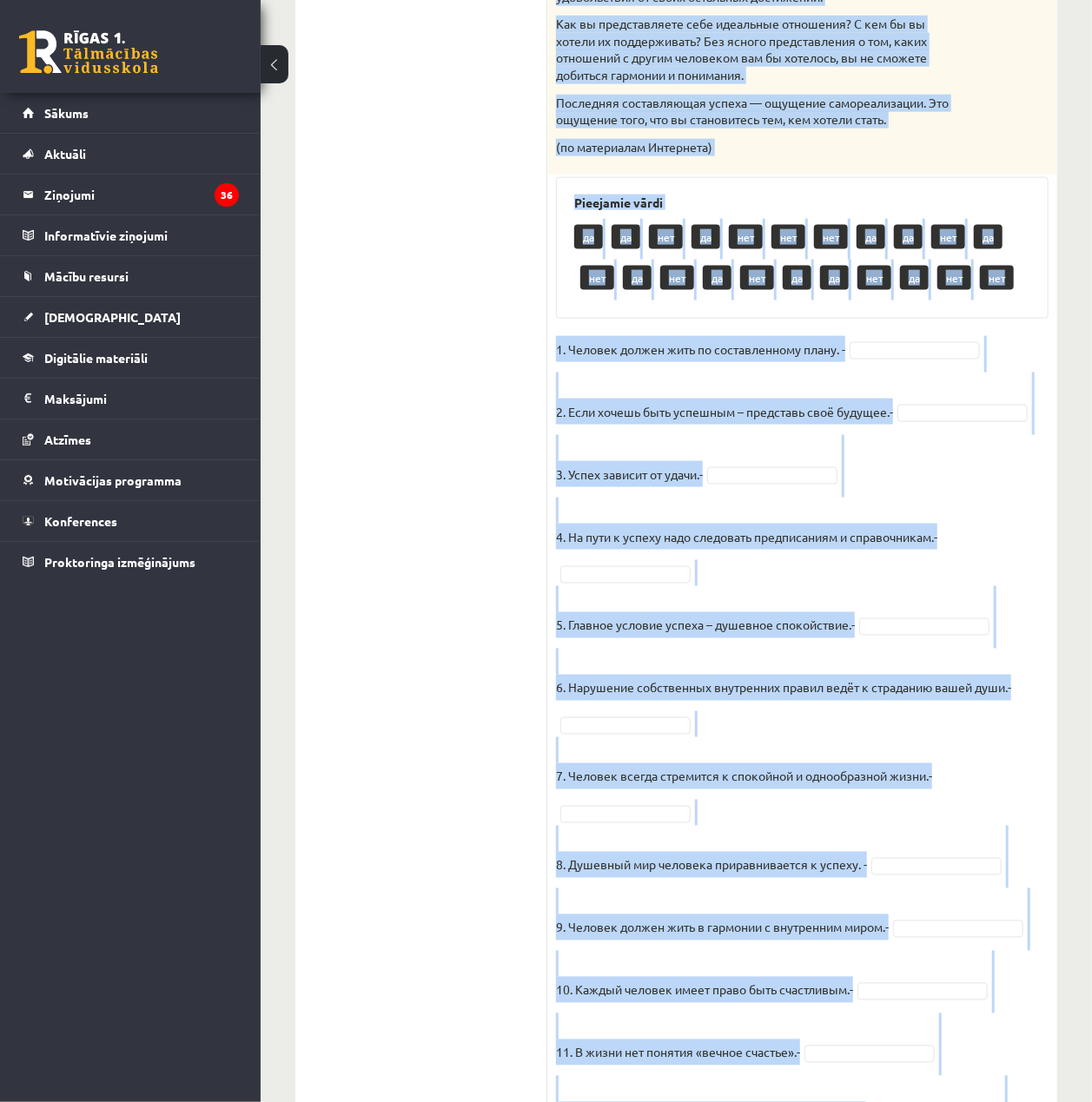
scroll to position [1377, 0]
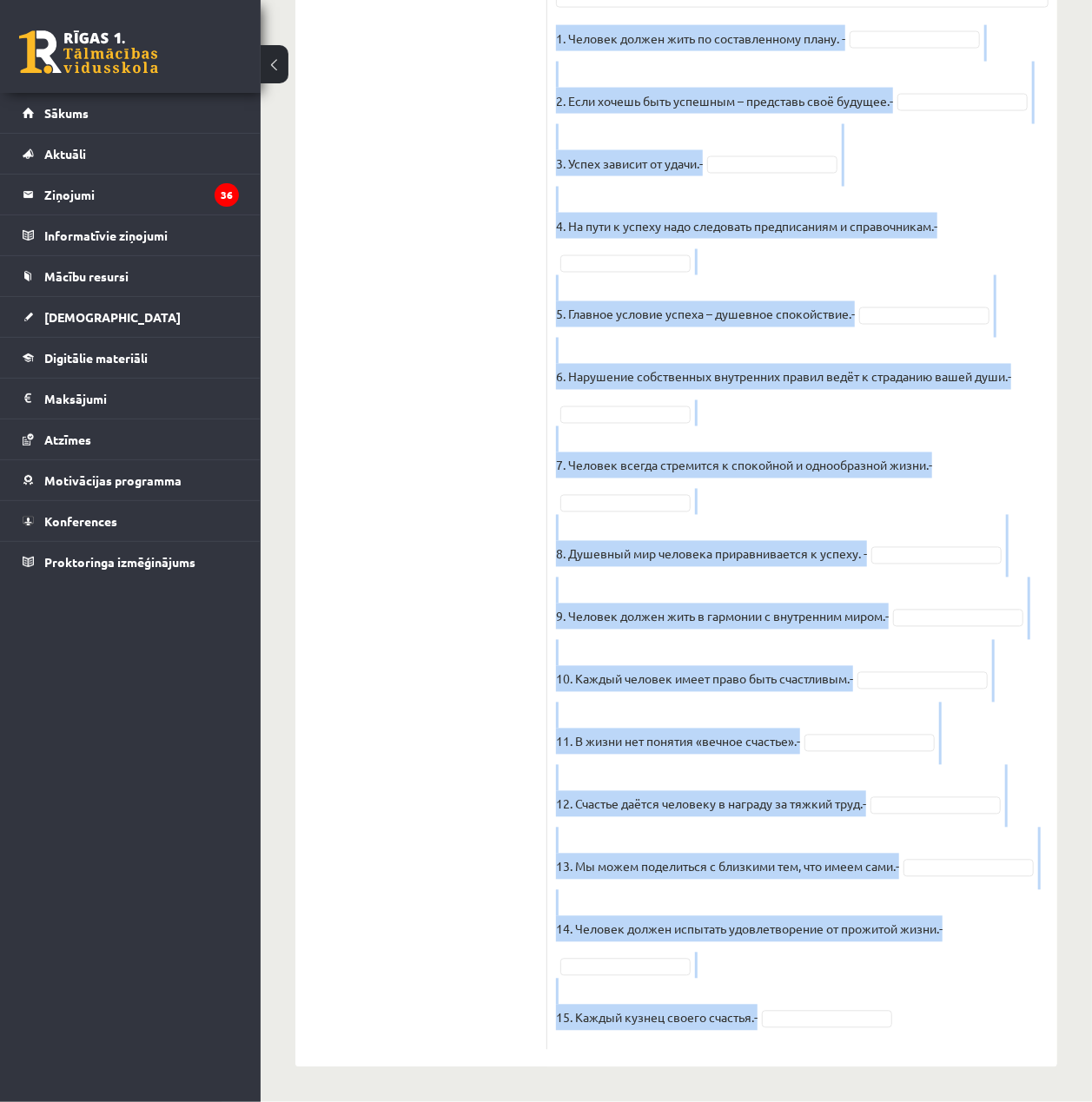
drag, startPoint x: 553, startPoint y: 337, endPoint x: 976, endPoint y: 1059, distance: 836.8
click at [976, 1059] on div "15p Прочитайте текст и отметьте верные / неверные утверждения в соответствии с …" at bounding box center [801, 1] width 510 height 2133
copy div "Прочитайте текст и отметьте верные / неверные утверждения в соответствии с текс…"
click at [967, 494] on fieldset "1. Человек должен жить по составленному плану. - 2. Если хочешь быть успешным –…" at bounding box center [802, 533] width 492 height 1016
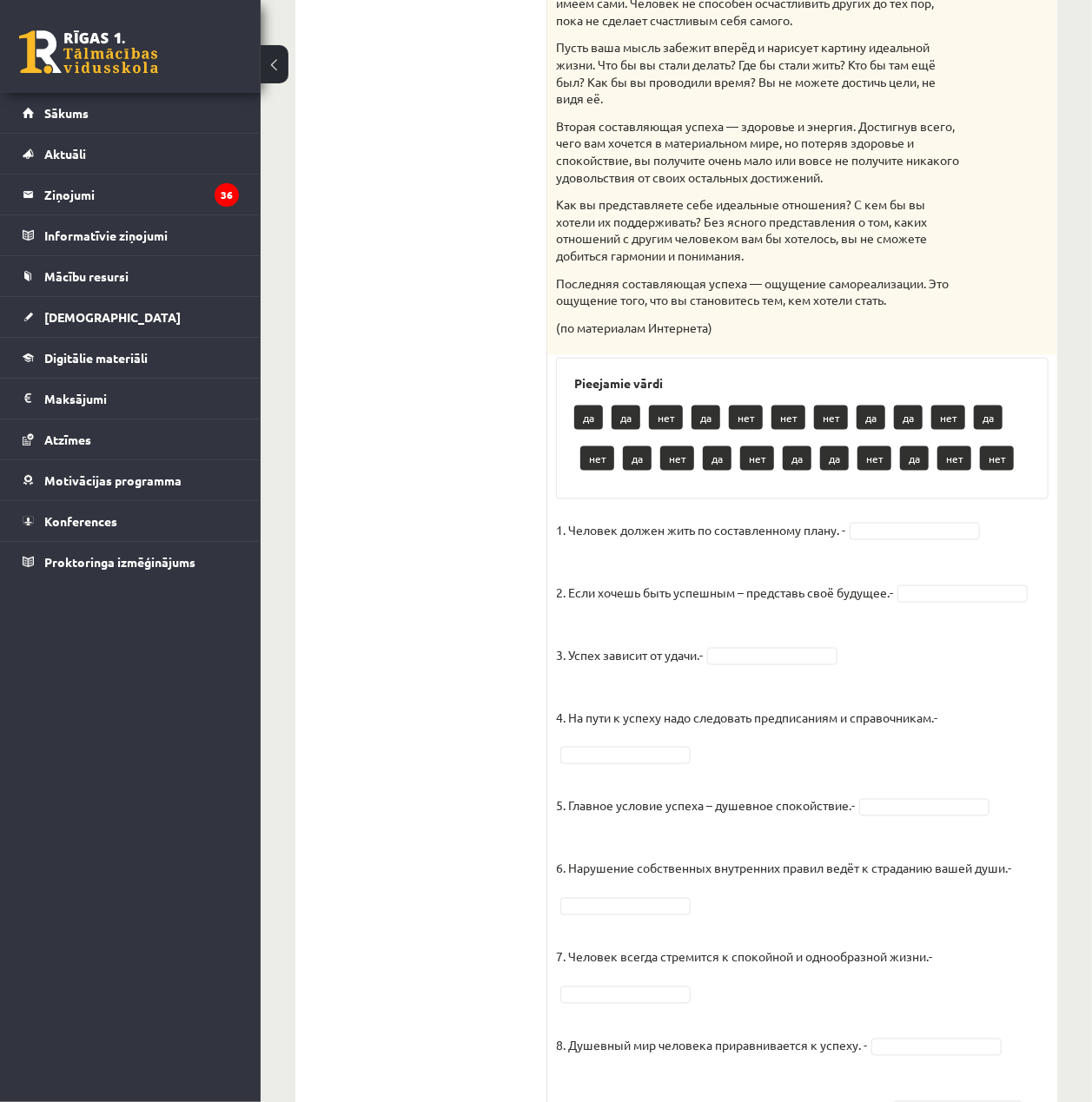
scroll to position [914, 0]
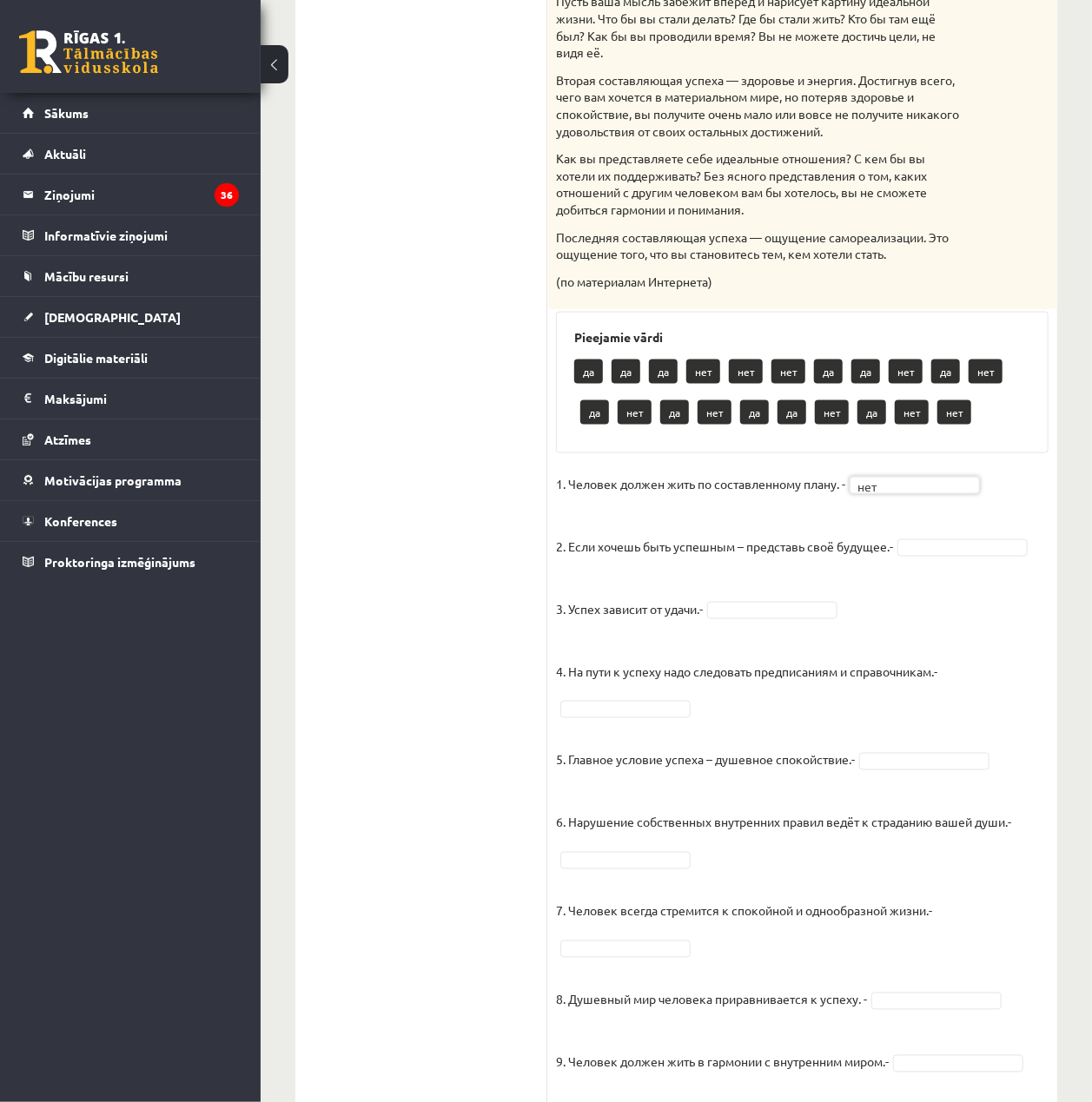
click at [950, 554] on fieldset "1. Человек должен жить по составленному плану. - нет *** 2. Если хочешь быть ус…" at bounding box center [802, 978] width 492 height 1016
click at [839, 640] on fieldset "1. Человек должен жить по составленному плану. - нет *** 2. Если хочешь быть ус…" at bounding box center [802, 978] width 492 height 1016
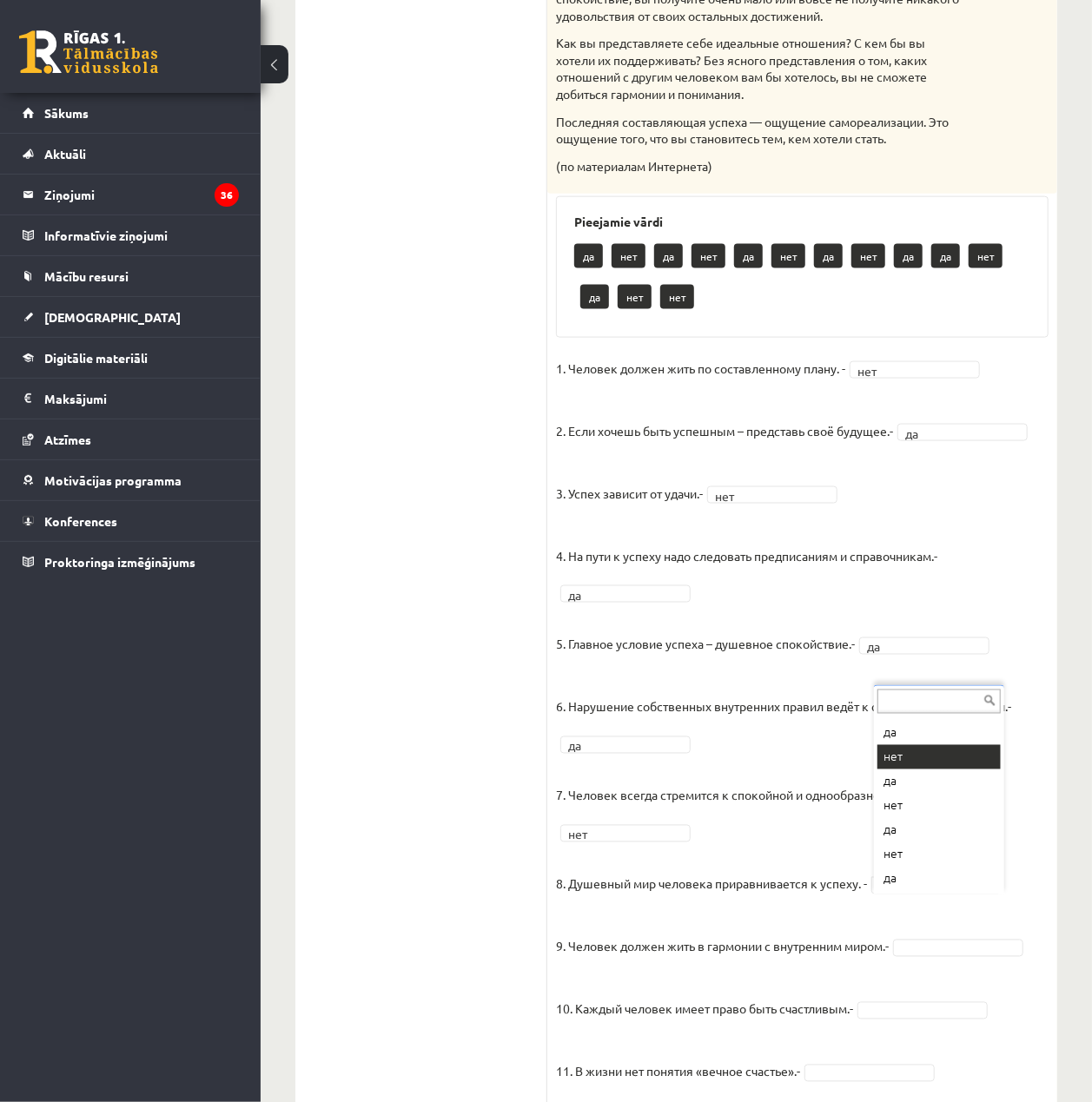
scroll to position [21, 0]
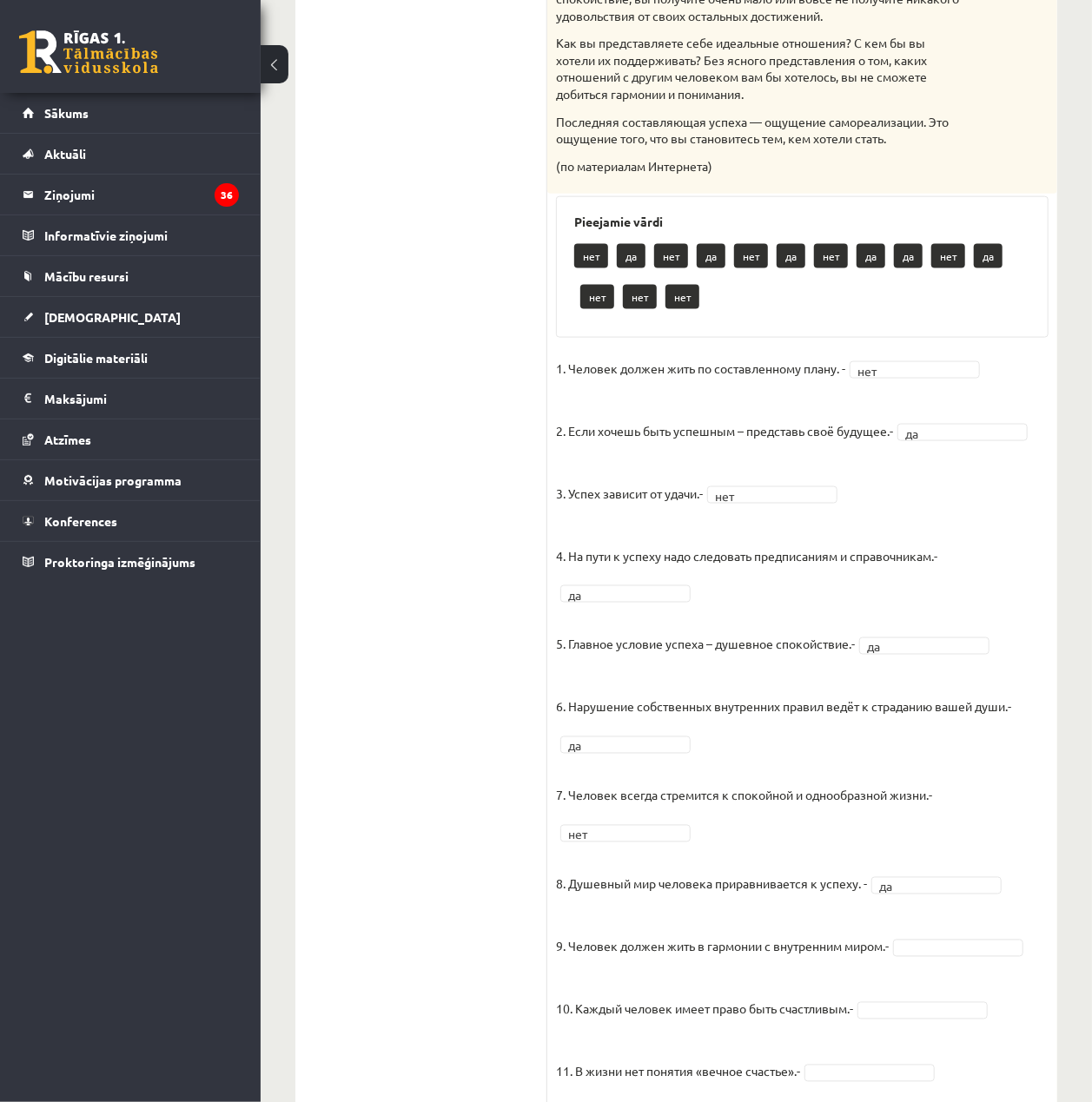
click at [947, 955] on fieldset "1. Человек должен жить по составленному плану. - нет *** 2. Если хочешь быть ус…" at bounding box center [802, 863] width 492 height 1016
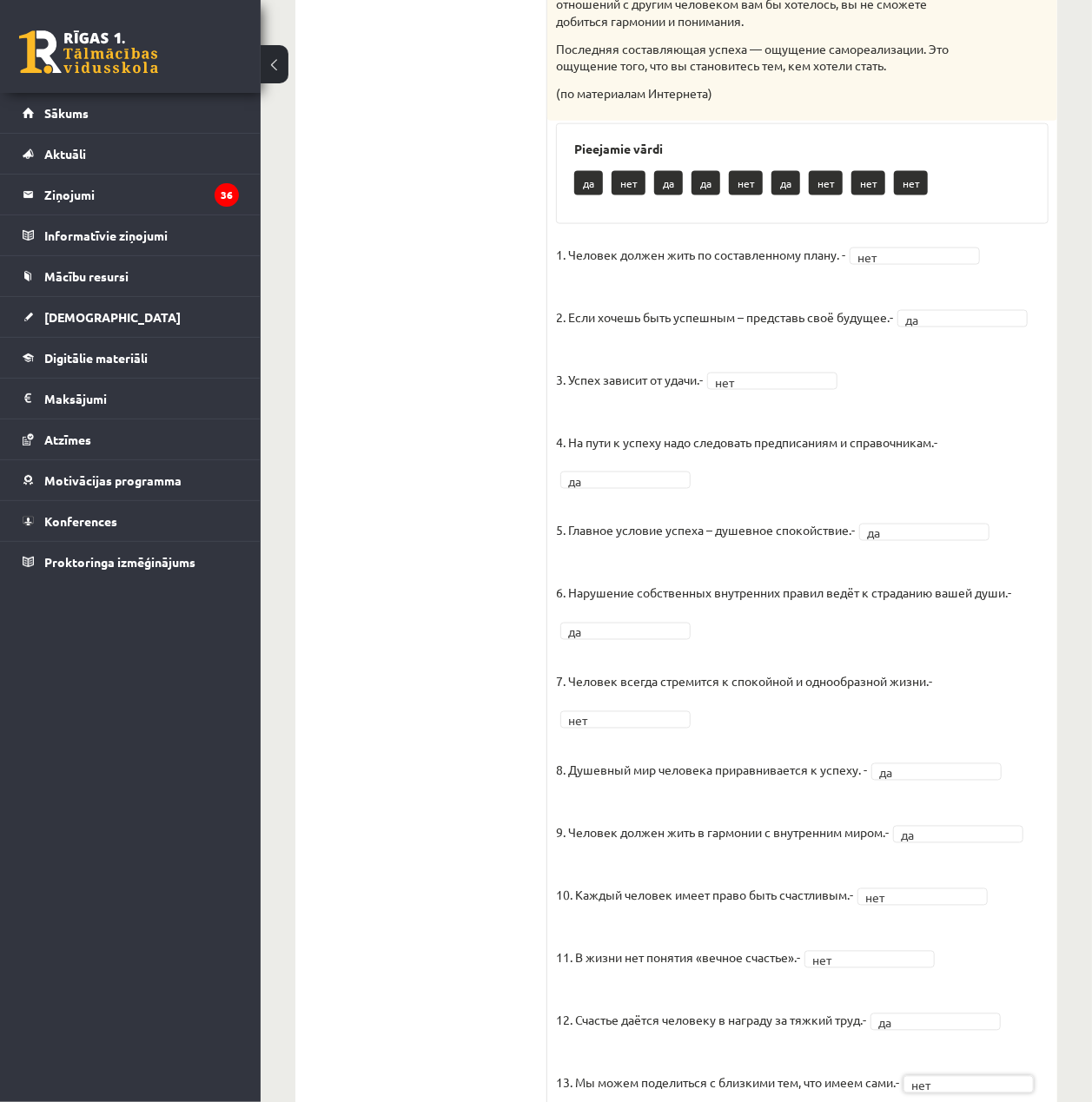
scroll to position [1106, 0]
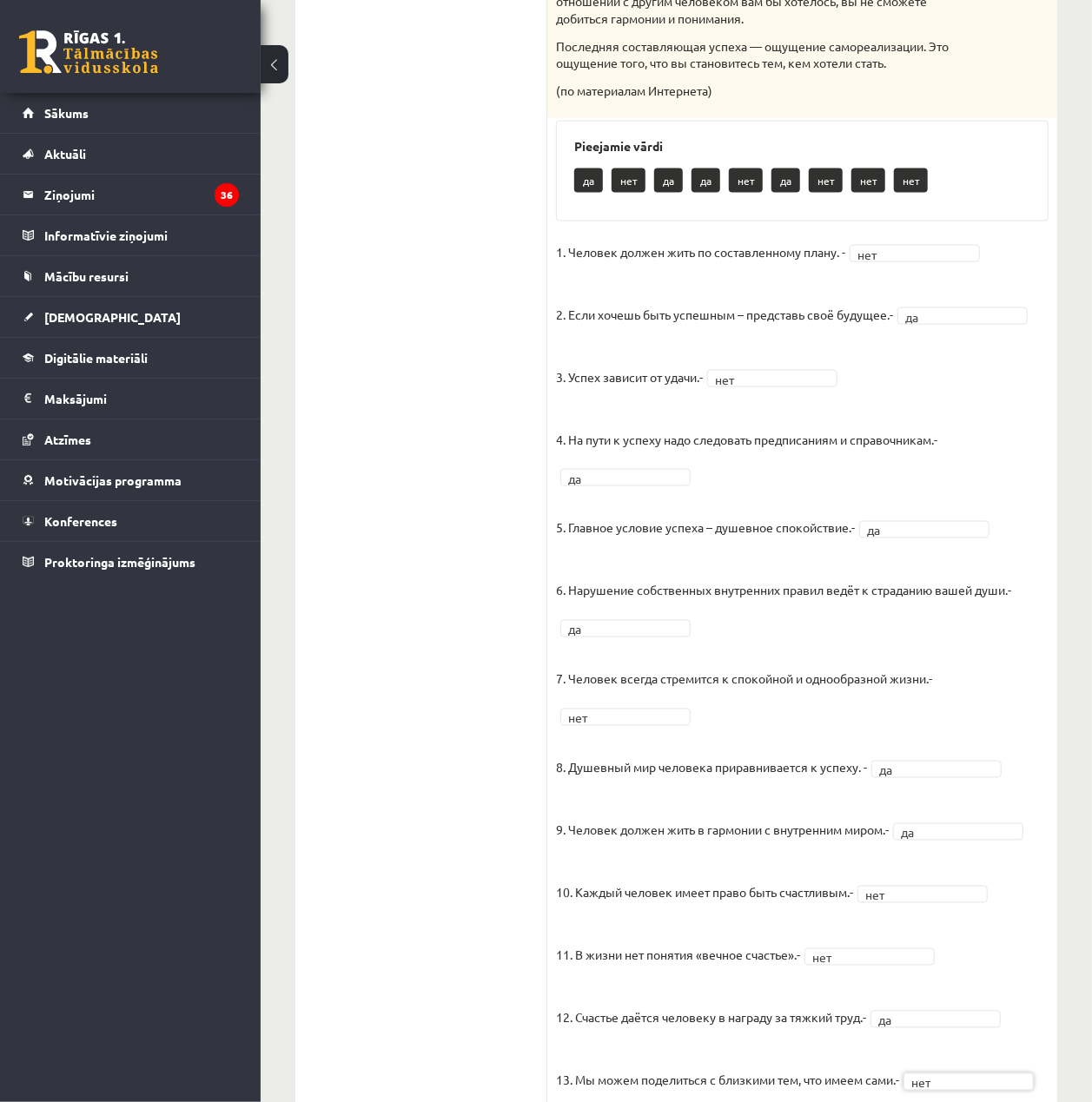
click at [917, 921] on fieldset "1. Человек должен жить по составленному плану. - нет *** 2. Если хочешь быть ус…" at bounding box center [802, 747] width 492 height 1016
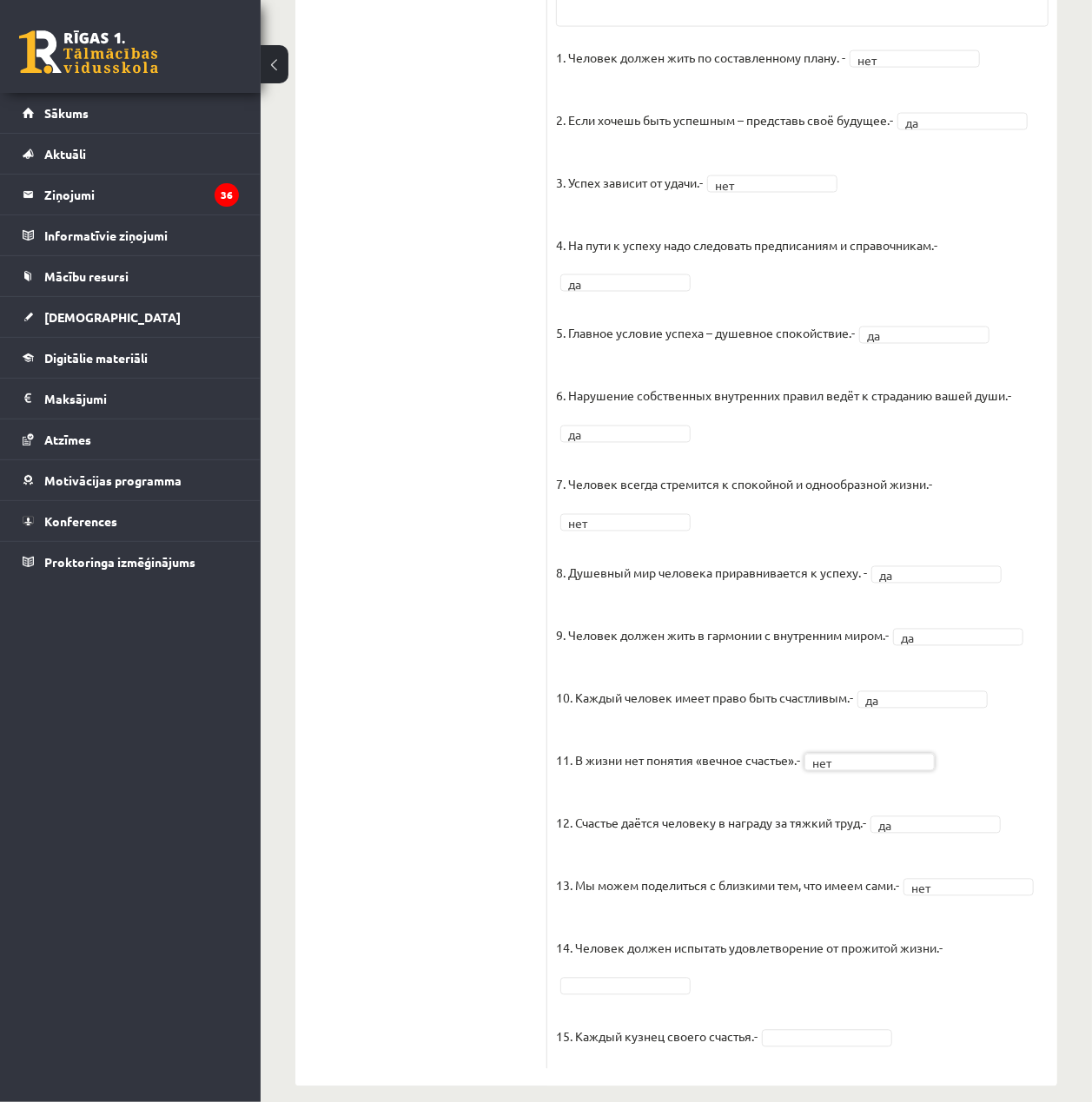
scroll to position [1337, 0]
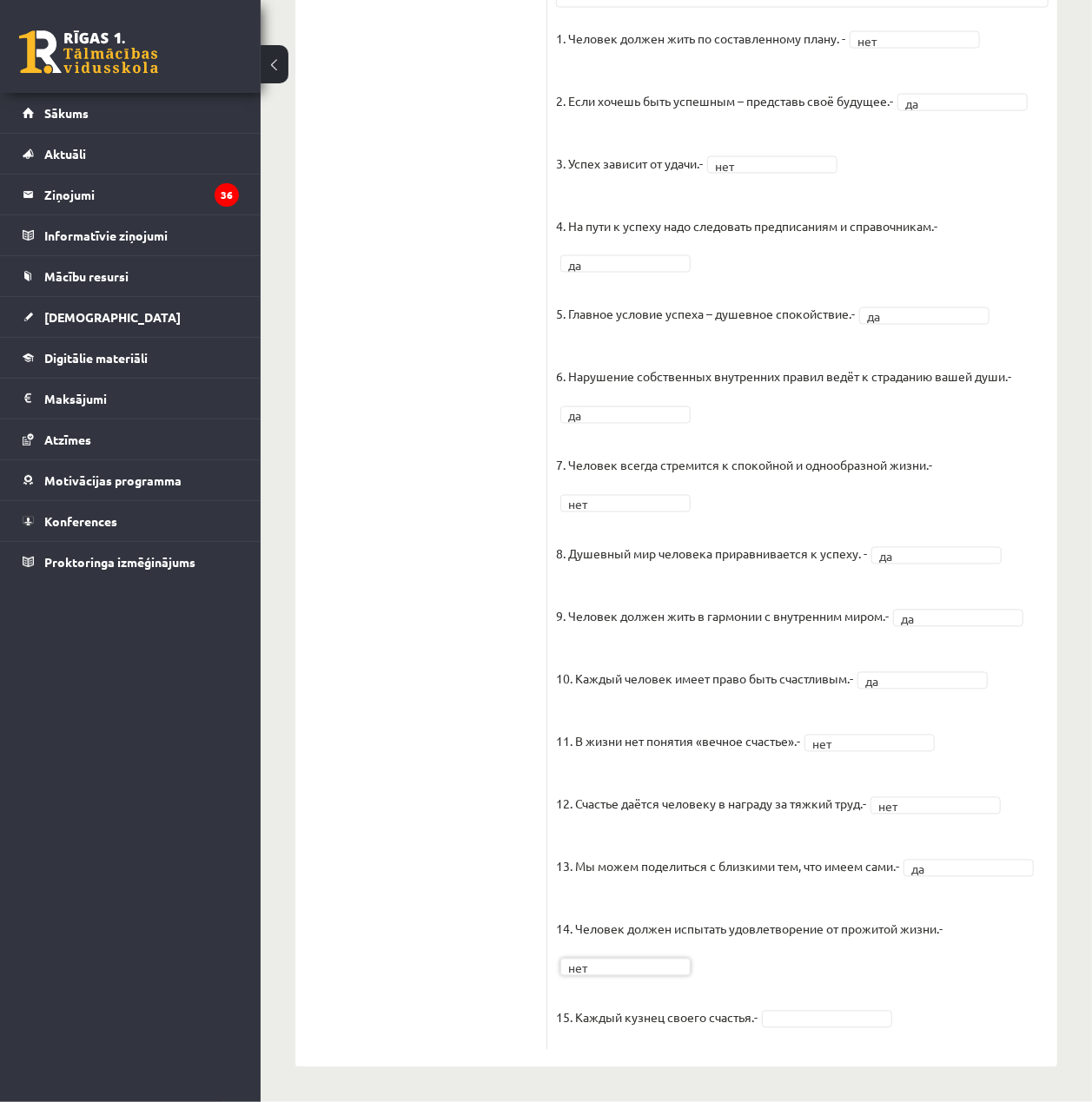
click at [855, 1008] on fieldset "1. Человек должен жить по составленному плану. - нет *** 2. Если хочешь быть ус…" at bounding box center [802, 533] width 492 height 1016
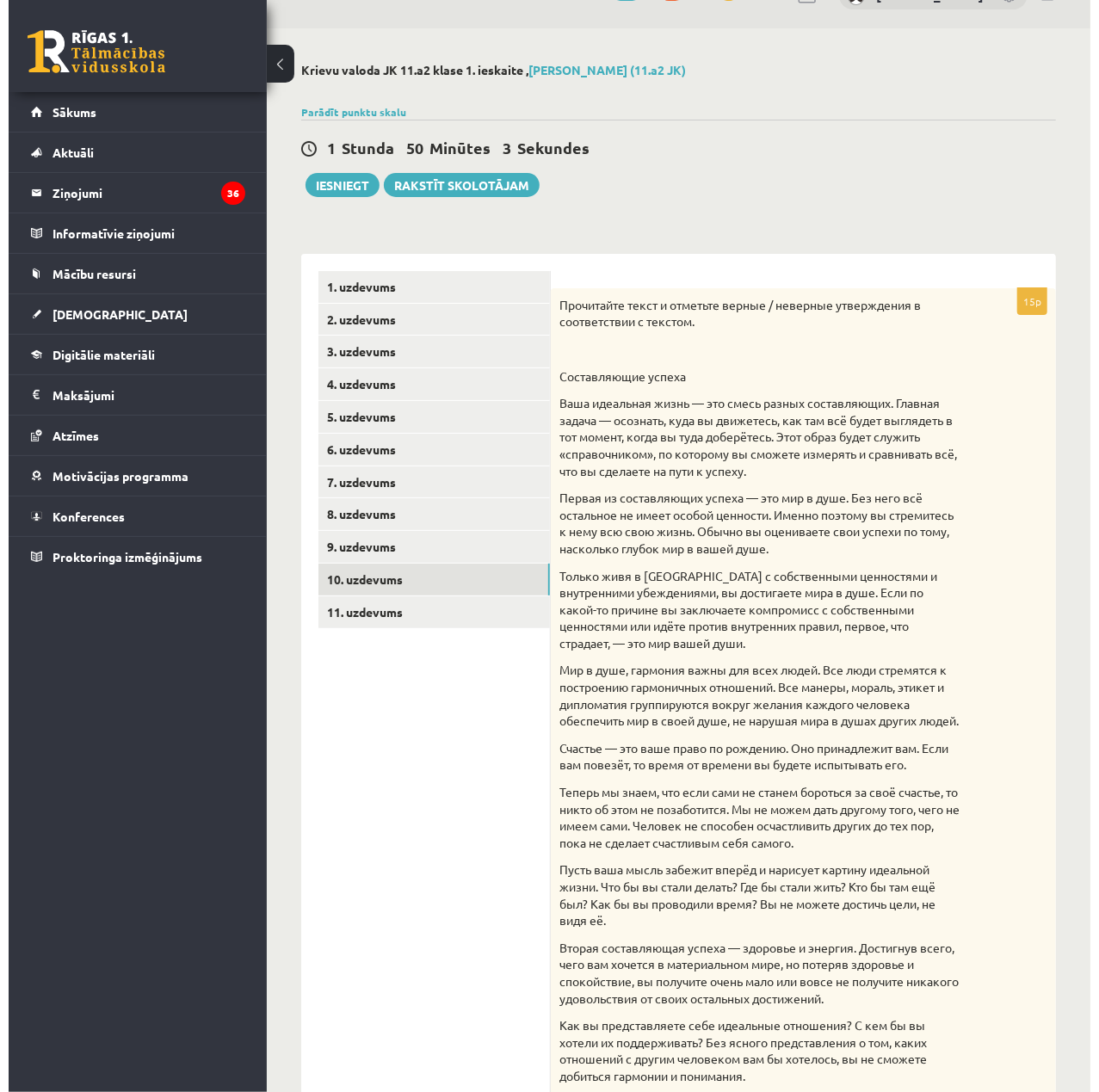
scroll to position [0, 0]
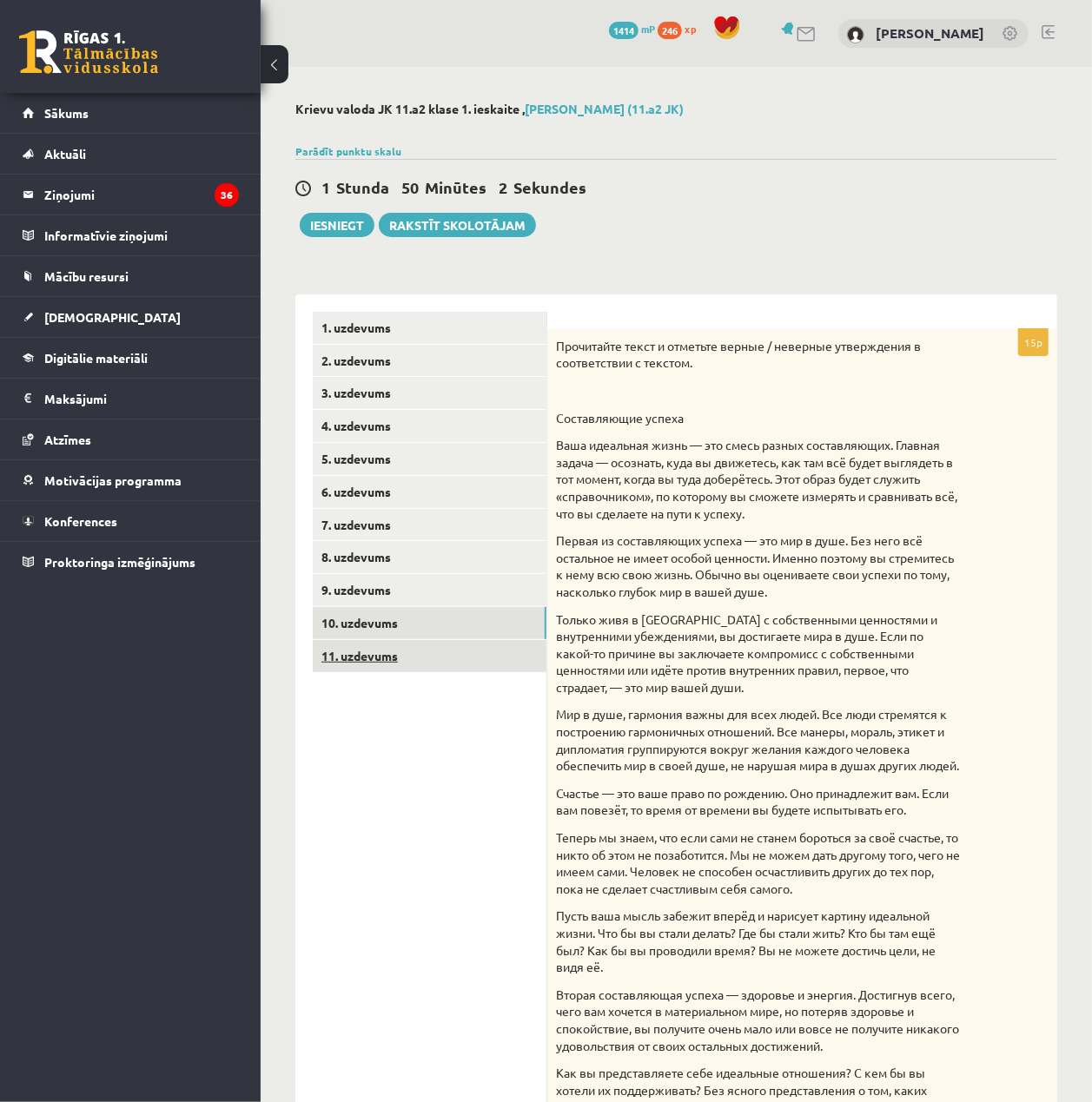
click at [390, 669] on link "11. uzdevums" at bounding box center [429, 655] width 233 height 32
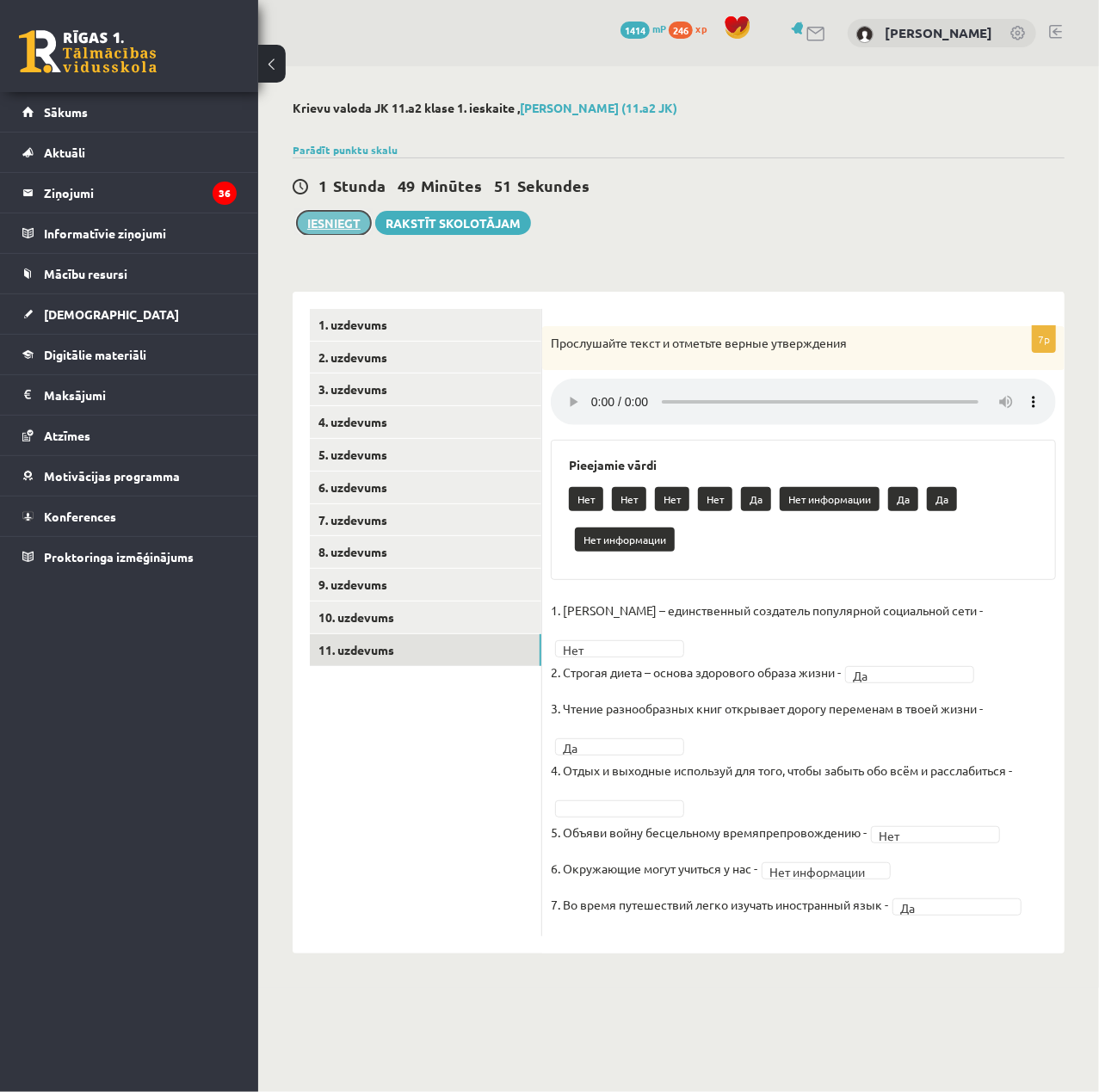
click at [329, 218] on button "Iesniegt" at bounding box center [334, 222] width 74 height 24
